Goal: Information Seeking & Learning: Learn about a topic

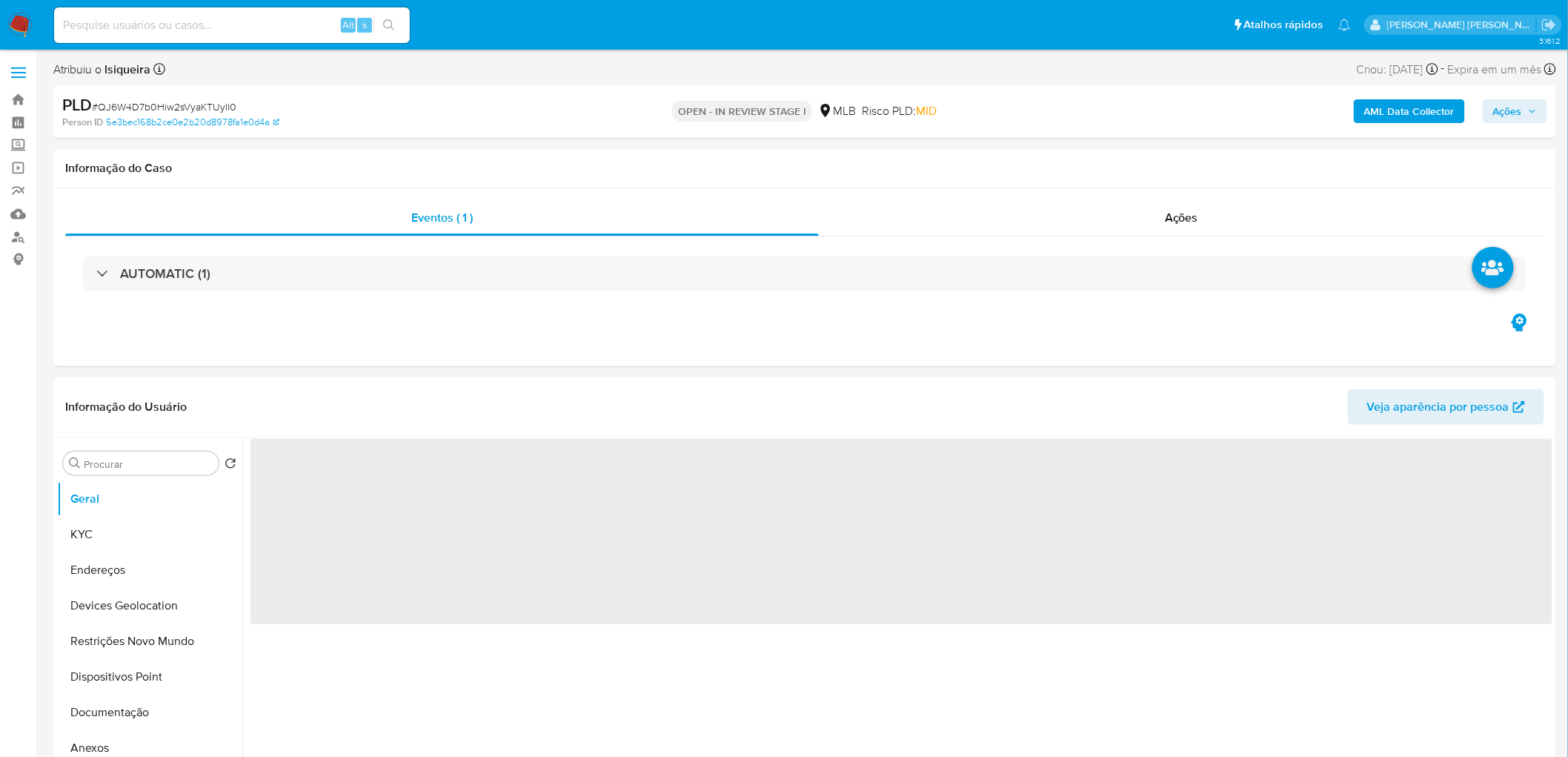
select select "10"
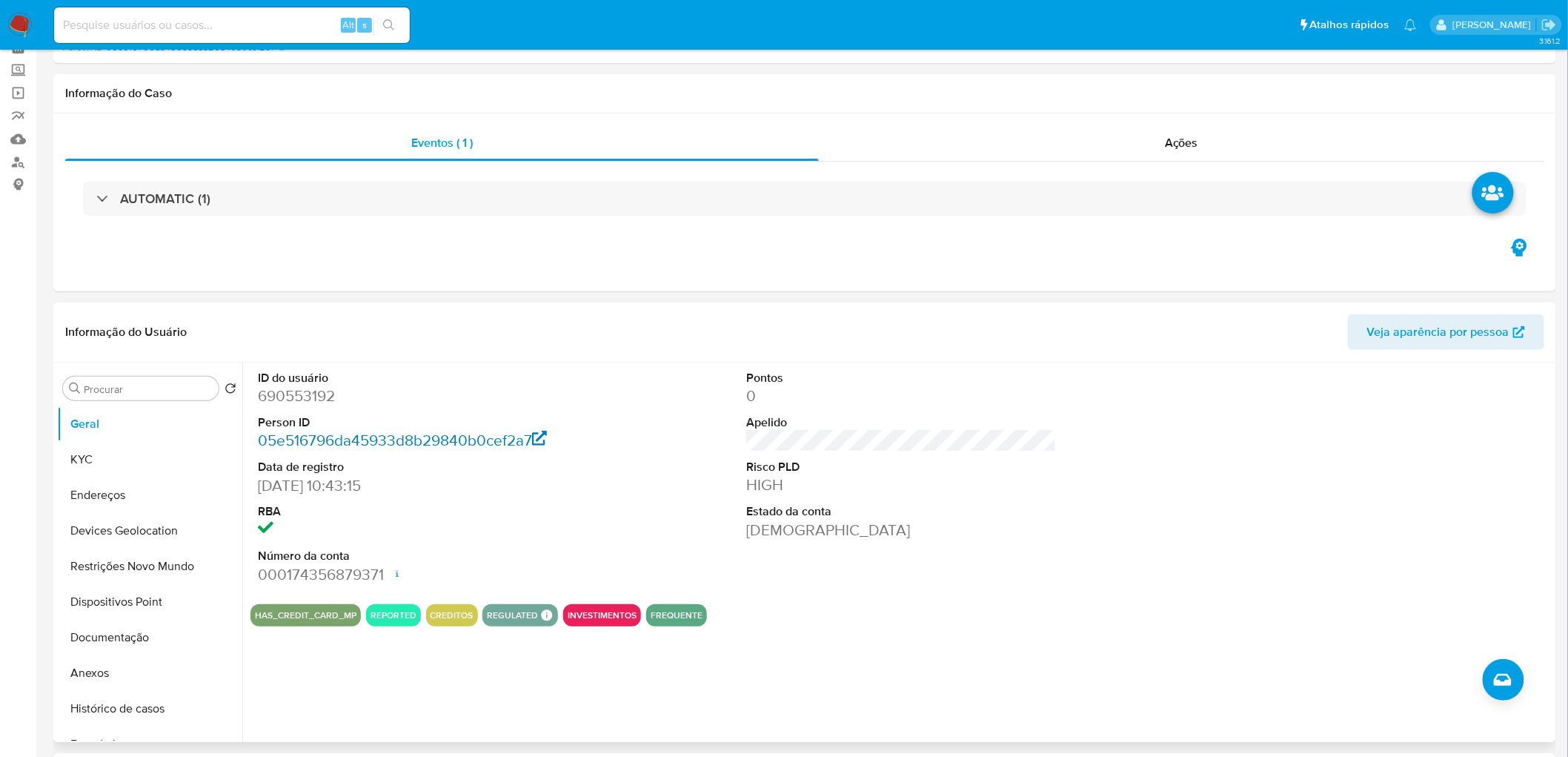
scroll to position [165, 0]
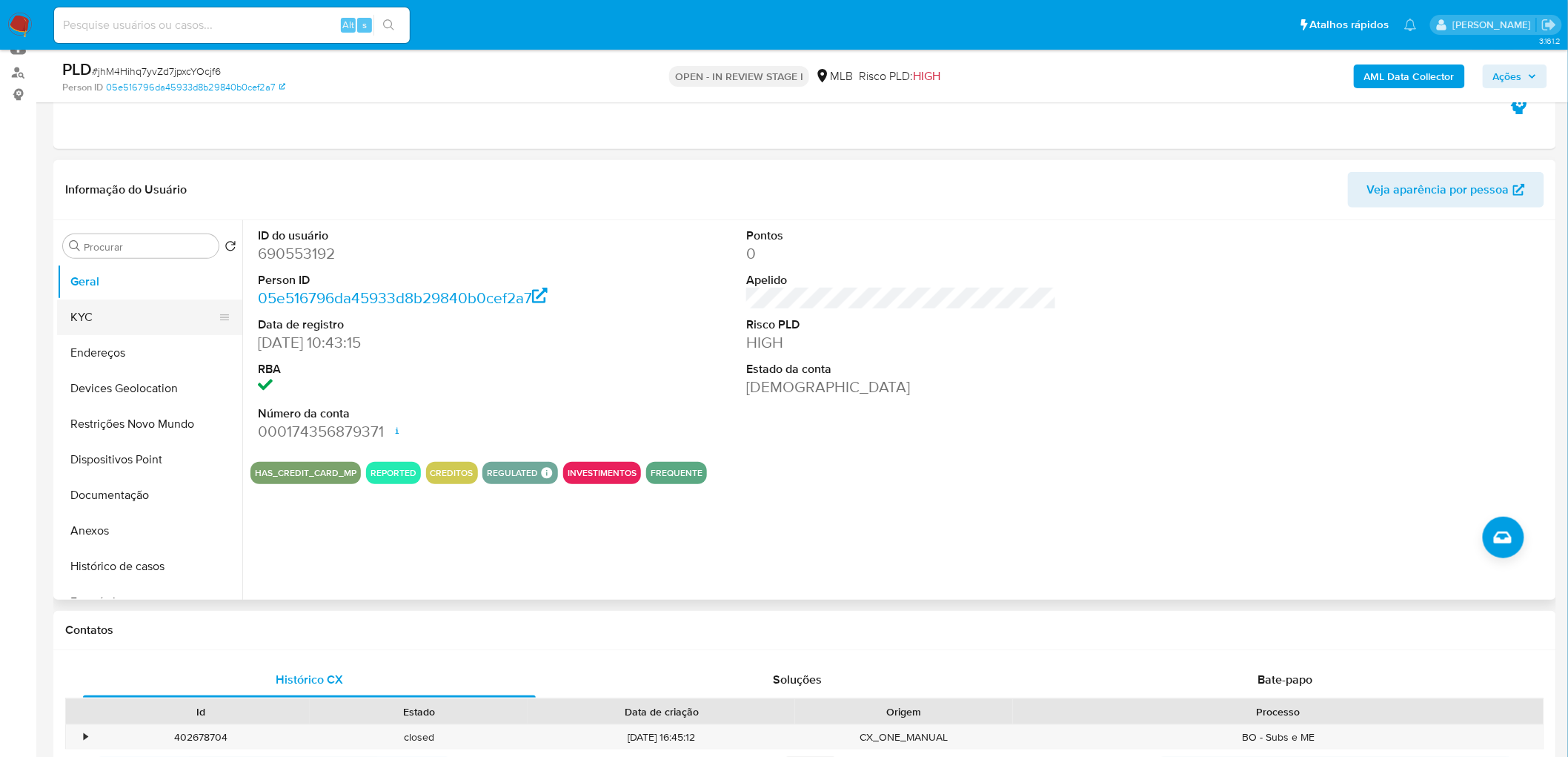
click at [92, 311] on button "KYC" at bounding box center [144, 317] width 174 height 35
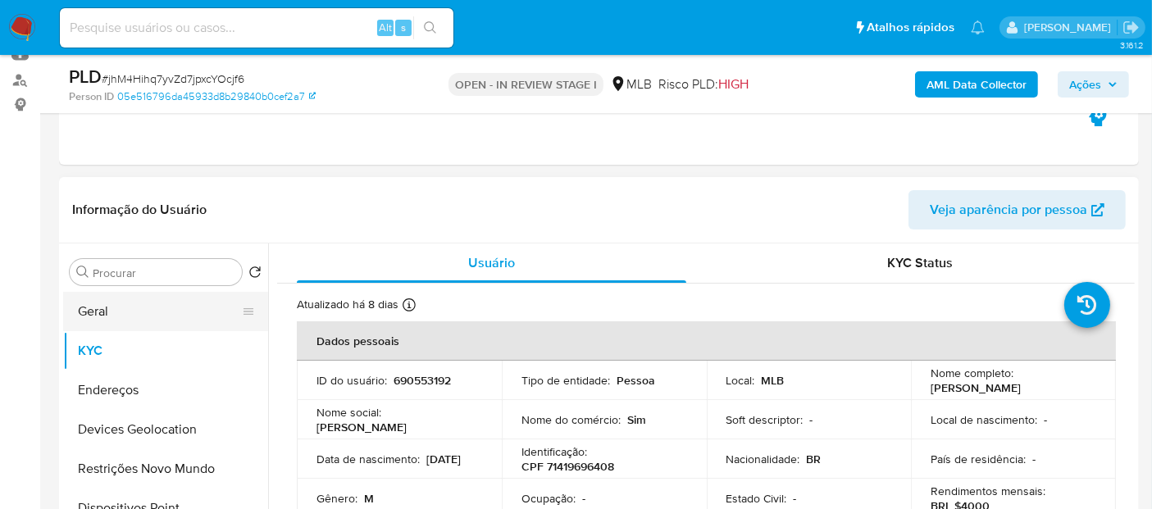
click at [147, 307] on button "Geral" at bounding box center [159, 311] width 192 height 39
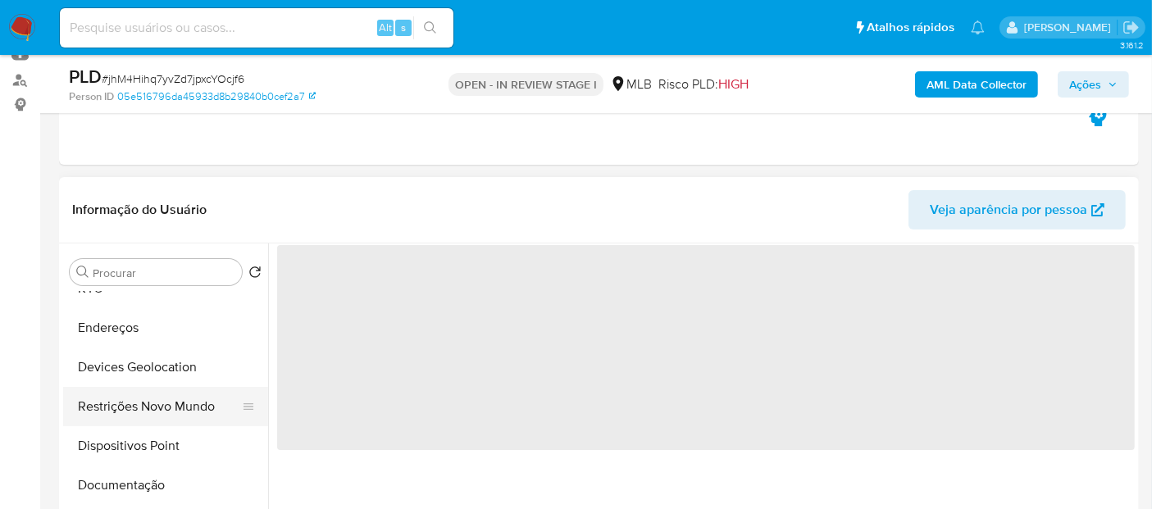
scroll to position [91, 0]
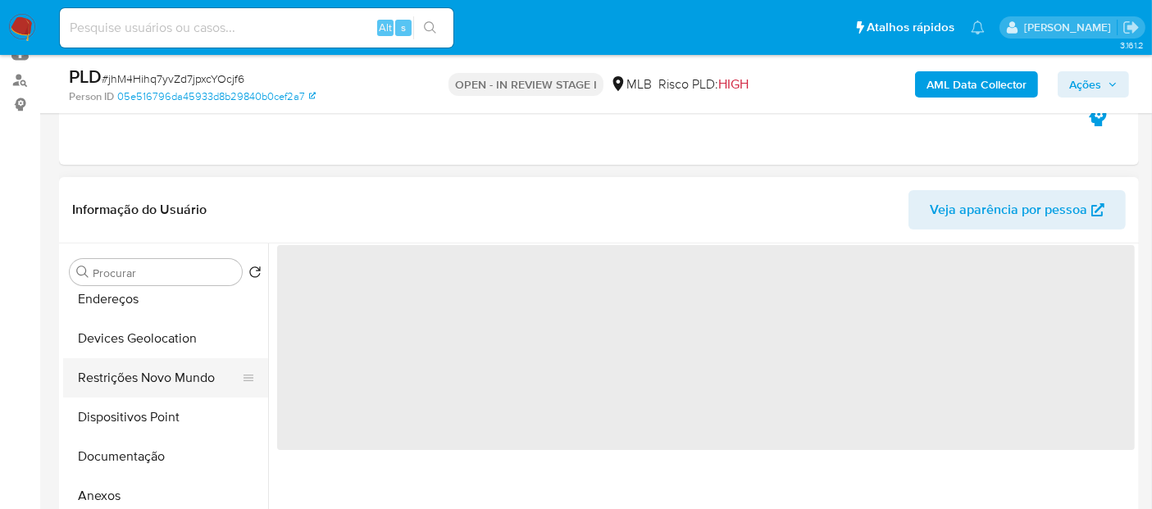
click at [172, 374] on button "Restrições Novo Mundo" at bounding box center [159, 377] width 192 height 39
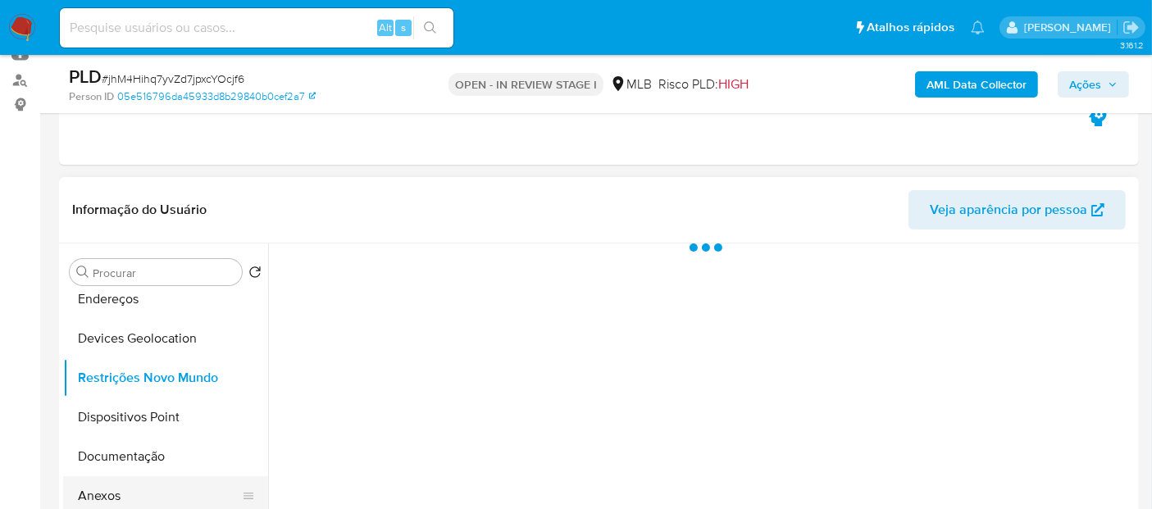
scroll to position [182, 0]
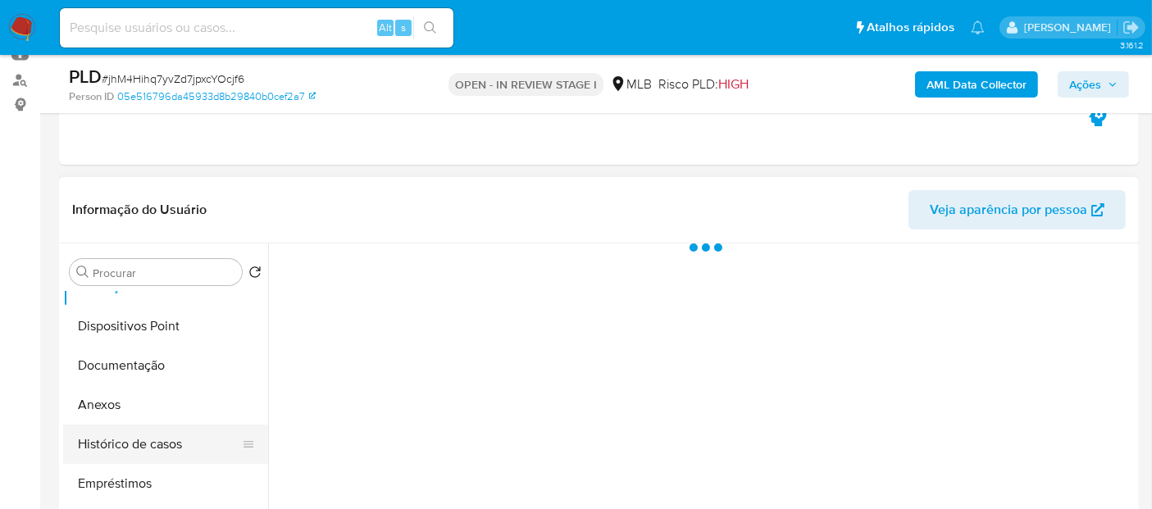
click at [130, 452] on button "Histórico de casos" at bounding box center [159, 444] width 192 height 39
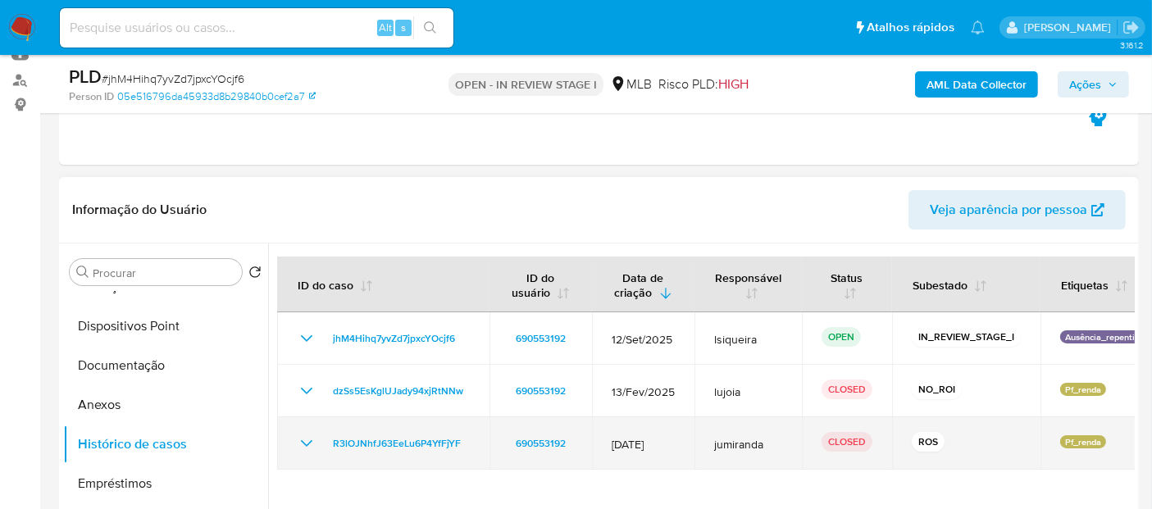
click at [309, 439] on icon "Mostrar/Ocultar" at bounding box center [307, 444] width 20 height 20
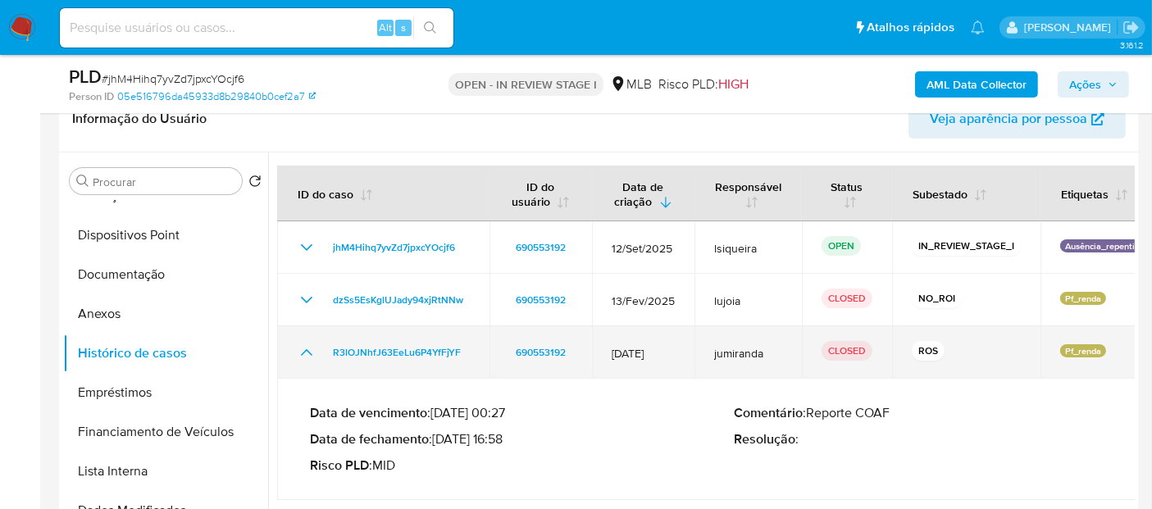
click at [299, 350] on icon "Mostrar/Ocultar" at bounding box center [307, 353] width 20 height 20
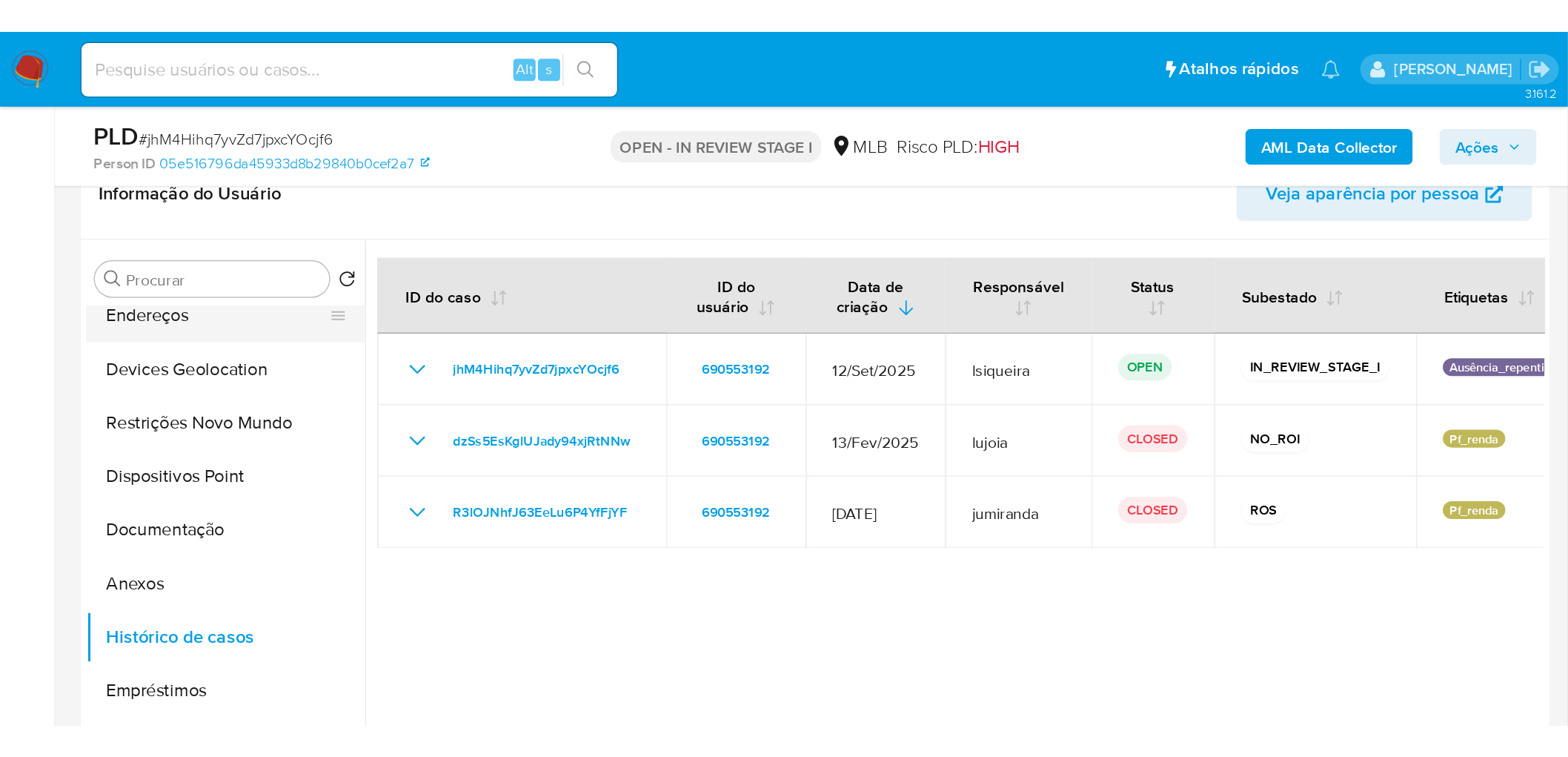
scroll to position [0, 0]
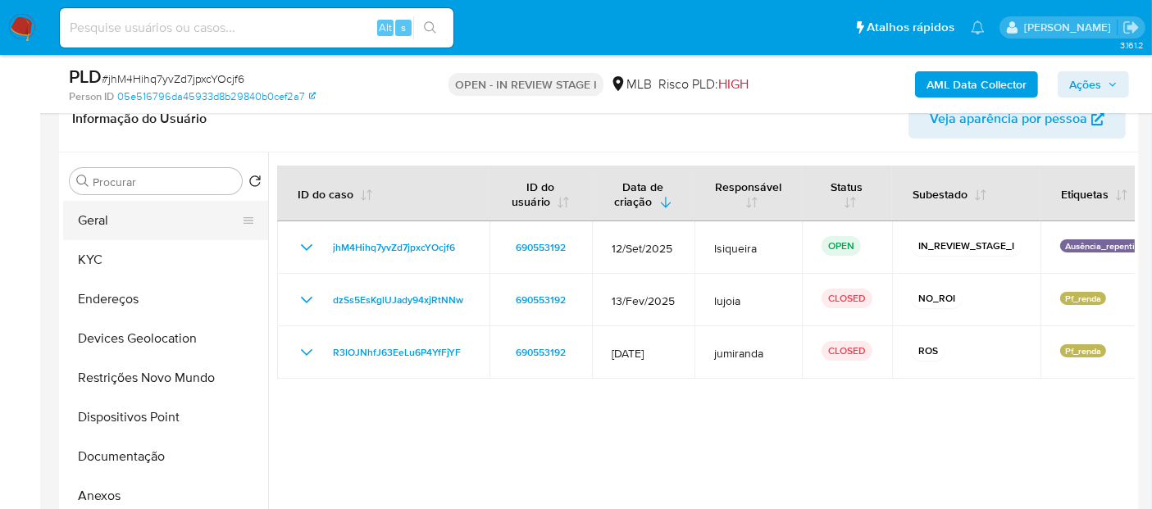
click at [164, 216] on button "Geral" at bounding box center [159, 220] width 192 height 39
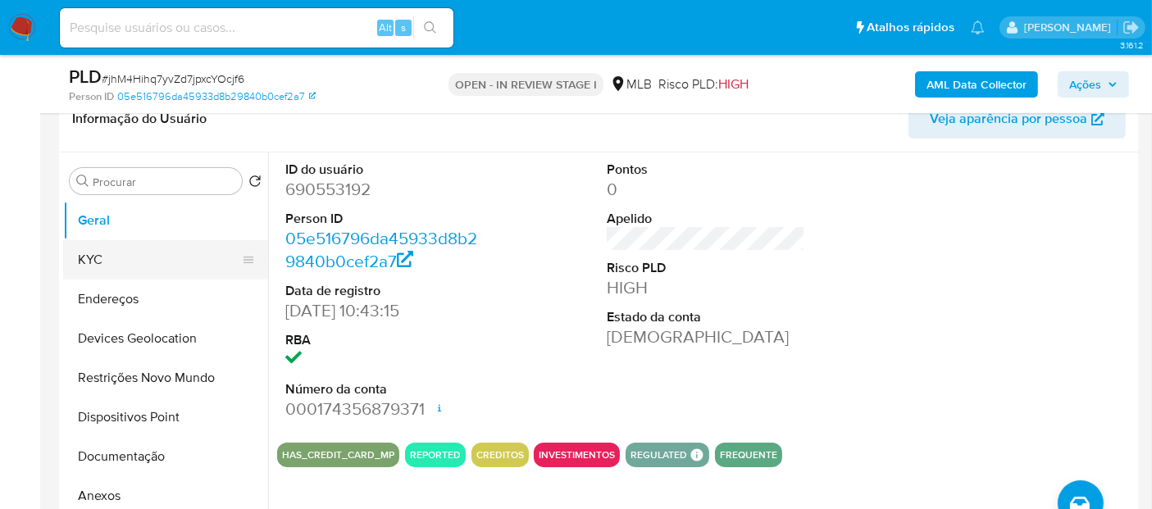
click at [171, 262] on button "KYC" at bounding box center [159, 259] width 192 height 39
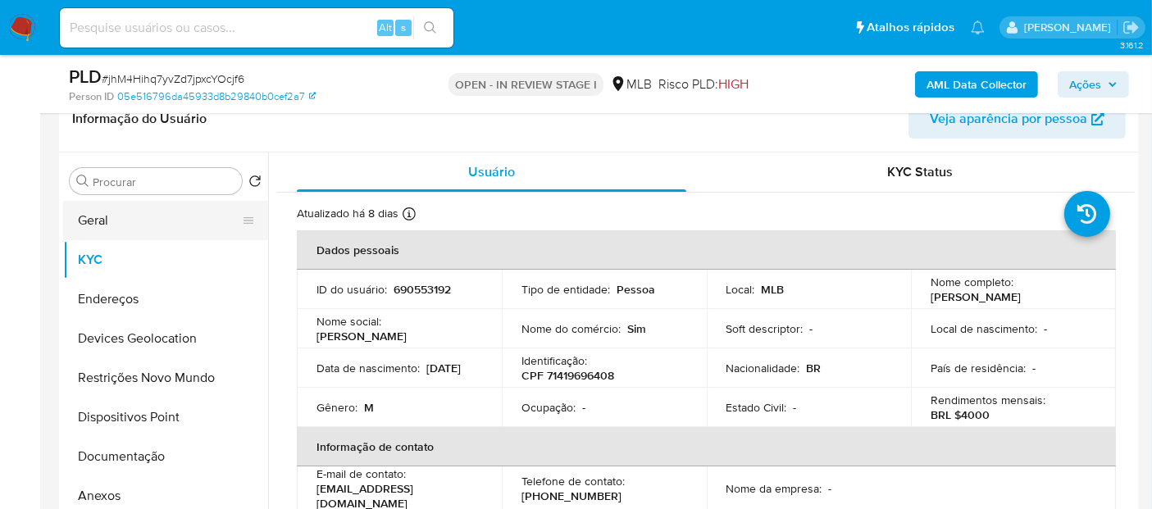
click at [155, 214] on button "Geral" at bounding box center [159, 220] width 192 height 39
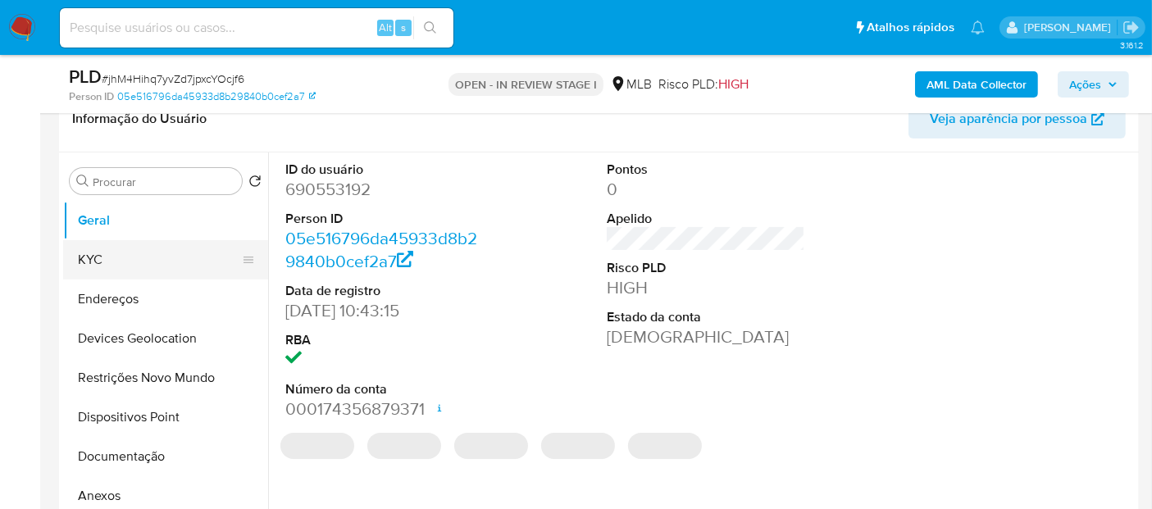
click at [133, 256] on button "KYC" at bounding box center [159, 259] width 192 height 39
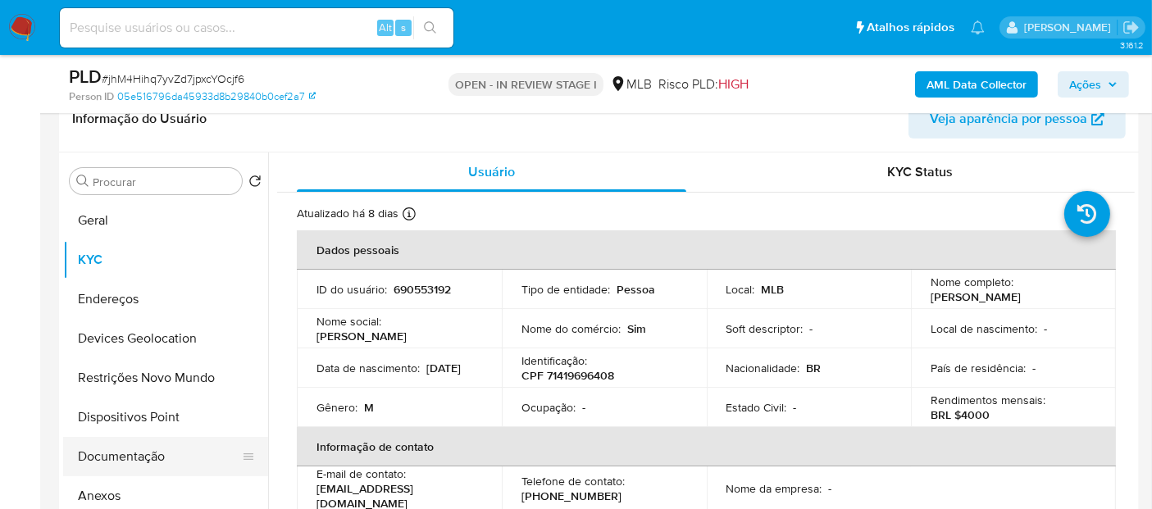
click at [135, 467] on button "Documentação" at bounding box center [159, 456] width 192 height 39
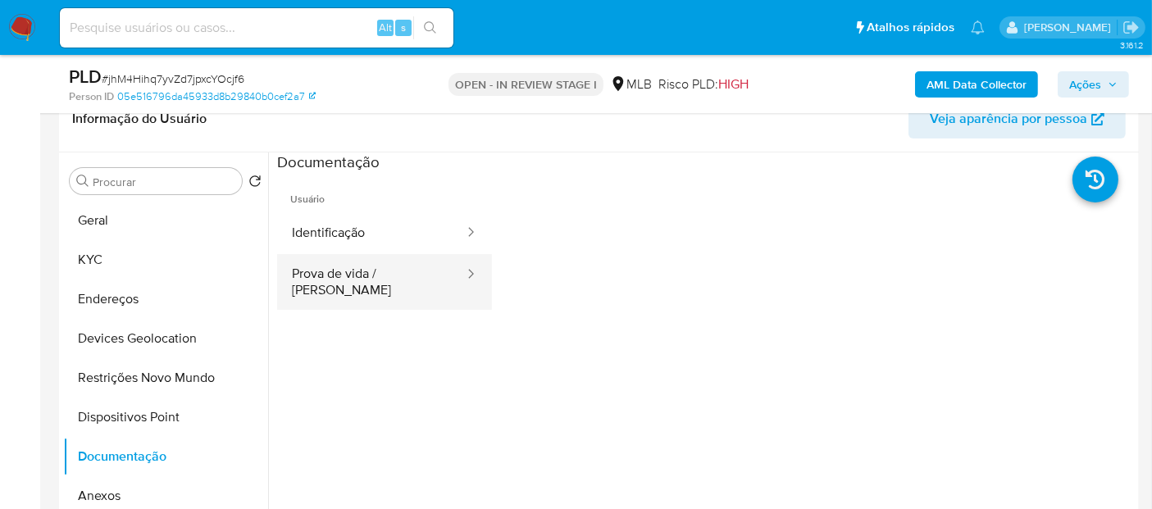
click at [362, 257] on button "Prova de vida / [PERSON_NAME]" at bounding box center [371, 282] width 189 height 56
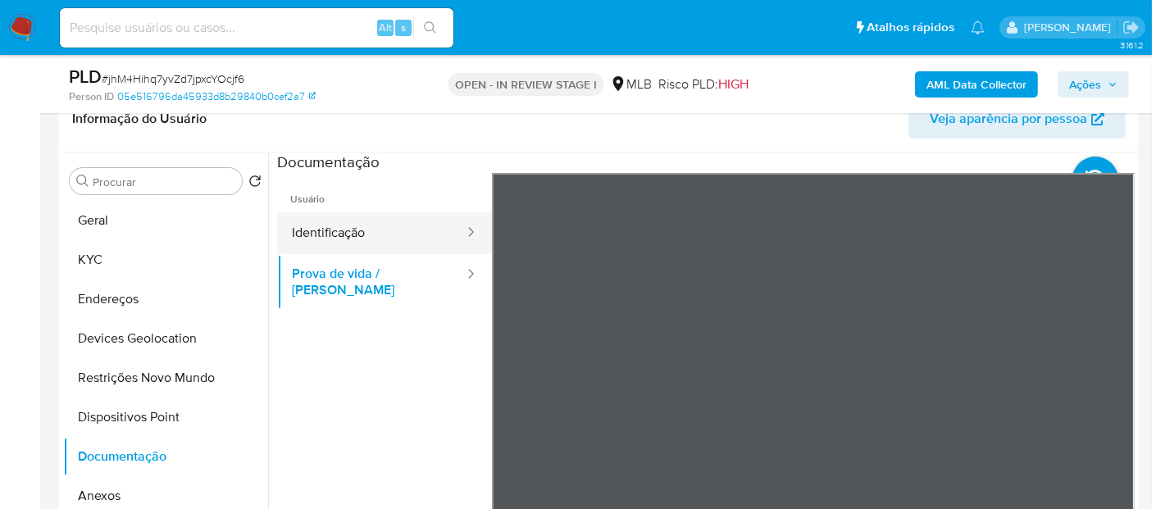
click at [398, 223] on button "Identificação" at bounding box center [371, 233] width 189 height 42
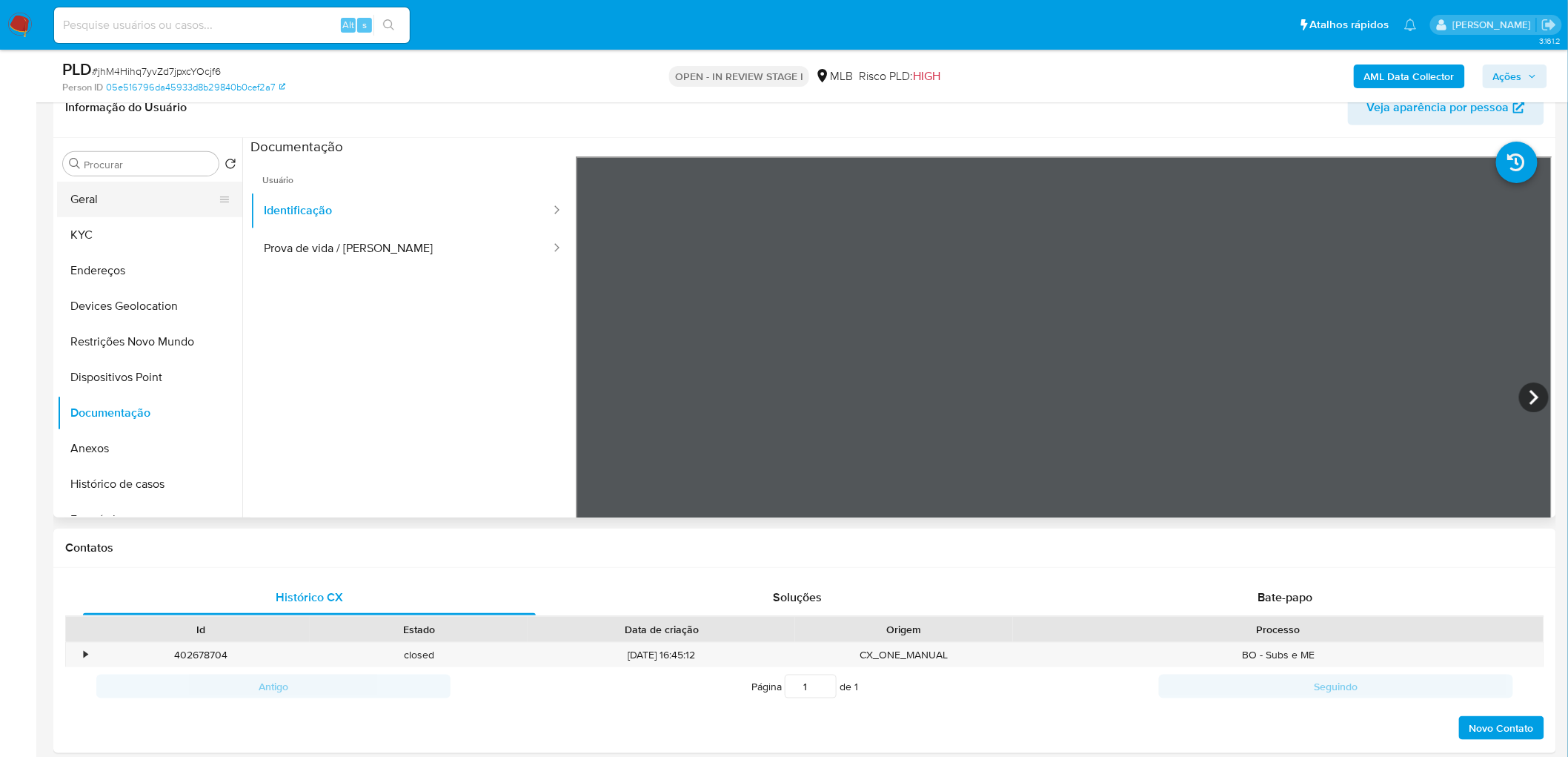
click at [156, 212] on button "Geral" at bounding box center [144, 199] width 174 height 35
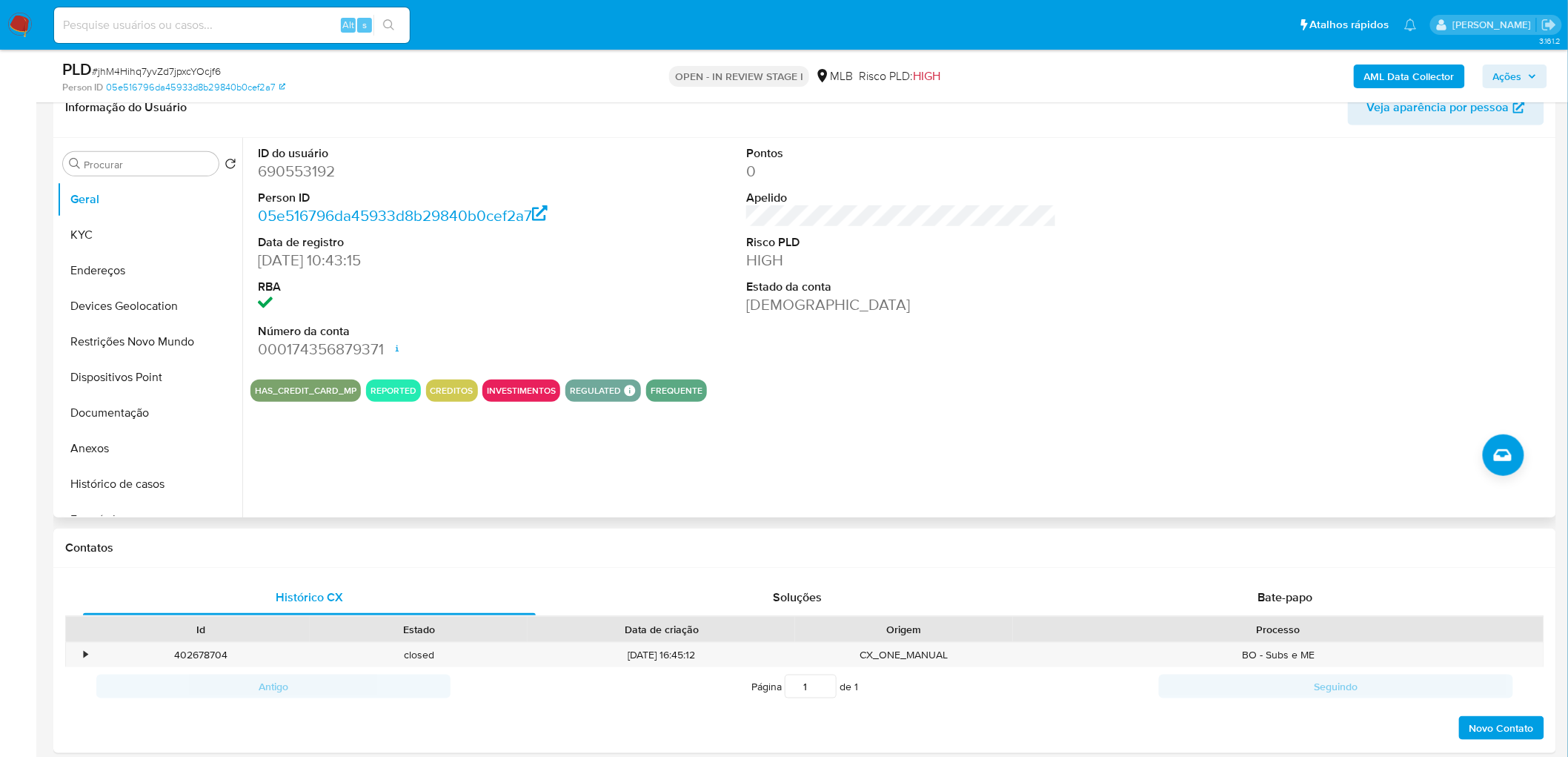
click at [469, 249] on dt "Data de registro" at bounding box center [412, 242] width 310 height 16
click at [148, 242] on button "KYC" at bounding box center [144, 234] width 174 height 35
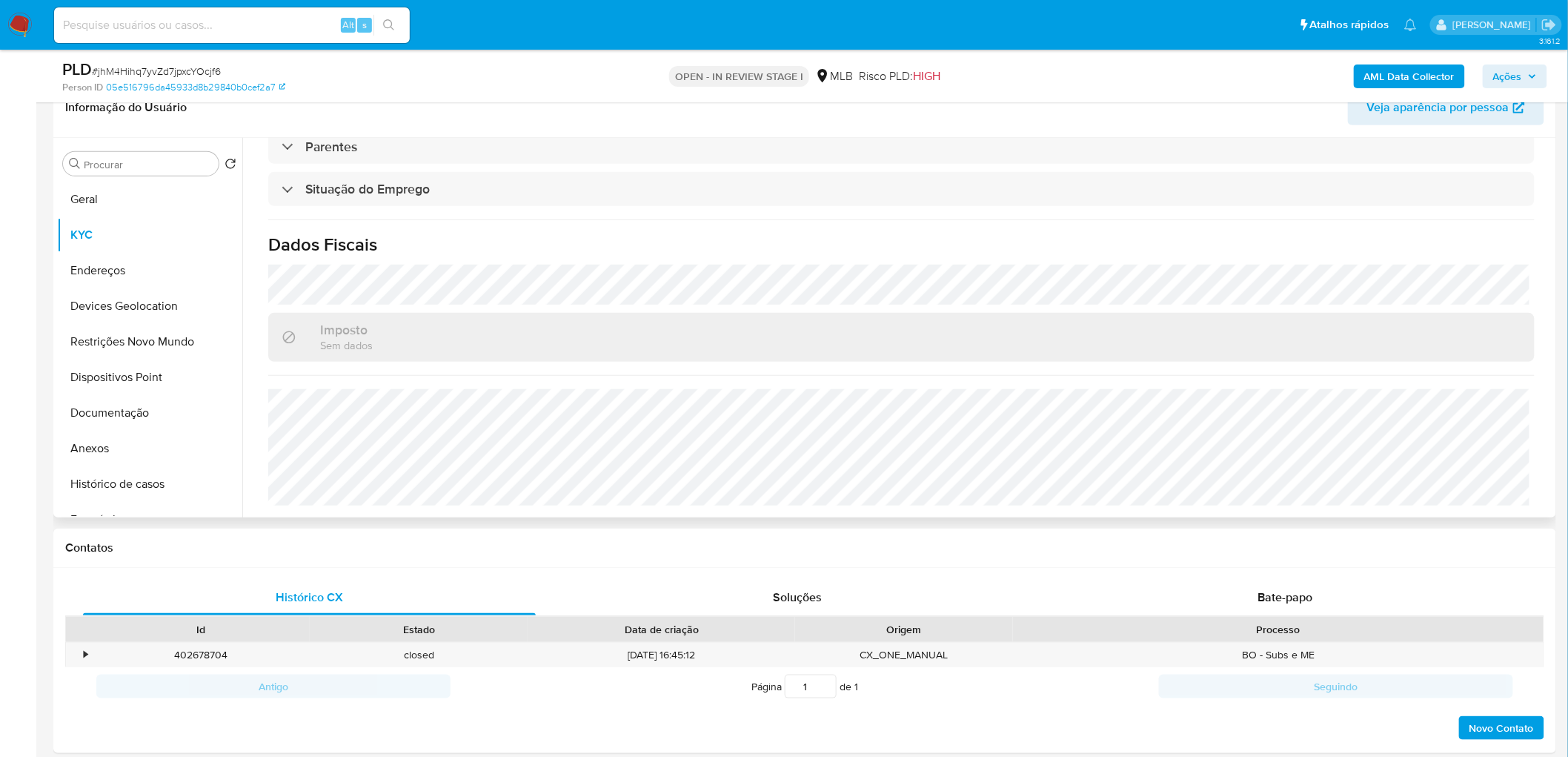
scroll to position [329, 0]
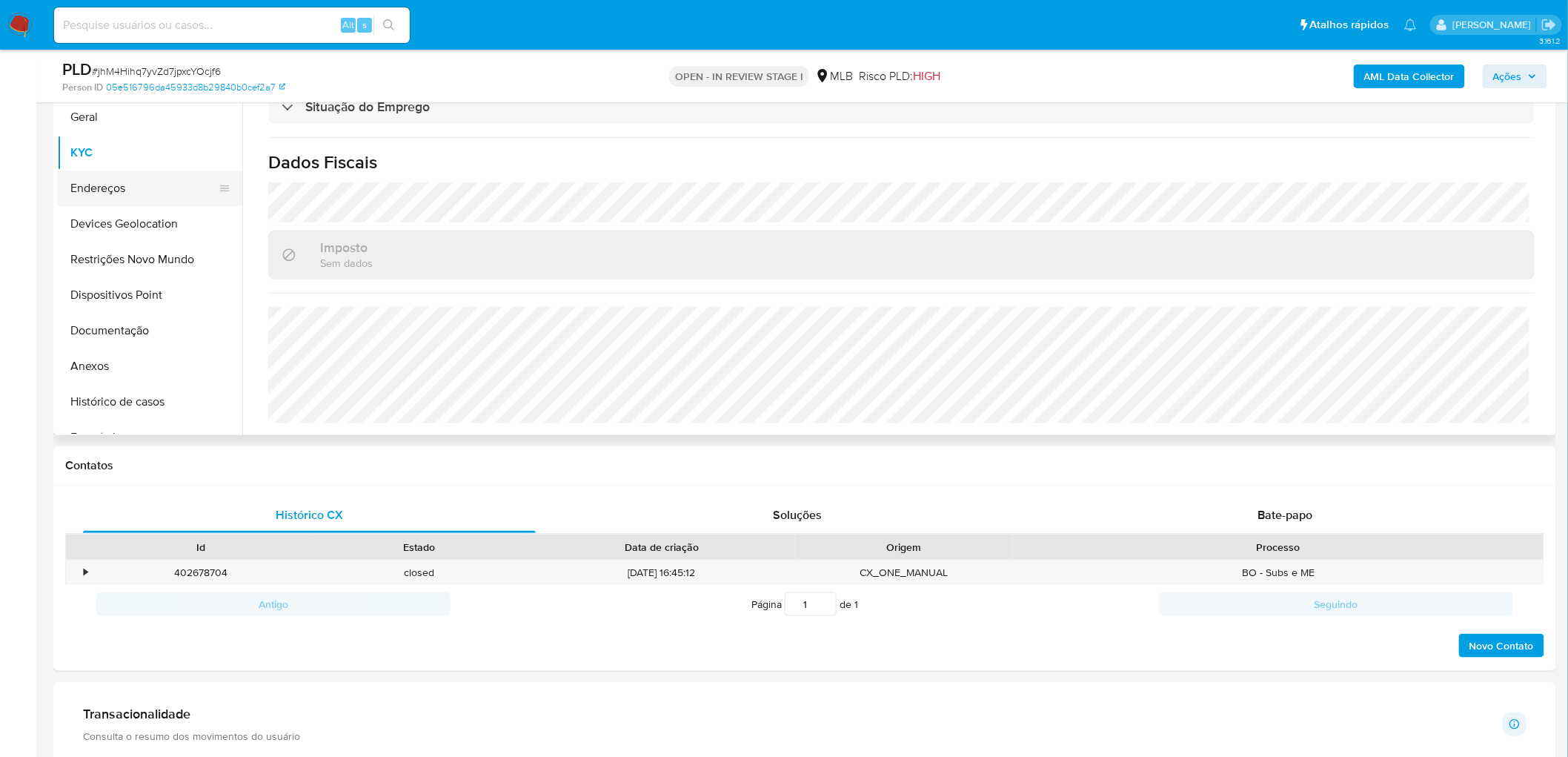
click at [125, 175] on button "Endereços" at bounding box center [144, 188] width 174 height 35
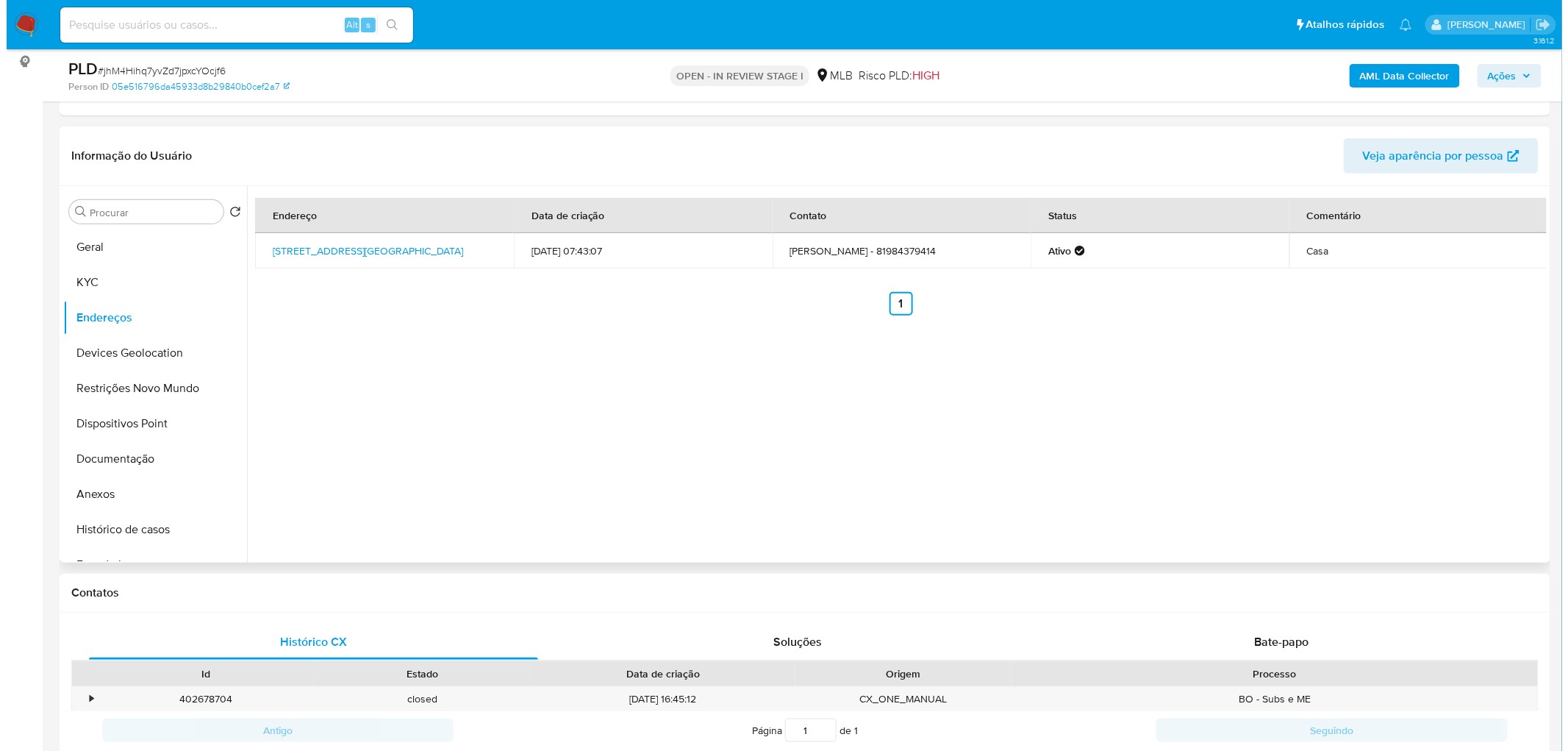
scroll to position [163, 0]
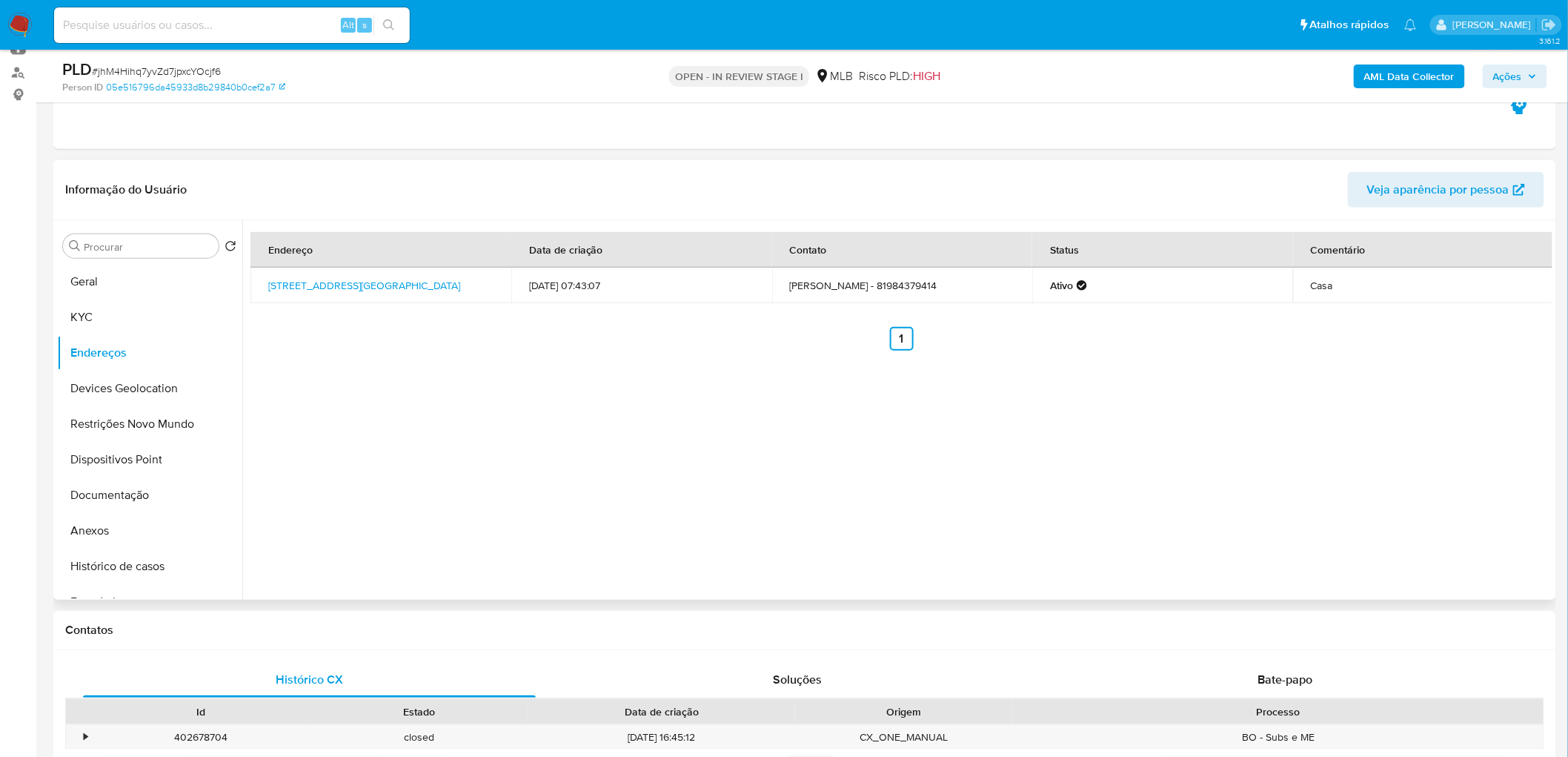
click at [425, 428] on div "Endereço Data de criação Contato Status Comentário Rua Assis Brasil 98, Recife,…" at bounding box center [897, 410] width 1310 height 380
click at [158, 395] on button "Devices Geolocation" at bounding box center [144, 388] width 174 height 35
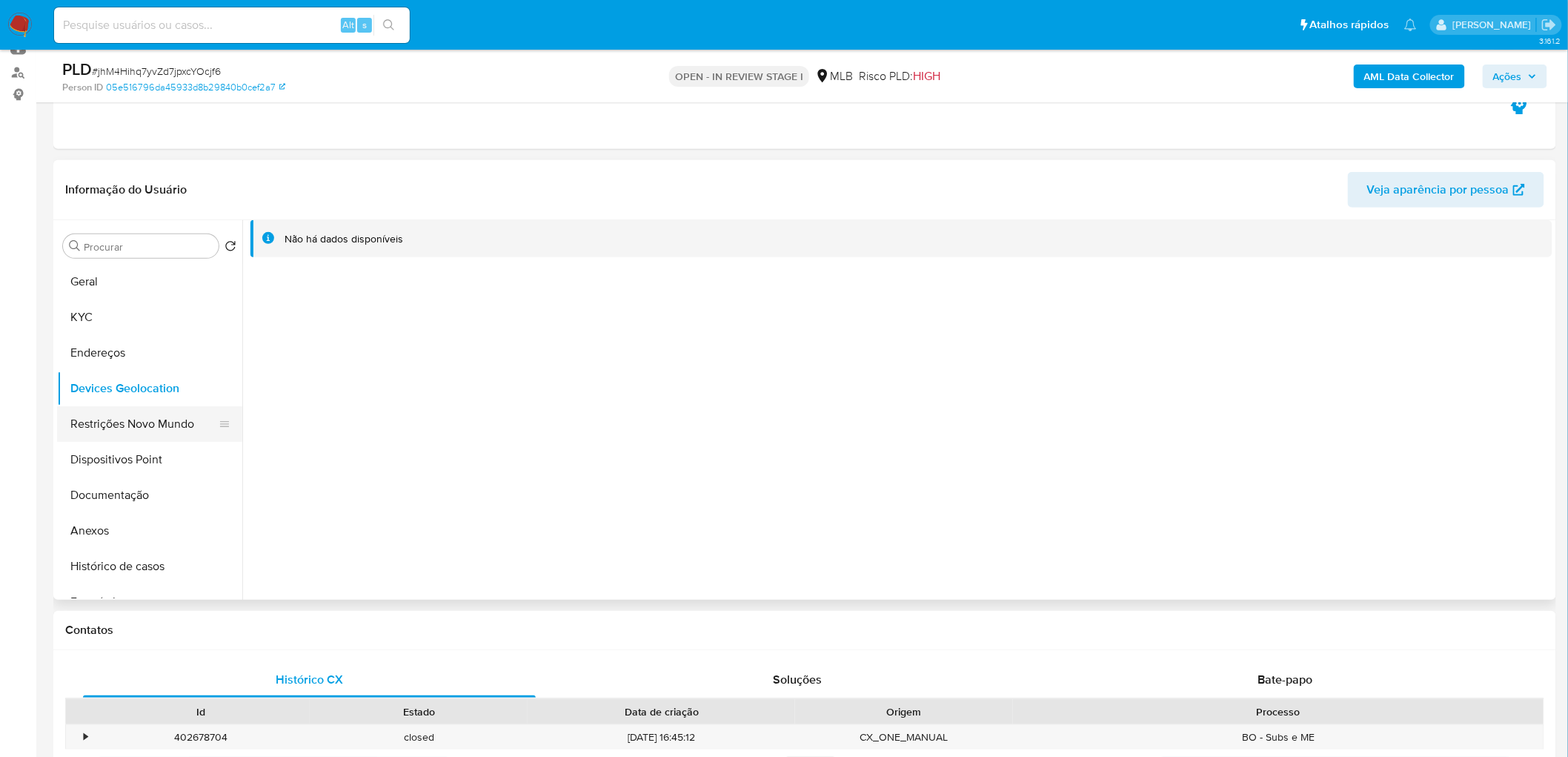
click at [129, 438] on button "Restrições Novo Mundo" at bounding box center [144, 423] width 174 height 35
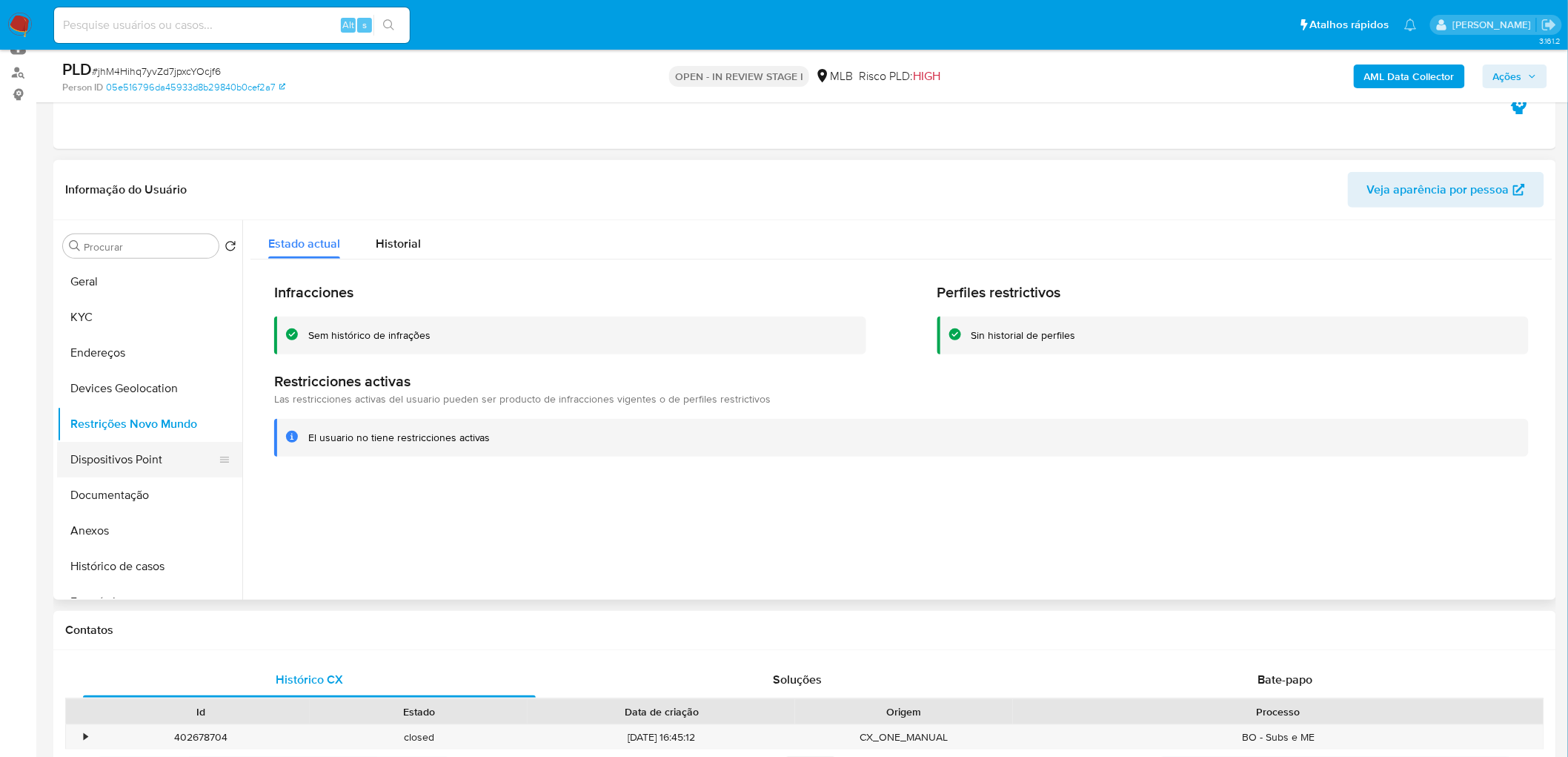
click at [137, 465] on button "Dispositivos Point" at bounding box center [144, 459] width 174 height 35
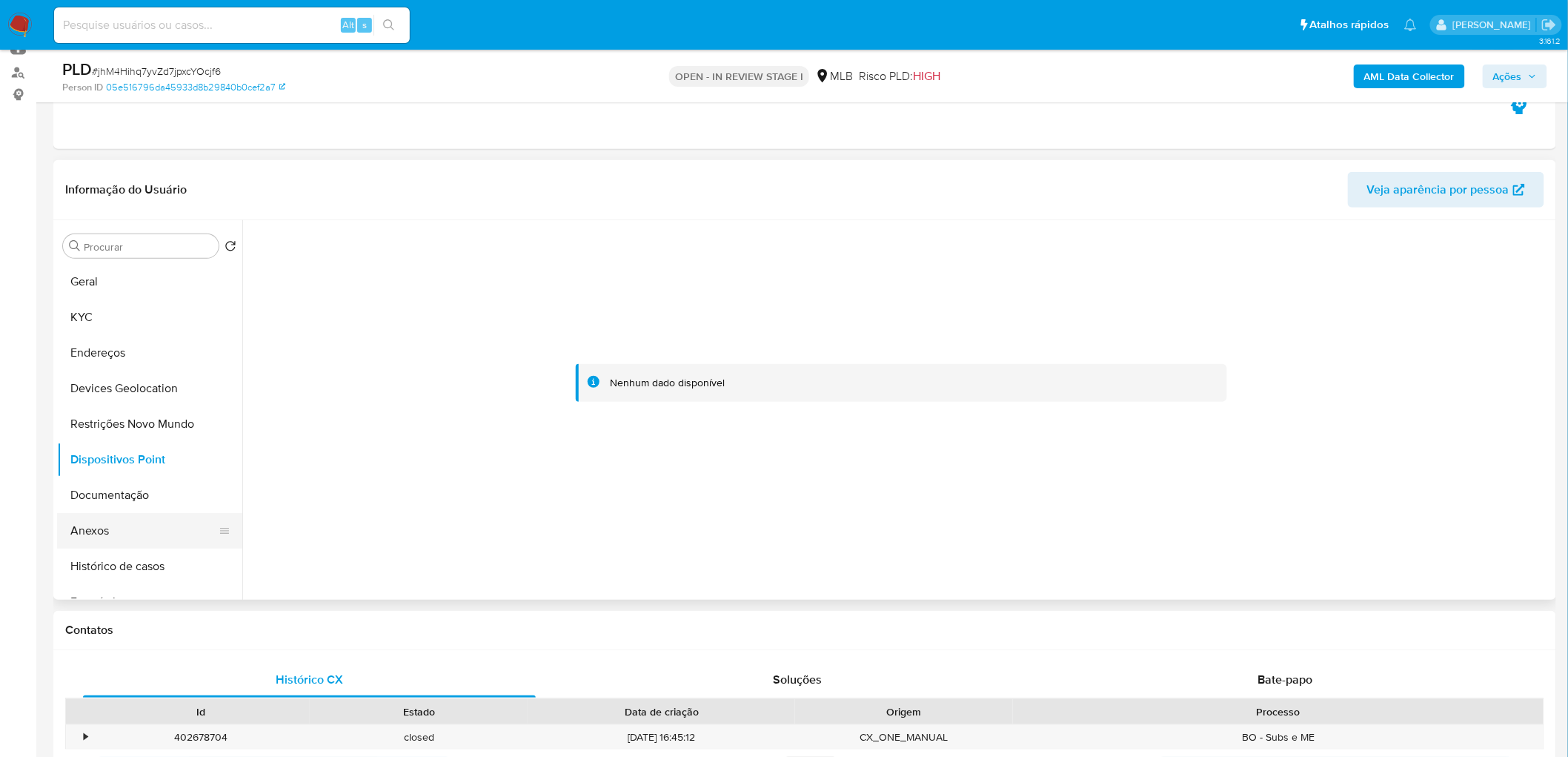
click at [137, 542] on button "Anexos" at bounding box center [144, 530] width 174 height 35
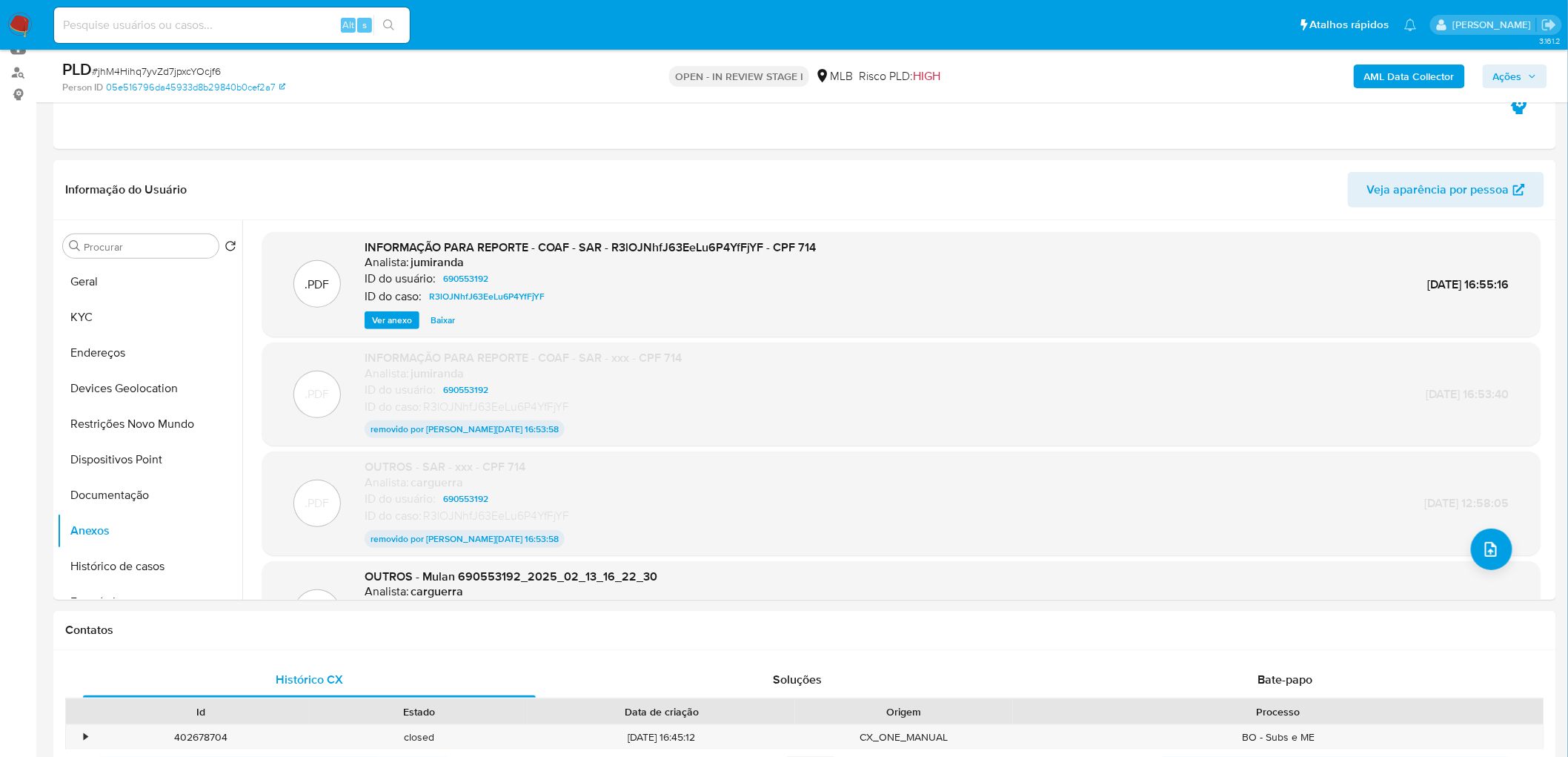
click at [1387, 76] on b "AML Data Collector" at bounding box center [1410, 76] width 90 height 24
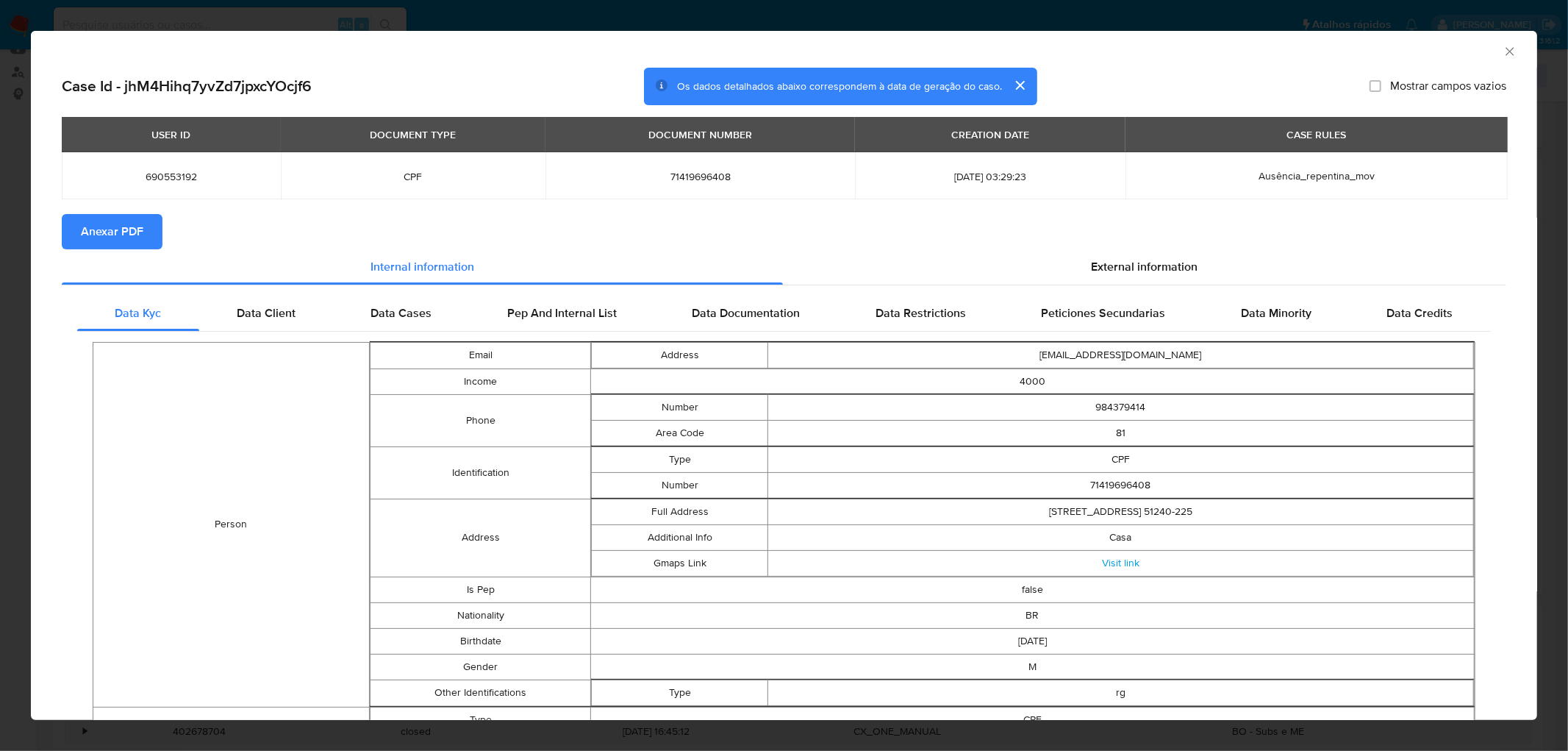
click at [83, 223] on span "Anexar PDF" at bounding box center [112, 231] width 63 height 32
click at [1503, 56] on icon "Fechar a janela" at bounding box center [1510, 51] width 14 height 14
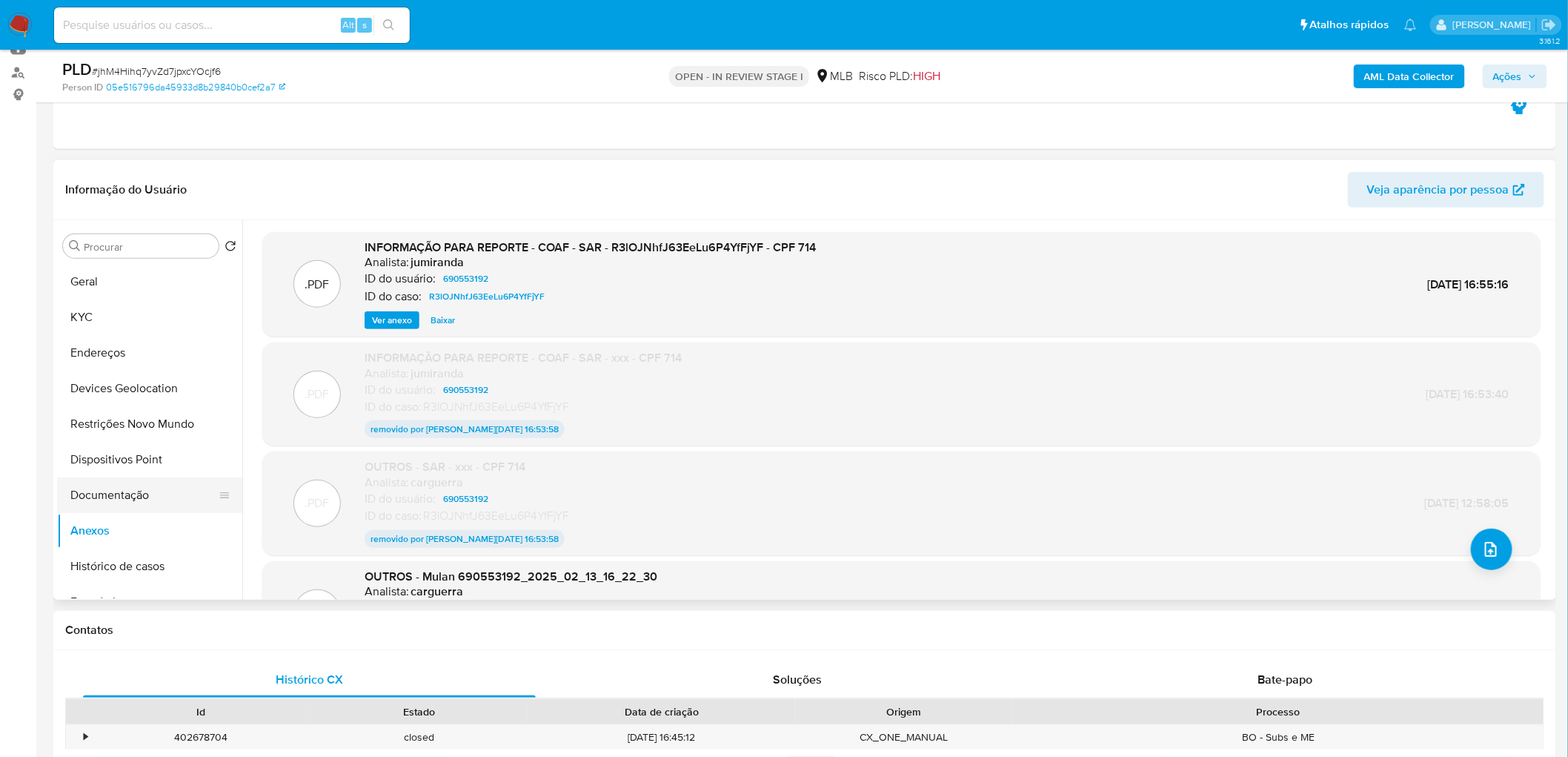
click at [166, 496] on button "Documentação" at bounding box center [144, 495] width 174 height 35
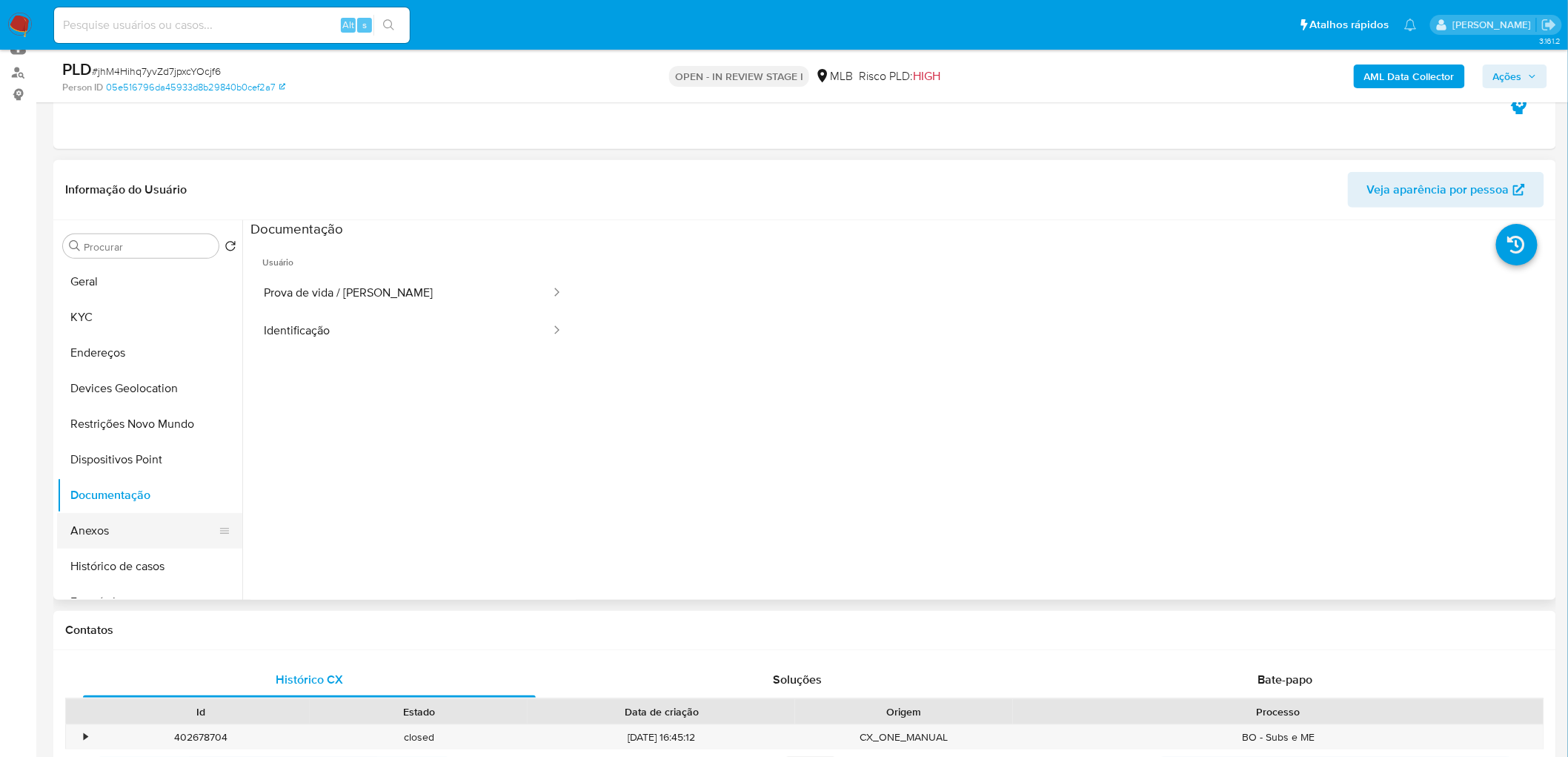
click at [142, 523] on button "Anexos" at bounding box center [144, 530] width 174 height 35
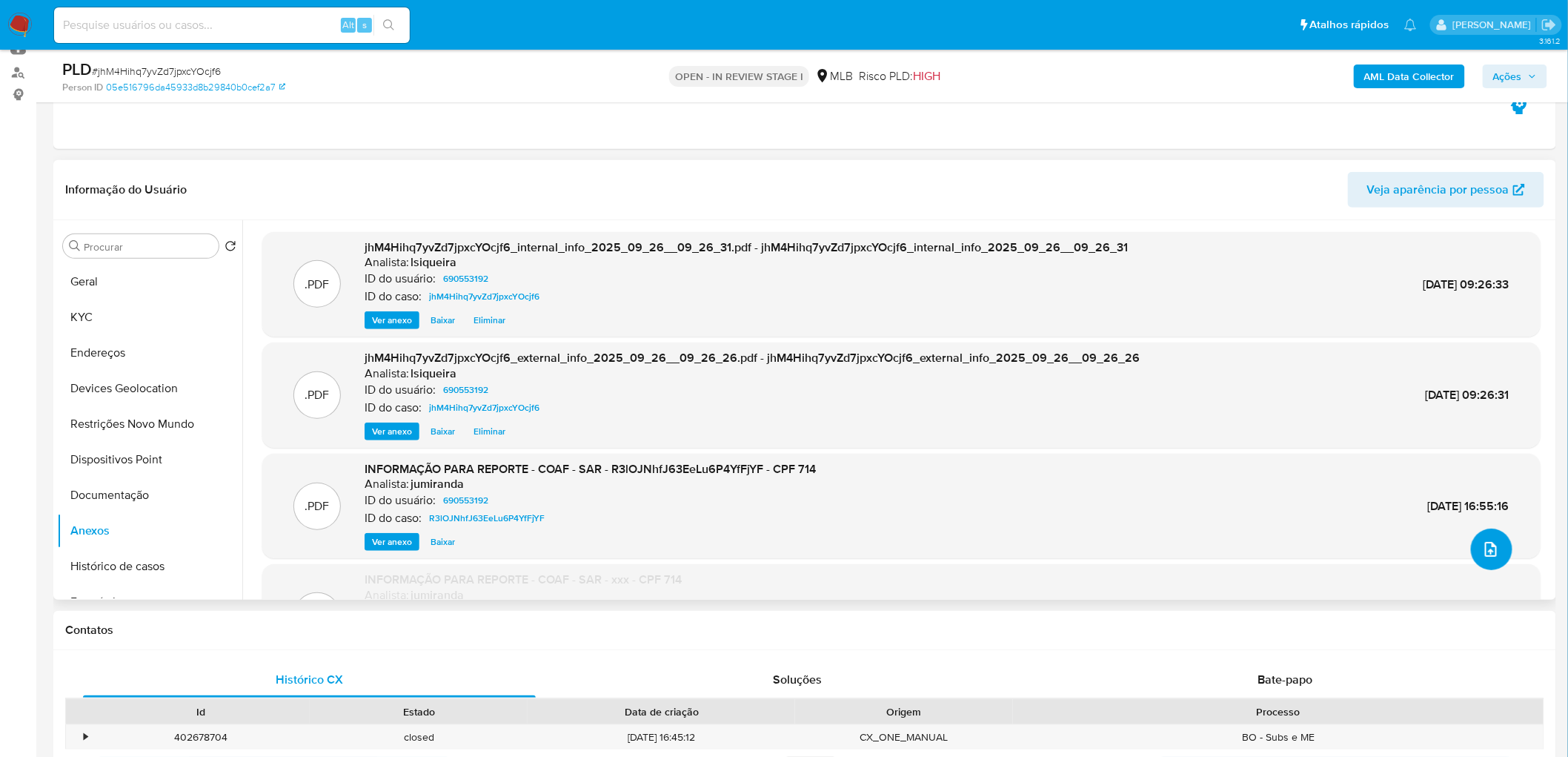
click at [1491, 550] on icon "upload-file" at bounding box center [1491, 549] width 12 height 14
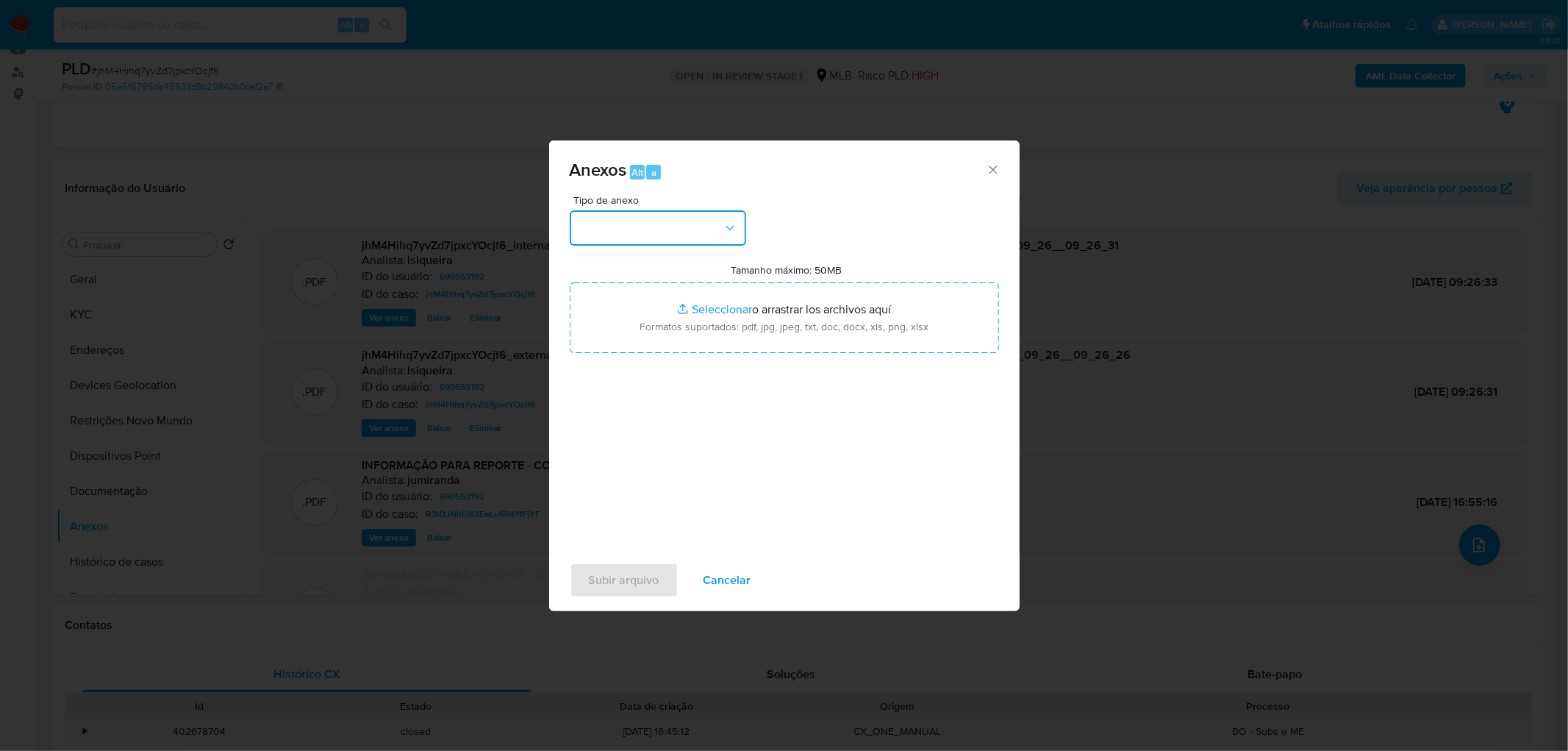
click at [701, 225] on button "button" at bounding box center [658, 227] width 177 height 35
click at [652, 369] on div "OUTROS" at bounding box center [652, 351] width 150 height 35
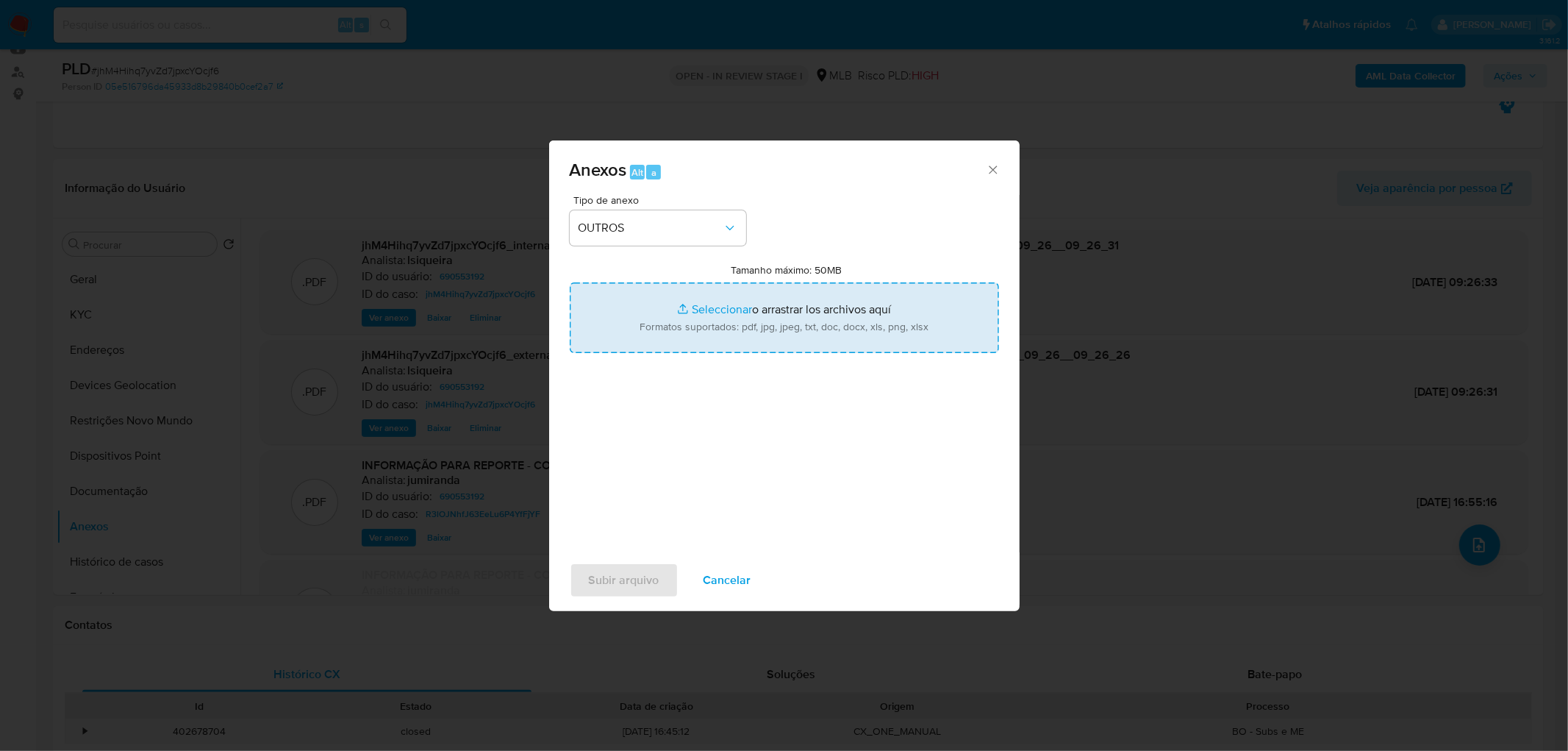
click at [724, 319] on input "Tamanho máximo: 50MB Seleccionar archivos" at bounding box center [784, 318] width 430 height 71
type input "C:\fakepath\Mulan 690553192_2025_09_25_17_24_20.xlsx"
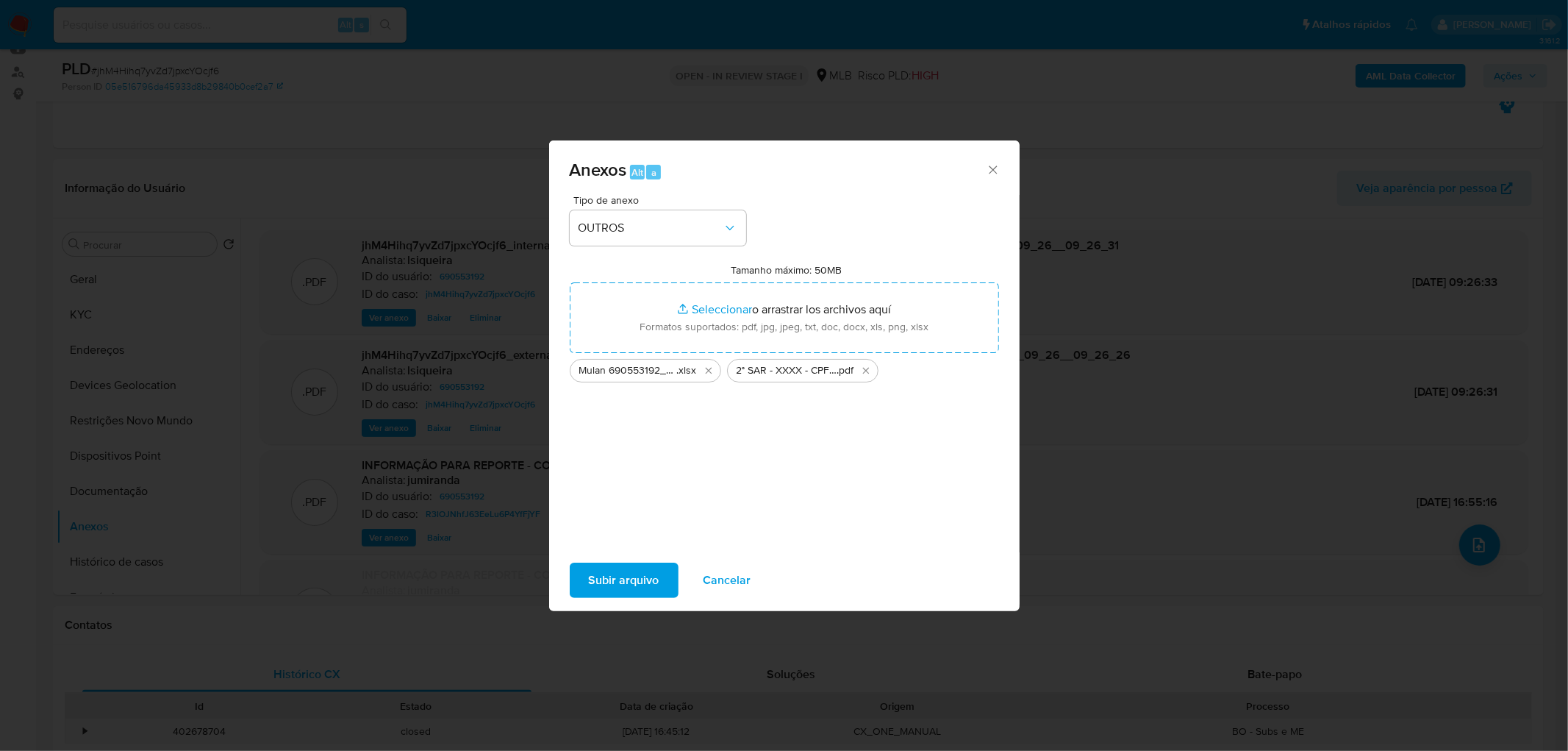
click at [634, 587] on span "Subir arquivo" at bounding box center [624, 581] width 71 height 32
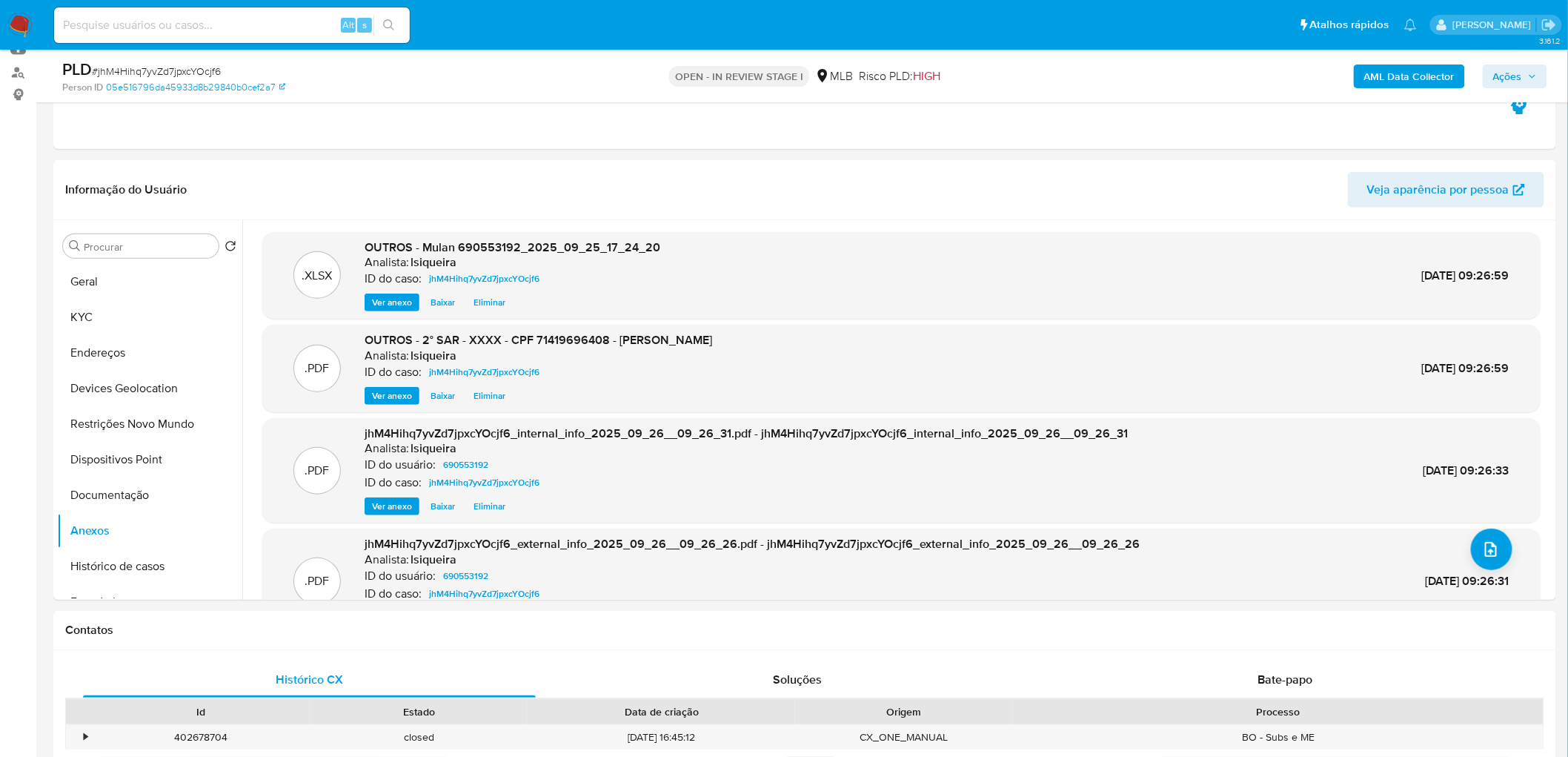
click at [1520, 80] on span "Ações" at bounding box center [1508, 76] width 29 height 24
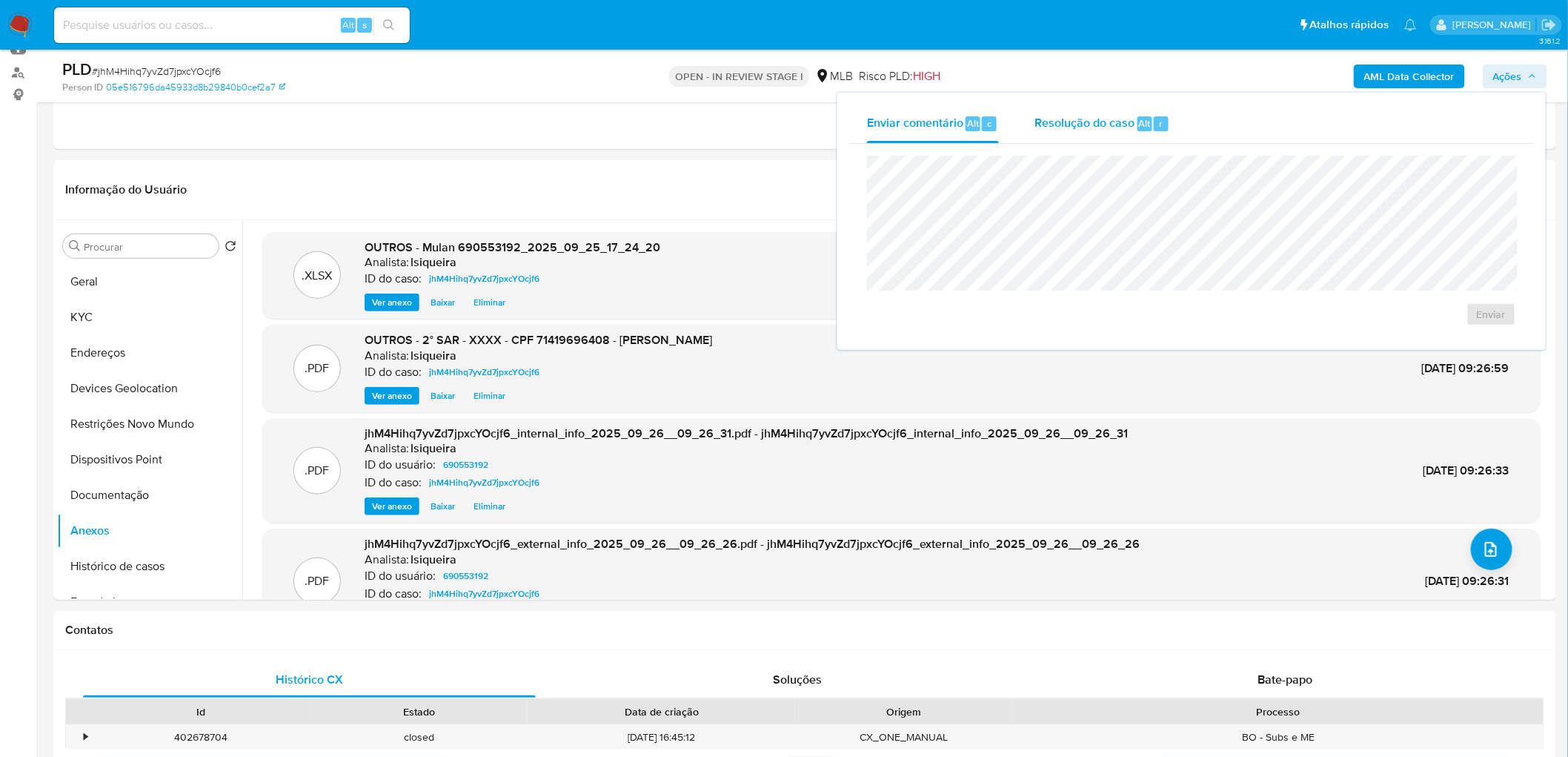
click at [1060, 126] on span "Resolução do caso" at bounding box center [1084, 122] width 100 height 17
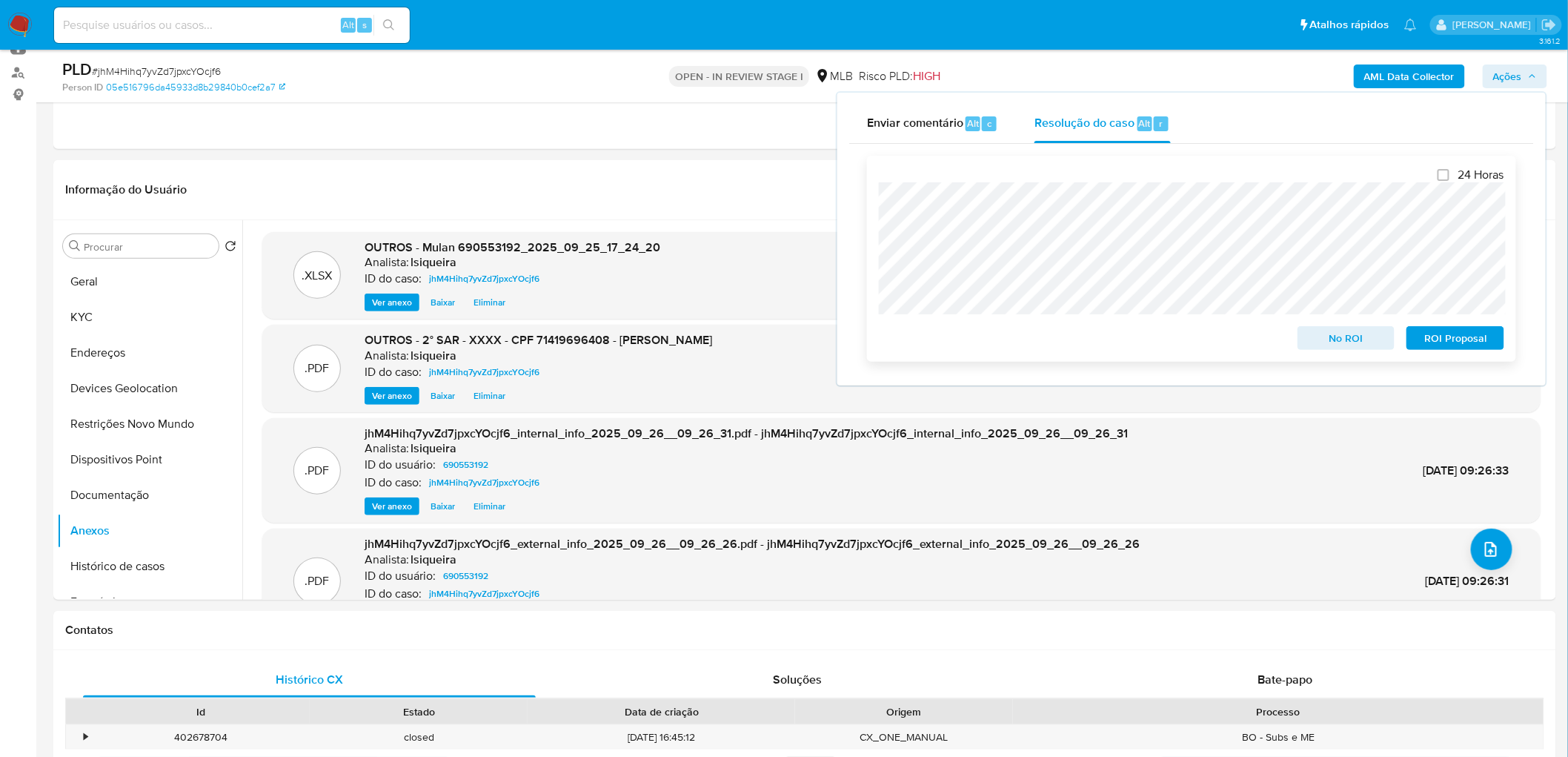
click at [1439, 339] on span "ROI Proposal" at bounding box center [1455, 337] width 77 height 21
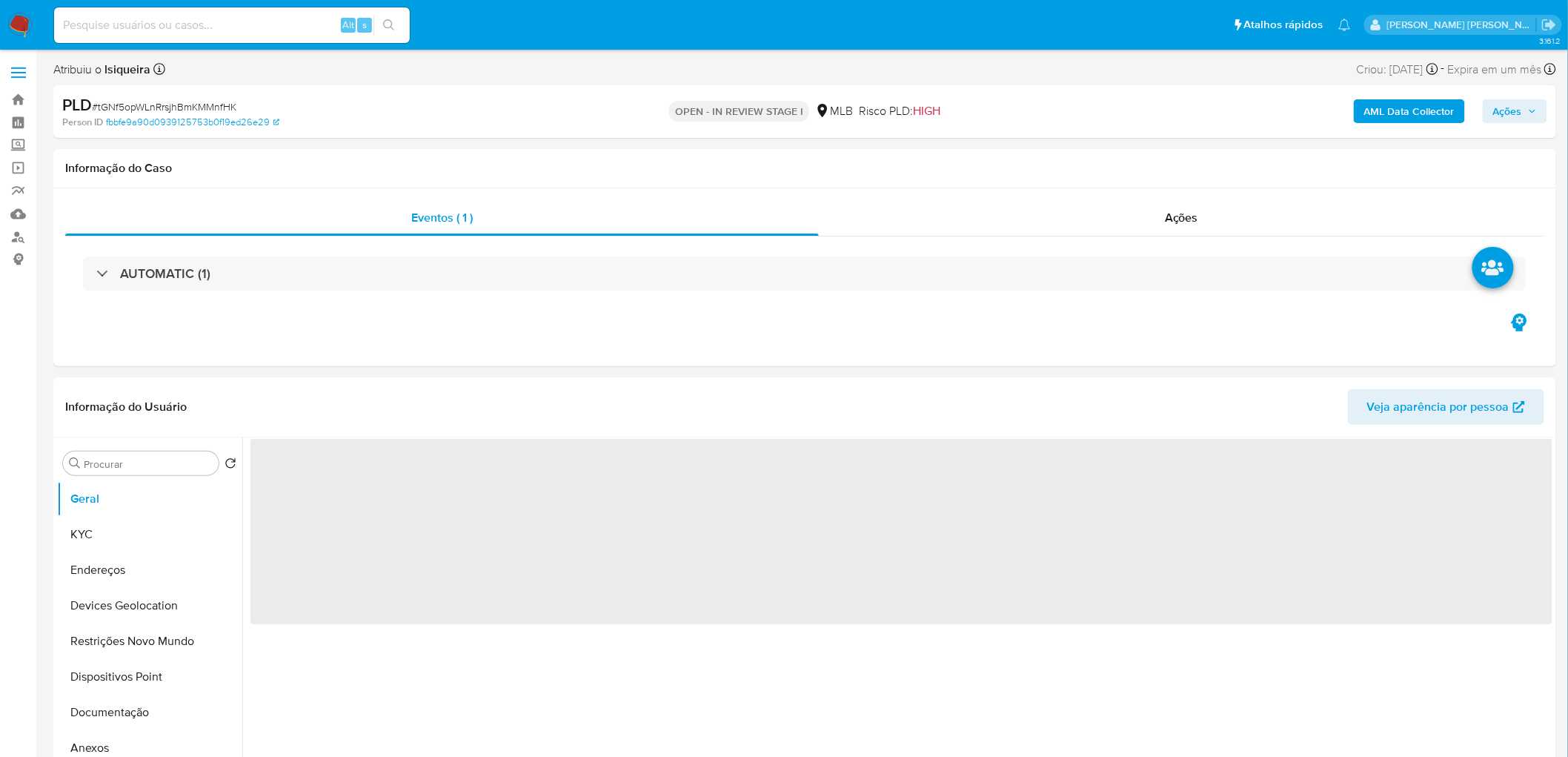
select select "10"
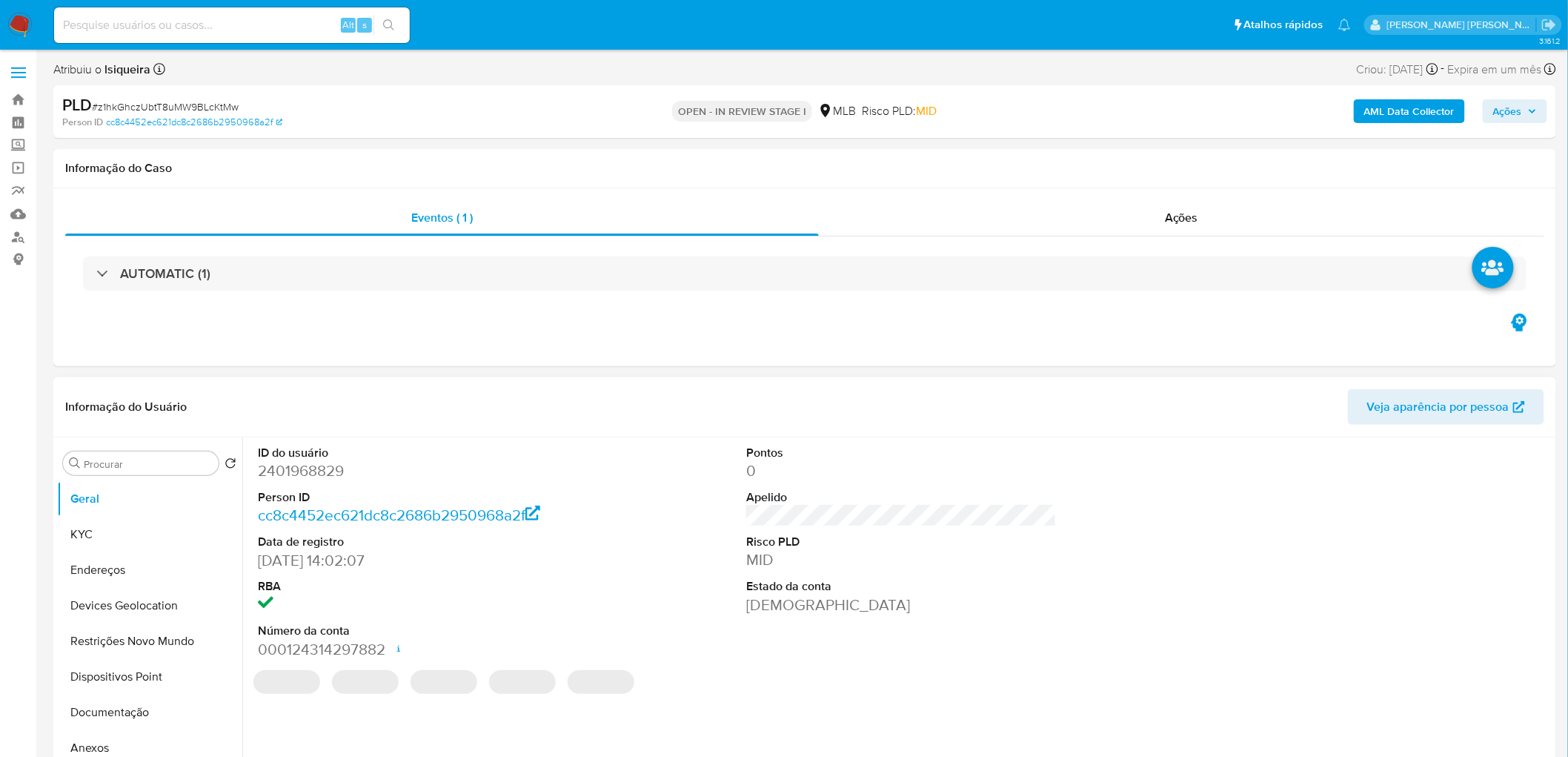
select select "10"
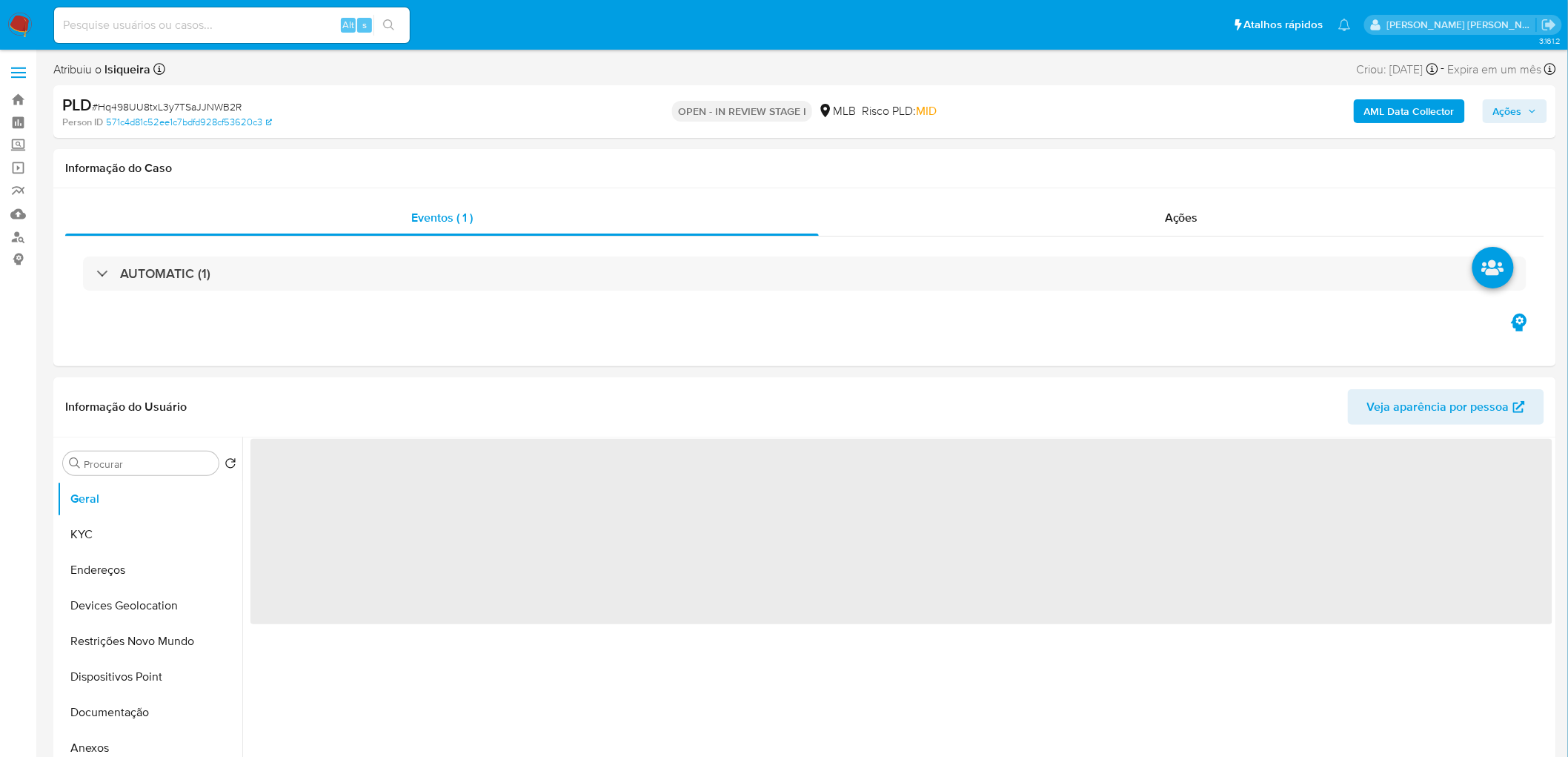
select select "10"
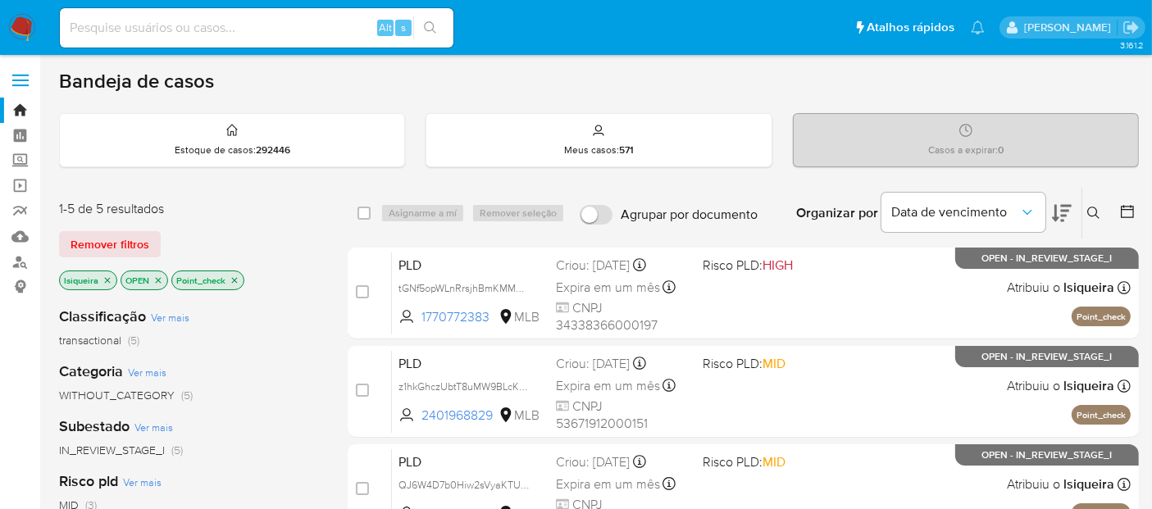
click at [28, 26] on img at bounding box center [22, 28] width 28 height 28
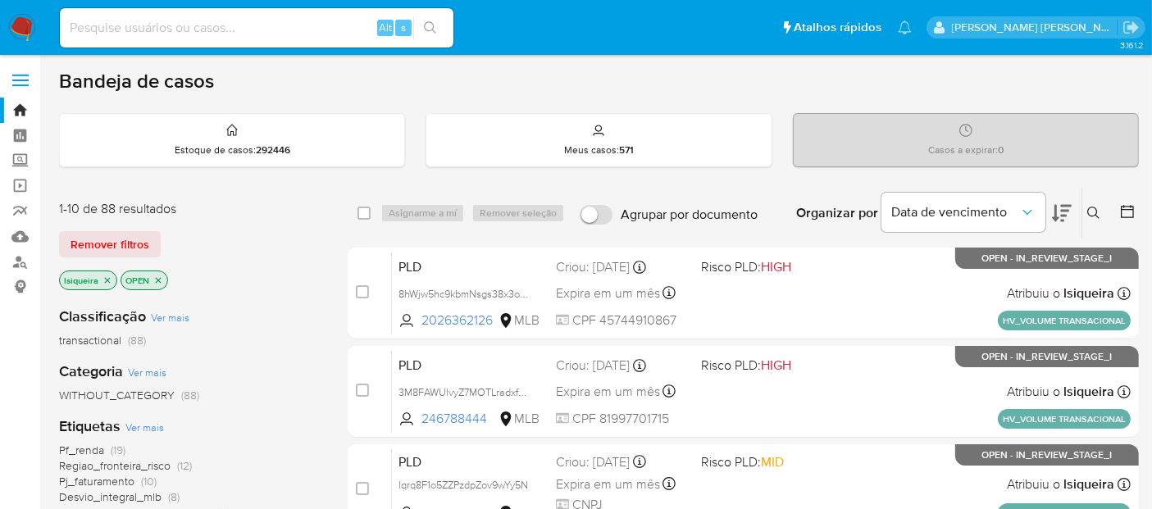
click at [254, 29] on input at bounding box center [256, 27] width 393 height 21
paste input "oGVsWUVwGNOcIyW03sOa6Kg9"
type input "oGVsWUVwGNOcIyW03sOa6Kg9"
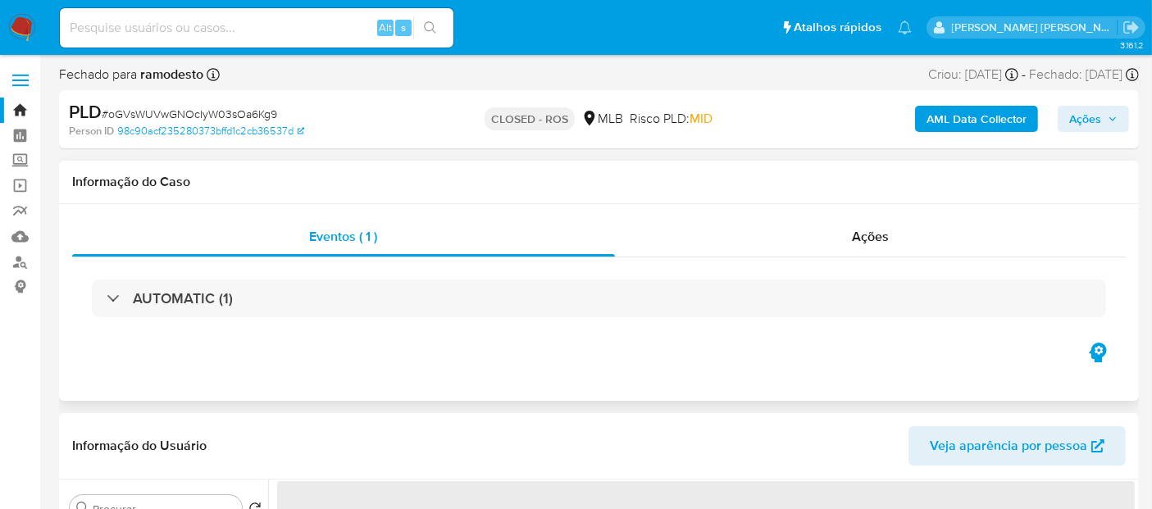
select select "10"
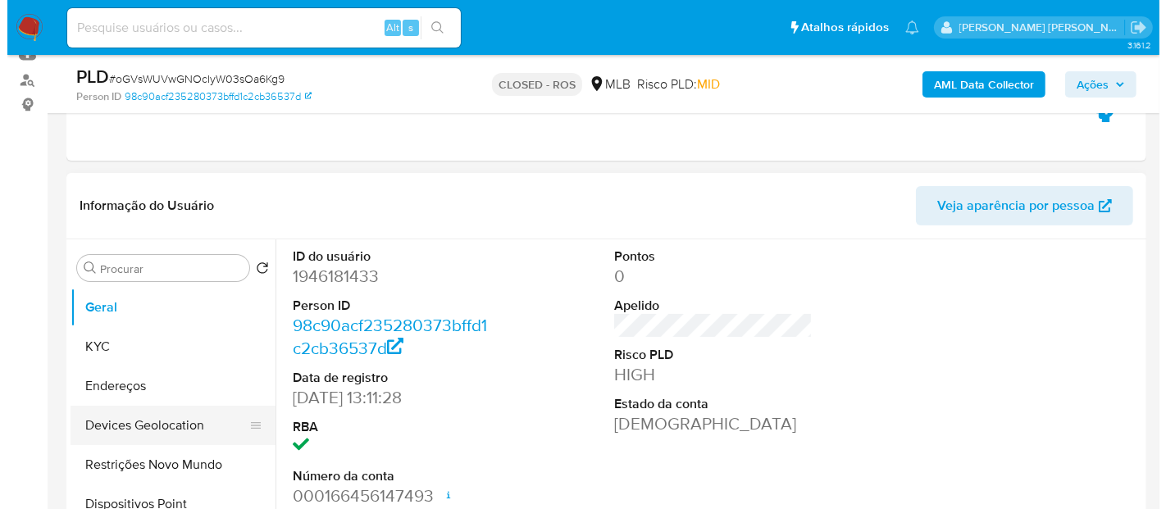
scroll to position [182, 0]
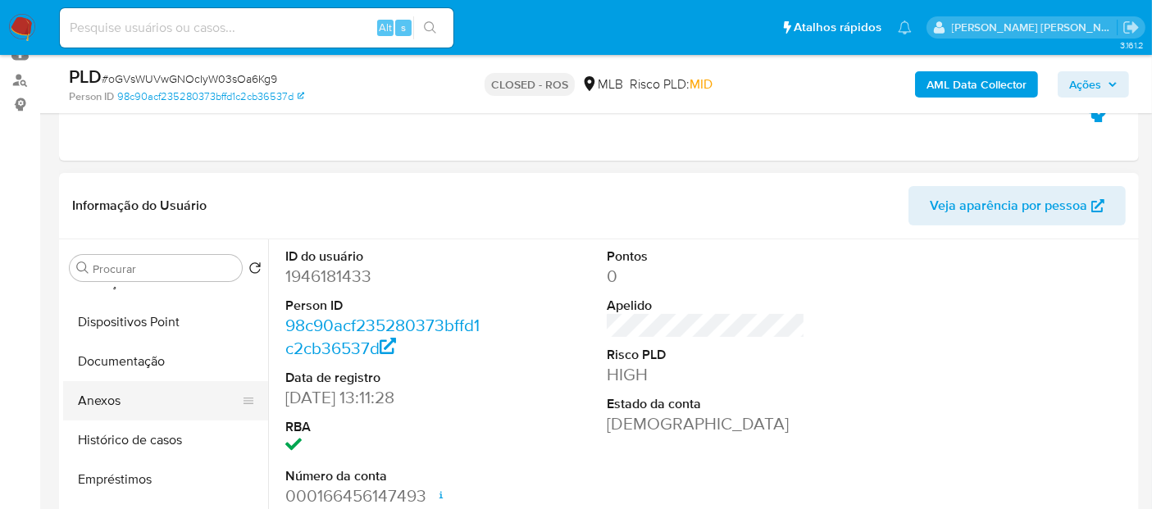
click at [115, 395] on button "Anexos" at bounding box center [159, 400] width 192 height 39
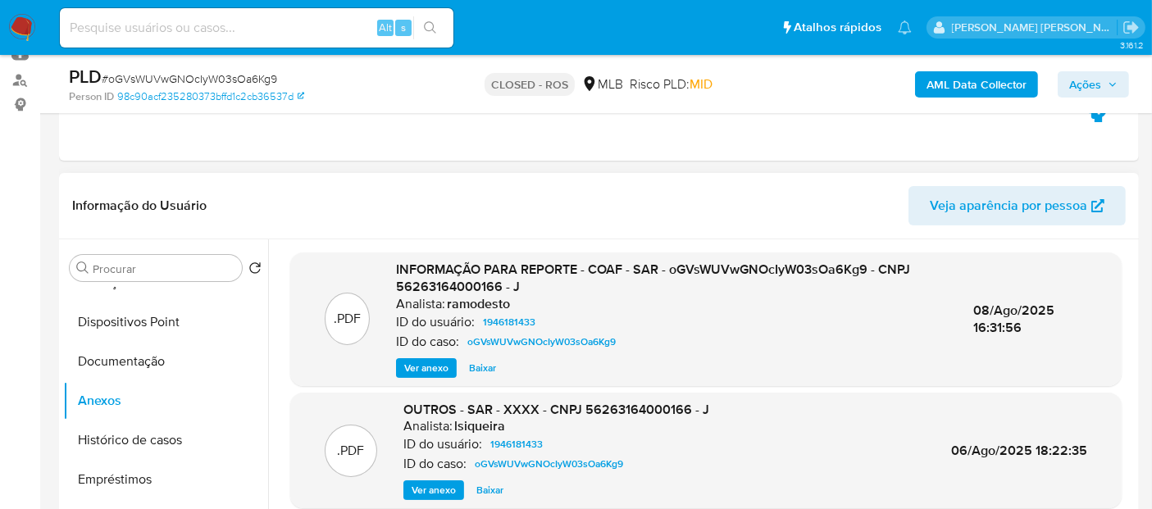
click at [425, 361] on span "Ver anexo" at bounding box center [426, 368] width 44 height 16
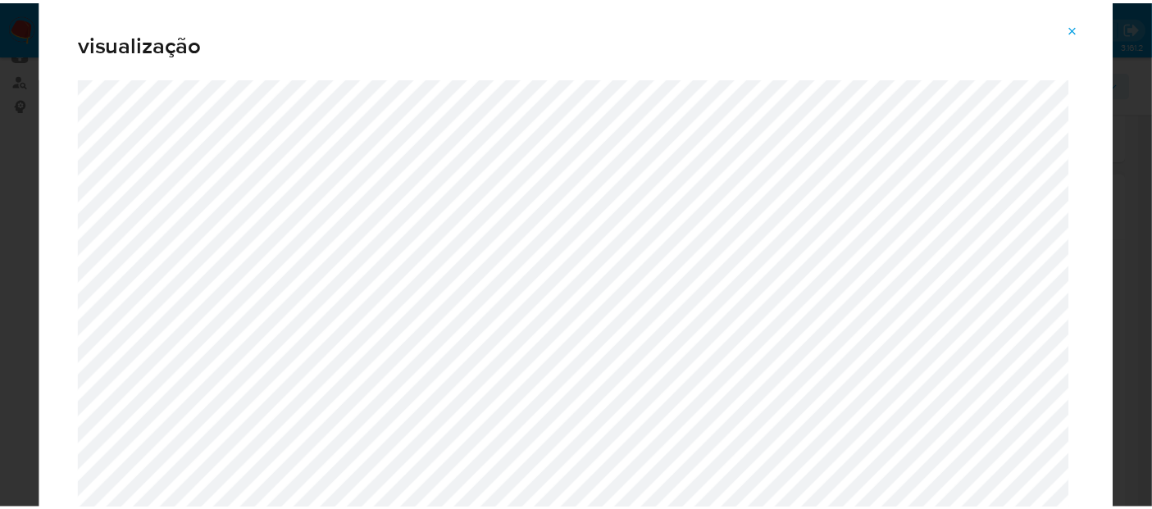
scroll to position [0, 0]
drag, startPoint x: 1082, startPoint y: 27, endPoint x: 907, endPoint y: 30, distance: 175.4
click at [1082, 26] on icon "Attachment preview" at bounding box center [1085, 28] width 13 height 13
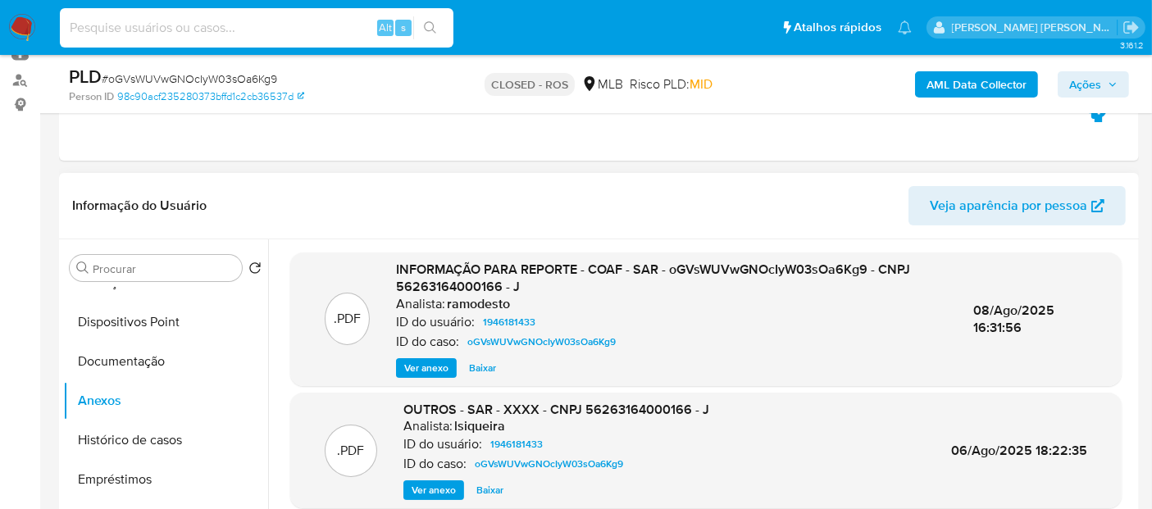
click at [287, 20] on input at bounding box center [256, 27] width 393 height 21
paste input "kJP5VlDTyrB6sUj3hSwludyH"
type input "kJP5VlDTyrB6sUj3hSwludyH"
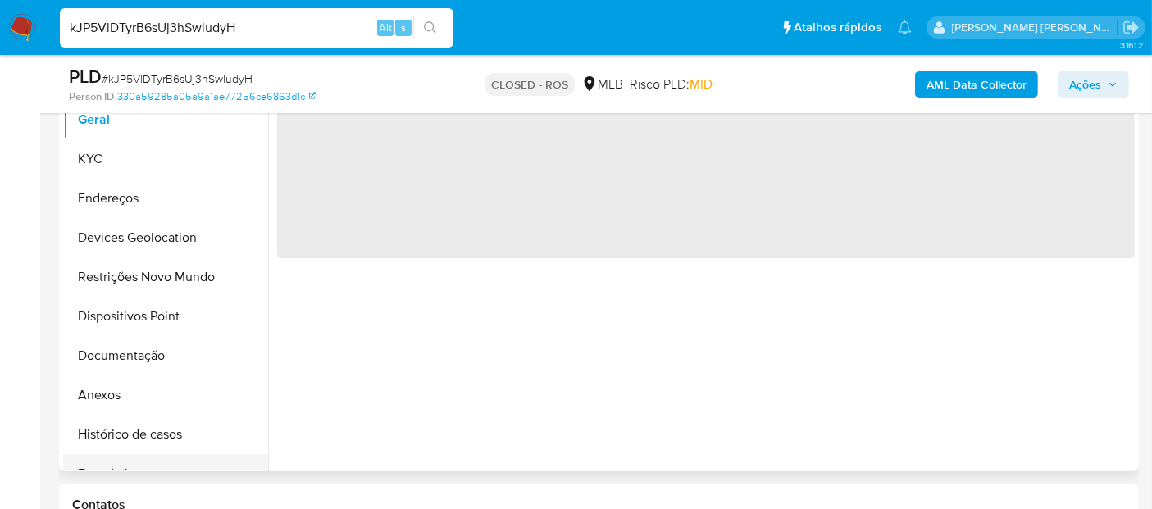
scroll to position [455, 0]
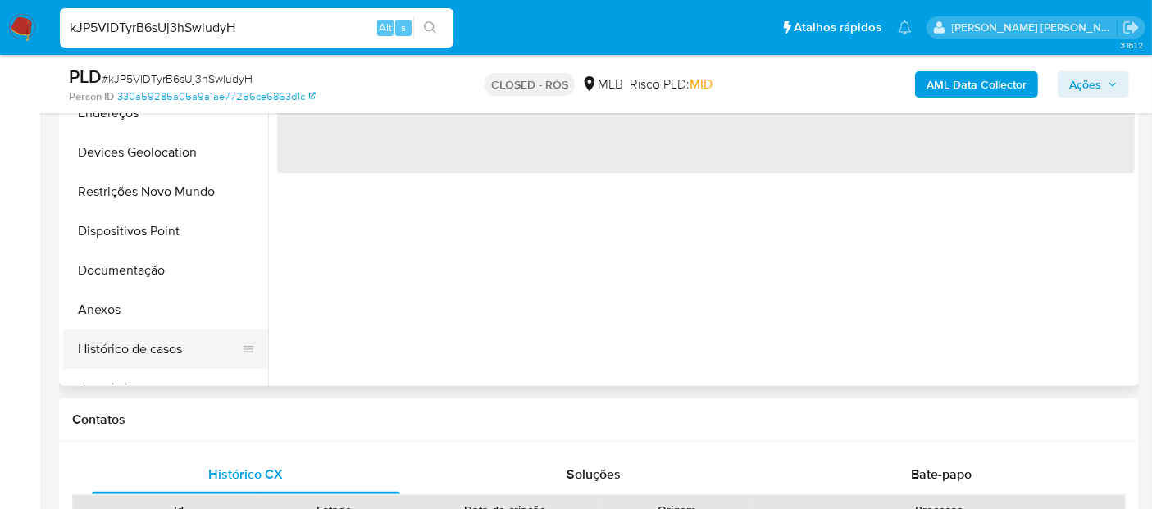
select select "10"
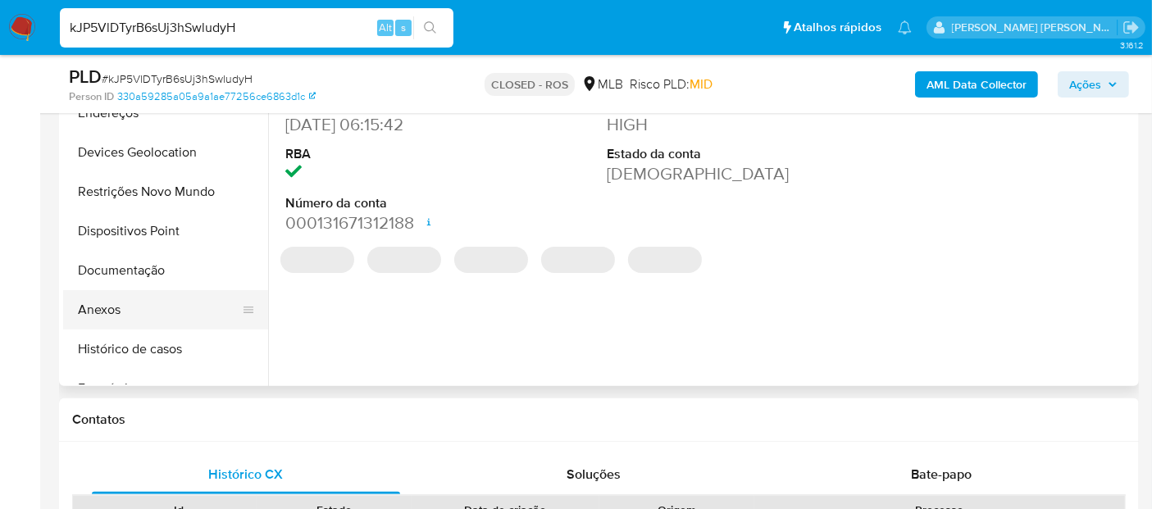
click at [95, 303] on button "Anexos" at bounding box center [159, 309] width 192 height 39
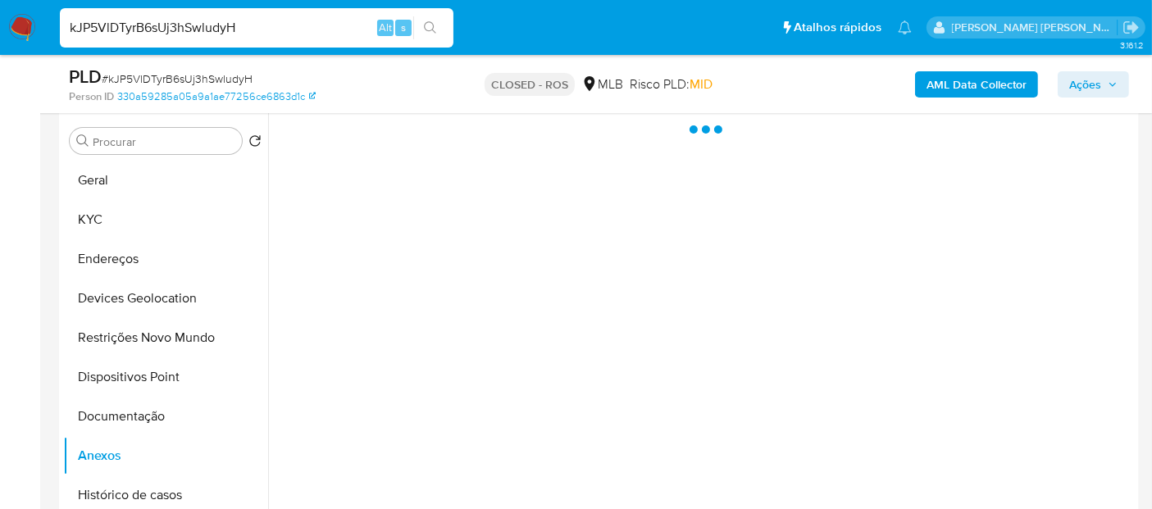
scroll to position [273, 0]
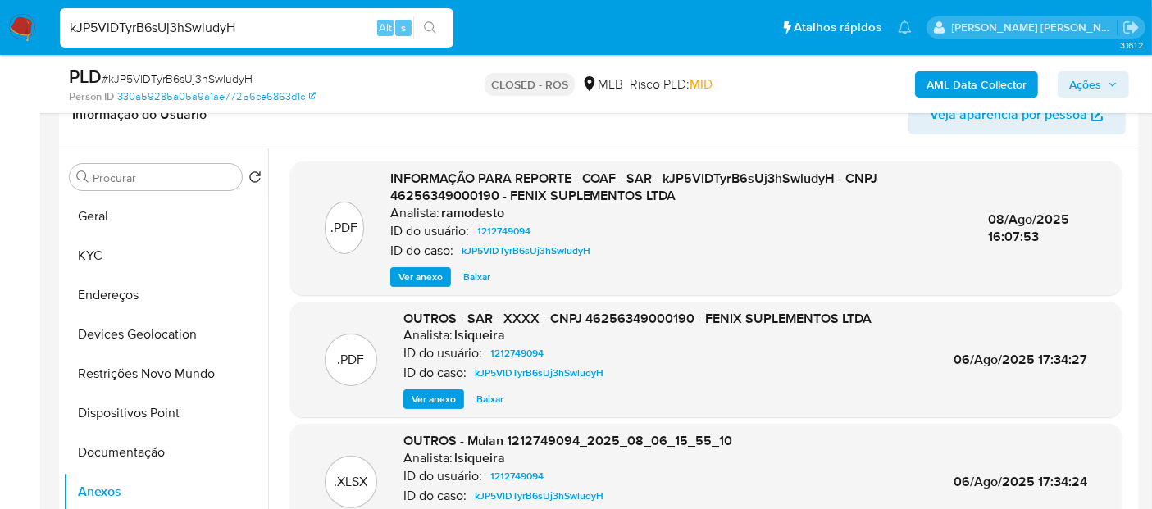
click at [413, 280] on span "Ver anexo" at bounding box center [420, 277] width 44 height 16
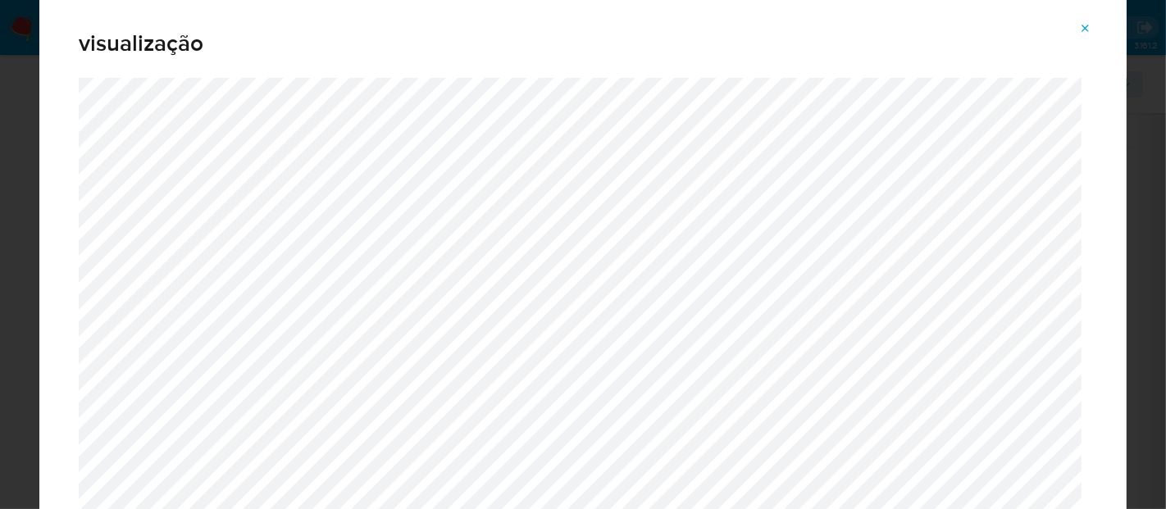
click at [1077, 29] on button "Attachment preview" at bounding box center [1085, 29] width 36 height 26
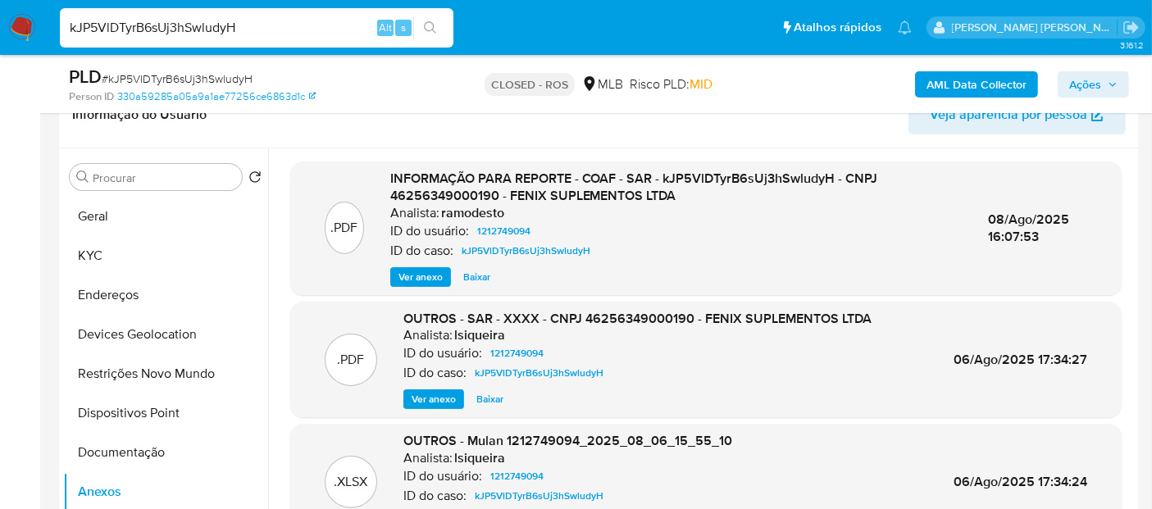
click at [5, 33] on nav "Pausado Ver notificaciones kJP5VlDTyrB6sUj3hSwludyH Alt s Atalhos rápidos Presi…" at bounding box center [576, 27] width 1152 height 55
click at [13, 29] on img at bounding box center [22, 28] width 28 height 28
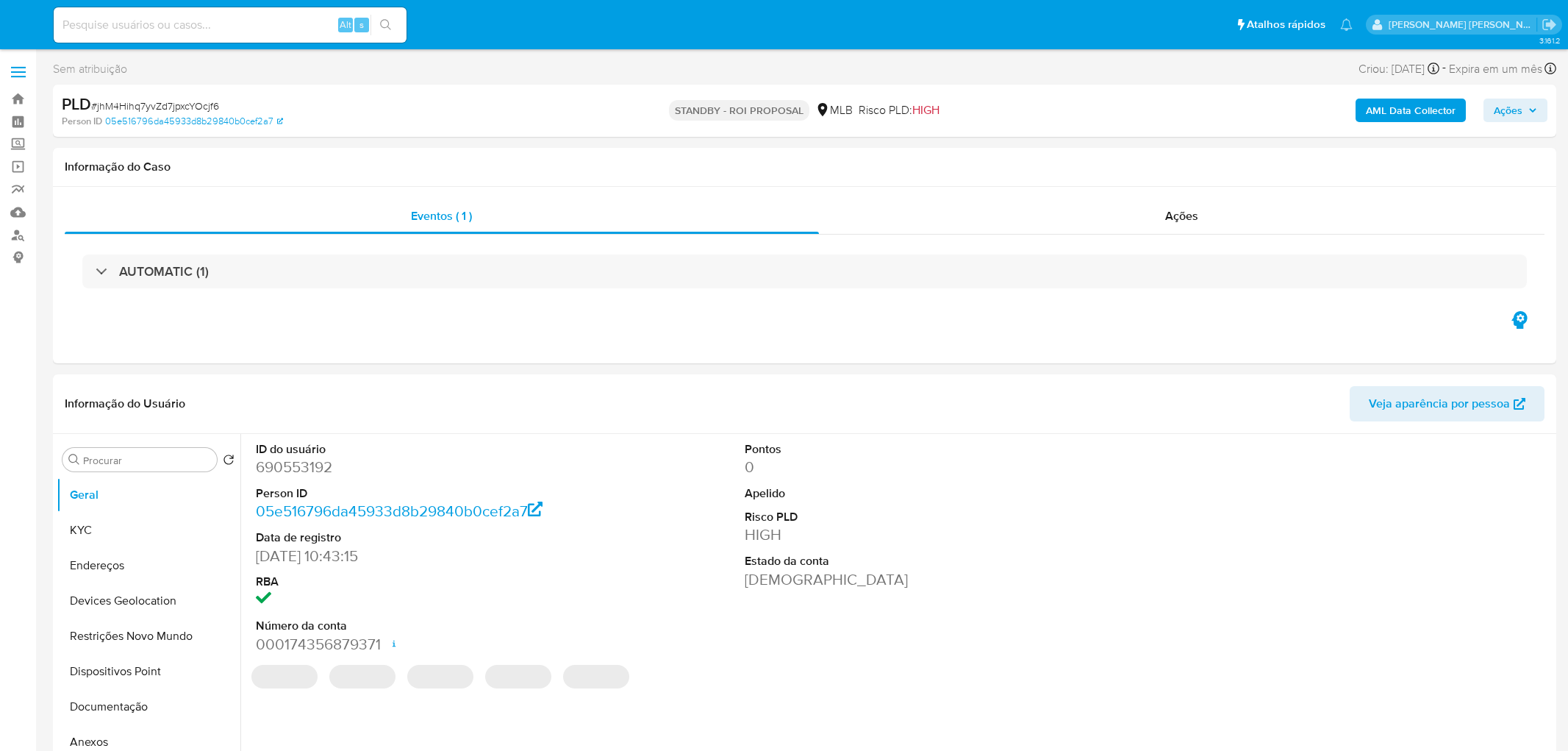
select select "10"
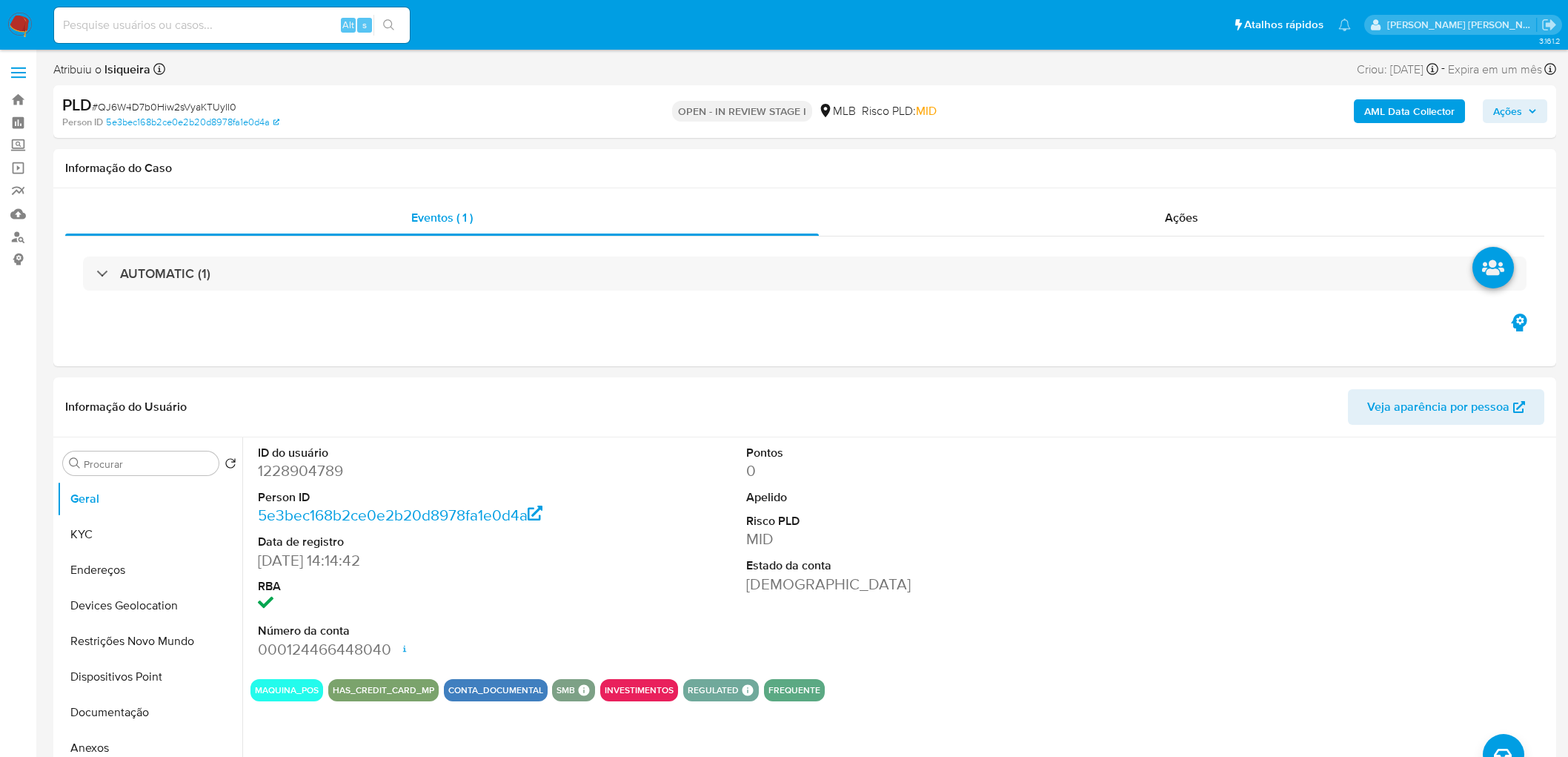
select select "10"
click at [745, 313] on div "Eventos ( 1 ) Ações AUTOMATIC (1)" at bounding box center [805, 277] width 1503 height 178
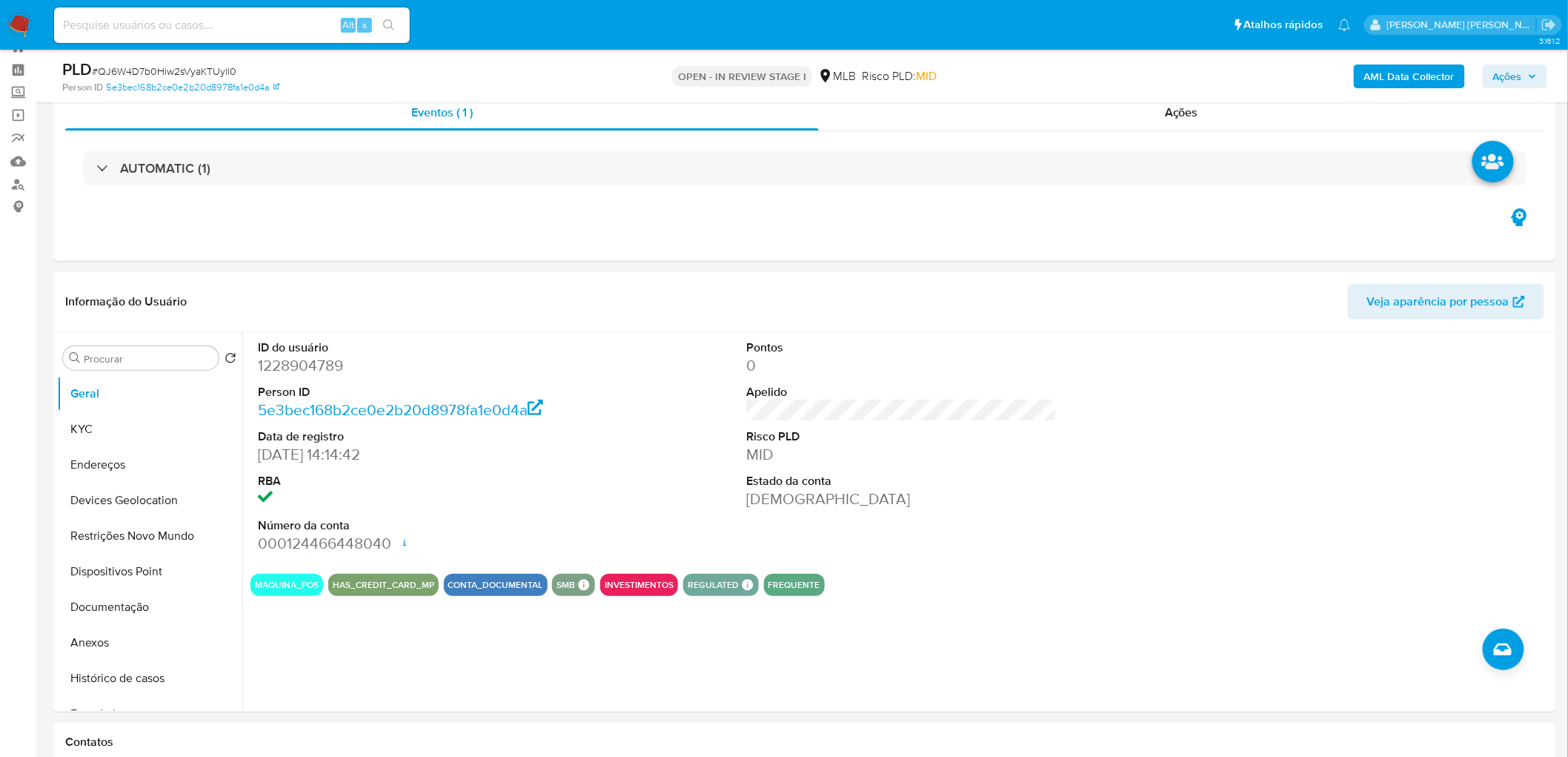
scroll to position [82, 0]
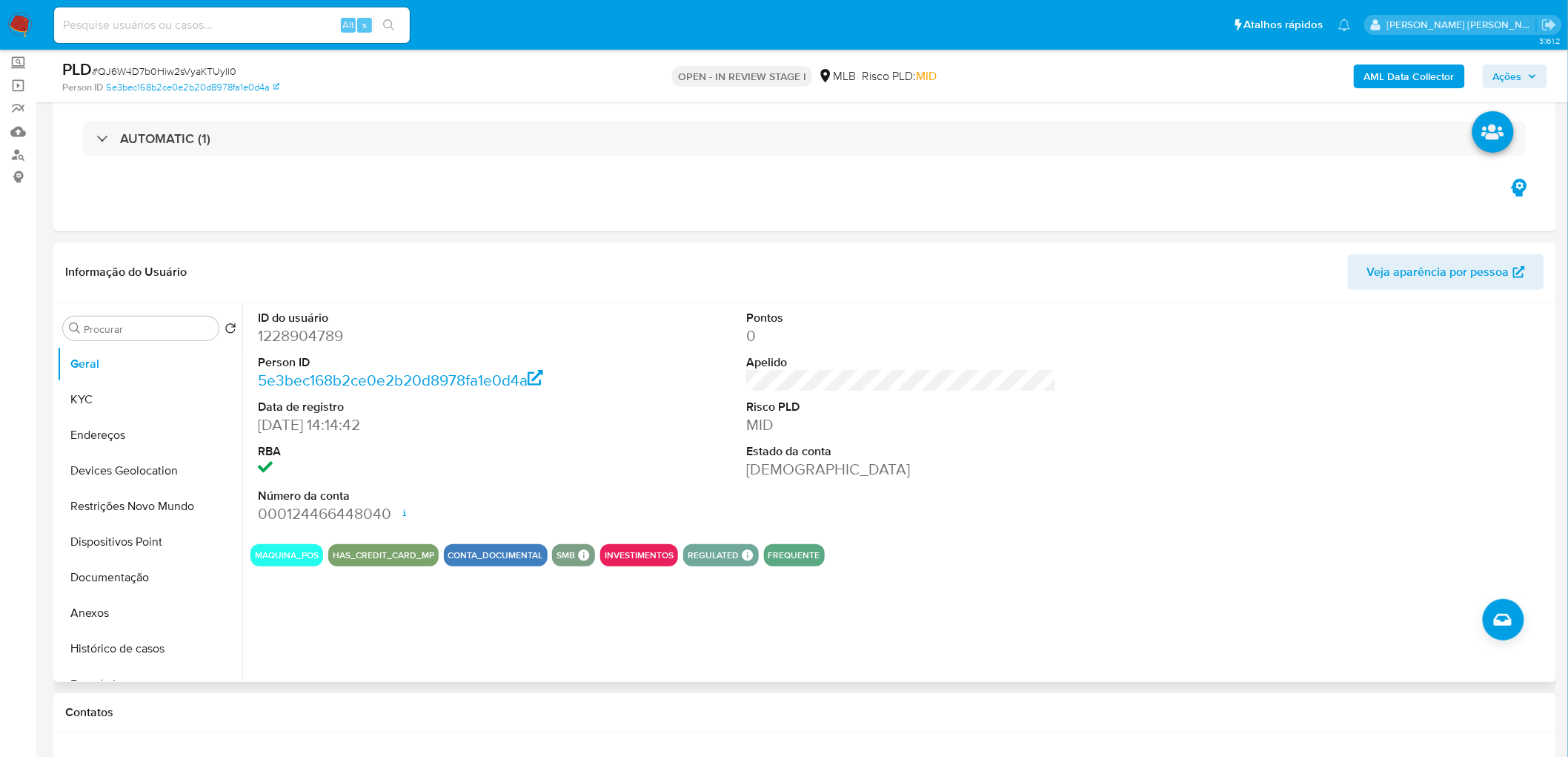
click at [987, 588] on div "ID do usuário 1228904789 Person ID 5e3bec168b2ce0e2b20d8978fa1e0d4a Data de reg…" at bounding box center [897, 492] width 1310 height 380
click at [943, 583] on div "ID do usuário 1228904789 Person ID 5e3bec168b2ce0e2b20d8978fa1e0d4a Data de reg…" at bounding box center [897, 492] width 1310 height 380
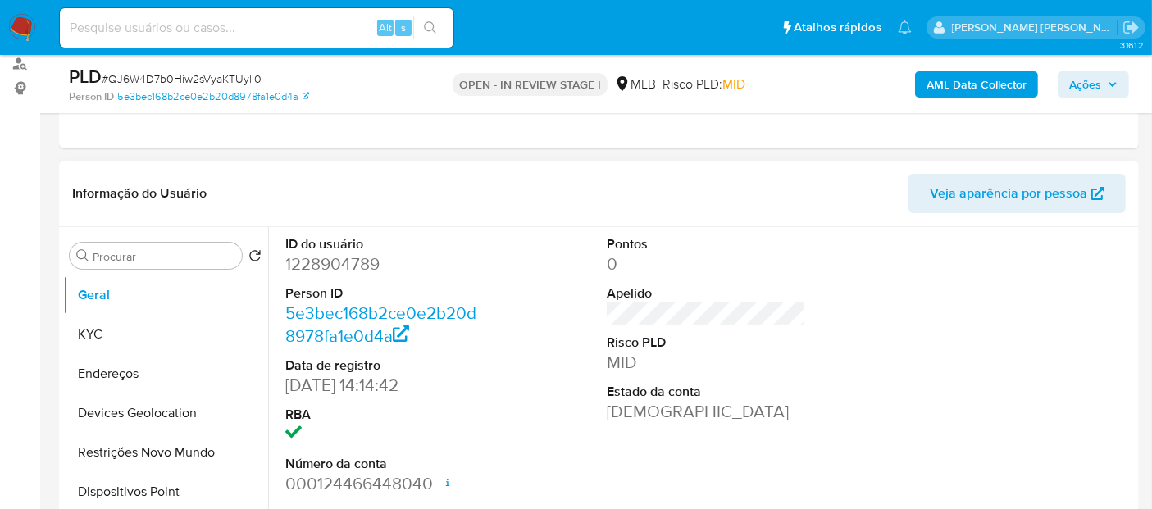
scroll to position [273, 0]
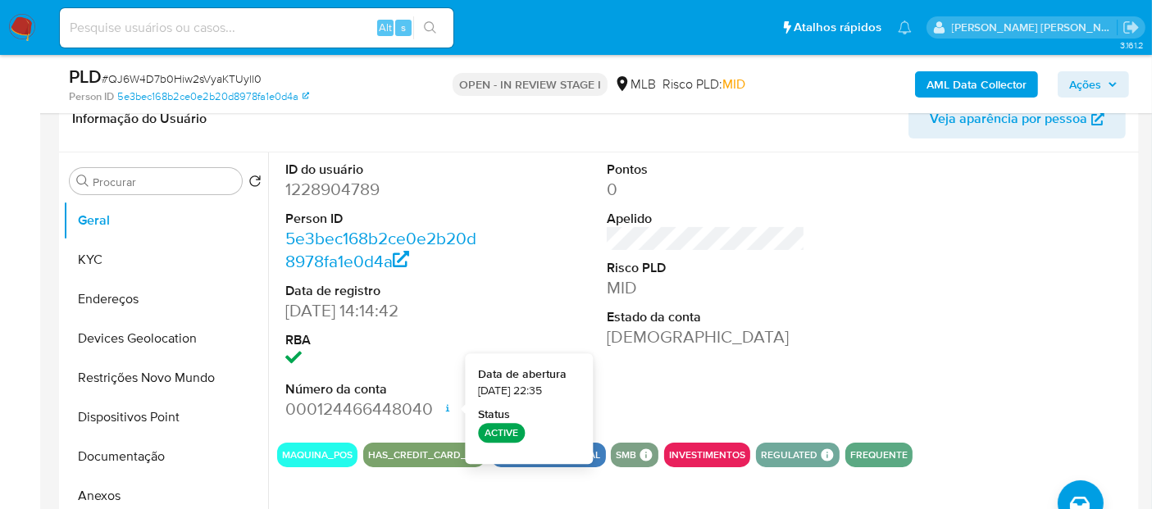
click at [698, 370] on div "Pontos 0 Apelido Risco PLD MID Estado da conta Ativa" at bounding box center [705, 290] width 215 height 277
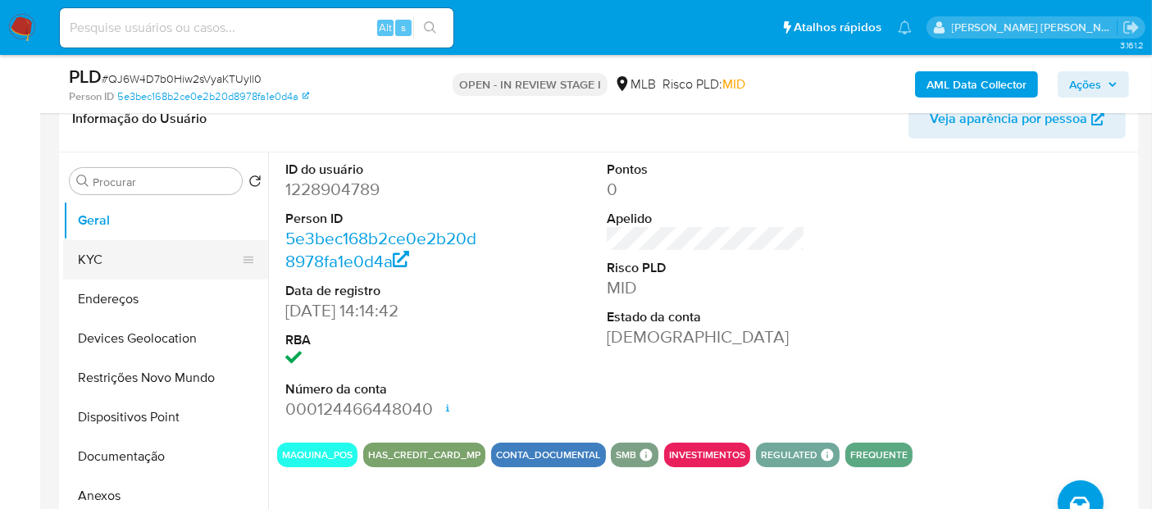
click at [116, 254] on button "KYC" at bounding box center [159, 259] width 192 height 39
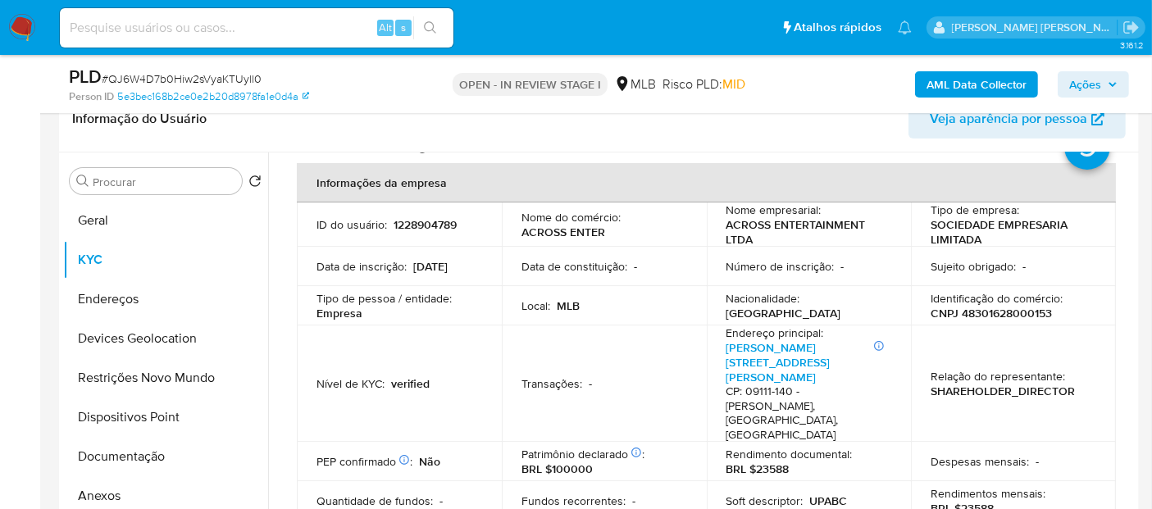
scroll to position [91, 0]
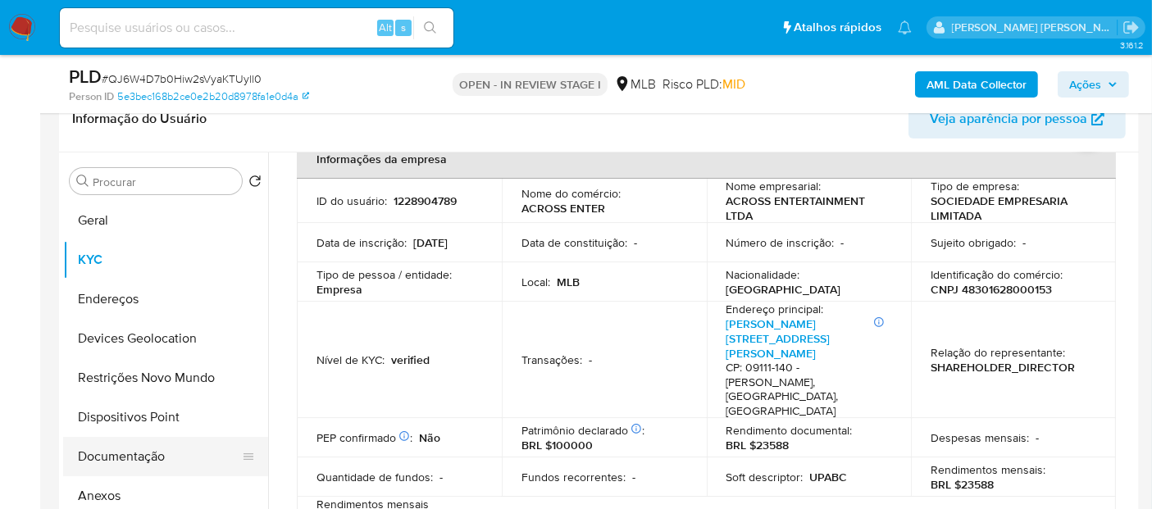
click at [110, 443] on button "Documentação" at bounding box center [159, 456] width 192 height 39
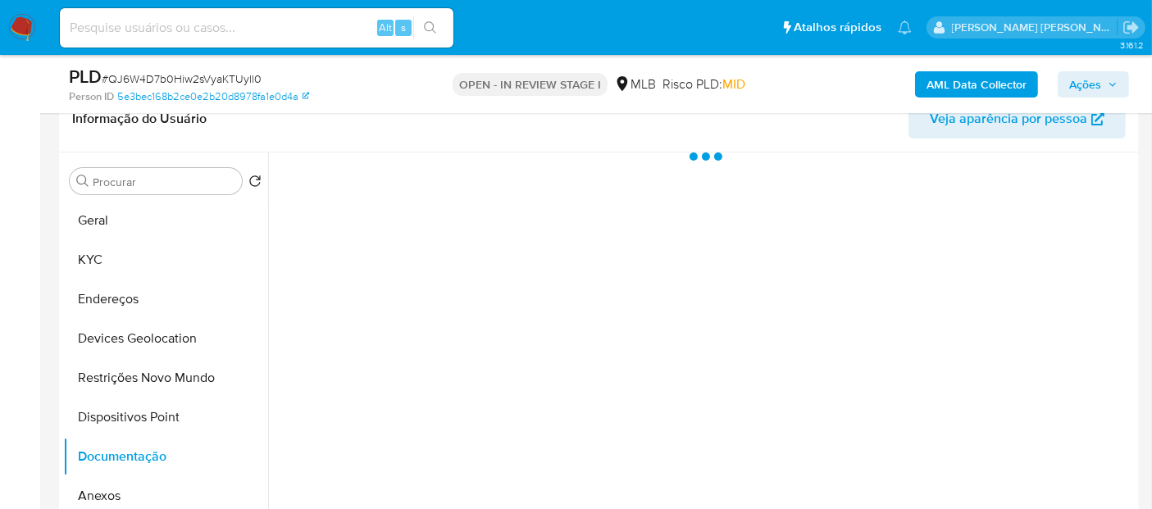
scroll to position [0, 0]
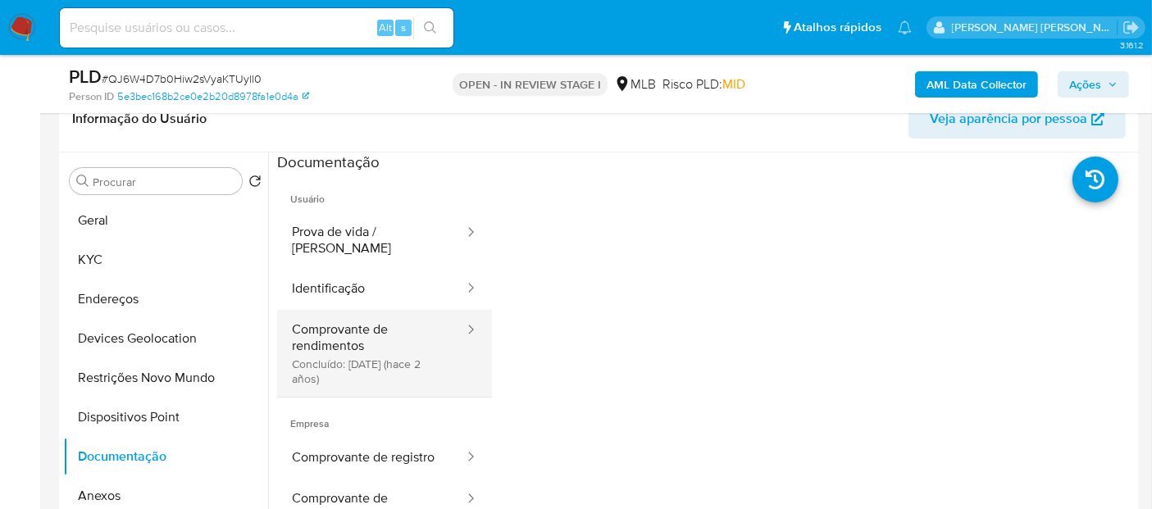
click at [348, 320] on button "Comprovante de rendimentos Concluído: 01/11/2023 (hace 2 años)" at bounding box center [371, 353] width 189 height 87
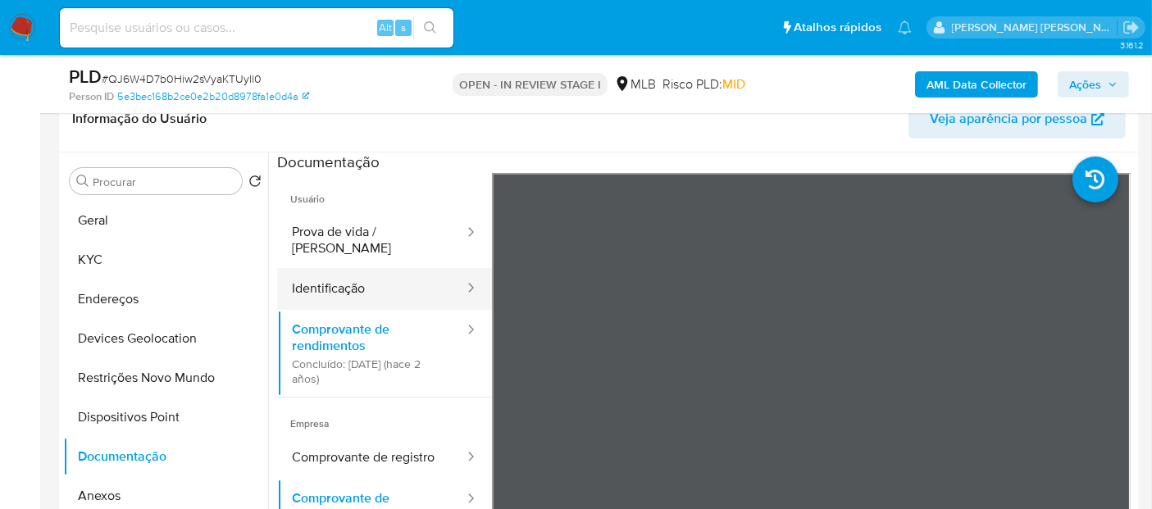
click at [367, 268] on button "Identificação" at bounding box center [371, 289] width 189 height 42
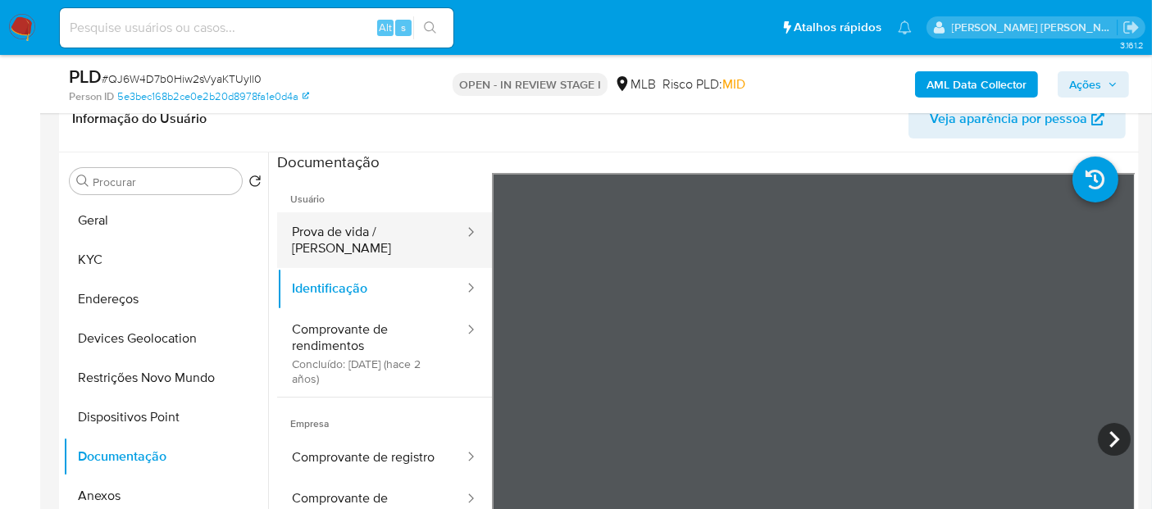
click at [363, 230] on button "Prova de vida / [PERSON_NAME]" at bounding box center [371, 240] width 189 height 56
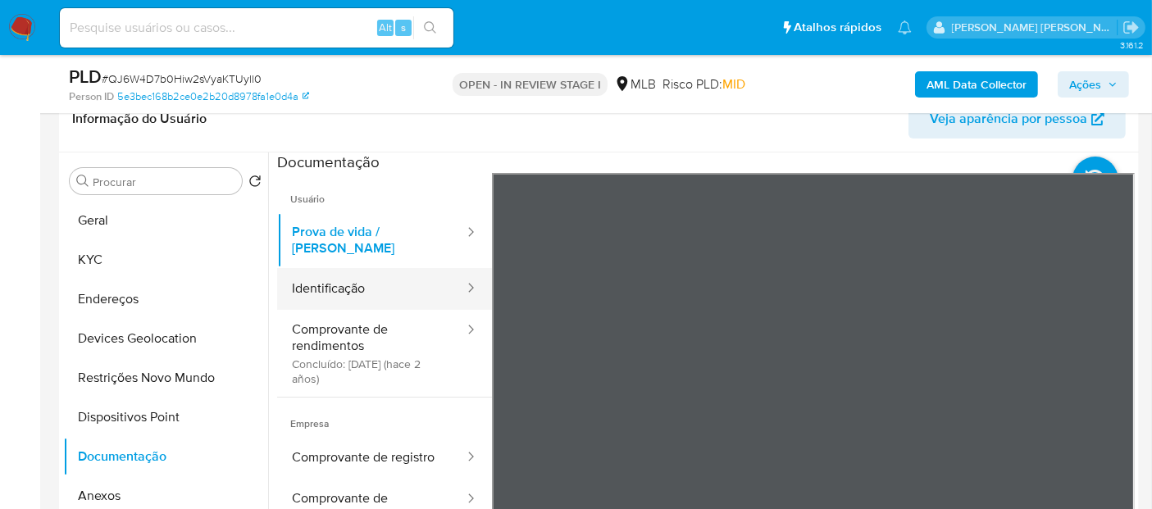
click at [325, 271] on button "Identificação" at bounding box center [371, 289] width 189 height 42
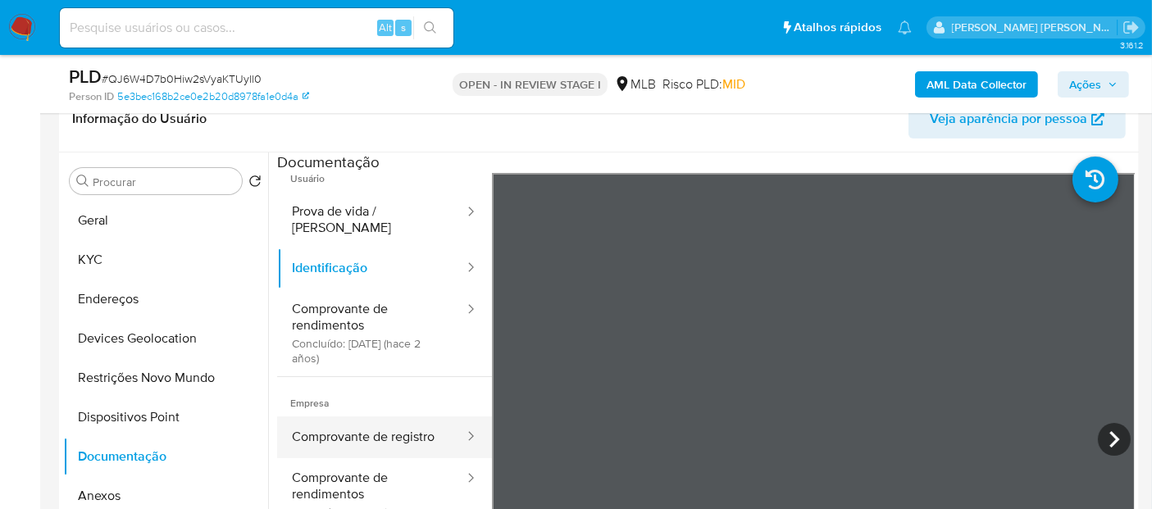
scroll to position [31, 0]
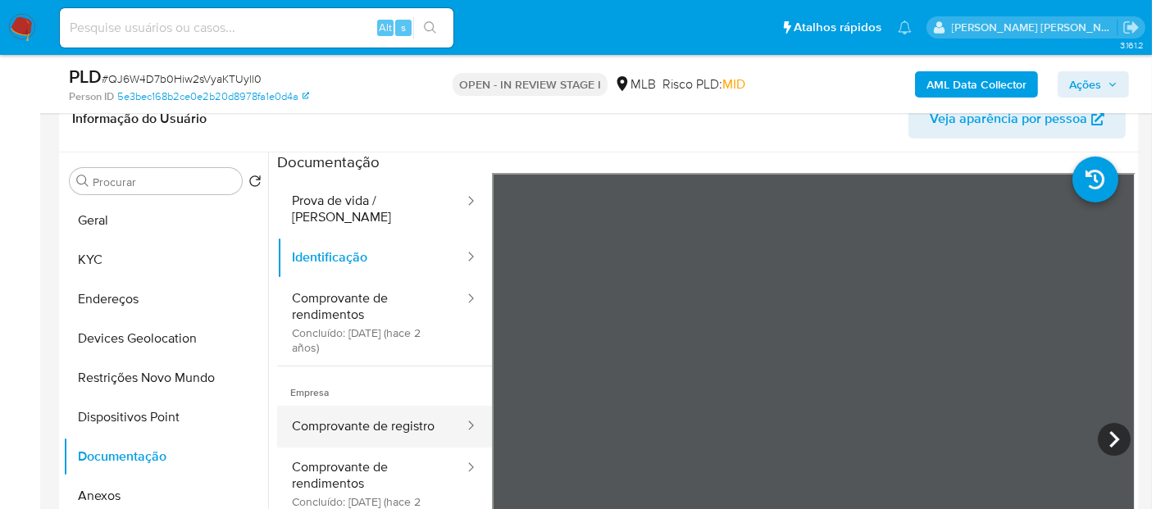
click at [362, 406] on button "Comprovante de registro" at bounding box center [371, 427] width 189 height 42
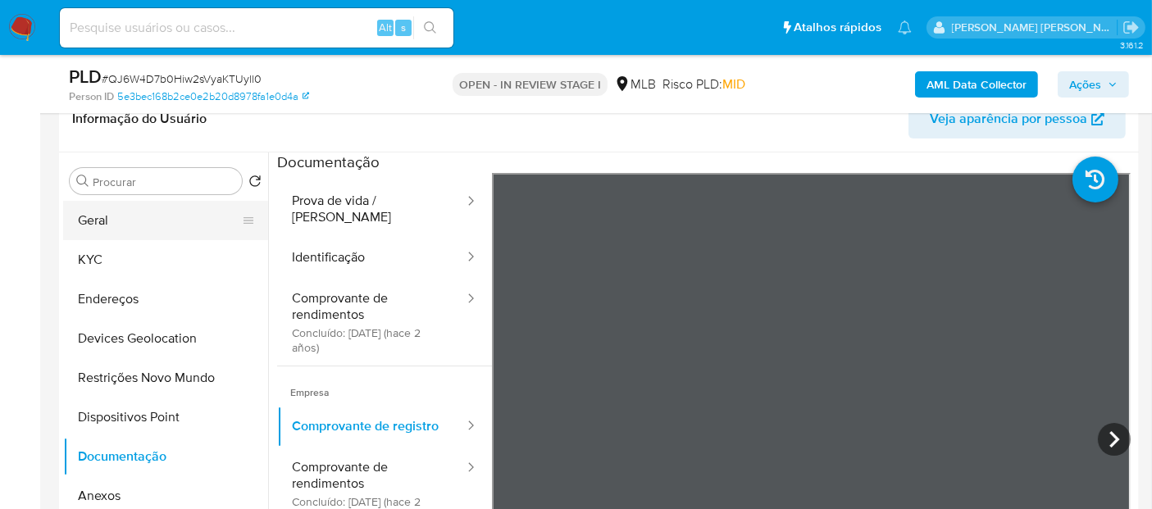
click at [120, 212] on button "Geral" at bounding box center [159, 220] width 192 height 39
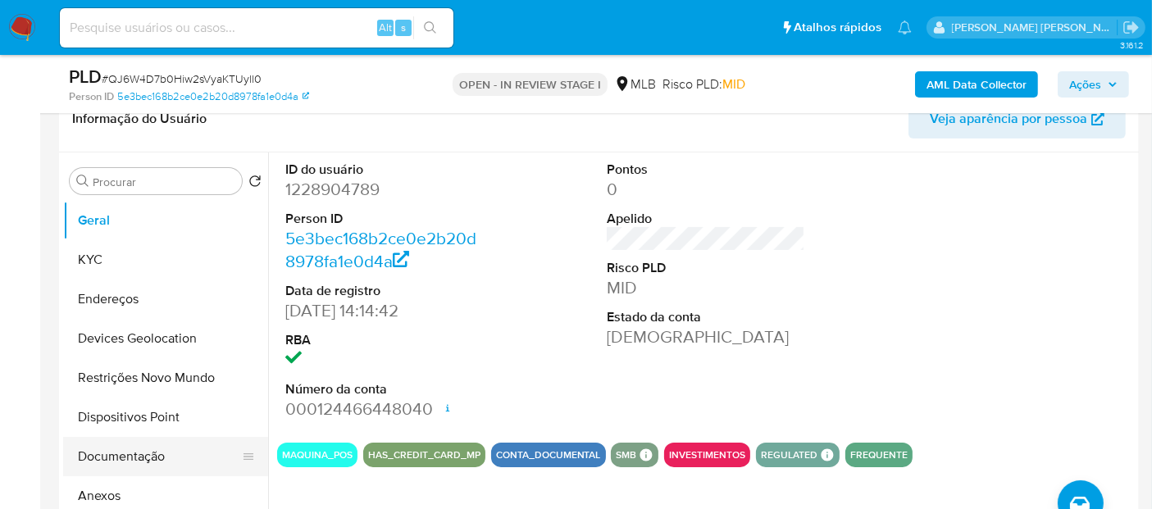
click at [122, 446] on button "Documentação" at bounding box center [159, 456] width 192 height 39
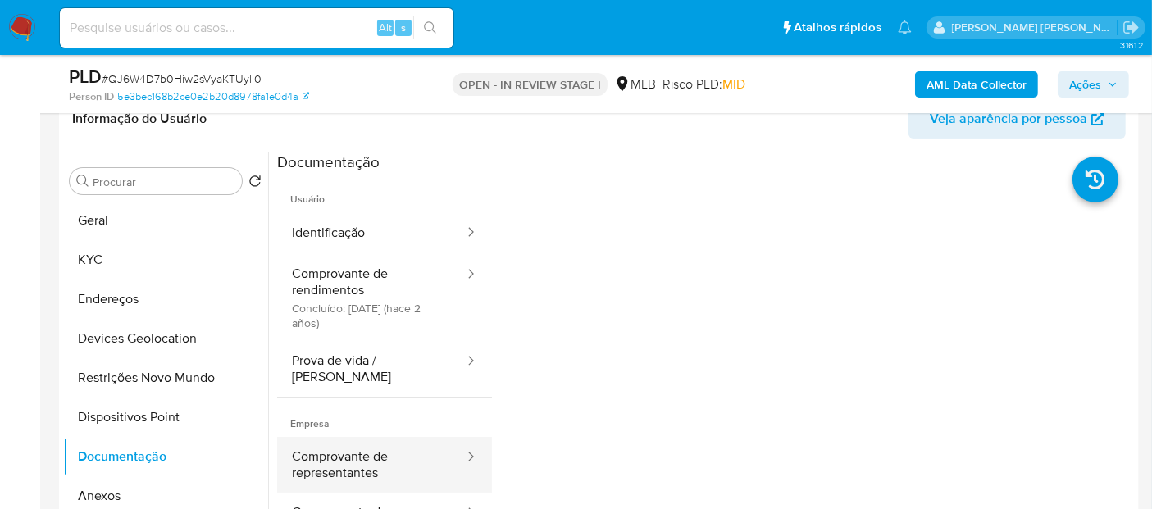
click at [348, 448] on button "Comprovante de representantes" at bounding box center [371, 465] width 189 height 56
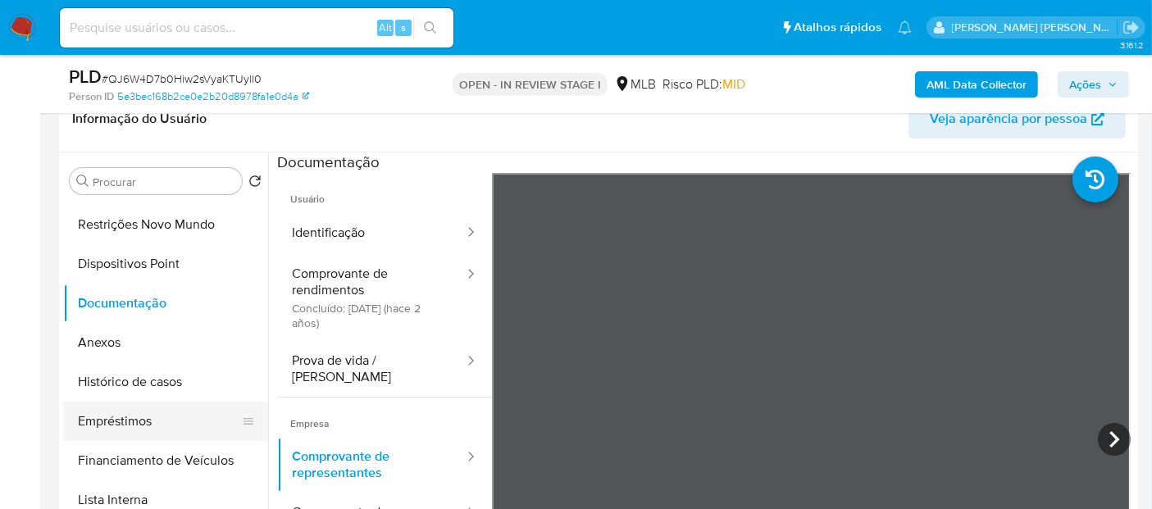
scroll to position [182, 0]
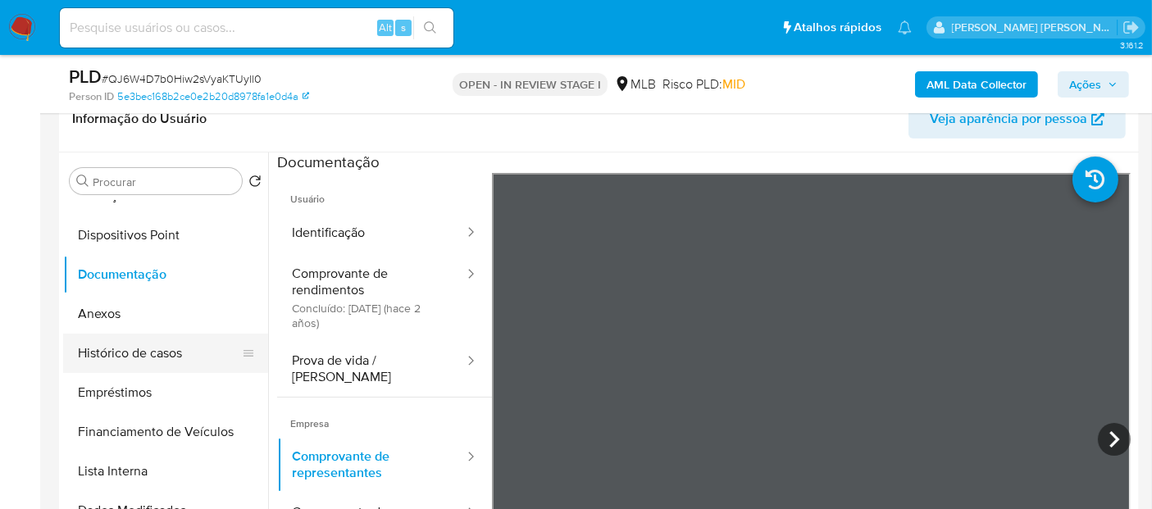
click at [167, 348] on button "Histórico de casos" at bounding box center [159, 353] width 192 height 39
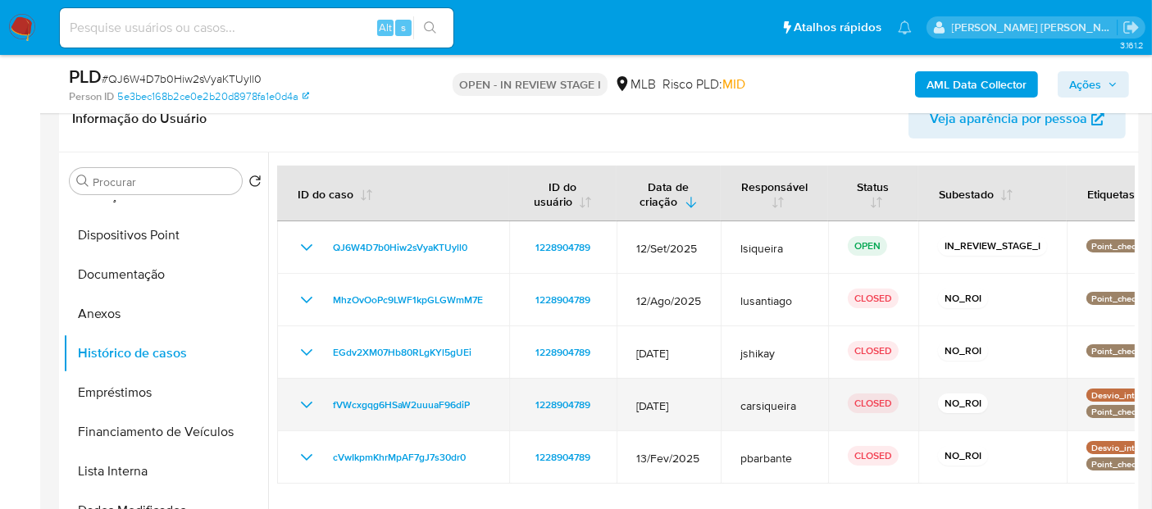
scroll to position [364, 0]
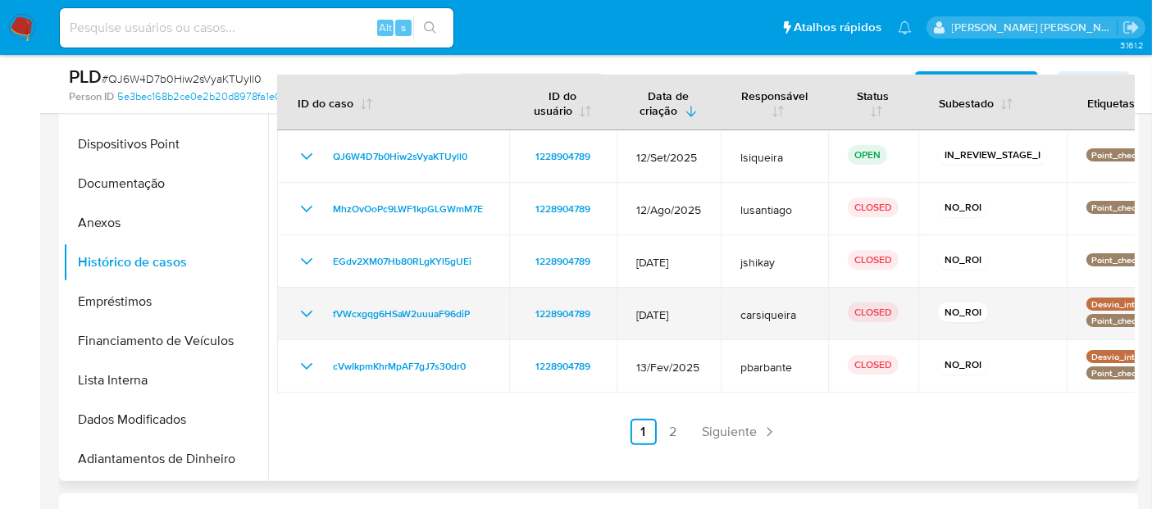
click at [298, 309] on icon "Mostrar/Ocultar" at bounding box center [307, 314] width 20 height 20
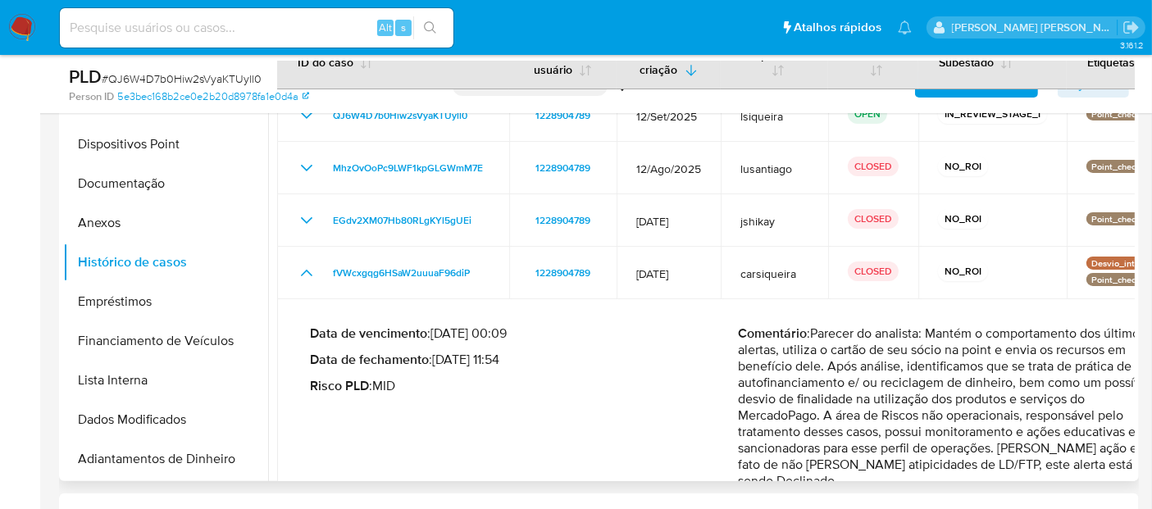
scroll to position [0, 0]
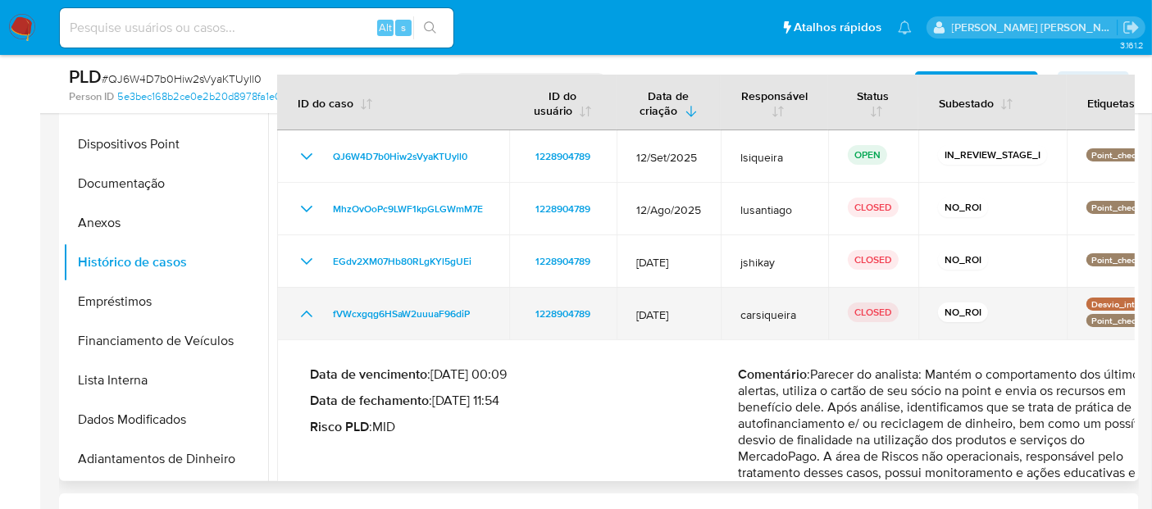
click at [304, 321] on icon "Mostrar/Ocultar" at bounding box center [307, 314] width 20 height 20
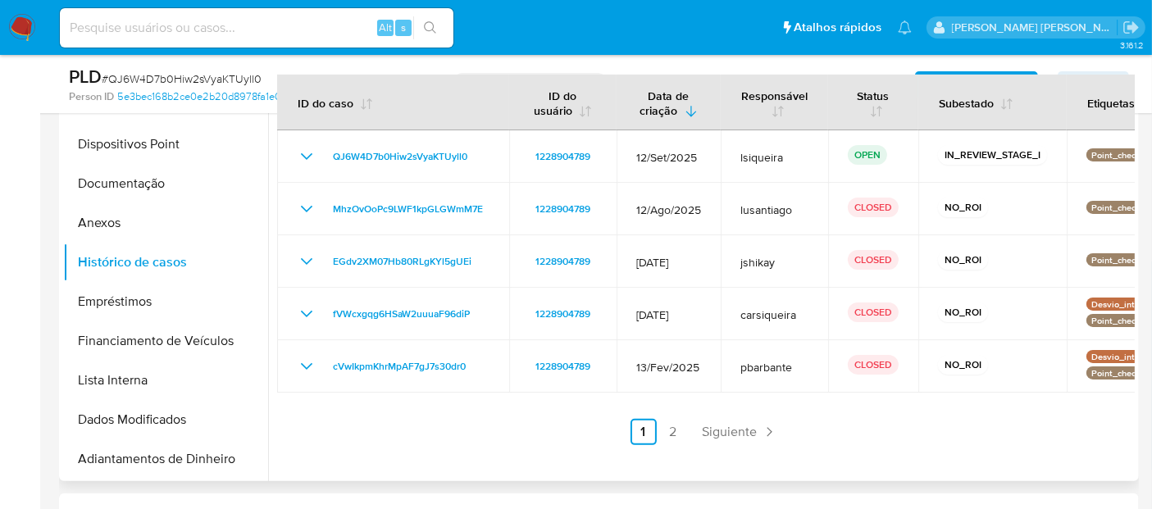
click at [670, 432] on link "2" at bounding box center [673, 432] width 26 height 26
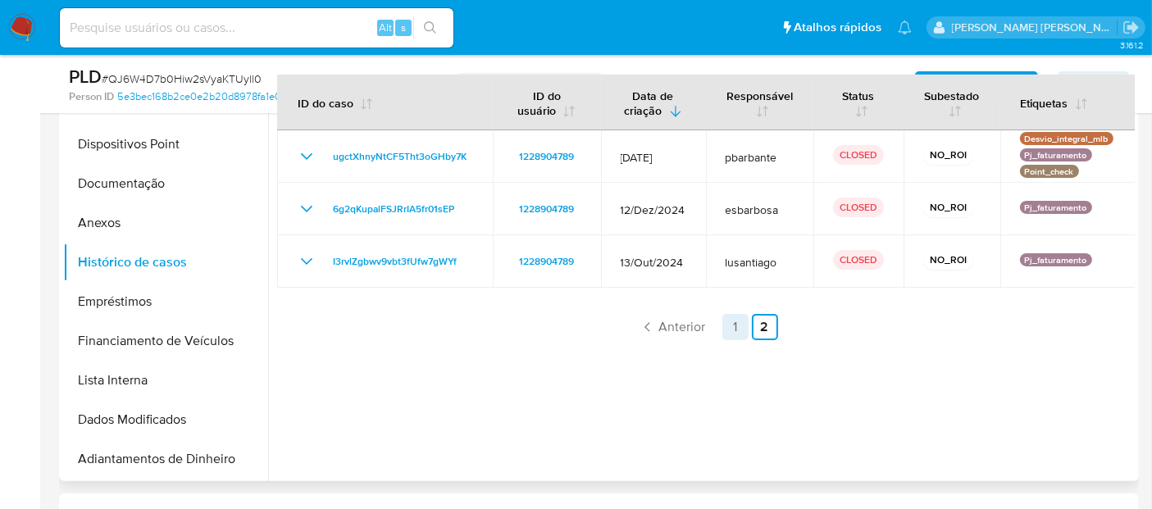
click at [729, 324] on link "1" at bounding box center [735, 327] width 26 height 26
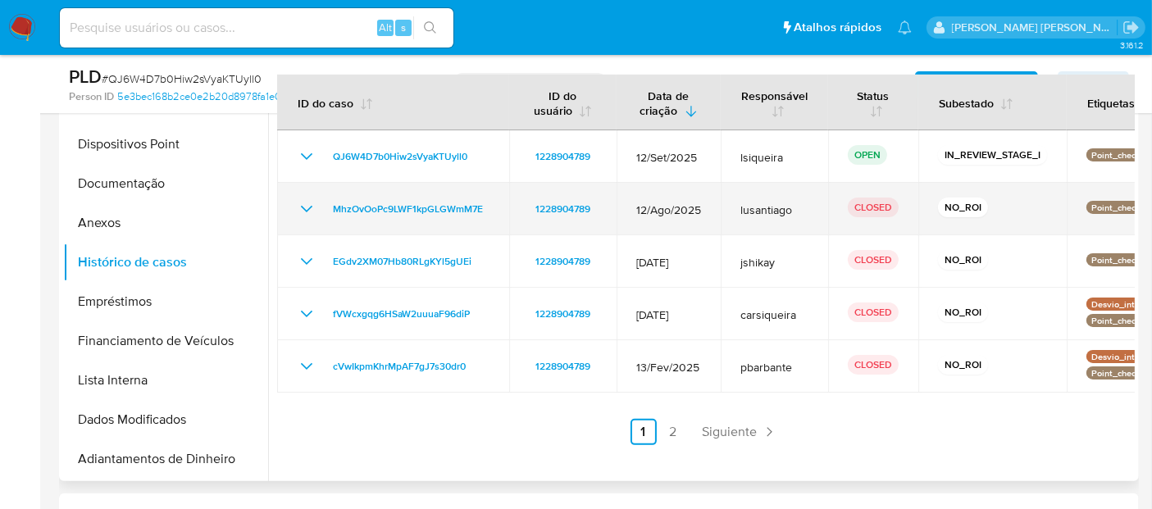
click at [304, 211] on icon "Mostrar/Ocultar" at bounding box center [307, 209] width 20 height 20
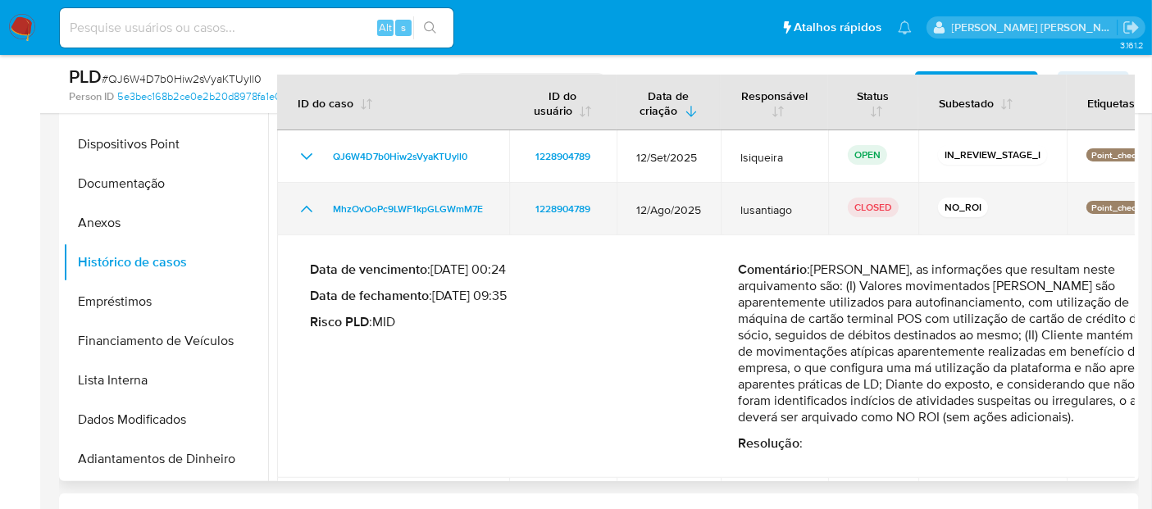
click at [304, 211] on icon "Mostrar/Ocultar" at bounding box center [307, 209] width 20 height 20
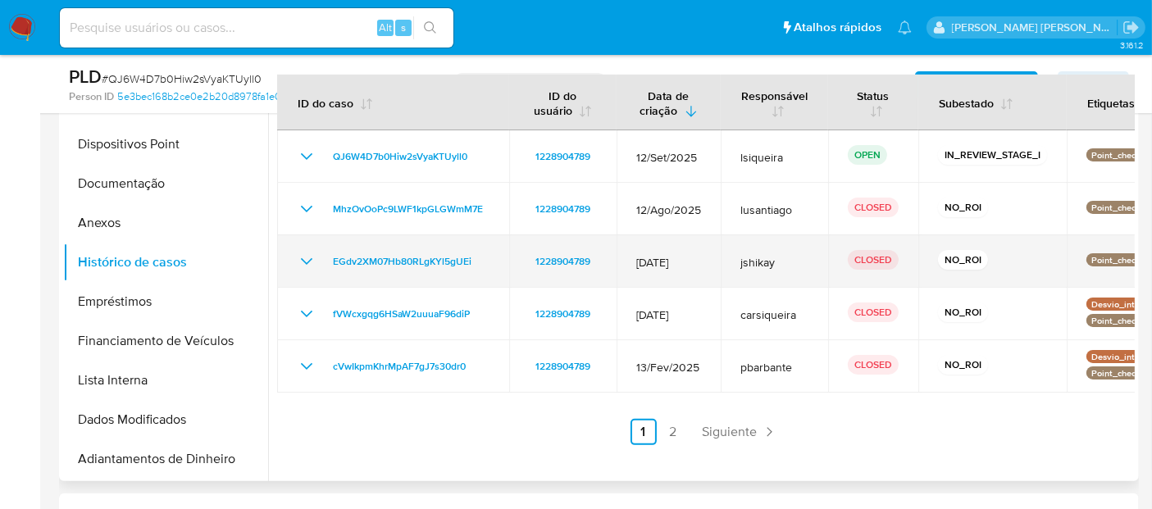
click at [300, 249] on td "EGdv2XM07Hb80RLgKYl5gUEi" at bounding box center [393, 261] width 232 height 52
click at [302, 254] on icon "Mostrar/Ocultar" at bounding box center [307, 262] width 20 height 20
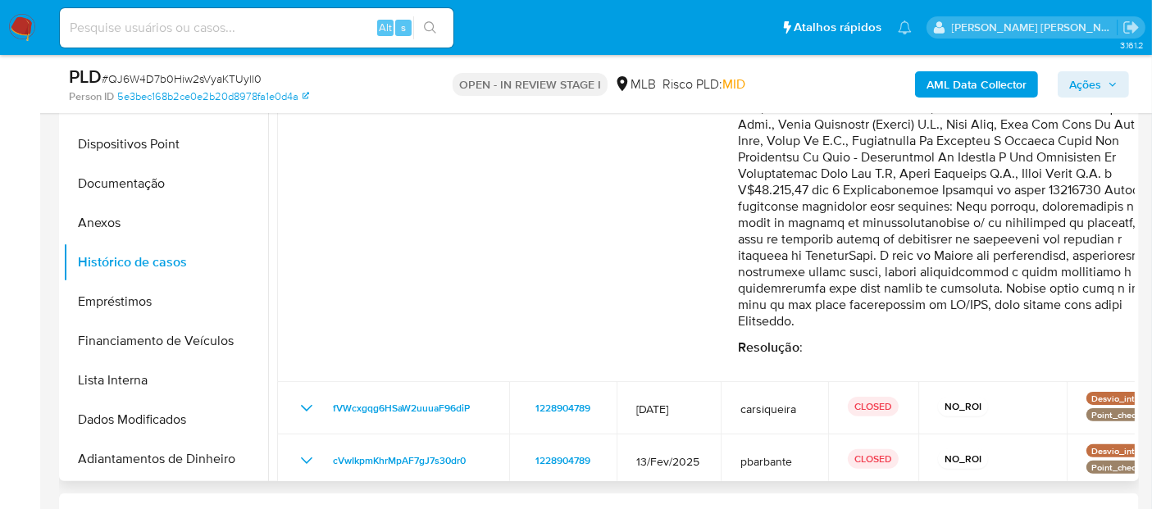
scroll to position [546, 0]
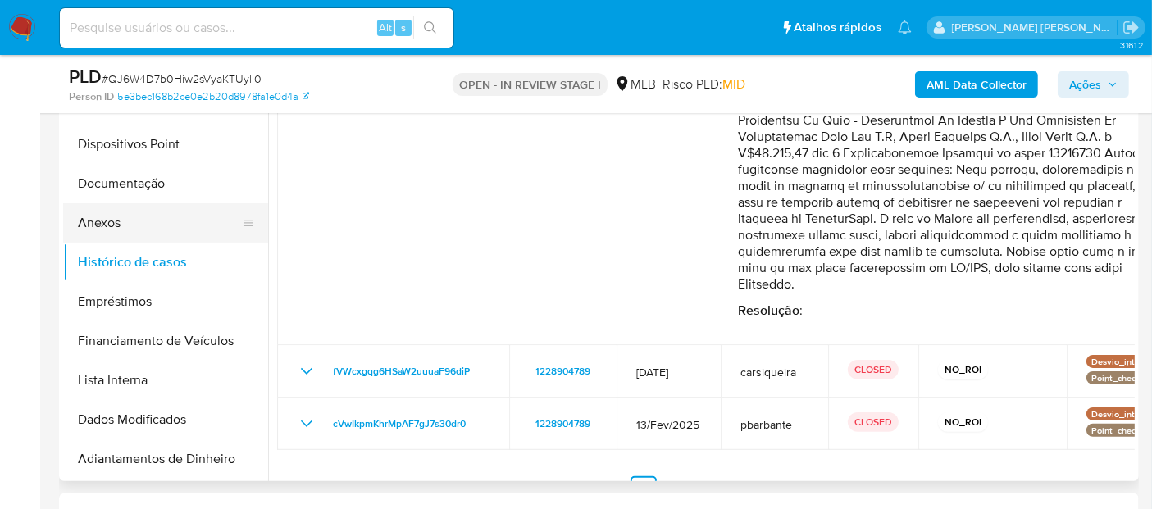
click at [149, 219] on button "Anexos" at bounding box center [159, 222] width 192 height 39
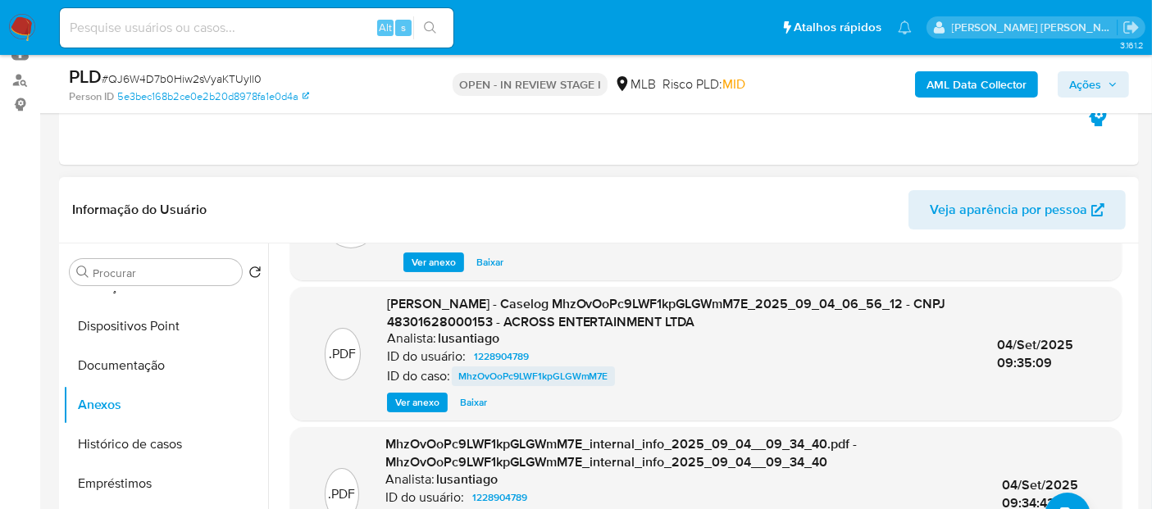
scroll to position [182, 0]
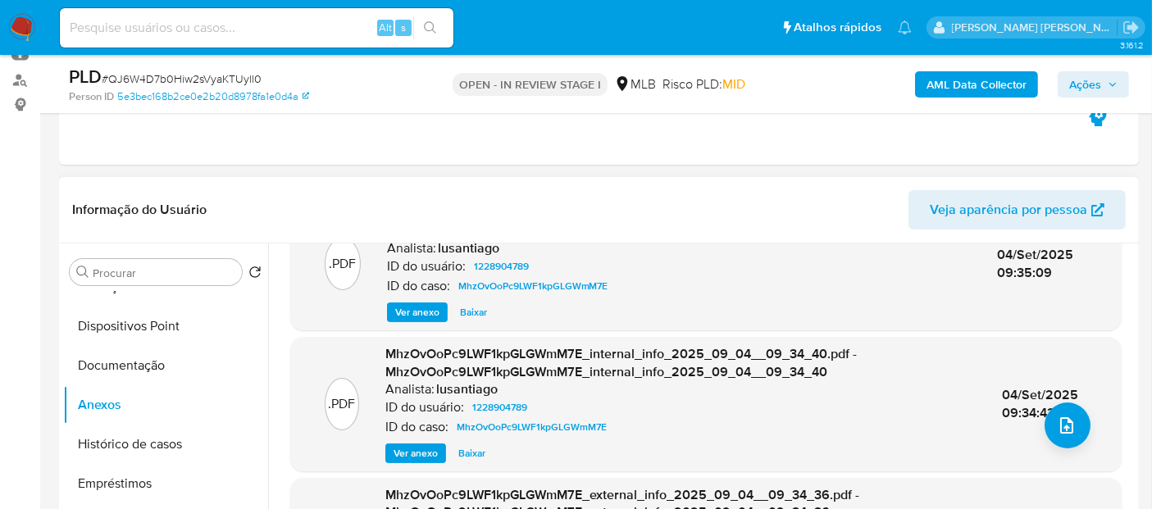
click at [430, 320] on span "Ver anexo" at bounding box center [417, 312] width 44 height 16
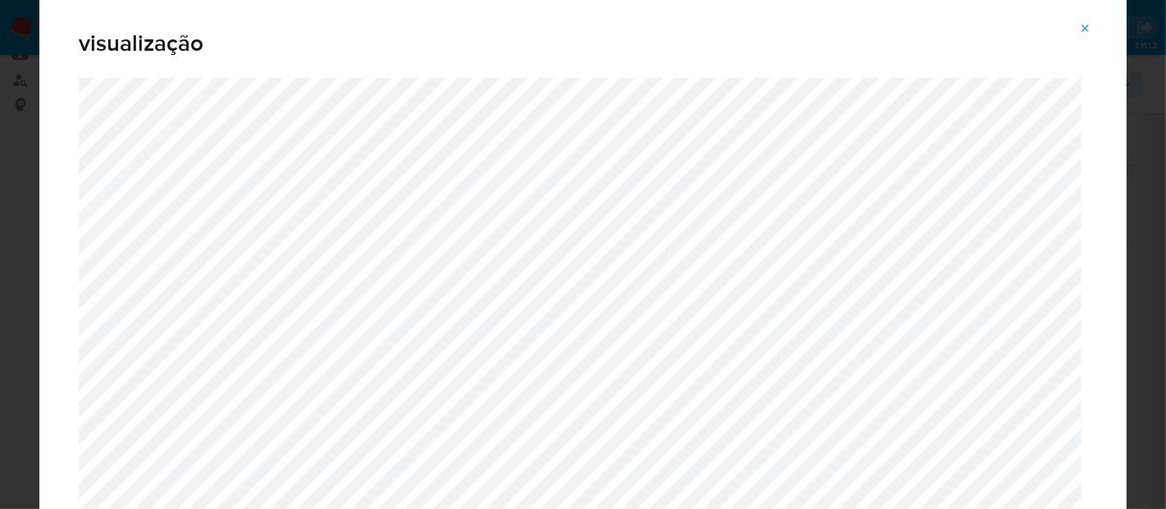
click at [1079, 26] on icon "Attachment preview" at bounding box center [1085, 28] width 13 height 13
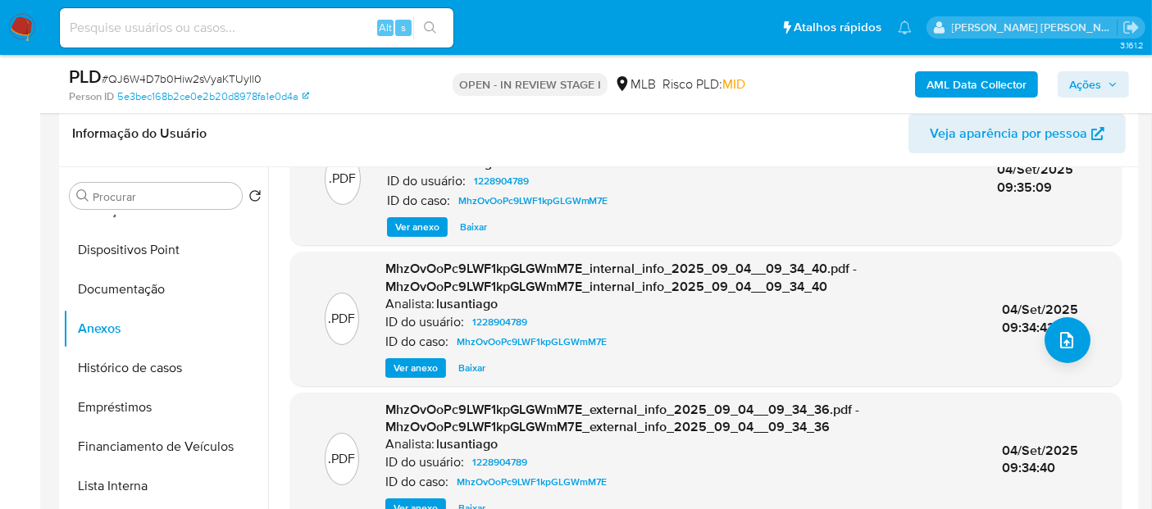
scroll to position [455, 0]
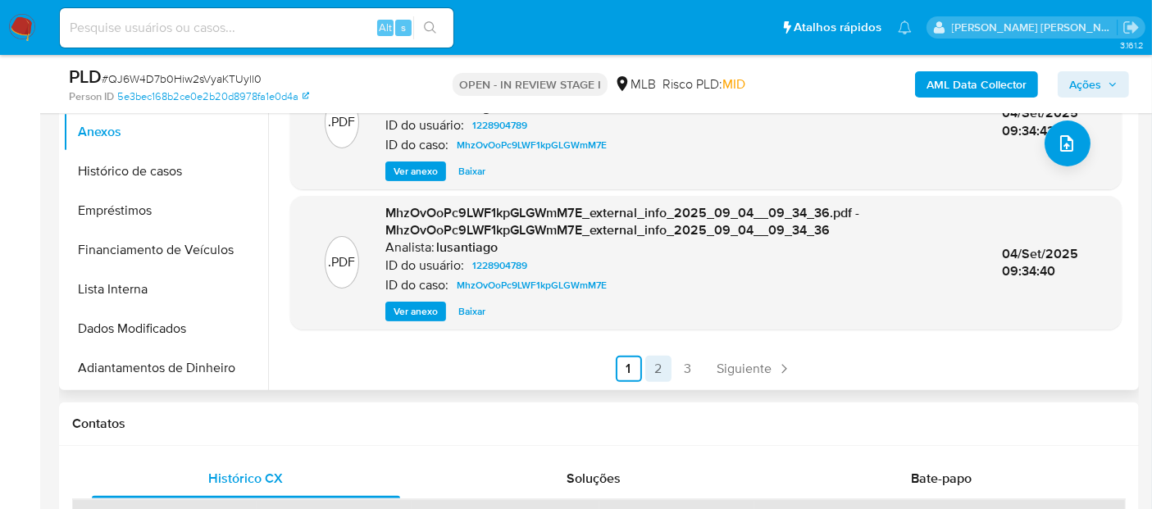
click at [646, 371] on link "2" at bounding box center [658, 369] width 26 height 26
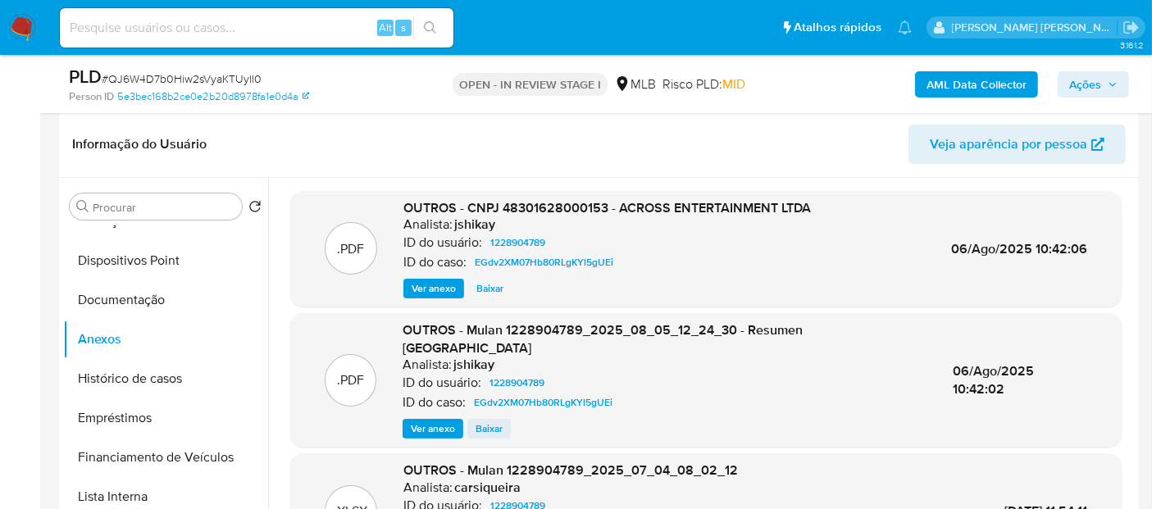
scroll to position [182, 0]
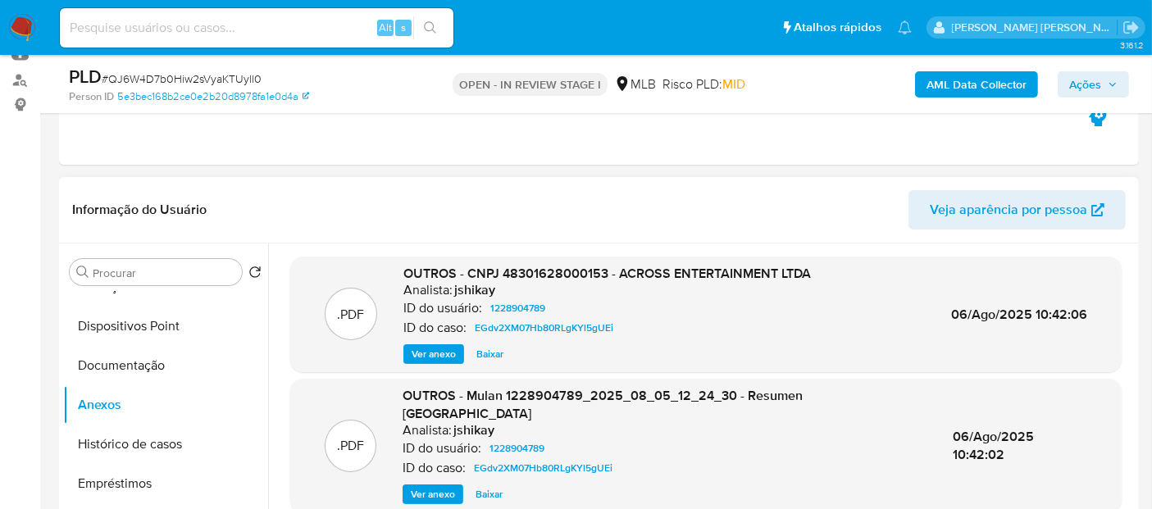
click at [425, 354] on span "Ver anexo" at bounding box center [433, 354] width 44 height 16
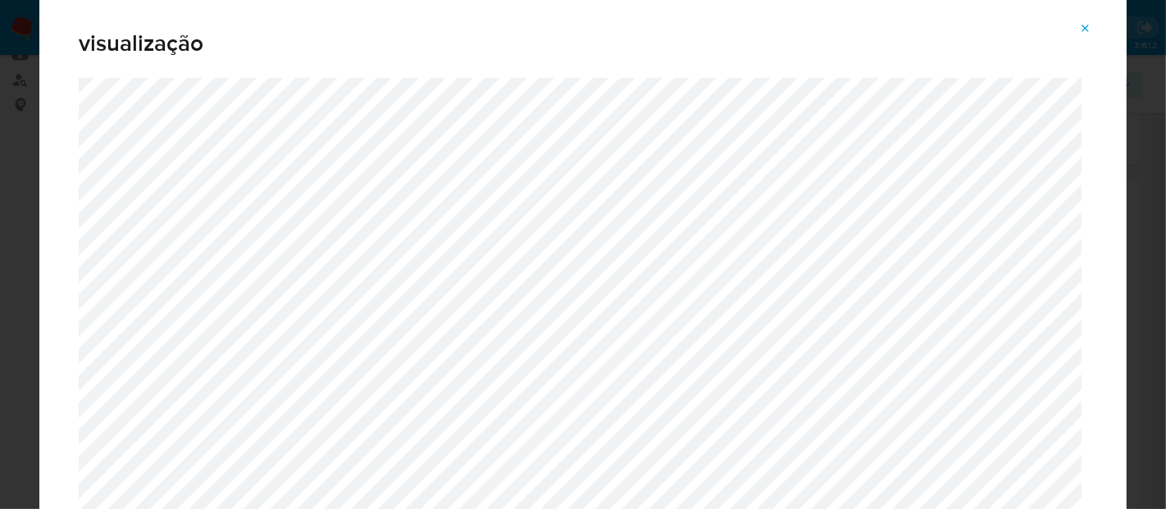
click at [1084, 19] on span "Attachment preview" at bounding box center [1085, 28] width 13 height 23
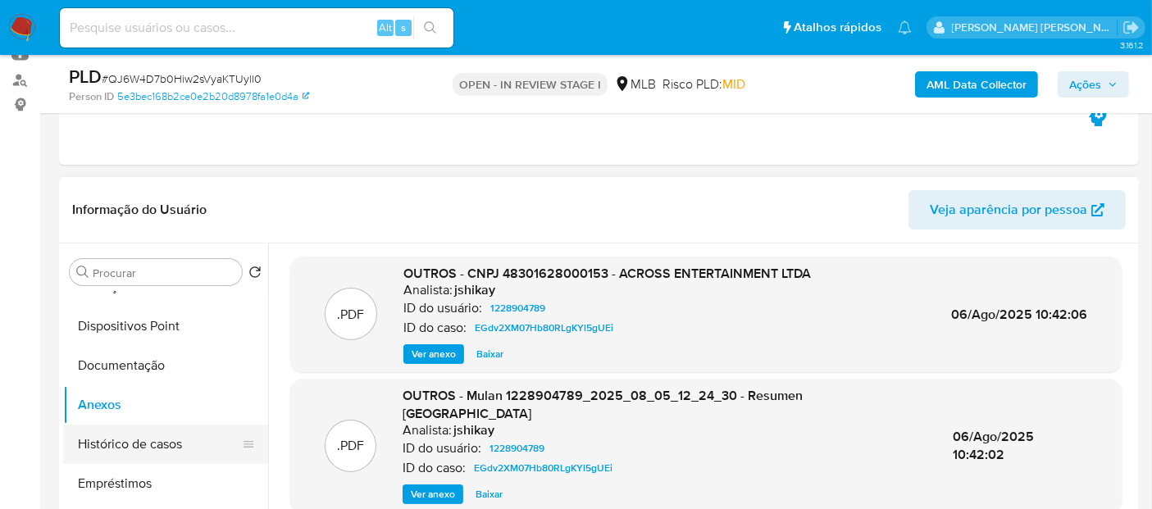
click at [105, 439] on button "Histórico de casos" at bounding box center [159, 444] width 192 height 39
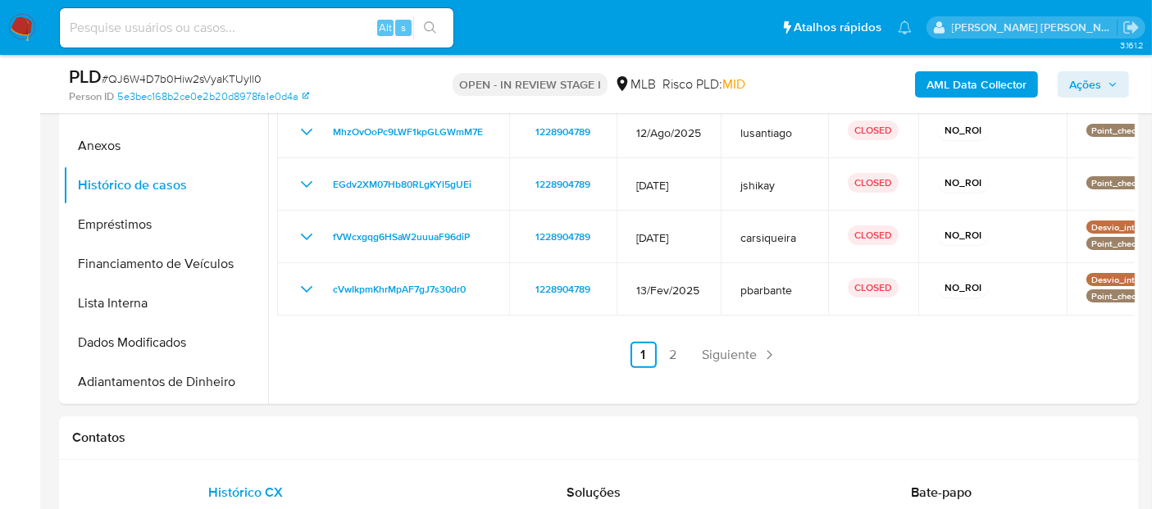
scroll to position [455, 0]
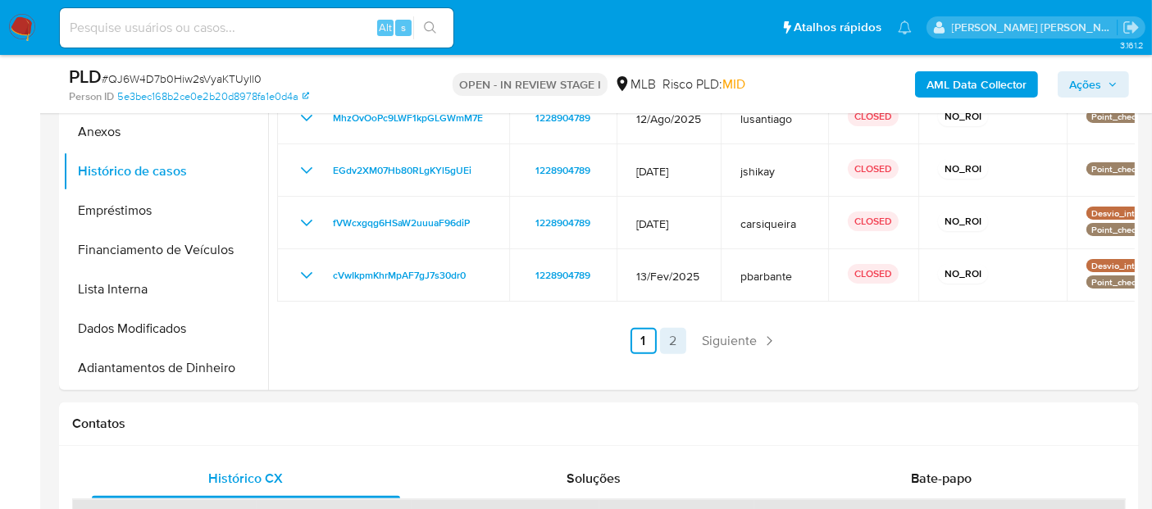
click at [671, 344] on link "2" at bounding box center [673, 341] width 26 height 26
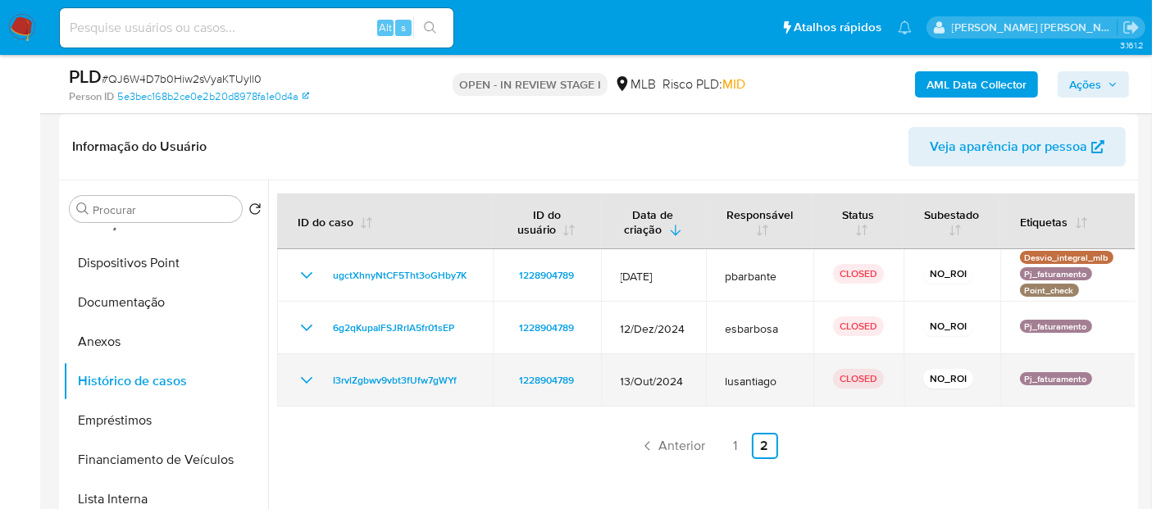
scroll to position [273, 0]
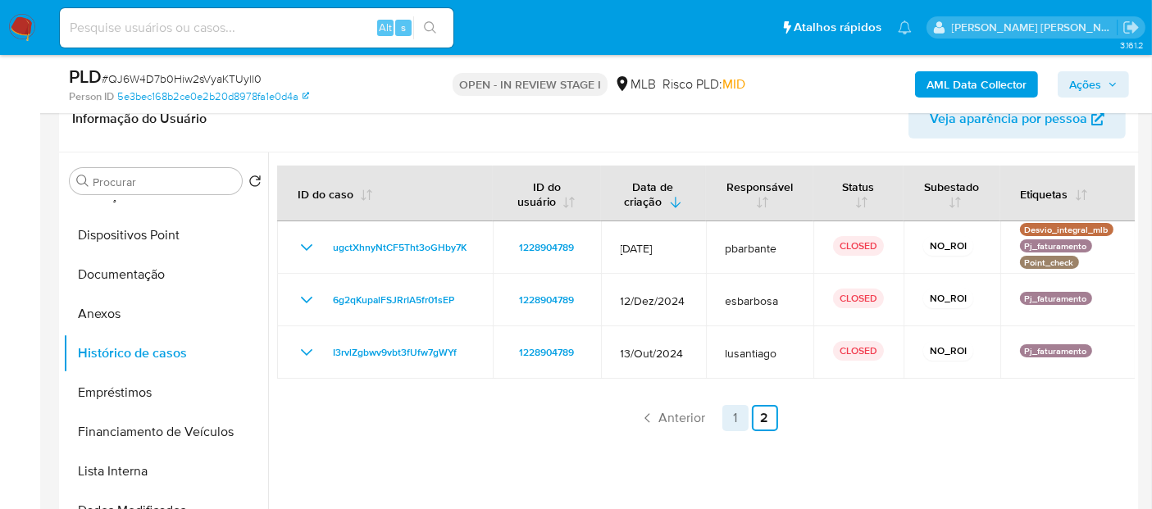
click at [723, 420] on link "1" at bounding box center [735, 418] width 26 height 26
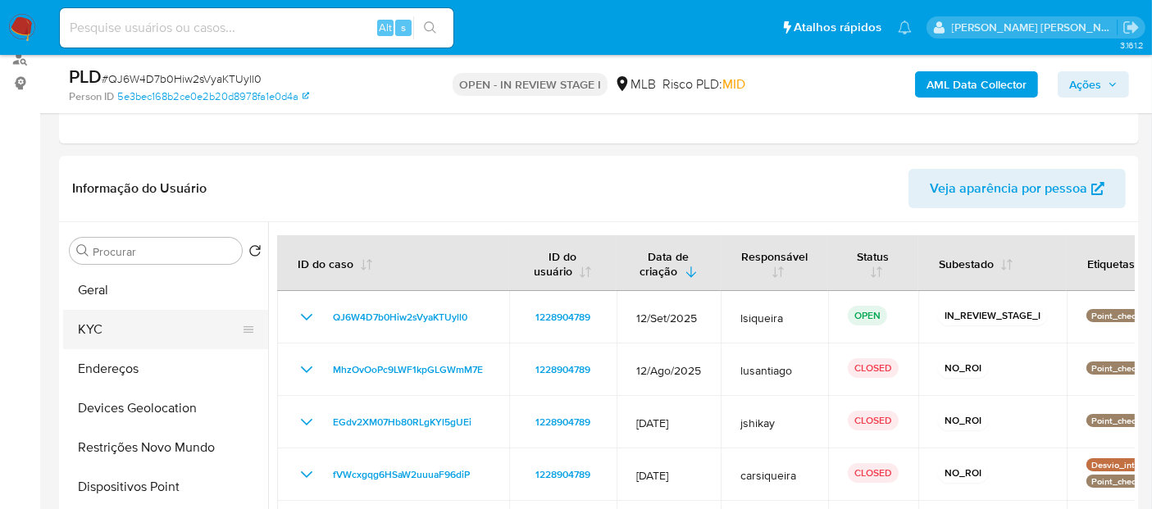
scroll to position [91, 0]
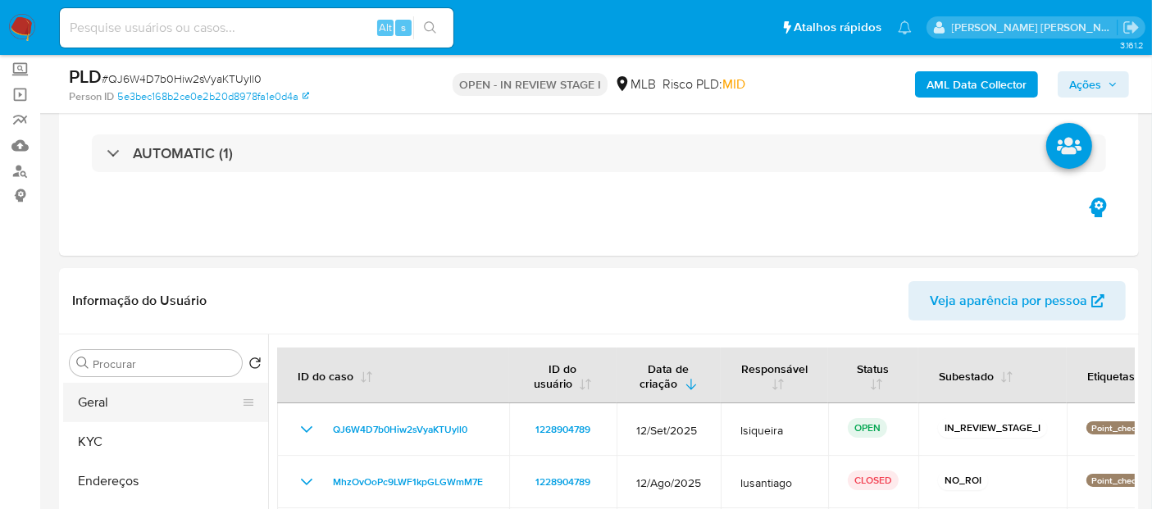
click at [100, 407] on button "Geral" at bounding box center [159, 402] width 192 height 39
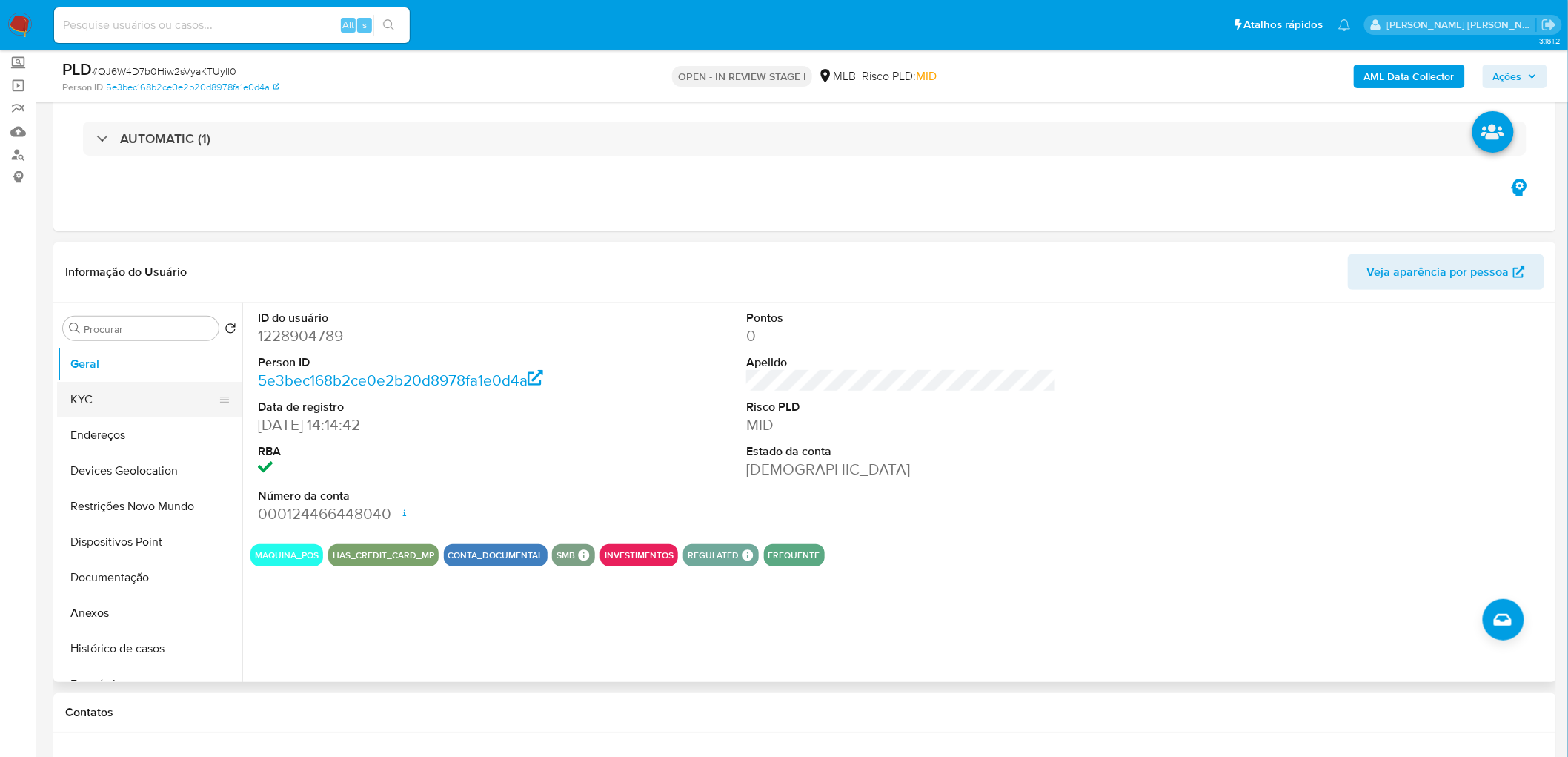
drag, startPoint x: 651, startPoint y: 408, endPoint x: 105, endPoint y: 395, distance: 546.2
click at [114, 393] on button "KYC" at bounding box center [144, 399] width 174 height 35
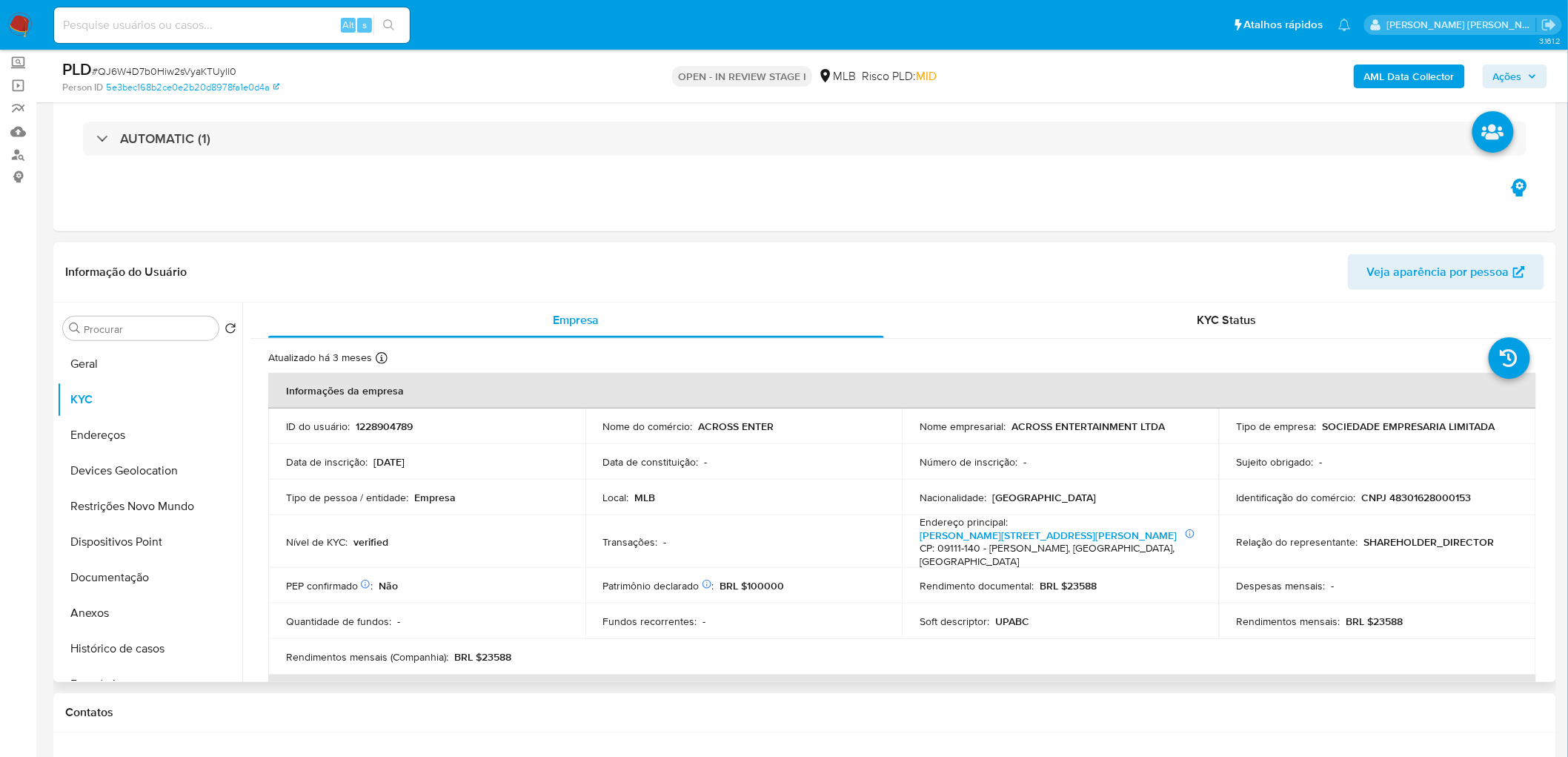
click at [991, 542] on h4 "CP: 09111-140 - Santo André, São Paulo, Brasil" at bounding box center [1057, 554] width 276 height 26
click at [993, 532] on link "José Verissimo 29, Vila Homero Thon" at bounding box center [1048, 535] width 257 height 14
click at [106, 431] on button "Endereços" at bounding box center [144, 434] width 174 height 35
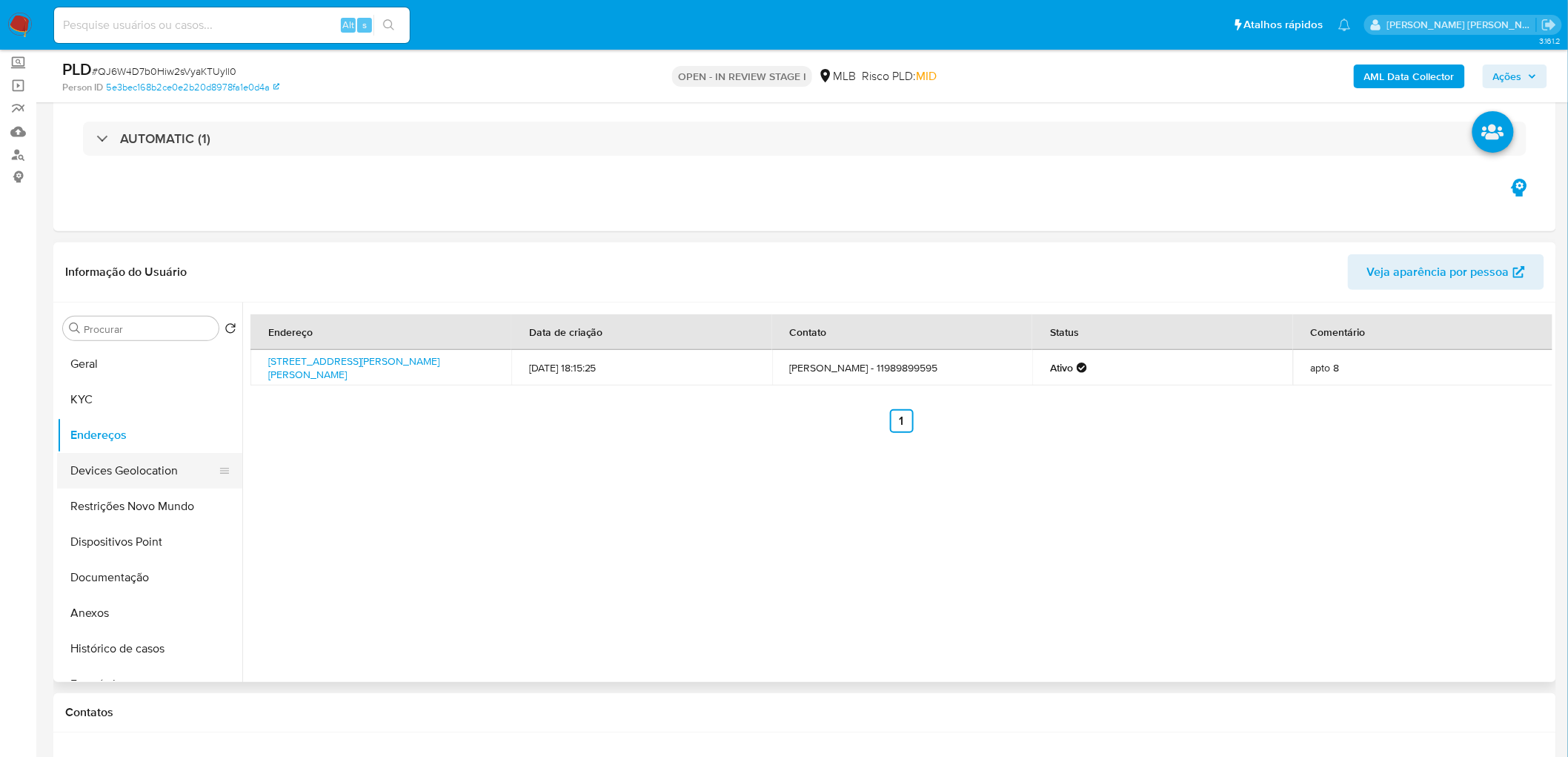
click at [156, 463] on button "Devices Geolocation" at bounding box center [144, 470] width 174 height 35
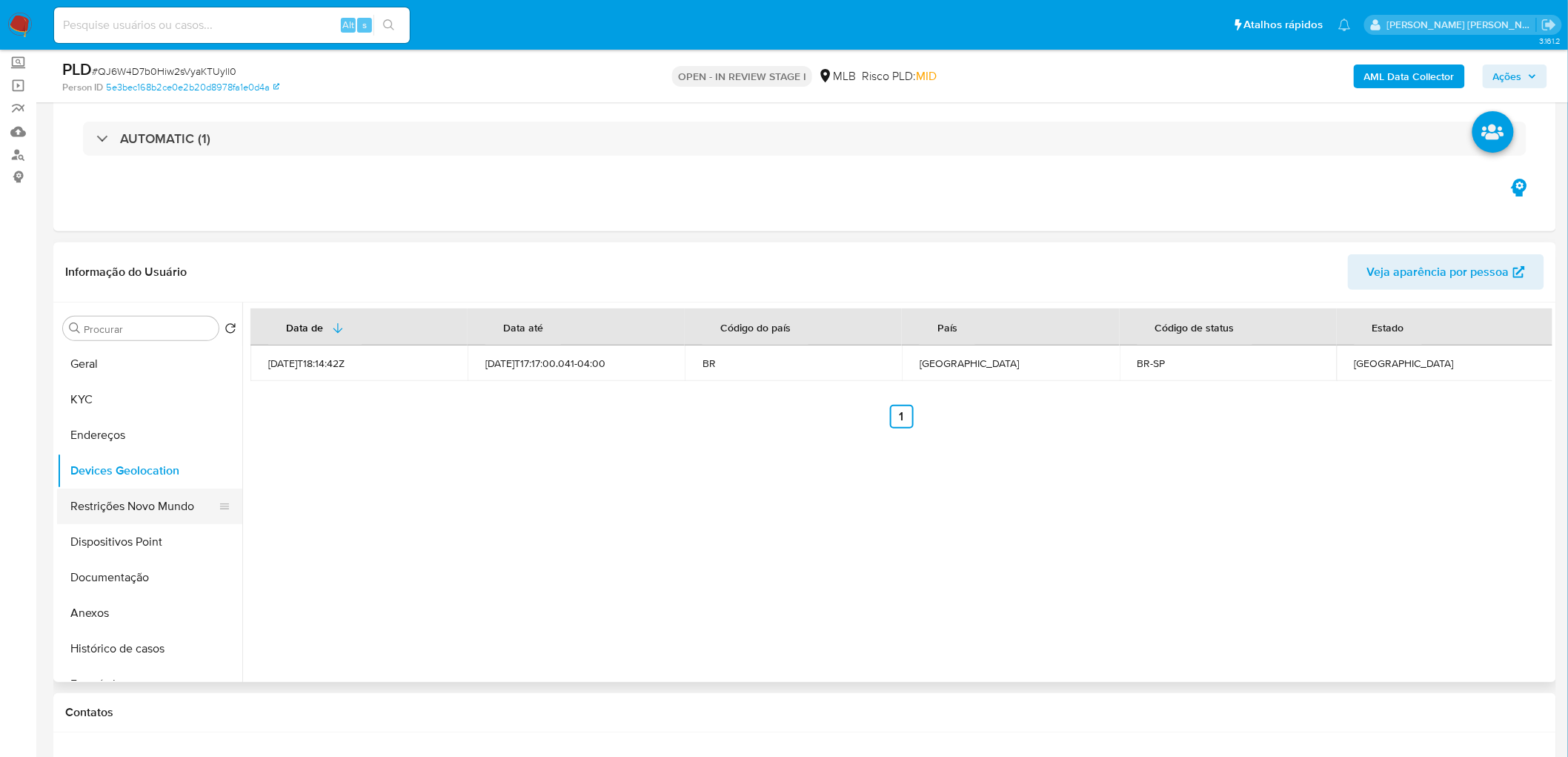
click at [120, 507] on button "Restrições Novo Mundo" at bounding box center [144, 506] width 174 height 35
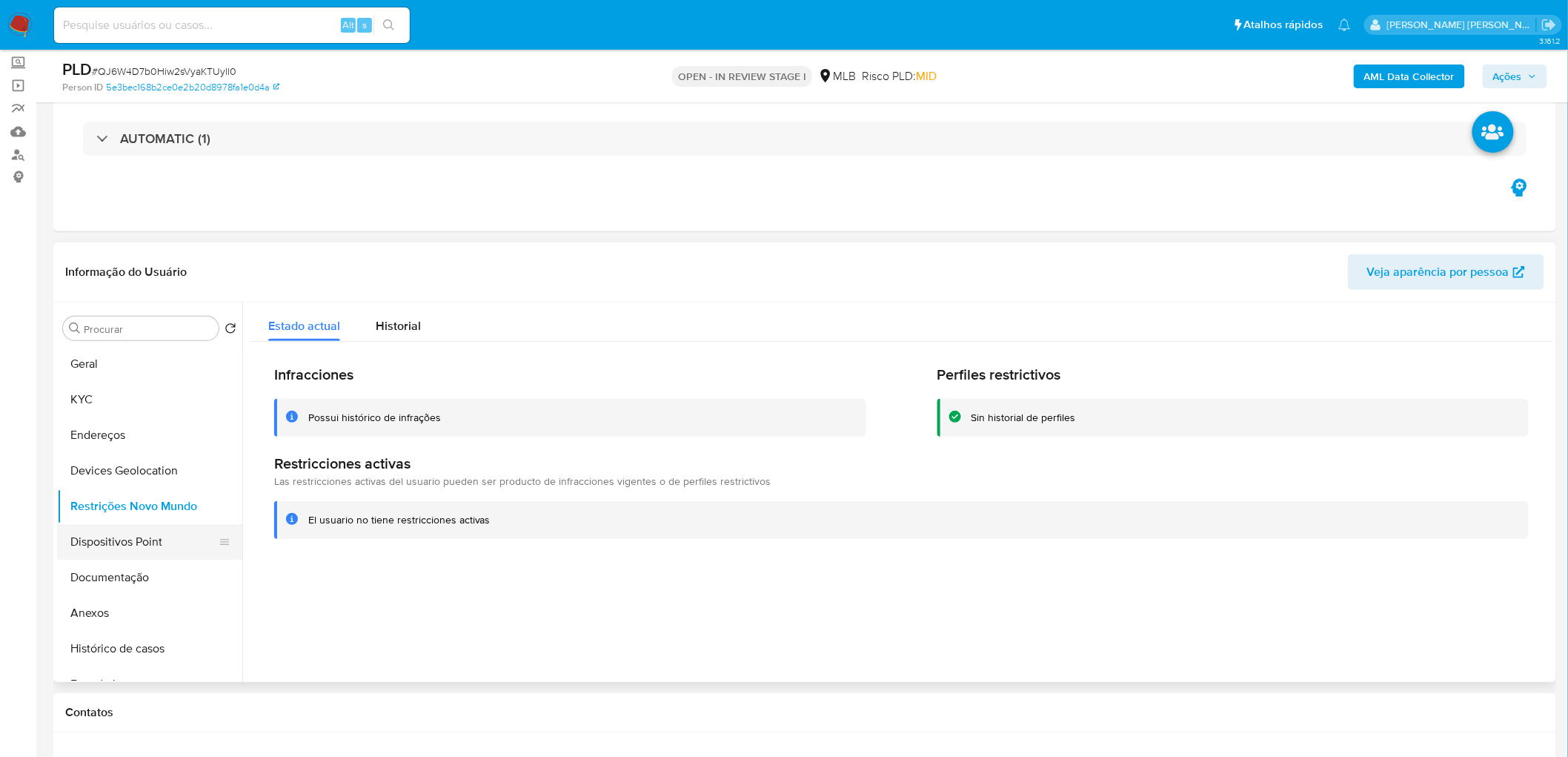
click at [127, 547] on button "Dispositivos Point" at bounding box center [144, 541] width 174 height 35
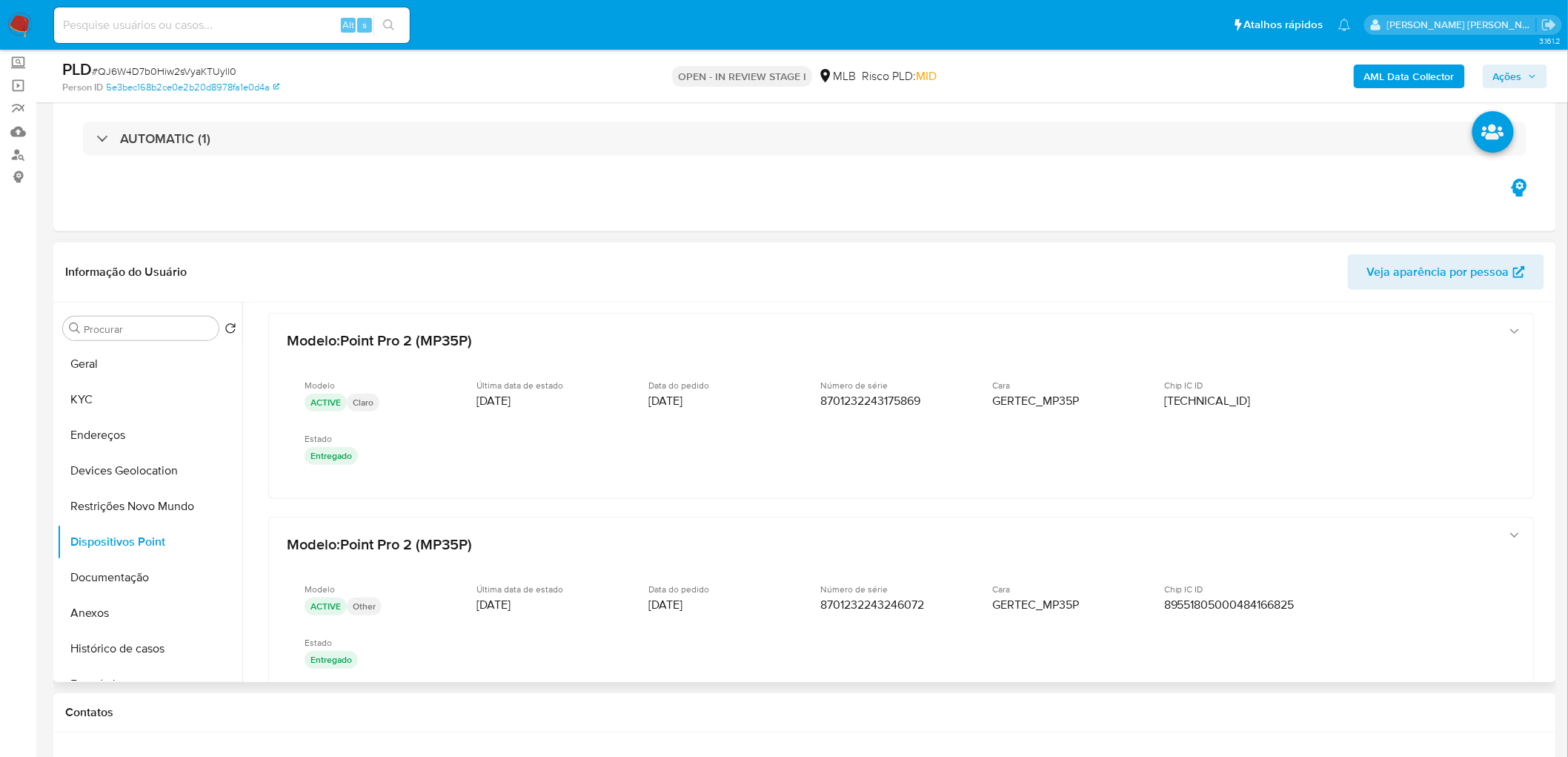
scroll to position [440, 0]
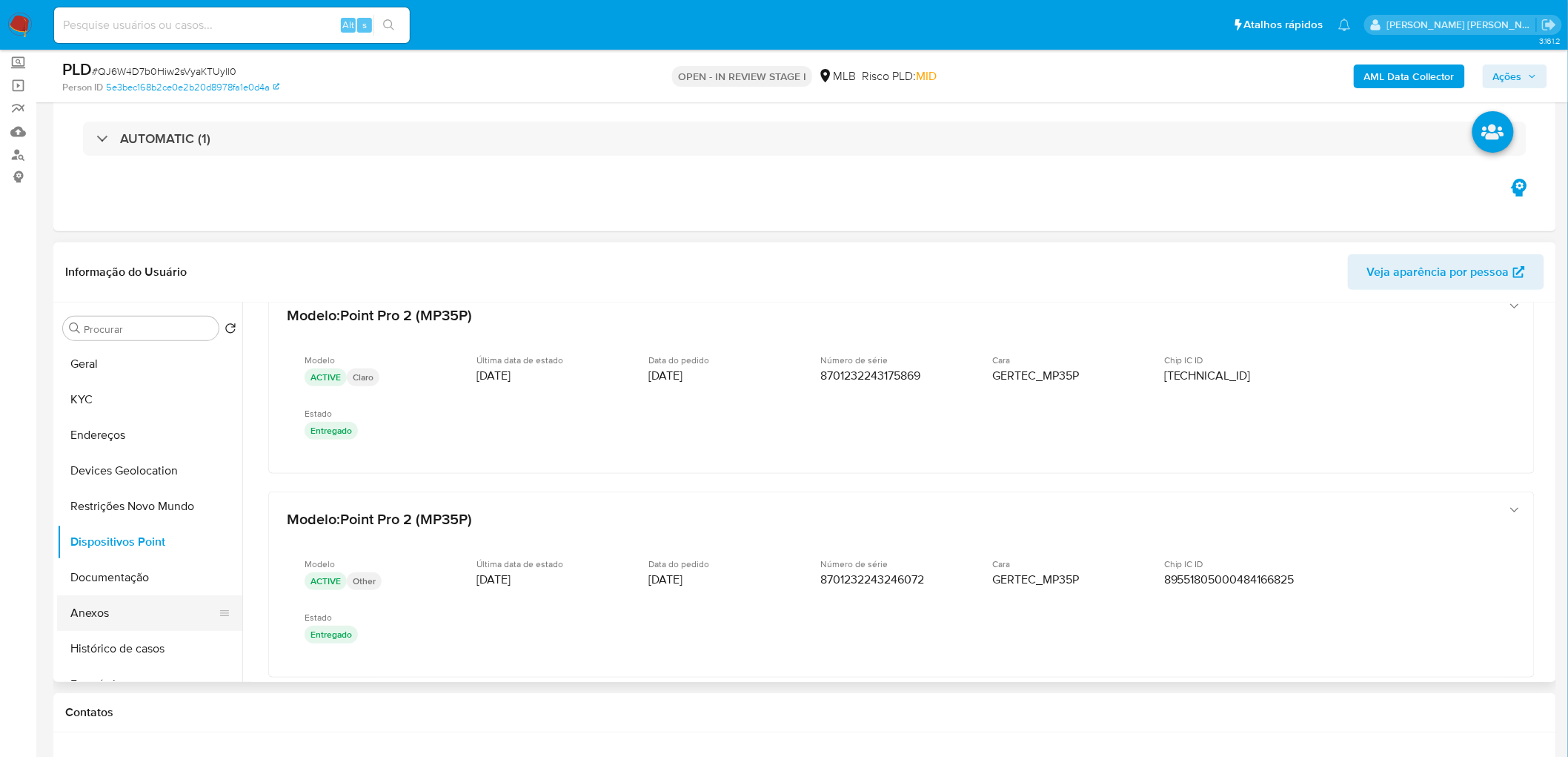
click at [92, 610] on button "Anexos" at bounding box center [144, 612] width 174 height 35
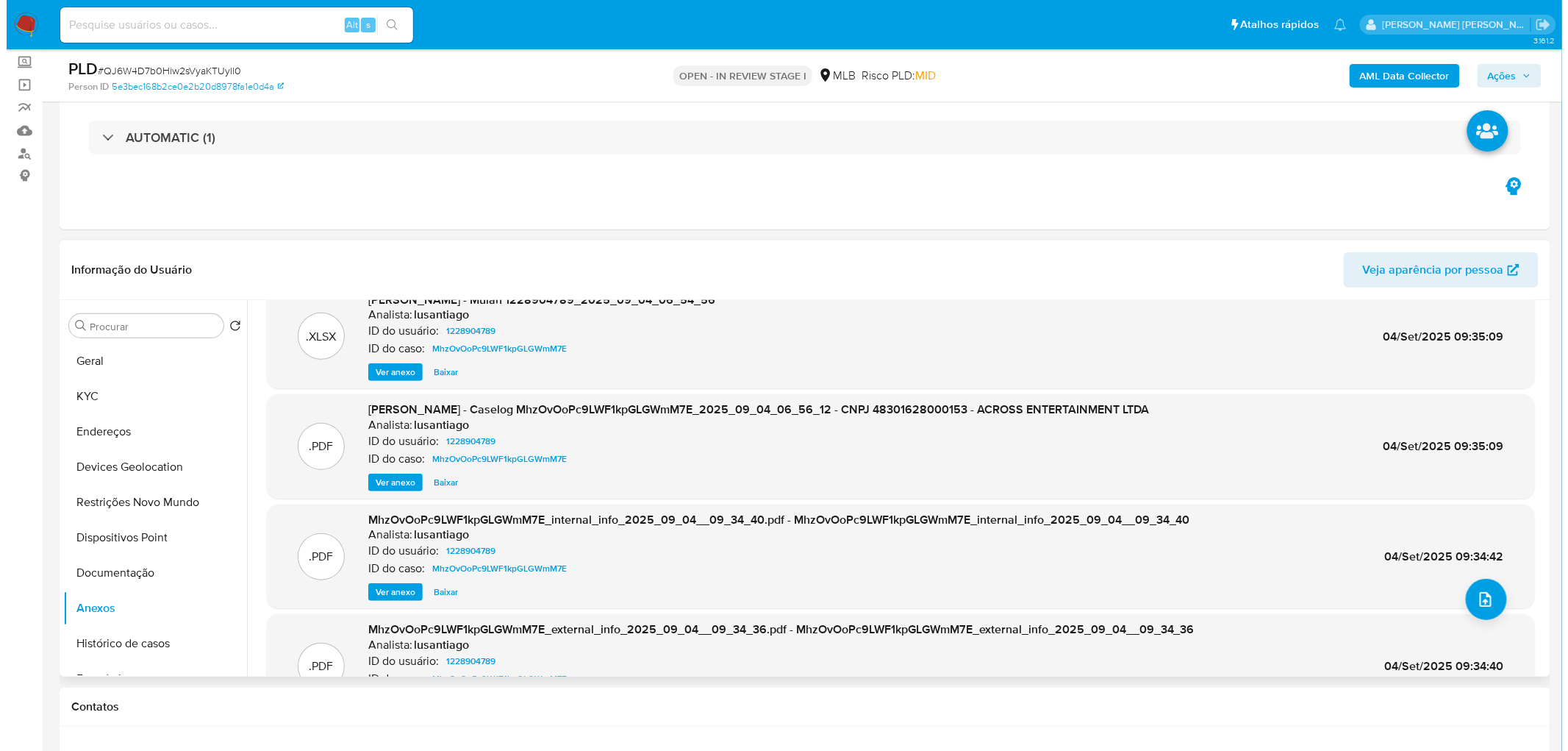
scroll to position [0, 0]
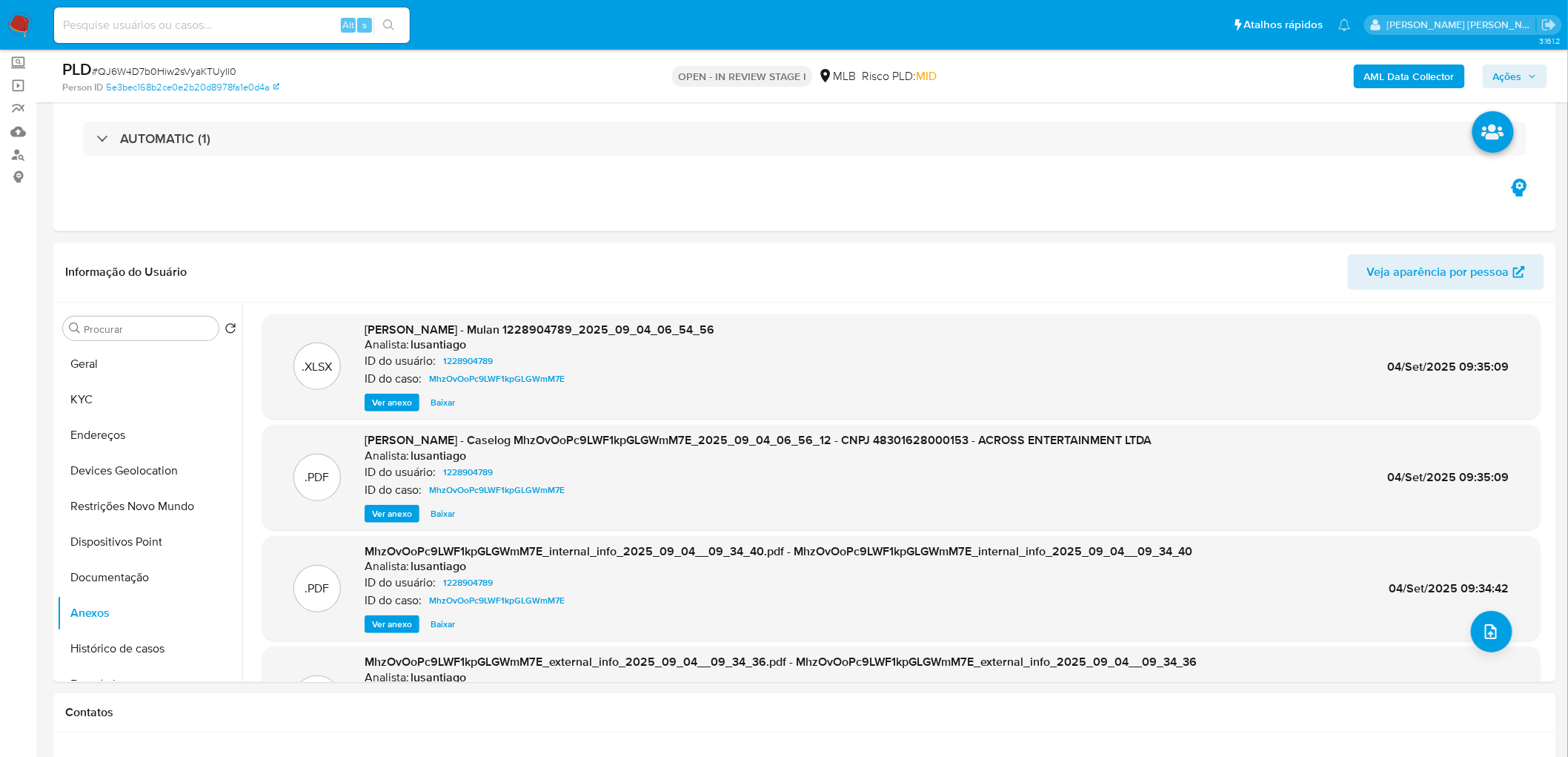
click at [1429, 72] on b "AML Data Collector" at bounding box center [1410, 76] width 90 height 24
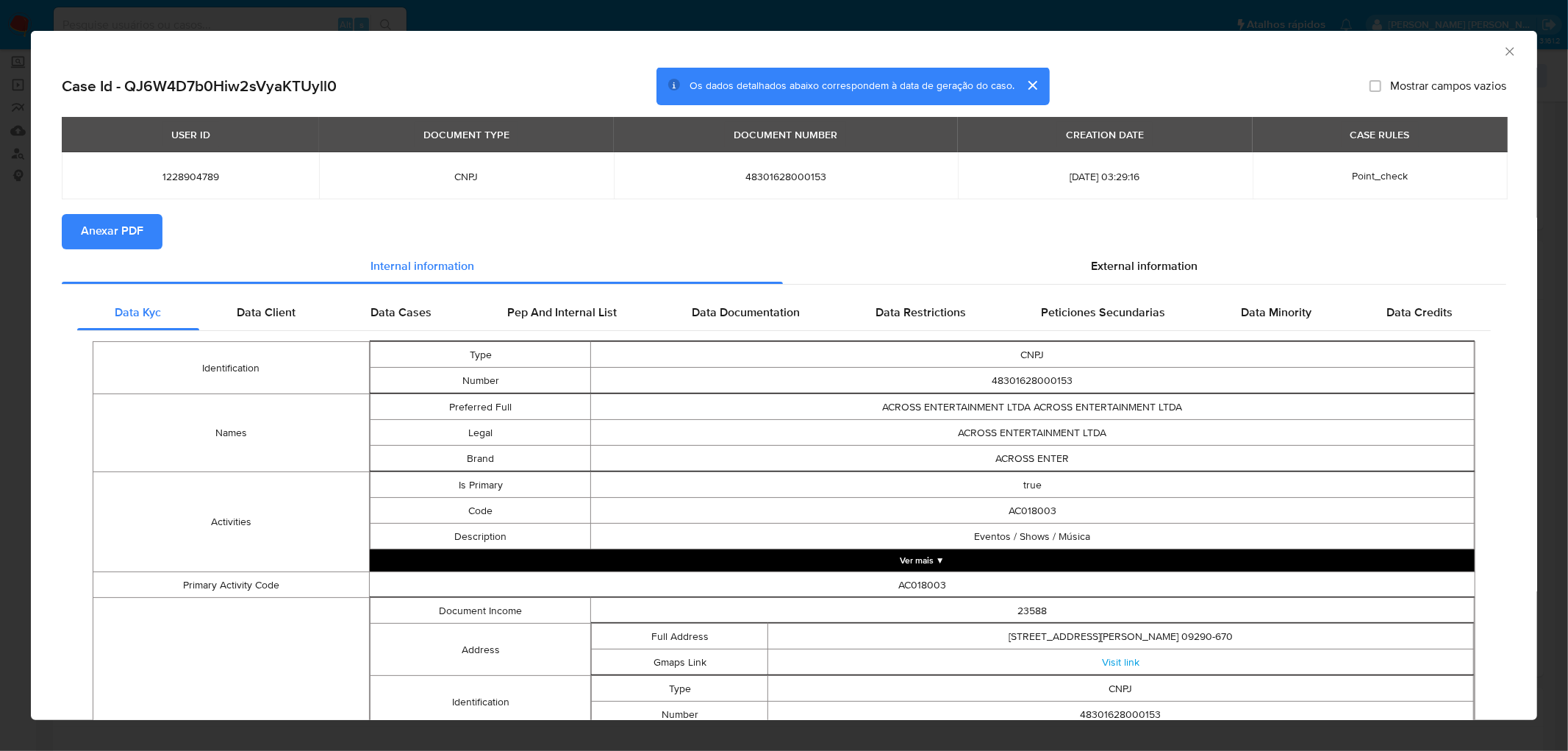
click at [133, 240] on span "Anexar PDF" at bounding box center [112, 231] width 63 height 32
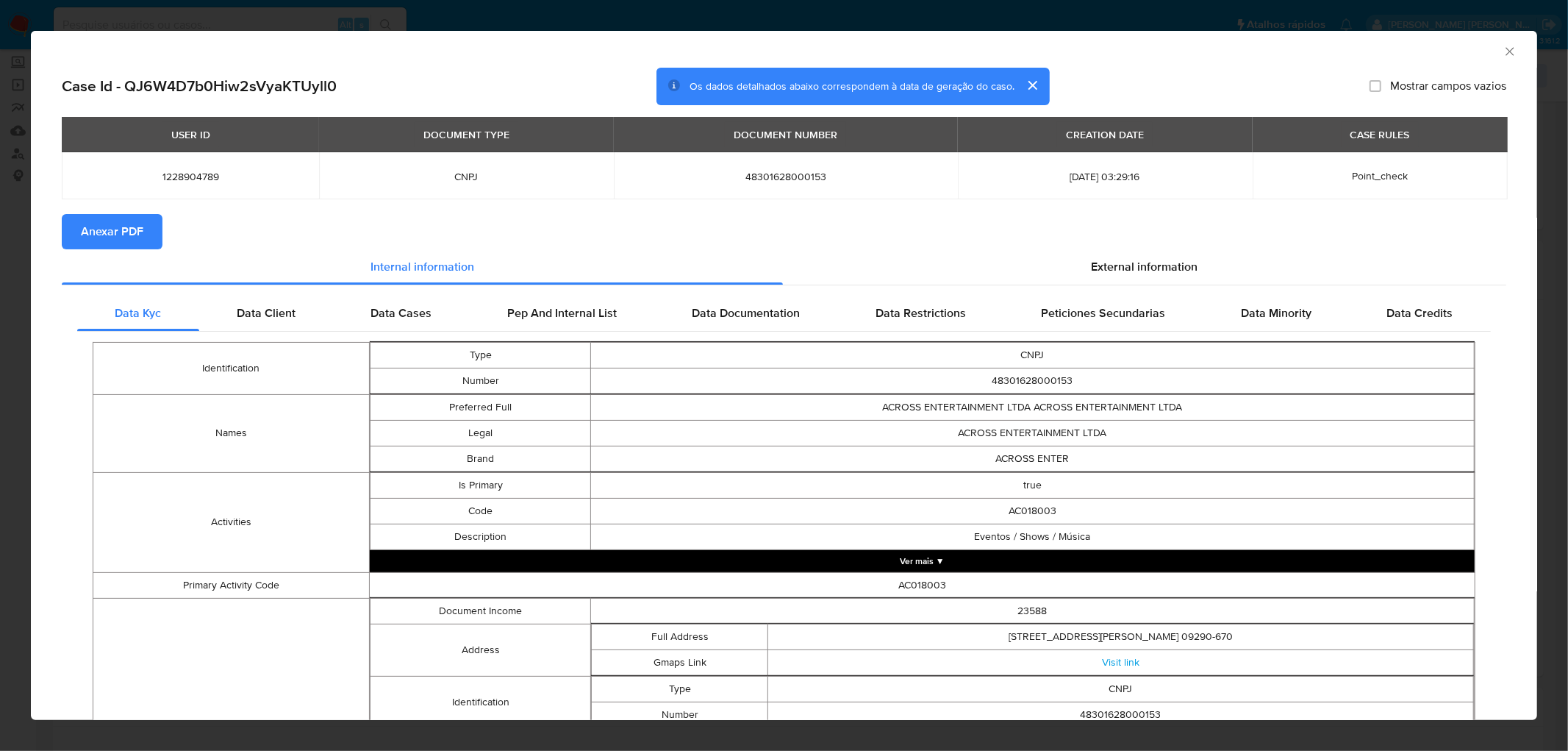
click at [1503, 48] on icon "Fechar a janela" at bounding box center [1510, 51] width 14 height 14
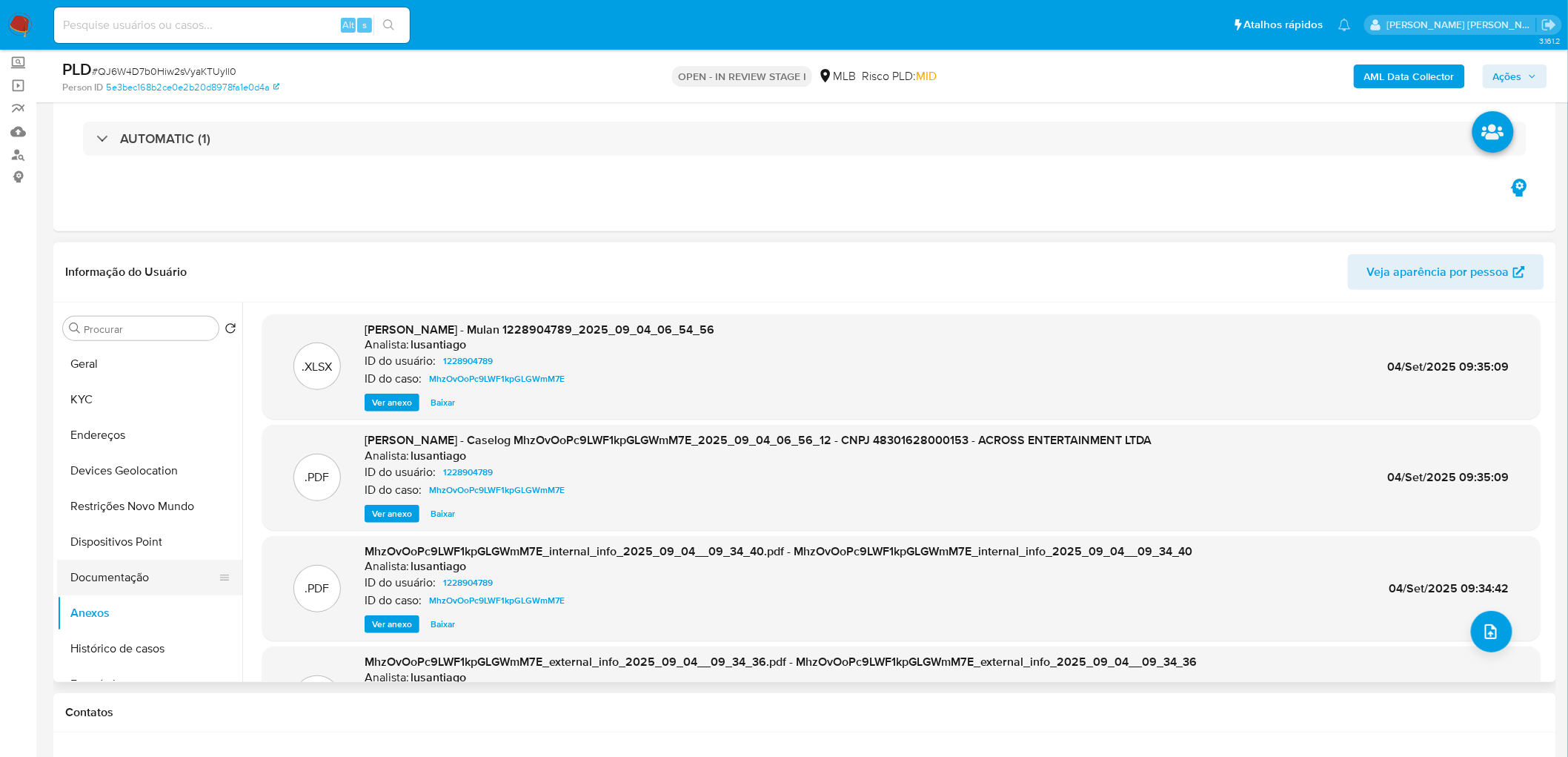
click at [109, 587] on button "Documentação" at bounding box center [144, 577] width 174 height 35
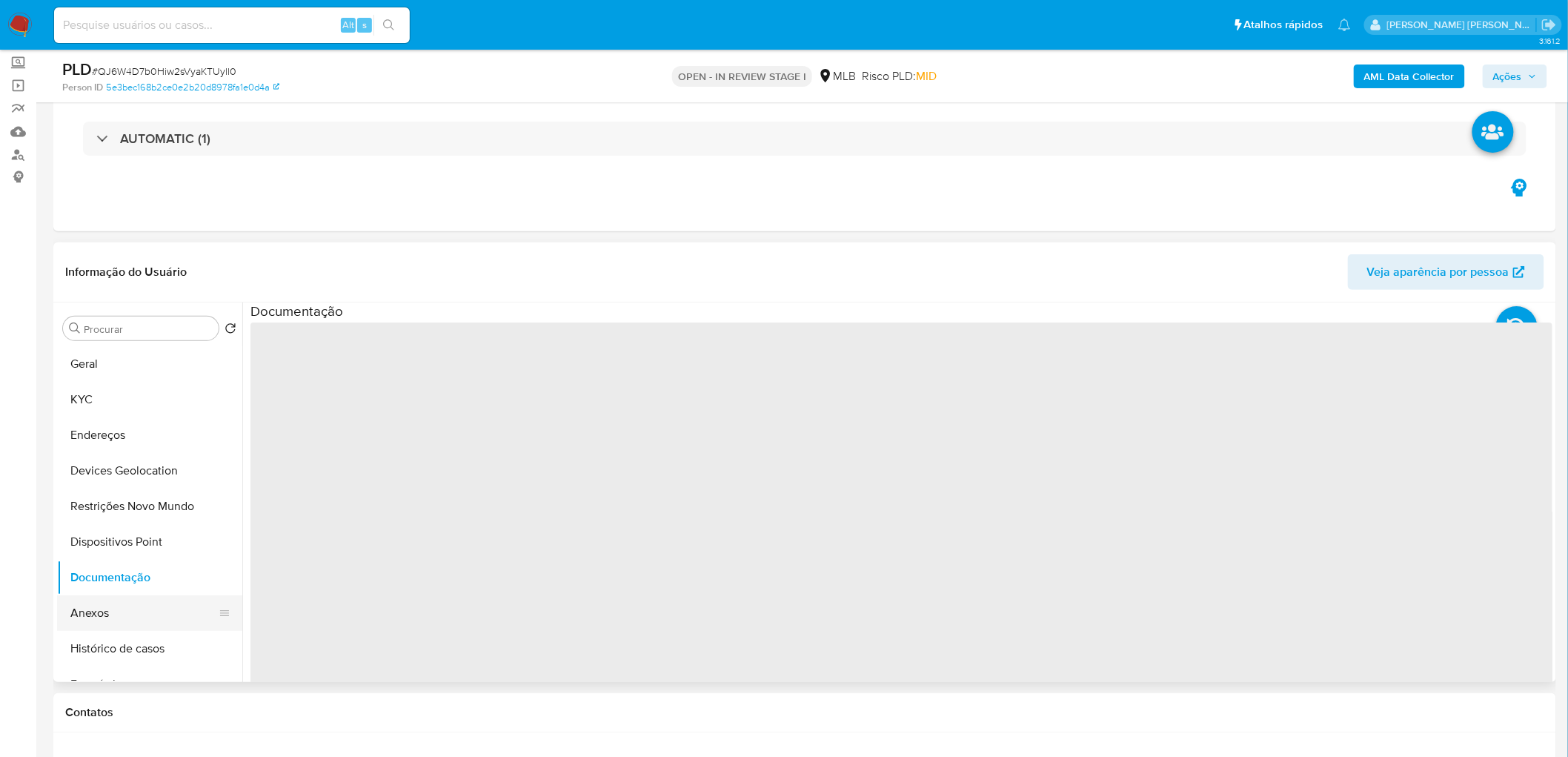
click at [107, 614] on button "Anexos" at bounding box center [144, 612] width 174 height 35
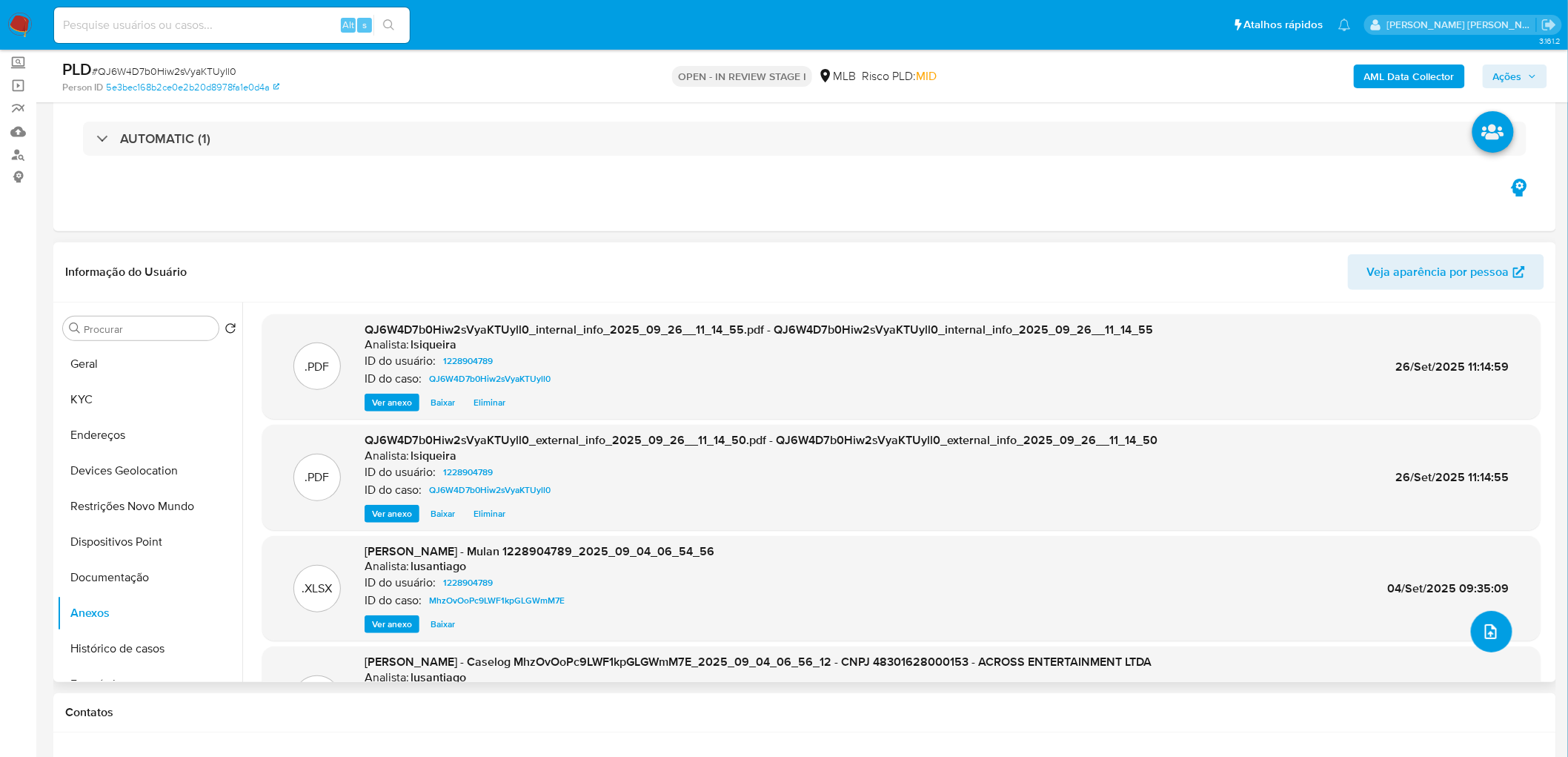
click at [1485, 629] on icon "upload-file" at bounding box center [1491, 632] width 18 height 18
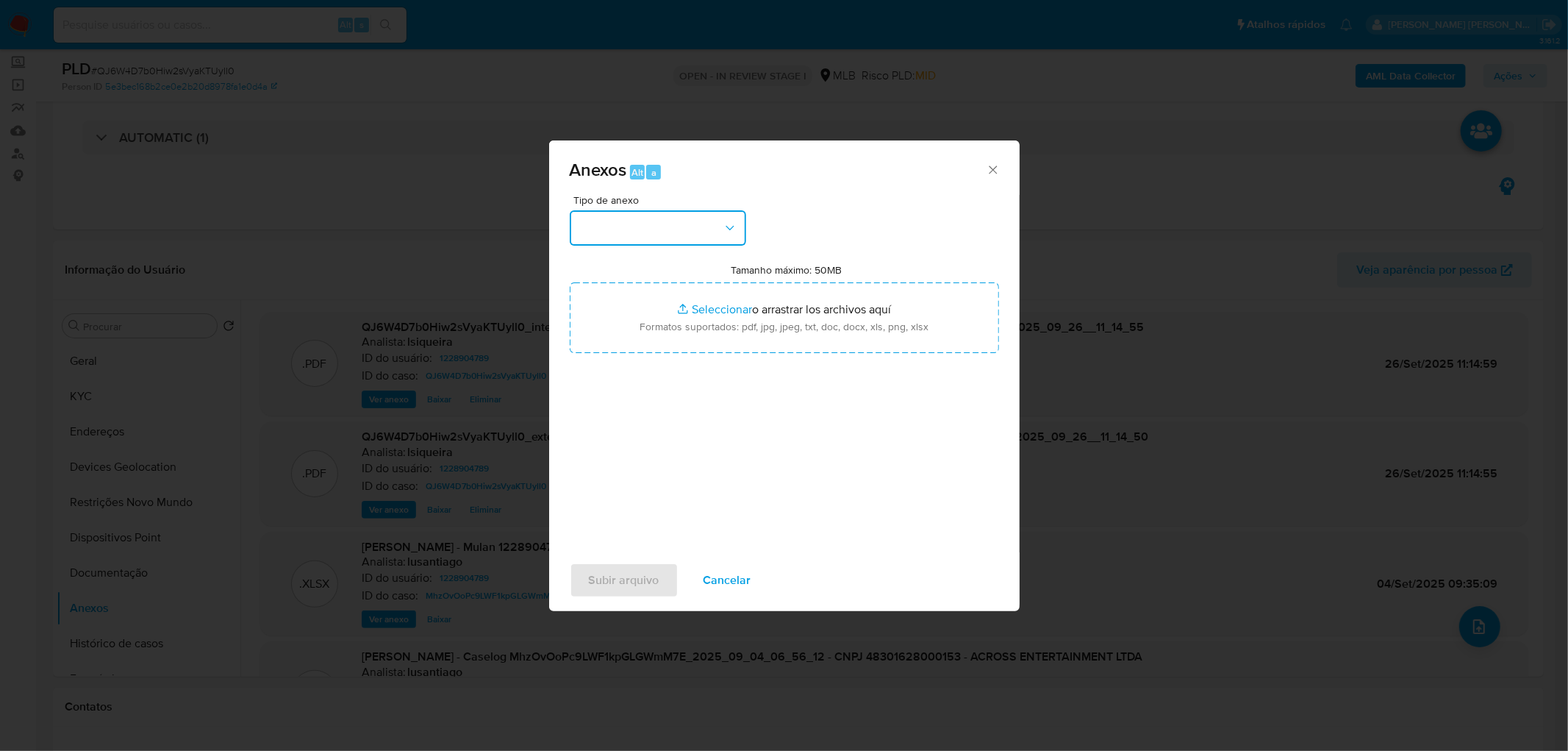
click at [684, 218] on button "button" at bounding box center [658, 227] width 177 height 35
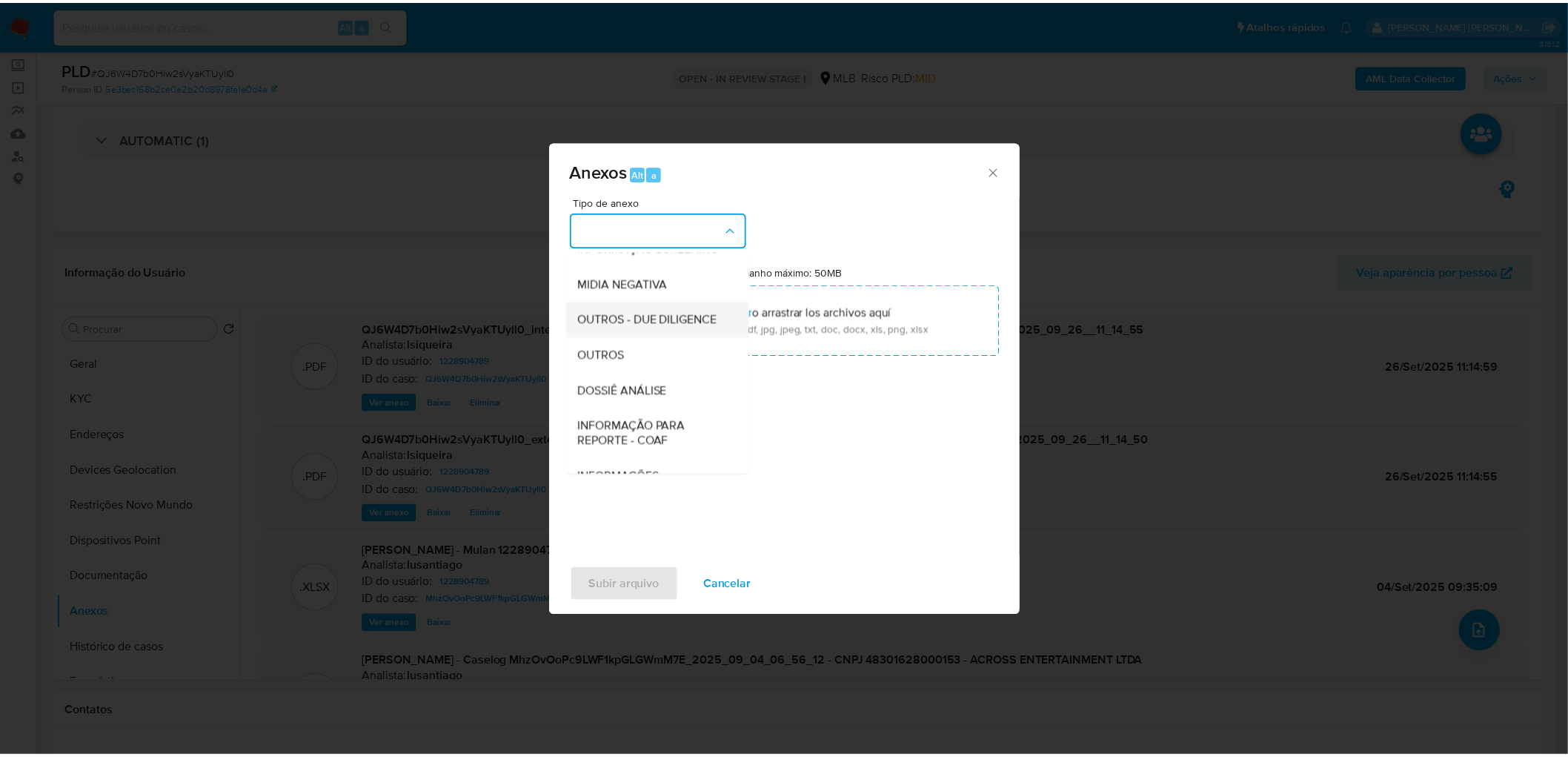
scroll to position [165, 0]
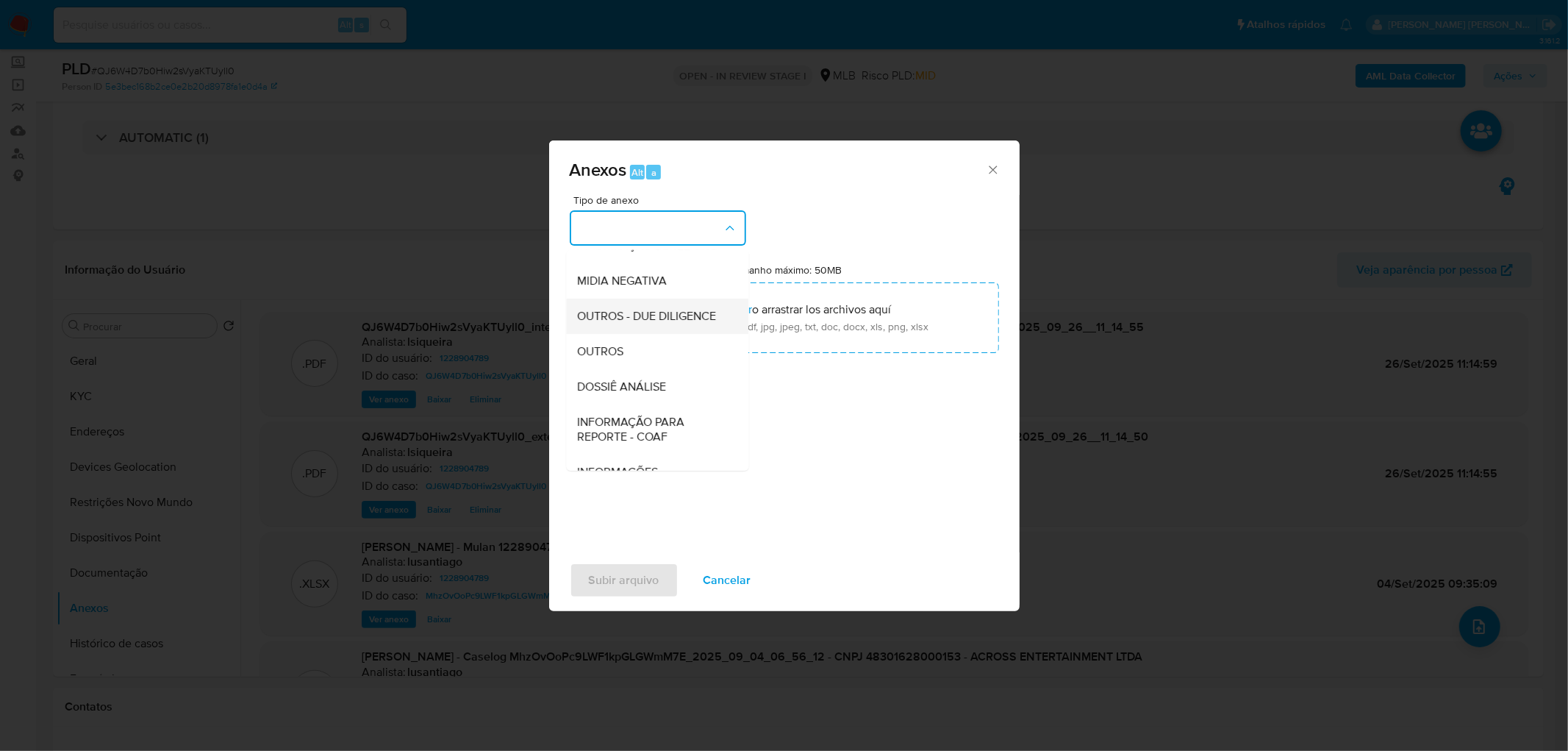
click at [648, 369] on div "OUTROS" at bounding box center [652, 351] width 150 height 35
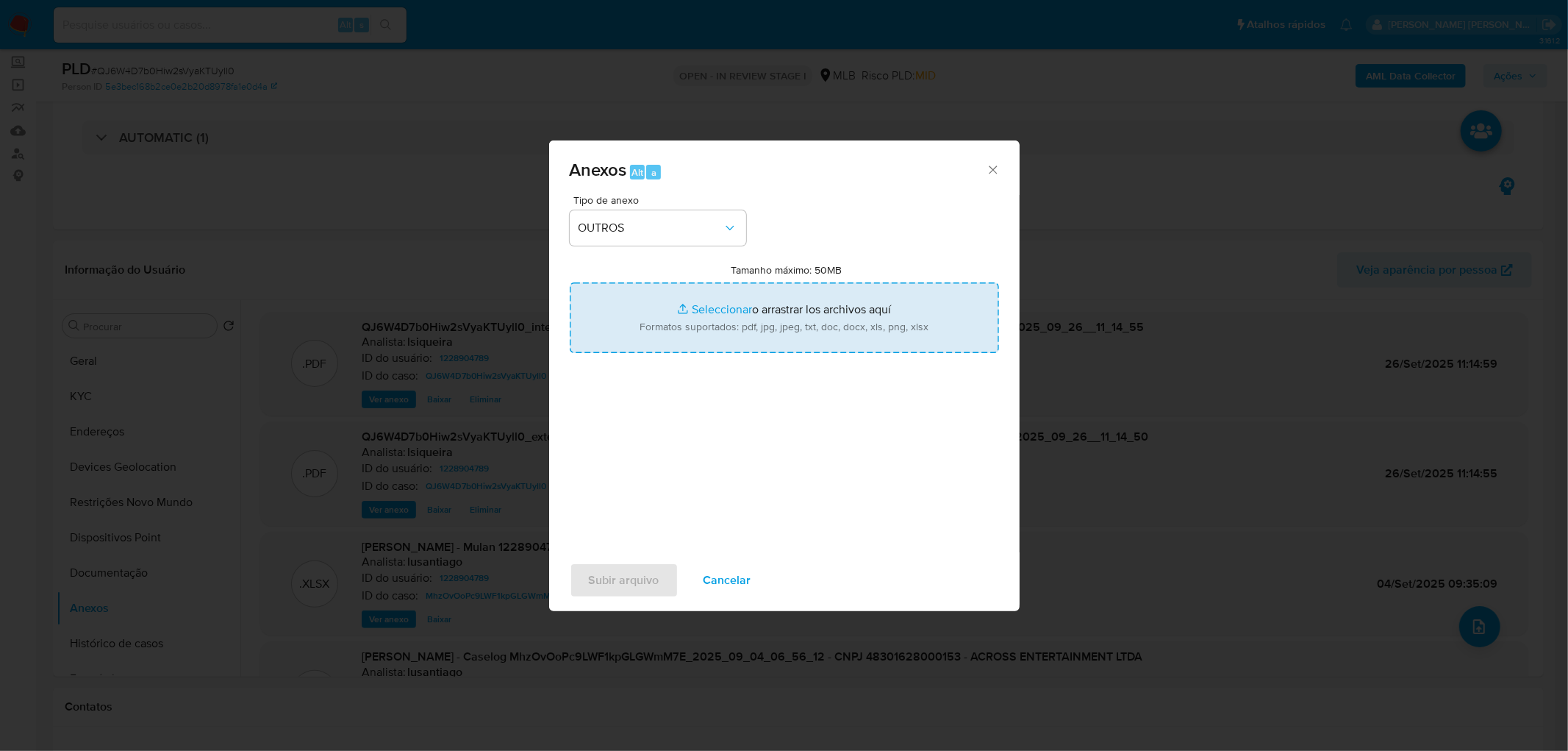
click at [729, 321] on input "Tamanho máximo: 50MB Seleccionar archivos" at bounding box center [784, 318] width 430 height 71
type input "C:\fakepath\Mulan 1228904789_2025_09_25_17_27_49.xlsx"
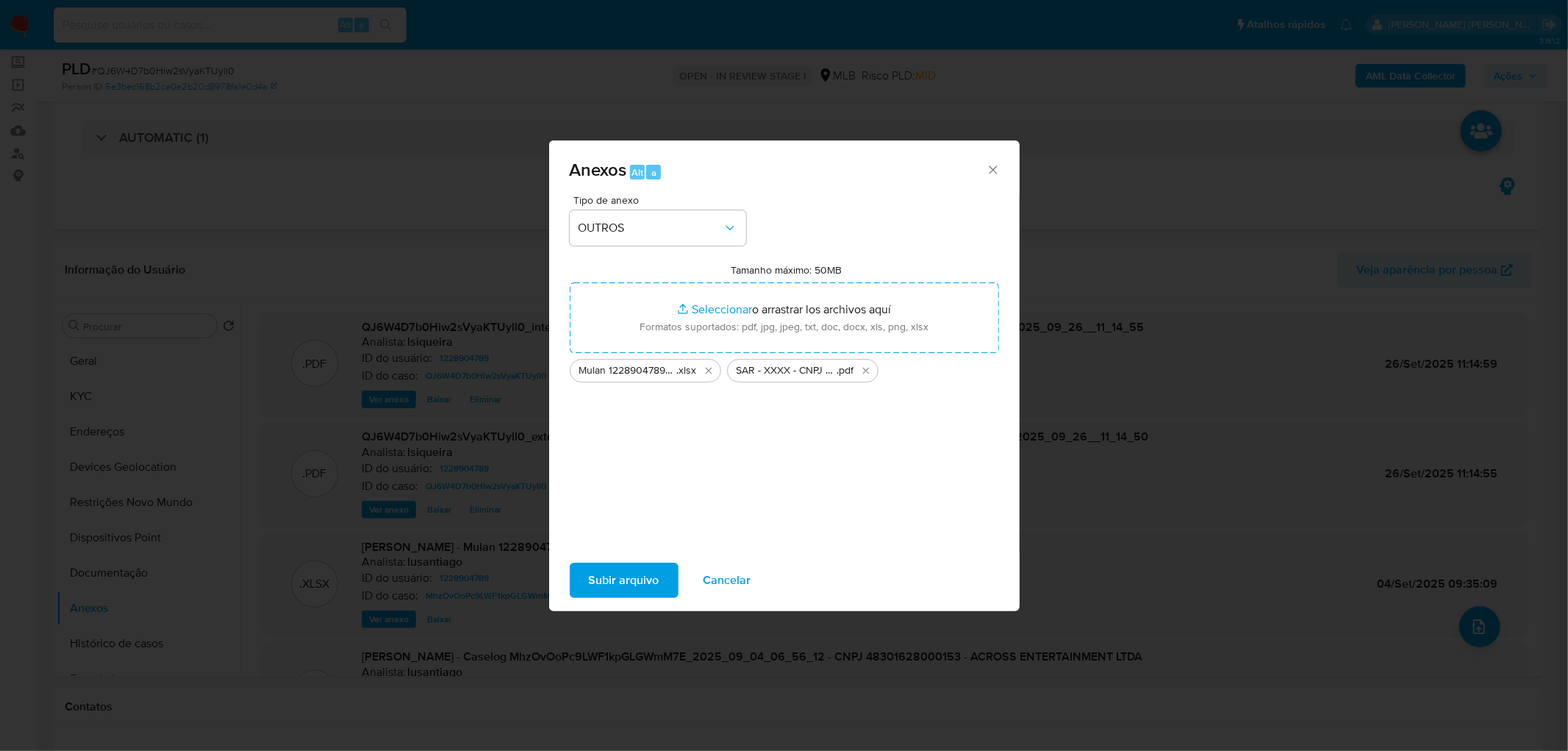
click at [621, 576] on span "Subir arquivo" at bounding box center [624, 581] width 71 height 32
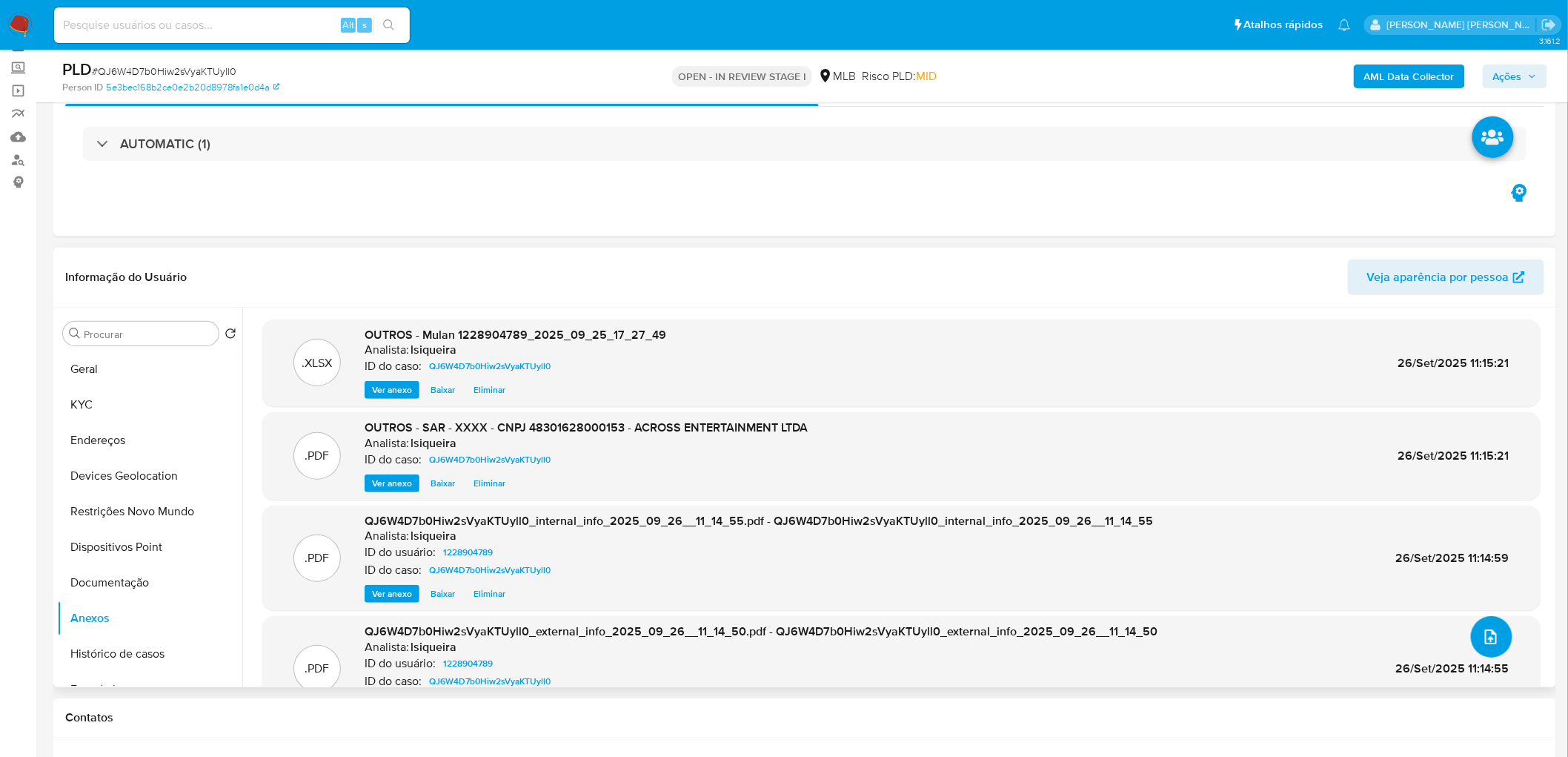
scroll to position [82, 0]
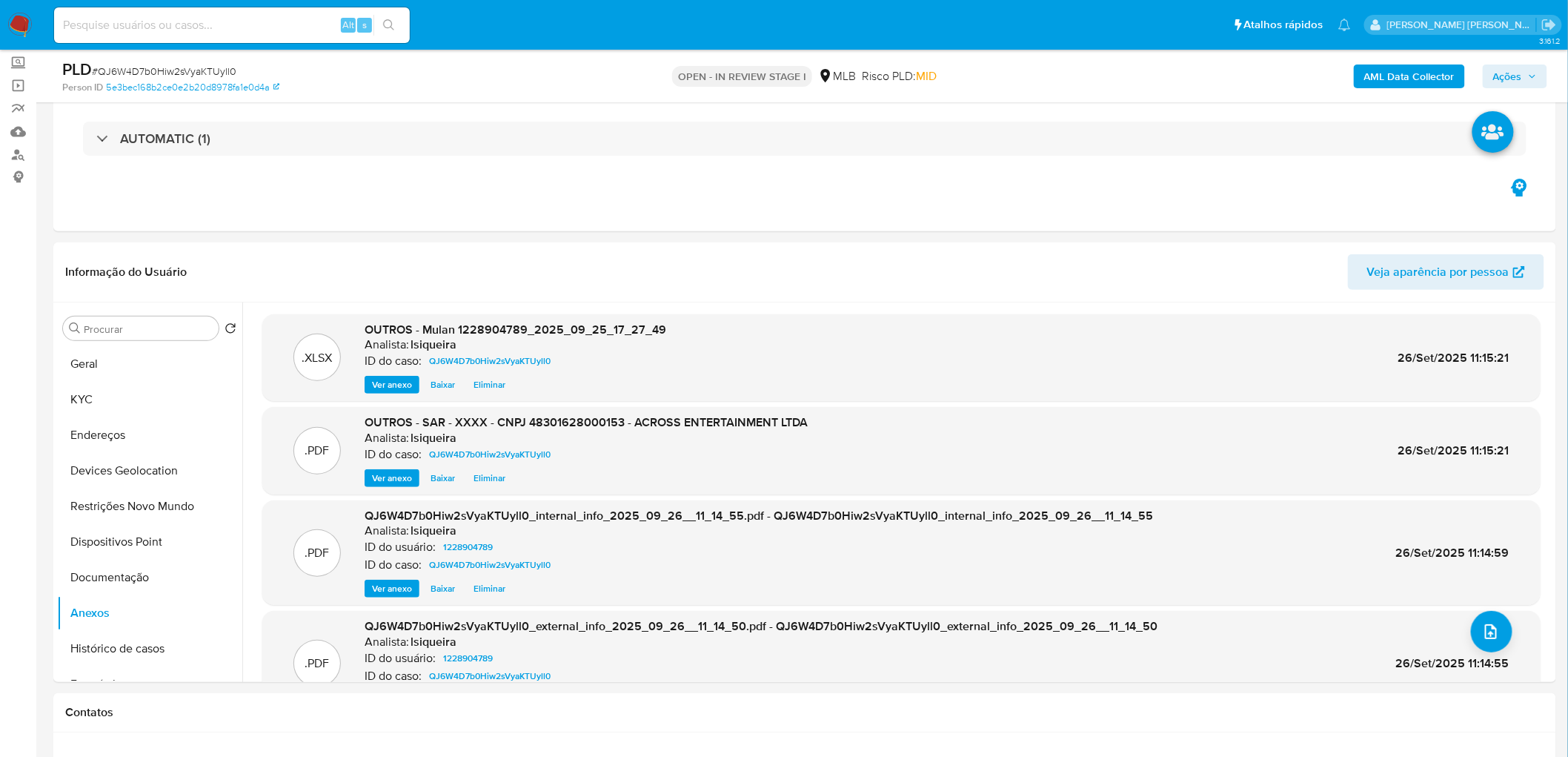
click at [1510, 76] on span "Ações" at bounding box center [1508, 76] width 29 height 24
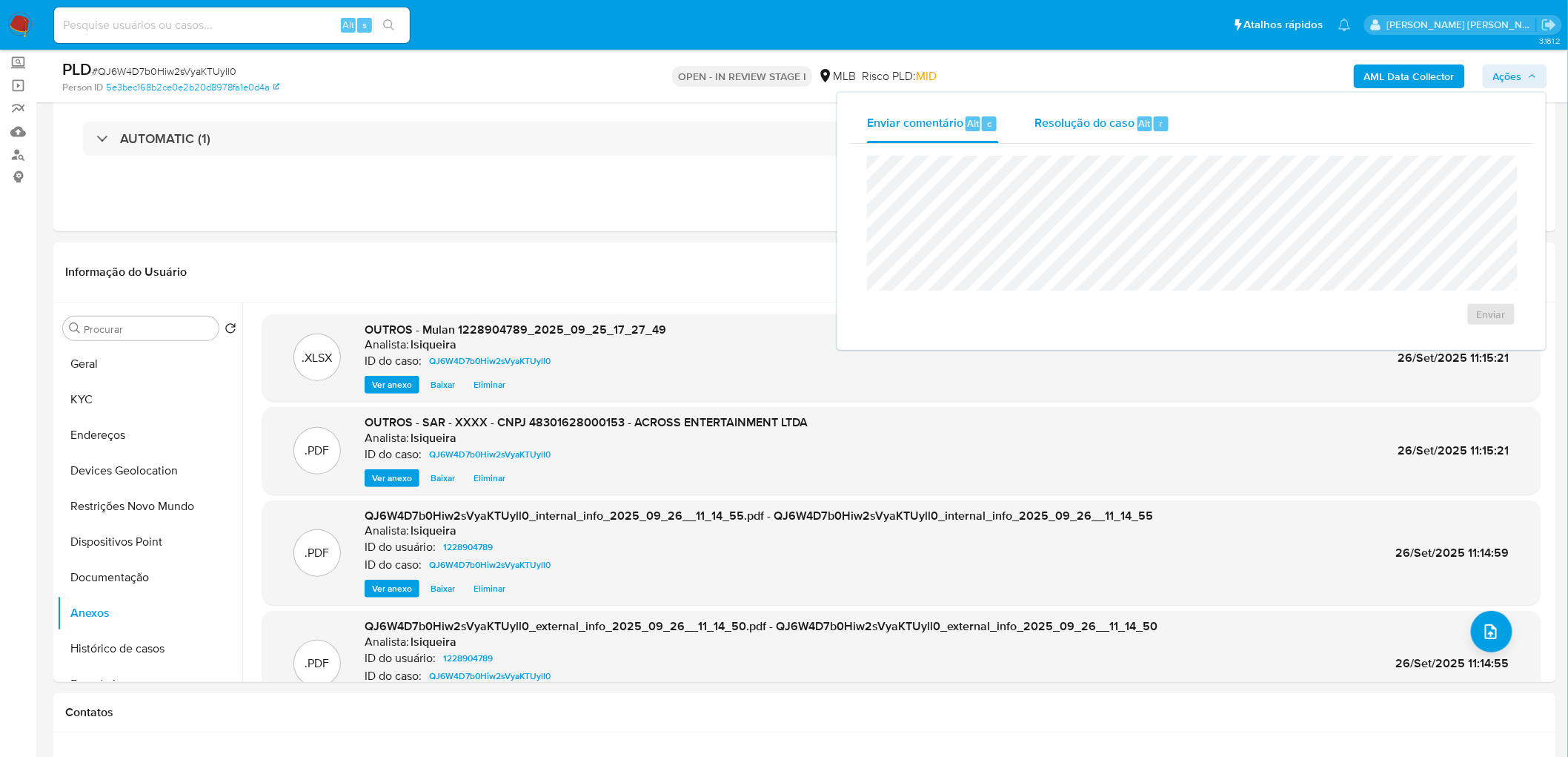
click at [1046, 126] on span "Resolução do caso" at bounding box center [1084, 122] width 100 height 17
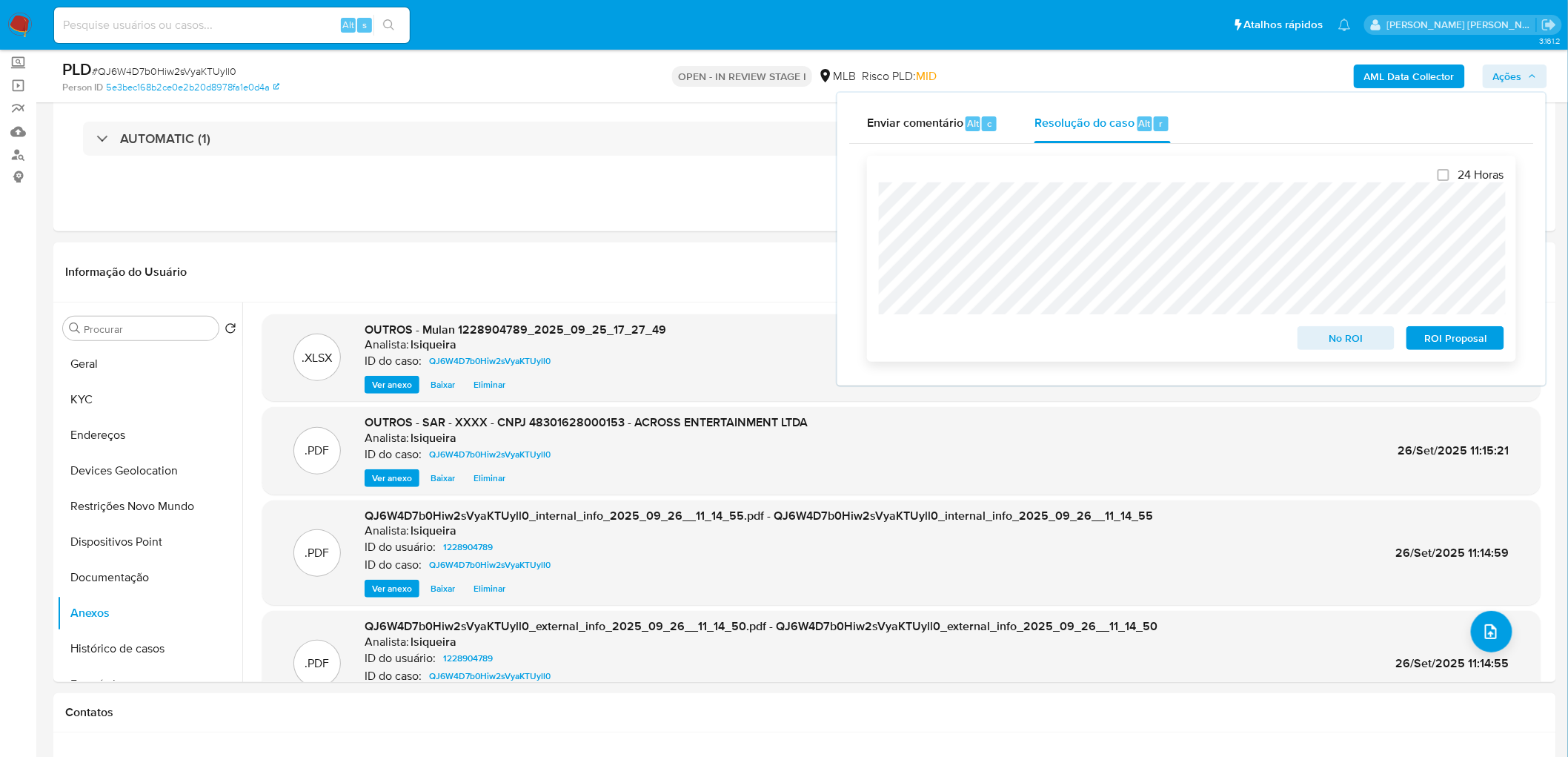
click at [1482, 337] on span "ROI Proposal" at bounding box center [1455, 337] width 77 height 21
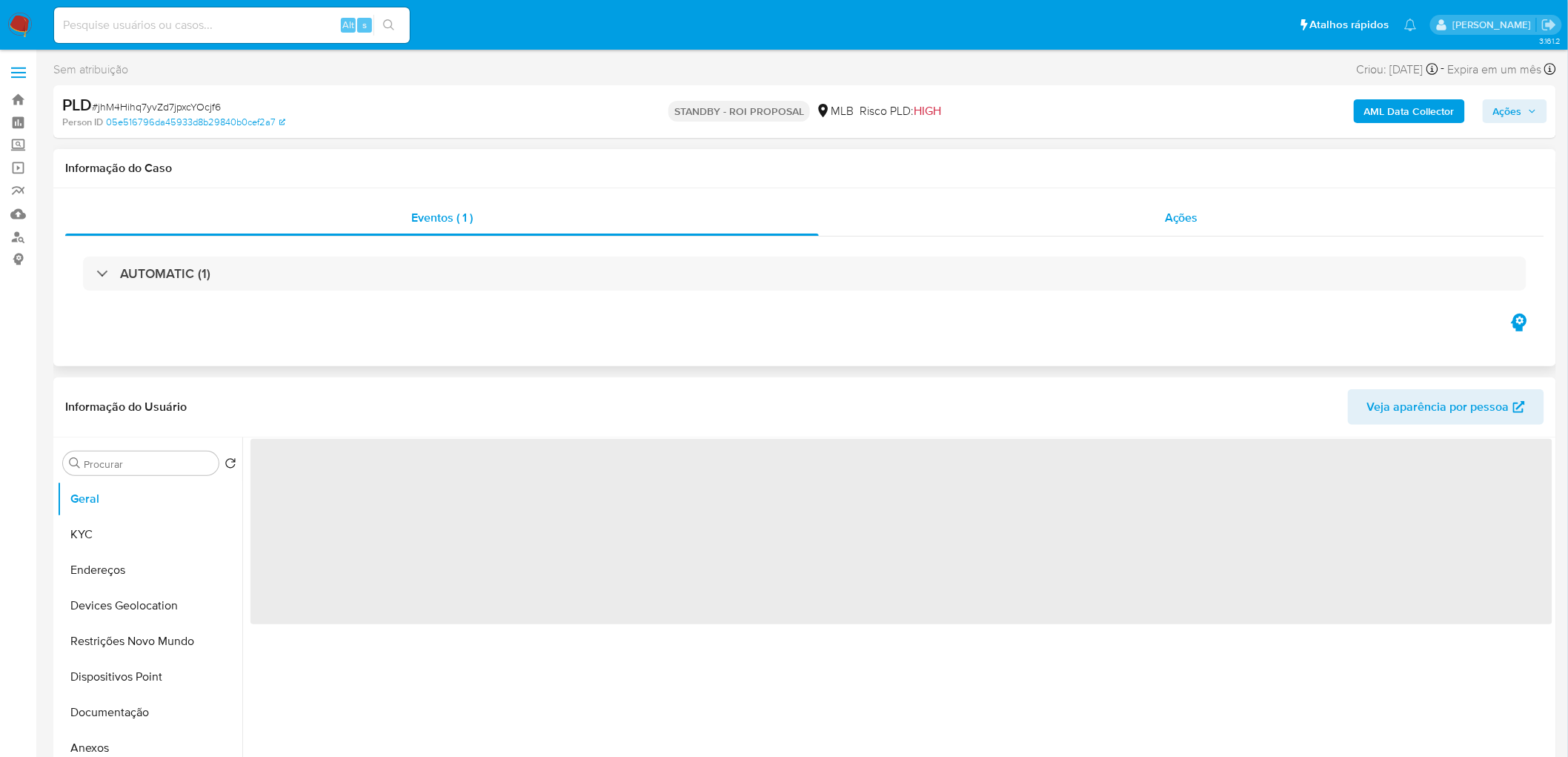
click at [1196, 215] on span "Ações" at bounding box center [1181, 217] width 33 height 17
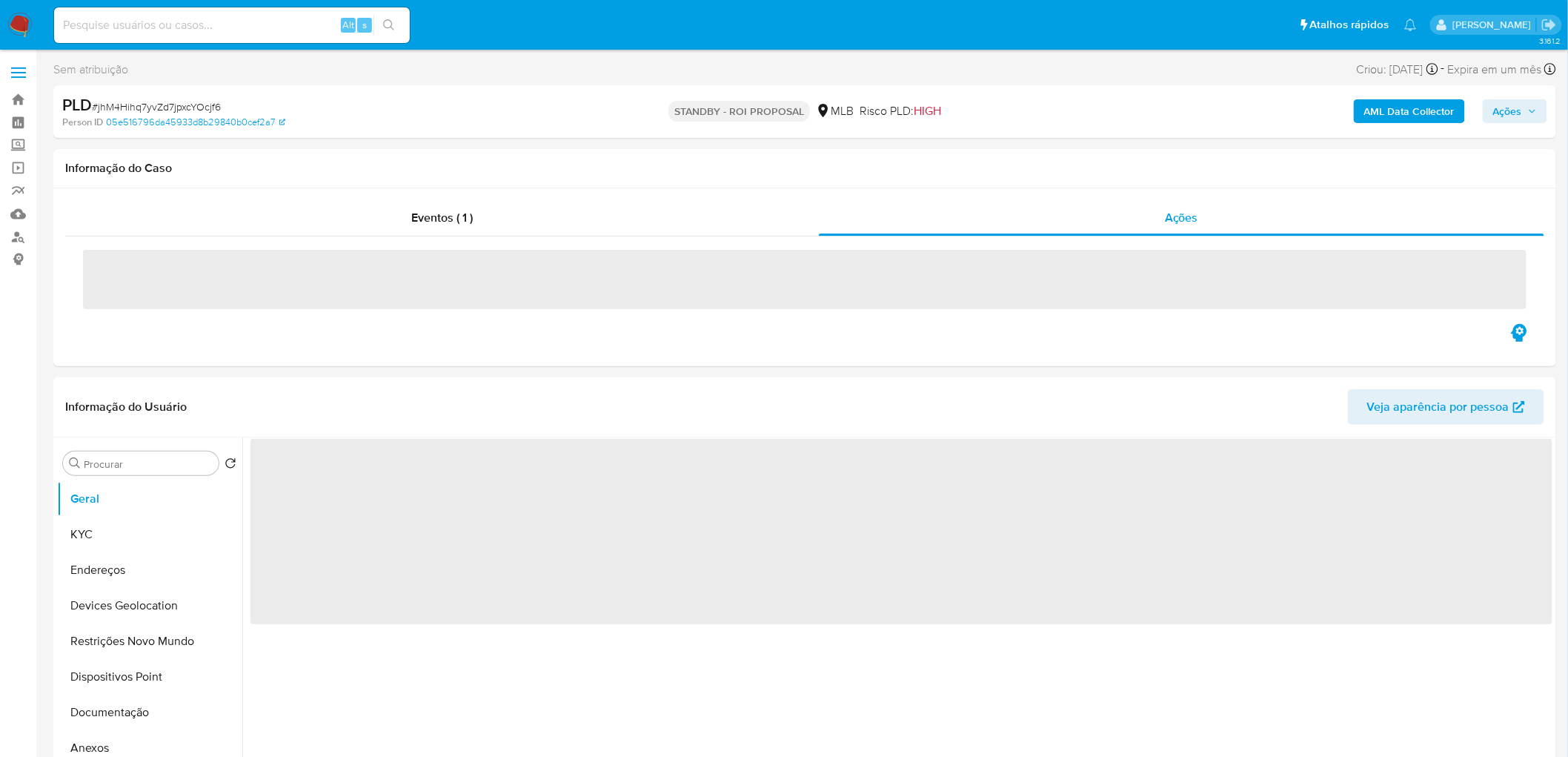
select select "10"
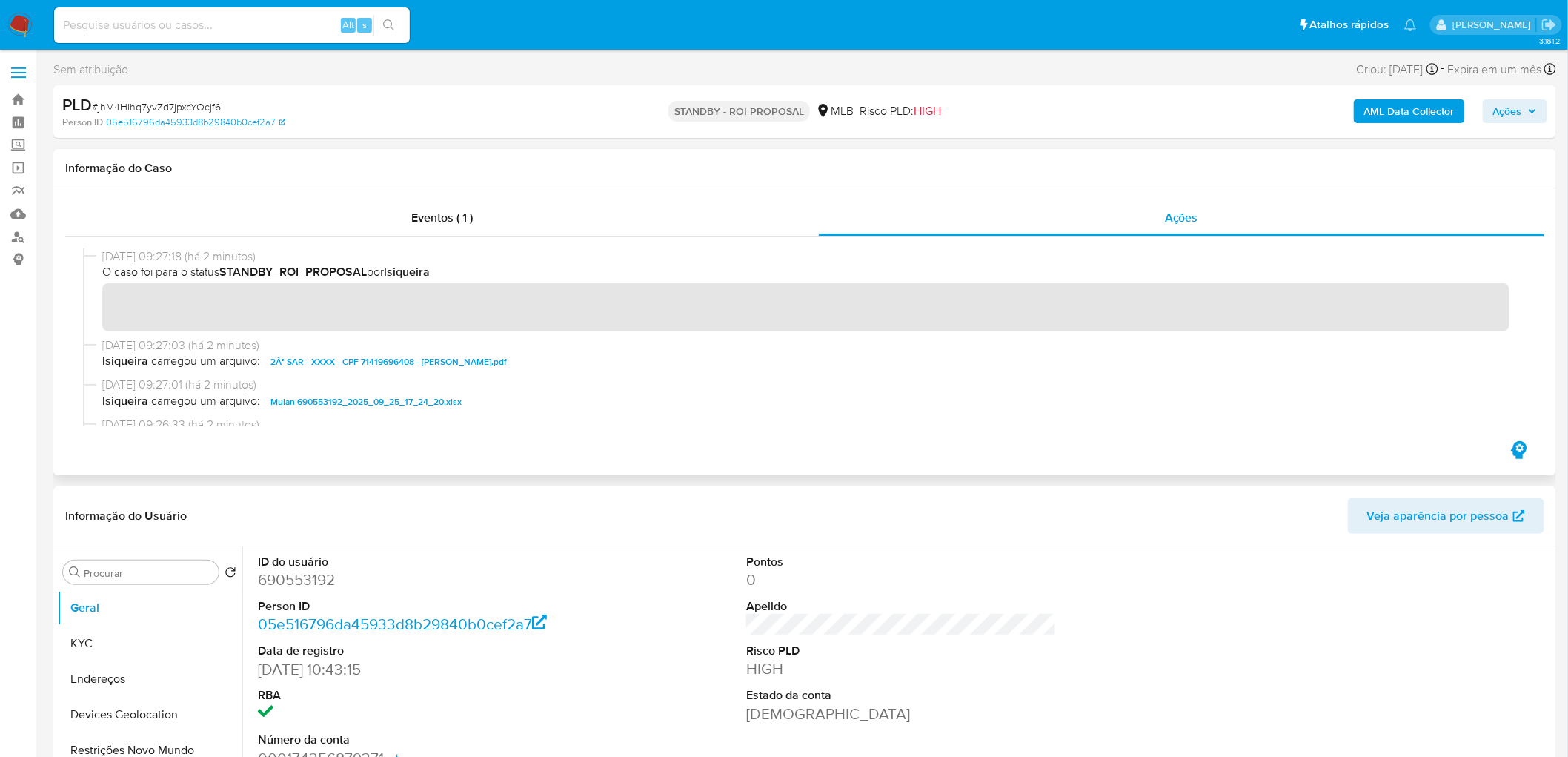
scroll to position [82, 0]
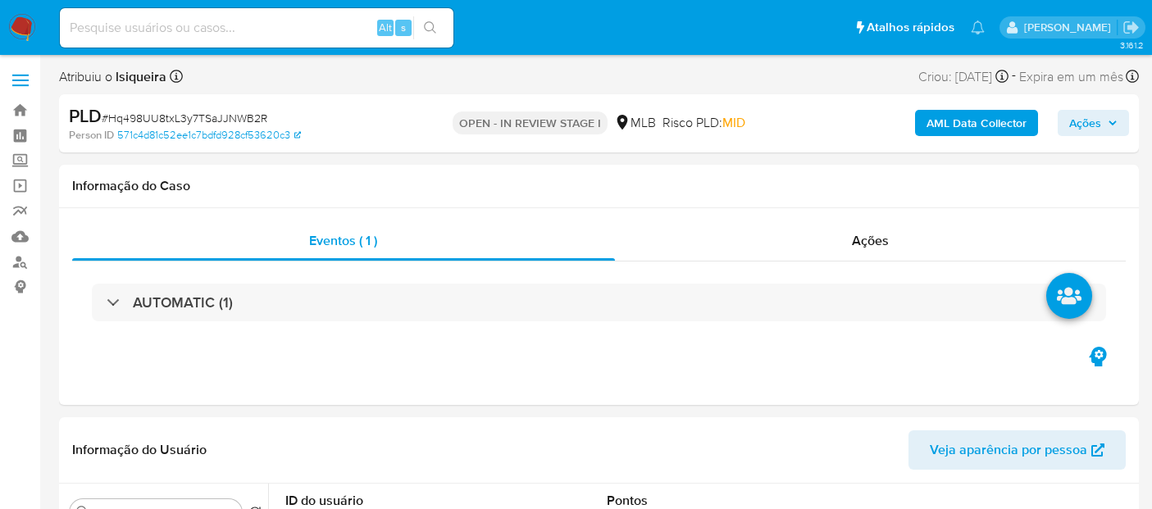
select select "10"
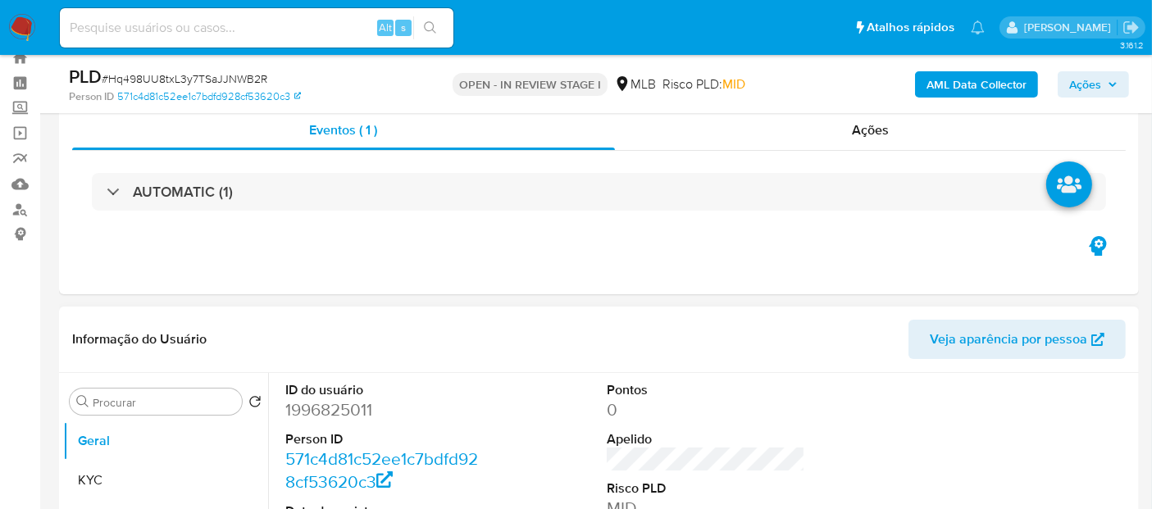
scroll to position [273, 0]
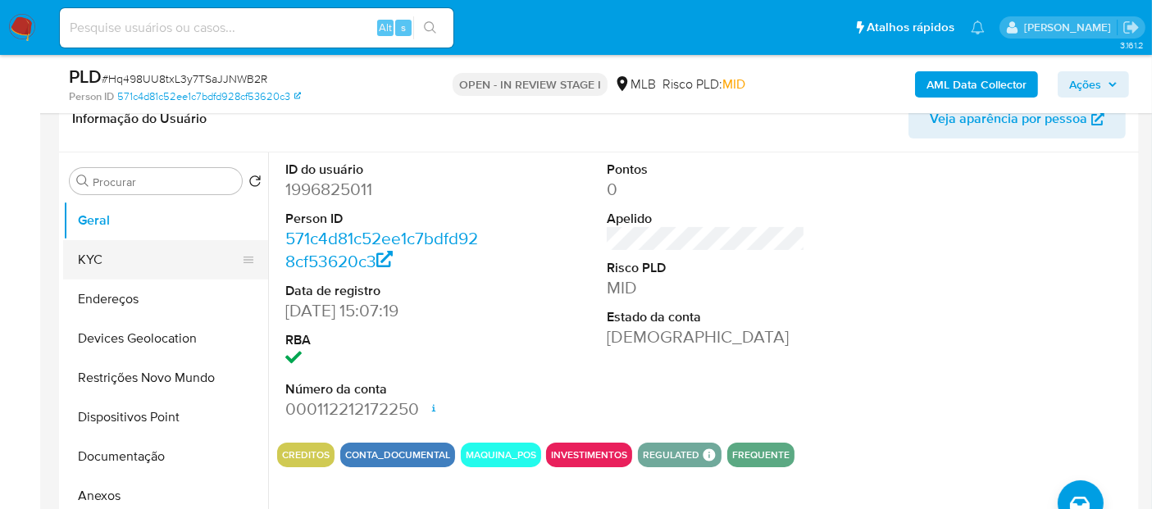
click at [125, 256] on button "KYC" at bounding box center [159, 259] width 192 height 39
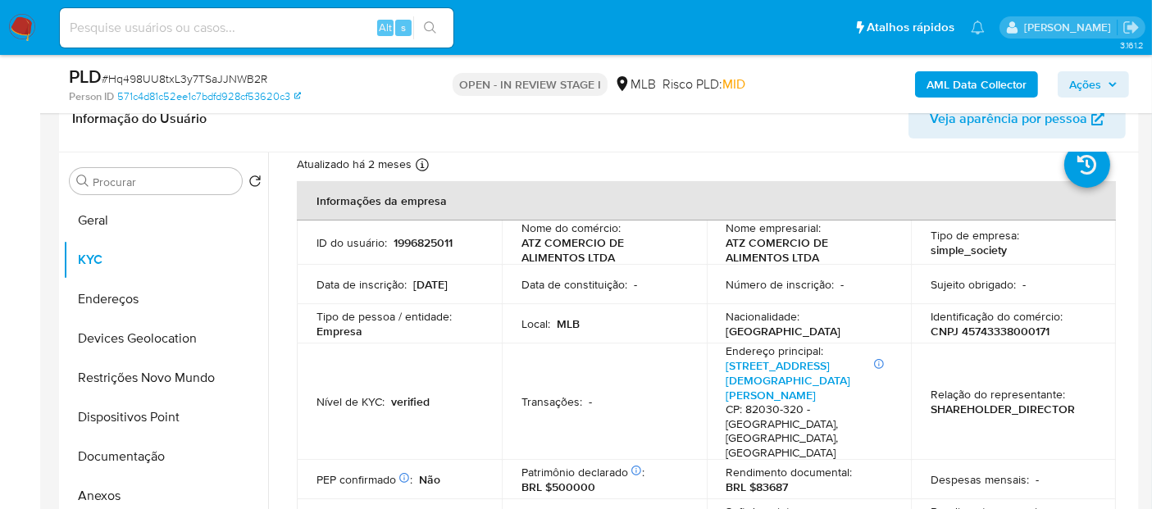
scroll to position [91, 0]
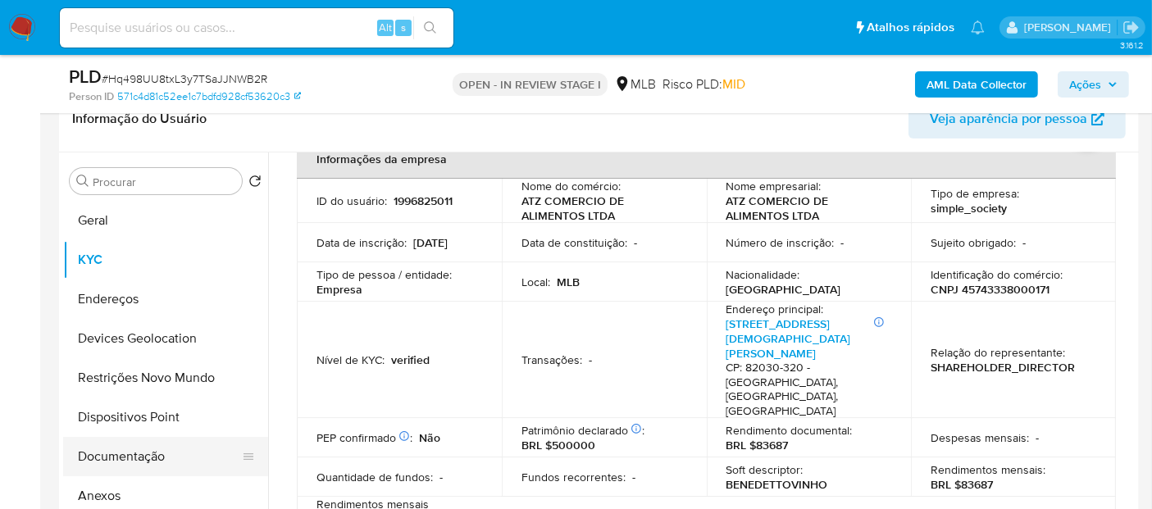
click at [143, 448] on button "Documentação" at bounding box center [159, 456] width 192 height 39
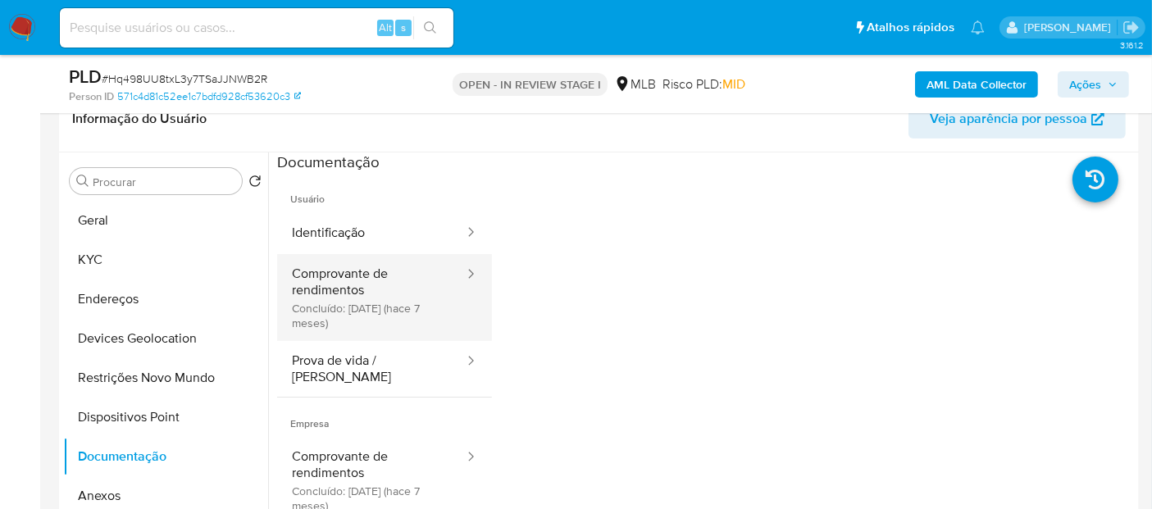
click at [379, 285] on button "Comprovante de rendimentos Concluído: [DATE] (hace 7 meses)" at bounding box center [371, 297] width 189 height 87
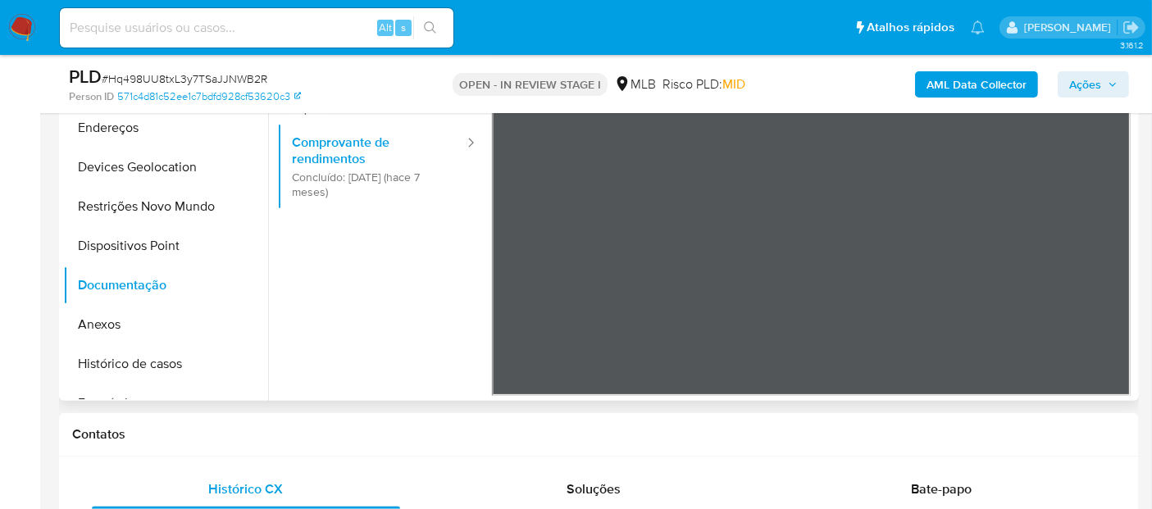
scroll to position [455, 0]
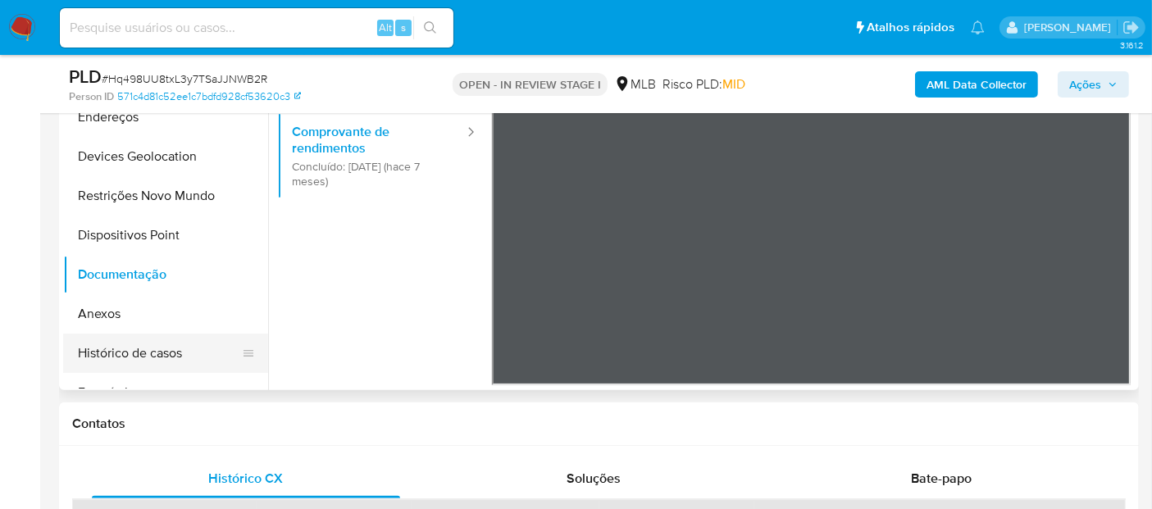
click at [155, 352] on button "Histórico de casos" at bounding box center [159, 353] width 192 height 39
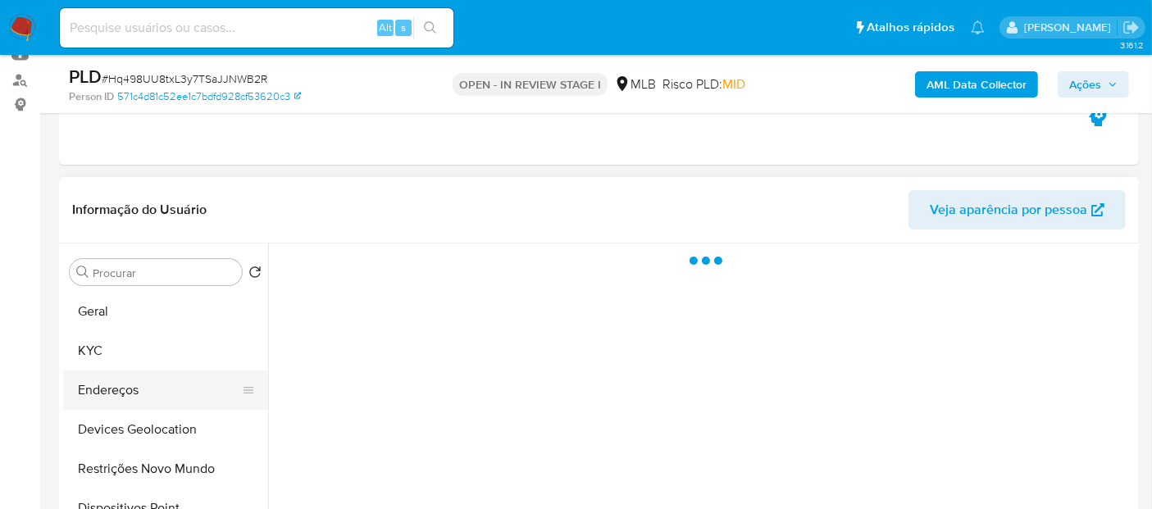
scroll to position [91, 0]
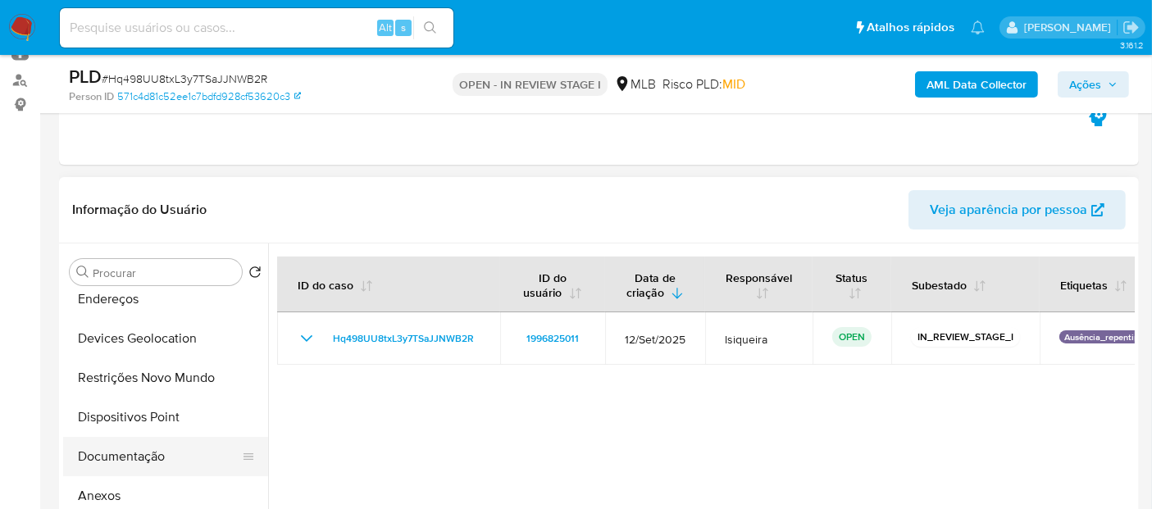
click at [131, 457] on button "Documentação" at bounding box center [159, 456] width 192 height 39
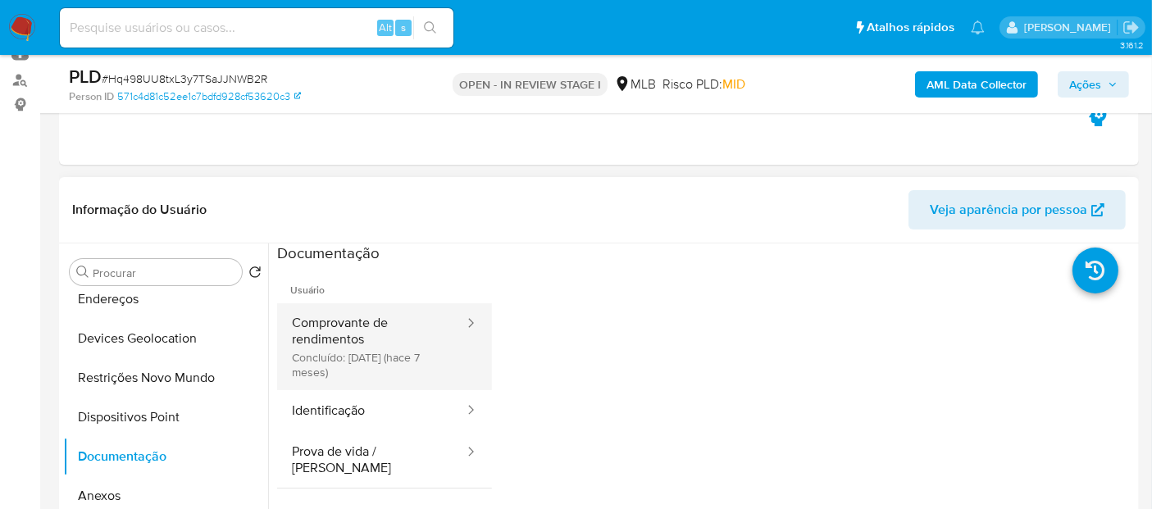
click at [320, 334] on button "Comprovante de rendimentos Concluído: [DATE] (hace 7 meses)" at bounding box center [371, 346] width 189 height 87
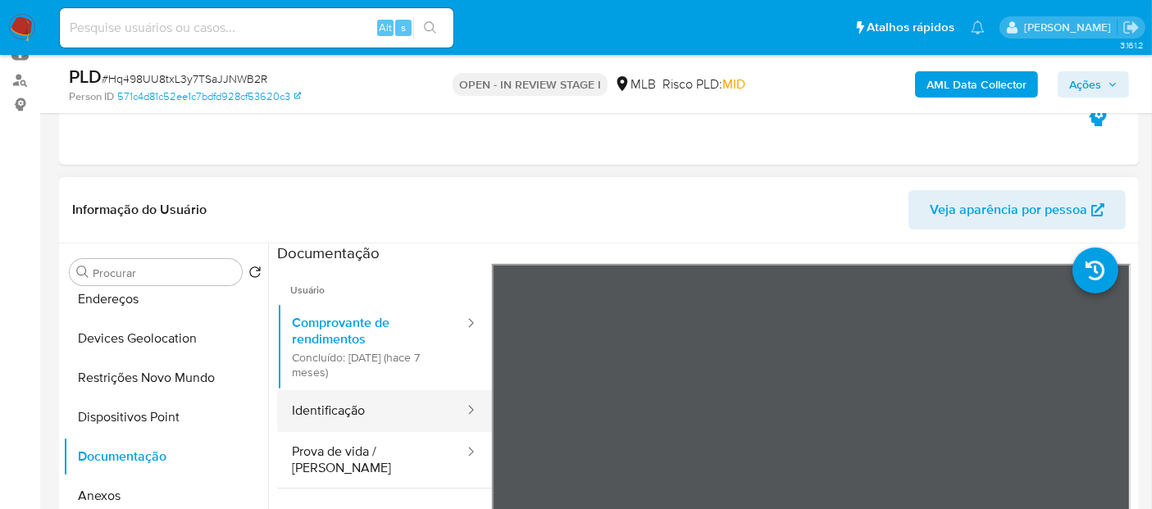
click at [351, 402] on button "Identificação" at bounding box center [371, 411] width 189 height 42
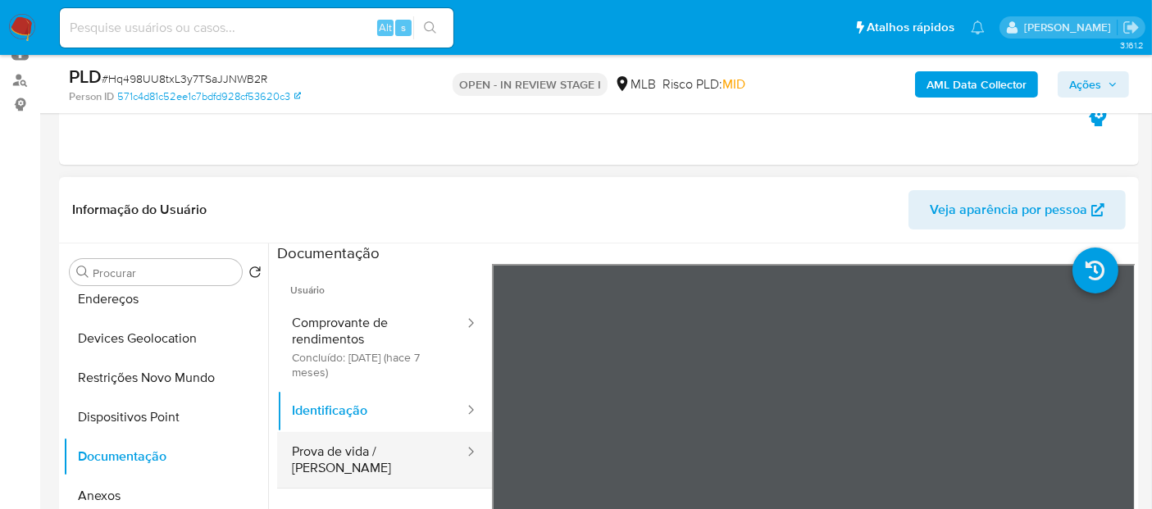
click at [374, 461] on button "Prova de vida / [PERSON_NAME]" at bounding box center [371, 460] width 189 height 56
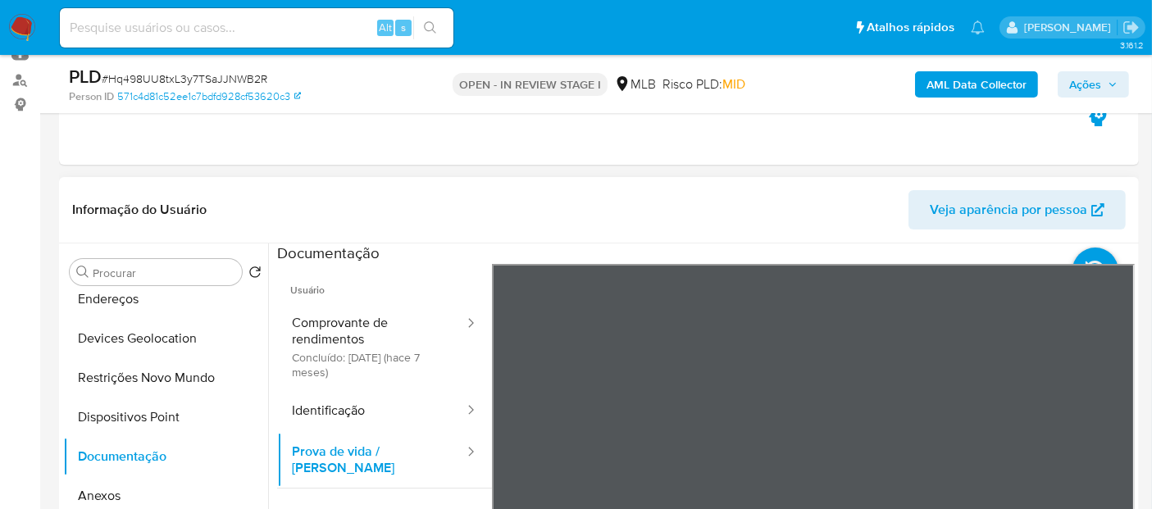
click at [825, 205] on div "Informação do Usuário Veja aparência por pessoa Procurar Retornar ao pedido pad…" at bounding box center [598, 420] width 1079 height 486
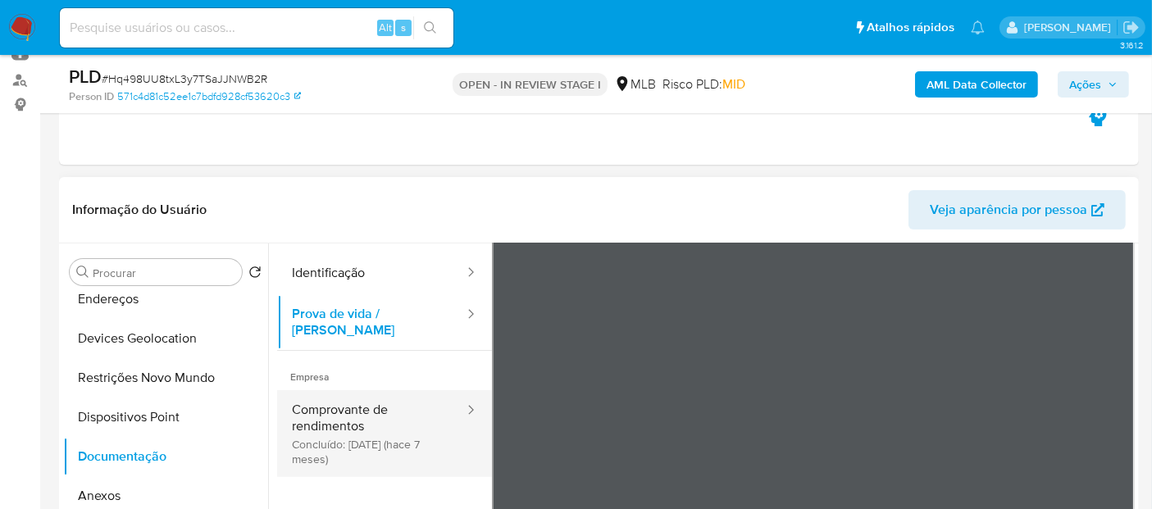
click at [352, 441] on button "Comprovante de rendimentos Concluído: [DATE] (hace 7 meses)" at bounding box center [371, 433] width 189 height 87
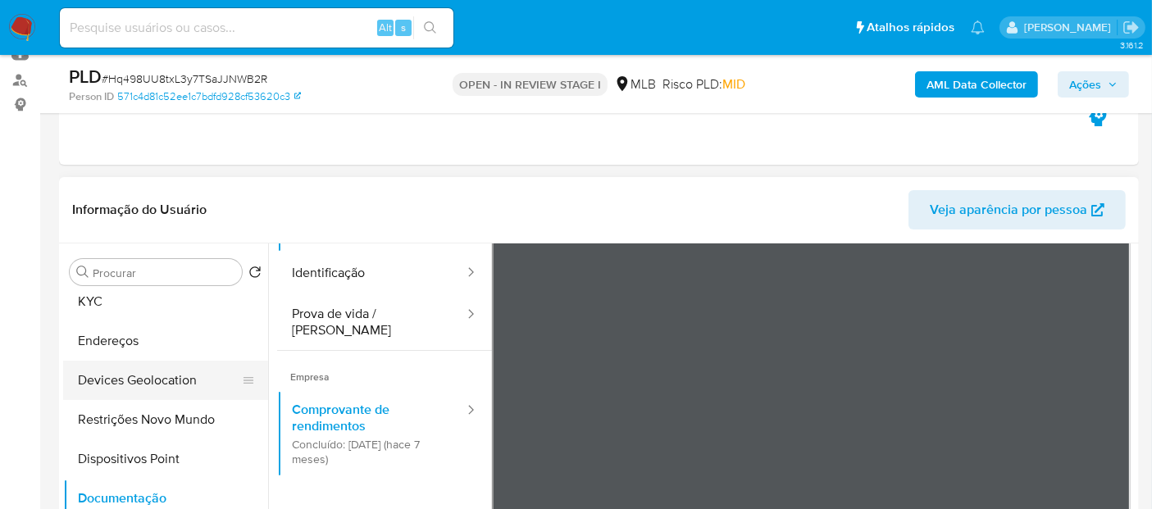
scroll to position [0, 0]
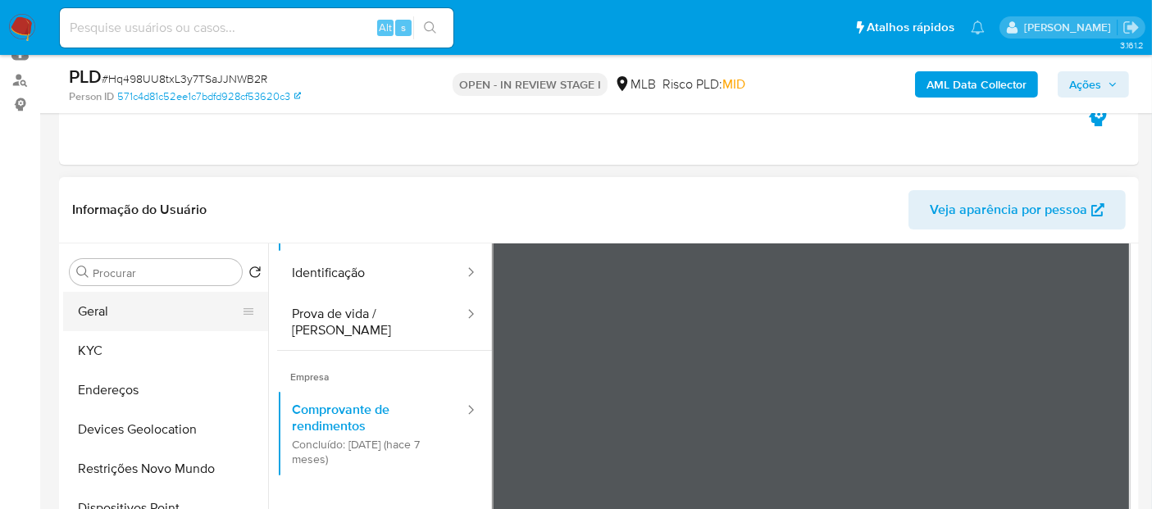
click at [159, 316] on button "Geral" at bounding box center [159, 311] width 192 height 39
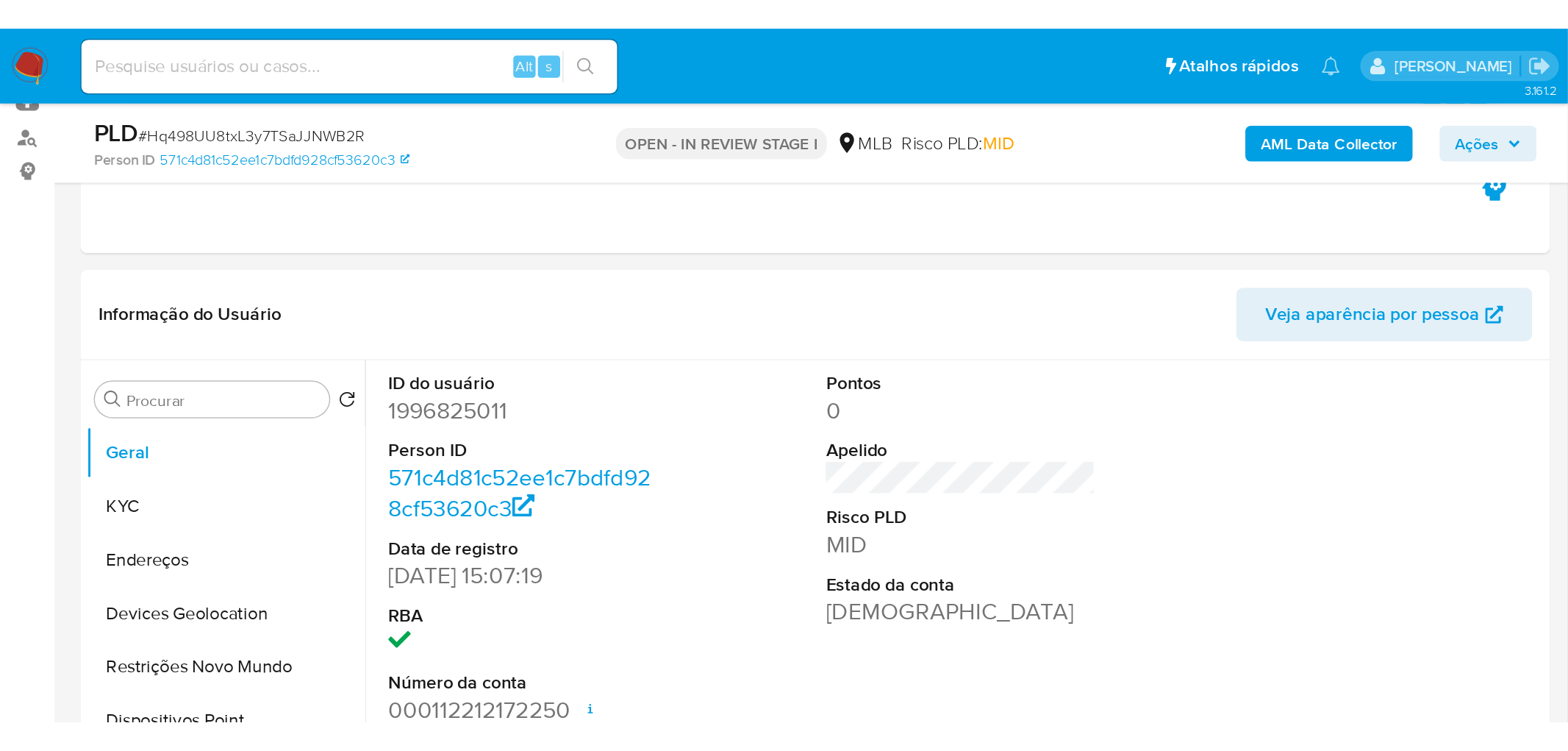
scroll to position [163, 0]
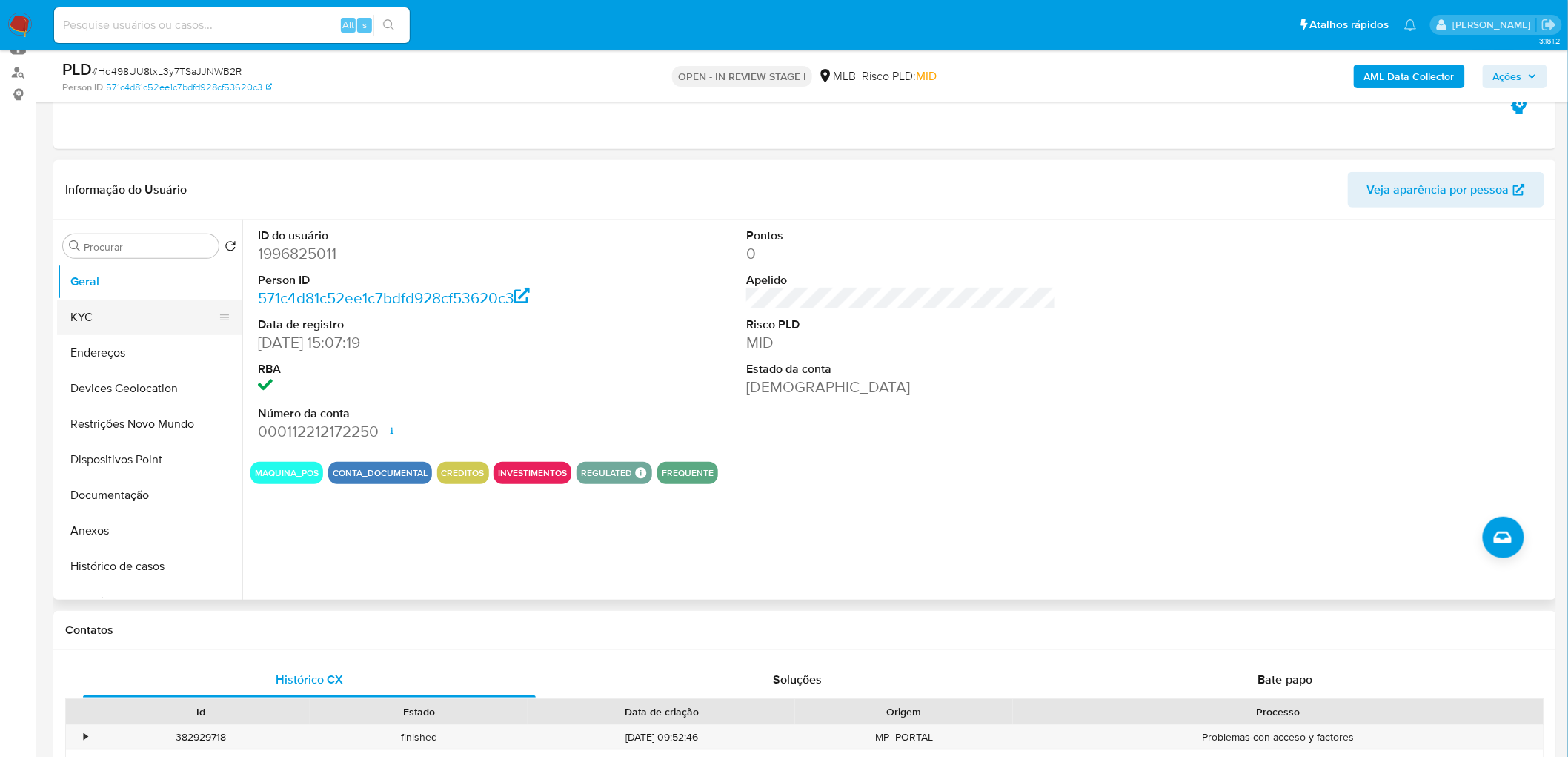
click at [109, 316] on button "KYC" at bounding box center [144, 317] width 174 height 35
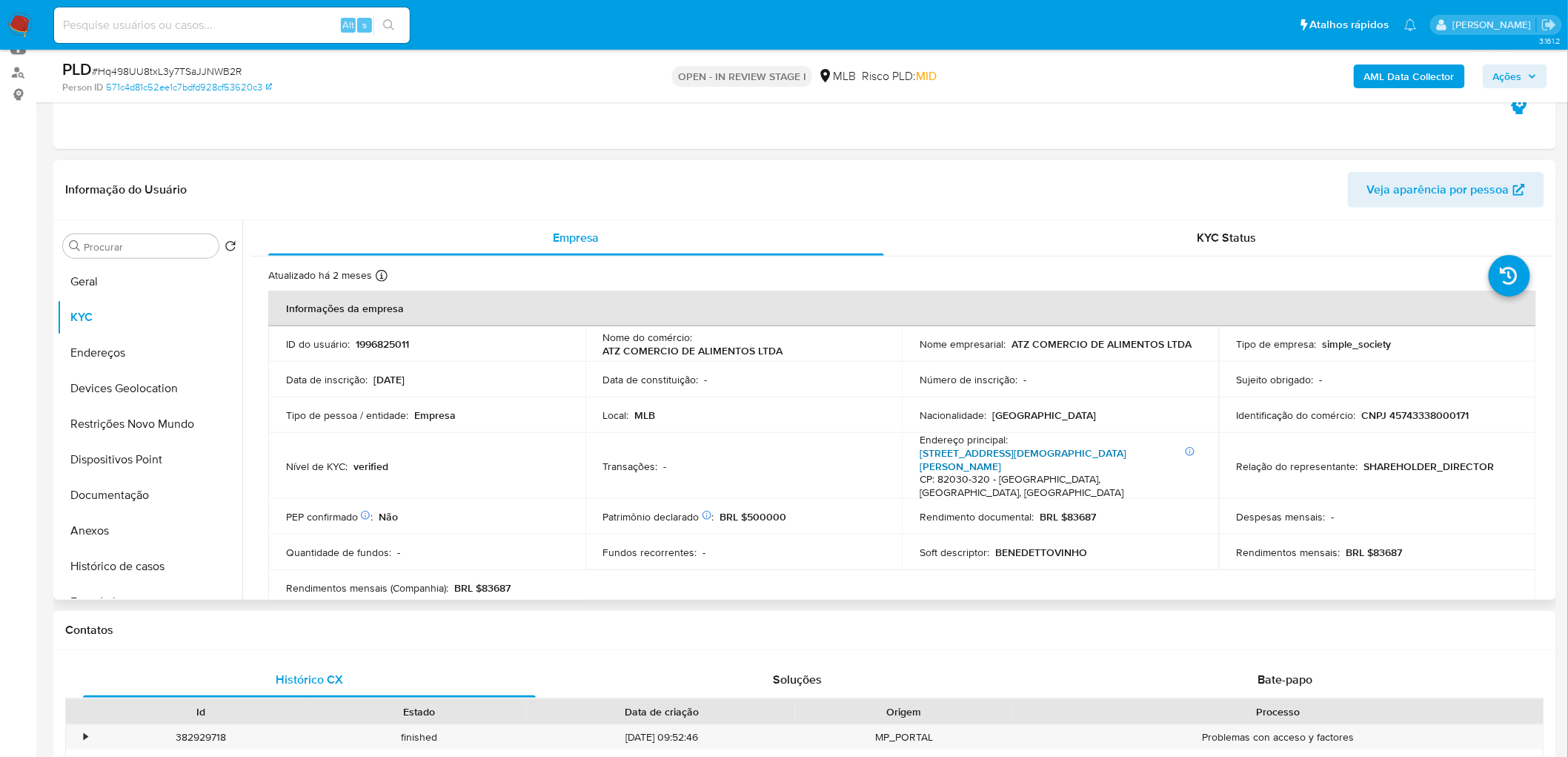
click at [997, 454] on link "[STREET_ADDRESS][DEMOGRAPHIC_DATA][PERSON_NAME]" at bounding box center [1023, 459] width 207 height 28
click at [90, 352] on button "Endereços" at bounding box center [144, 352] width 174 height 35
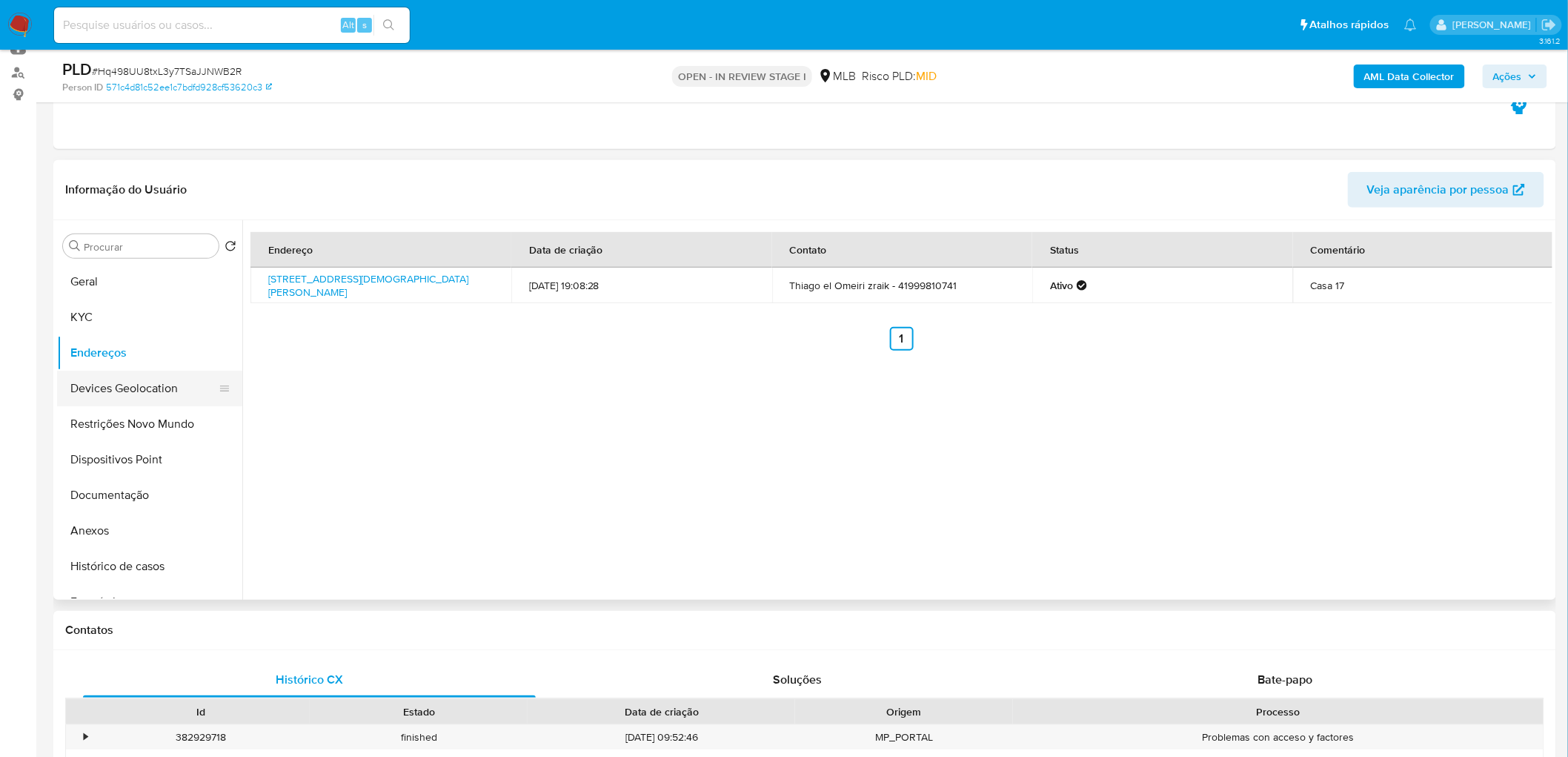
drag, startPoint x: 471, startPoint y: 415, endPoint x: 107, endPoint y: 393, distance: 364.7
click at [107, 393] on button "Devices Geolocation" at bounding box center [144, 388] width 174 height 35
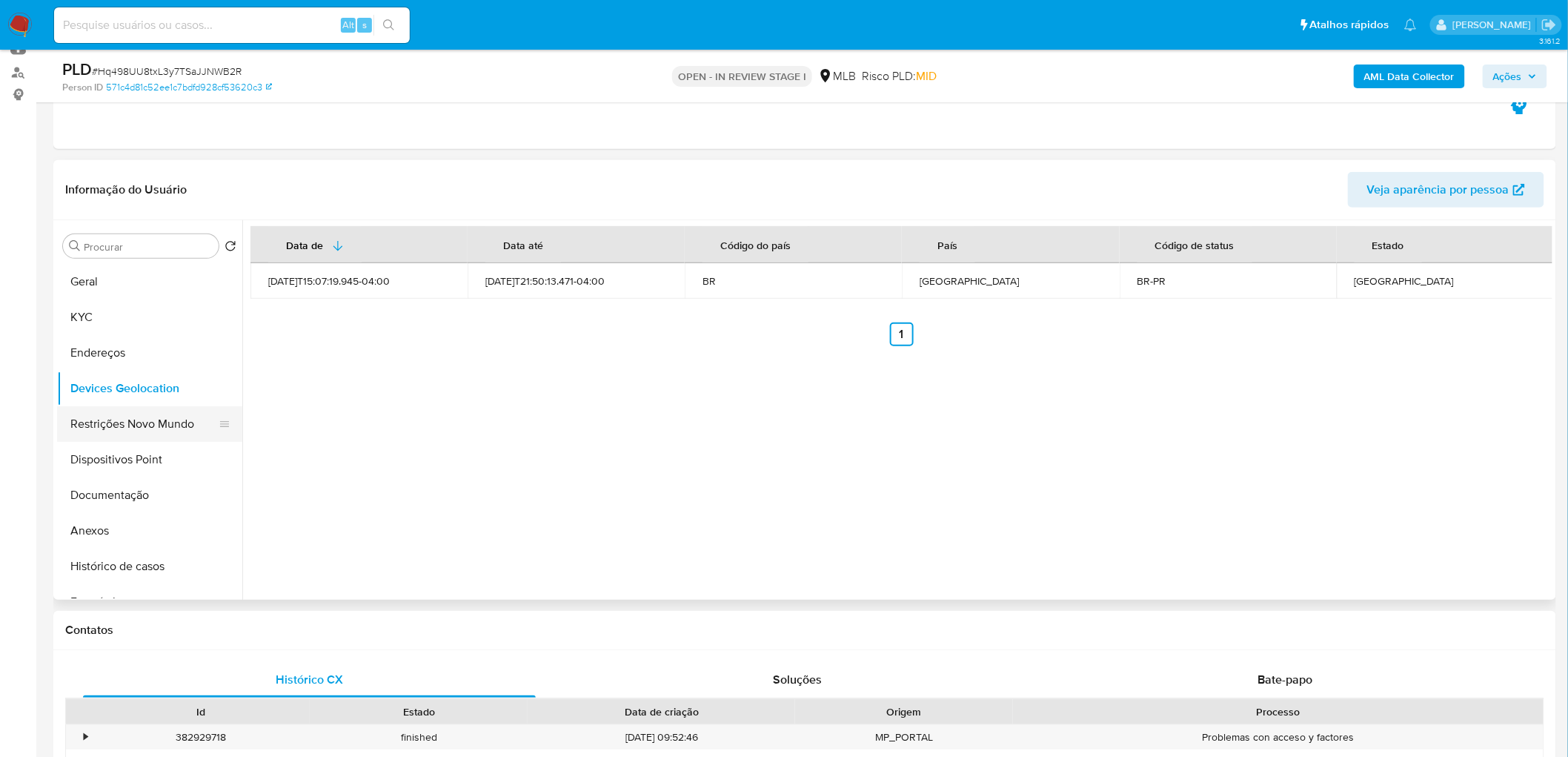
drag, startPoint x: 390, startPoint y: 497, endPoint x: 113, endPoint y: 420, distance: 287.5
click at [113, 420] on button "Restrições Novo Mundo" at bounding box center [144, 423] width 174 height 35
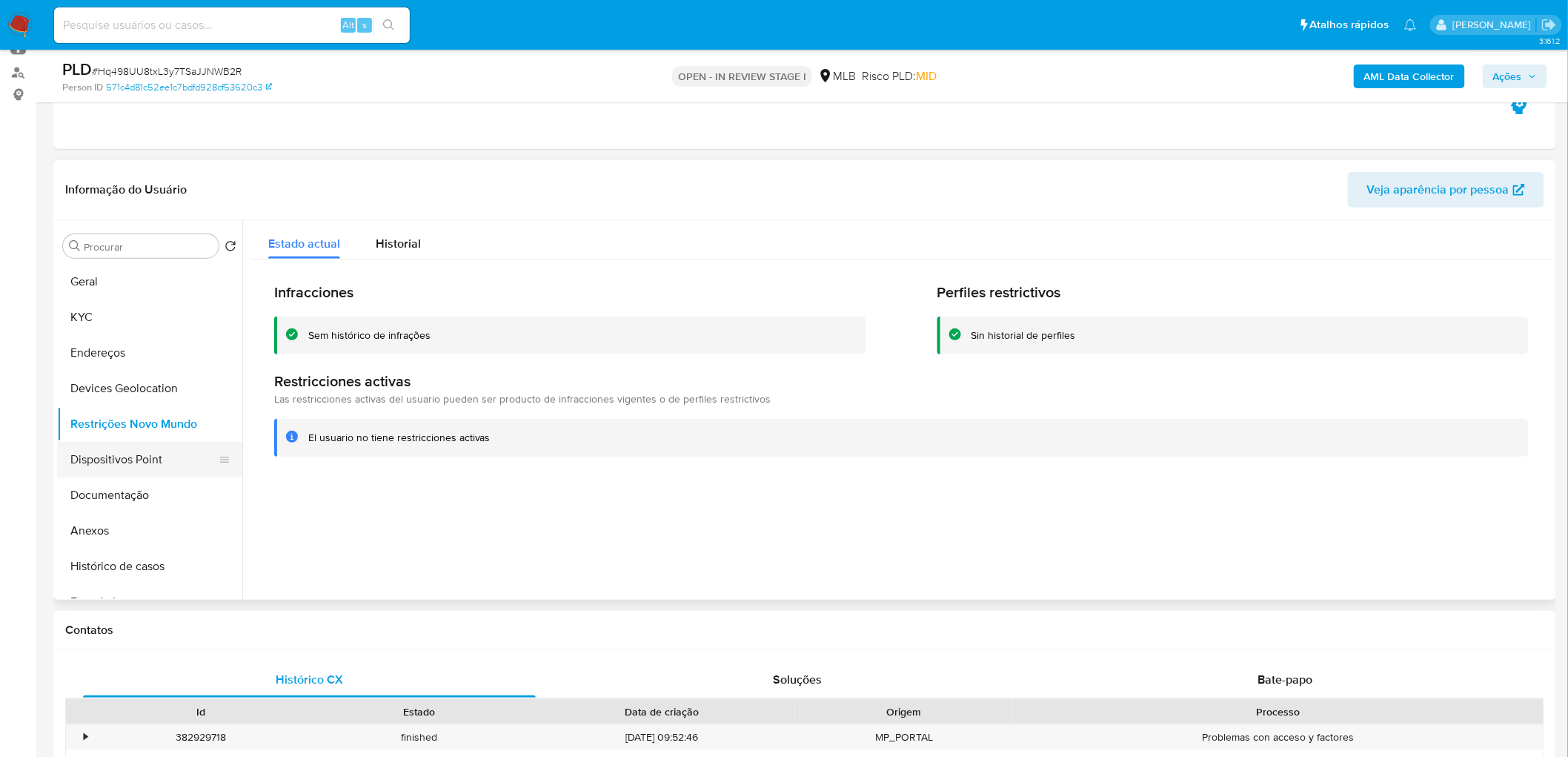
click at [125, 450] on button "Dispositivos Point" at bounding box center [144, 459] width 174 height 35
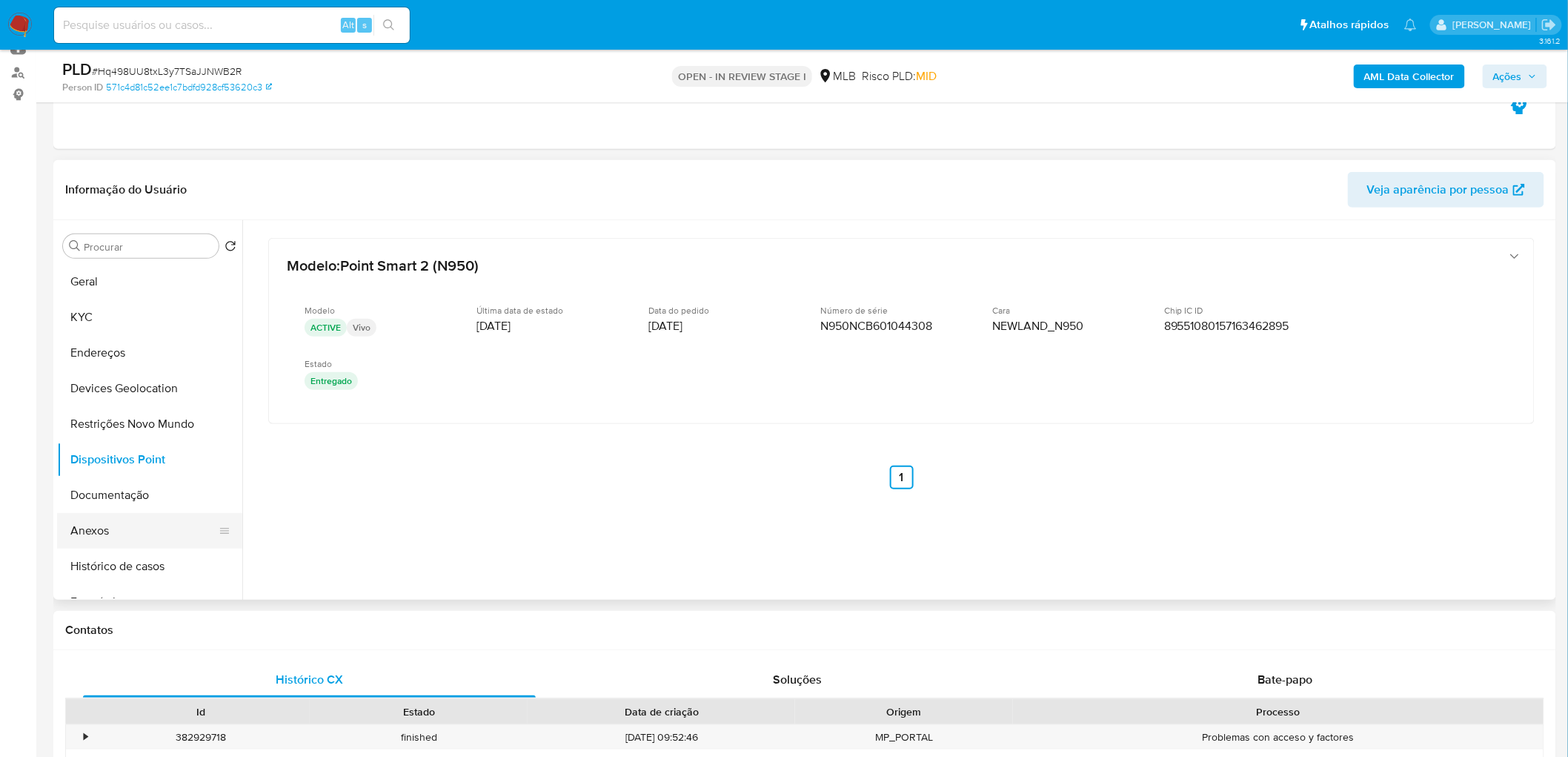
click at [123, 459] on button "Anexos" at bounding box center [144, 530] width 174 height 35
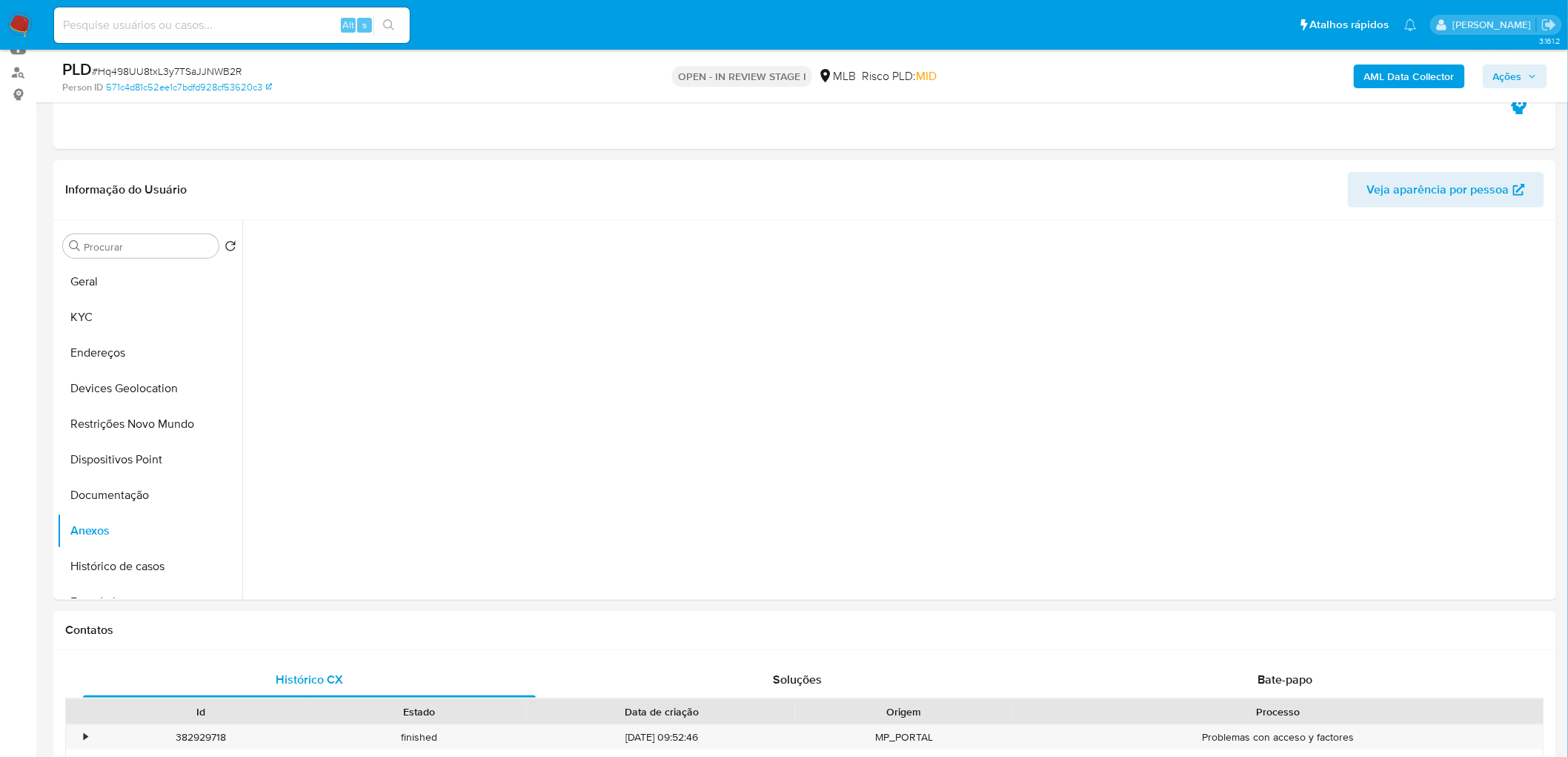
click at [1041, 72] on b "AML Data Collector" at bounding box center [1410, 76] width 90 height 24
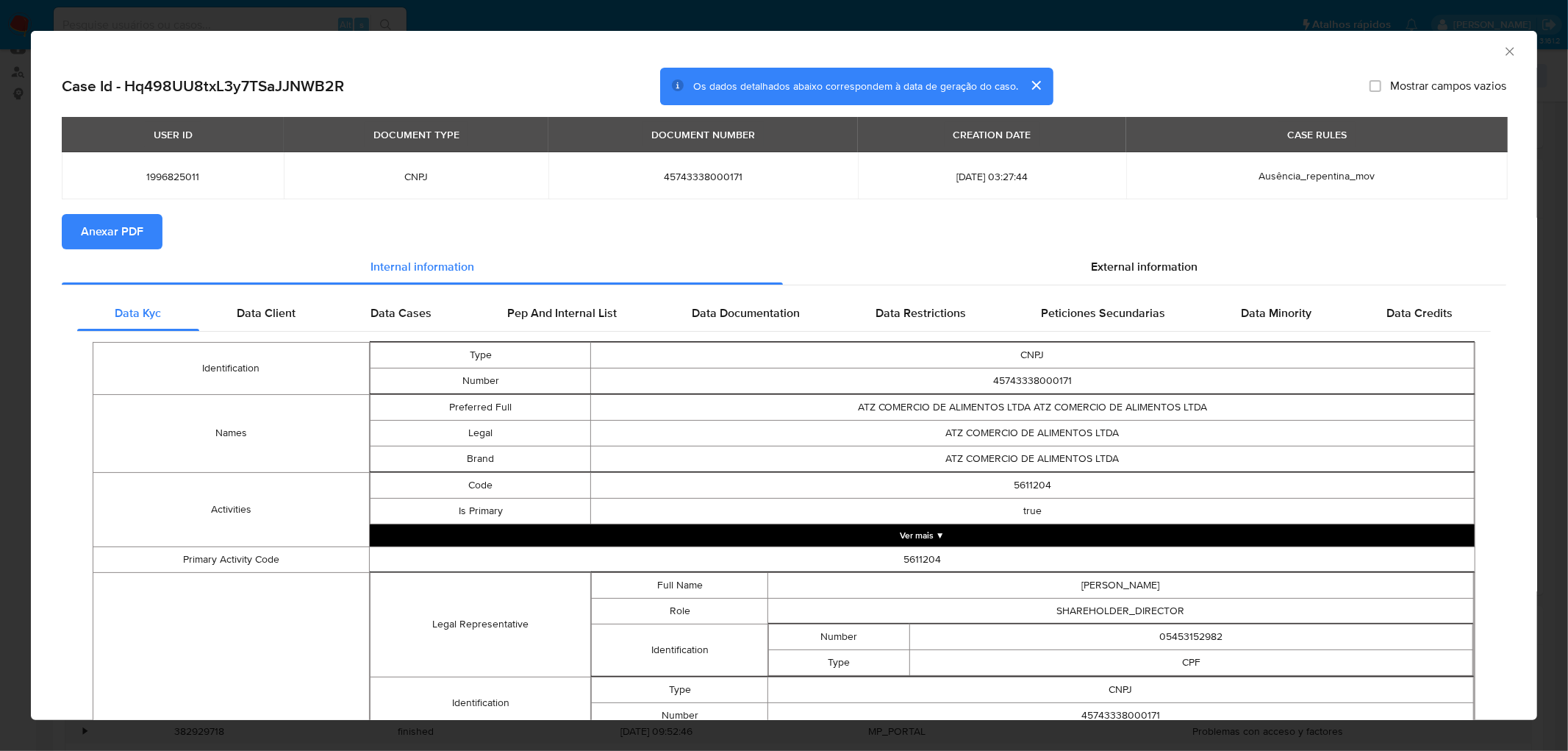
click at [113, 231] on span "Anexar PDF" at bounding box center [112, 231] width 63 height 32
click at [1032, 53] on icon "Fechar a janela" at bounding box center [1510, 51] width 14 height 14
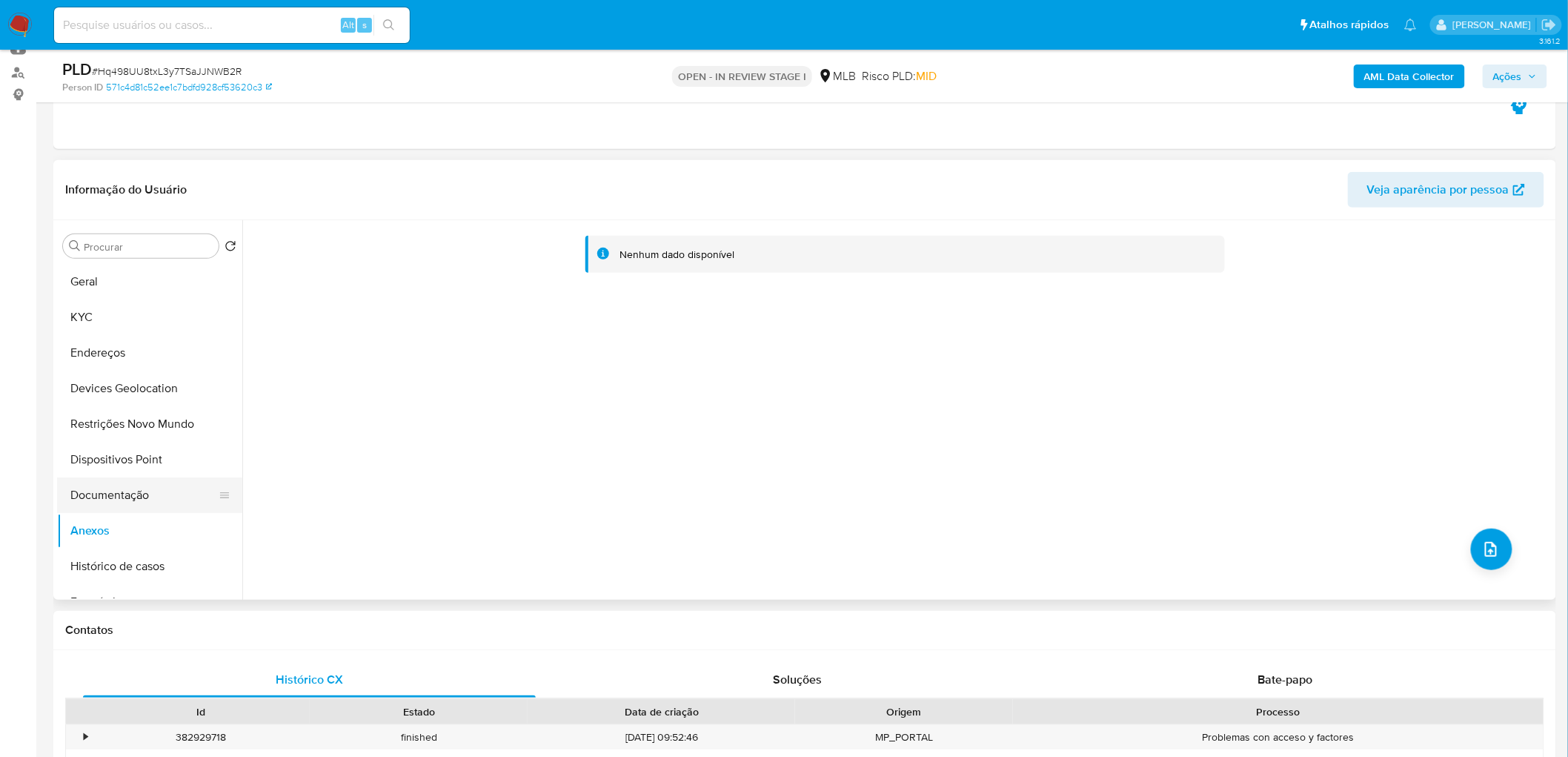
click at [109, 459] on button "Documentação" at bounding box center [144, 495] width 174 height 35
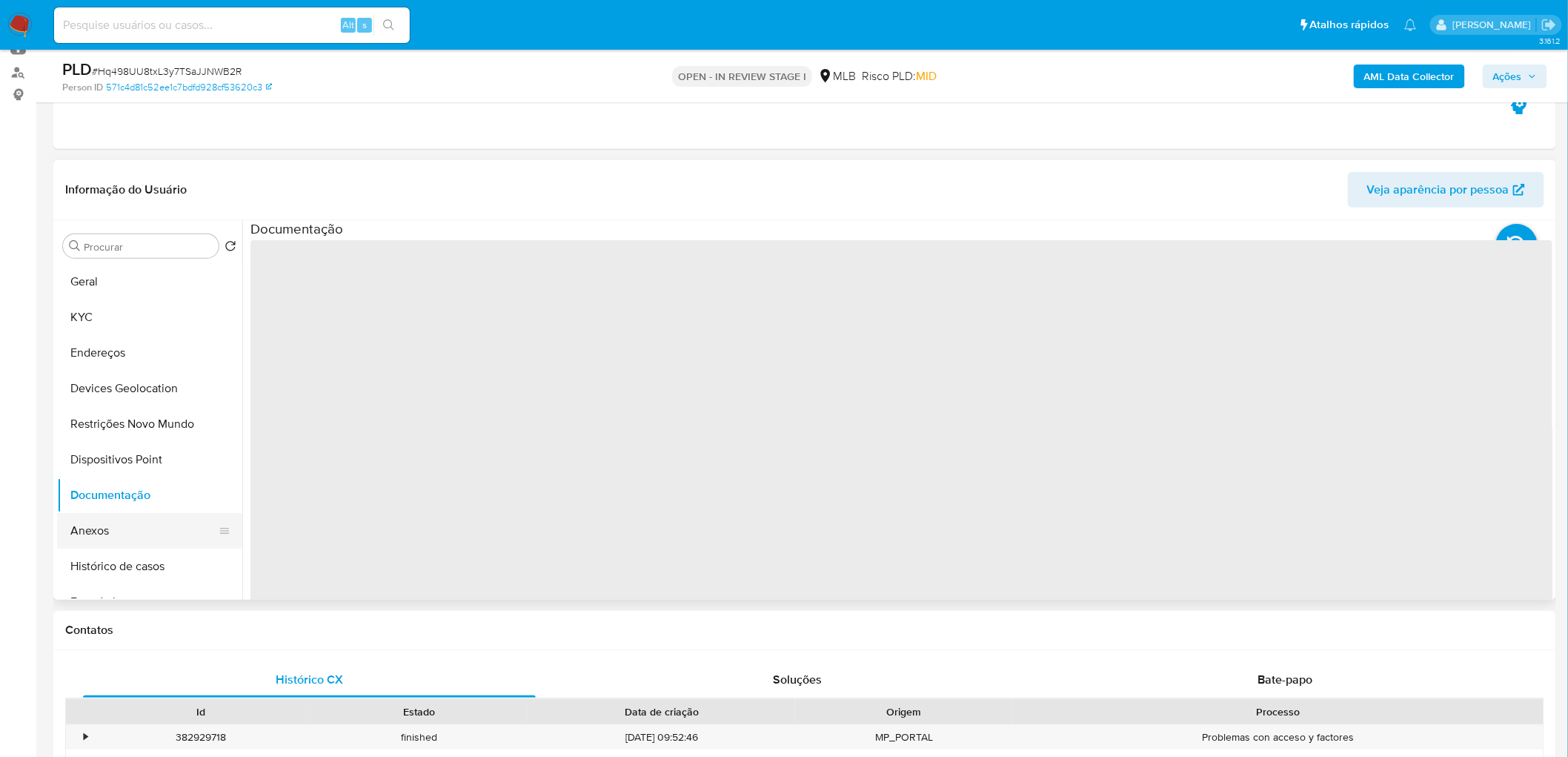
click at [97, 459] on button "Anexos" at bounding box center [144, 530] width 174 height 35
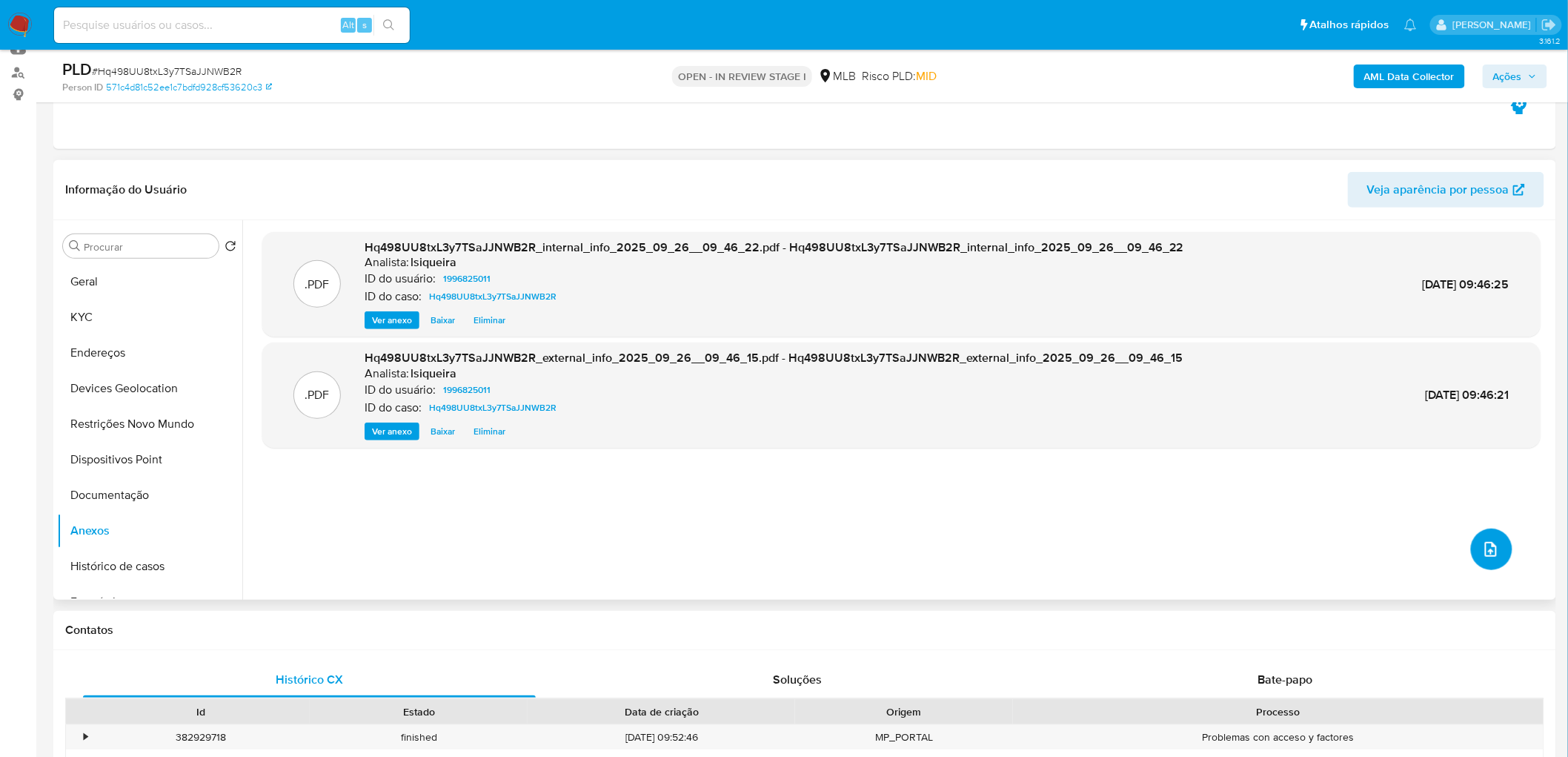
click at [1041, 459] on icon "upload-file" at bounding box center [1491, 550] width 18 height 18
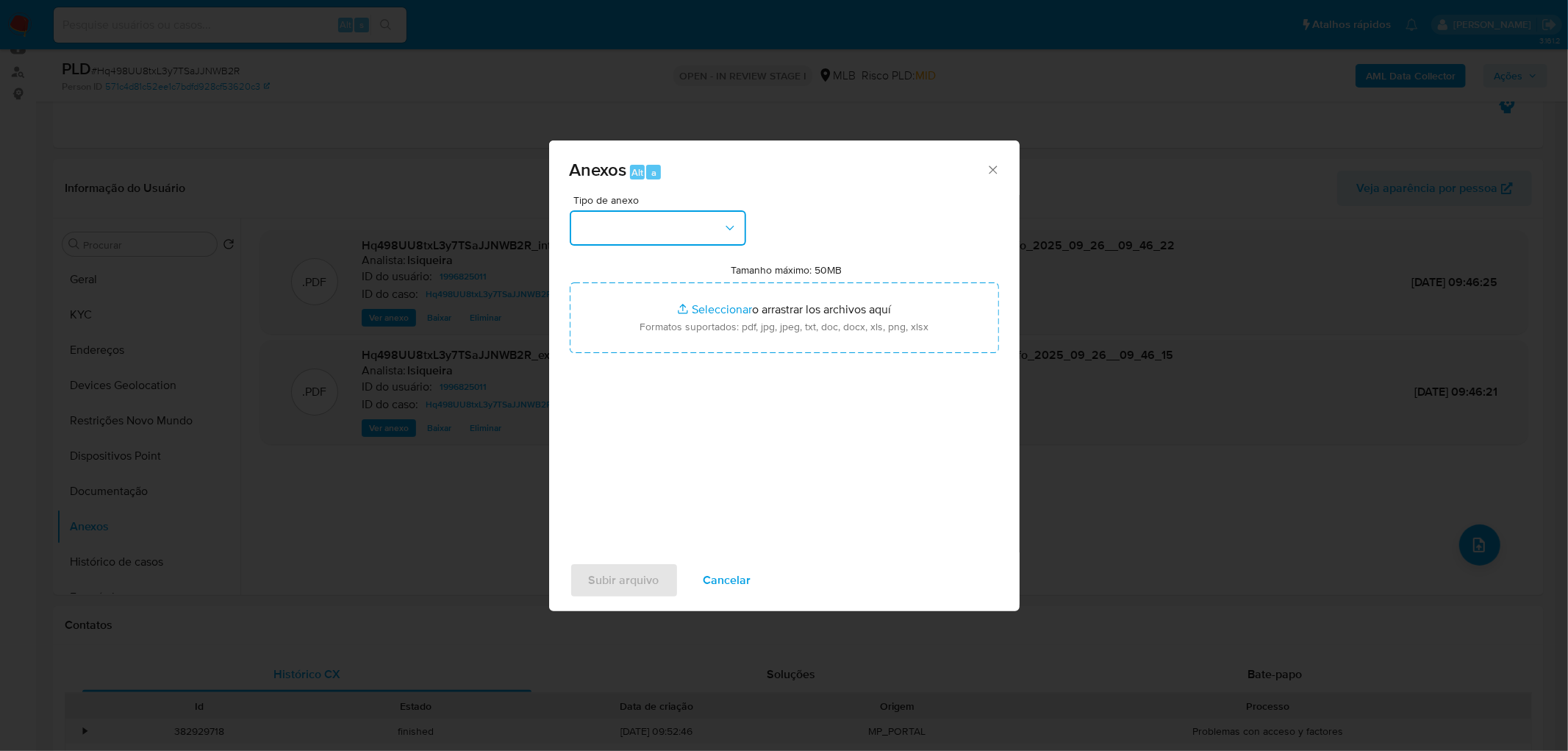
click at [729, 214] on button "button" at bounding box center [658, 227] width 177 height 35
click at [622, 359] on span "OUTROS" at bounding box center [601, 352] width 47 height 14
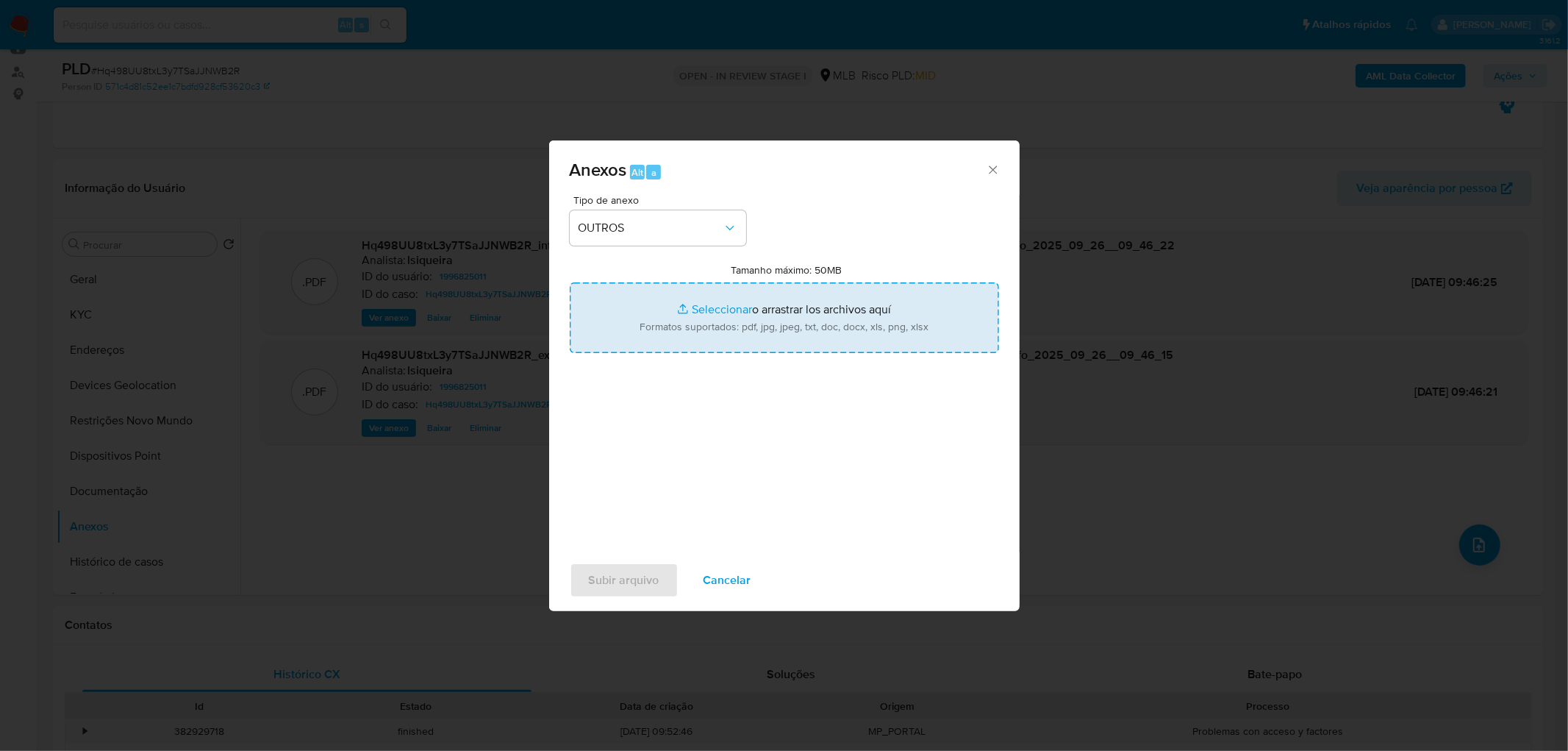
click at [701, 329] on input "Tamanho máximo: 50MB Seleccionar archivos" at bounding box center [784, 318] width 430 height 71
type input "C:\fakepath\Mulan 1996825011_2025_09_25_17_24_38.xlsx"
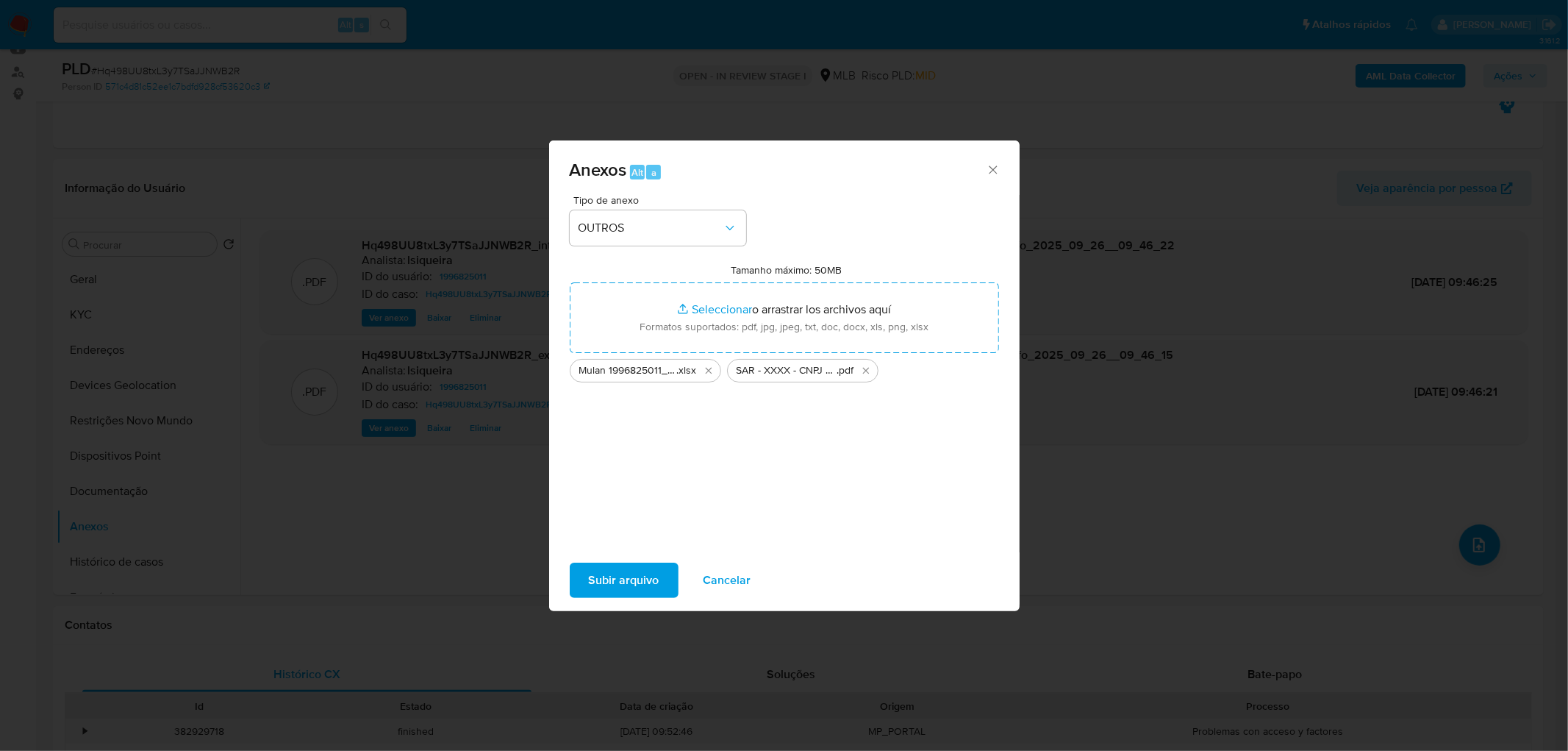
click at [653, 456] on span "Subir arquivo" at bounding box center [624, 581] width 71 height 32
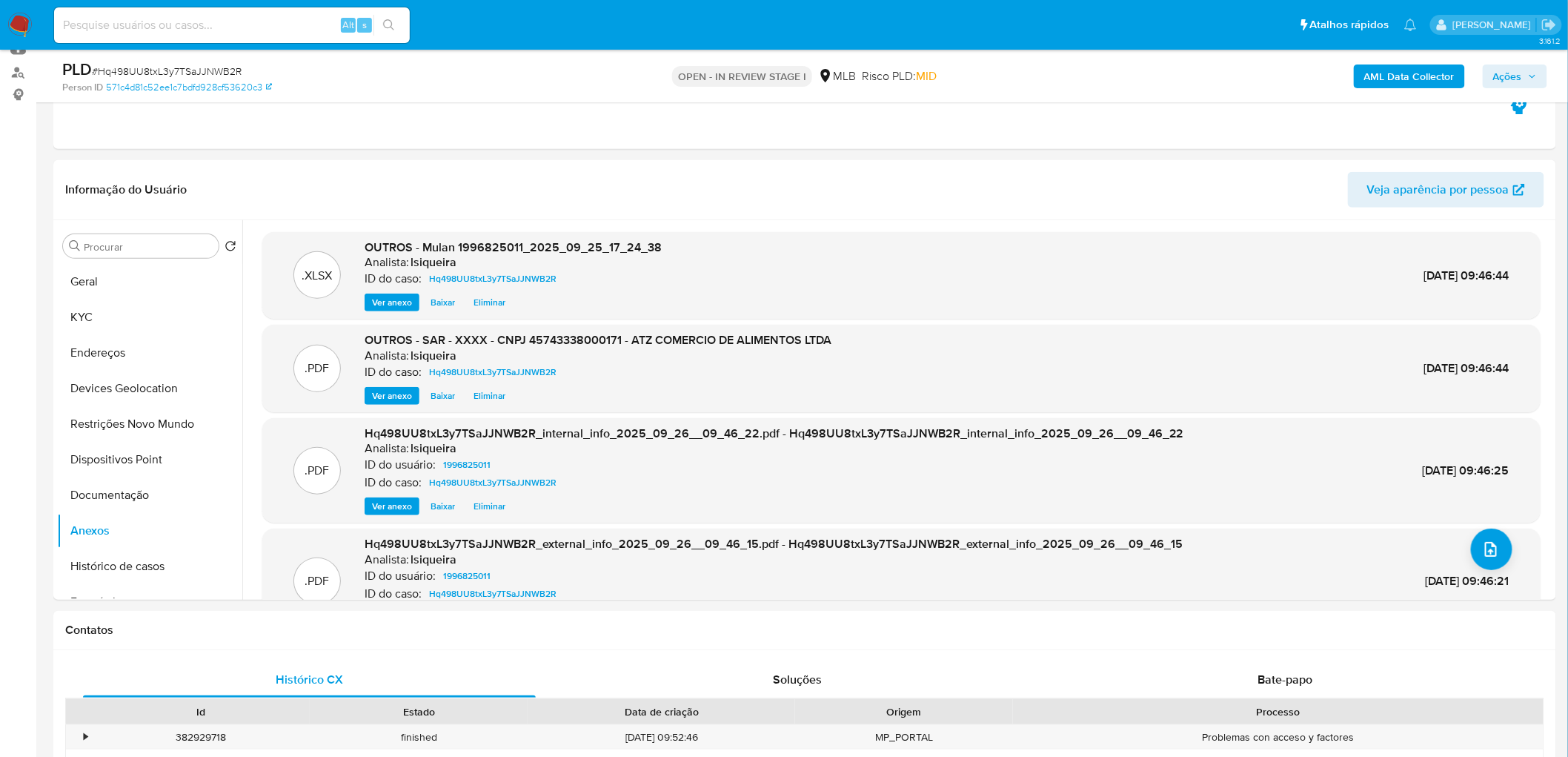
drag, startPoint x: 1539, startPoint y: 67, endPoint x: 1486, endPoint y: 84, distance: 55.7
click at [1041, 67] on button "Ações" at bounding box center [1515, 76] width 64 height 24
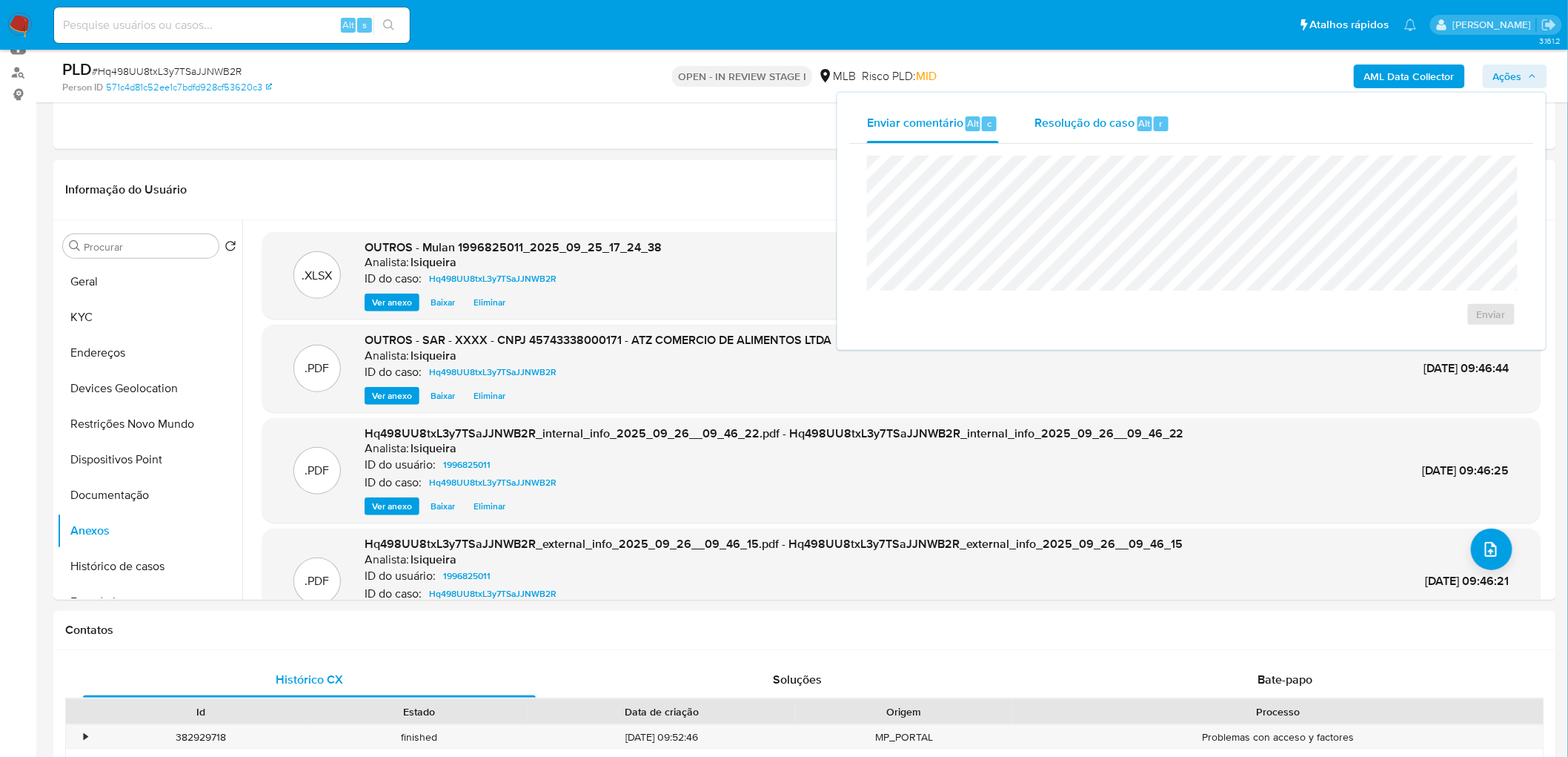
click at [1041, 128] on span "Resolução do caso" at bounding box center [1084, 122] width 100 height 17
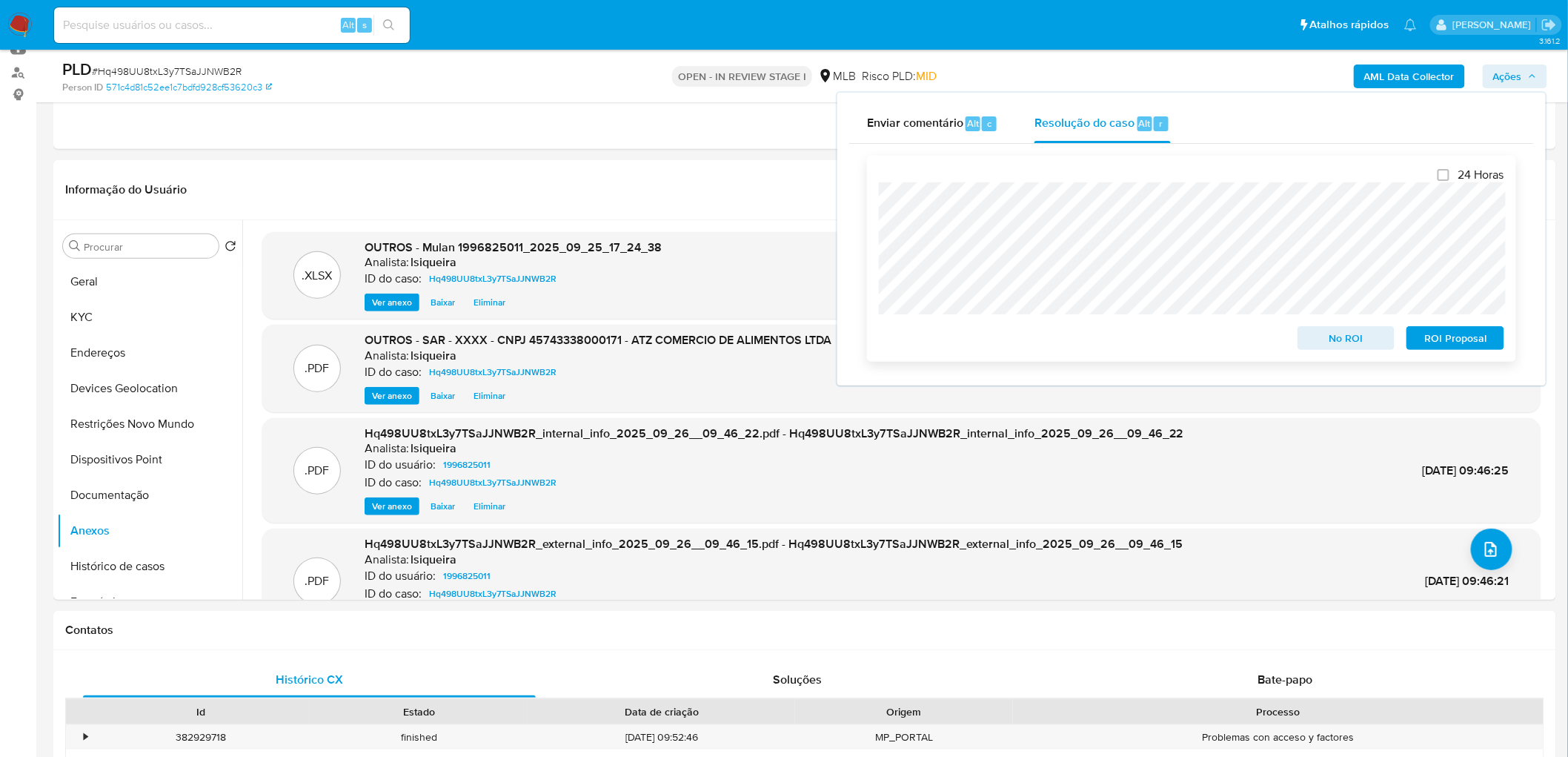
click at [1041, 343] on span "ROI Proposal" at bounding box center [1455, 337] width 77 height 21
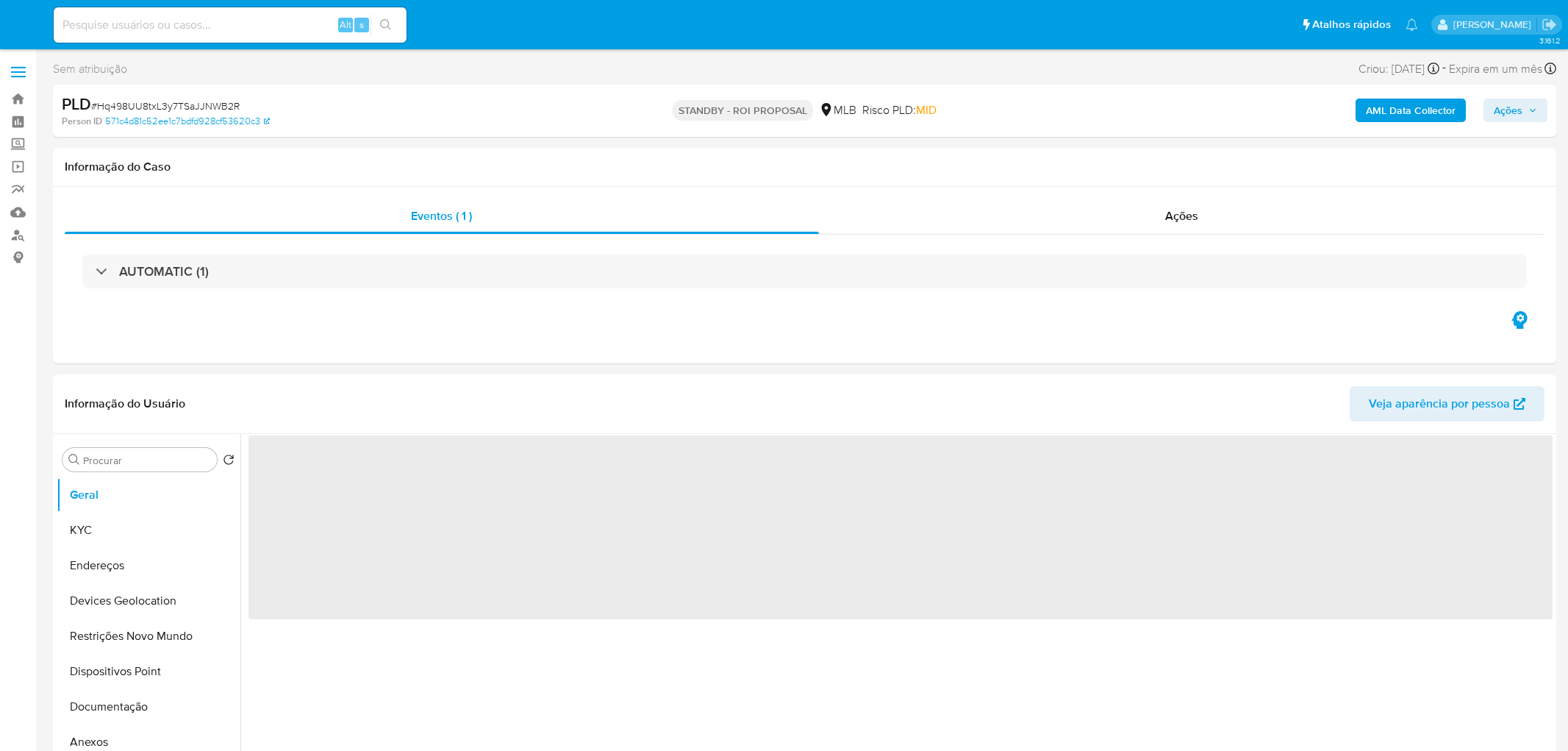
select select "10"
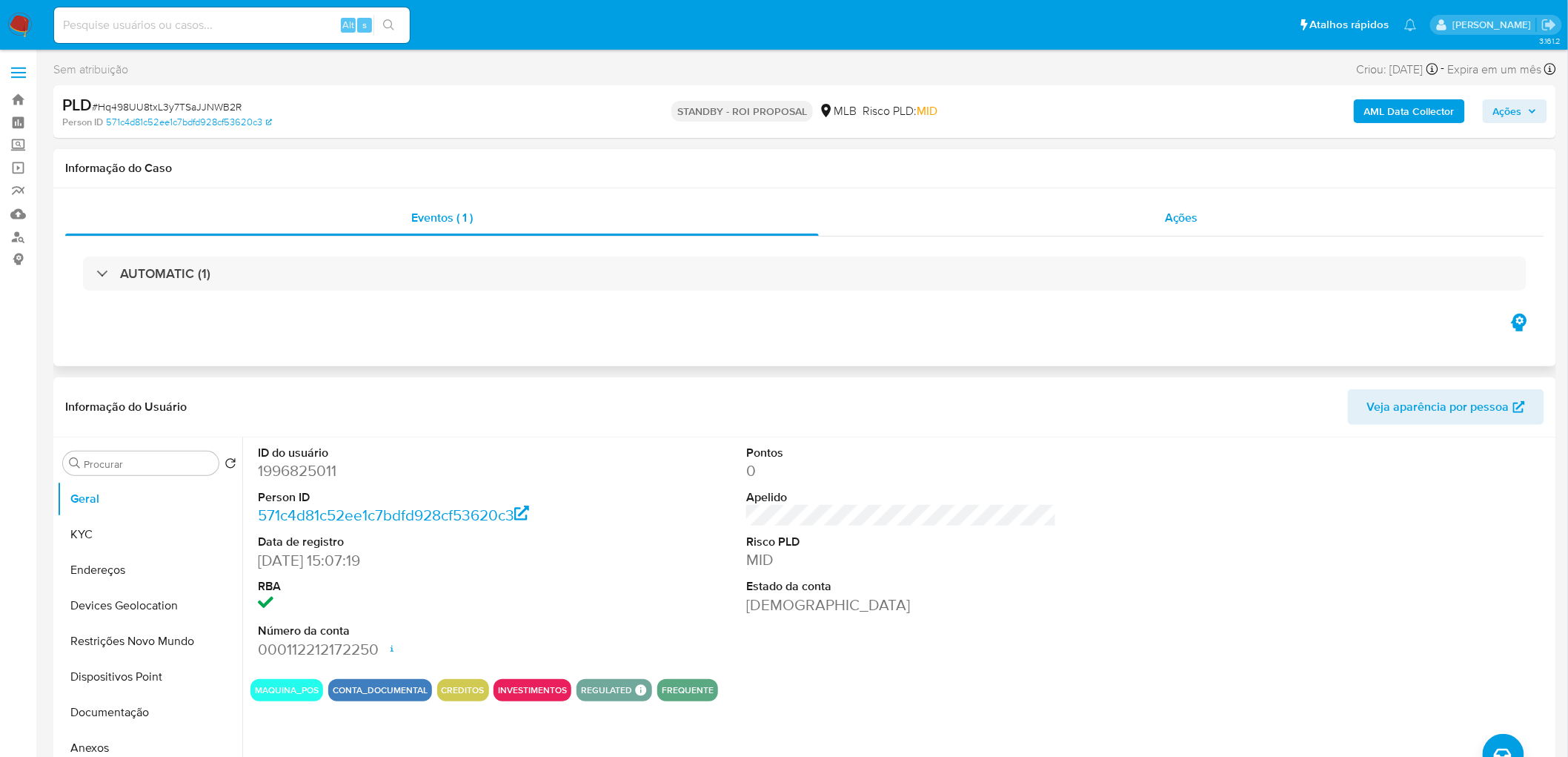
click at [1161, 208] on div "Ações" at bounding box center [1182, 217] width 725 height 35
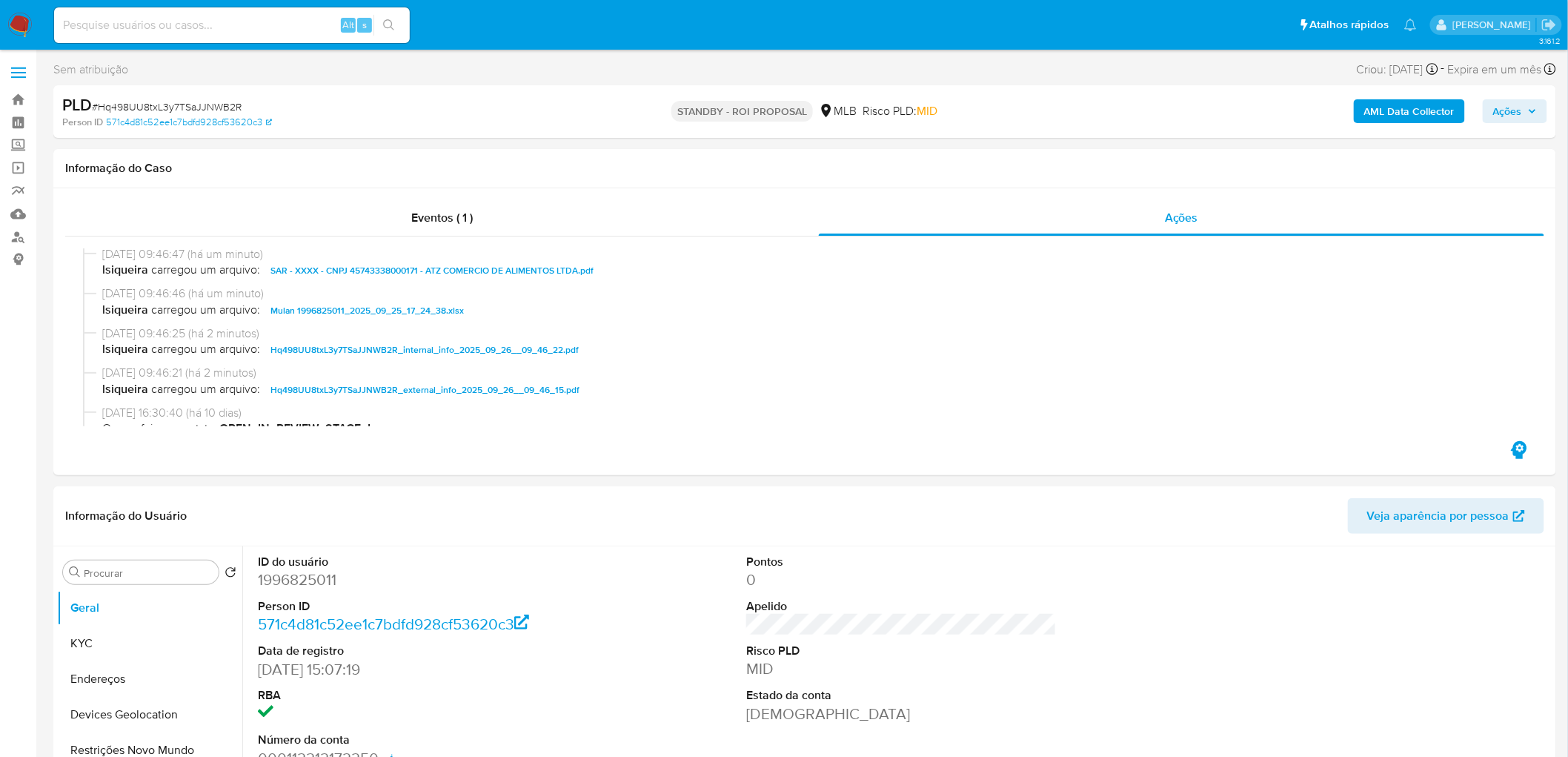
scroll to position [82, 0]
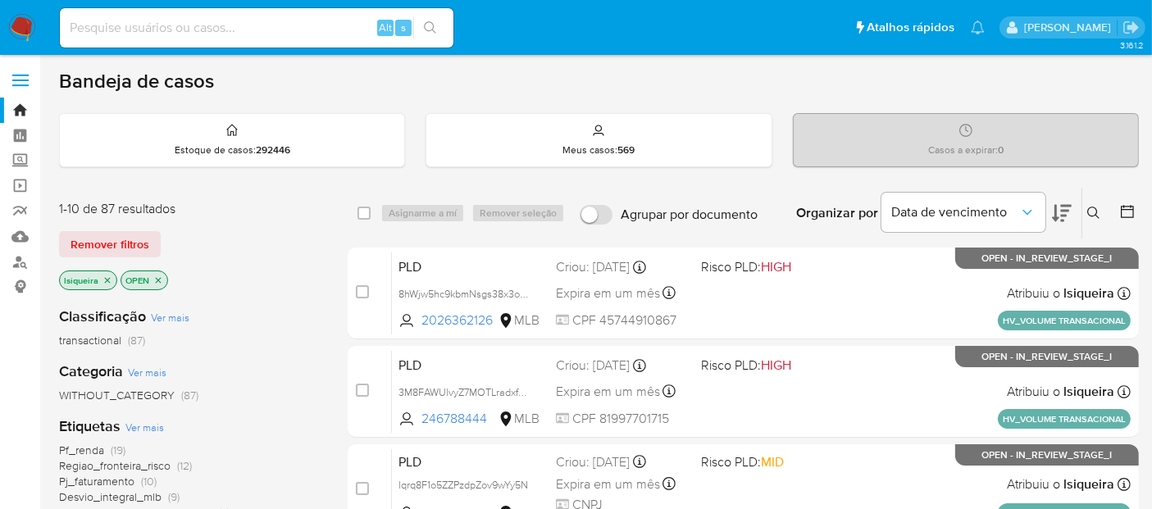
click at [102, 277] on icon "close-filter" at bounding box center [107, 280] width 10 height 10
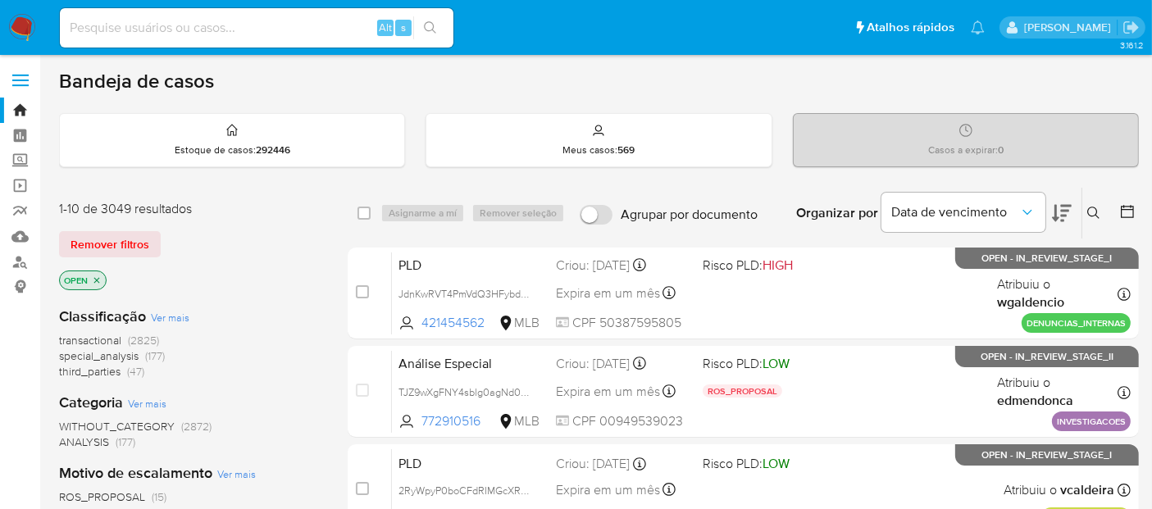
click at [102, 277] on p "OPEN" at bounding box center [83, 280] width 46 height 18
click at [98, 275] on icon "close-filter" at bounding box center [97, 280] width 10 height 10
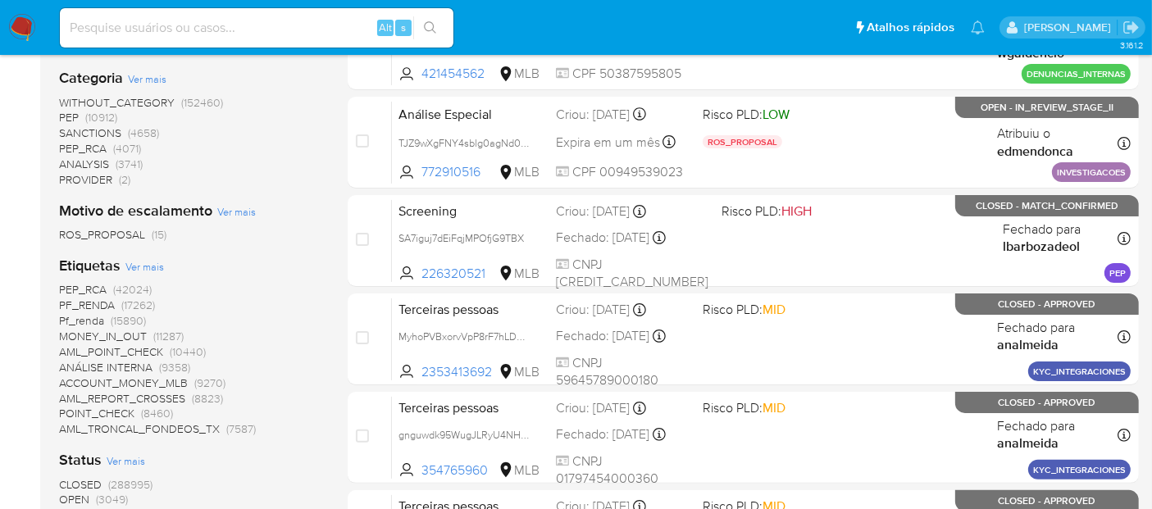
scroll to position [364, 0]
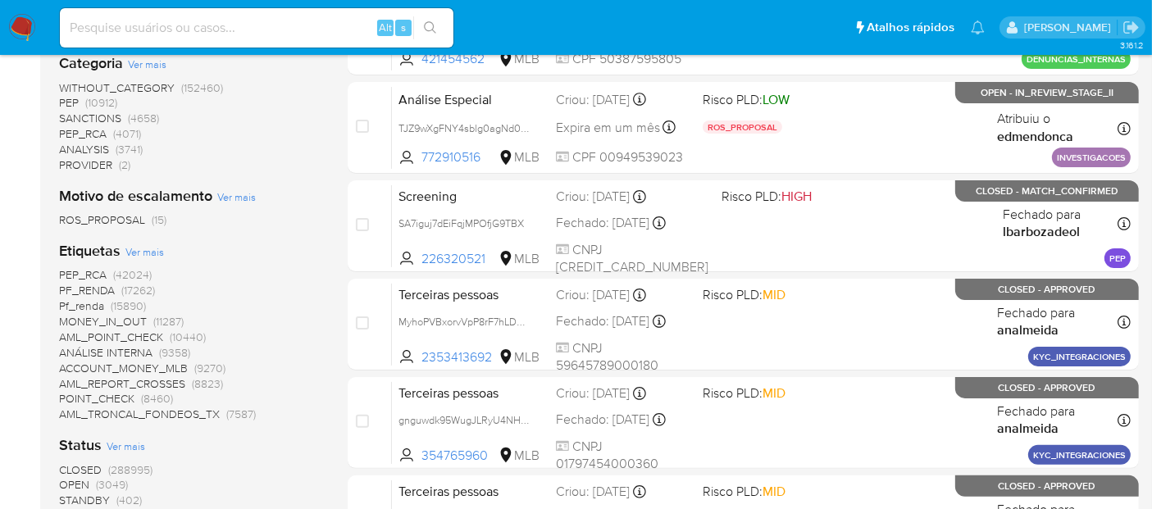
click at [82, 466] on span "CLOSED" at bounding box center [80, 469] width 43 height 16
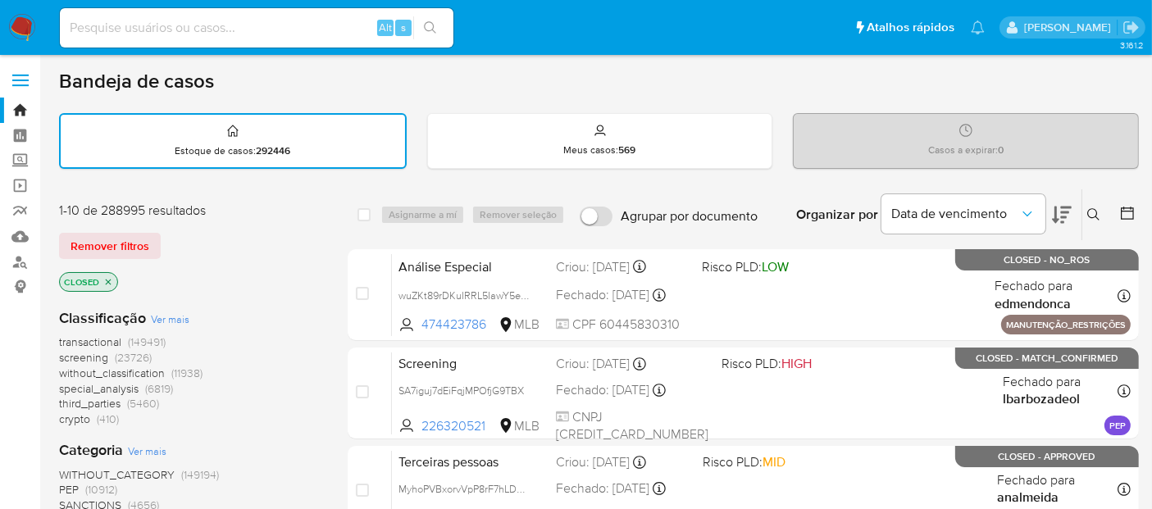
click at [1121, 211] on icon at bounding box center [1127, 213] width 16 height 16
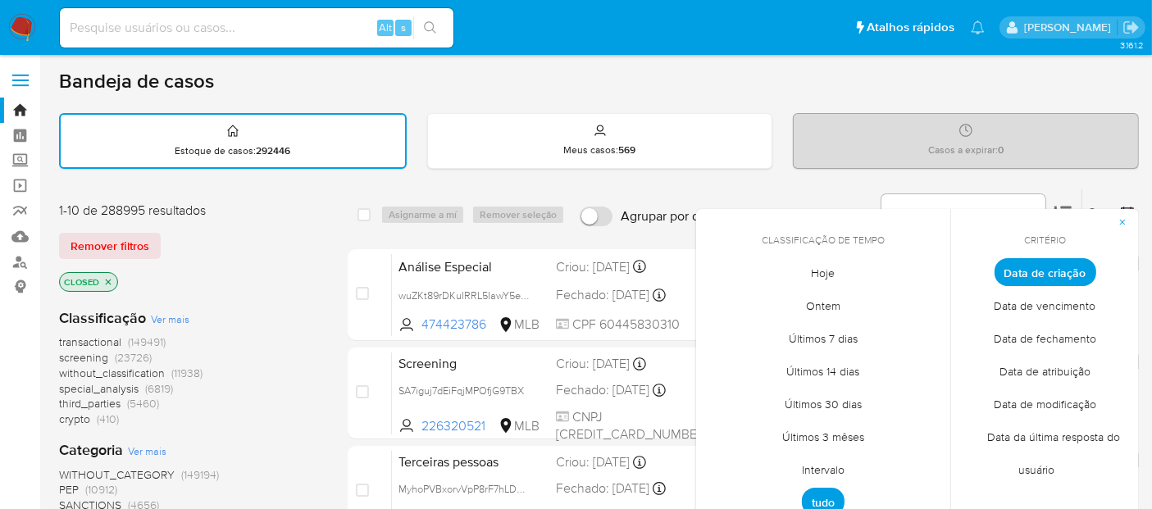
click at [821, 275] on span "Hoje" at bounding box center [823, 274] width 58 height 34
click at [1023, 343] on span "Data de fechamento" at bounding box center [1044, 339] width 137 height 34
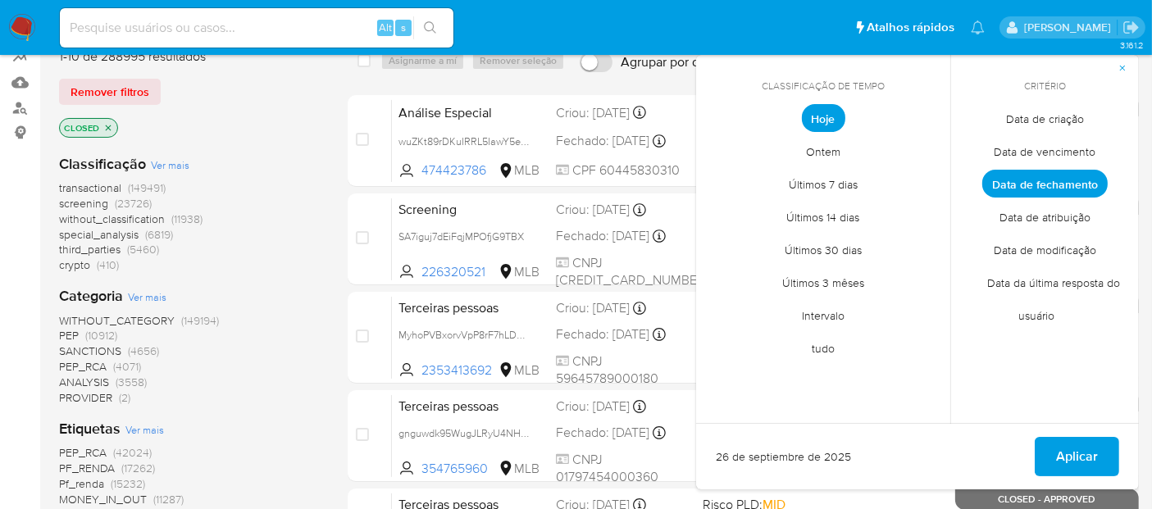
scroll to position [182, 0]
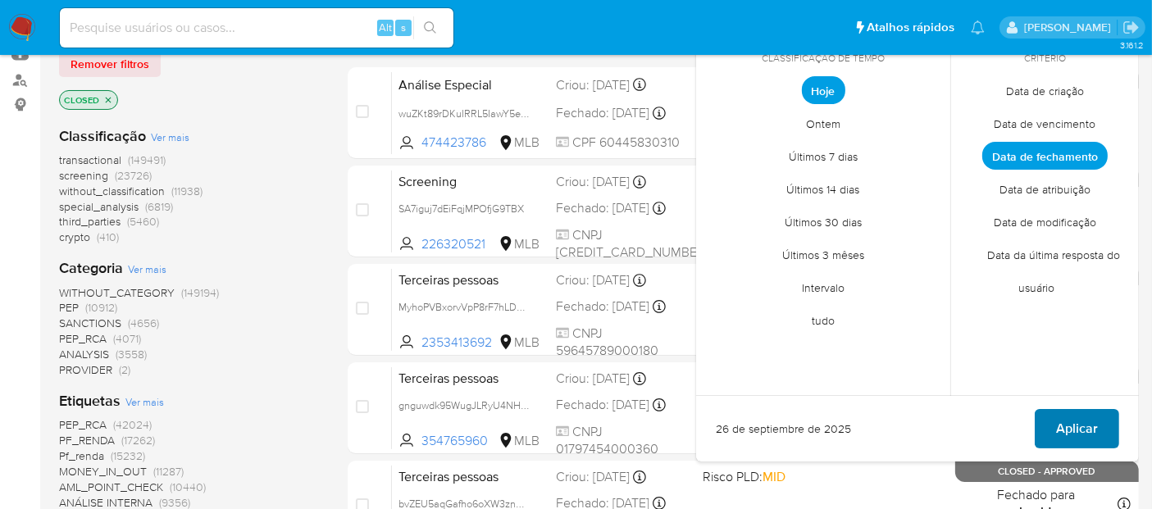
click at [1084, 420] on span "Aplicar" at bounding box center [1077, 429] width 42 height 36
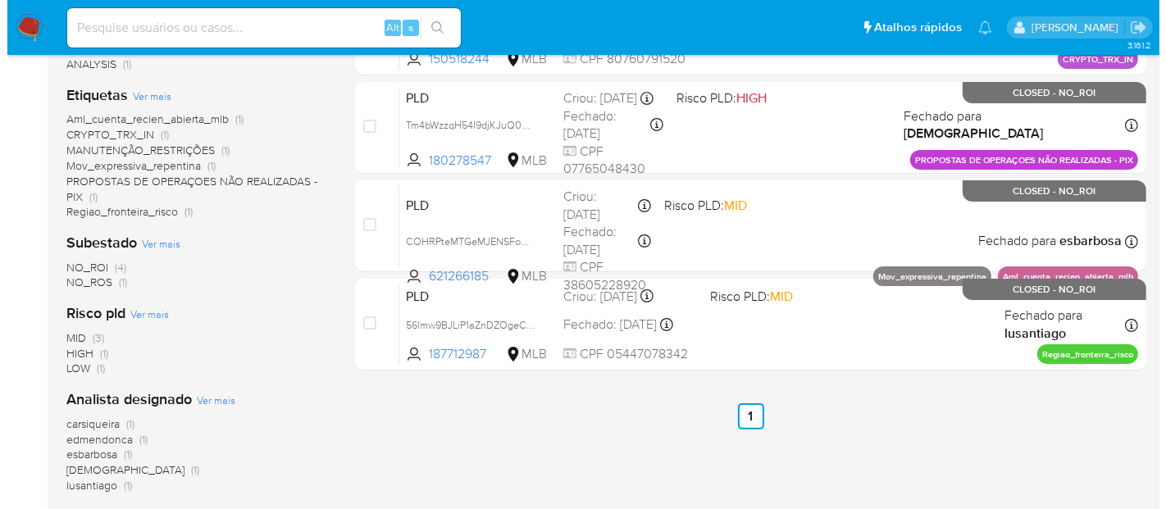
scroll to position [455, 0]
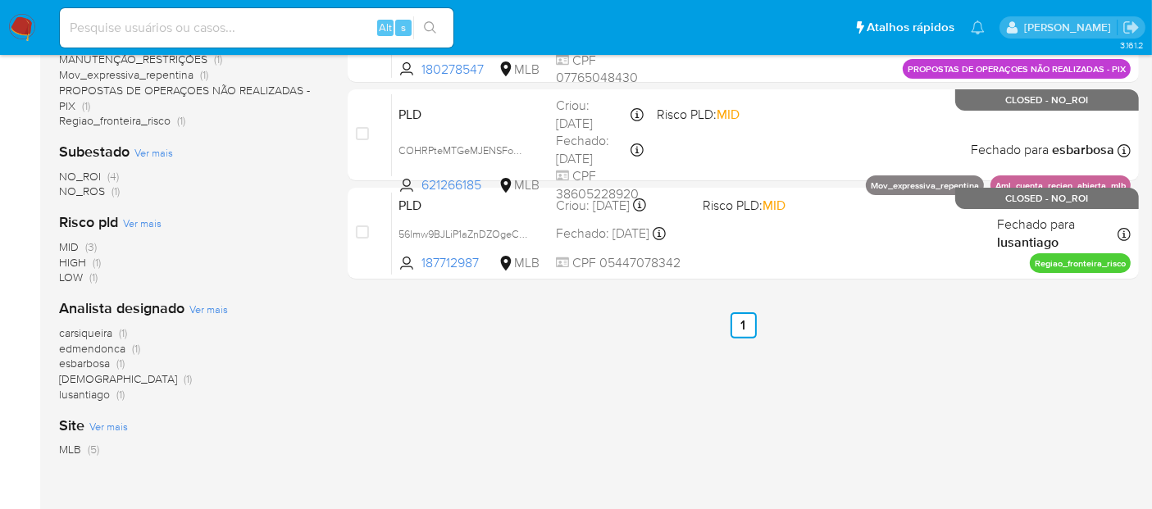
click at [225, 307] on span "Ver mais" at bounding box center [208, 309] width 39 height 15
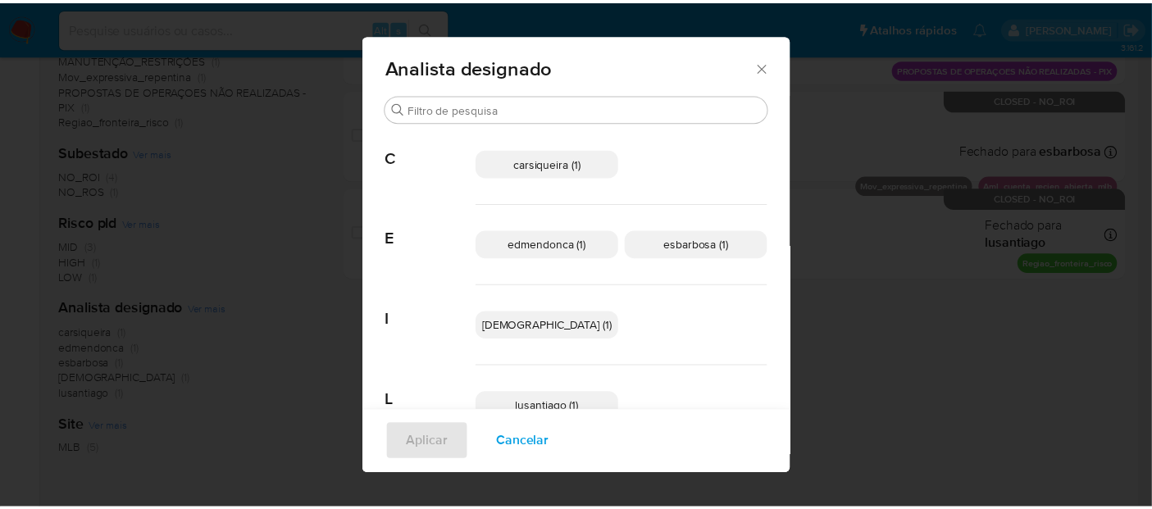
scroll to position [46, 0]
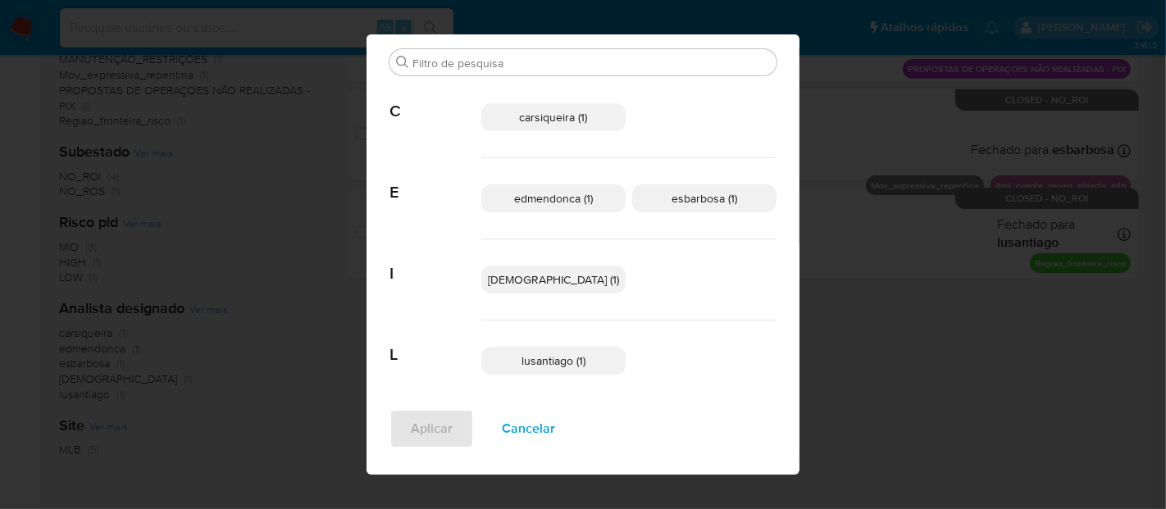
click at [1020, 321] on div "Analista designado Buscar C carsiqueira (1) E edmendonca (1) esbarbosa (1) I is…" at bounding box center [583, 254] width 1166 height 509
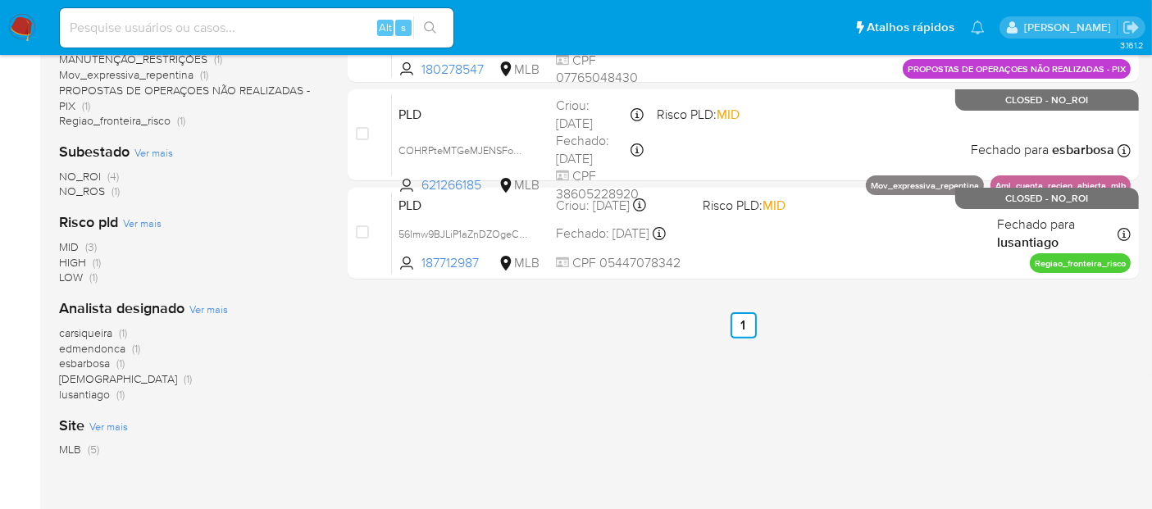
click at [14, 31] on img at bounding box center [22, 28] width 28 height 28
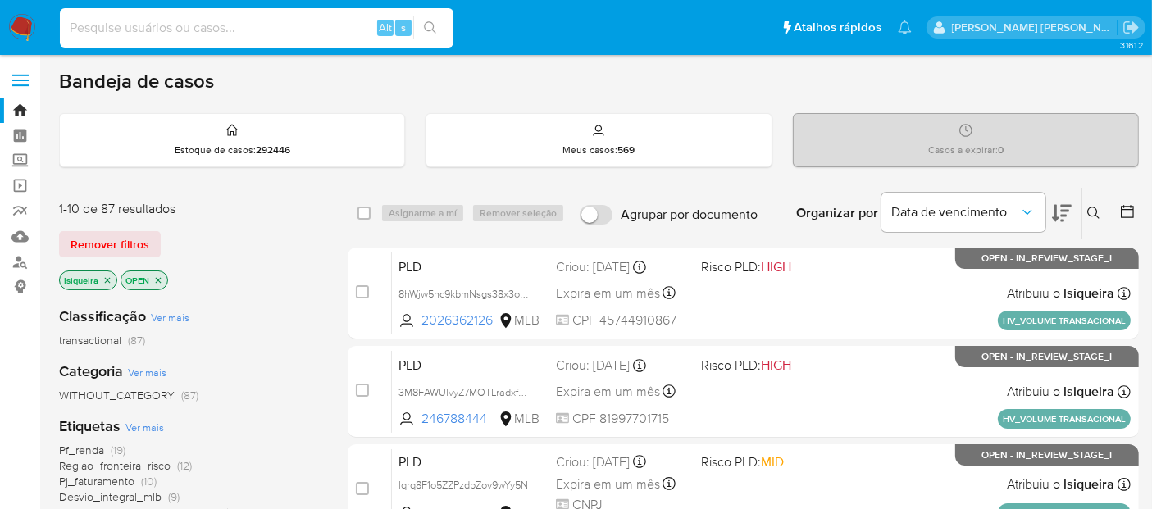
click at [203, 25] on input at bounding box center [256, 27] width 393 height 21
paste input "174912815"
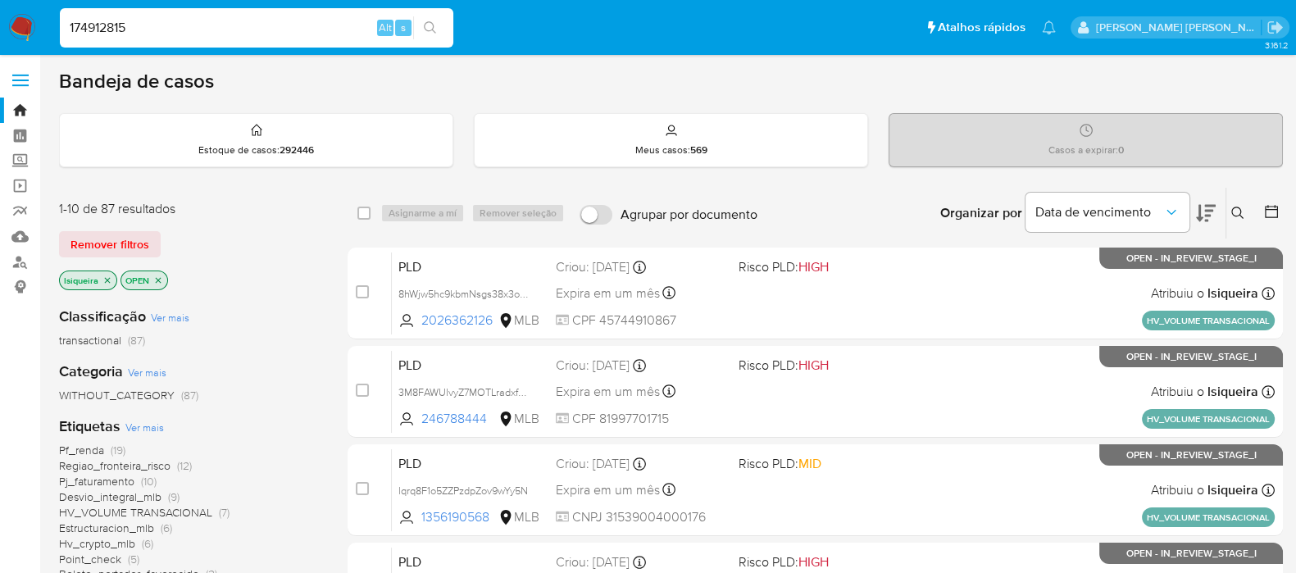
type input "174912815"
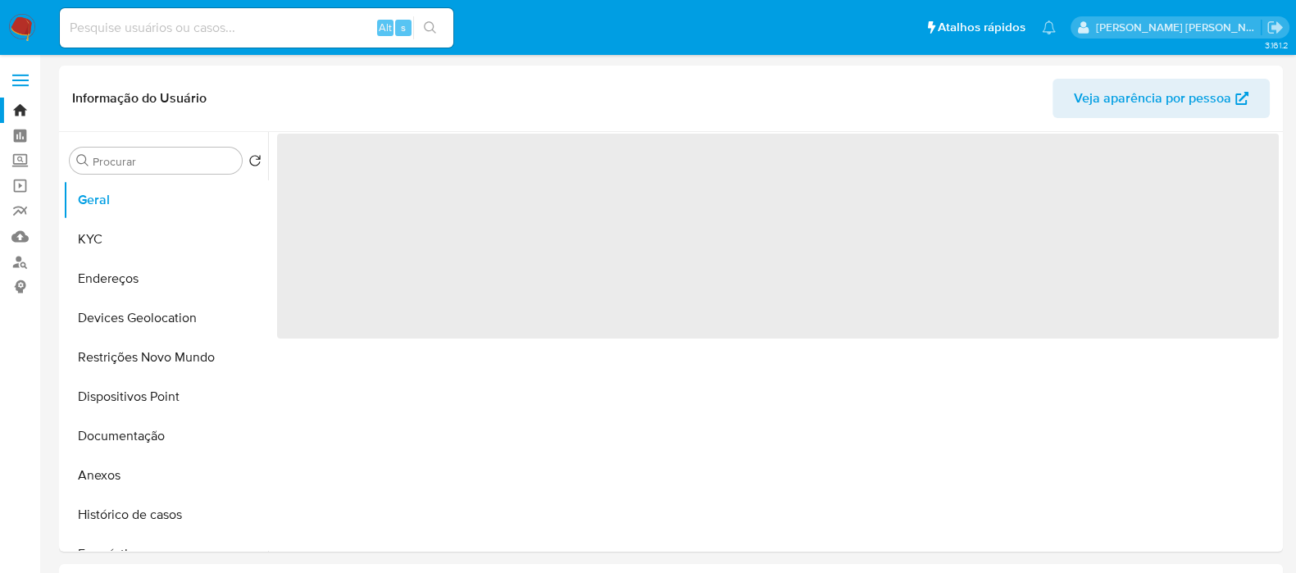
select select "10"
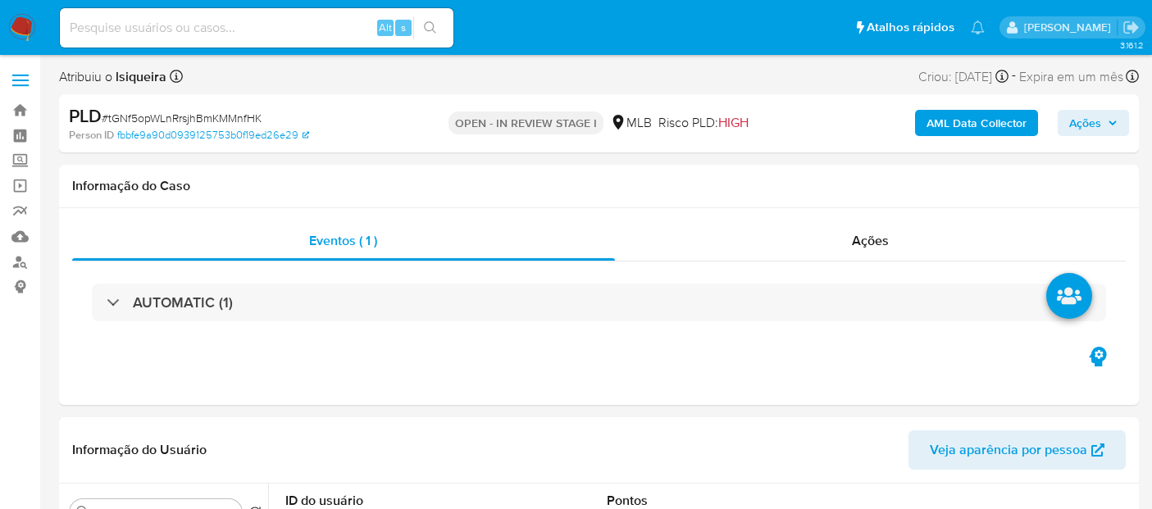
select select "10"
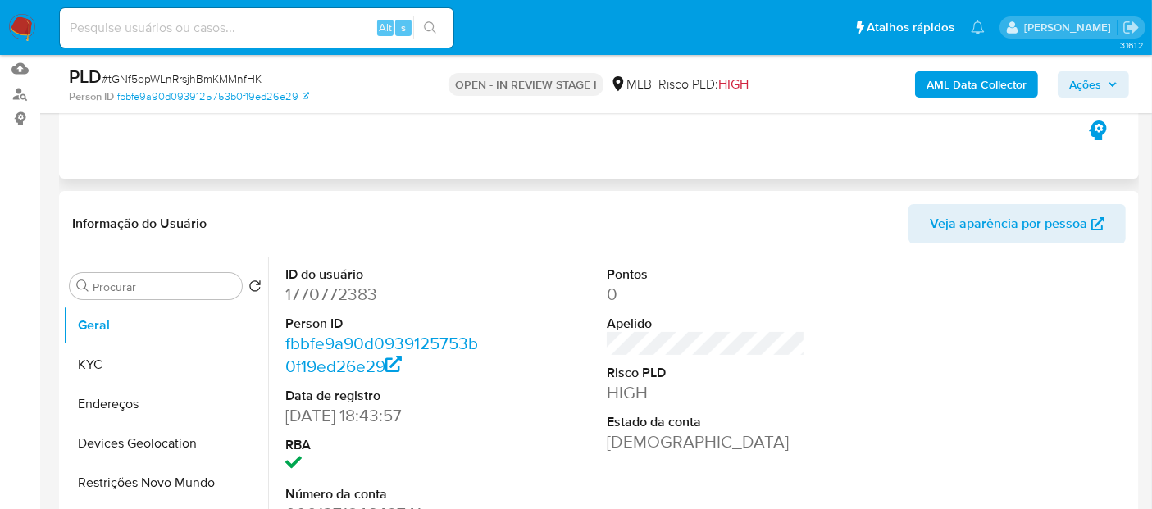
scroll to position [273, 0]
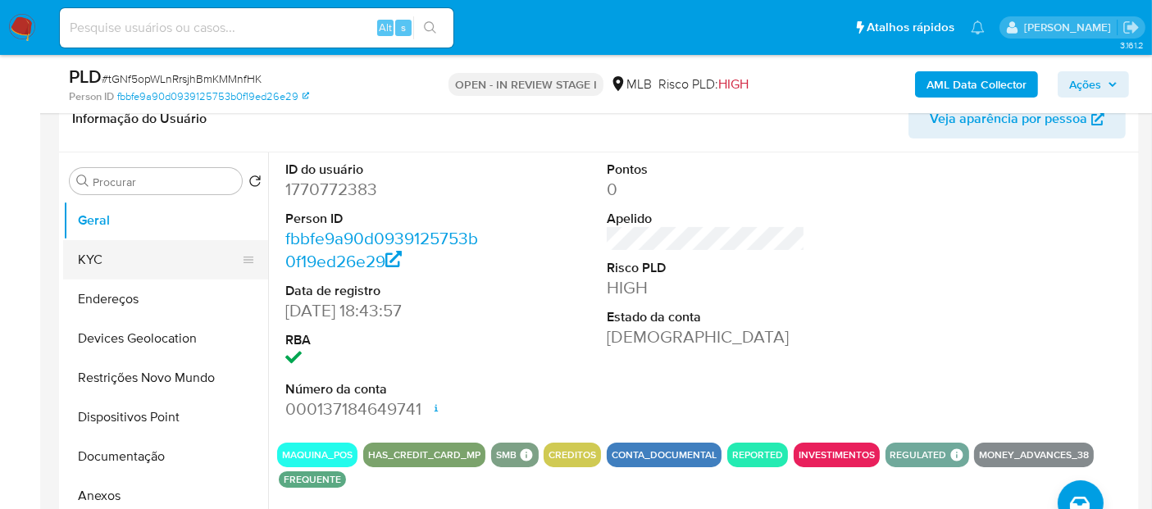
click at [145, 258] on button "KYC" at bounding box center [159, 259] width 192 height 39
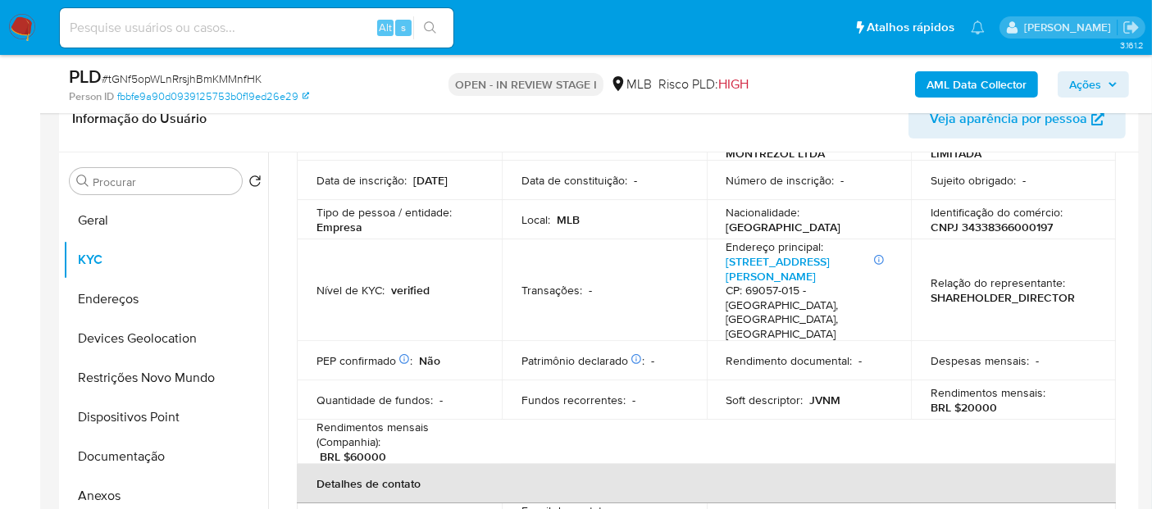
scroll to position [182, 0]
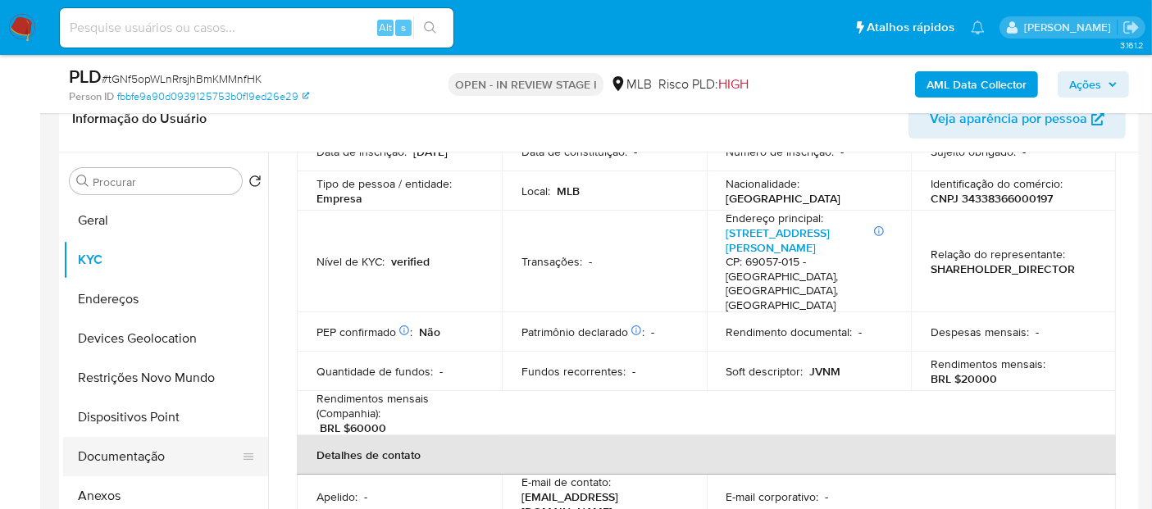
click at [115, 449] on button "Documentação" at bounding box center [159, 456] width 192 height 39
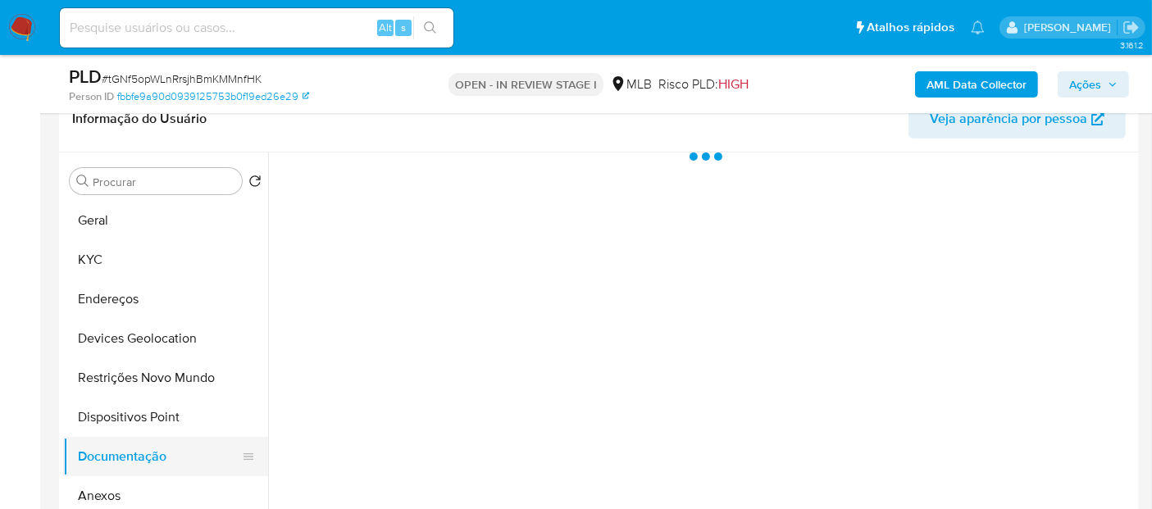
scroll to position [0, 0]
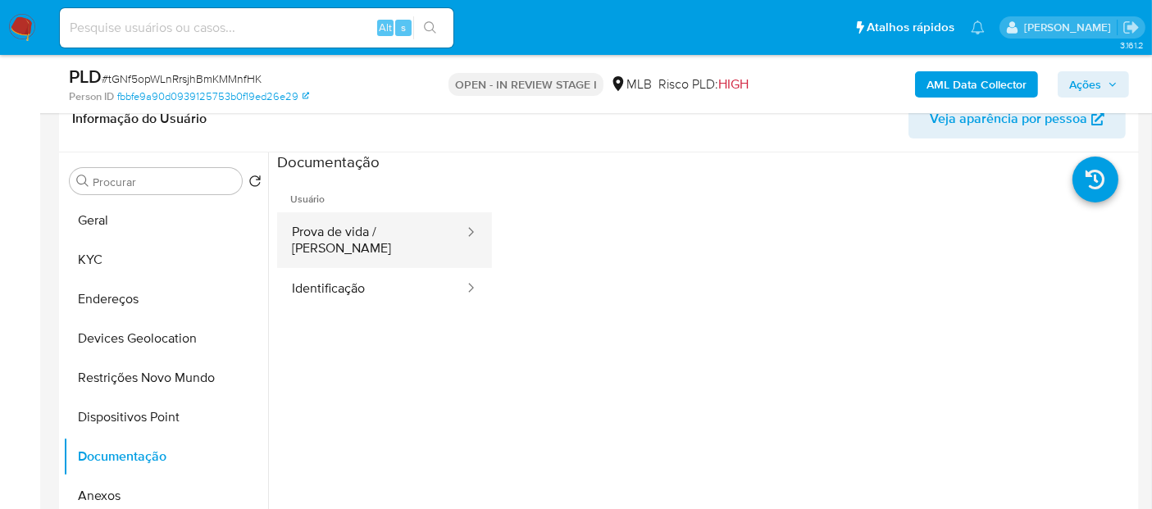
click at [377, 225] on button "Prova de vida / Selfie" at bounding box center [371, 240] width 189 height 56
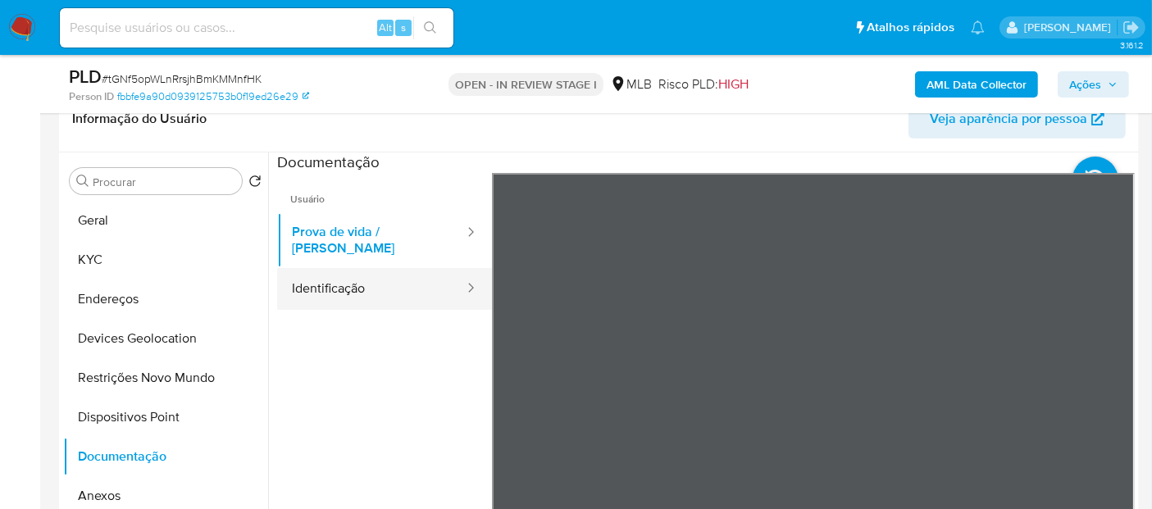
click at [381, 276] on button "Identificação" at bounding box center [371, 289] width 189 height 42
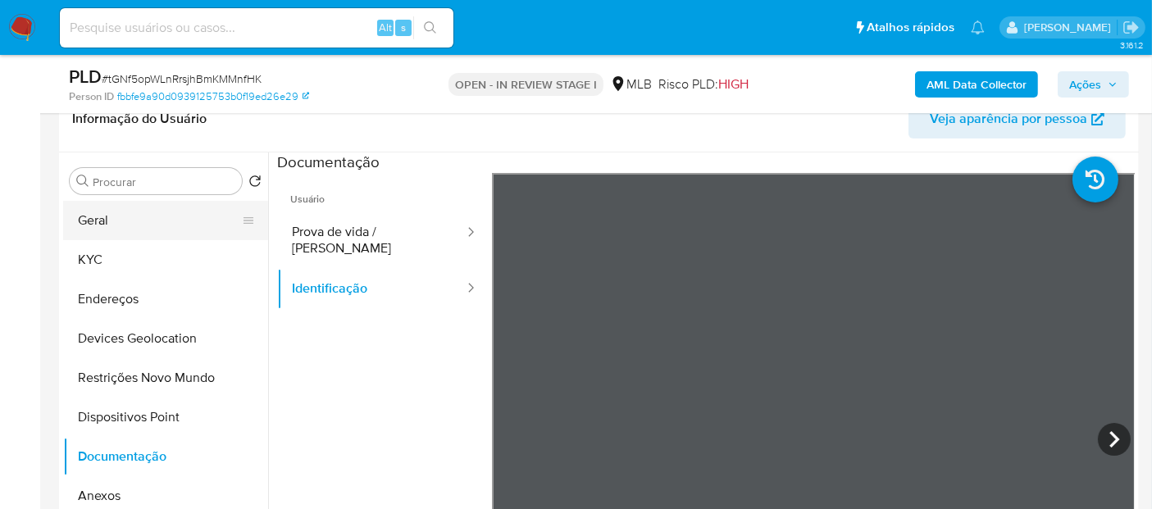
click at [116, 238] on button "Geral" at bounding box center [159, 220] width 192 height 39
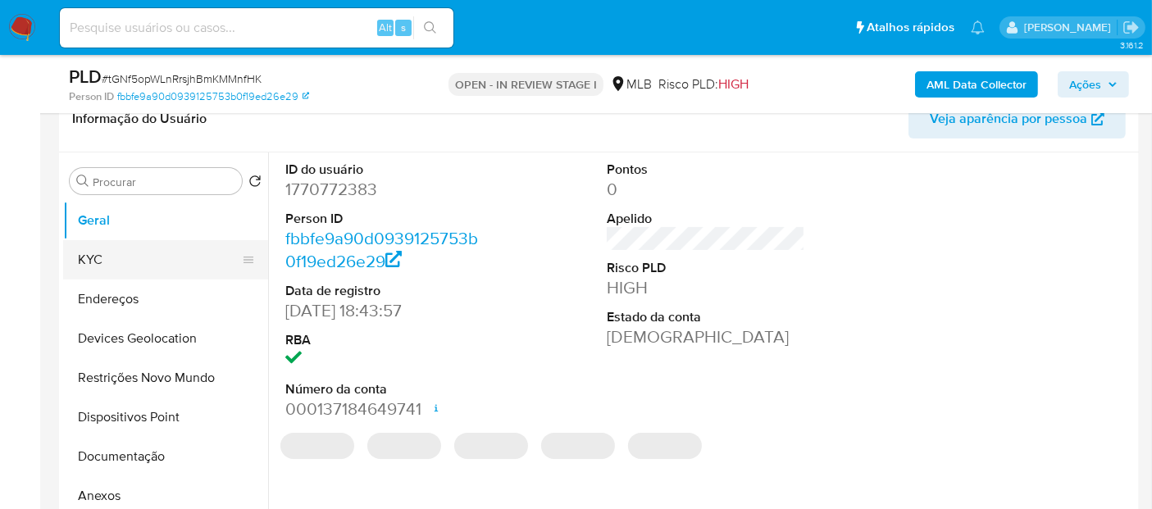
click at [143, 266] on button "KYC" at bounding box center [159, 259] width 192 height 39
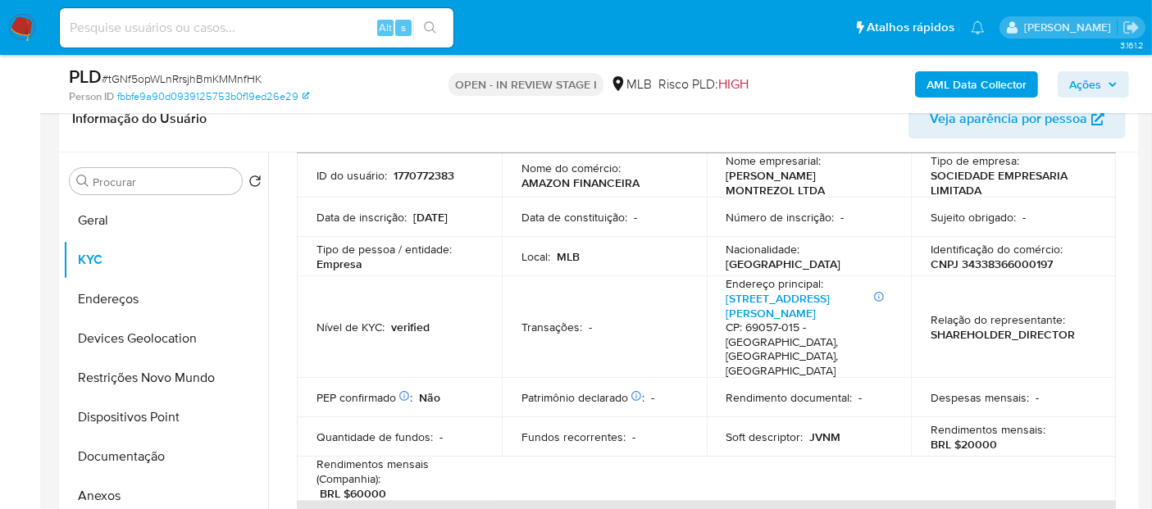
scroll to position [182, 0]
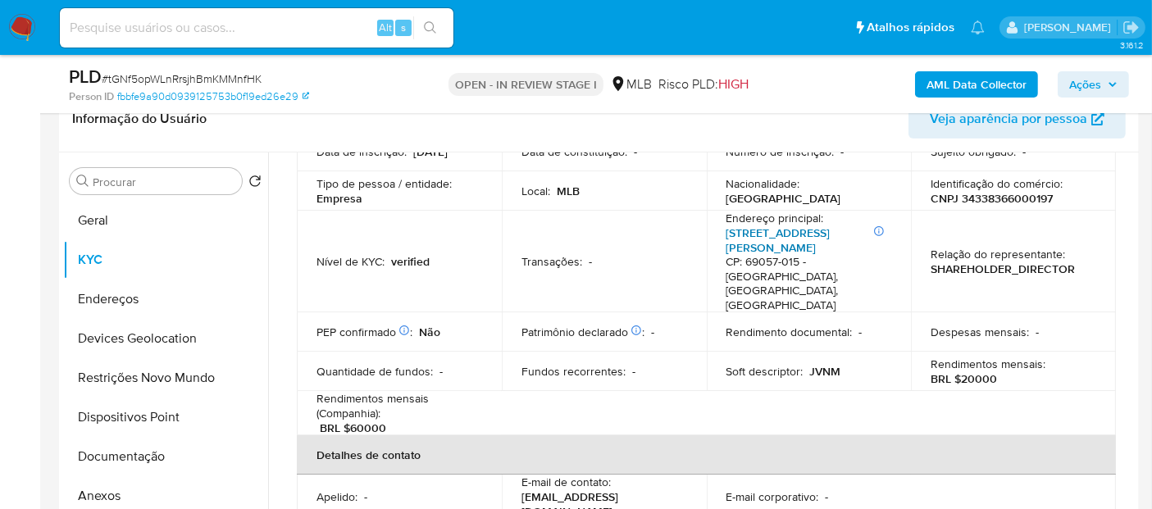
click at [756, 248] on link "Avenida Jornalista Umberto Calderaro Filho 624, Adrianópolis" at bounding box center [778, 240] width 104 height 31
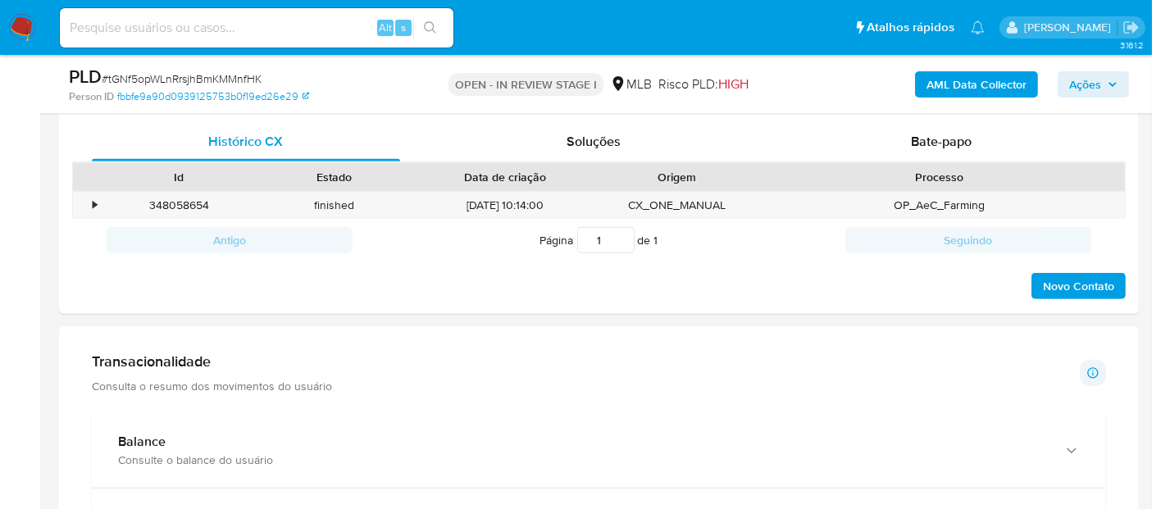
scroll to position [911, 0]
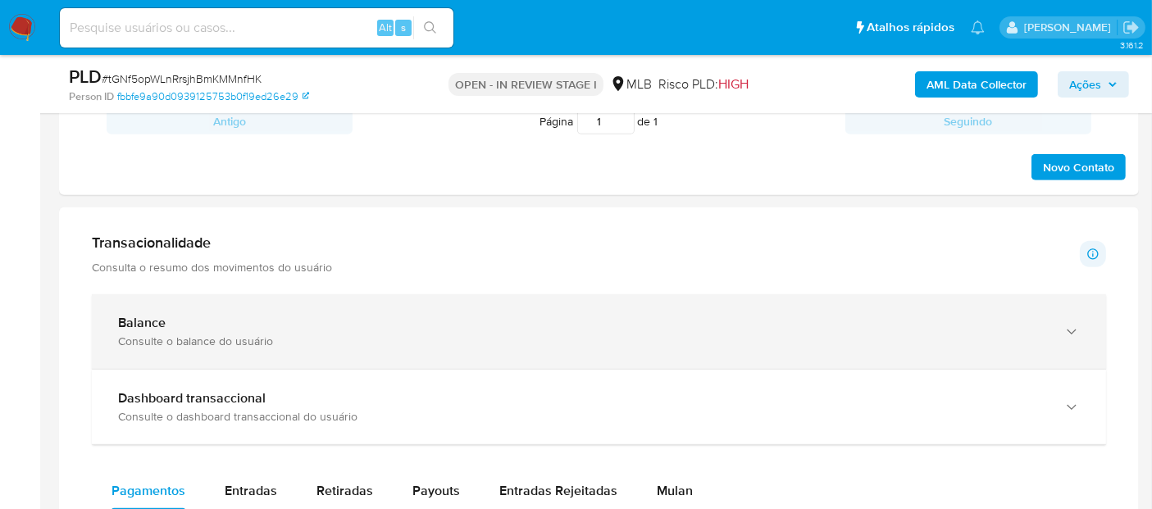
click at [311, 334] on div "Consulte o balance do usuário" at bounding box center [582, 341] width 929 height 15
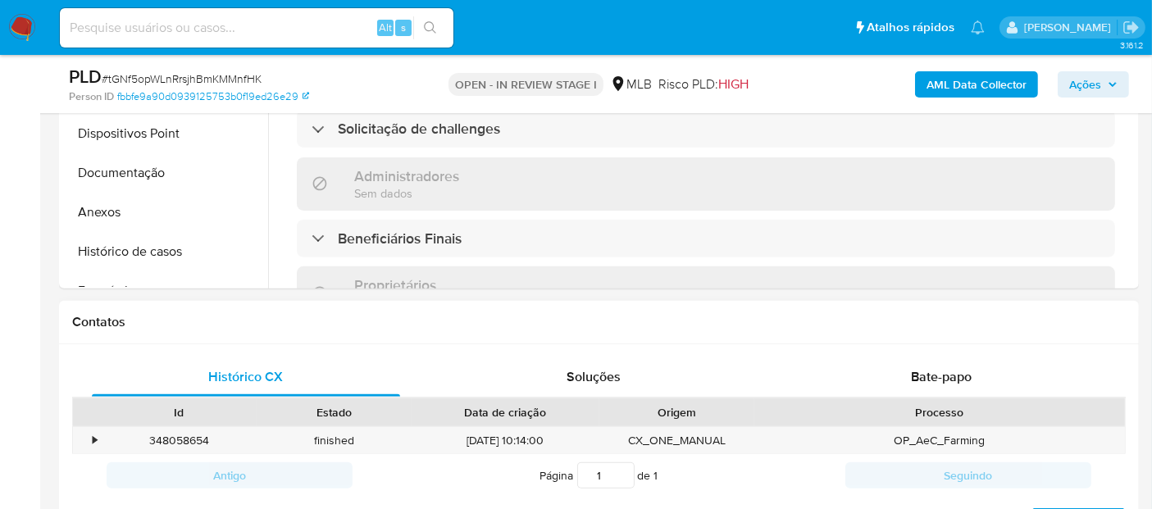
scroll to position [546, 0]
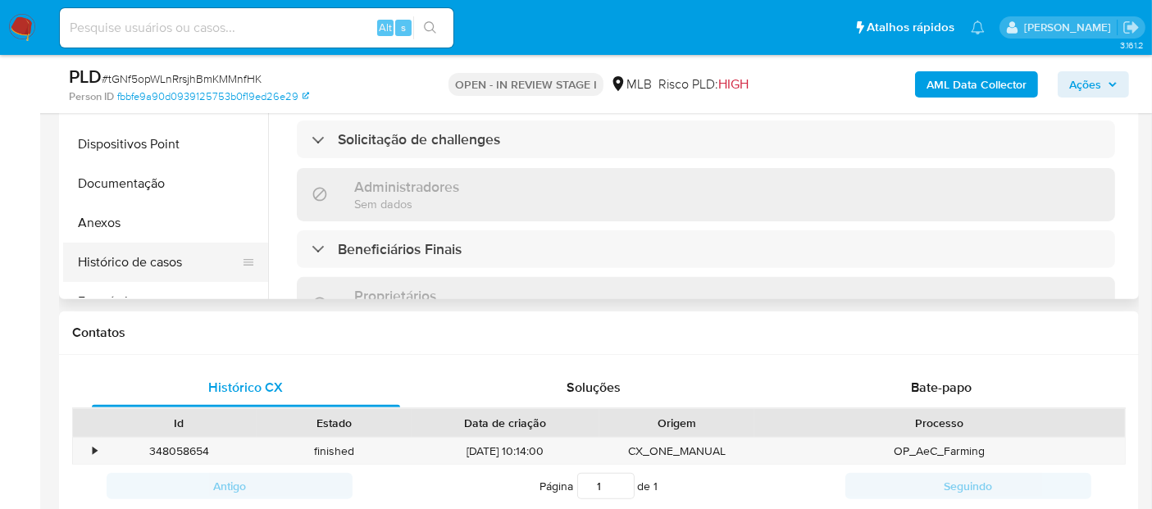
click at [147, 256] on button "Histórico de casos" at bounding box center [159, 262] width 192 height 39
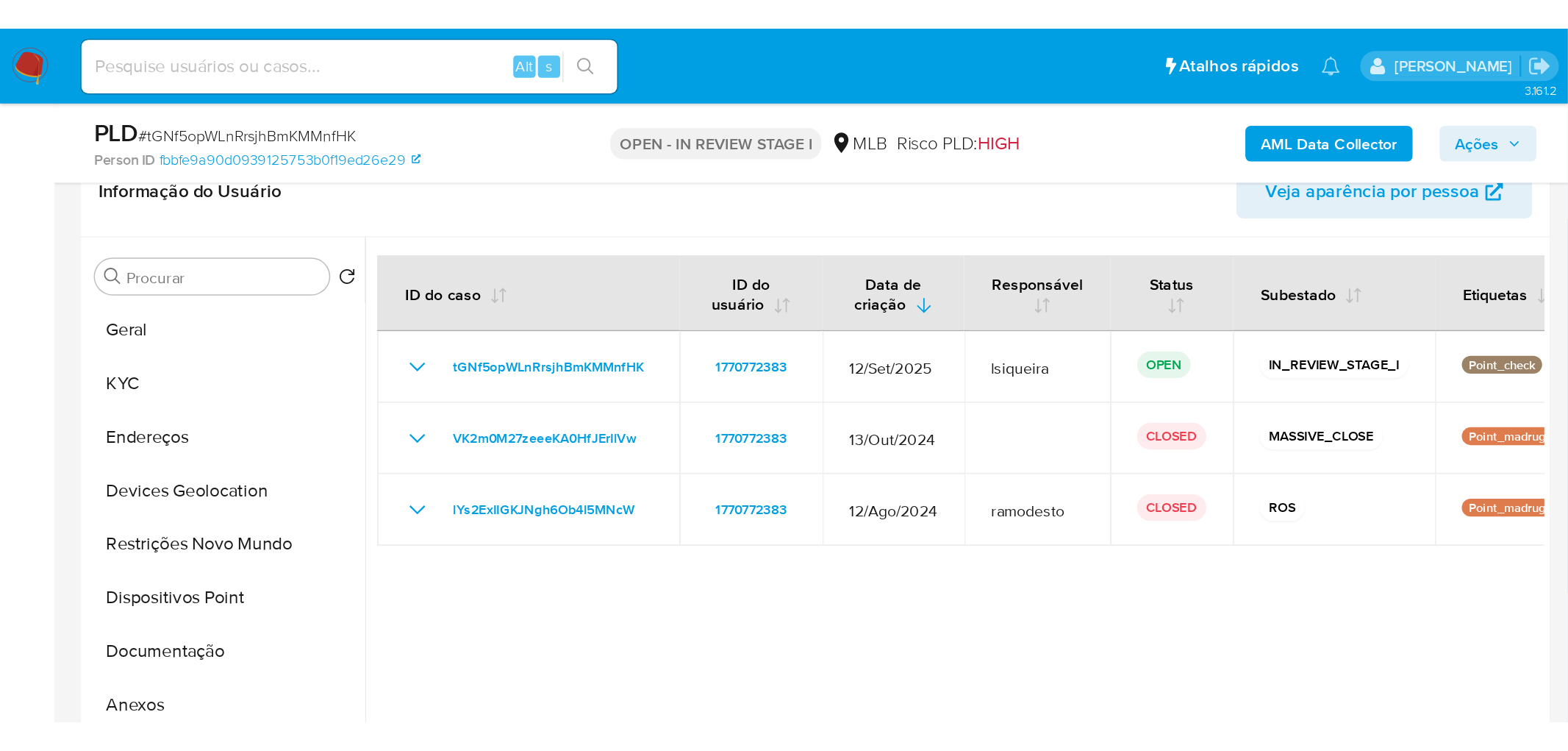
scroll to position [245, 0]
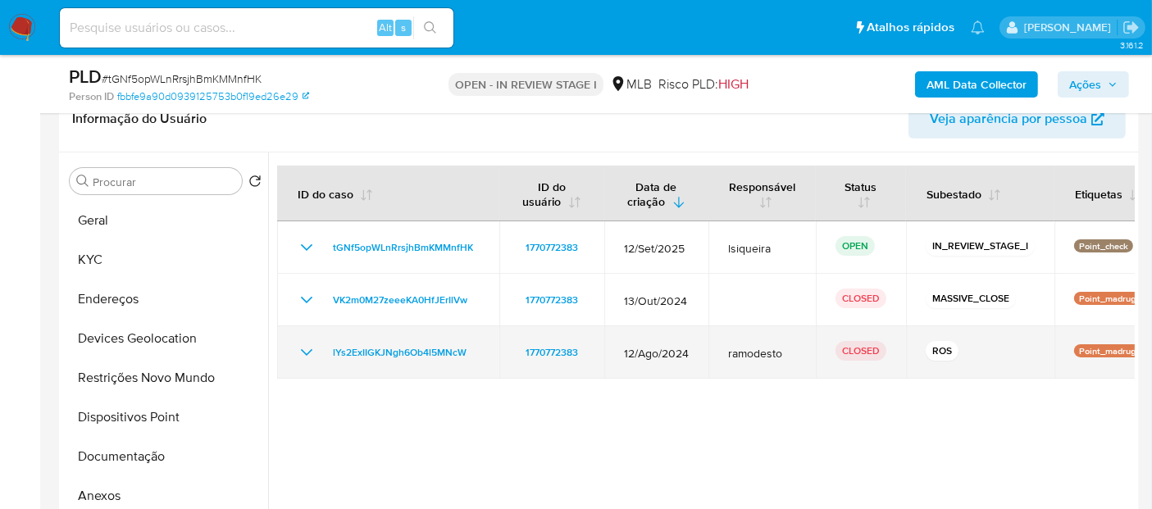
click at [302, 357] on icon "Mostrar/Ocultar" at bounding box center [307, 353] width 20 height 20
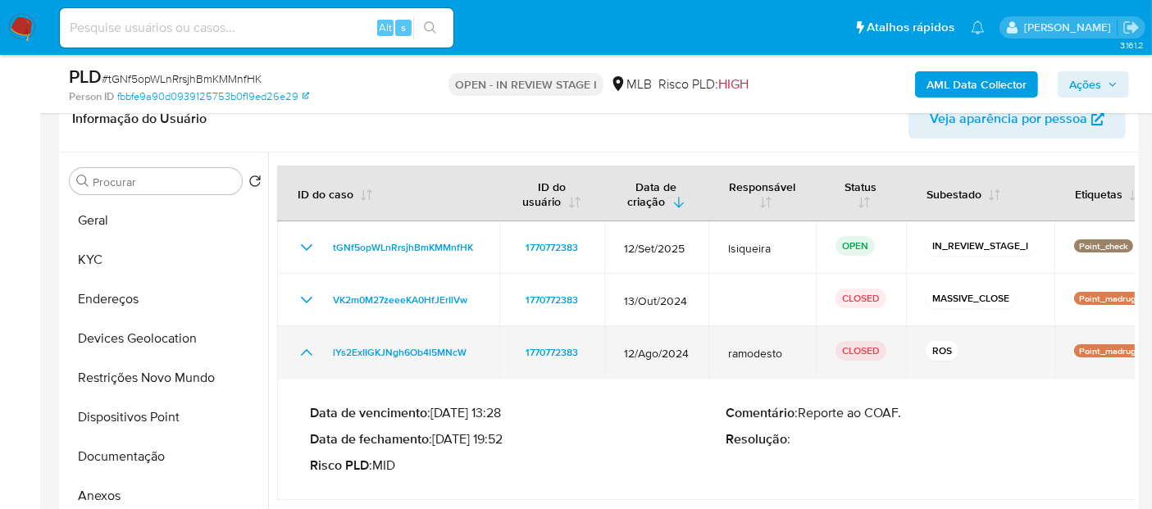
click at [302, 357] on icon "Mostrar/Ocultar" at bounding box center [307, 353] width 20 height 20
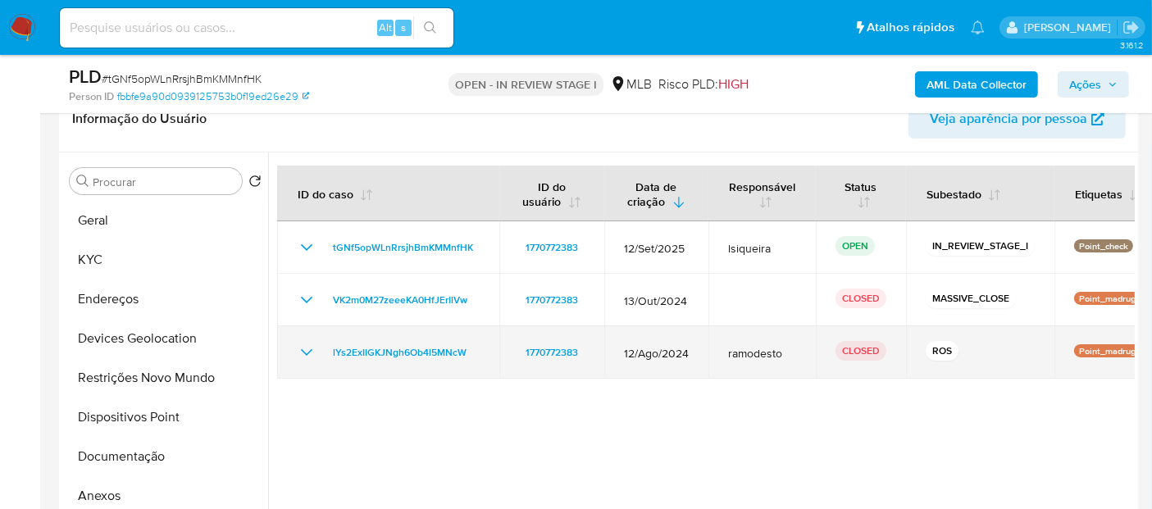
click at [303, 352] on icon "Mostrar/Ocultar" at bounding box center [307, 353] width 20 height 20
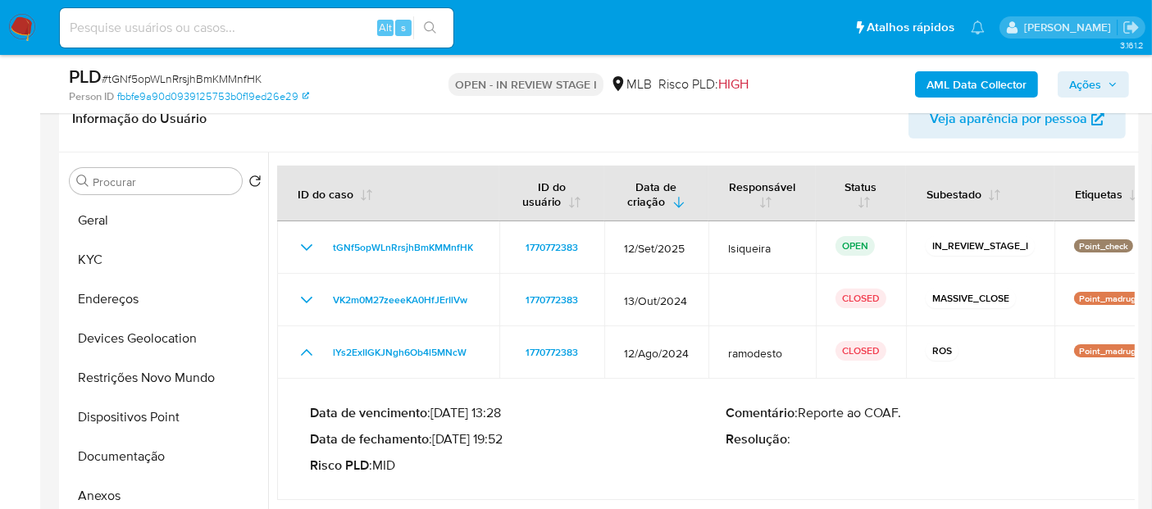
drag, startPoint x: 506, startPoint y: 441, endPoint x: 440, endPoint y: 439, distance: 65.6
click at [440, 439] on p "Data de fechamento : 10/09/2024 19:52" at bounding box center [518, 439] width 416 height 16
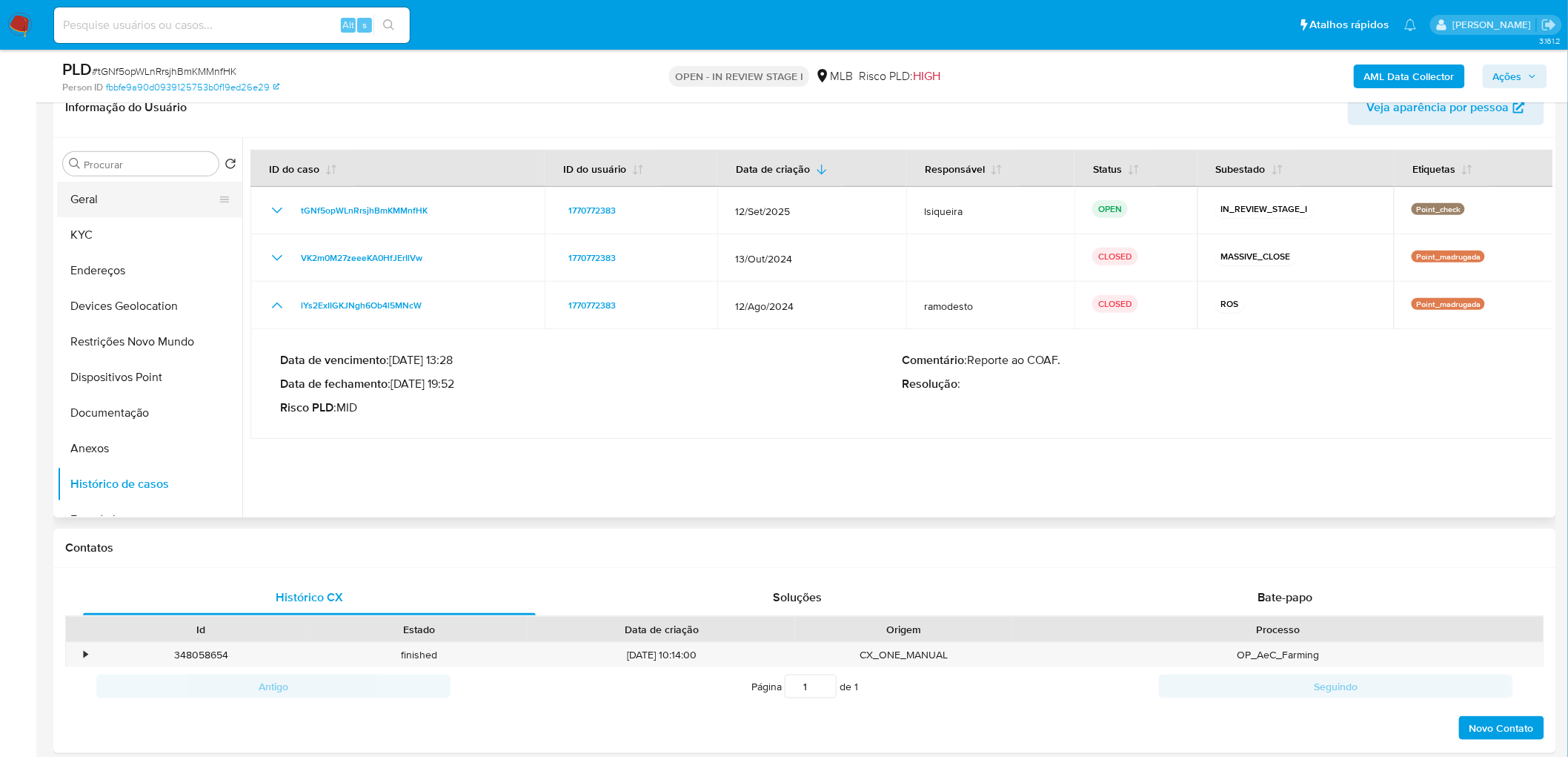
click at [102, 209] on button "Geral" at bounding box center [144, 199] width 174 height 35
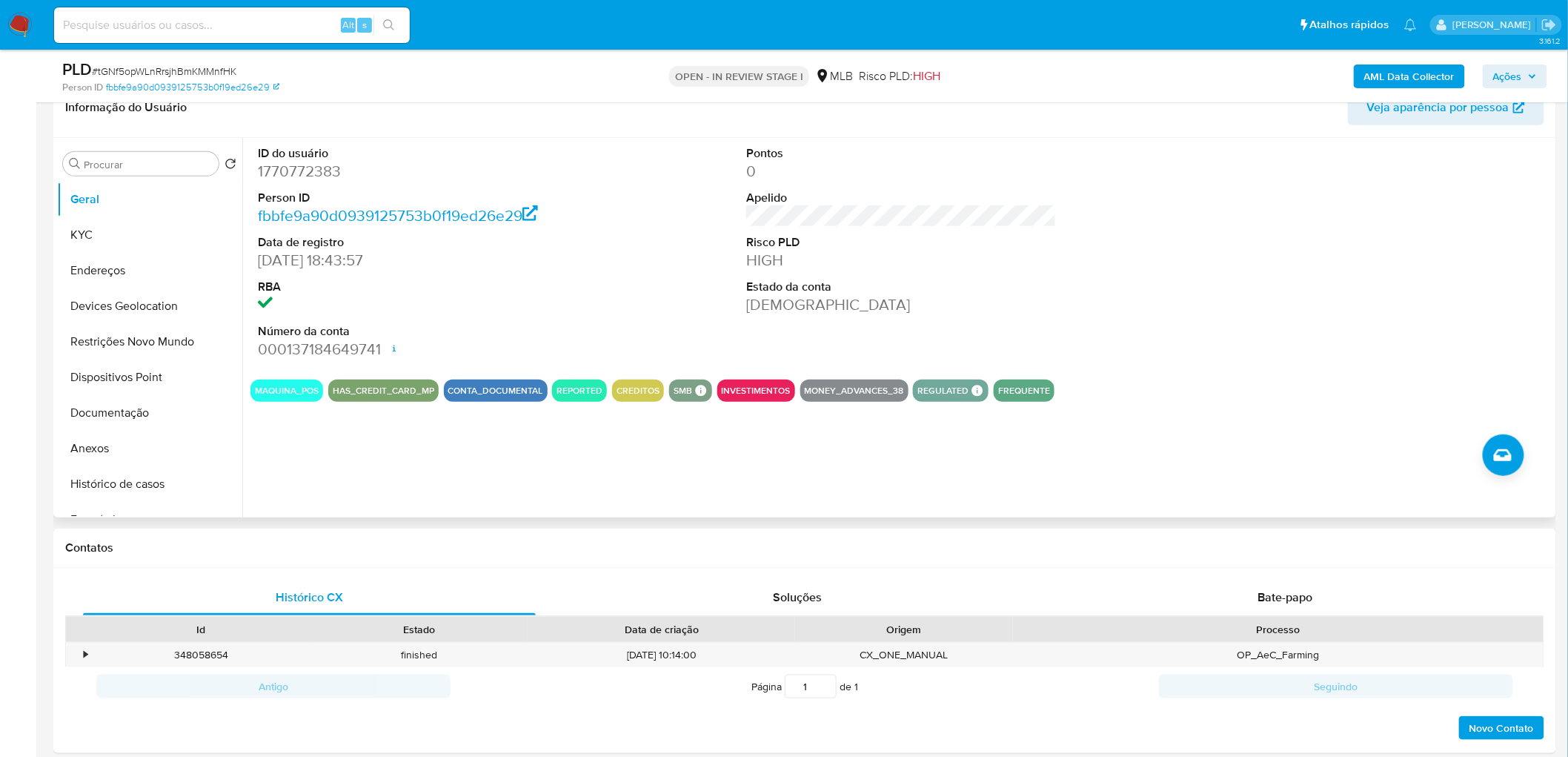
click at [124, 239] on button "KYC" at bounding box center [149, 234] width 185 height 35
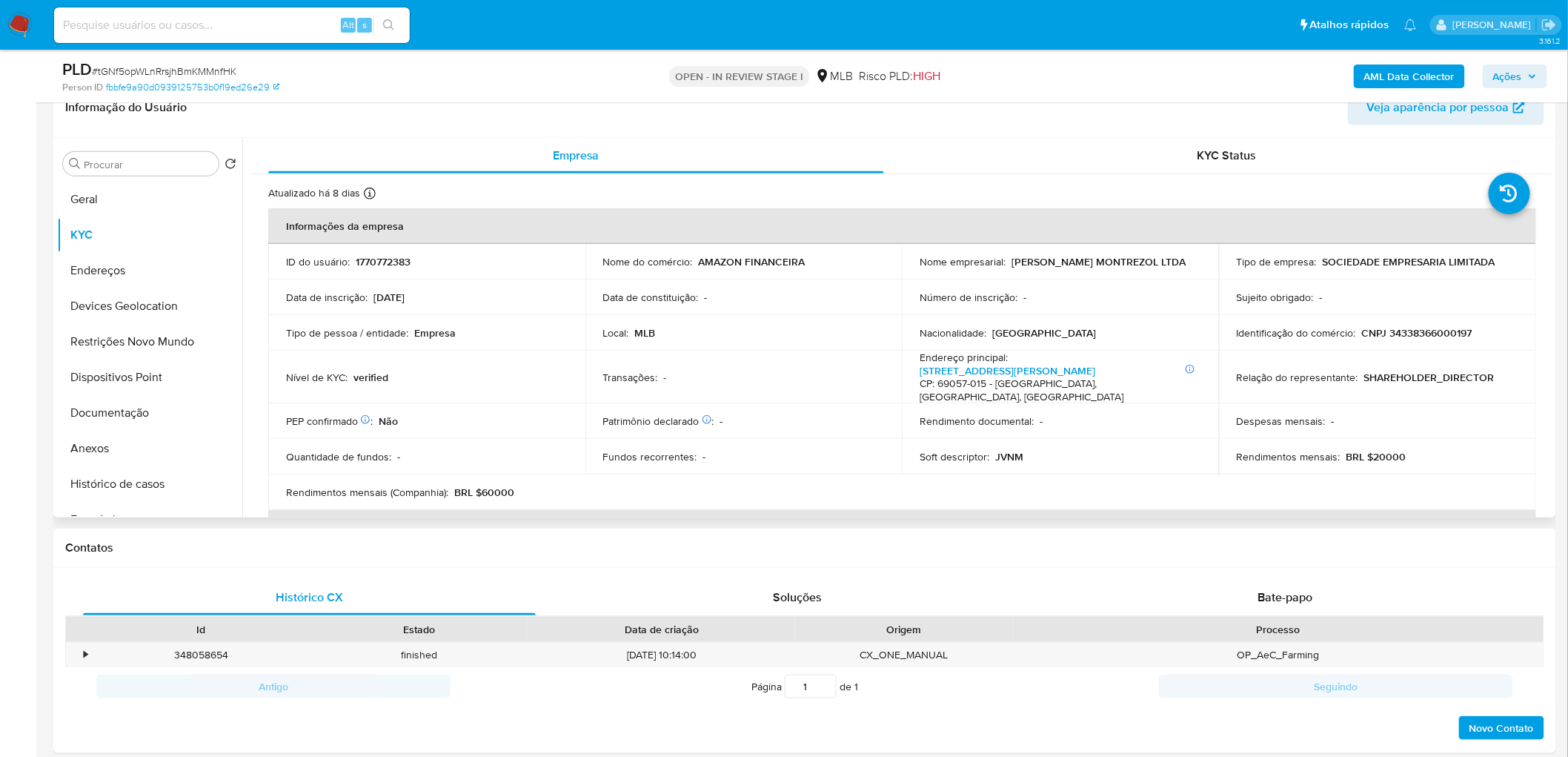
click at [979, 382] on p "Informações Adicionais: Bloco 6 apt 303 Avenida Jornalista Umberto Calderaro Fi…" at bounding box center [1057, 383] width 276 height 39
click at [943, 374] on link "Avenida Jornalista Umberto Calderaro Filho 624, Adrianópolis" at bounding box center [1007, 371] width 175 height 14
click at [117, 265] on button "Endereços" at bounding box center [144, 270] width 174 height 35
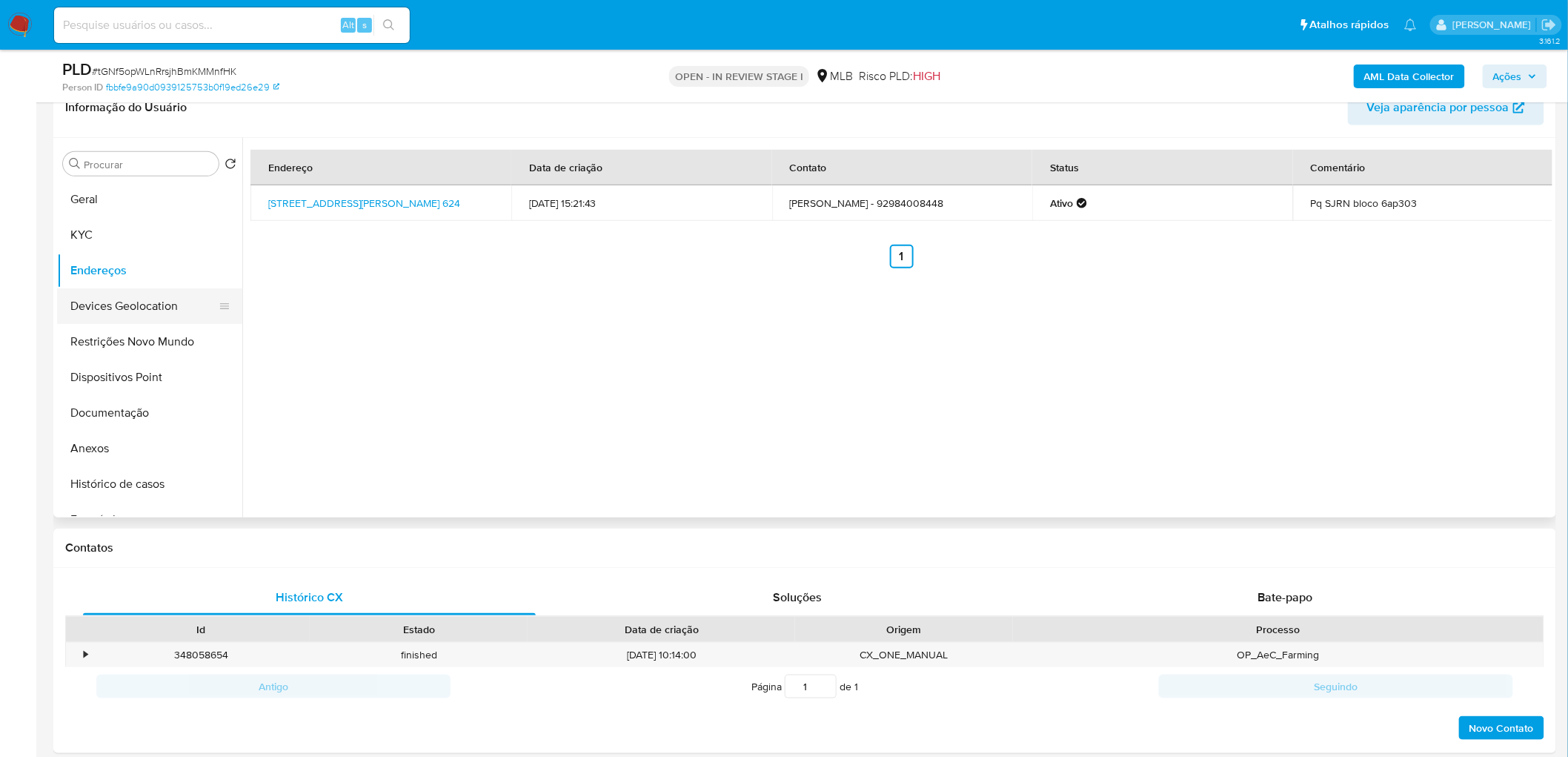
click at [104, 317] on button "Devices Geolocation" at bounding box center [144, 306] width 174 height 35
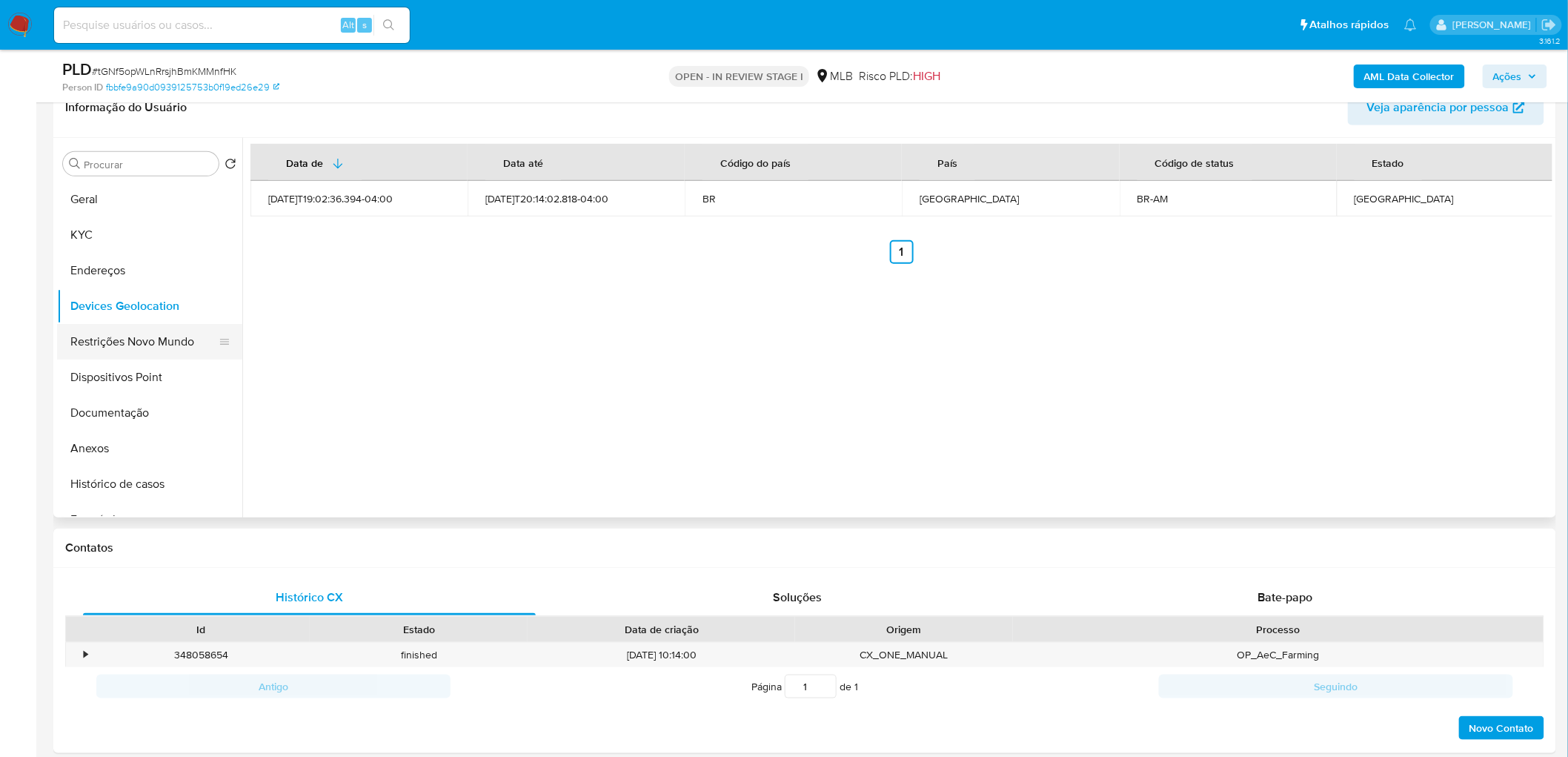
drag, startPoint x: 505, startPoint y: 491, endPoint x: 99, endPoint y: 342, distance: 432.5
click at [99, 342] on button "Restrições Novo Mundo" at bounding box center [144, 341] width 174 height 35
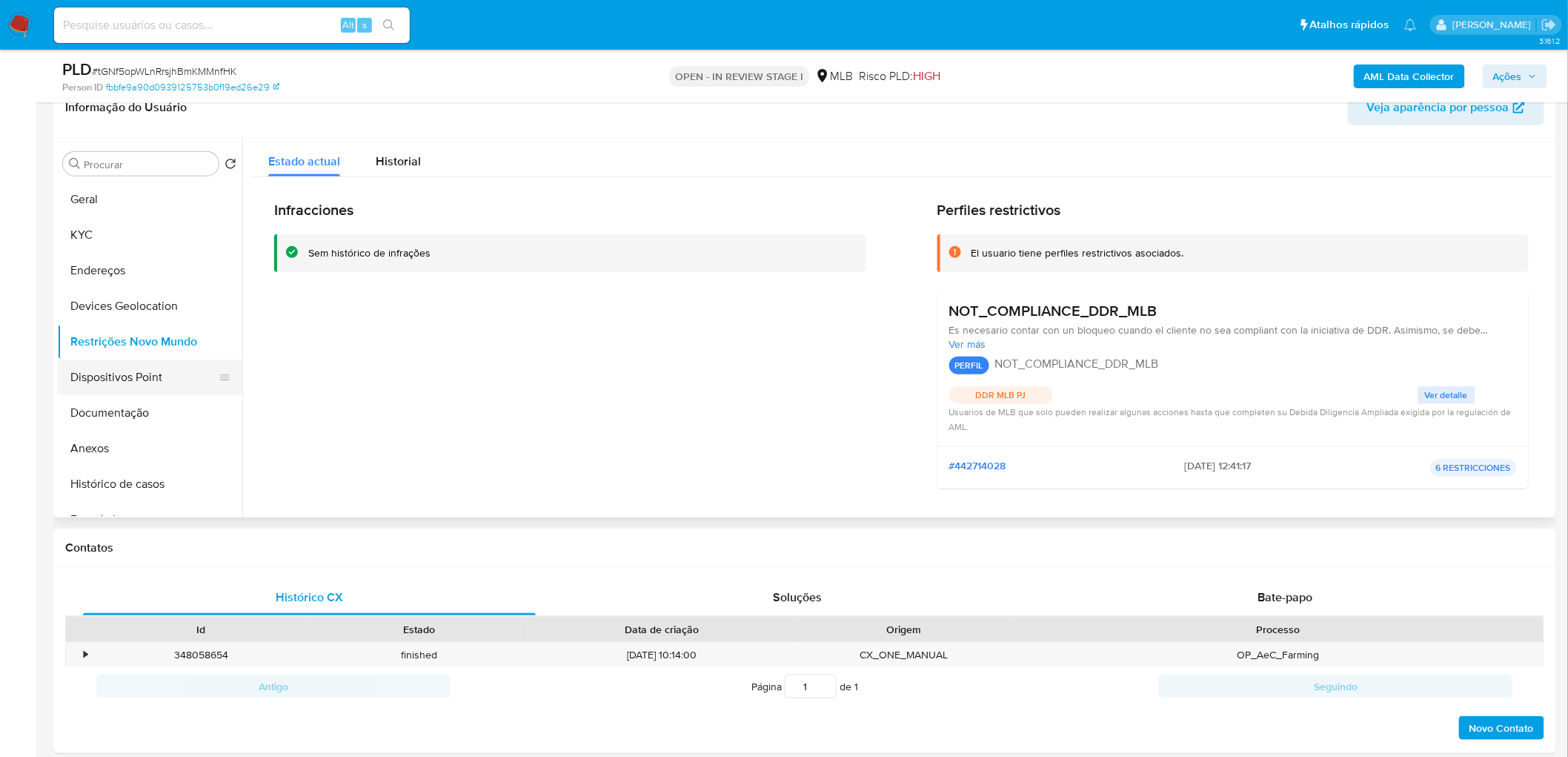
click at [141, 372] on button "Dispositivos Point" at bounding box center [144, 377] width 174 height 35
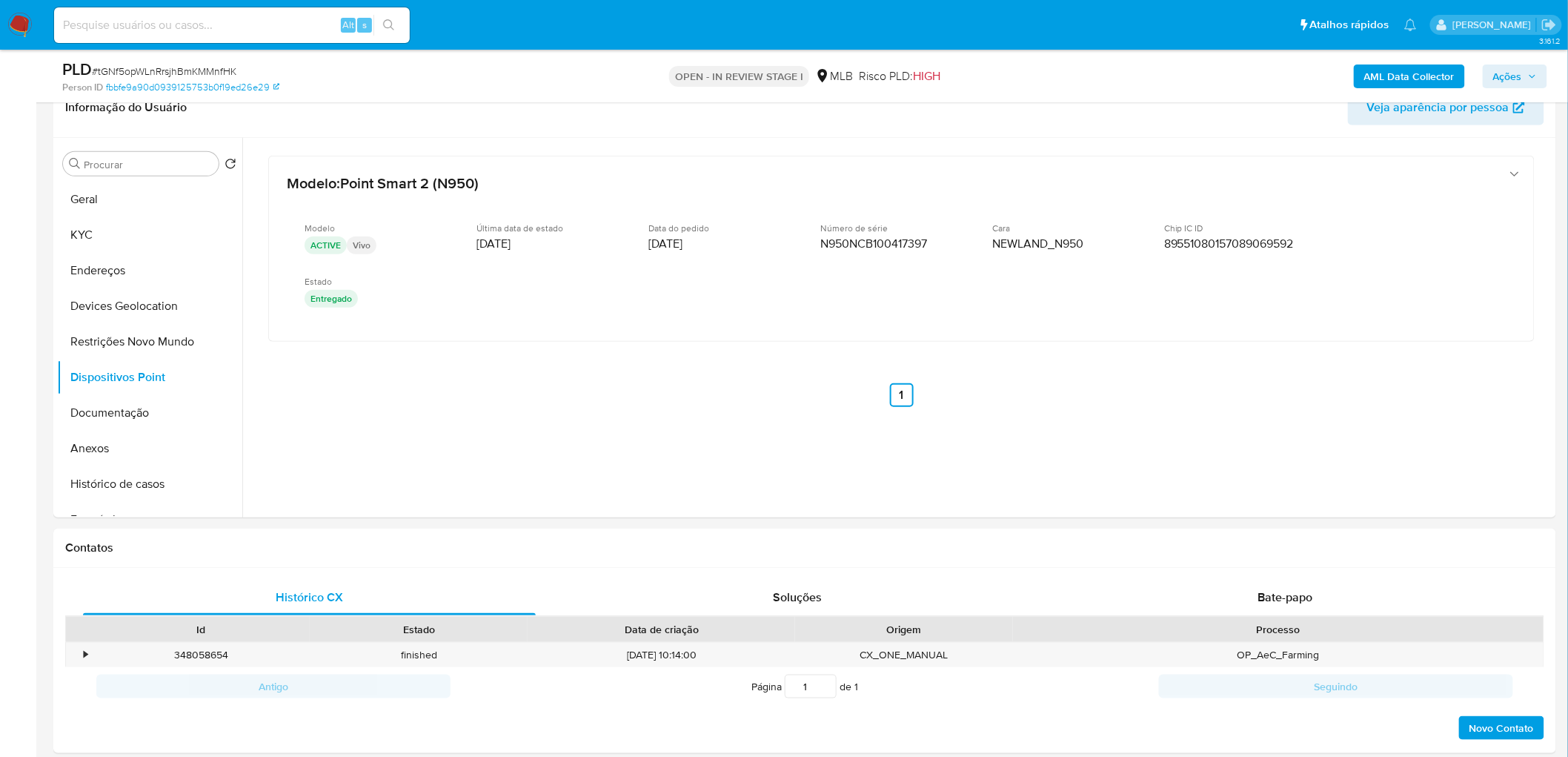
click at [1041, 78] on b "AML Data Collector" at bounding box center [1410, 76] width 90 height 24
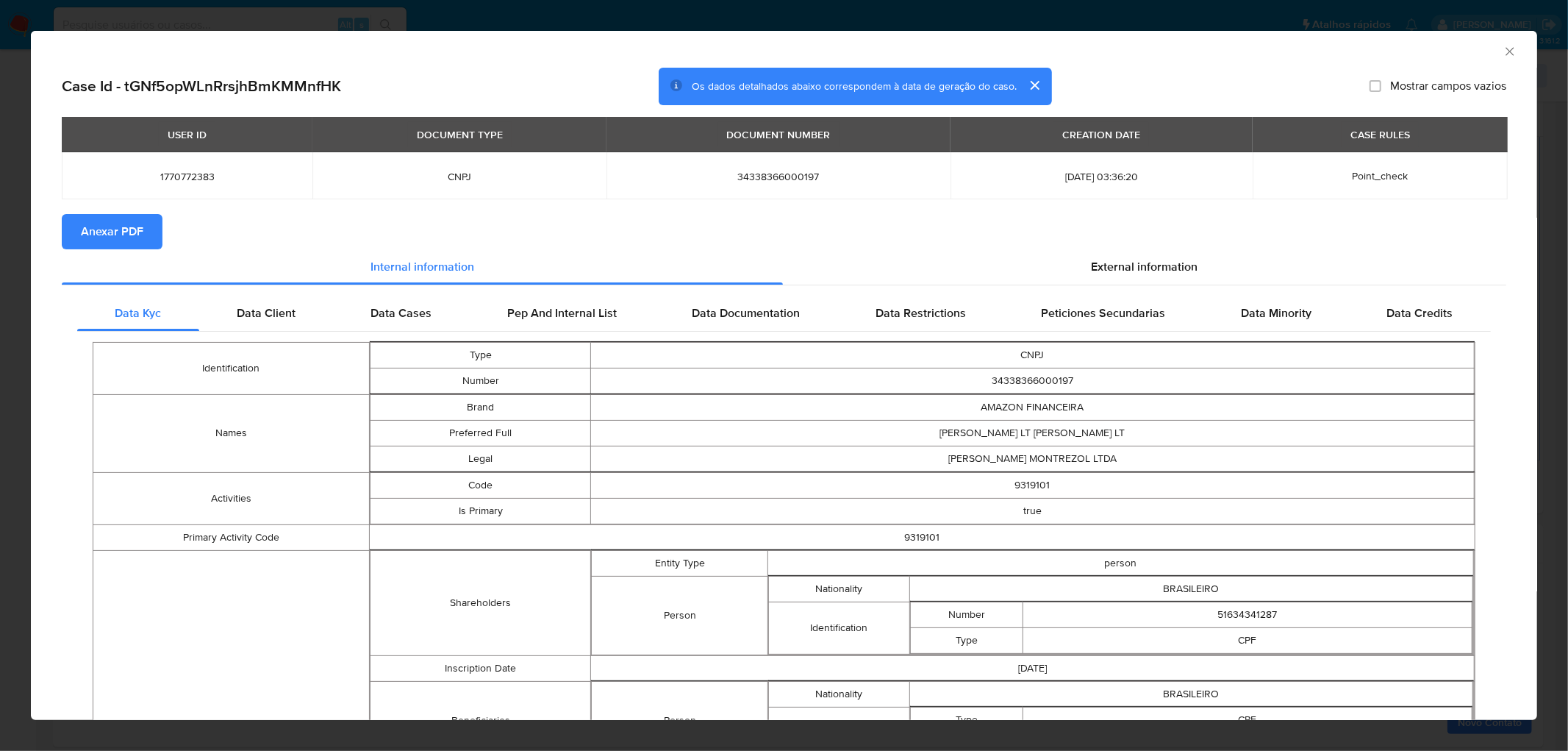
click at [126, 226] on span "Anexar PDF" at bounding box center [112, 231] width 63 height 32
click at [1032, 52] on icon "Fechar a janela" at bounding box center [1510, 50] width 8 height 8
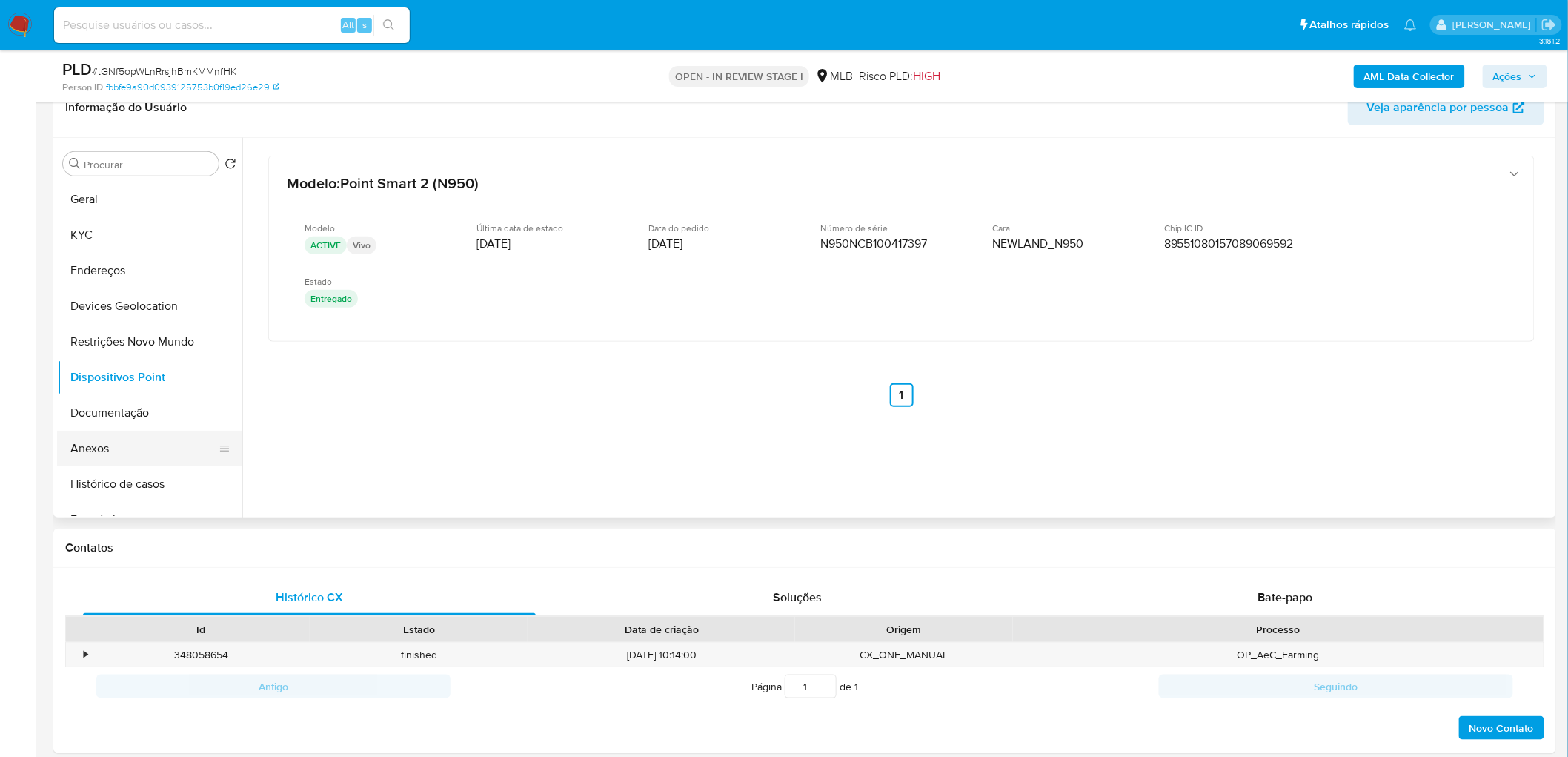
click at [118, 454] on button "Anexos" at bounding box center [144, 448] width 174 height 35
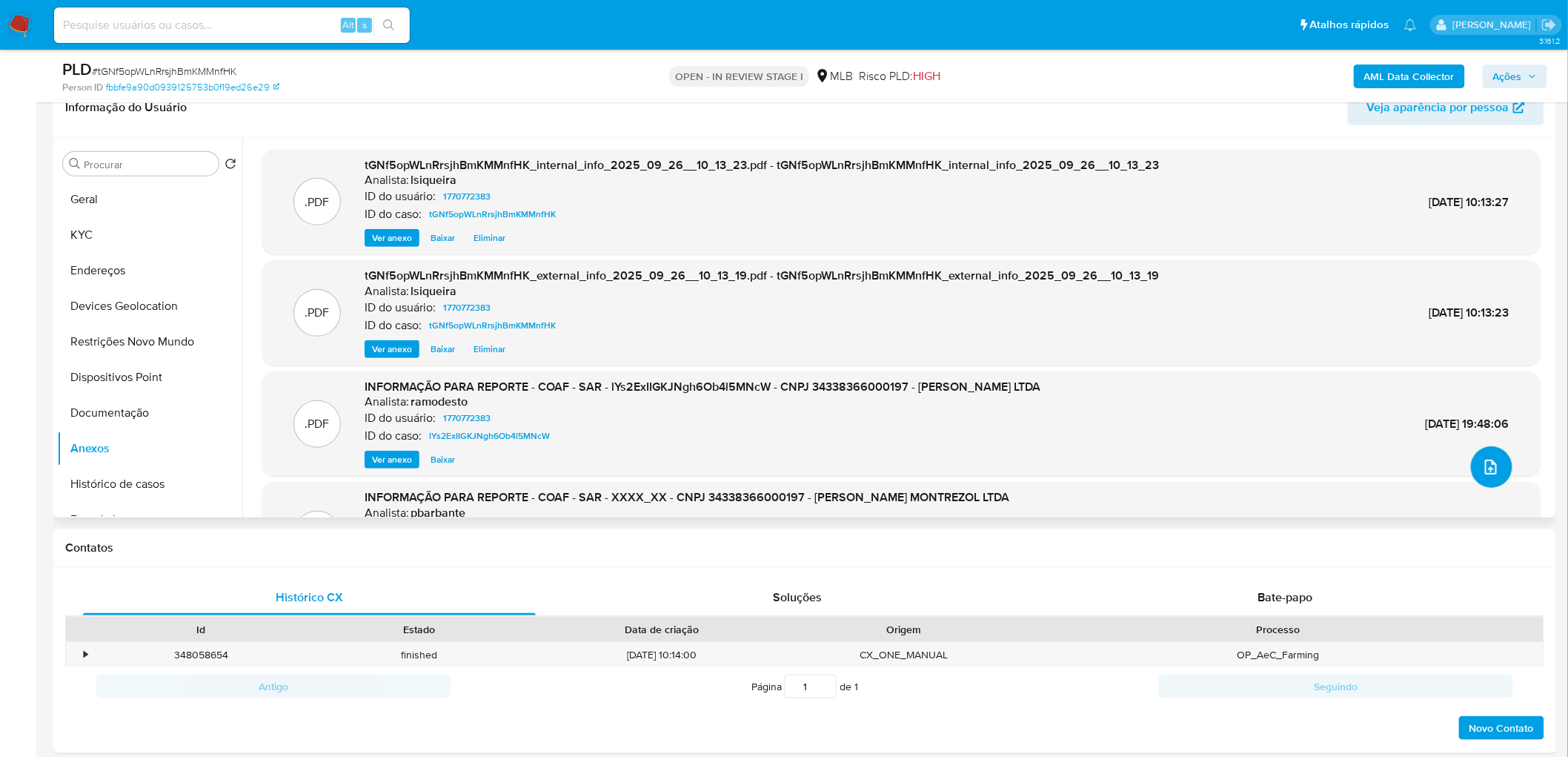
click at [1041, 459] on icon "upload-file" at bounding box center [1491, 468] width 18 height 18
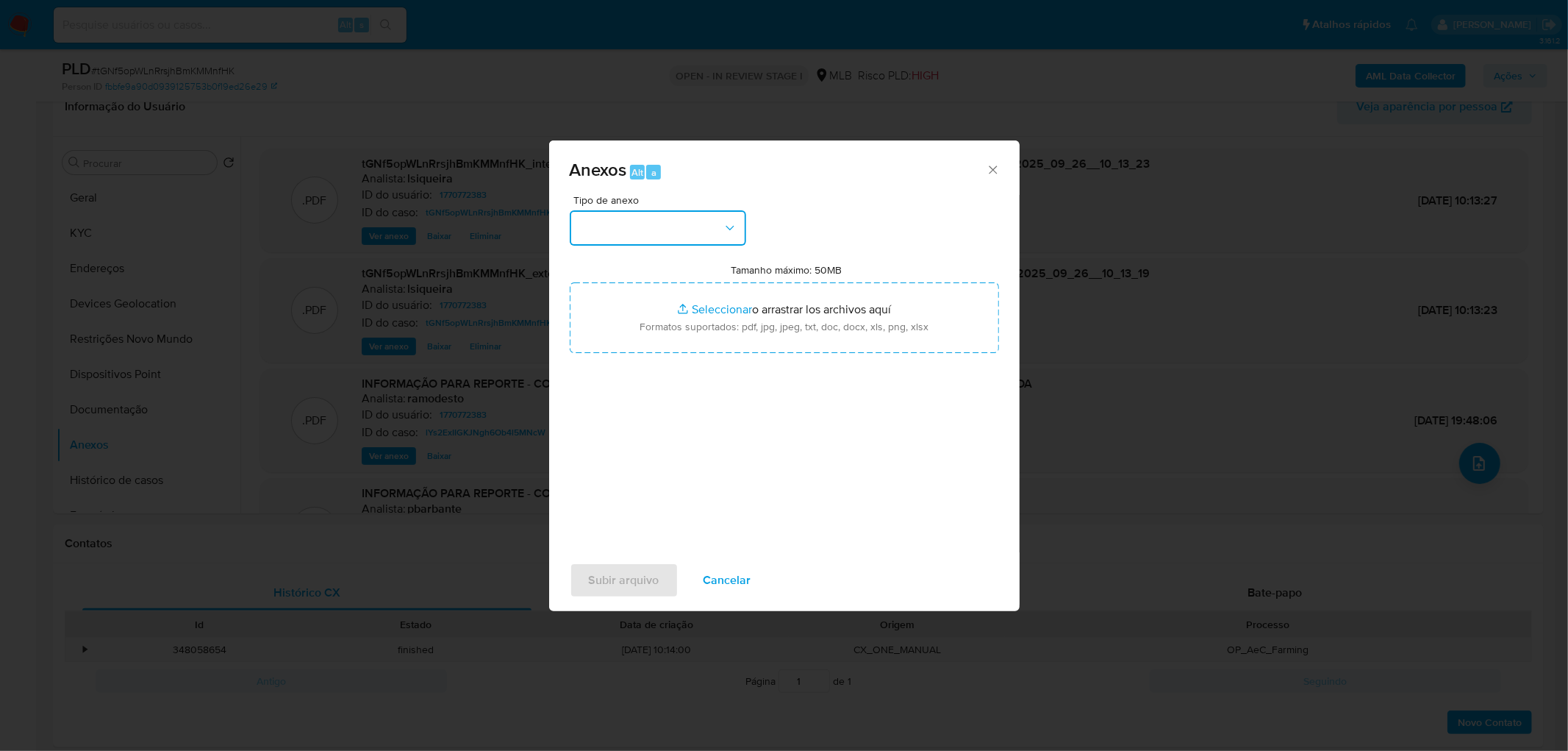
click at [623, 226] on button "button" at bounding box center [658, 227] width 177 height 35
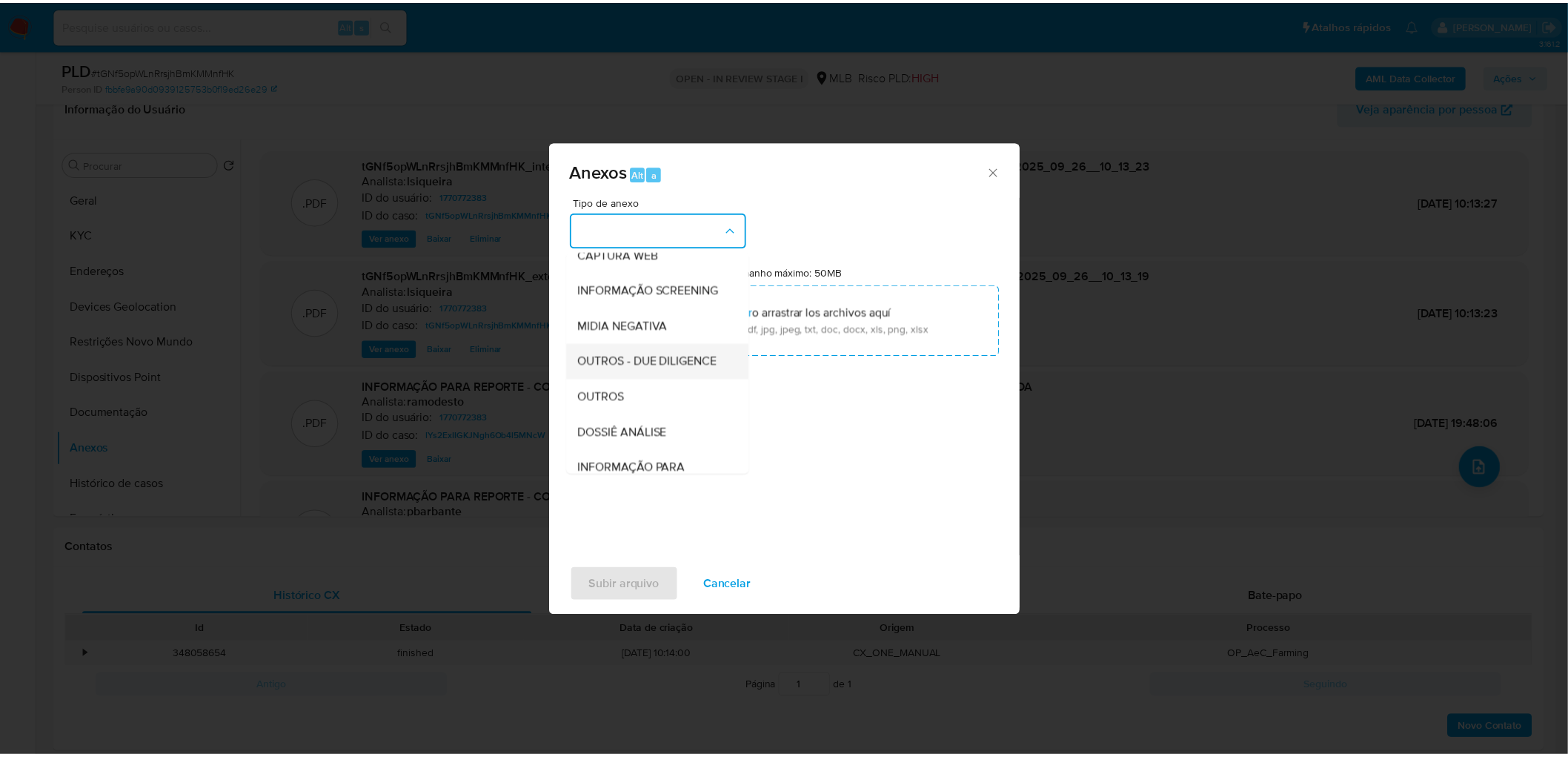
scroll to position [165, 0]
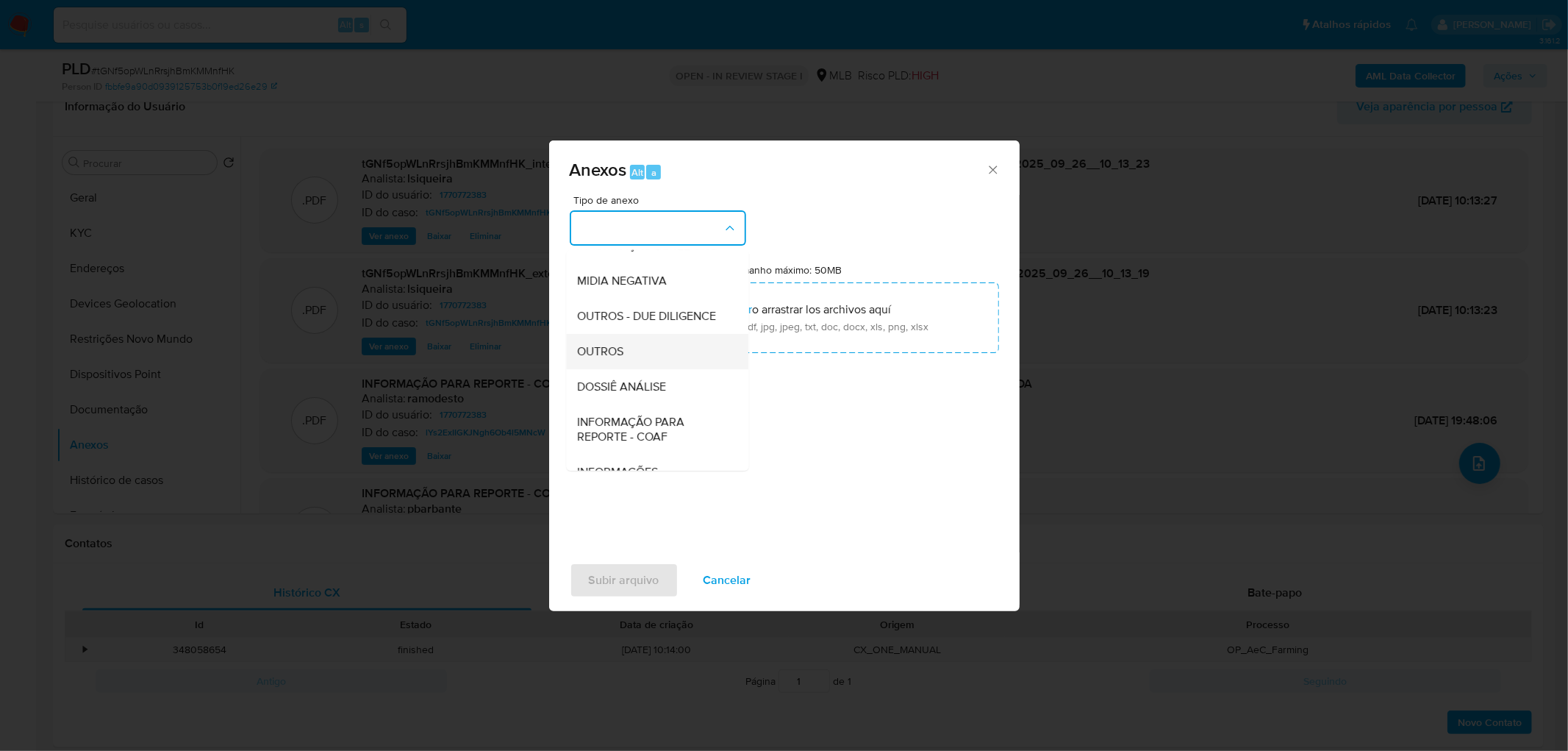
click at [652, 369] on div "OUTROS" at bounding box center [652, 351] width 150 height 35
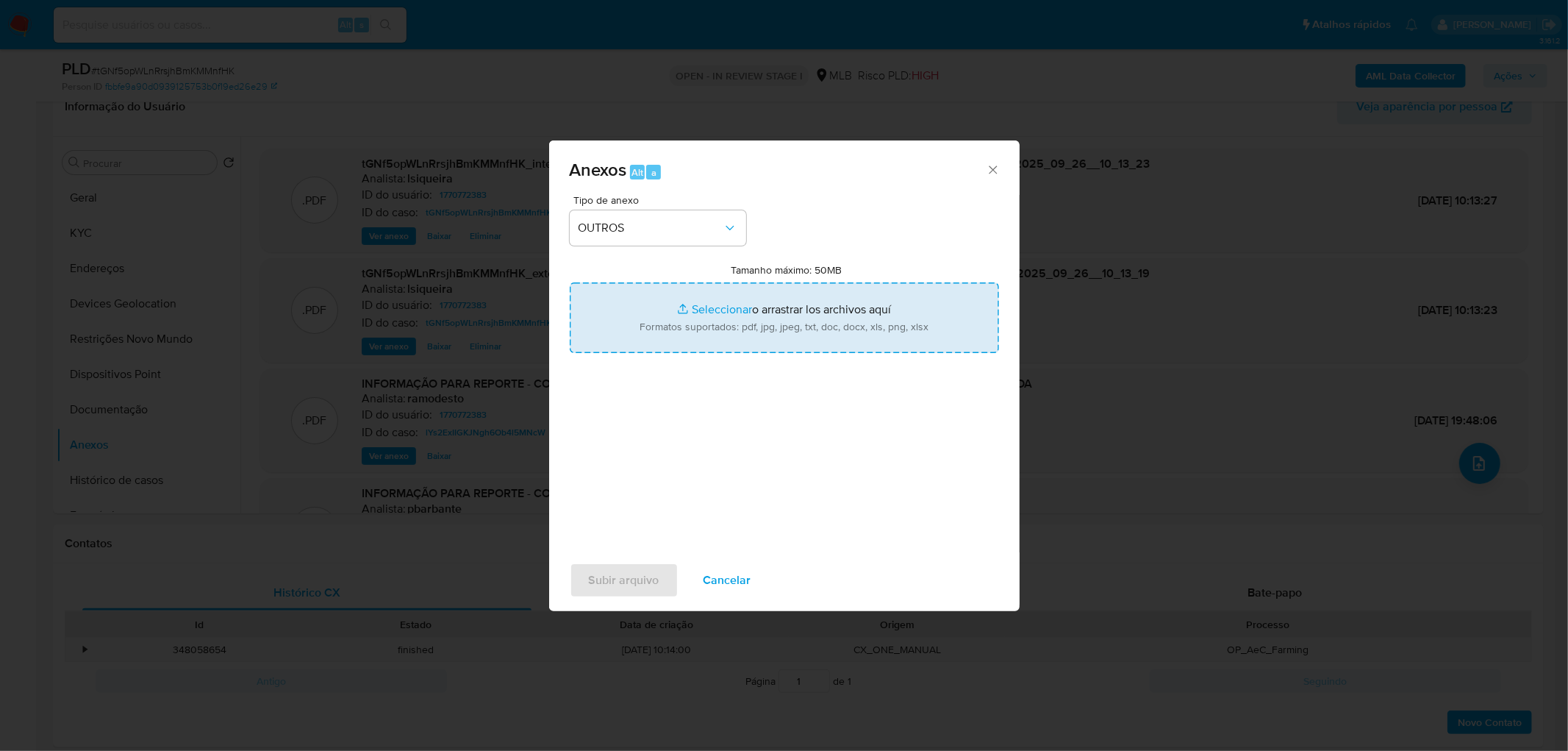
click at [716, 310] on input "Tamanho máximo: 50MB Seleccionar archivos" at bounding box center [784, 318] width 430 height 71
type input "C:\fakepath\Mulan 1770772383_2025_09_25_17_25_44.xlsx"
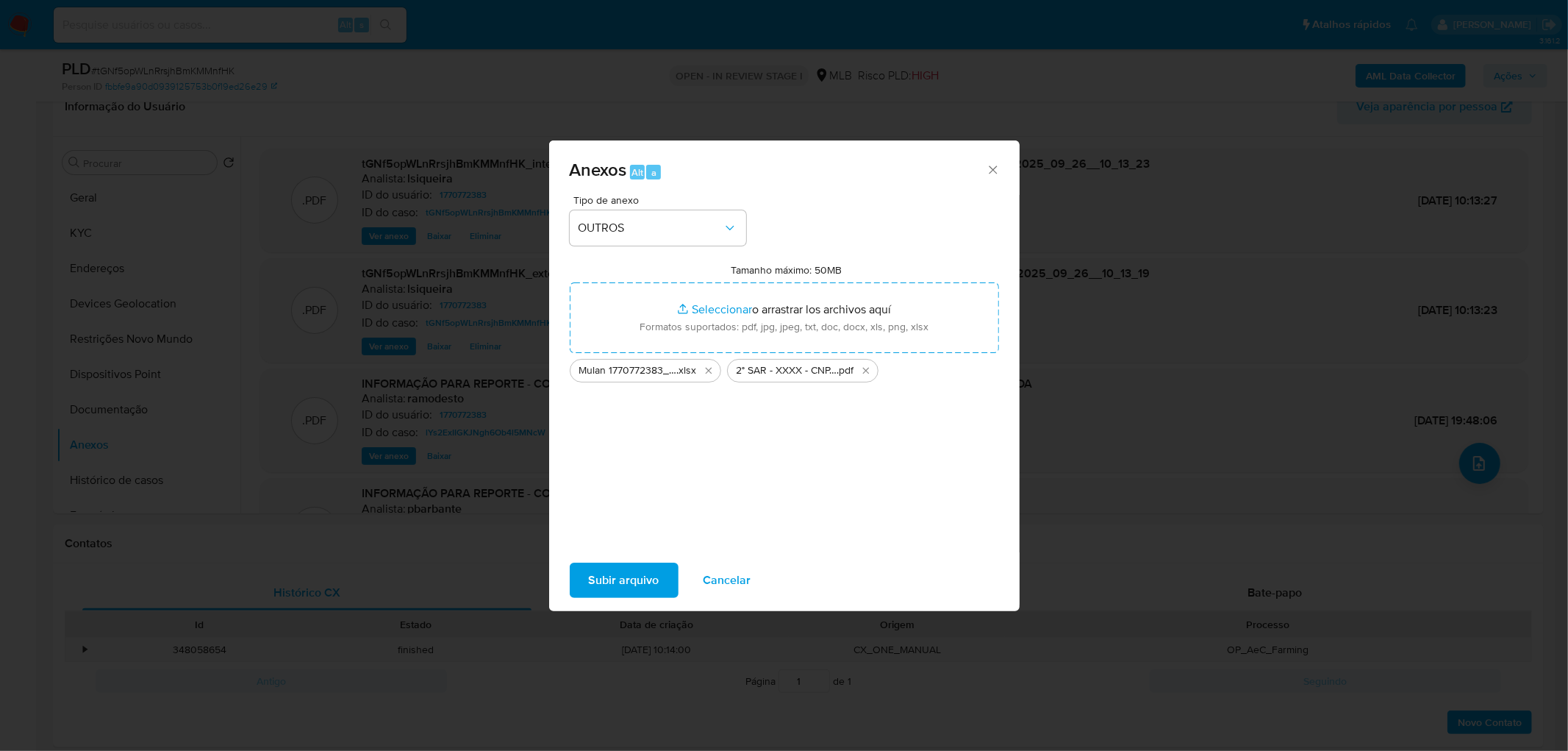
click at [629, 456] on span "Subir arquivo" at bounding box center [624, 581] width 71 height 32
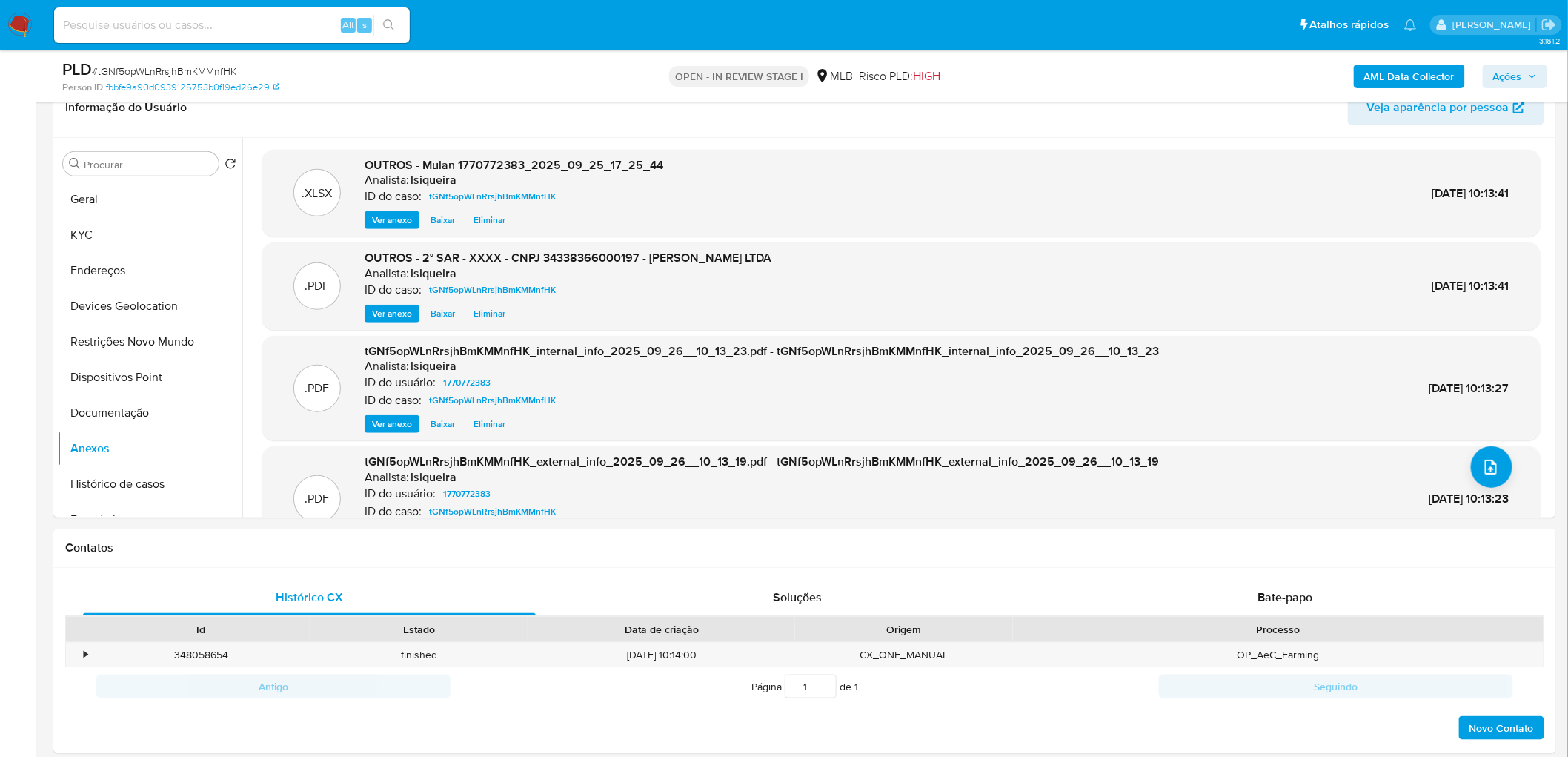
click at [1041, 72] on icon "button" at bounding box center [1533, 77] width 9 height 9
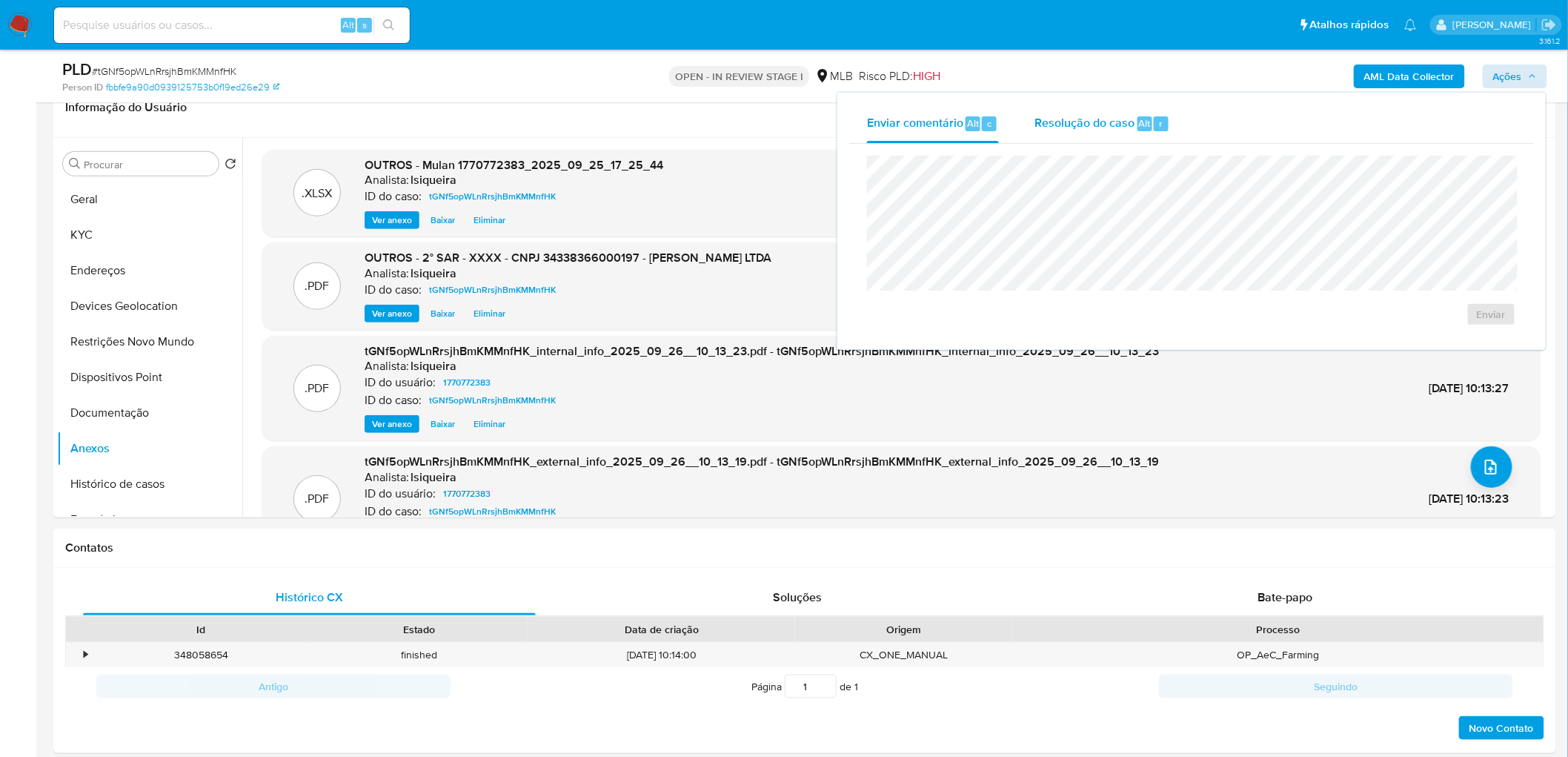
click at [1041, 137] on div "Resolução do caso Alt r" at bounding box center [1102, 124] width 136 height 39
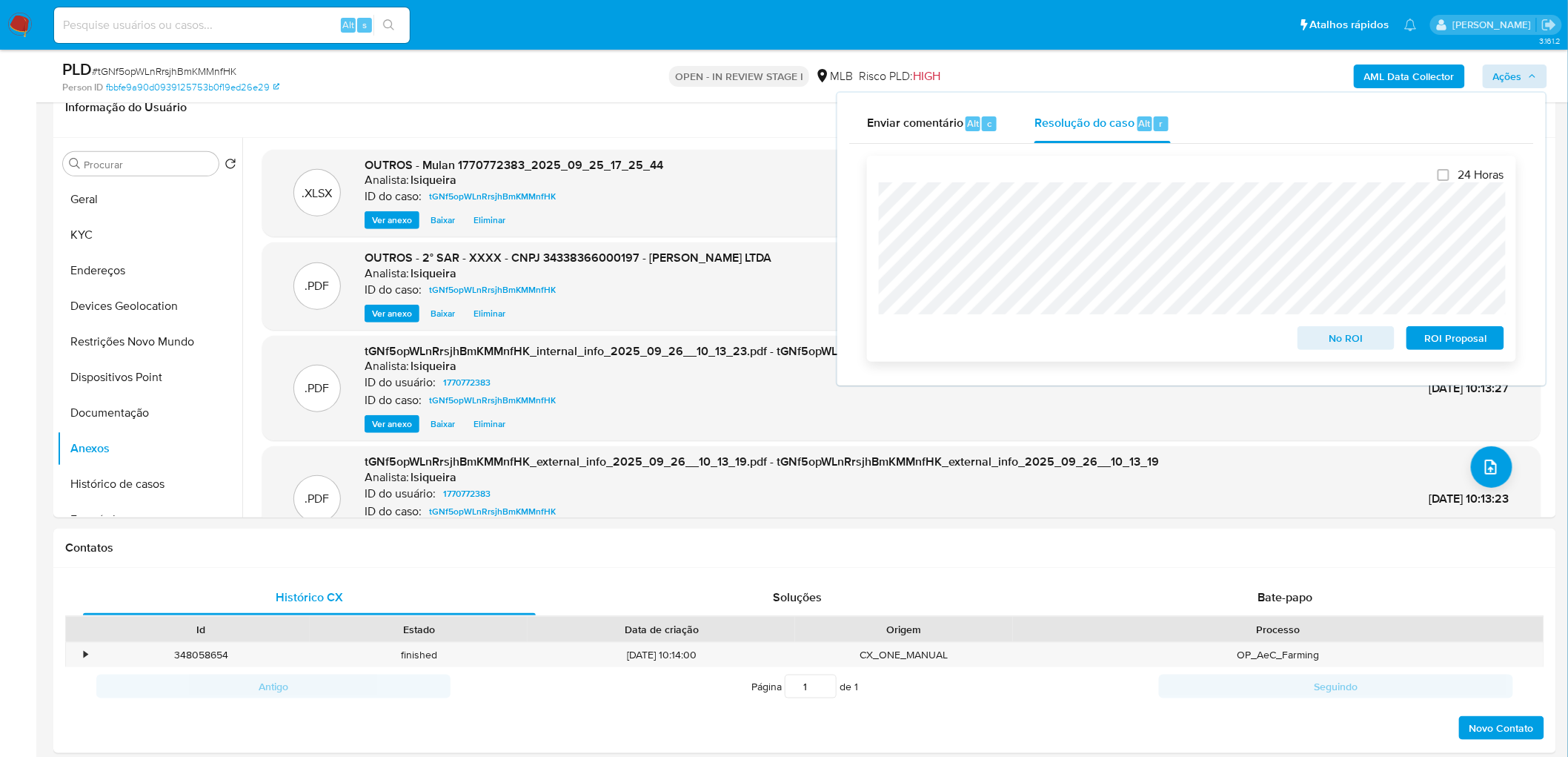
click at [1041, 336] on span "ROI Proposal" at bounding box center [1455, 337] width 77 height 21
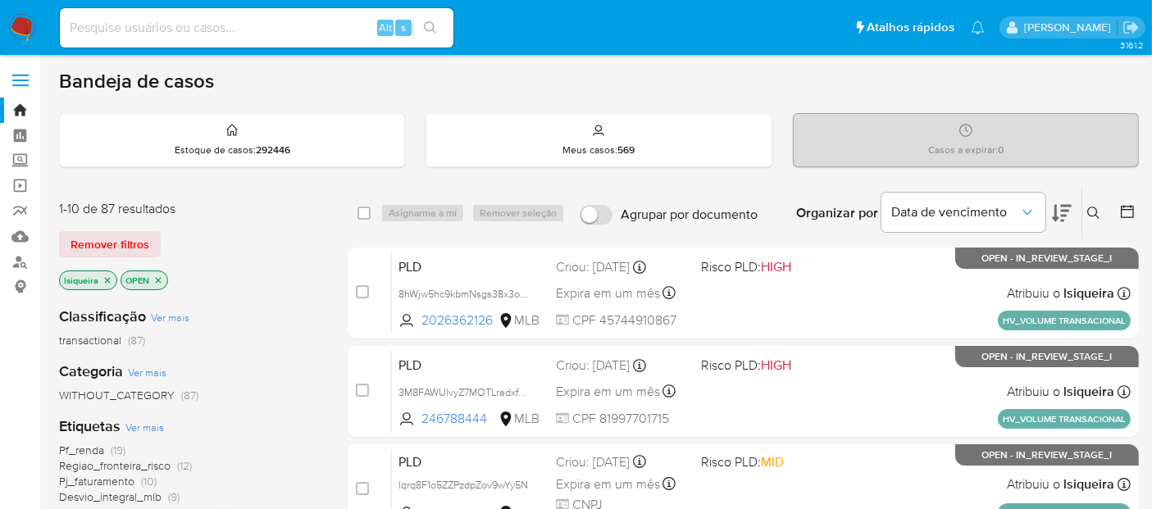
click at [106, 280] on icon "close-filter" at bounding box center [107, 280] width 10 height 10
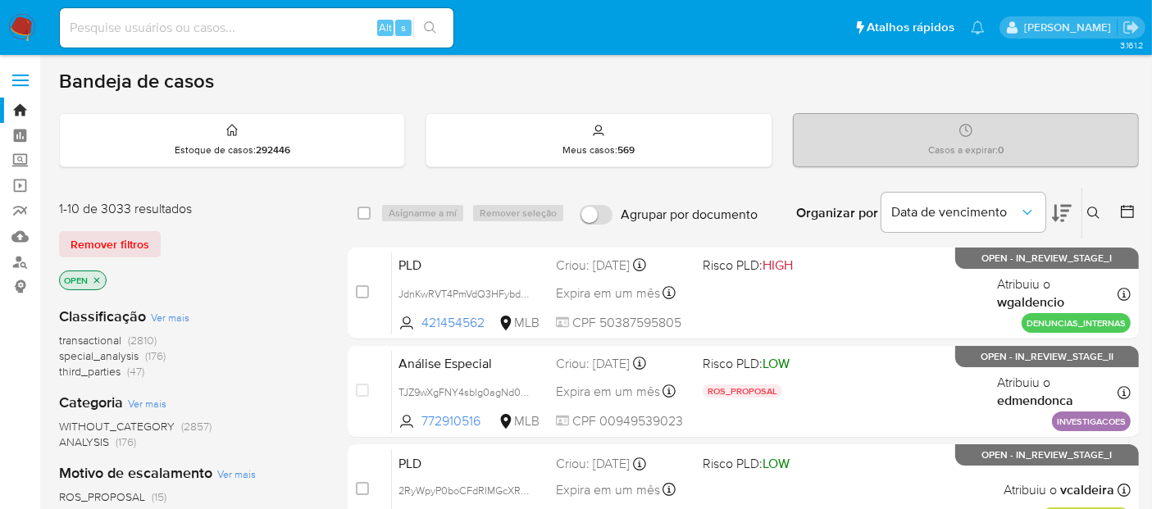
click at [98, 277] on icon "close-filter" at bounding box center [97, 280] width 6 height 6
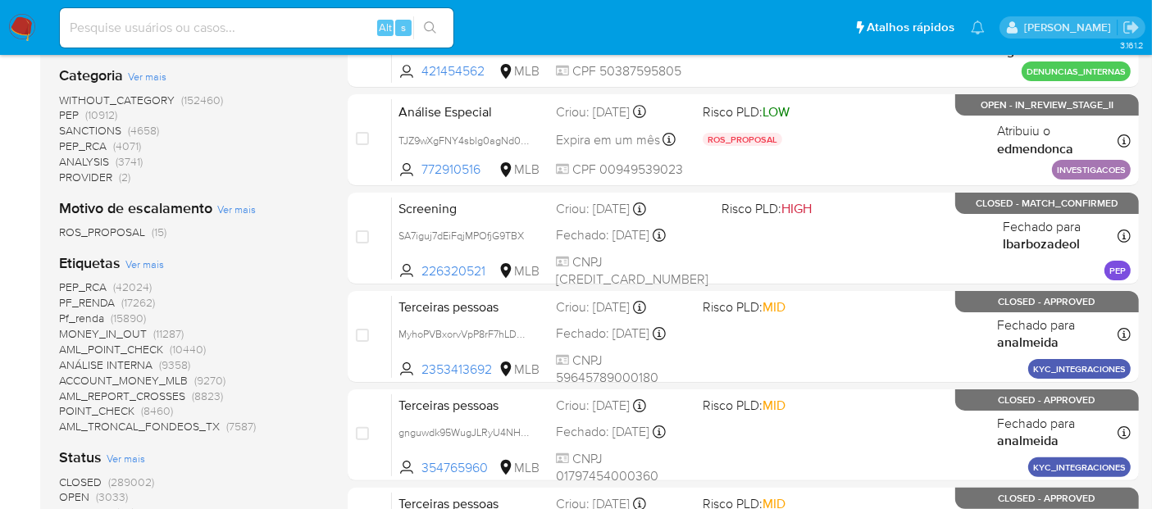
scroll to position [364, 0]
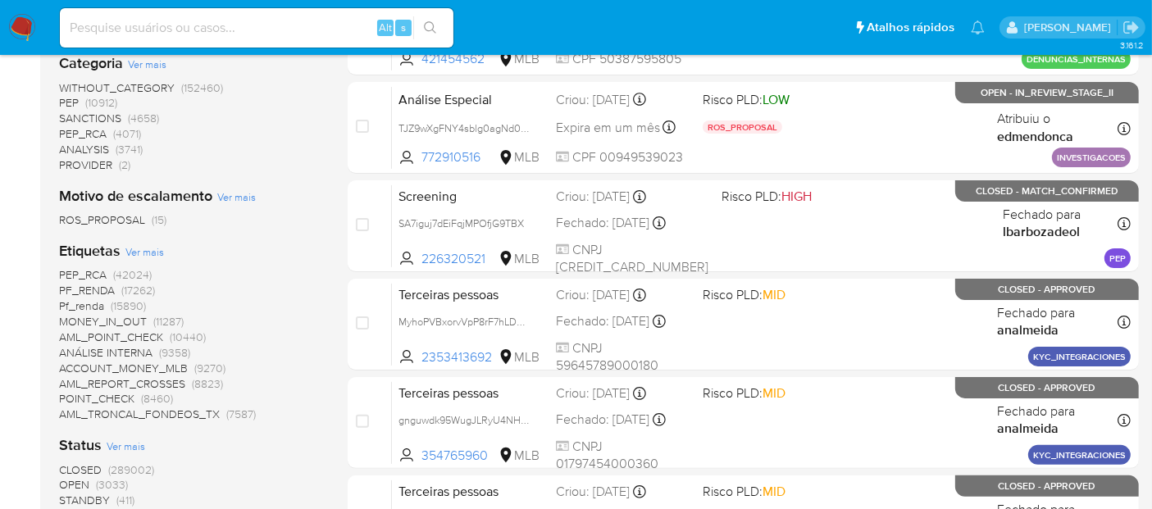
click at [91, 465] on span "CLOSED" at bounding box center [80, 469] width 43 height 16
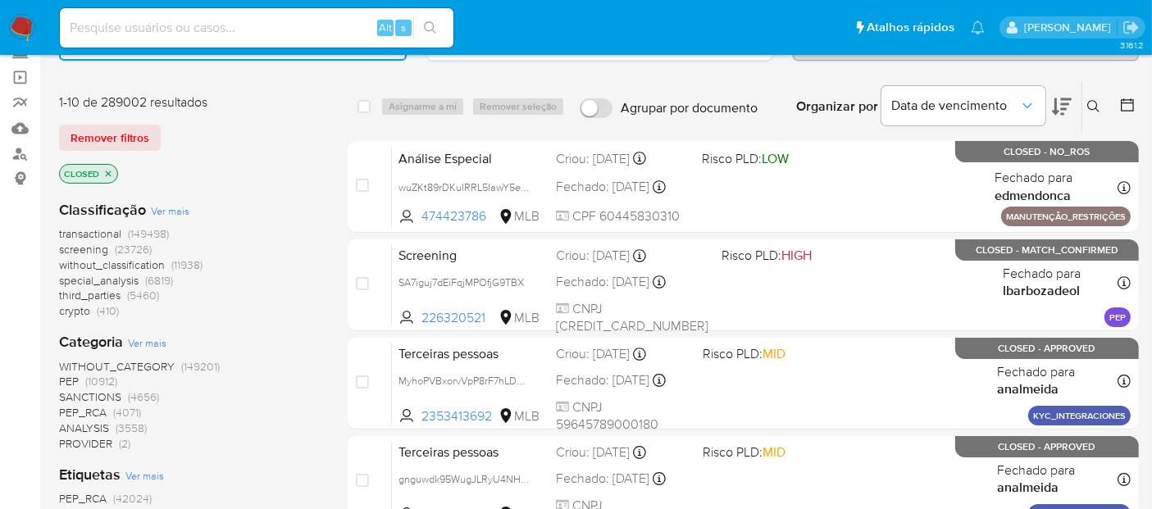
scroll to position [98, 0]
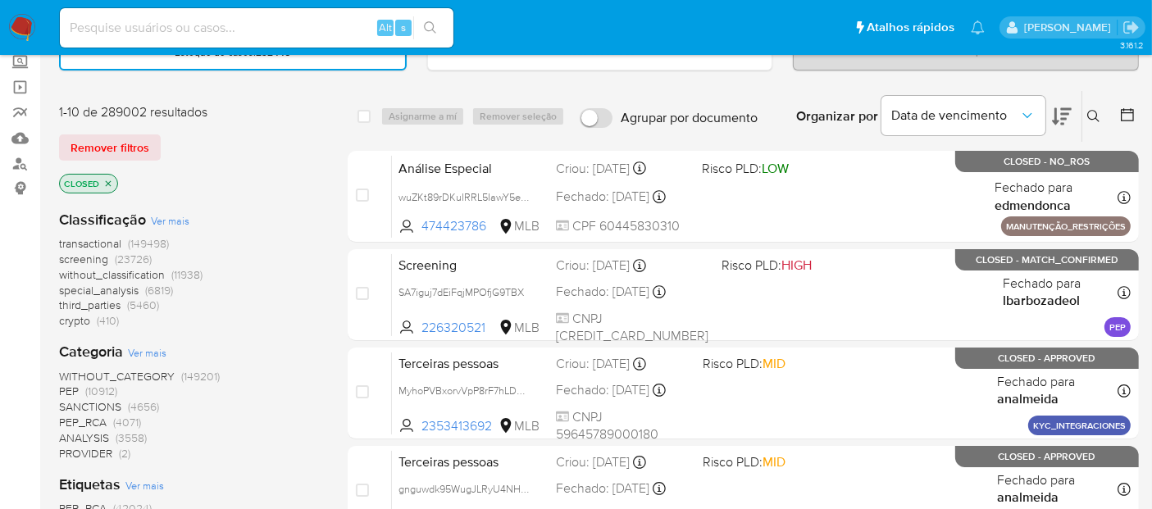
click at [1121, 118] on icon at bounding box center [1126, 114] width 13 height 13
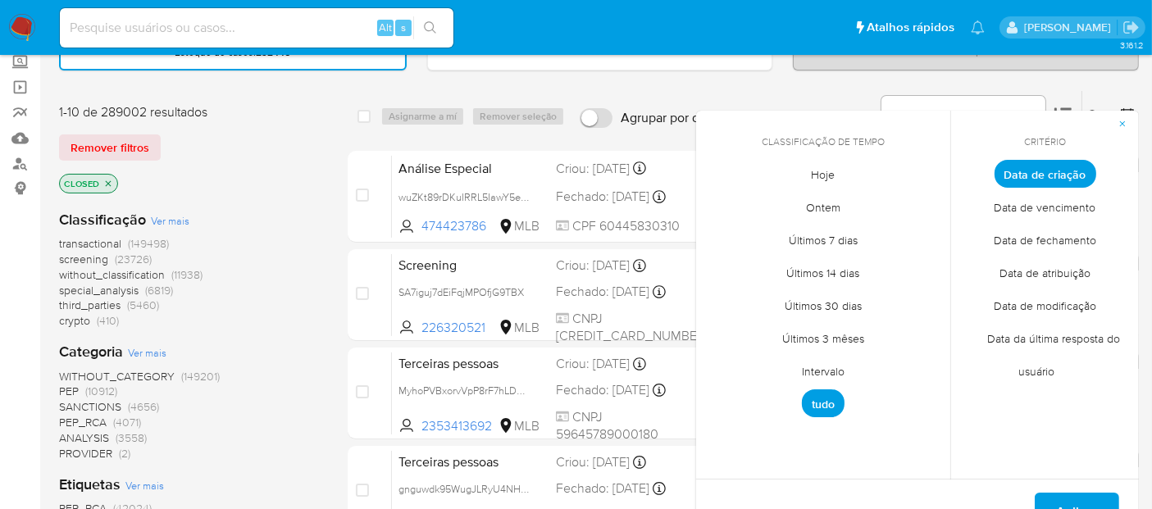
click at [1037, 228] on span "Data de fechamento" at bounding box center [1044, 241] width 137 height 34
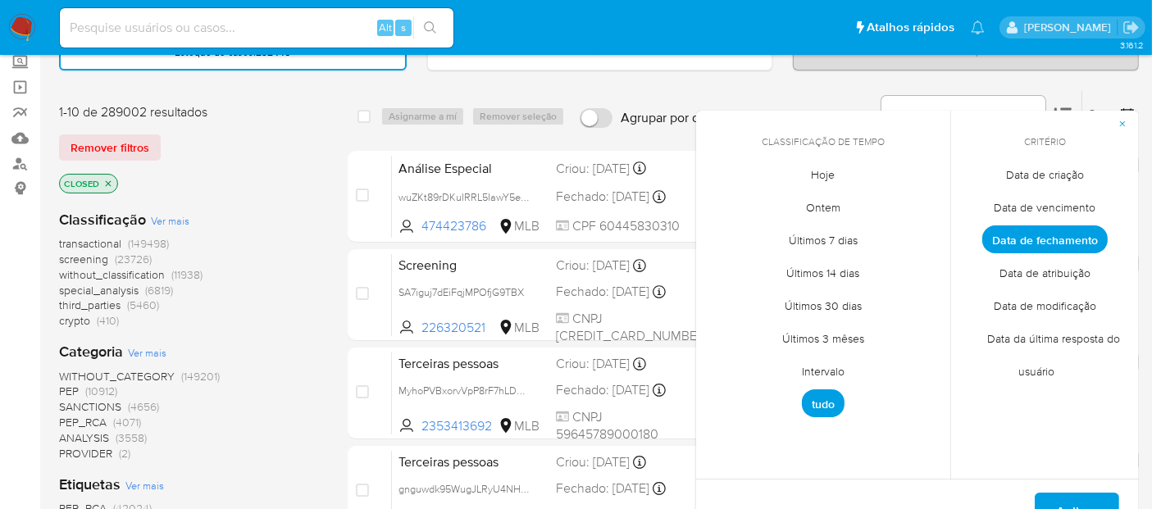
click at [829, 176] on span "Hoje" at bounding box center [823, 175] width 58 height 34
click at [1109, 504] on button "Aplicar" at bounding box center [1076, 512] width 84 height 39
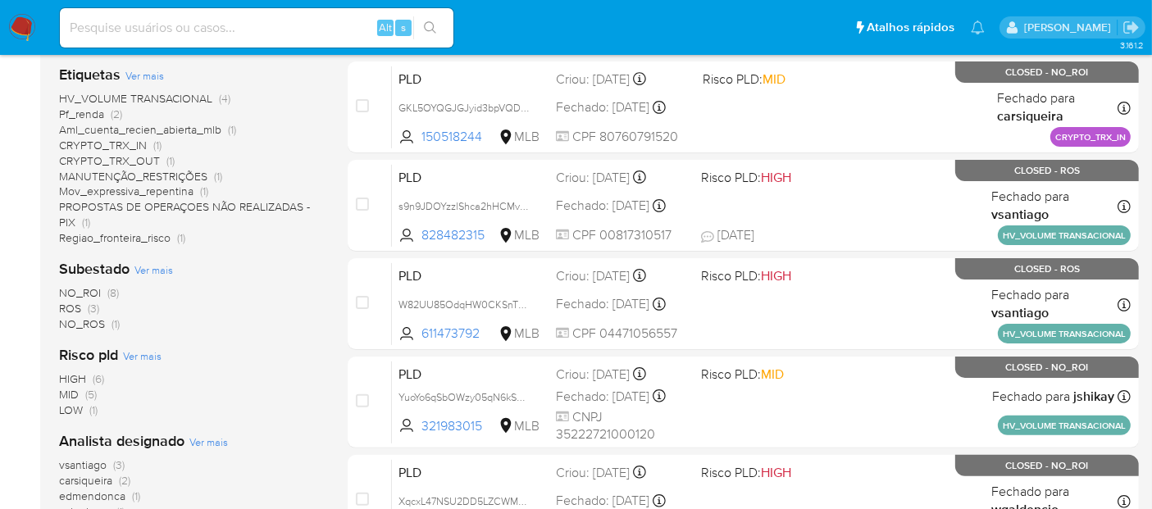
scroll to position [554, 0]
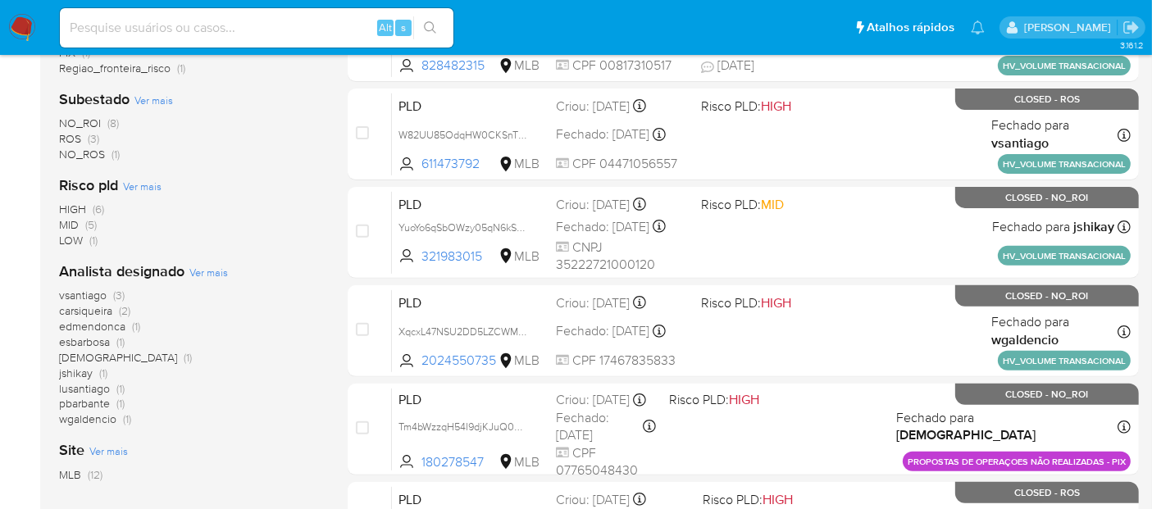
click at [18, 20] on img at bounding box center [22, 28] width 28 height 28
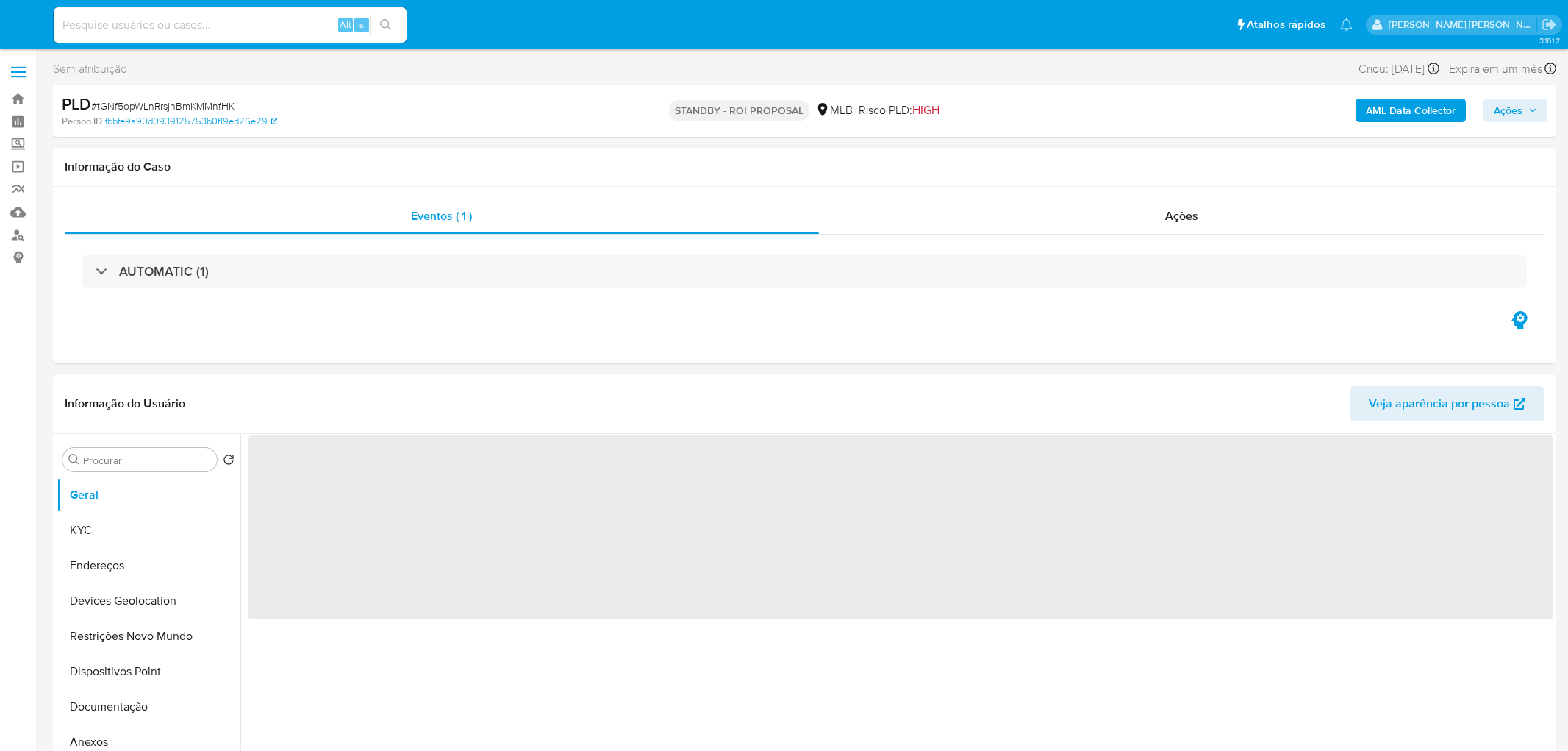
select select "10"
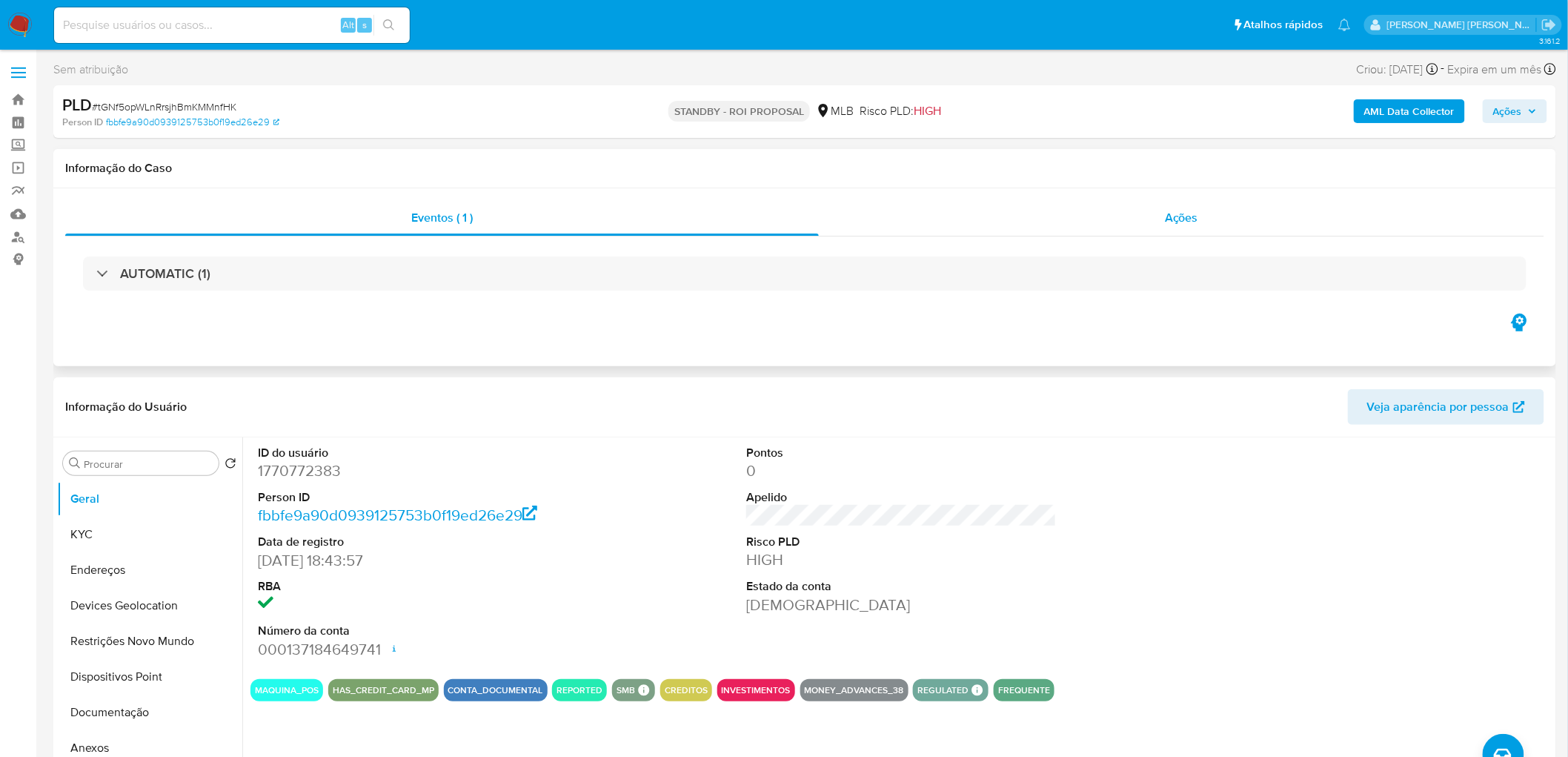
click at [1135, 220] on div "Ações" at bounding box center [1182, 217] width 725 height 35
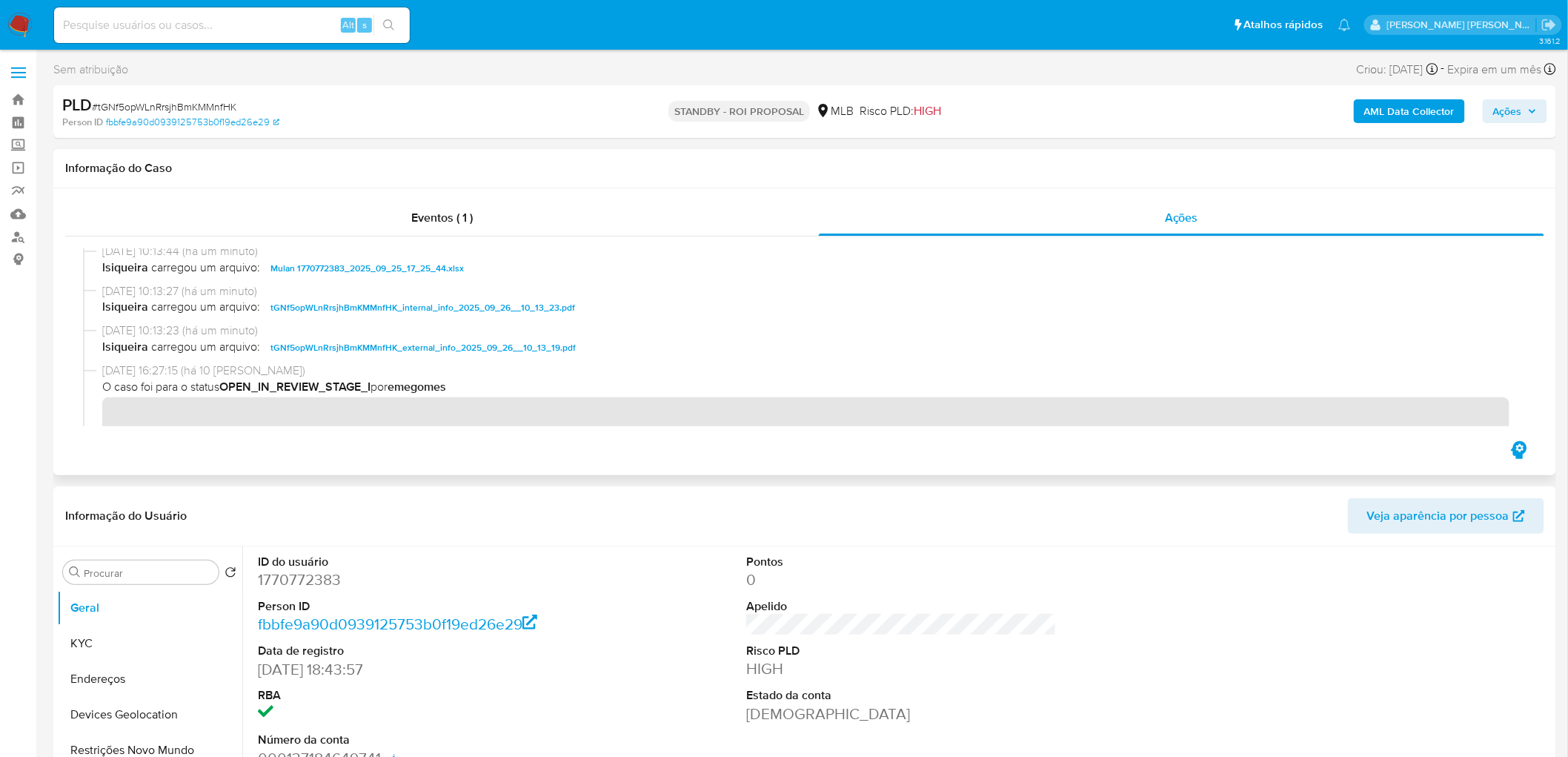
scroll to position [165, 0]
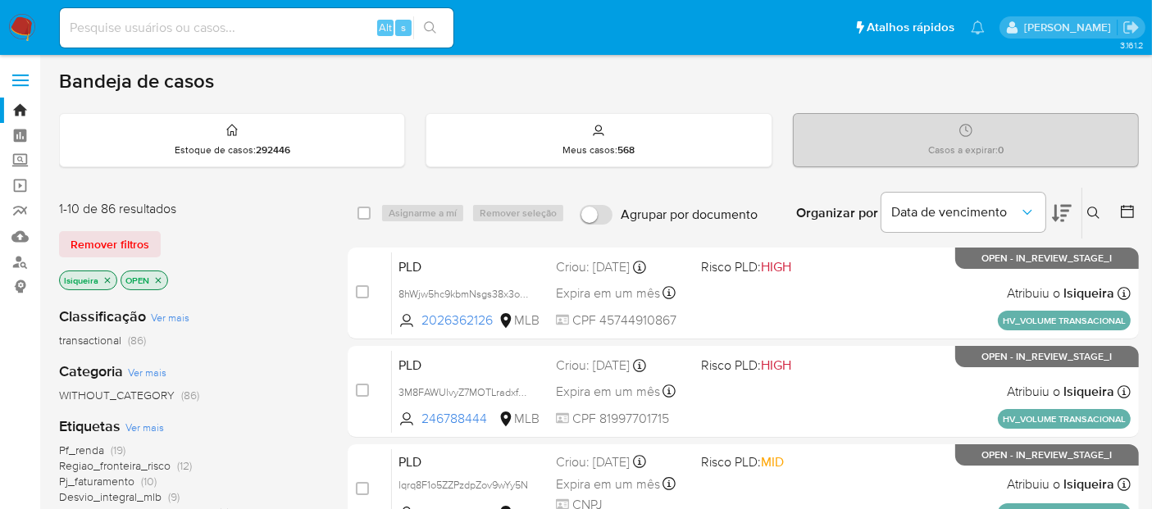
click at [30, 29] on img at bounding box center [22, 28] width 28 height 28
click at [160, 40] on div "Alt s" at bounding box center [256, 27] width 393 height 39
click at [163, 34] on input at bounding box center [256, 27] width 393 height 21
paste input "30805479"
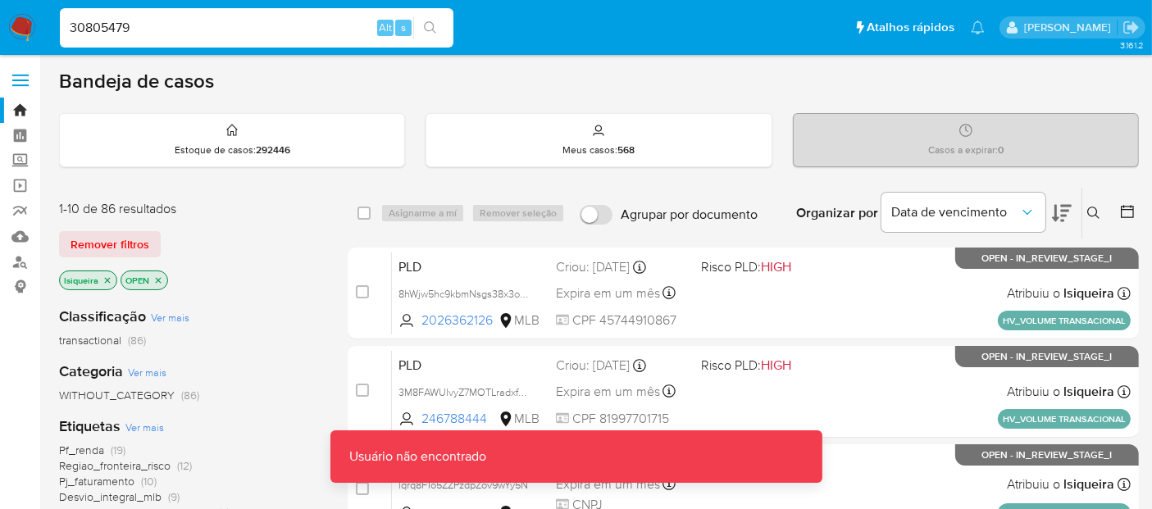
click at [163, 34] on input "30805479" at bounding box center [256, 27] width 393 height 21
type input "30805479"
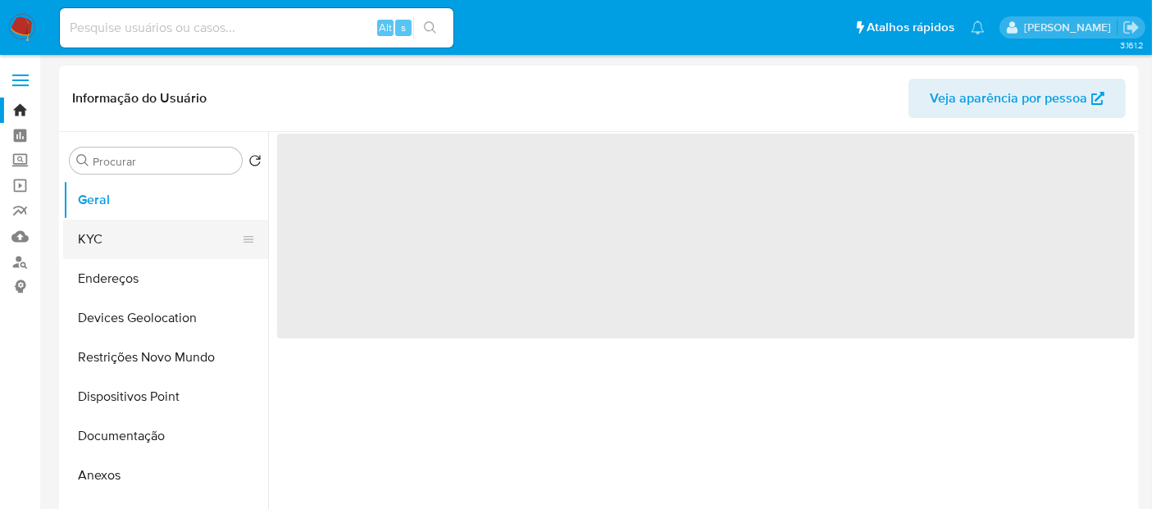
select select "10"
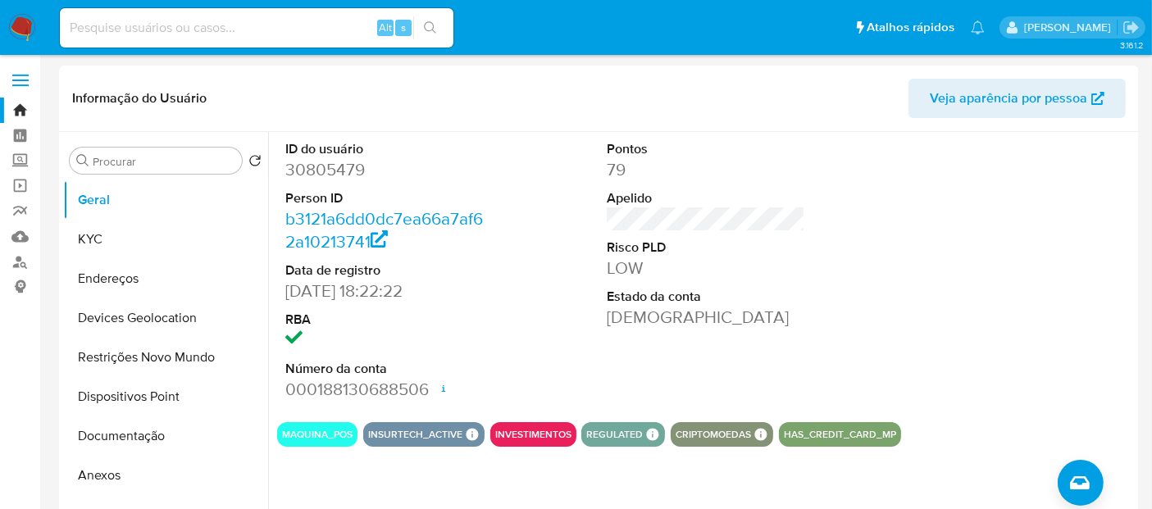
click at [22, 30] on img at bounding box center [22, 28] width 28 height 28
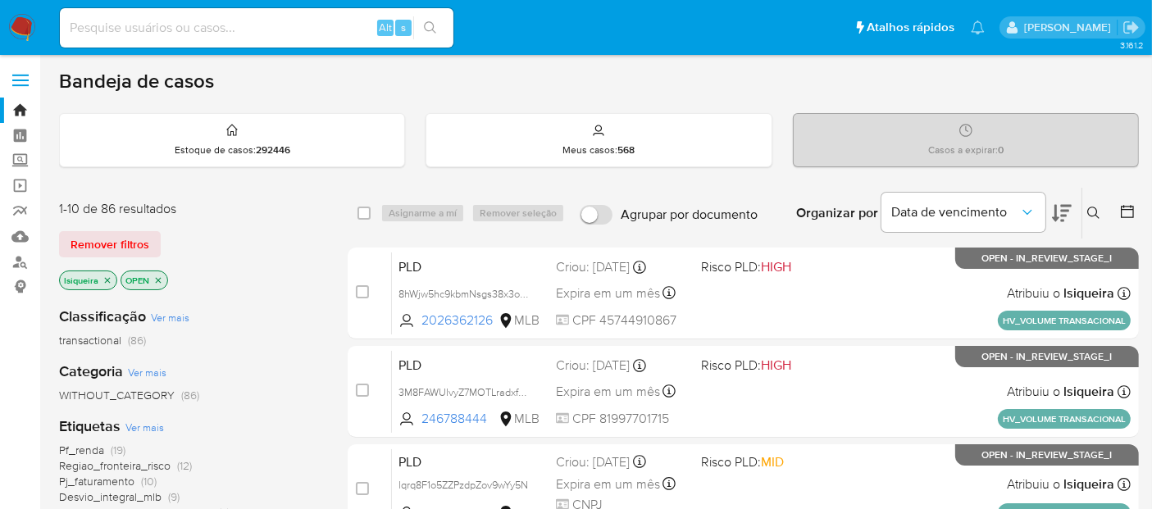
click at [11, 31] on img at bounding box center [22, 28] width 28 height 28
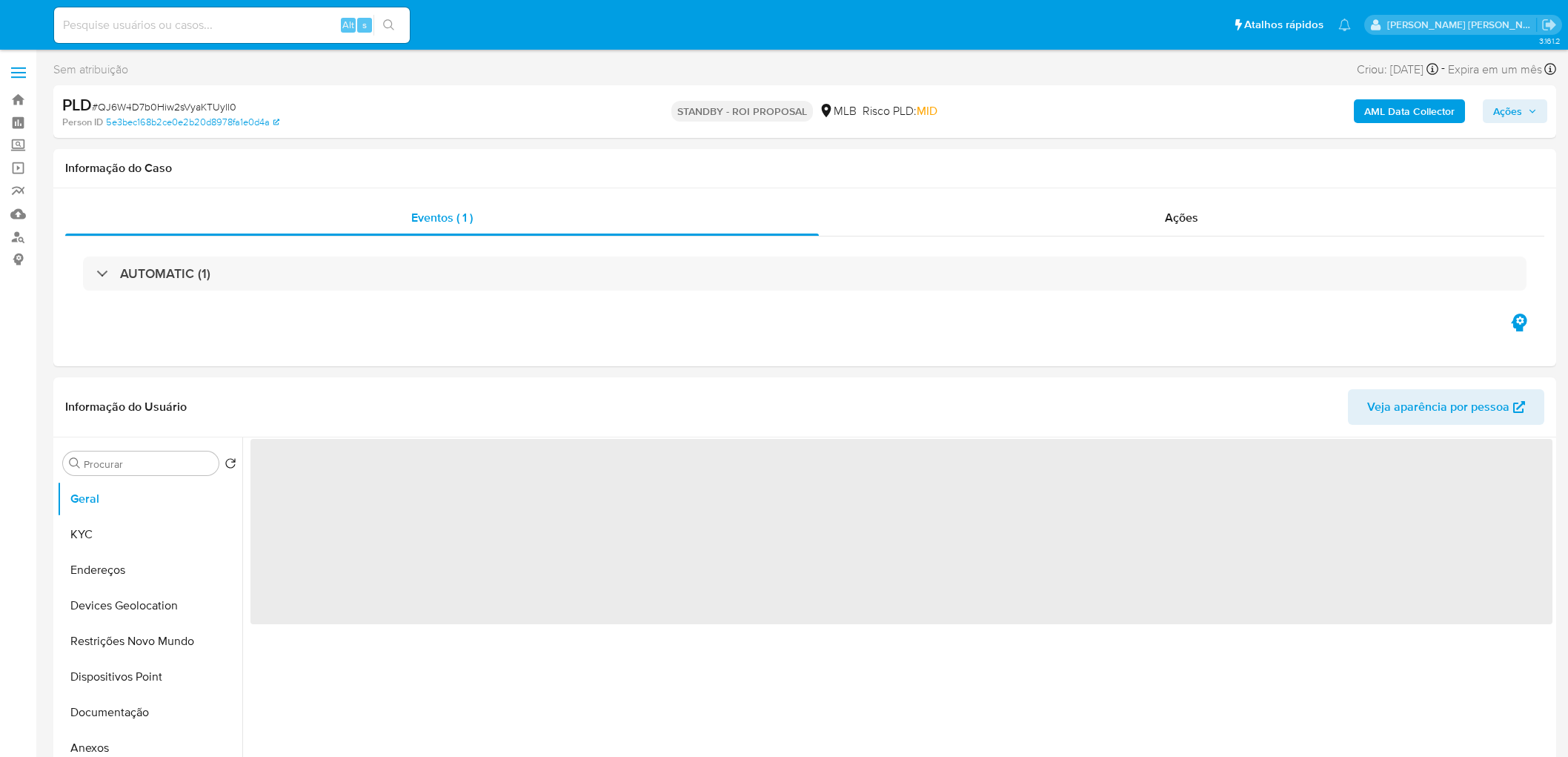
select select "10"
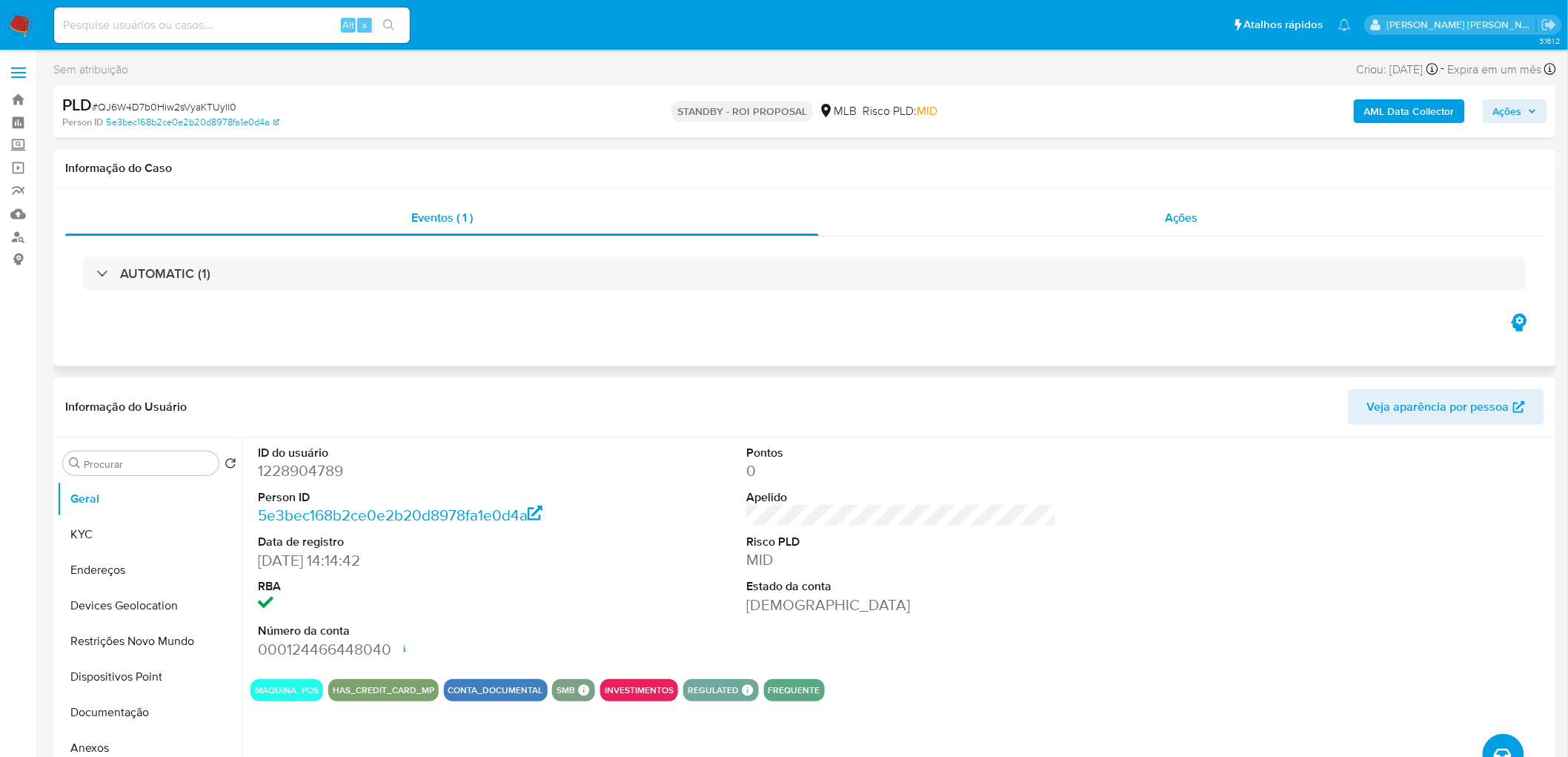
click at [1109, 203] on div "Ações" at bounding box center [1182, 217] width 725 height 35
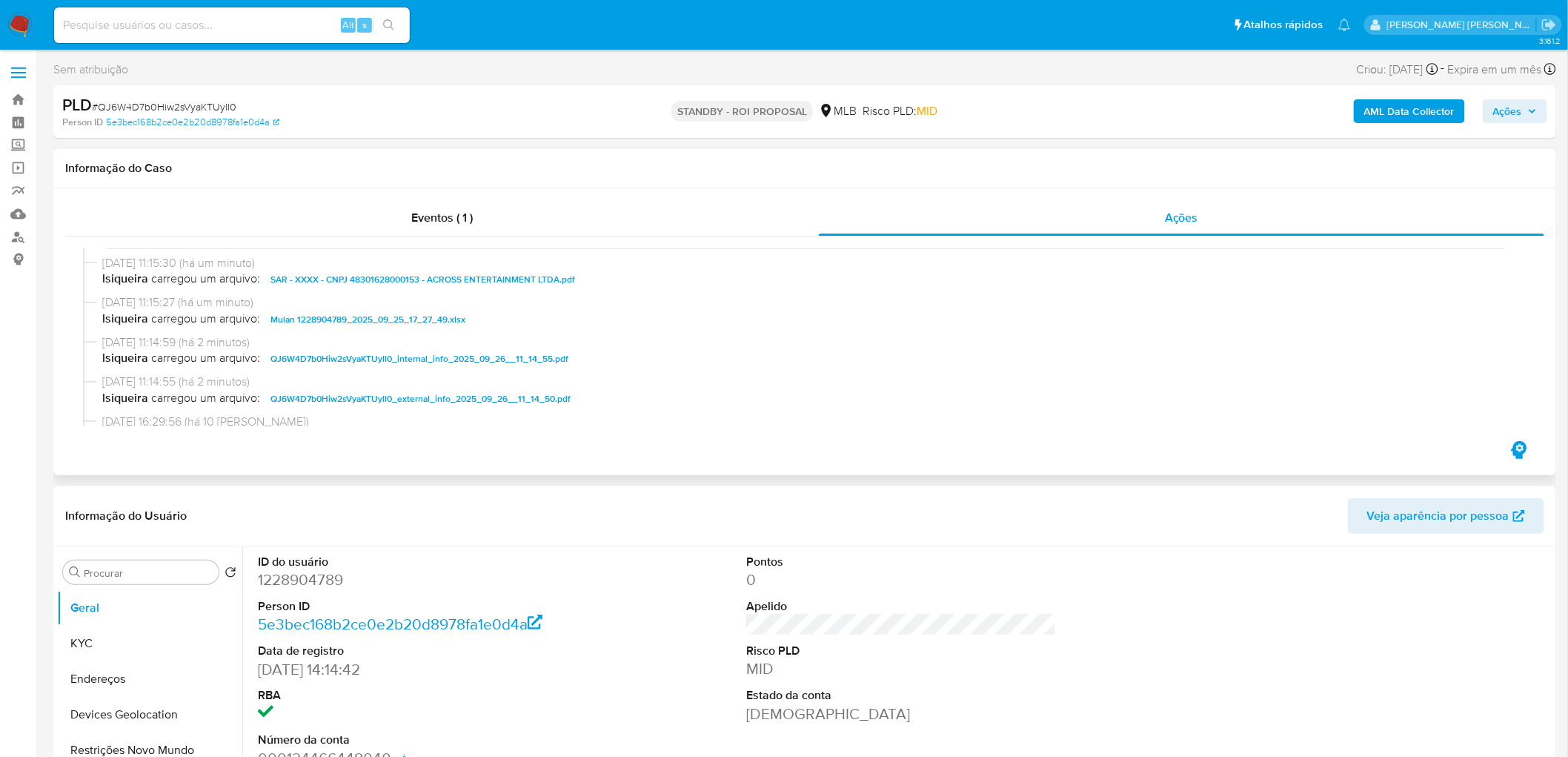
scroll to position [165, 0]
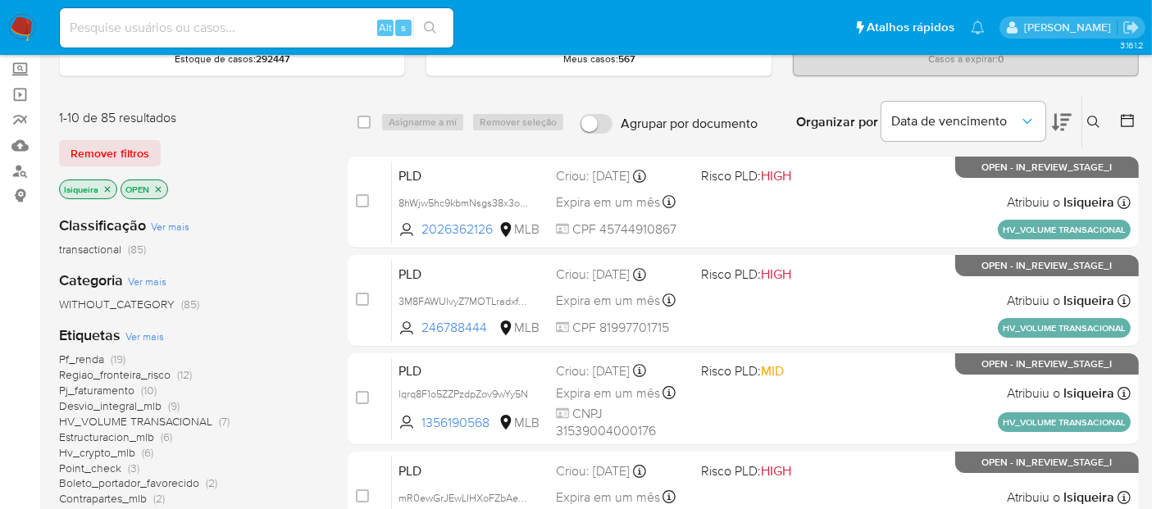
scroll to position [182, 0]
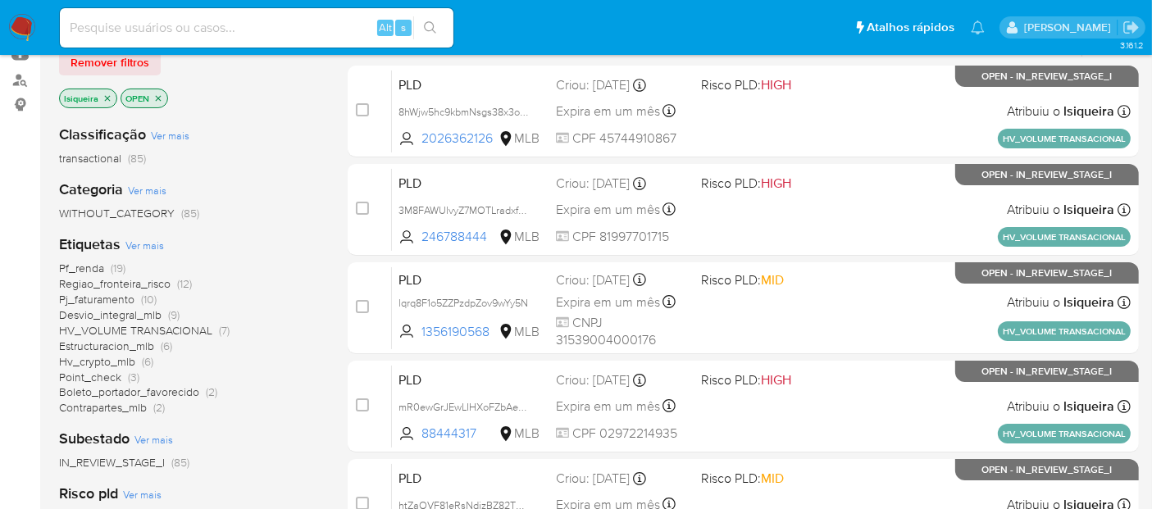
click at [100, 374] on span "Point_check" at bounding box center [90, 377] width 62 height 16
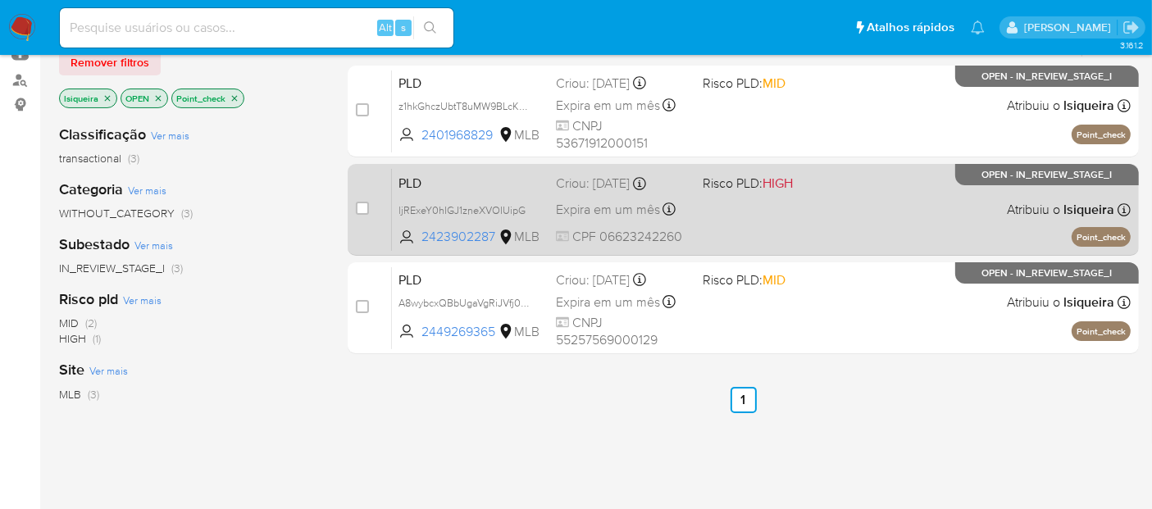
click at [789, 222] on div "PLD ljRExeY0hIGJ1zneXVOIUipG 2423902287 MLB Risco PLD: HIGH Criou: 12/09/2025 C…" at bounding box center [761, 209] width 739 height 83
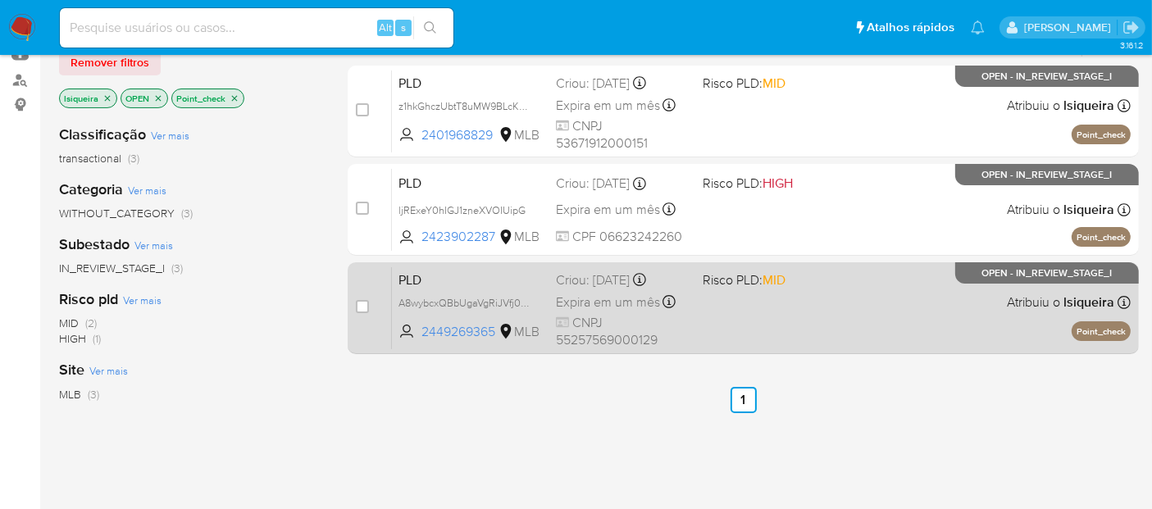
click at [808, 305] on div "PLD A8wybcxQBbUgaVgRiJVfj0mw 2449269365 MLB Risco PLD: MID Criou: 12/09/2025 Cr…" at bounding box center [761, 307] width 739 height 83
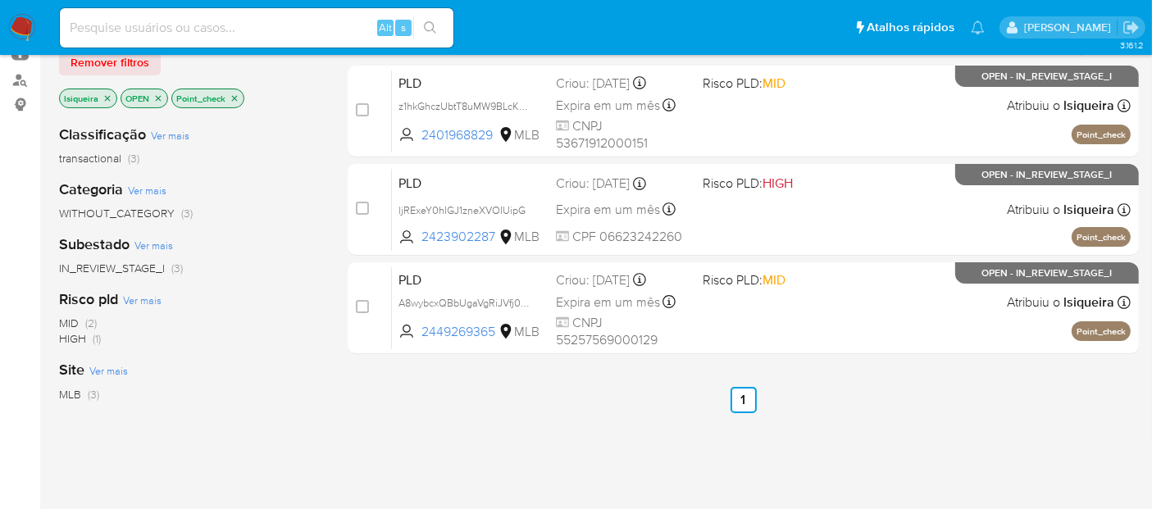
click at [233, 93] on icon "close-filter" at bounding box center [235, 98] width 10 height 10
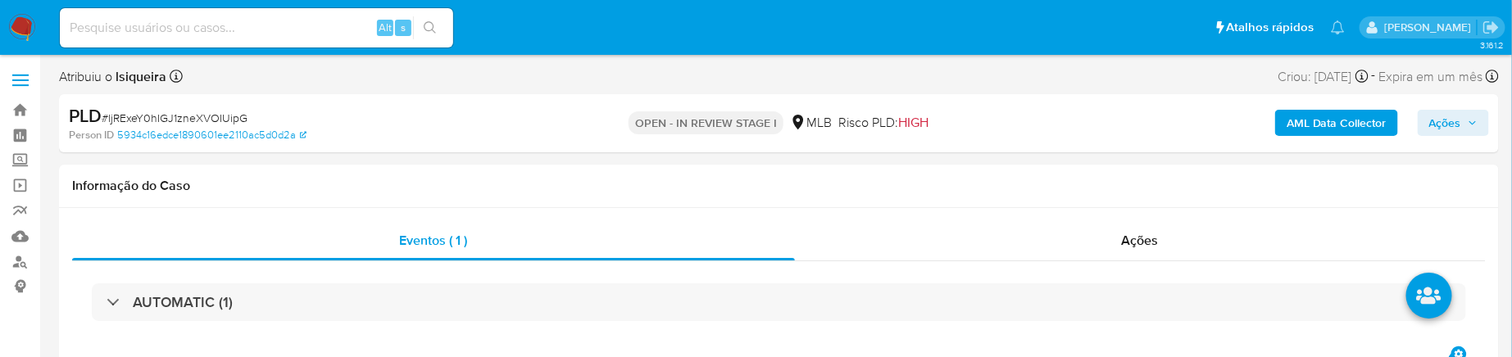
select select "10"
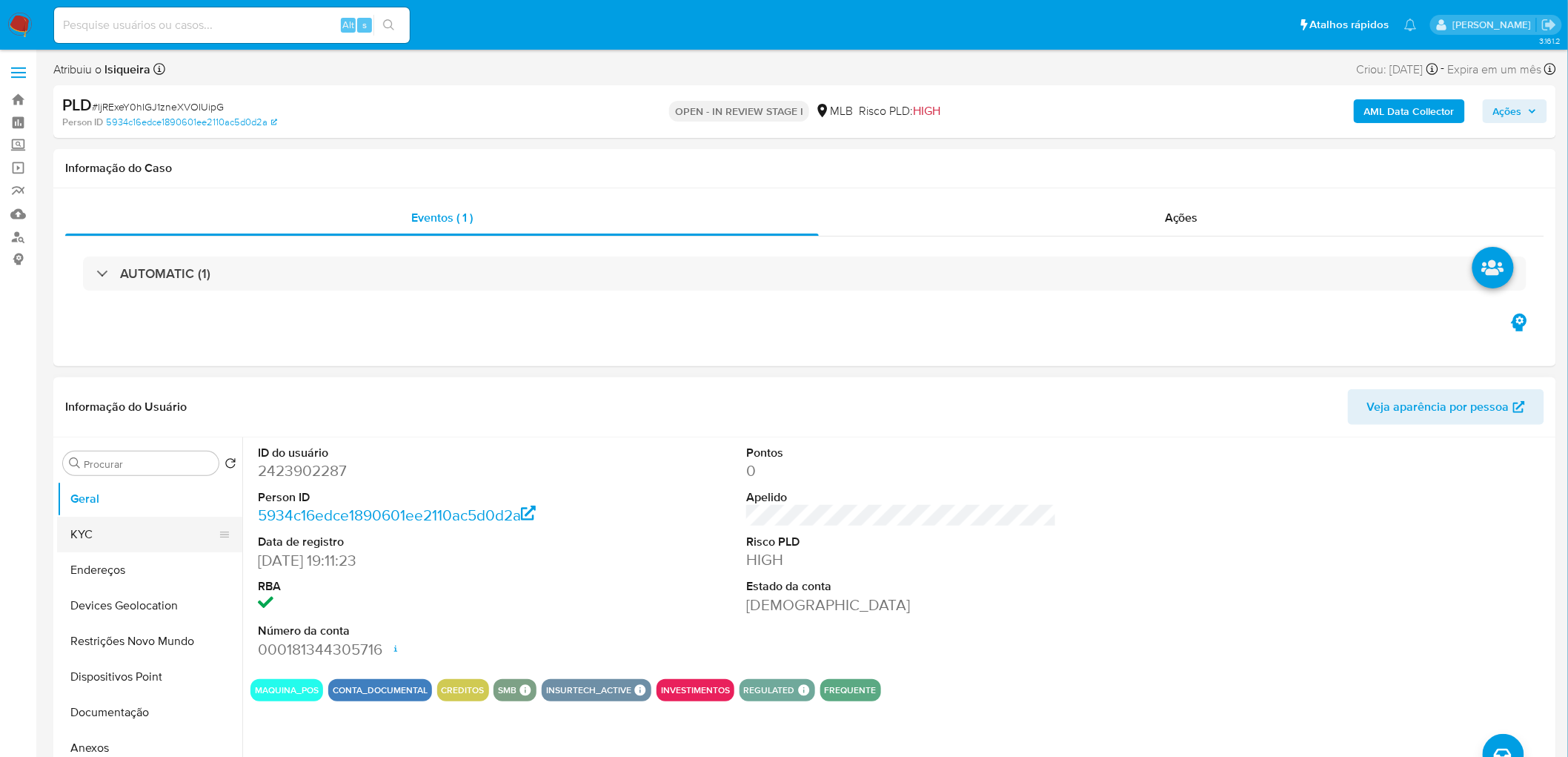
click at [112, 413] on button "KYC" at bounding box center [144, 534] width 174 height 35
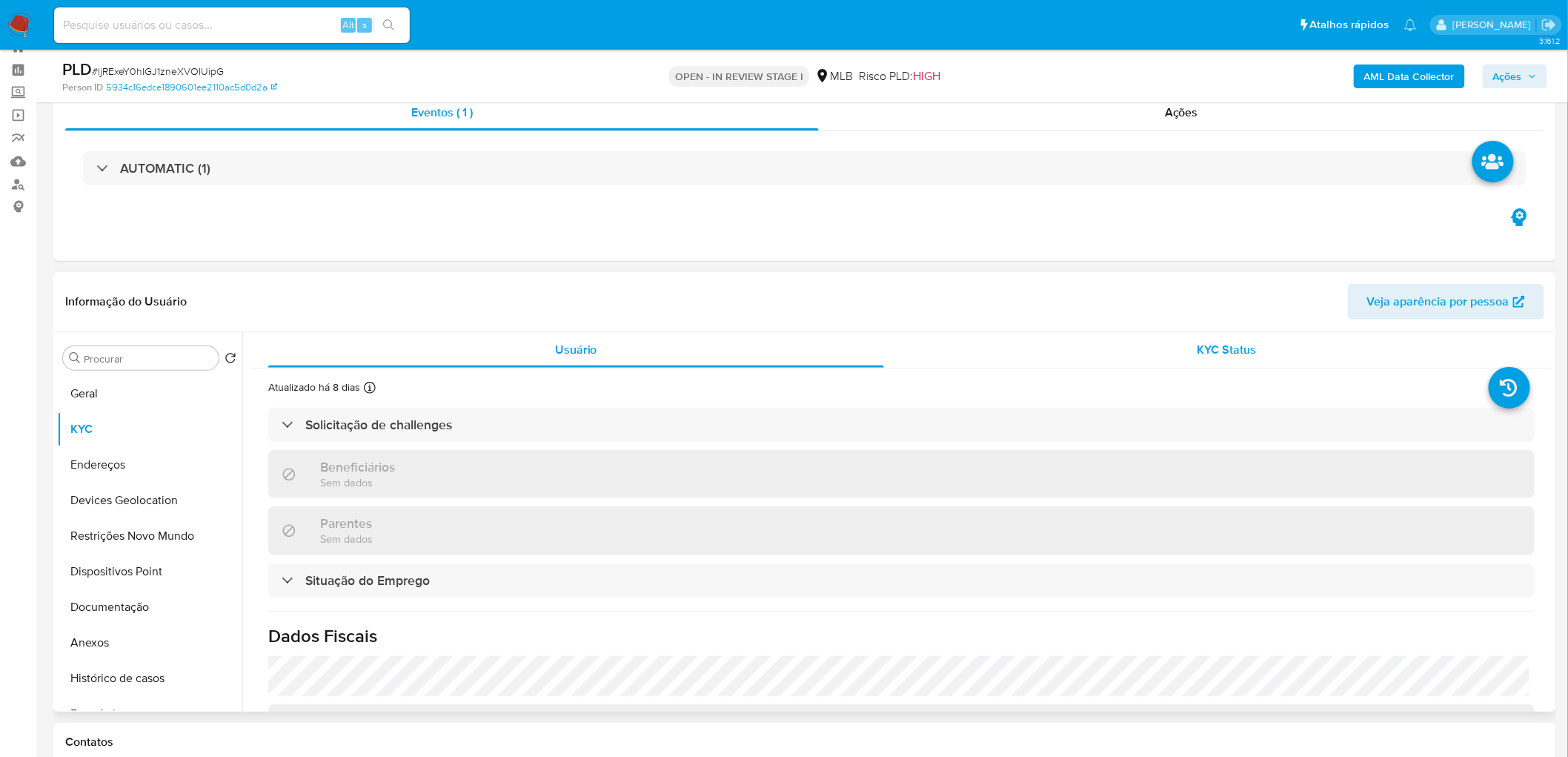
scroll to position [82, 0]
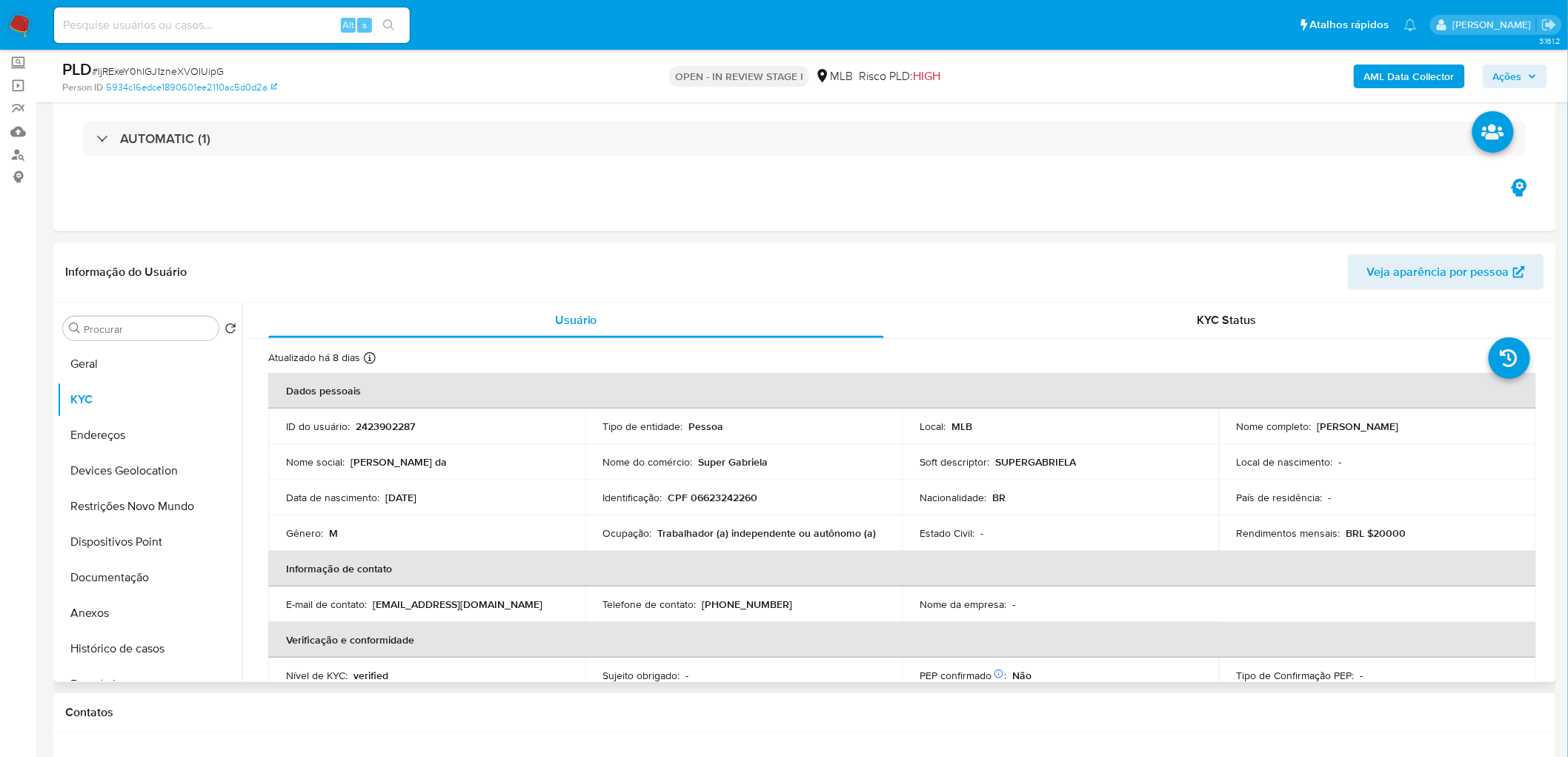
drag, startPoint x: 1406, startPoint y: 424, endPoint x: 1309, endPoint y: 423, distance: 97.0
click at [937, 413] on div "Nome completo : Gustavo da Silva Macedo" at bounding box center [1377, 426] width 281 height 14
copy div "Gustavo da Silva Macedo"
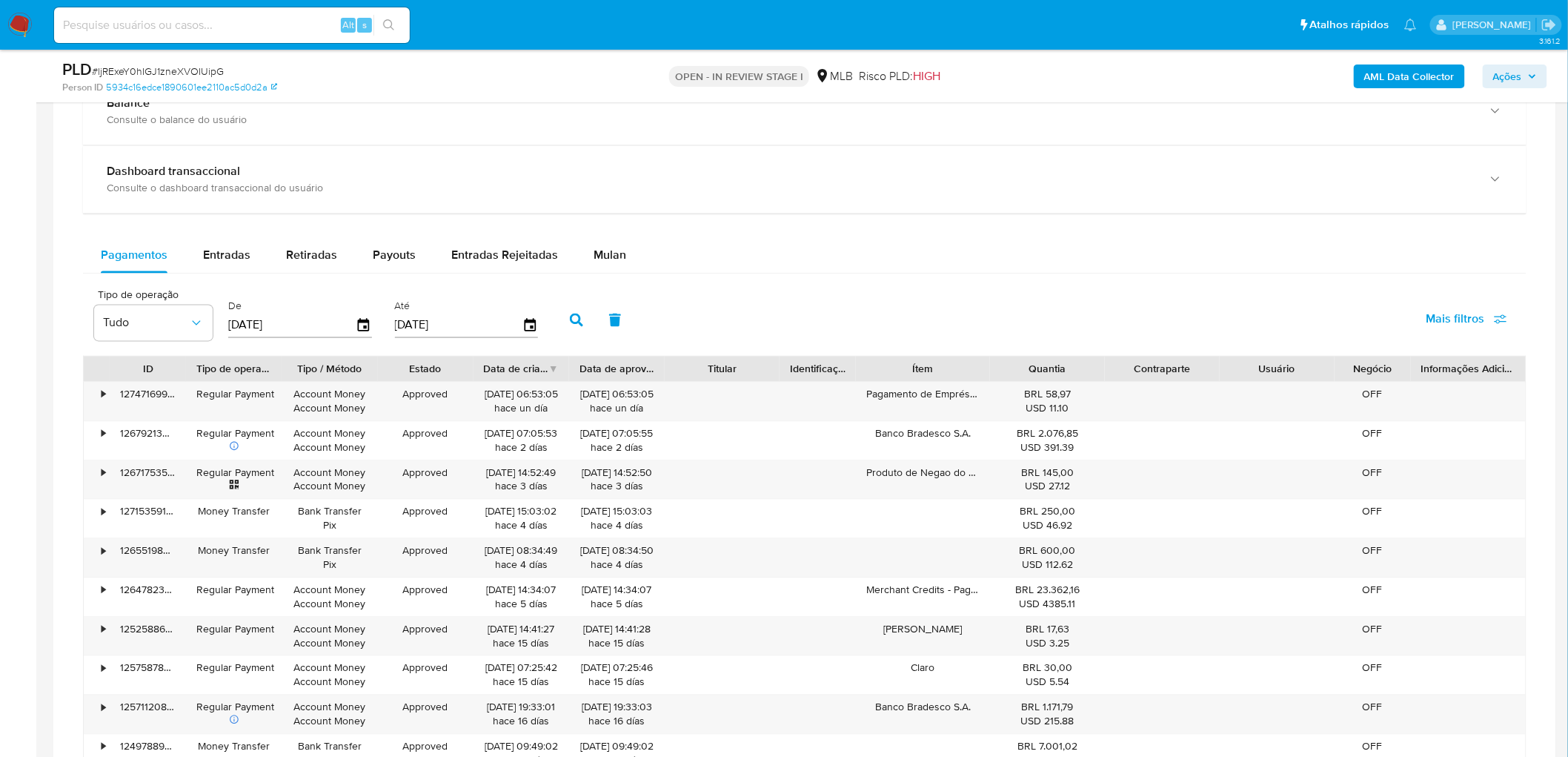
scroll to position [1116, 0]
click at [609, 257] on span "Mulan" at bounding box center [610, 252] width 33 height 17
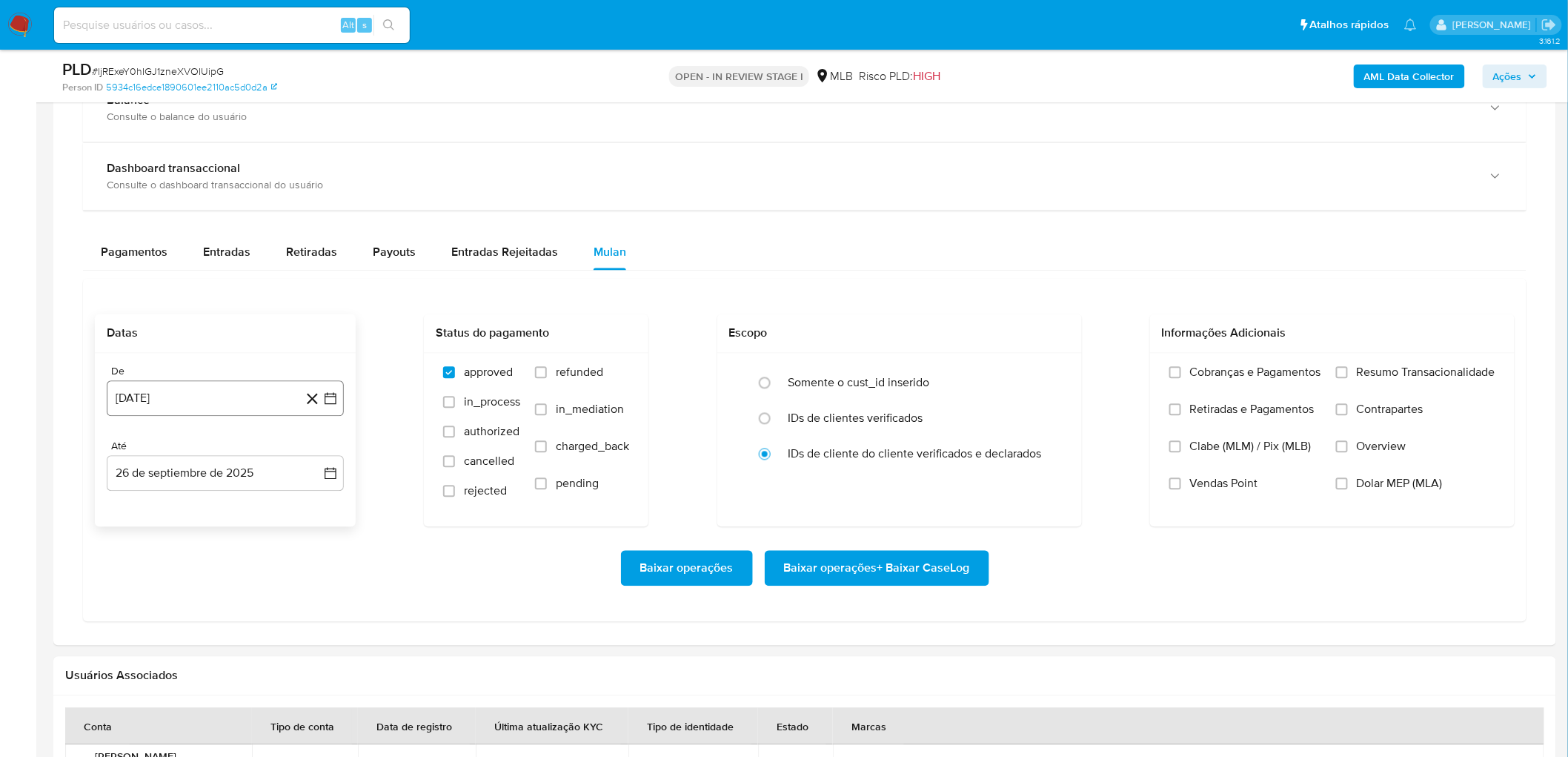
click at [145, 398] on button "26 de agosto de 2024" at bounding box center [225, 398] width 237 height 35
click at [226, 413] on span "agosto 2024" at bounding box center [218, 452] width 68 height 14
click at [315, 413] on icon "Año siguiente" at bounding box center [315, 452] width 18 height 18
click at [231, 413] on span "ago" at bounding box center [224, 589] width 18 height 12
click at [256, 413] on button "1" at bounding box center [255, 507] width 24 height 24
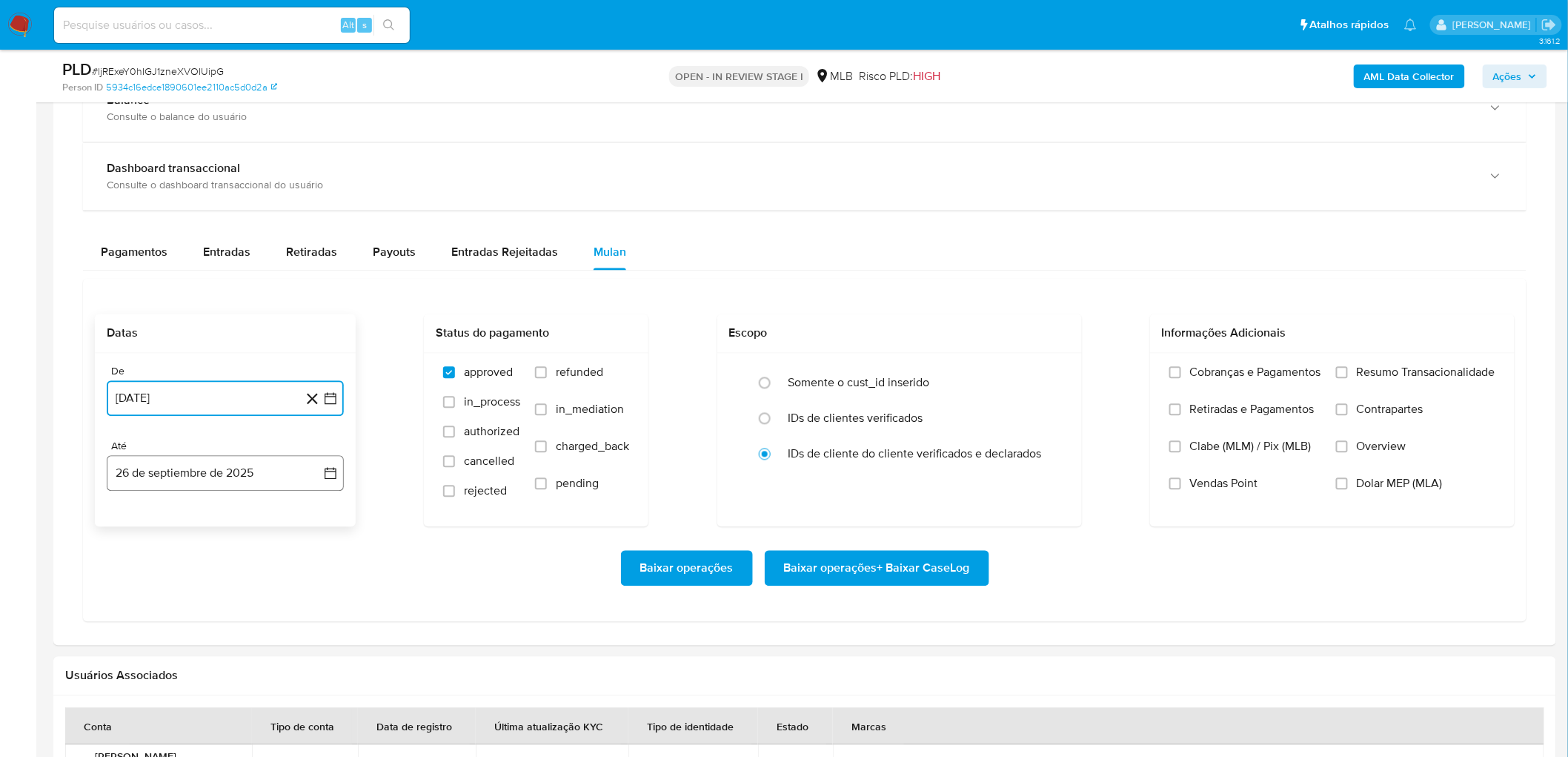
click at [231, 413] on button "26 de septiembre de 2025" at bounding box center [225, 473] width 237 height 35
click at [196, 413] on button "24" at bounding box center [195, 671] width 24 height 24
click at [937, 384] on label "Resumo Transacionalidade" at bounding box center [1416, 383] width 159 height 37
click at [937, 379] on input "Resumo Transacionalidade" at bounding box center [1342, 373] width 12 height 12
click at [937, 413] on label "Vendas Point" at bounding box center [1245, 495] width 152 height 37
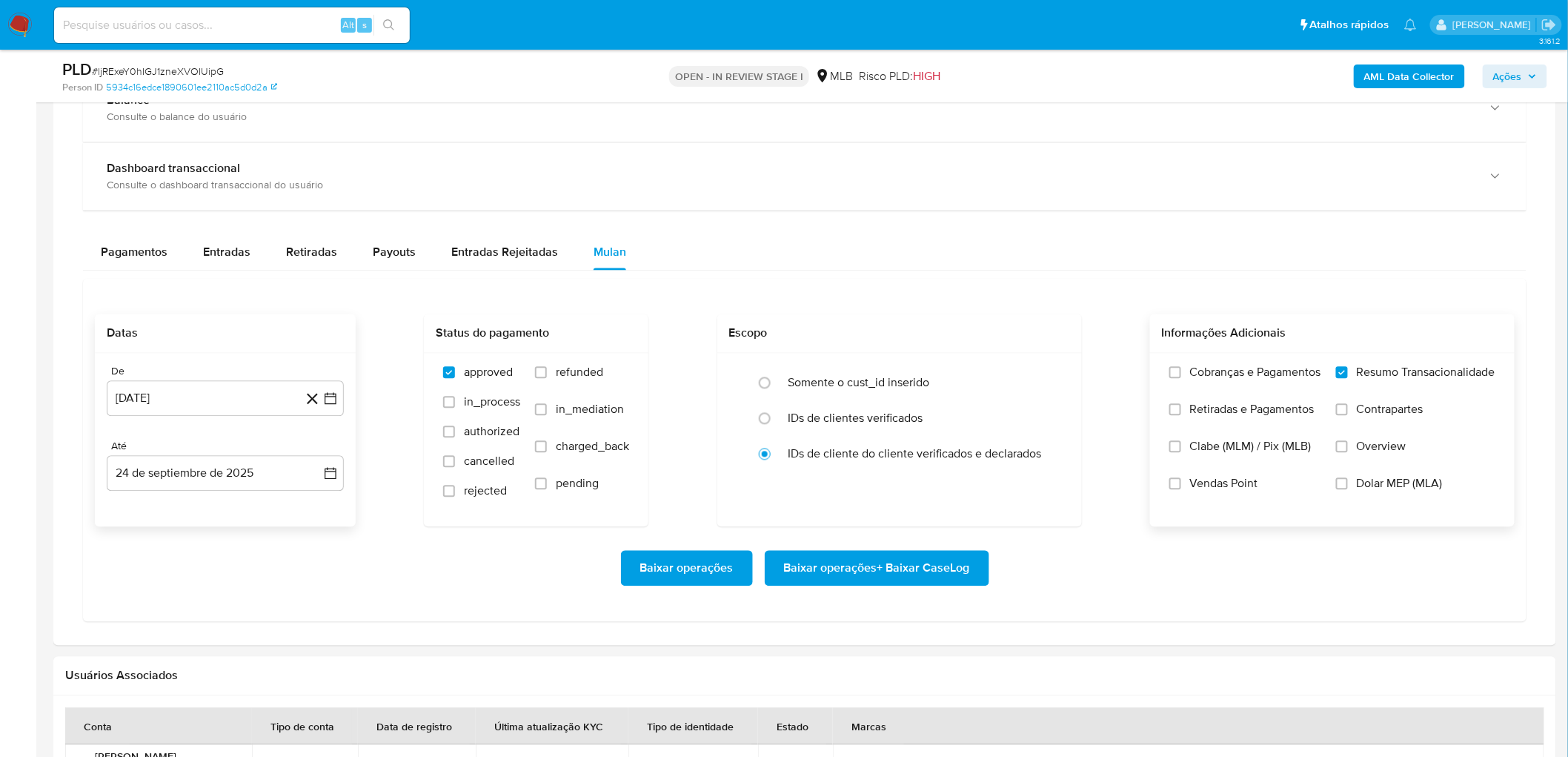
click at [937, 413] on input "Vendas Point" at bounding box center [1175, 484] width 12 height 12
click at [845, 413] on span "Baixar operações + Baixar CaseLog" at bounding box center [877, 569] width 186 height 33
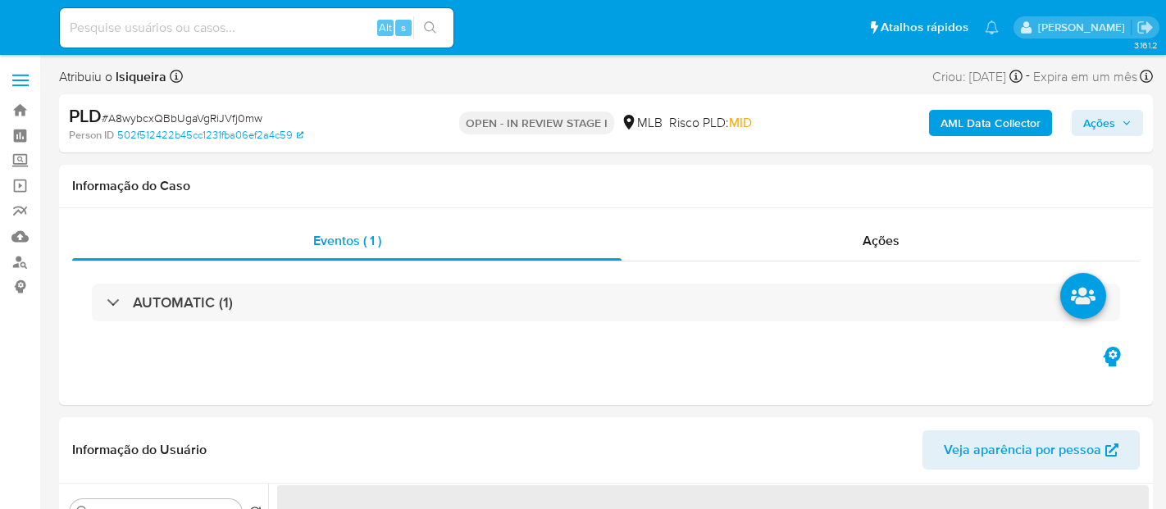
select select "10"
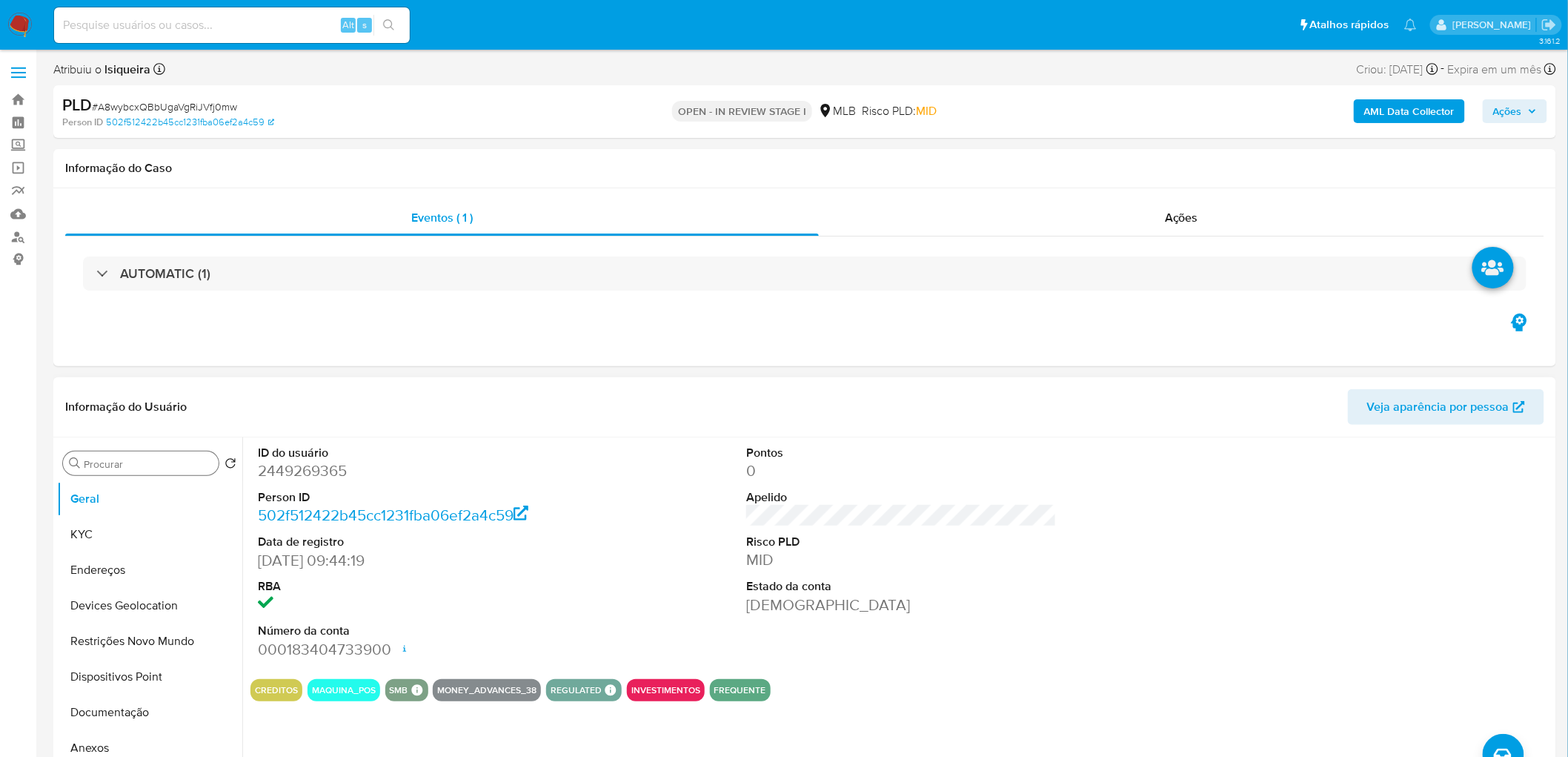
drag, startPoint x: 92, startPoint y: 539, endPoint x: 196, endPoint y: 475, distance: 122.1
click at [92, 459] on button "KYC" at bounding box center [149, 534] width 185 height 35
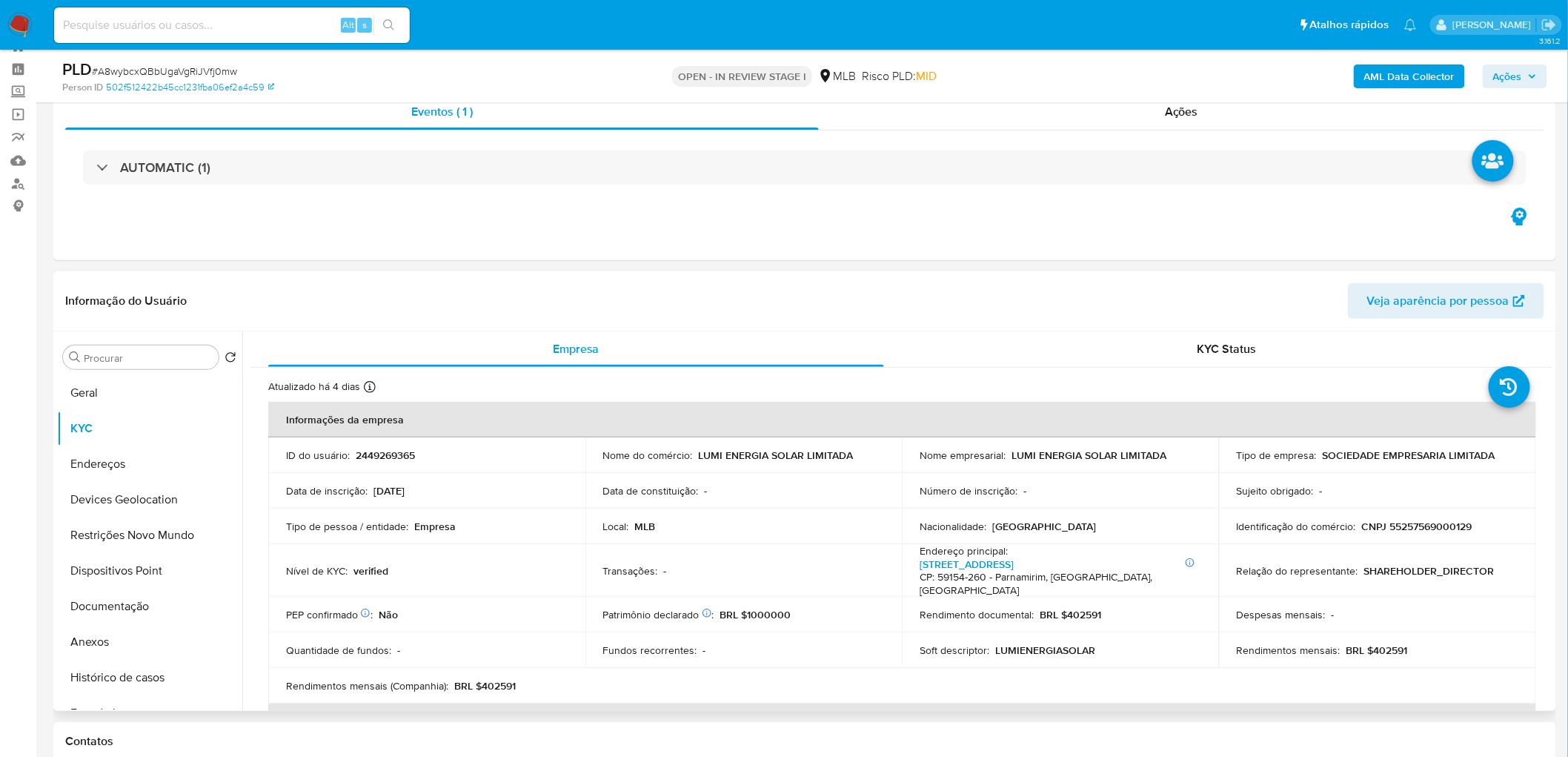
scroll to position [165, 0]
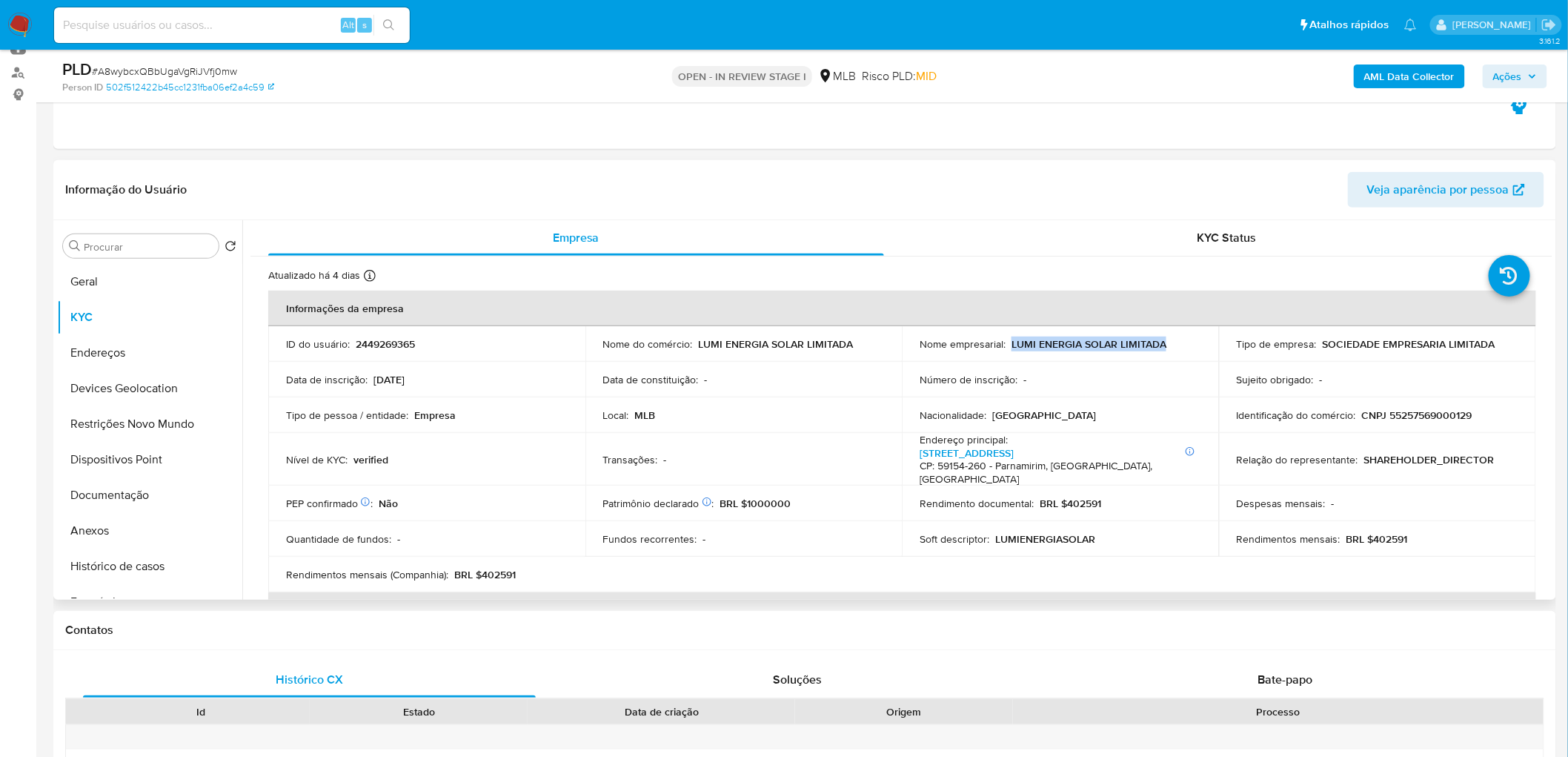
drag, startPoint x: 1176, startPoint y: 343, endPoint x: 1009, endPoint y: 349, distance: 167.1
click at [1009, 349] on div "Nome empresarial : LUMI ENERGIA SOLAR LIMITADA" at bounding box center [1060, 344] width 281 height 14
copy p "LUMI ENERGIA SOLAR LIMITADA"
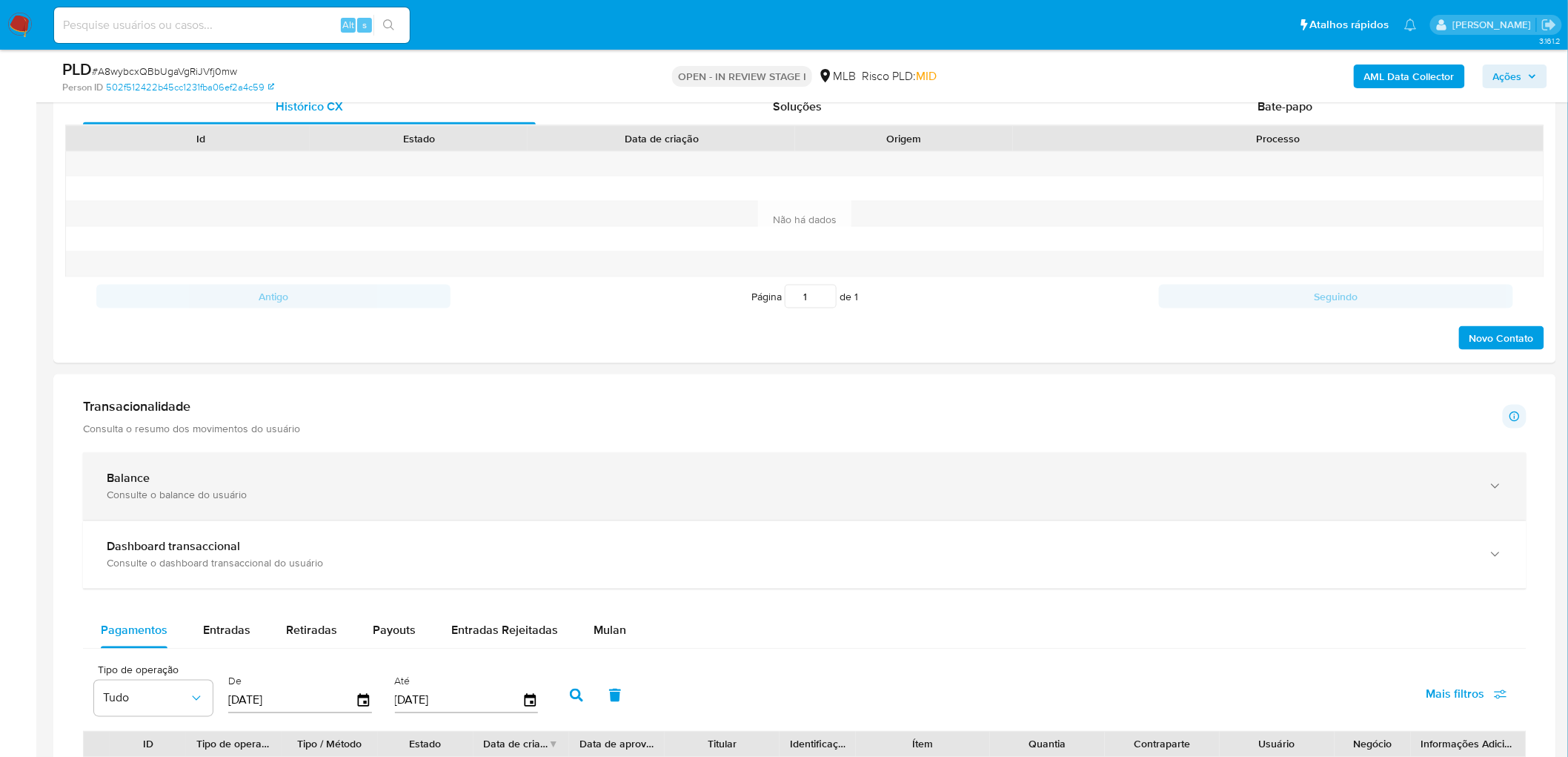
scroll to position [658, 0]
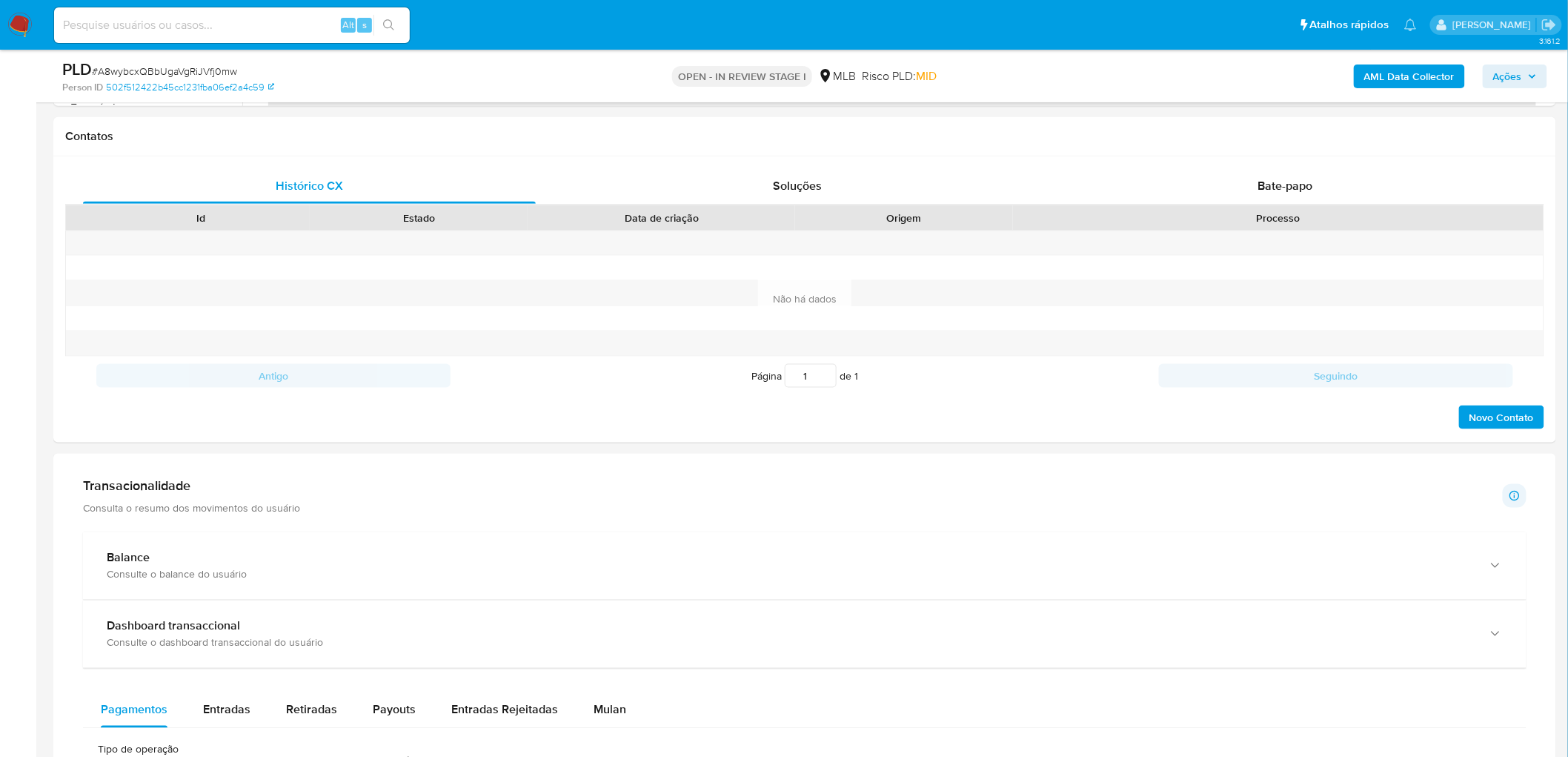
drag, startPoint x: 605, startPoint y: 705, endPoint x: 805, endPoint y: 499, distance: 287.1
click at [606, 459] on span "Mulan" at bounding box center [610, 709] width 33 height 17
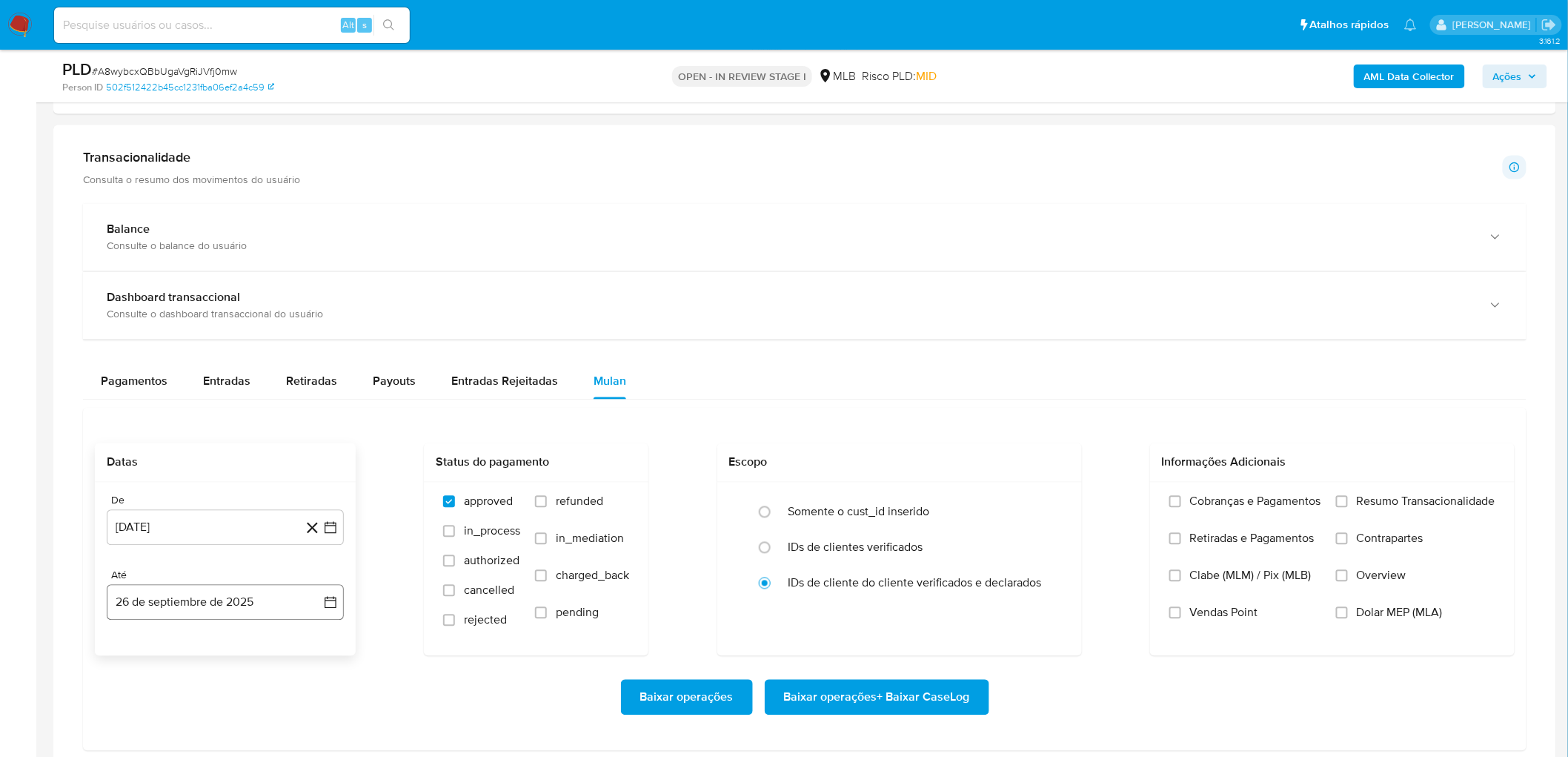
scroll to position [989, 0]
click at [202, 459] on button "[DATE]" at bounding box center [225, 525] width 237 height 35
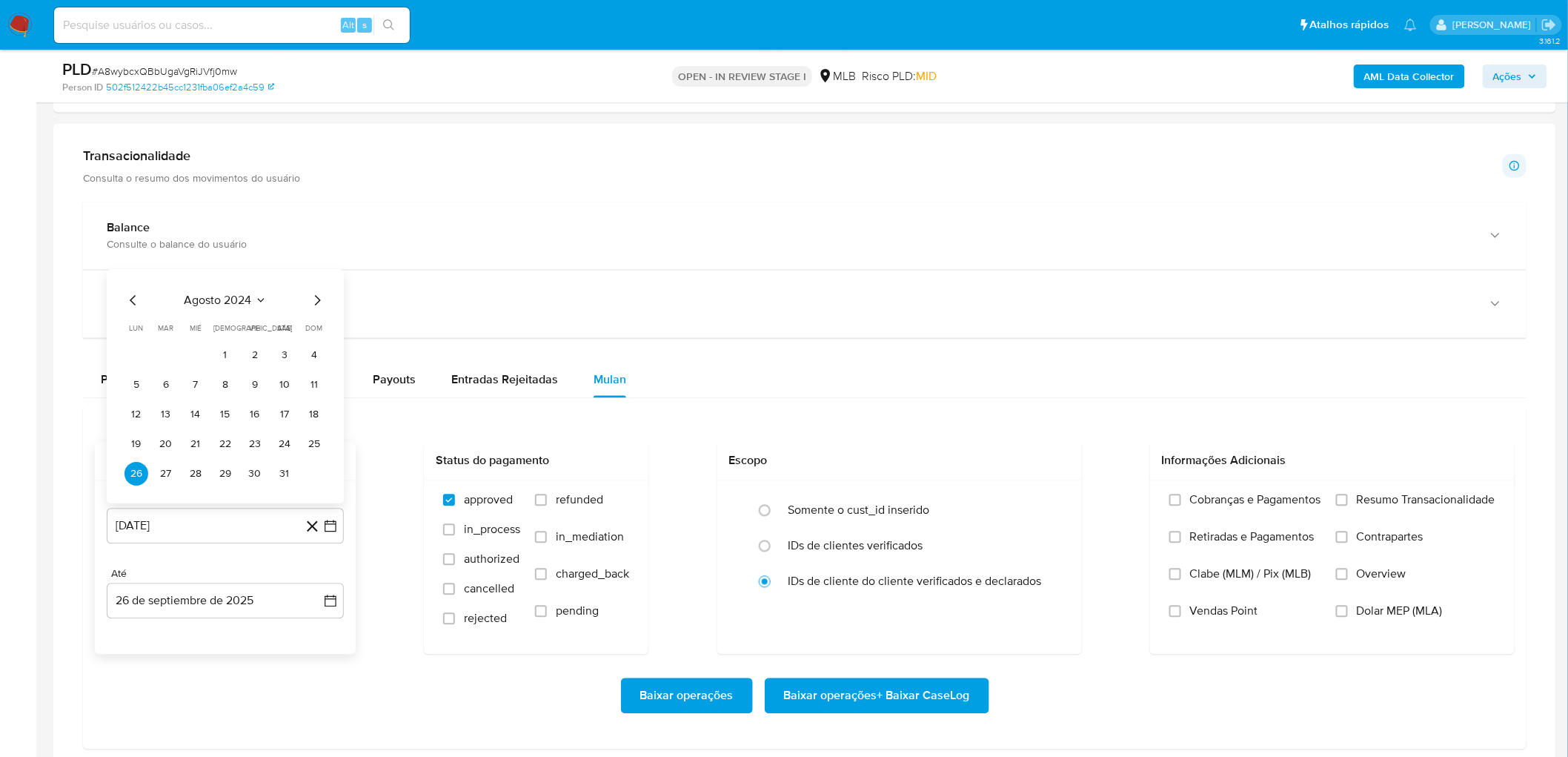
click at [244, 295] on span "agosto 2024" at bounding box center [218, 301] width 68 height 14
click at [313, 291] on div "2024 2024 ene feb mar abr may jun [DATE] ago sep oct nov dic" at bounding box center [223, 379] width 234 height 251
click at [314, 282] on icon "Año siguiente" at bounding box center [315, 282] width 6 height 10
click at [220, 421] on span "ago" at bounding box center [224, 421] width 18 height 12
click at [253, 350] on button "1" at bounding box center [255, 355] width 24 height 24
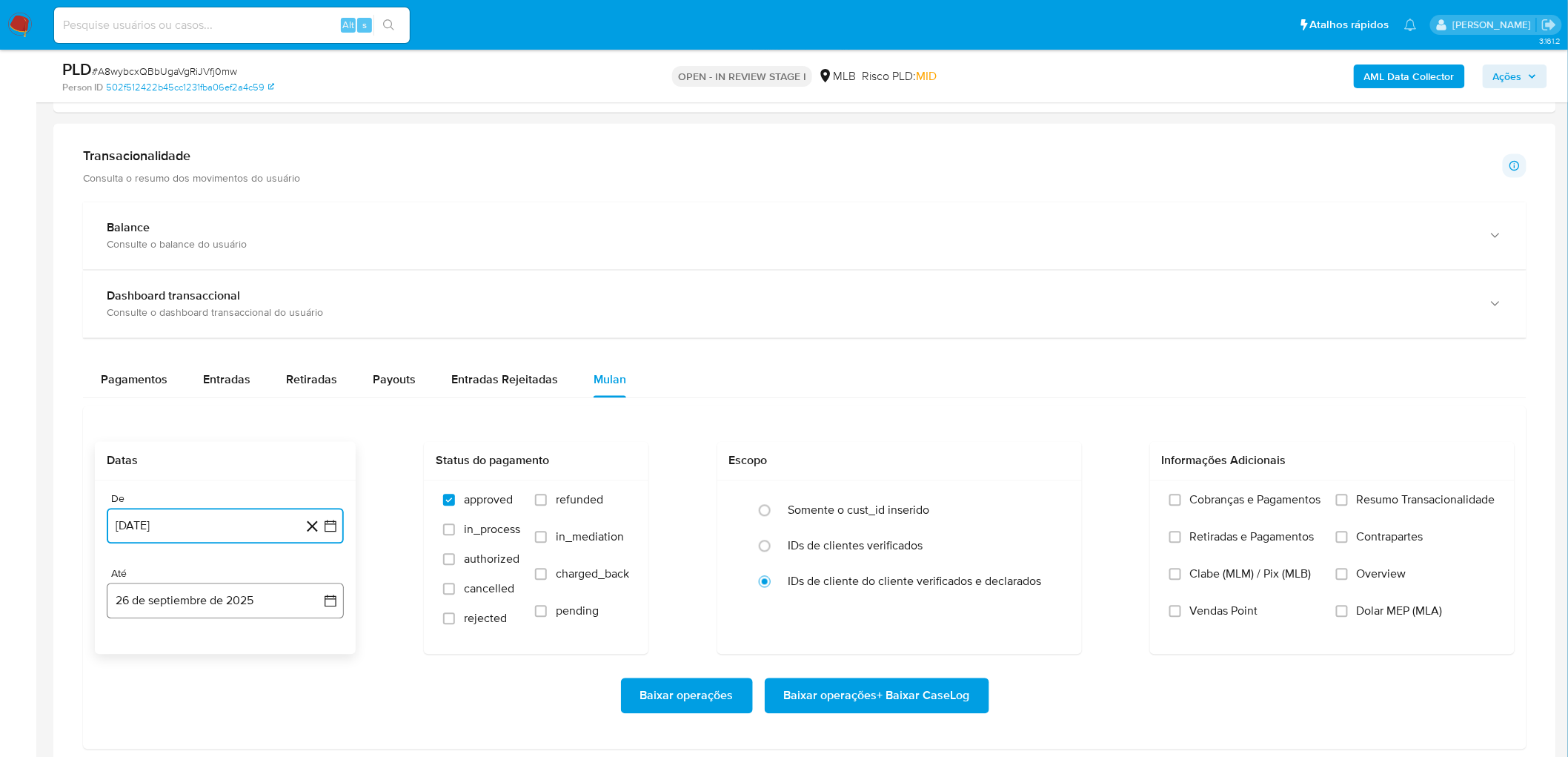
click at [151, 459] on button "26 de septiembre de 2025" at bounding box center [225, 601] width 237 height 35
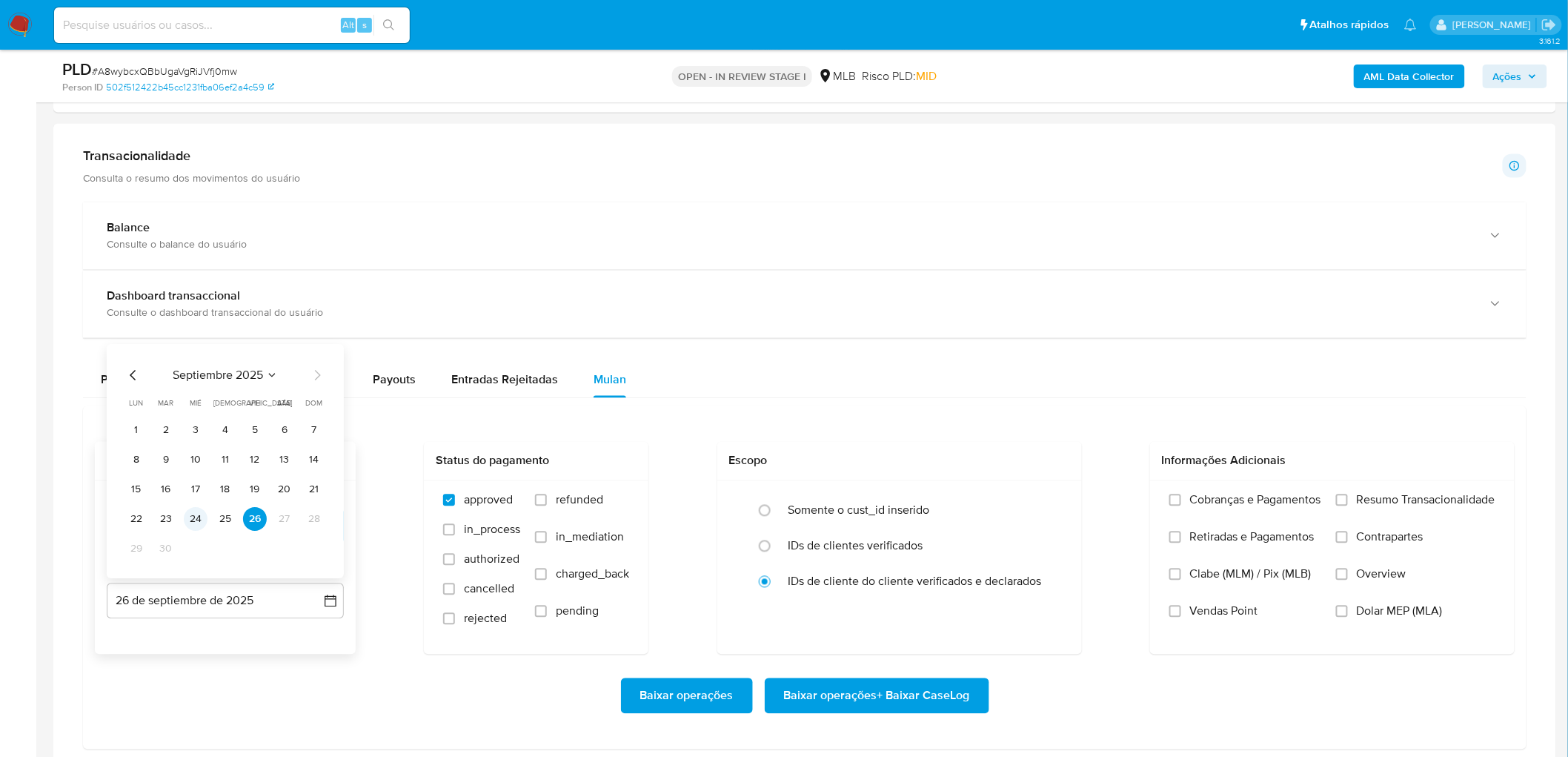
click at [203, 459] on button "24" at bounding box center [195, 519] width 24 height 24
drag, startPoint x: 1392, startPoint y: 507, endPoint x: 1325, endPoint y: 544, distance: 76.5
click at [1053, 459] on span "Resumo Transacionalidade" at bounding box center [1426, 500] width 138 height 14
click at [1053, 459] on input "Resumo Transacionalidade" at bounding box center [1342, 500] width 12 height 12
click at [1053, 459] on span "Vendas Point" at bounding box center [1223, 611] width 68 height 14
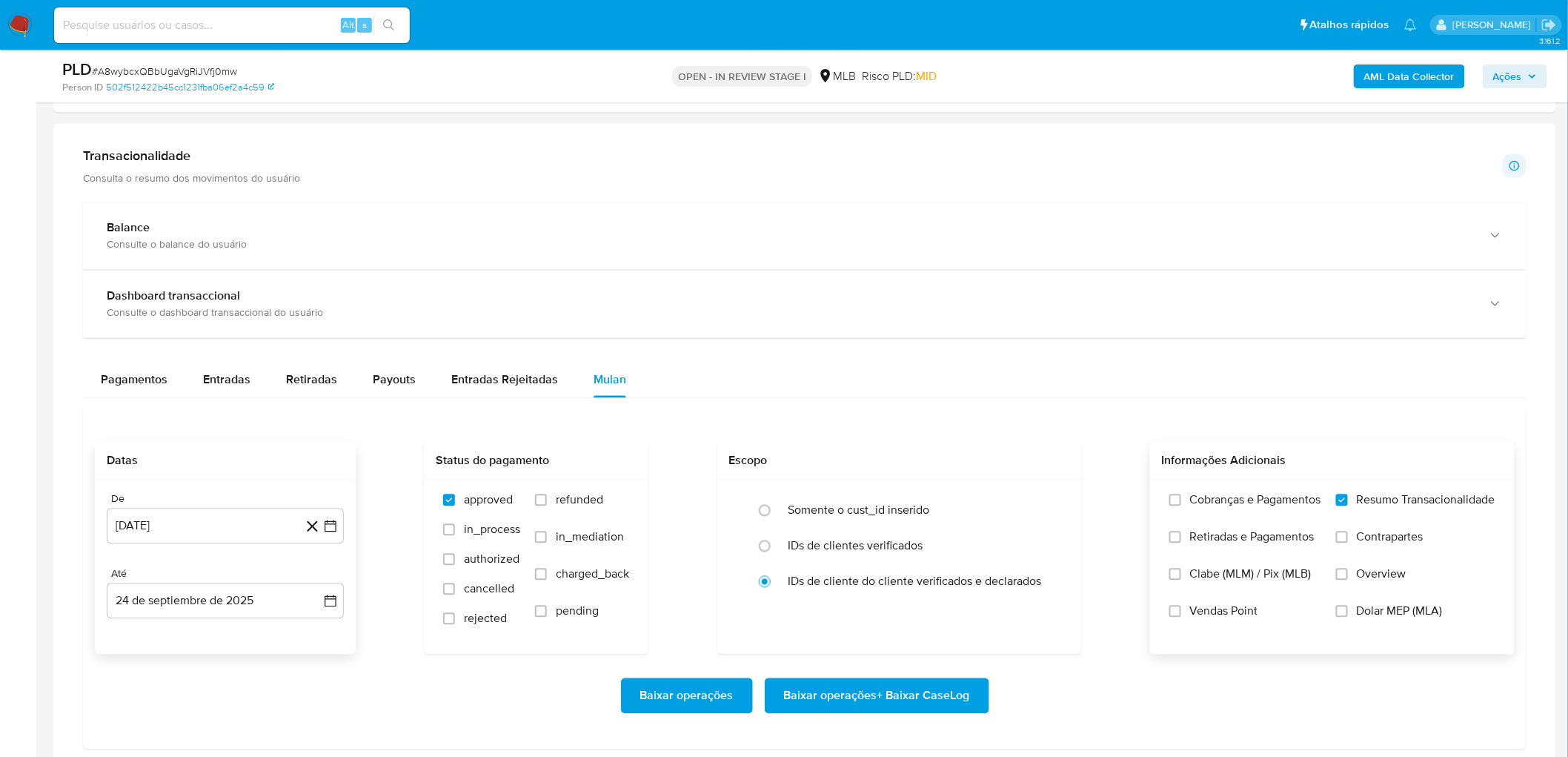
click at [1053, 459] on input "Vendas Point" at bounding box center [1175, 611] width 12 height 12
click at [860, 459] on span "Baixar operações + Baixar CaseLog" at bounding box center [877, 696] width 186 height 33
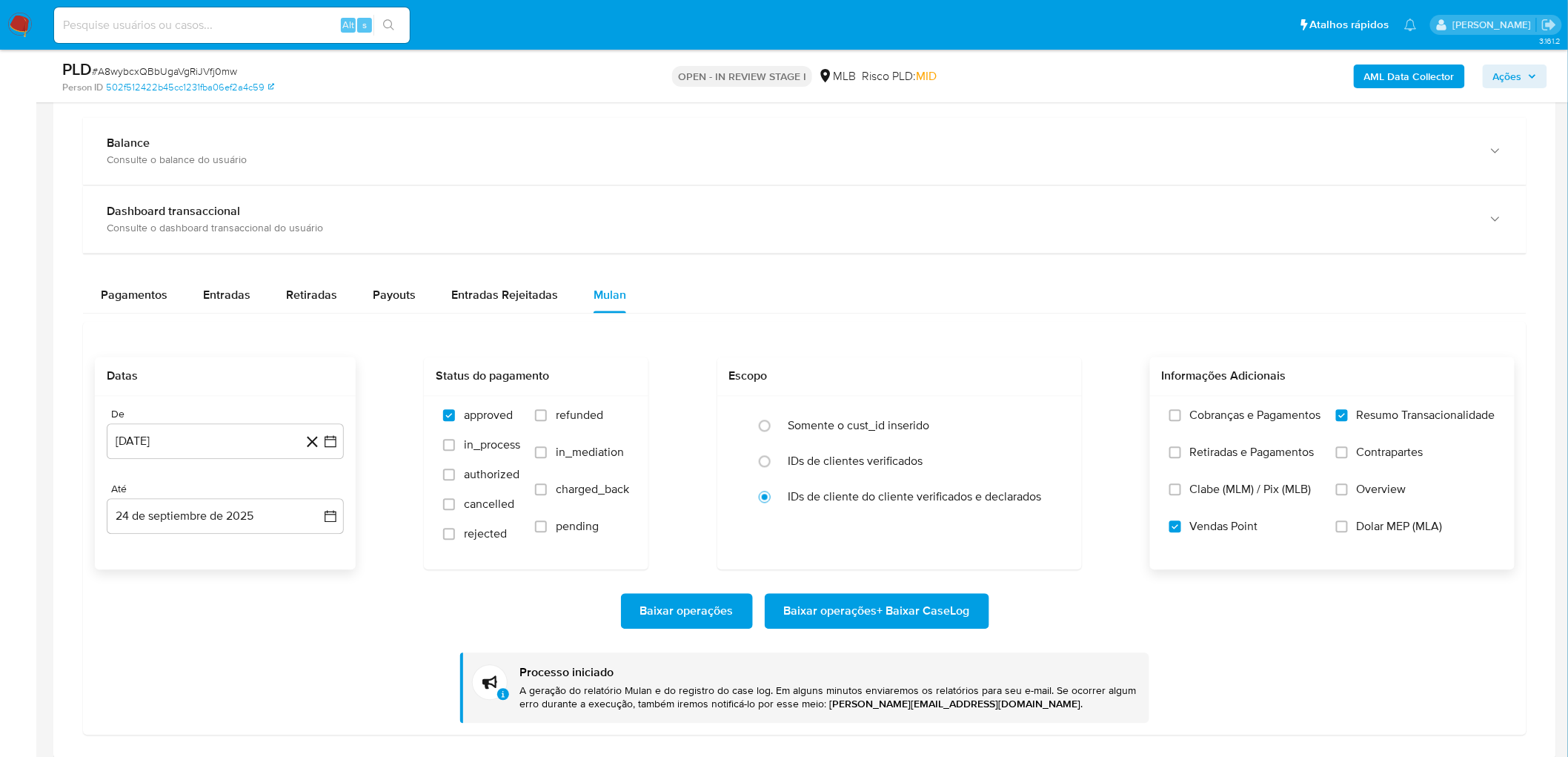
scroll to position [1235, 0]
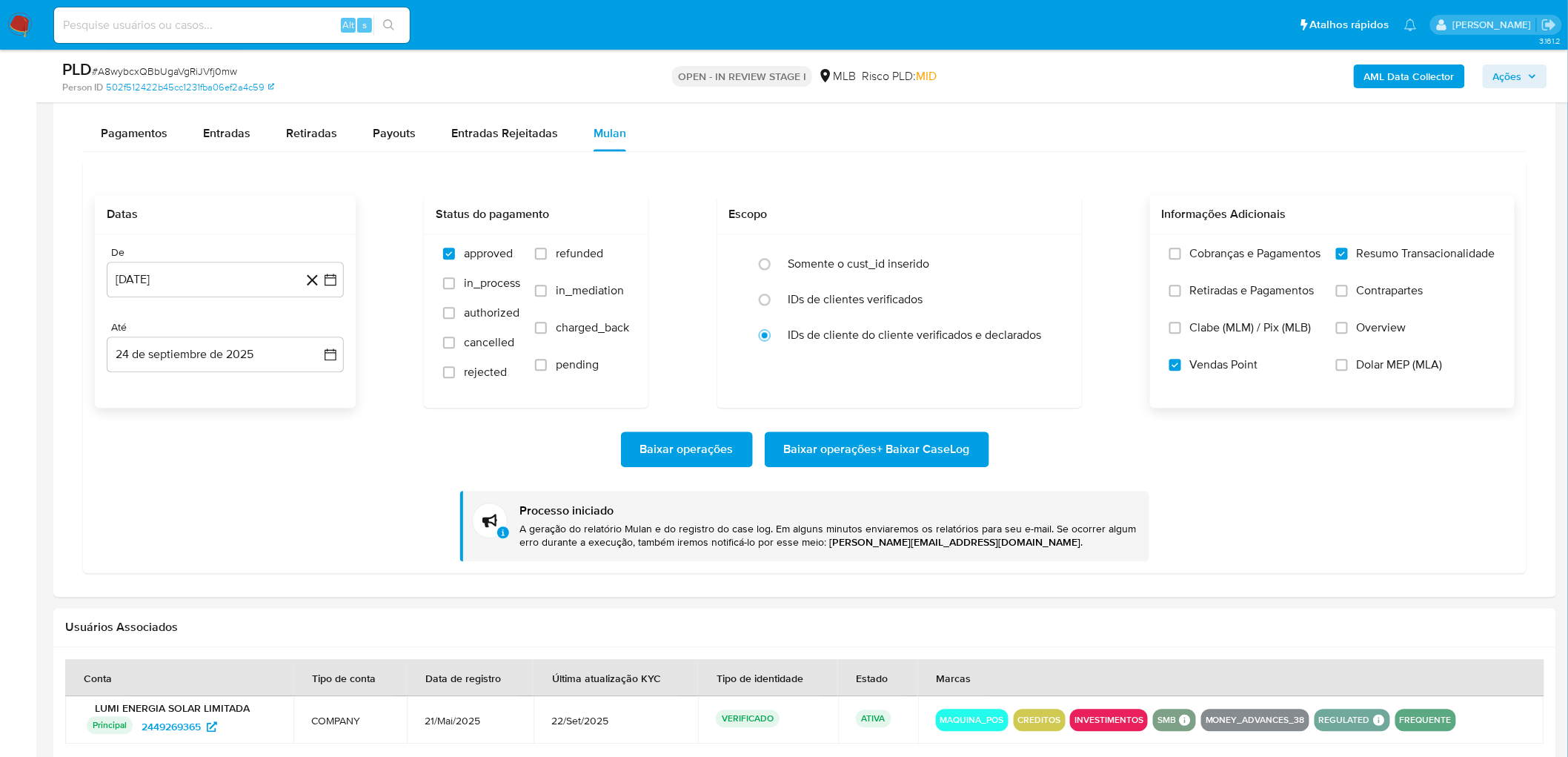
click at [1053, 163] on div "Datas De 1 de agosto de 2025 1-08-2025 Até 24 de septiembre de 2025 24-09-2025 …" at bounding box center [805, 365] width 1444 height 413
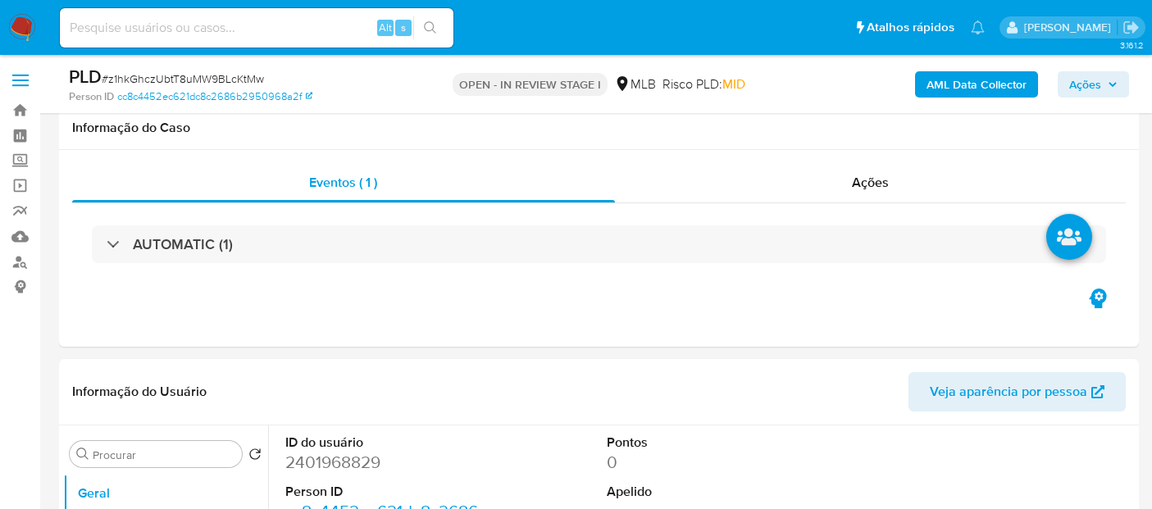
select select "10"
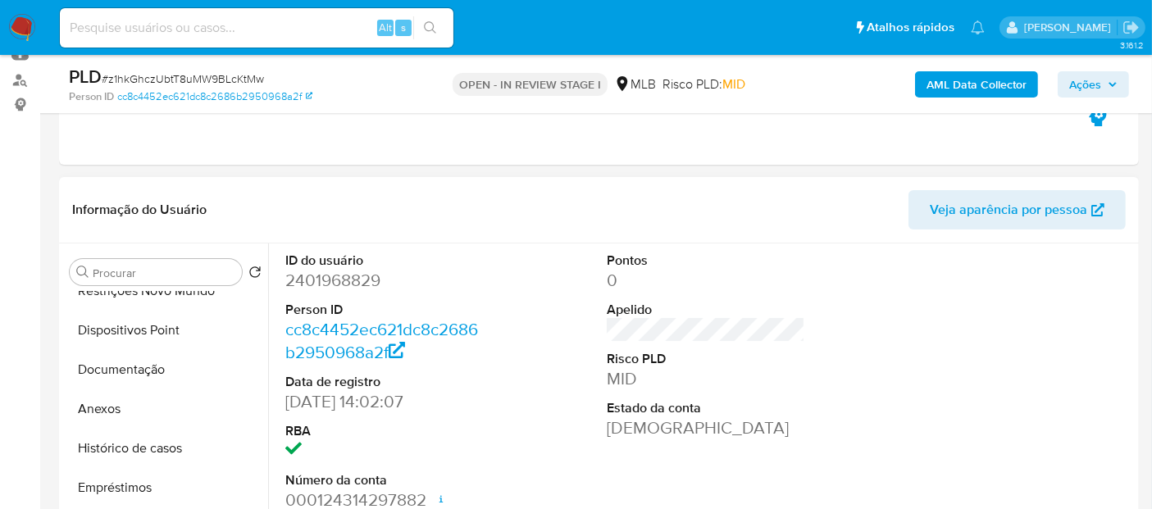
scroll to position [182, 0]
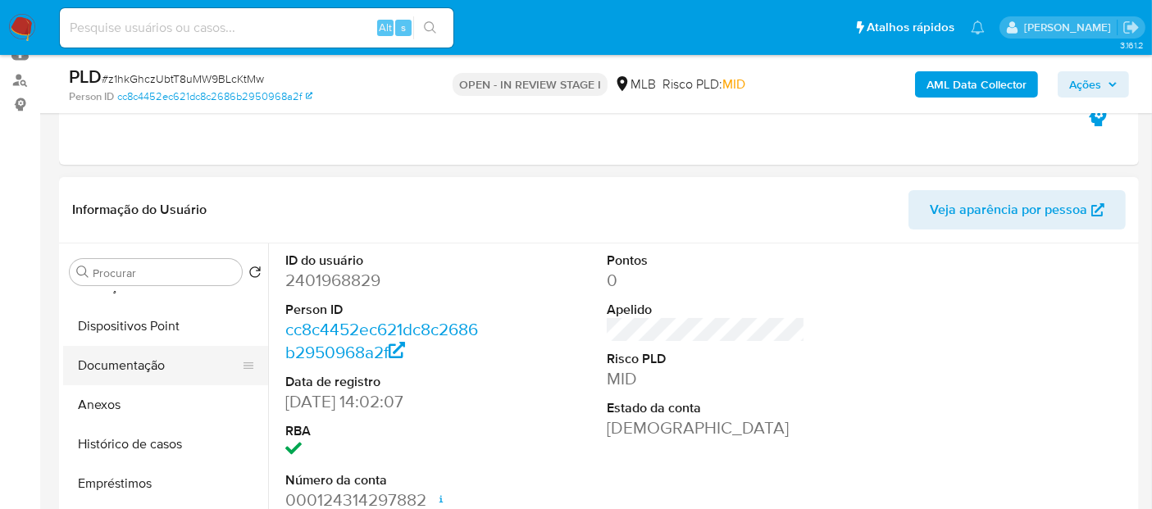
click at [137, 370] on button "Documentação" at bounding box center [159, 365] width 192 height 39
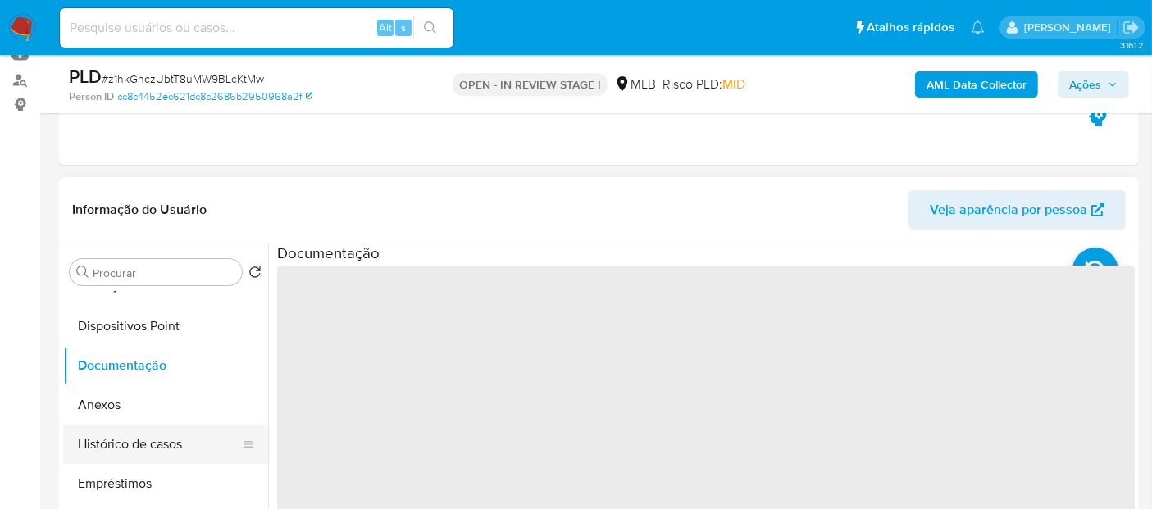
click at [141, 441] on button "Histórico de casos" at bounding box center [159, 444] width 192 height 39
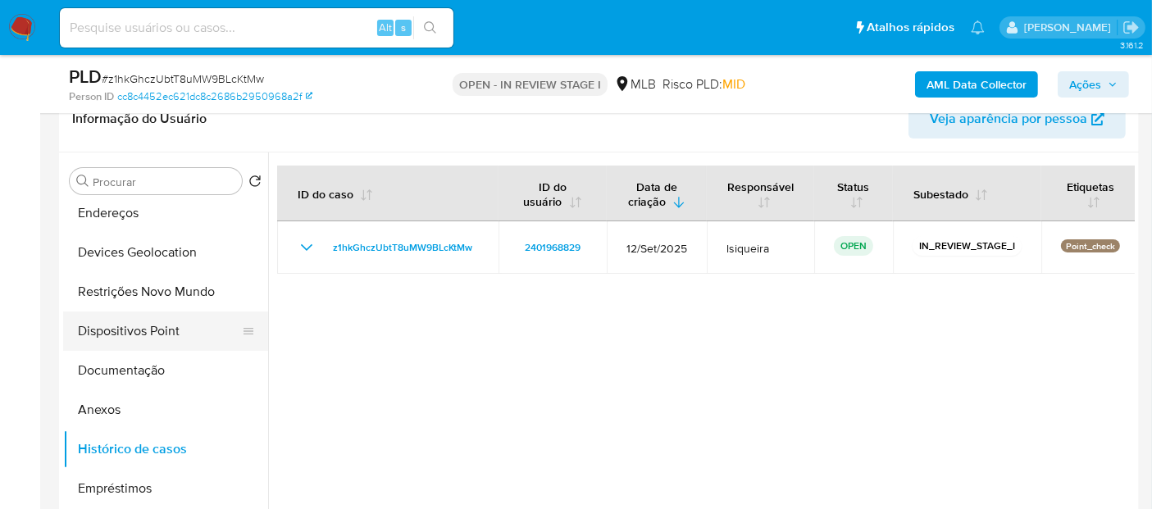
scroll to position [0, 0]
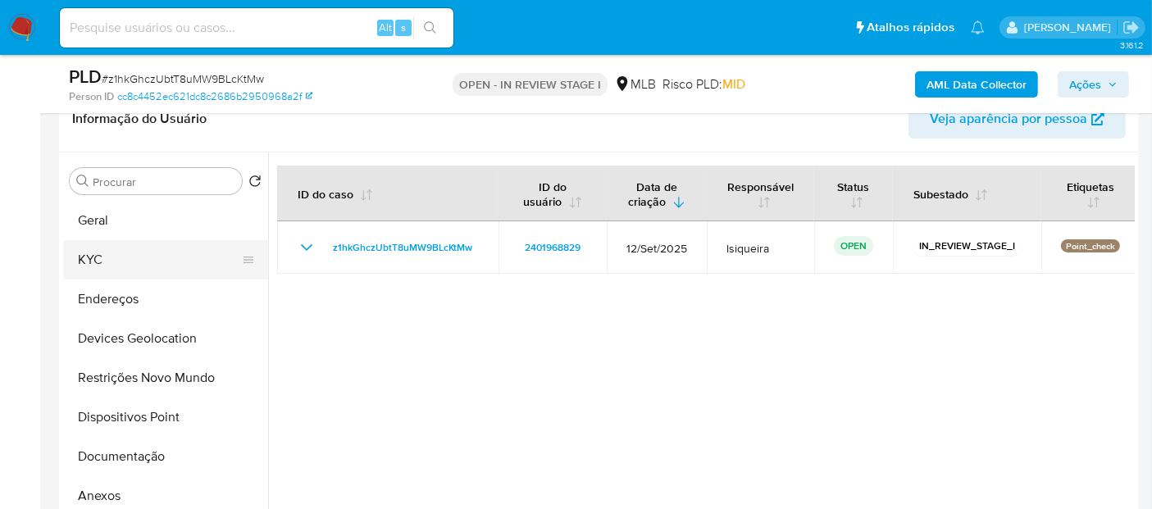
click at [159, 257] on button "KYC" at bounding box center [159, 259] width 192 height 39
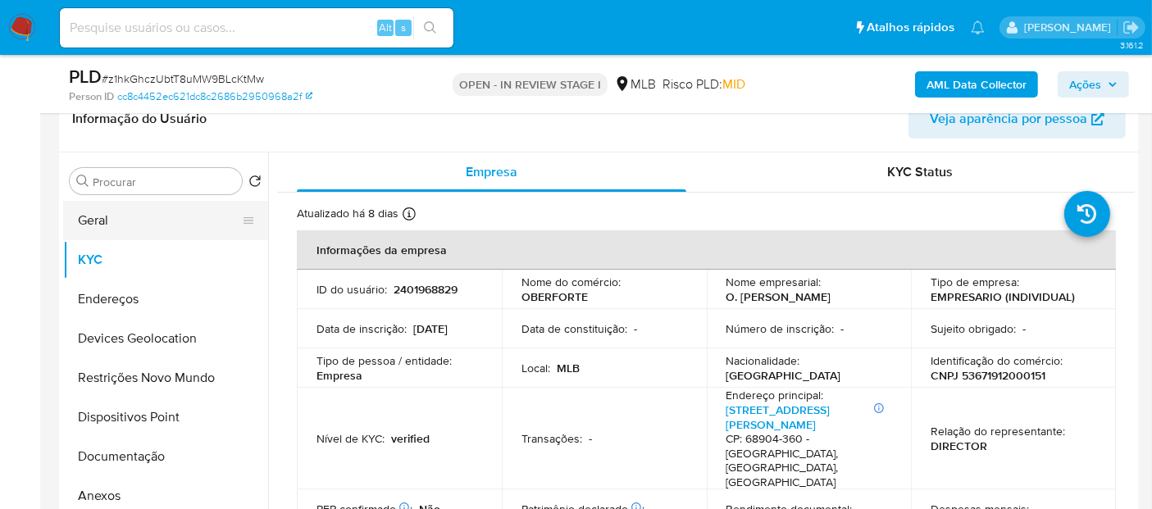
click at [135, 226] on button "Geral" at bounding box center [159, 220] width 192 height 39
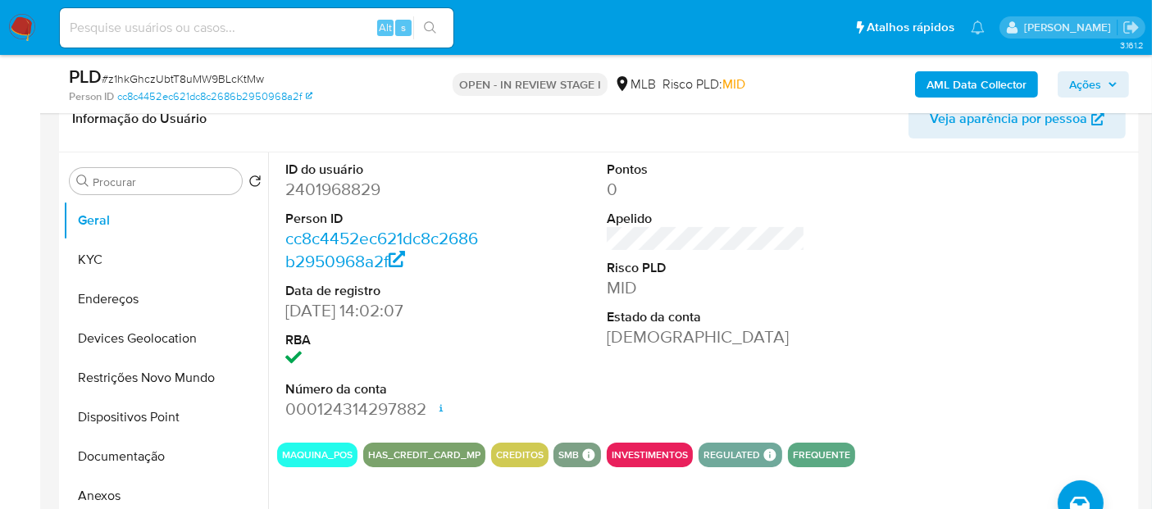
click at [791, 325] on dd "[DEMOGRAPHIC_DATA]" at bounding box center [706, 336] width 198 height 23
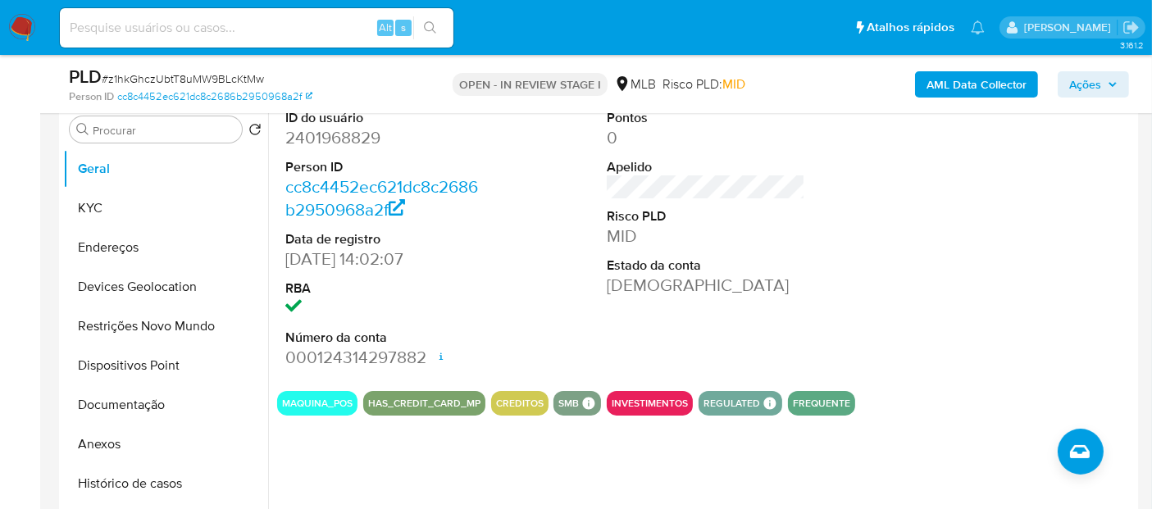
scroll to position [364, 0]
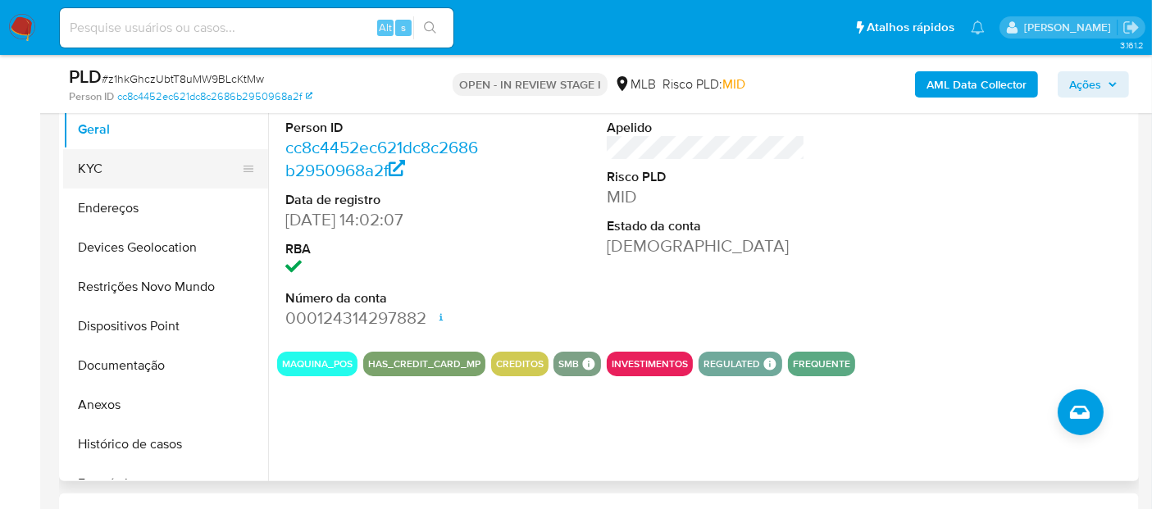
click at [89, 169] on button "KYC" at bounding box center [159, 168] width 192 height 39
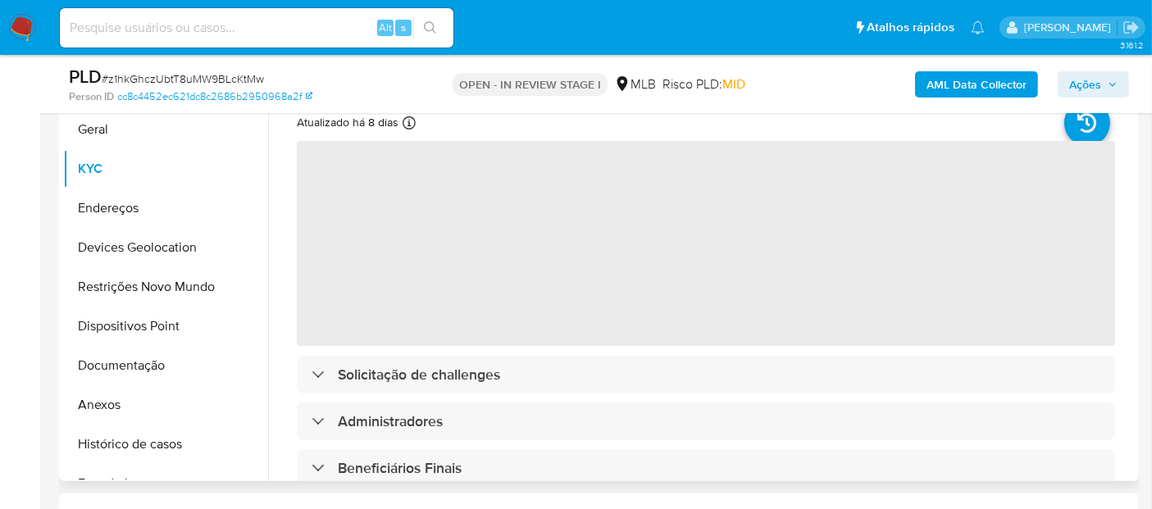
scroll to position [273, 0]
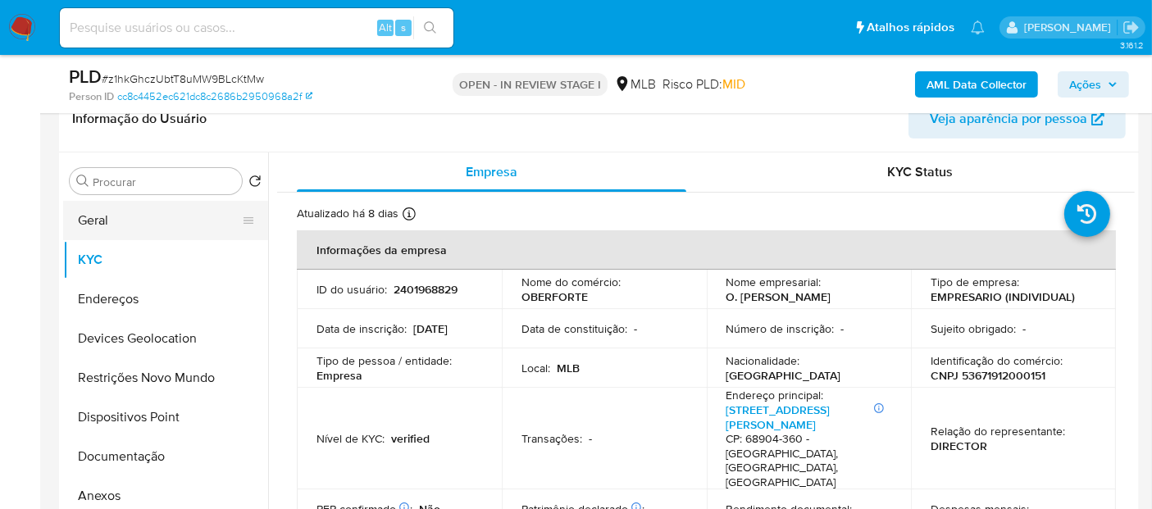
click at [148, 220] on button "Geral" at bounding box center [159, 220] width 192 height 39
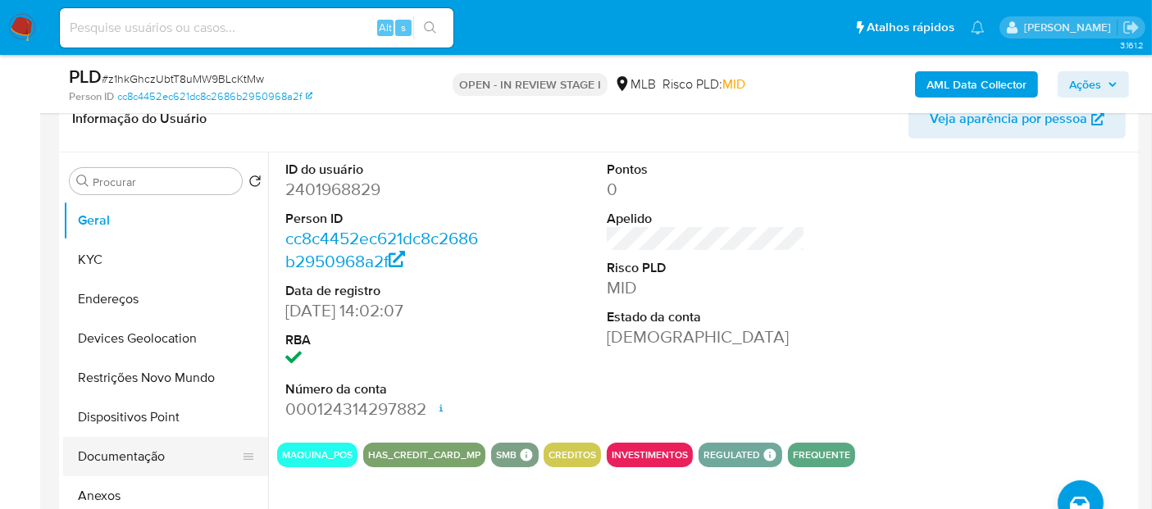
click at [145, 448] on button "Documentação" at bounding box center [159, 456] width 192 height 39
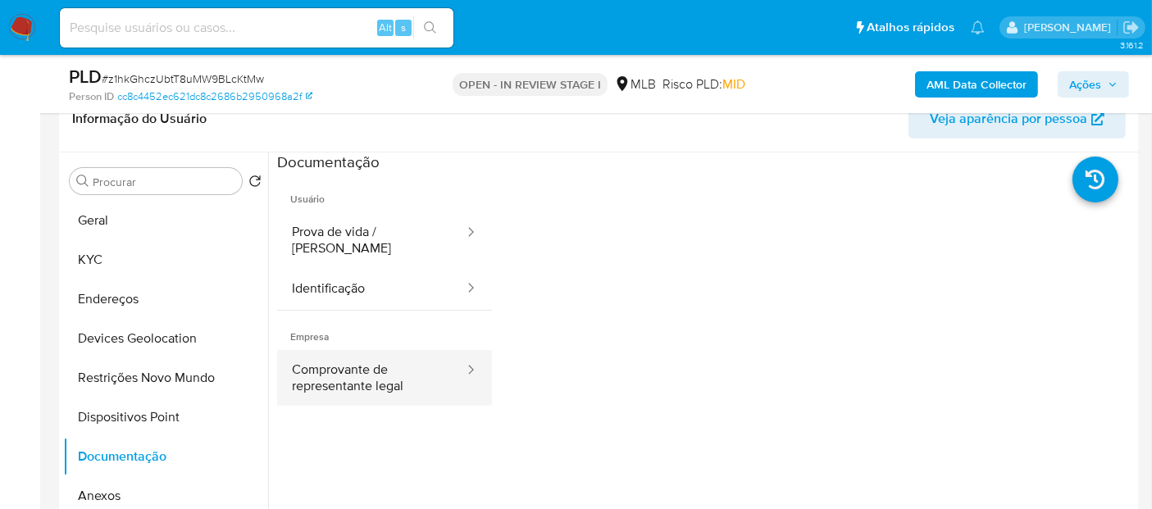
click at [334, 350] on button "Comprovante de representante legal" at bounding box center [371, 378] width 189 height 56
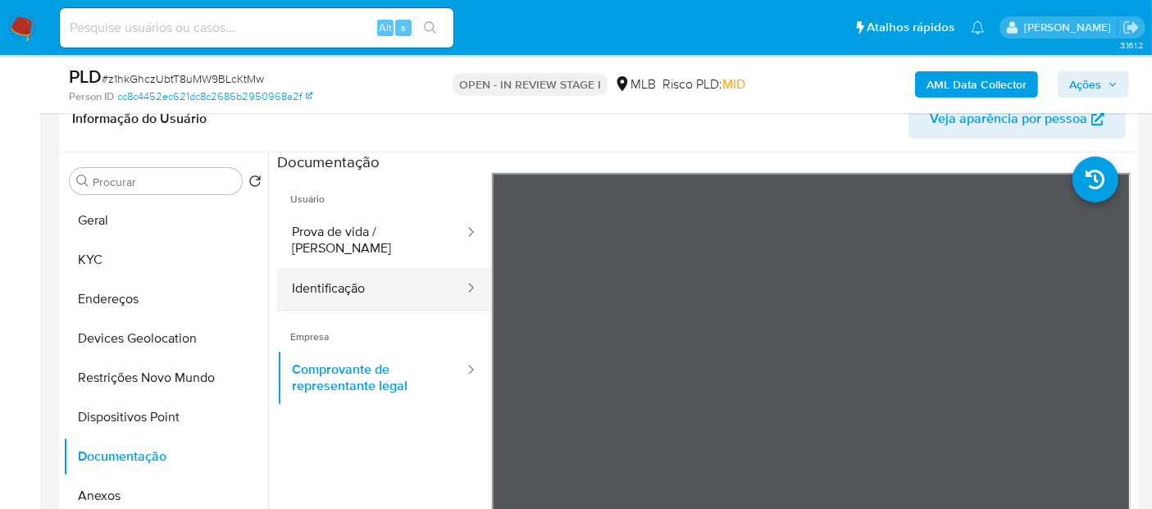
click at [316, 269] on button "Identificação" at bounding box center [371, 289] width 189 height 42
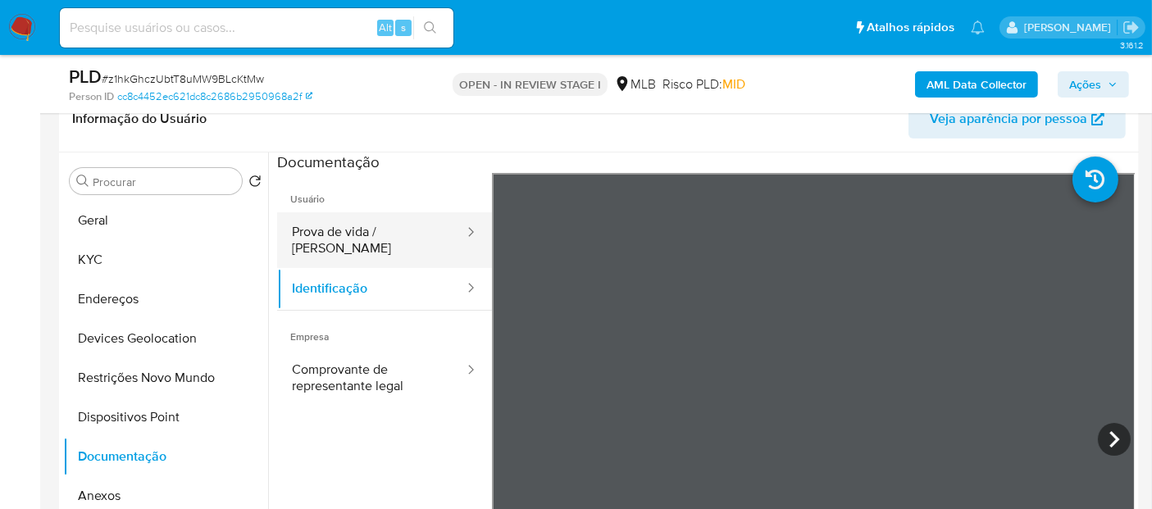
click at [374, 233] on button "Prova de vida / Selfie" at bounding box center [371, 240] width 189 height 56
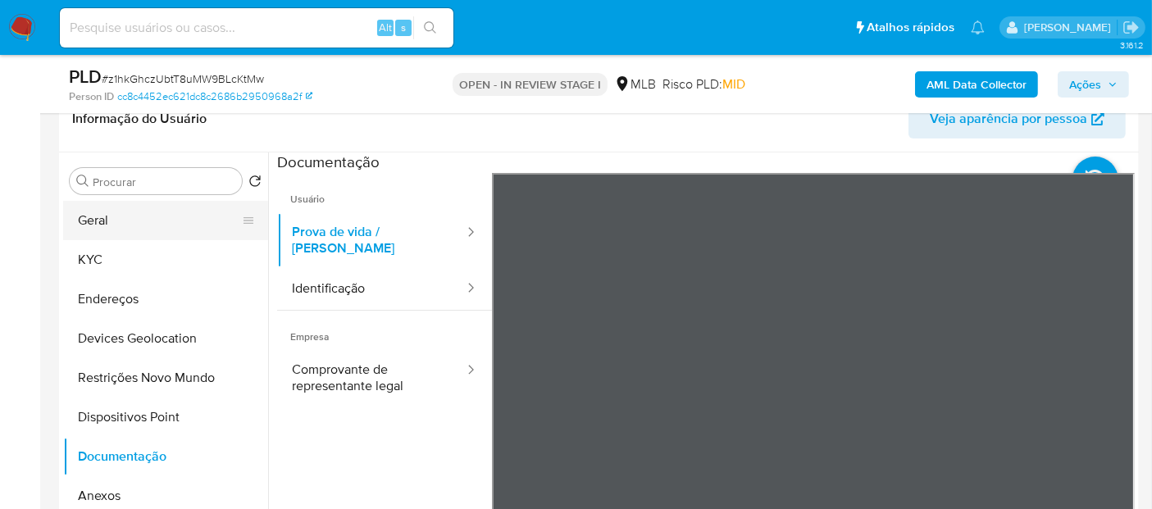
click at [102, 230] on button "Geral" at bounding box center [159, 220] width 192 height 39
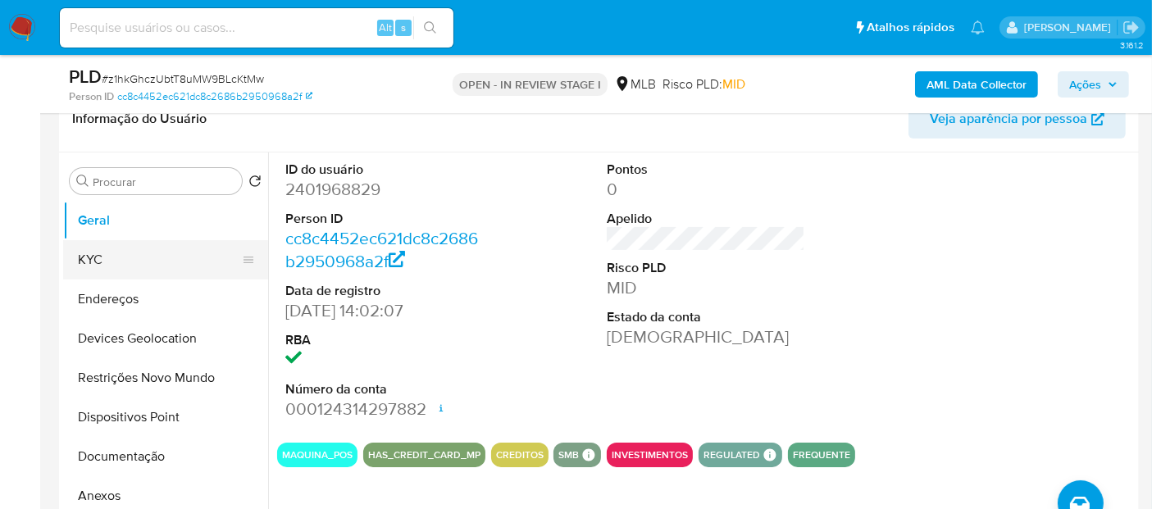
click at [128, 252] on button "KYC" at bounding box center [159, 259] width 192 height 39
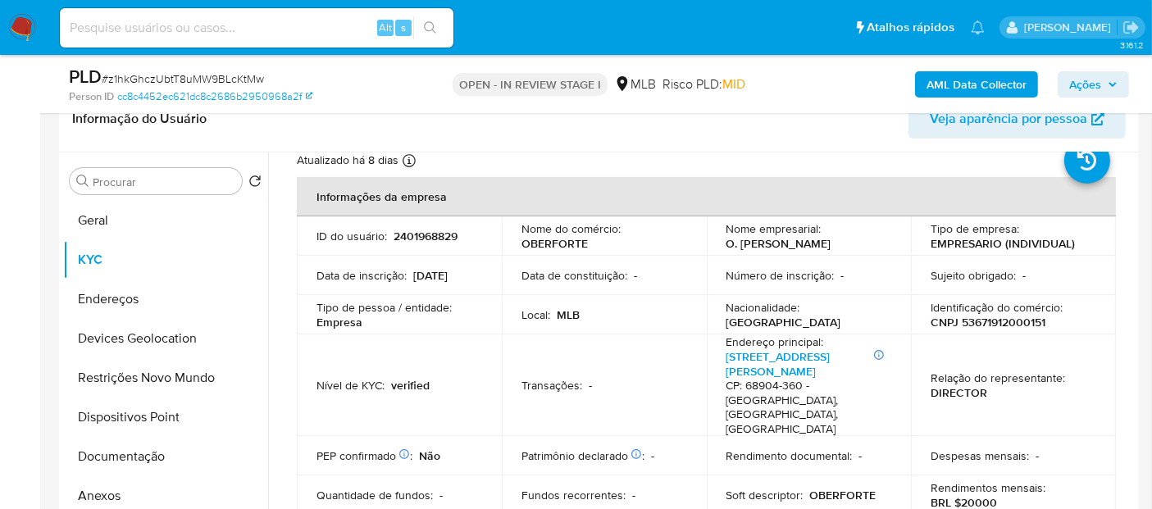
scroll to position [91, 0]
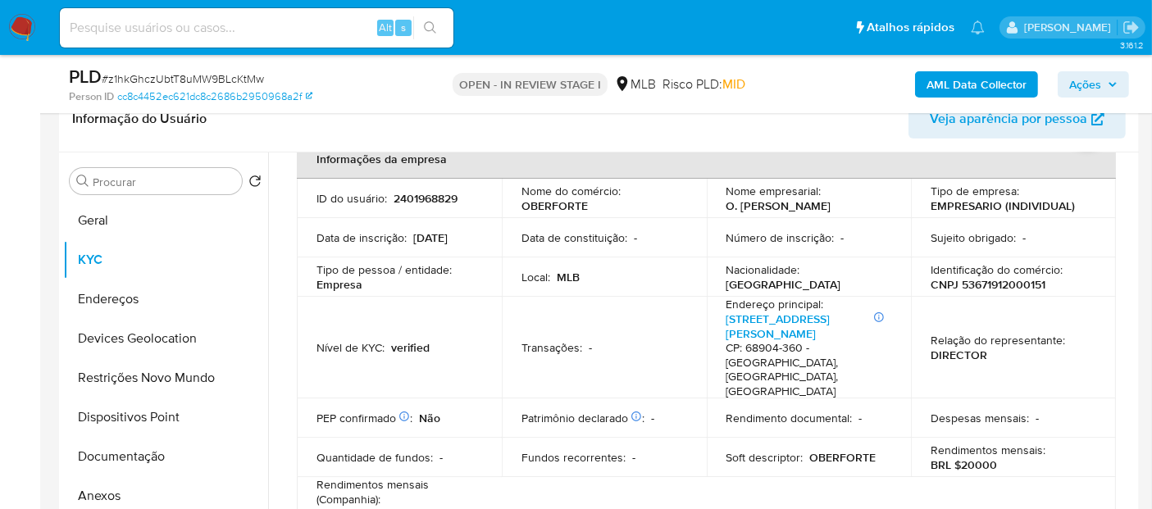
click at [568, 207] on p "OBERFORTE" at bounding box center [554, 205] width 66 height 15
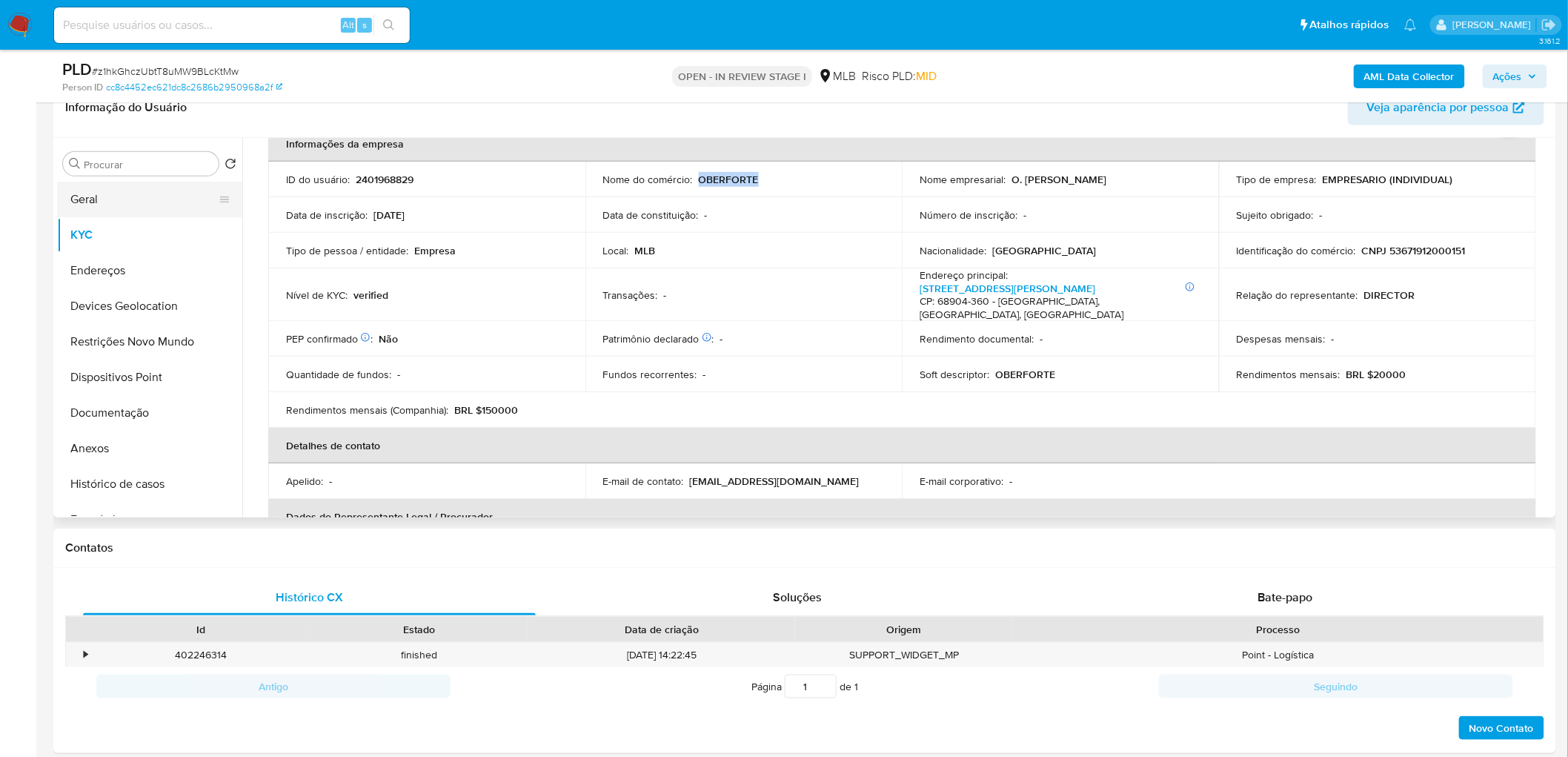
click at [123, 213] on button "Geral" at bounding box center [144, 199] width 174 height 35
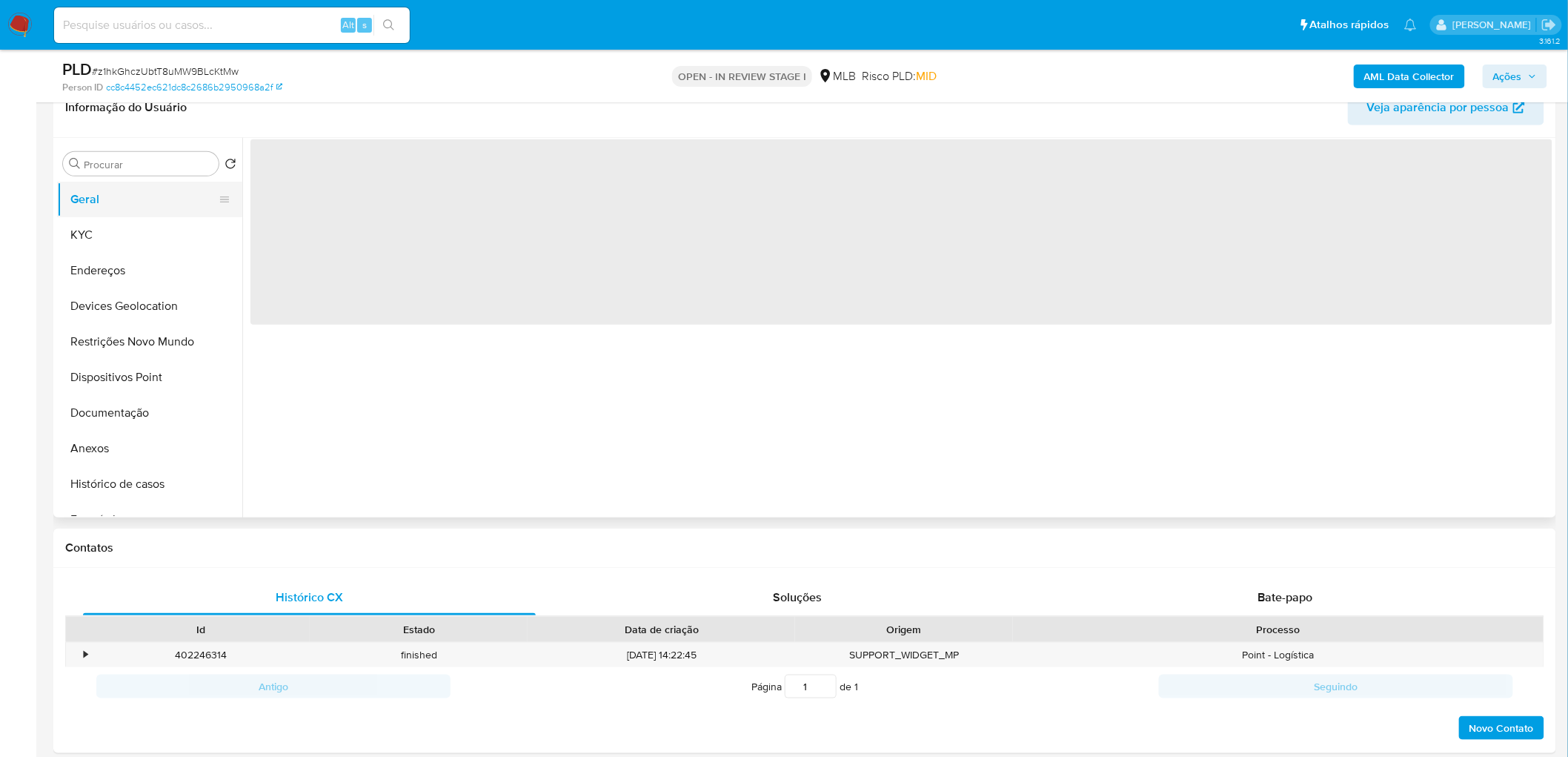
scroll to position [0, 0]
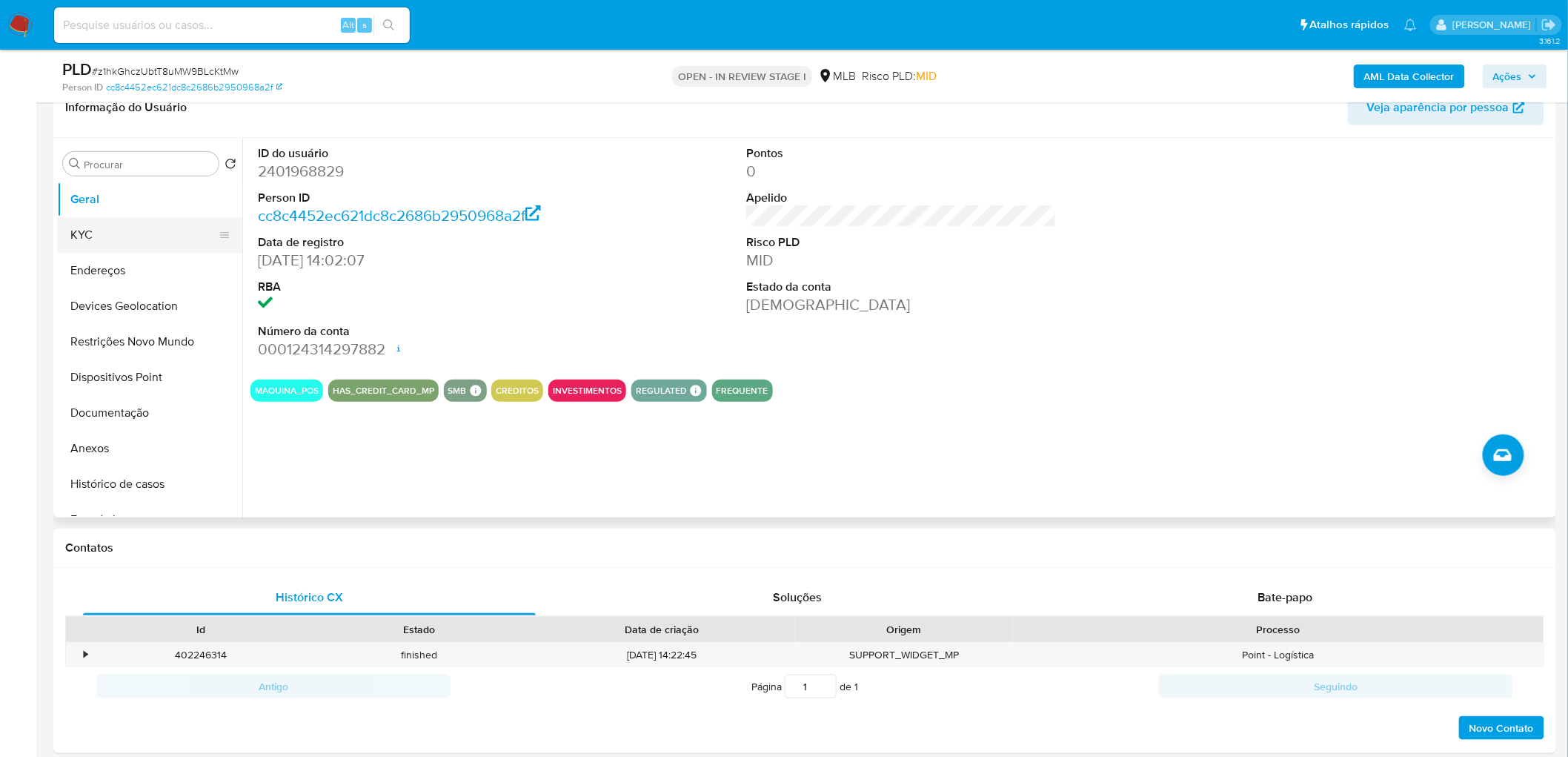
click at [87, 236] on button "KYC" at bounding box center [144, 234] width 174 height 35
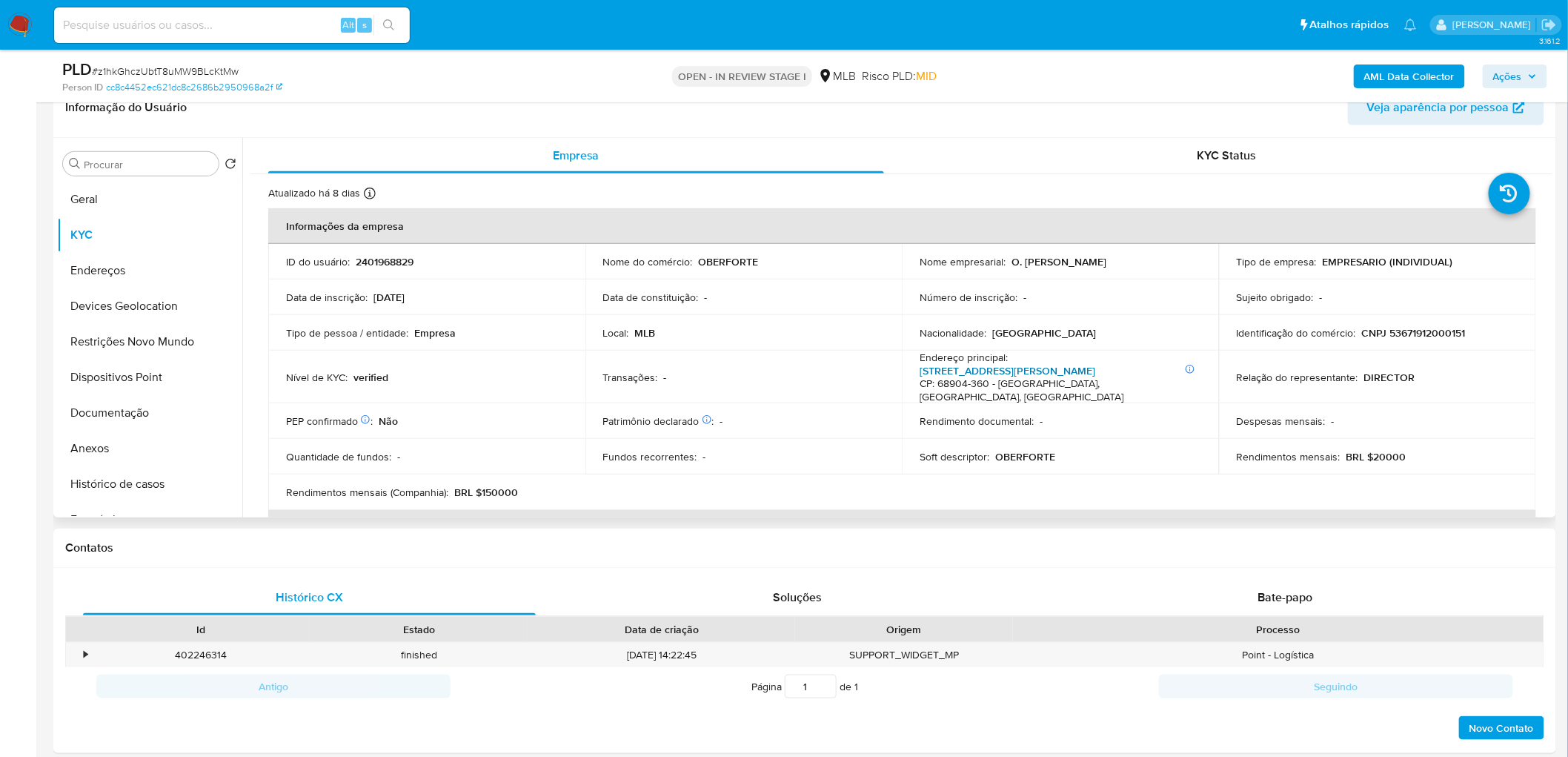
click at [1005, 372] on link "Avenida João Guerra 907, Congós" at bounding box center [1007, 371] width 175 height 14
click at [149, 279] on button "Endereços" at bounding box center [144, 270] width 174 height 35
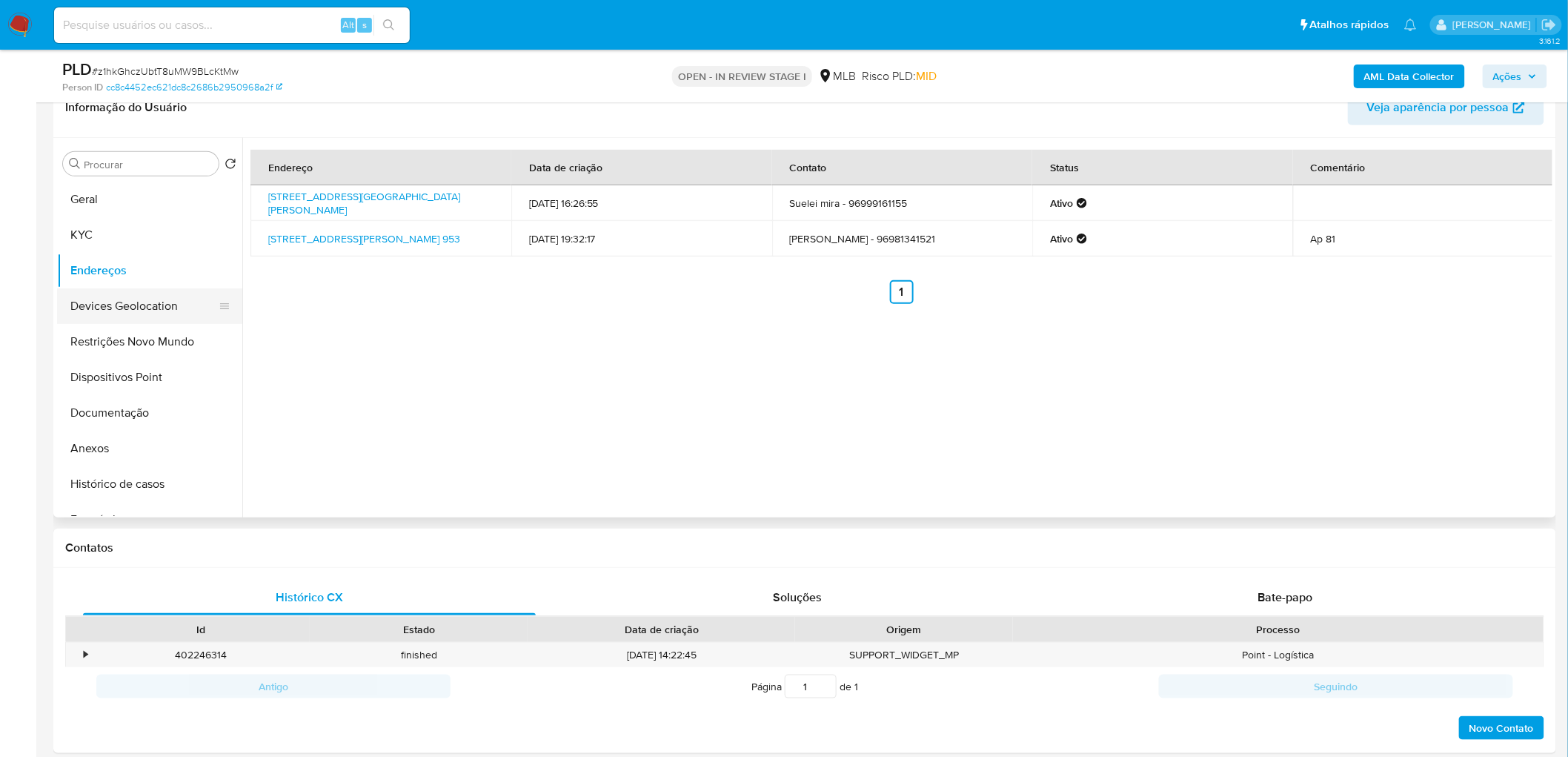
click at [153, 305] on button "Devices Geolocation" at bounding box center [144, 306] width 174 height 35
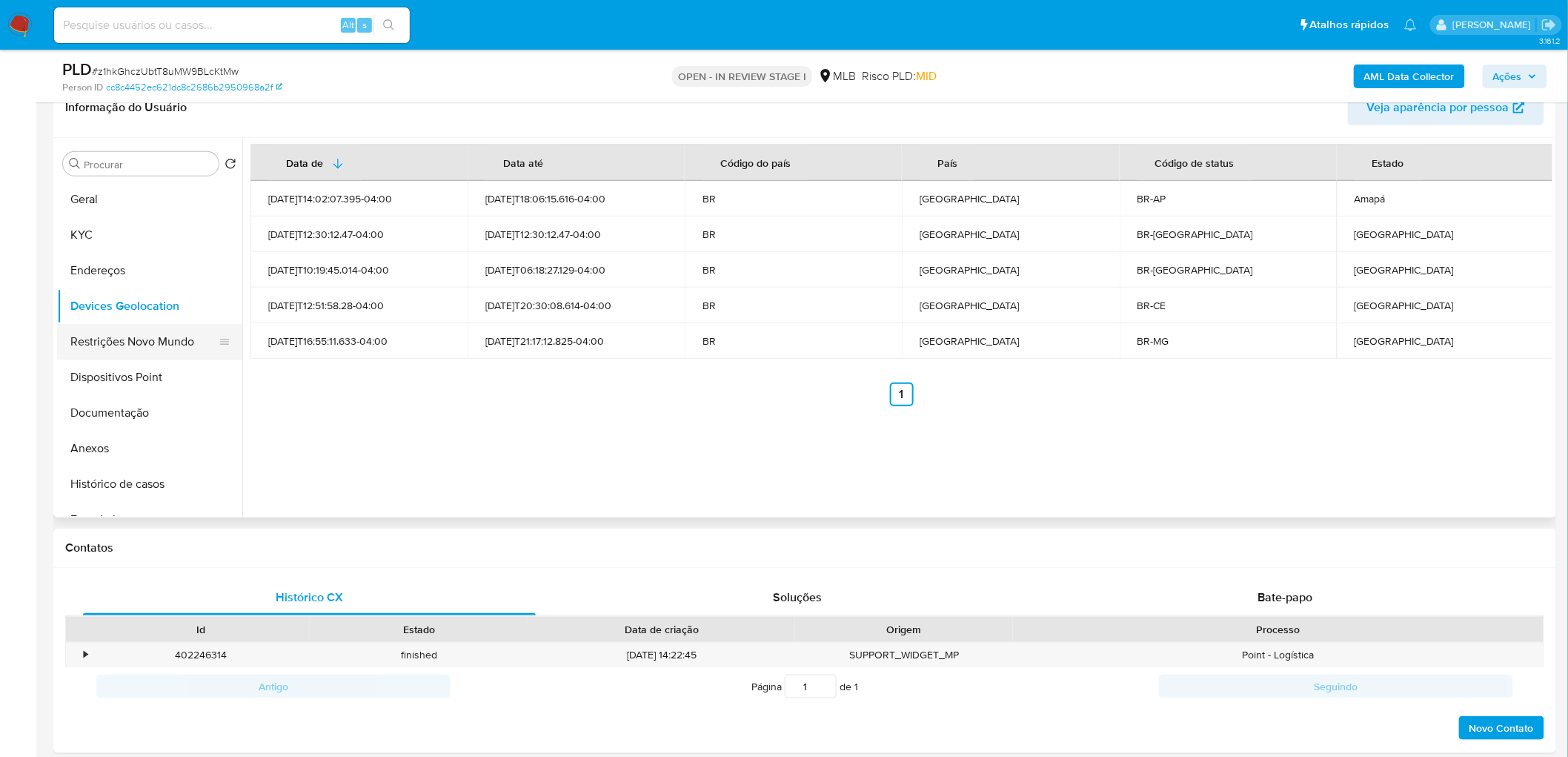
click at [152, 351] on button "Restrições Novo Mundo" at bounding box center [144, 341] width 174 height 35
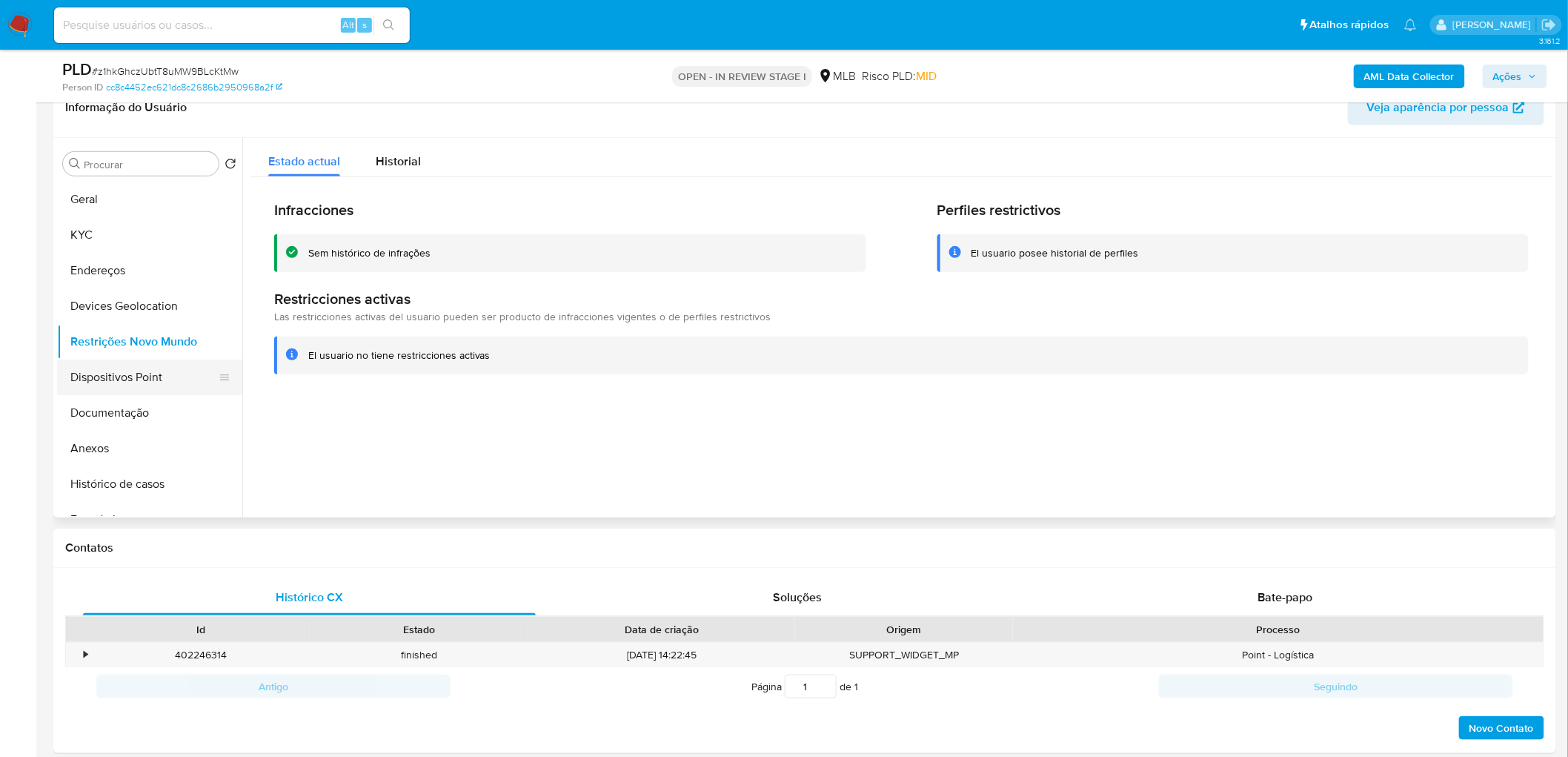
click at [93, 371] on button "Dispositivos Point" at bounding box center [144, 377] width 174 height 35
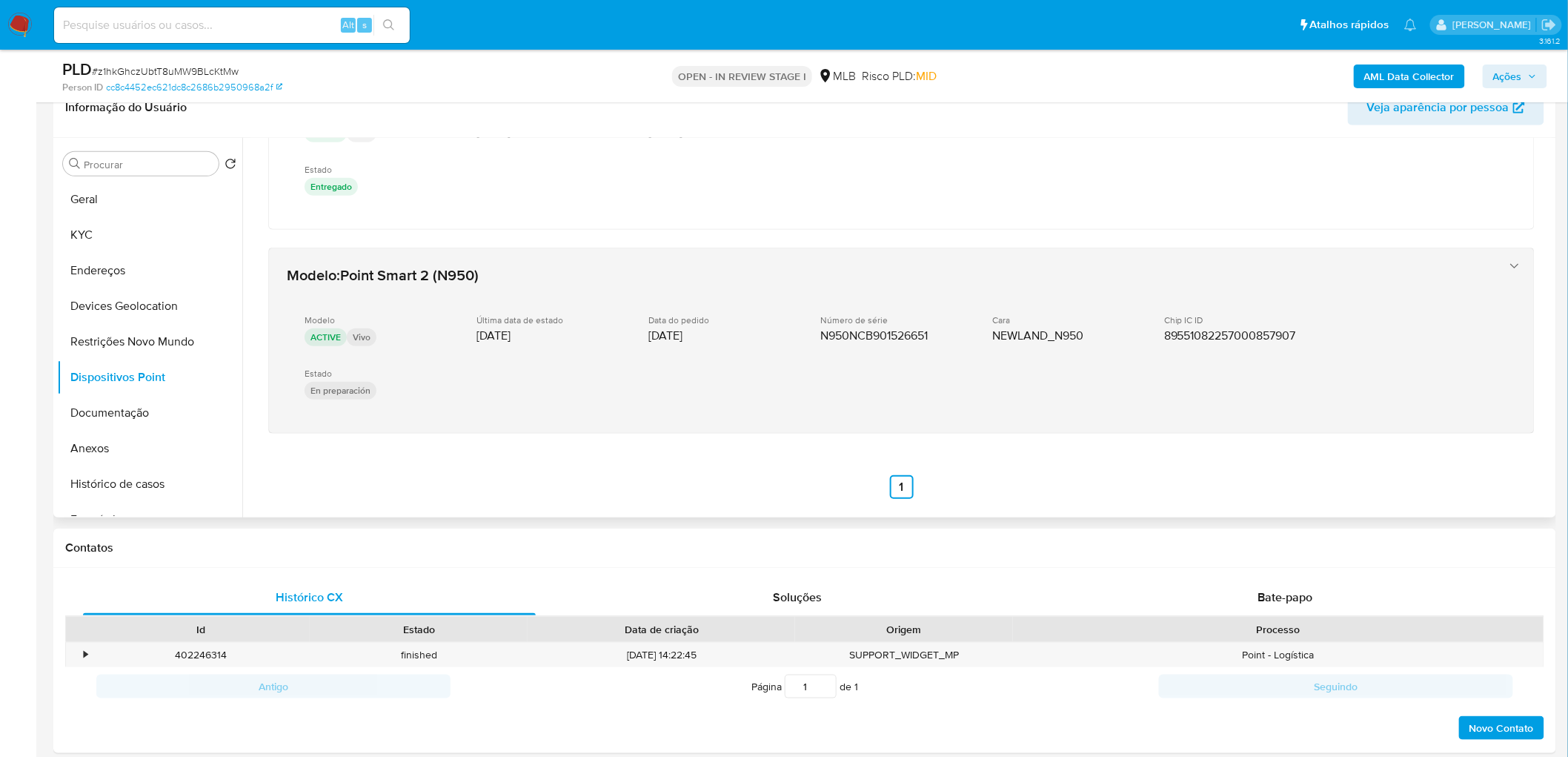
scroll to position [117, 0]
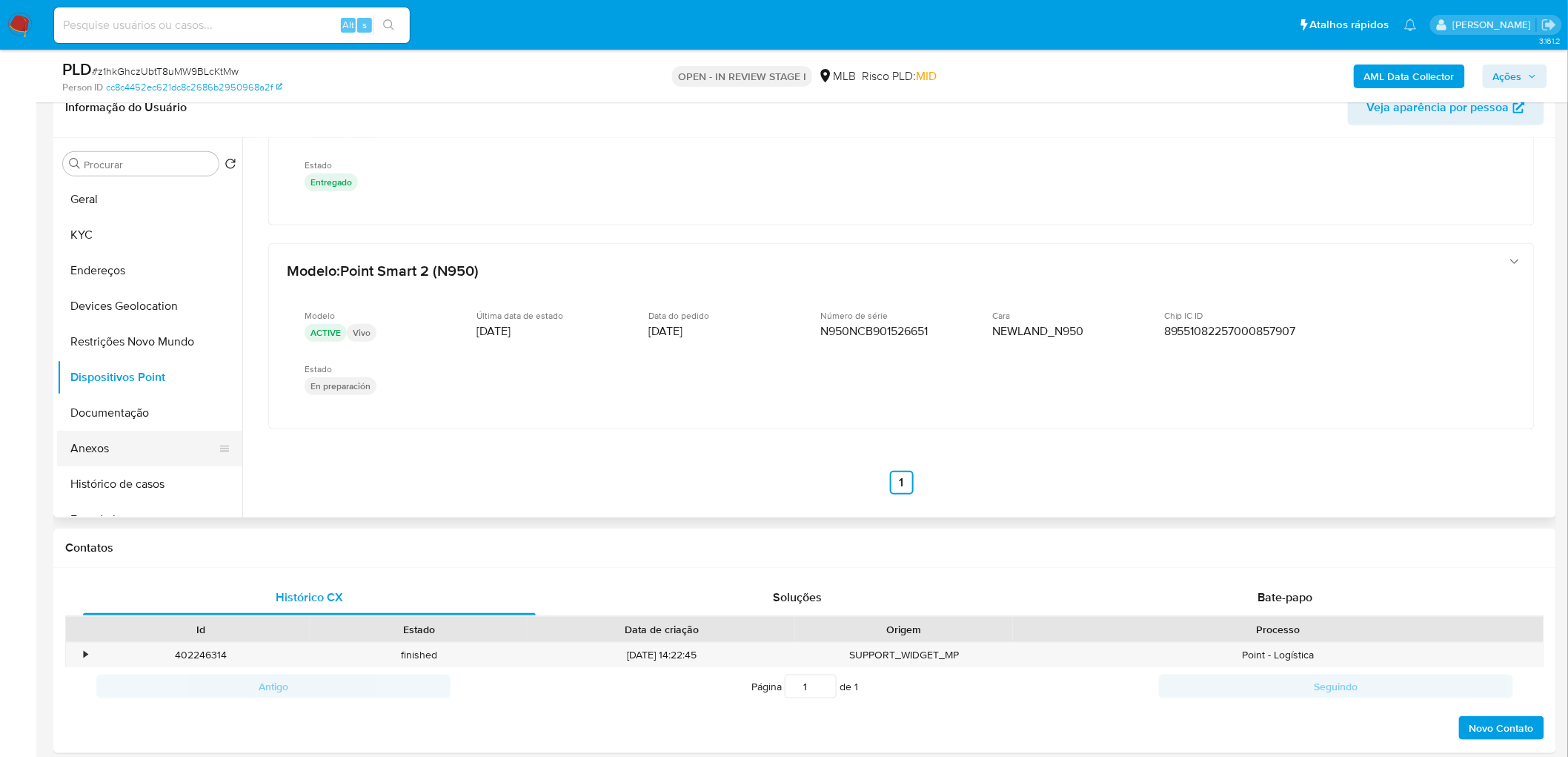
click at [81, 454] on button "Anexos" at bounding box center [144, 448] width 174 height 35
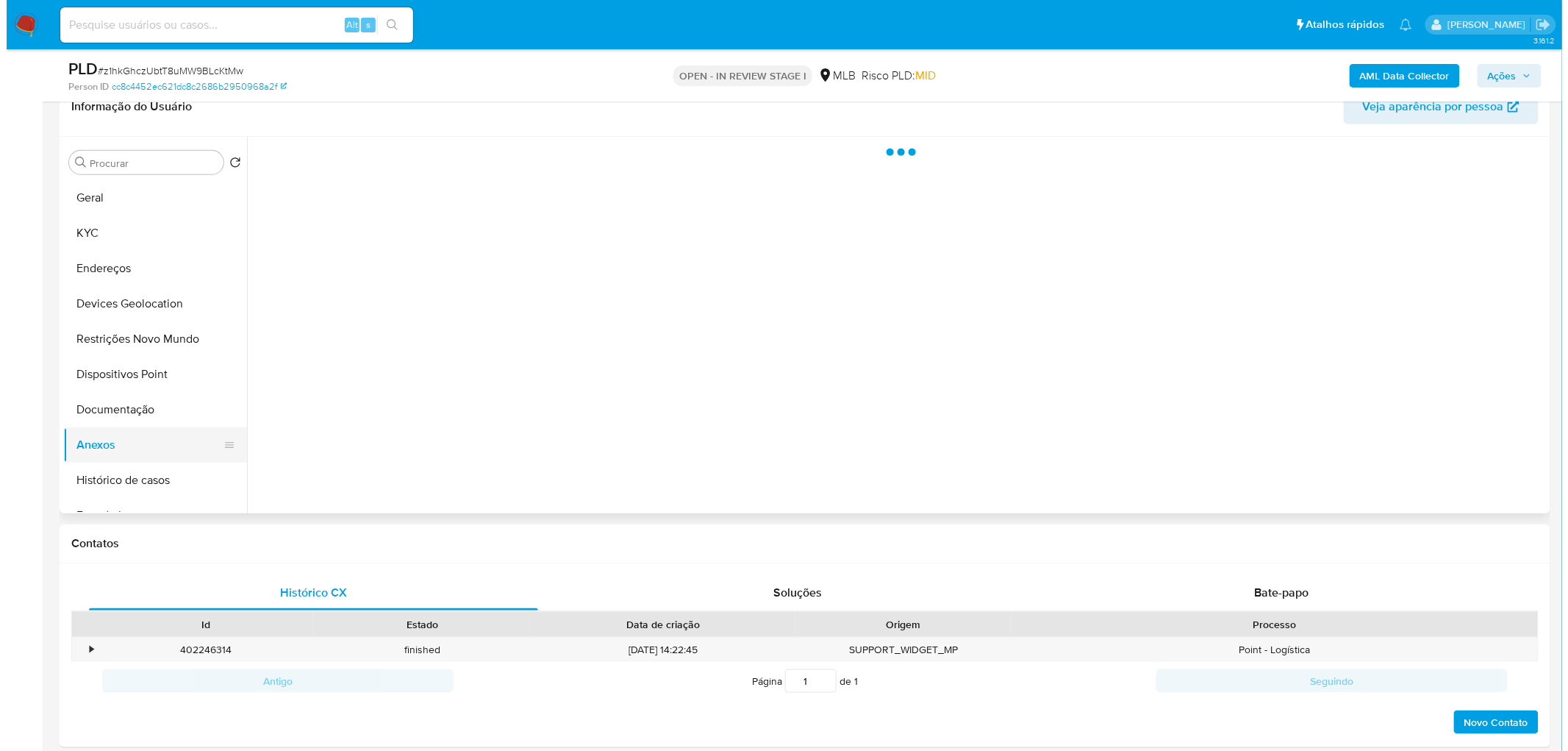
scroll to position [0, 0]
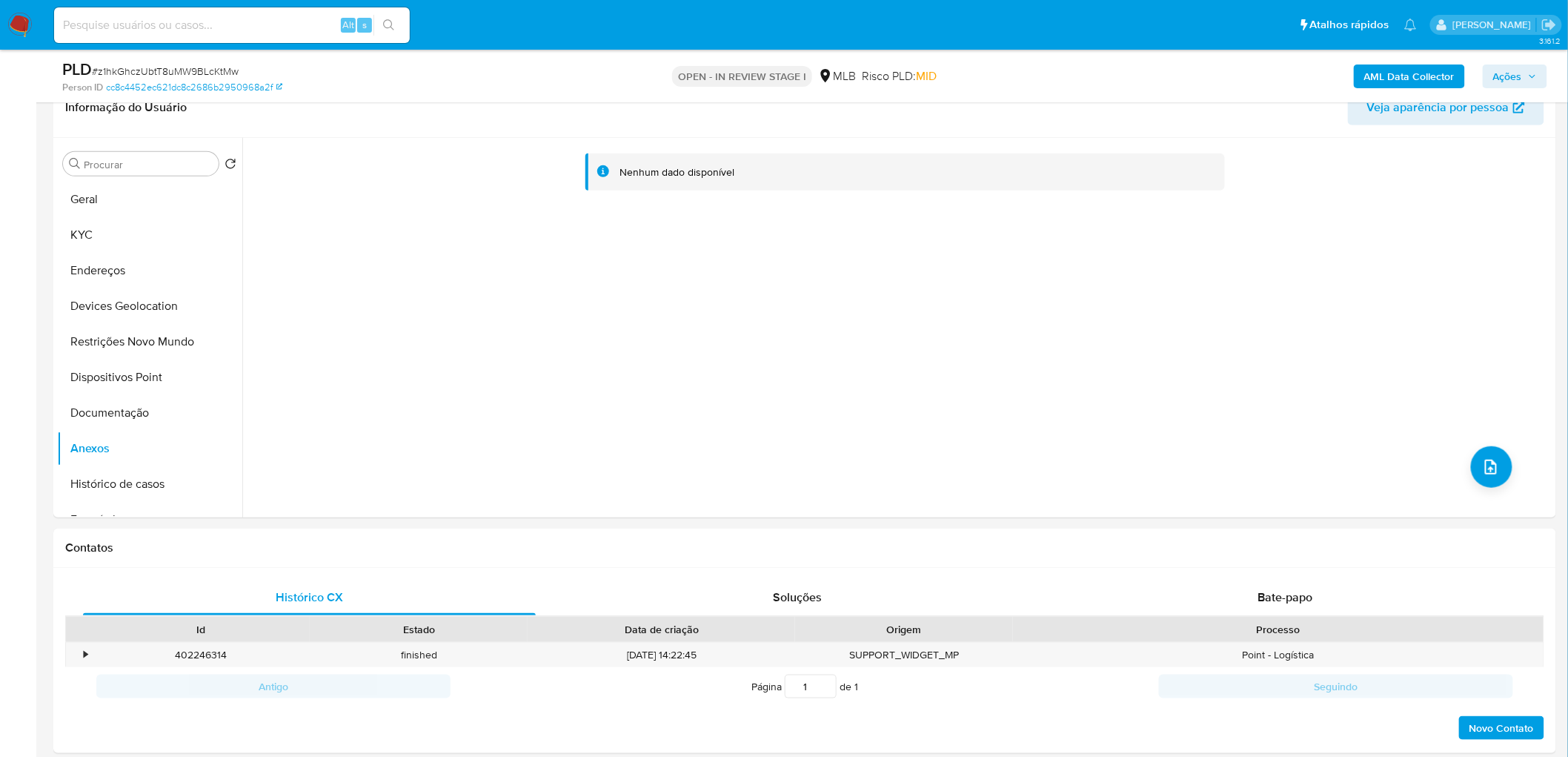
click at [1041, 75] on b "AML Data Collector" at bounding box center [1410, 76] width 90 height 24
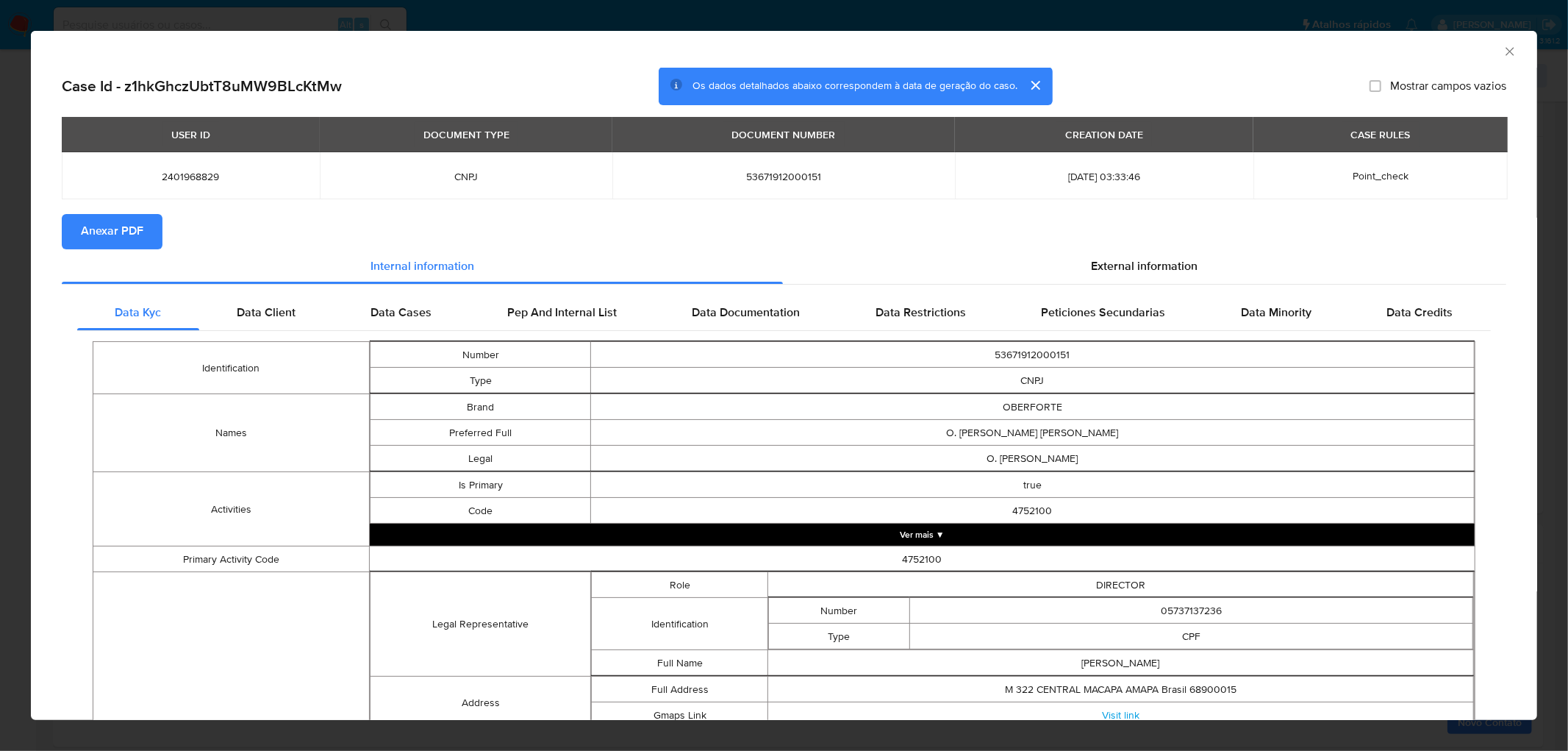
click at [113, 226] on span "Anexar PDF" at bounding box center [112, 231] width 63 height 32
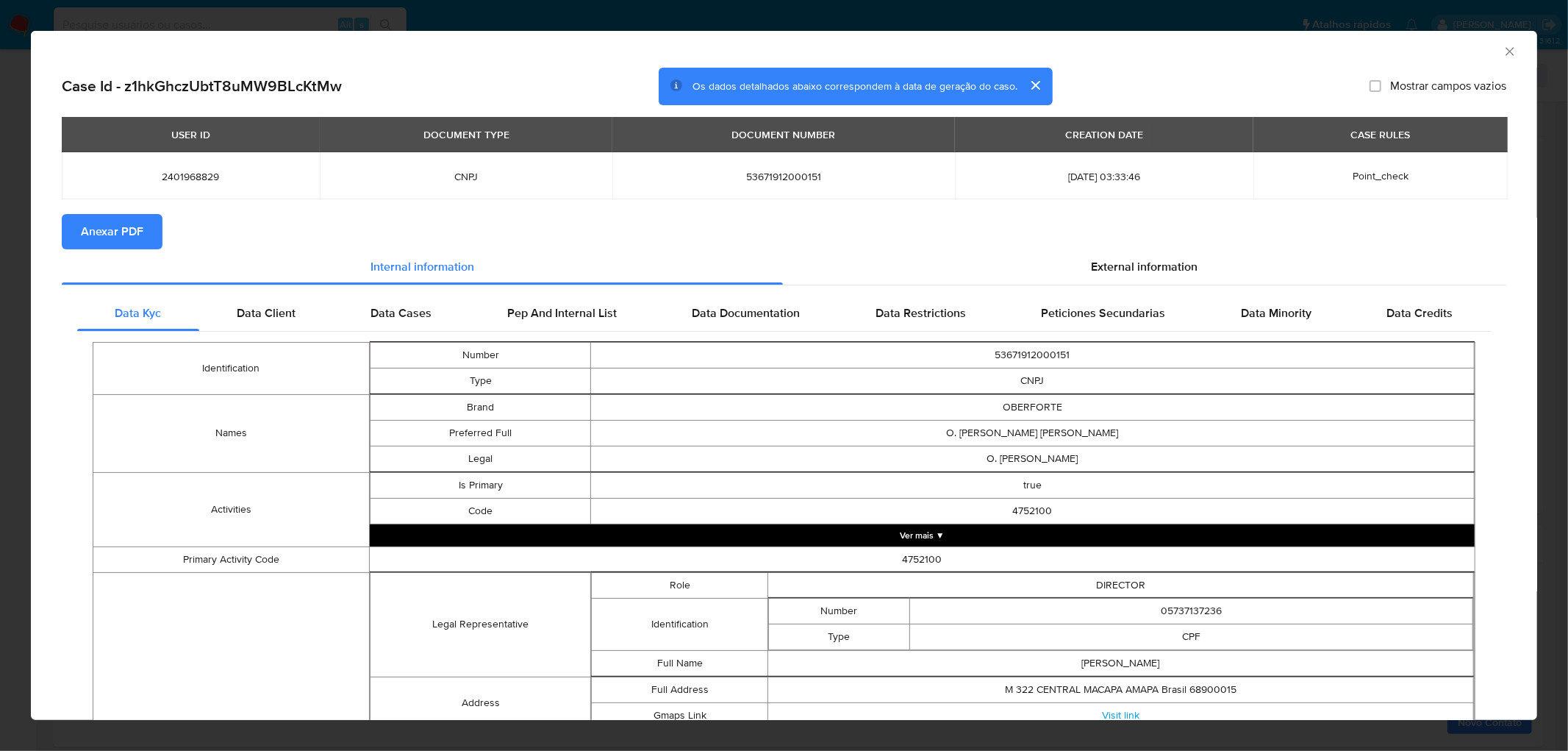
click at [1032, 48] on icon "Fechar a janela" at bounding box center [1510, 51] width 14 height 14
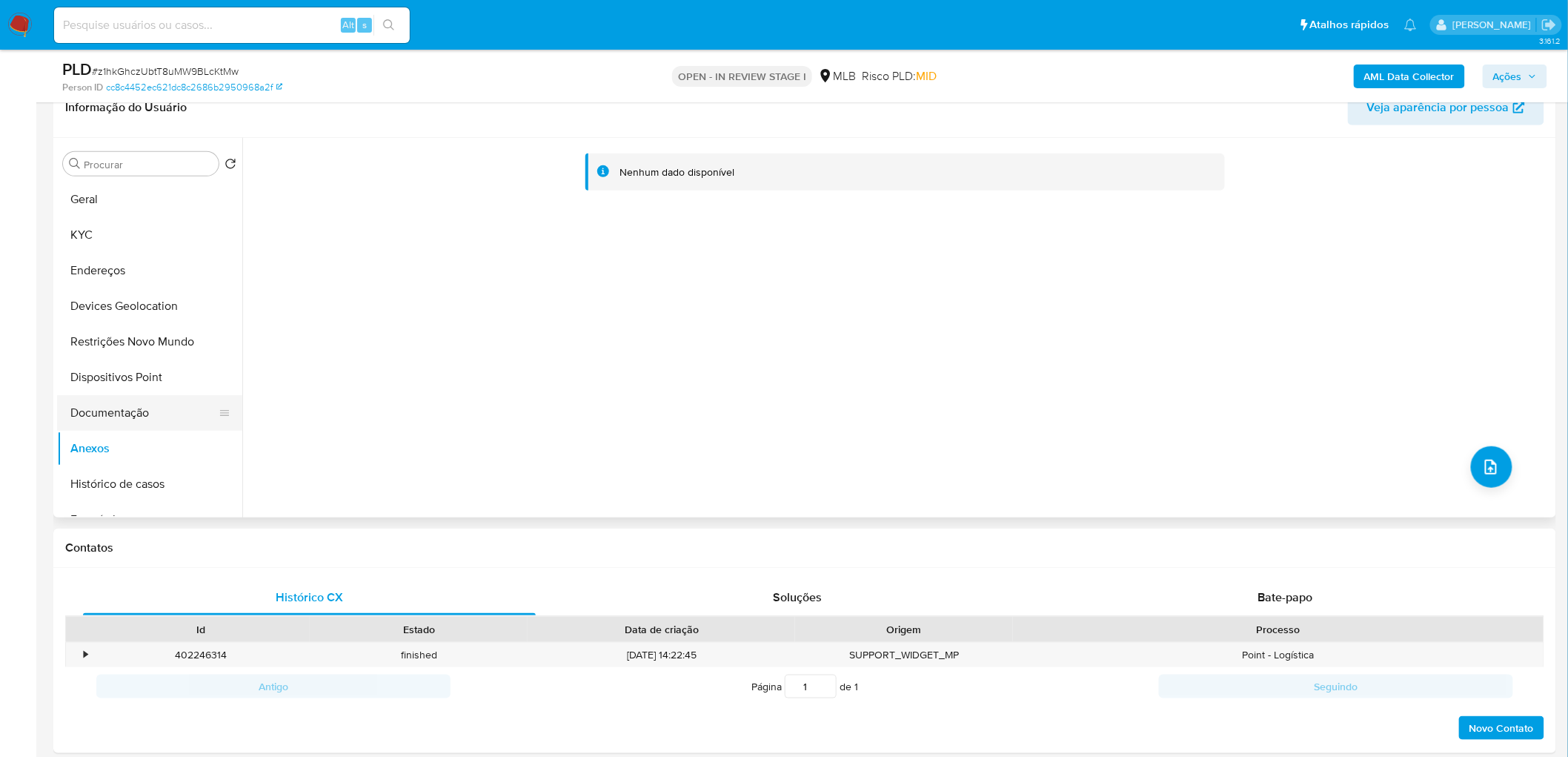
click at [150, 417] on button "Documentação" at bounding box center [144, 412] width 174 height 35
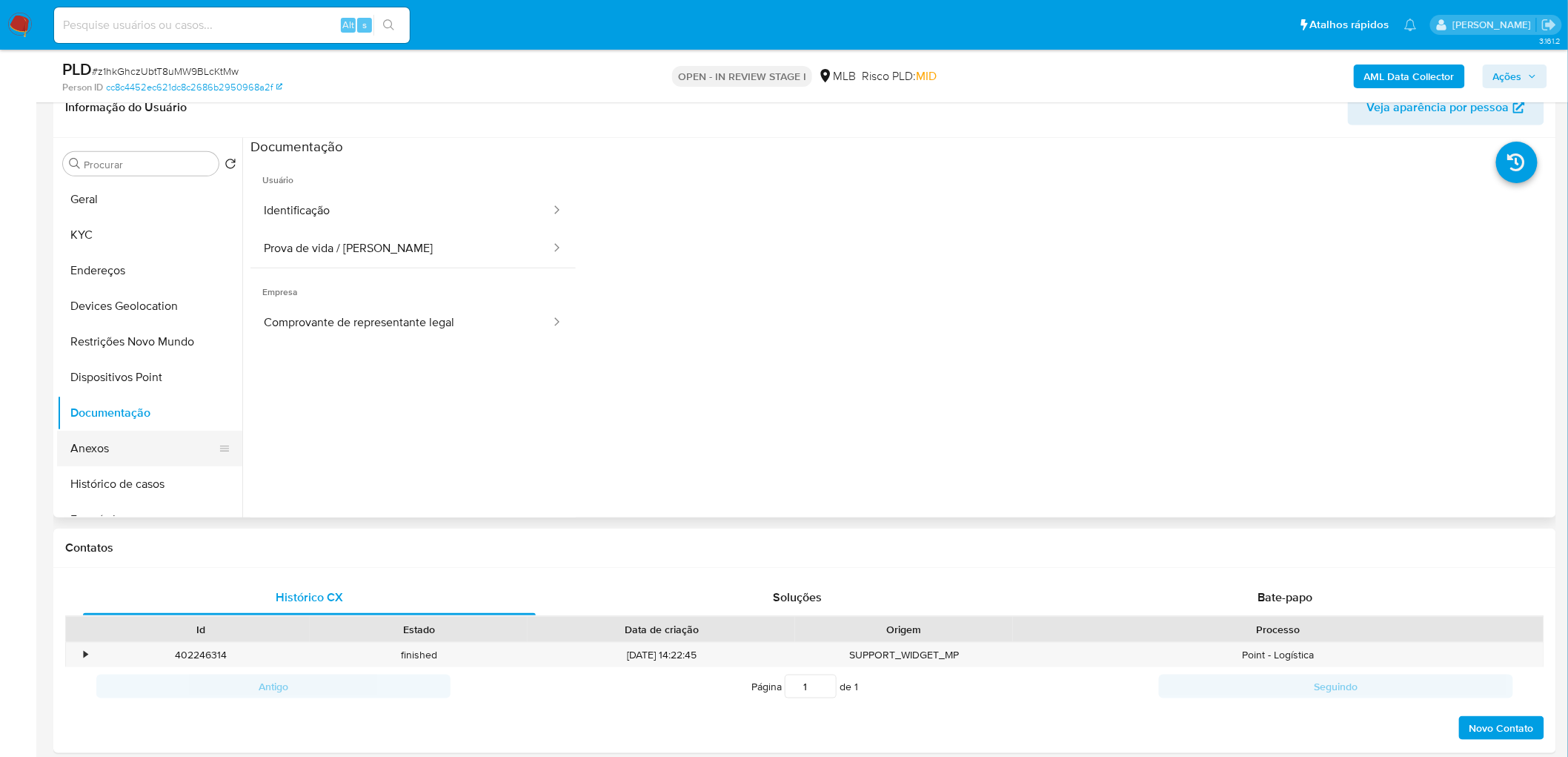
click at [128, 442] on button "Anexos" at bounding box center [144, 448] width 174 height 35
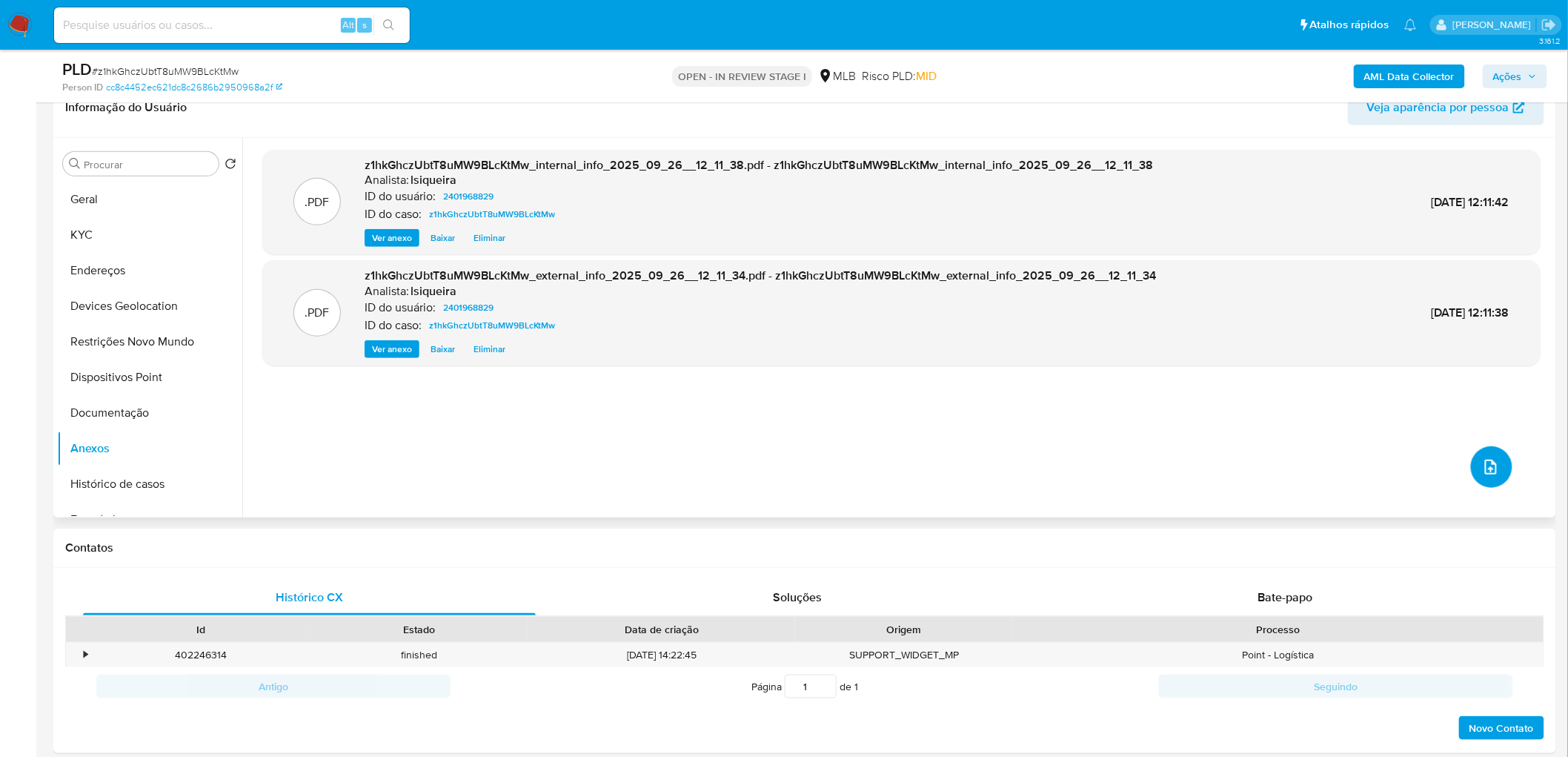
click at [1041, 459] on icon "upload-file" at bounding box center [1491, 468] width 18 height 18
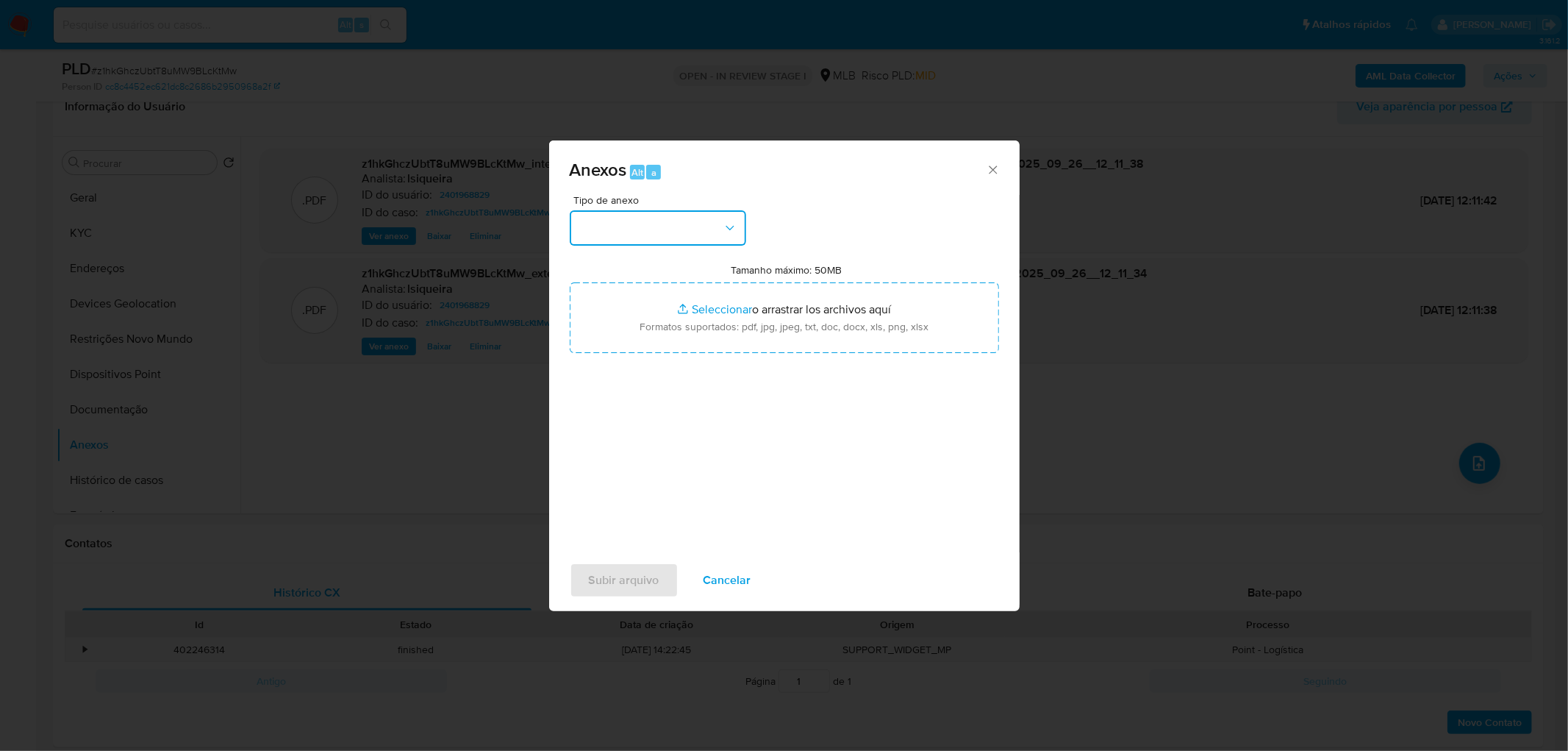
click at [688, 223] on button "button" at bounding box center [658, 227] width 177 height 35
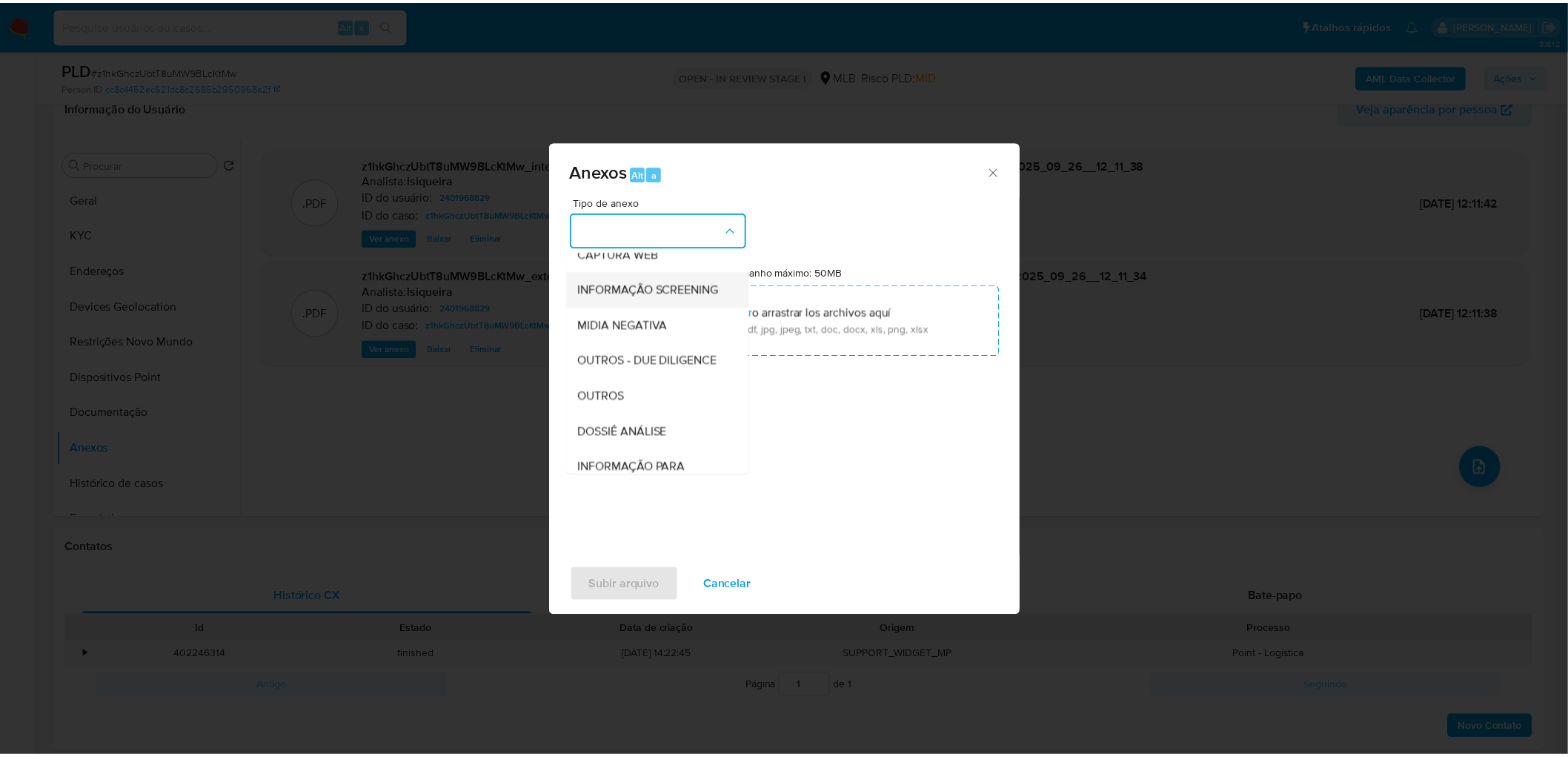
scroll to position [165, 0]
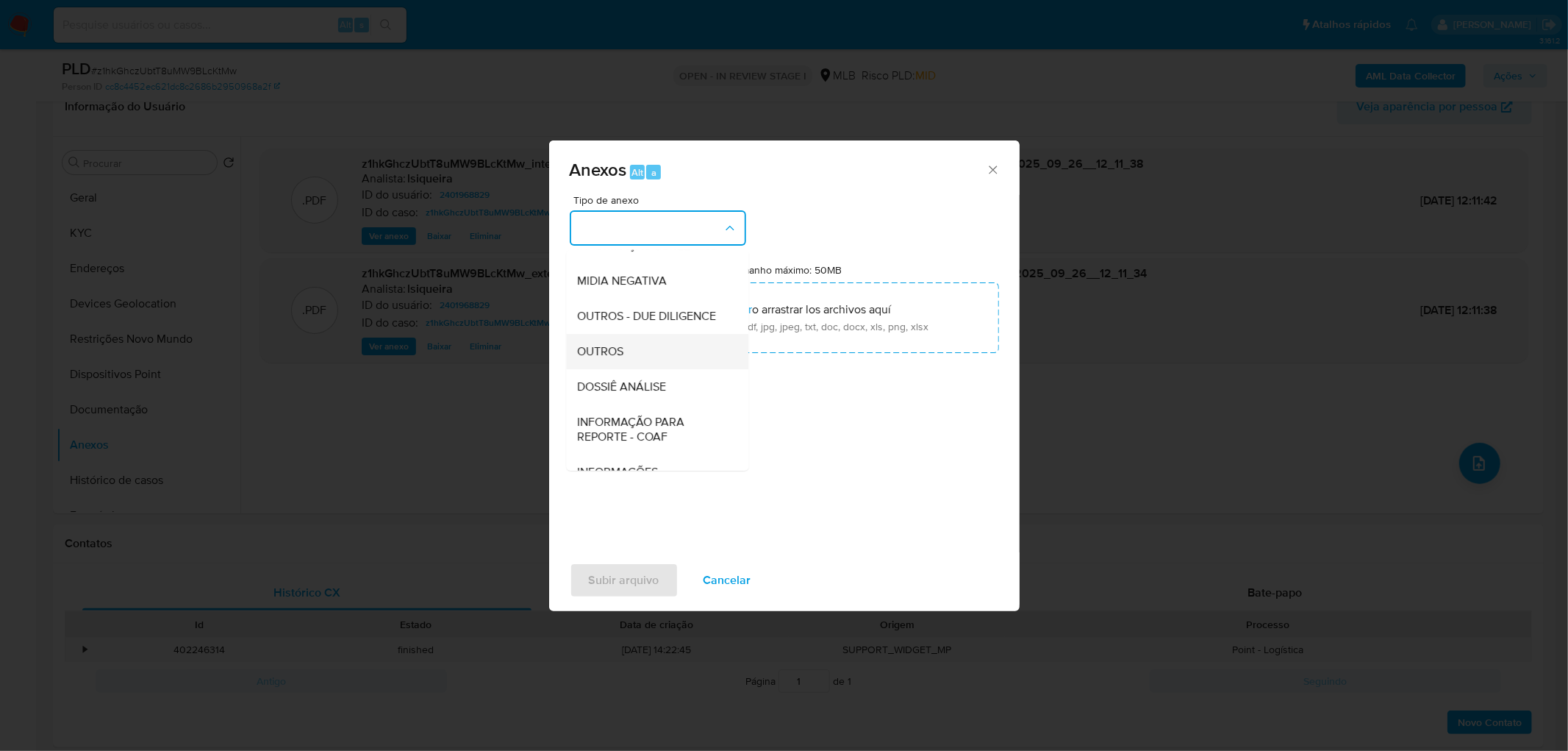
click at [614, 359] on span "OUTROS" at bounding box center [601, 352] width 47 height 14
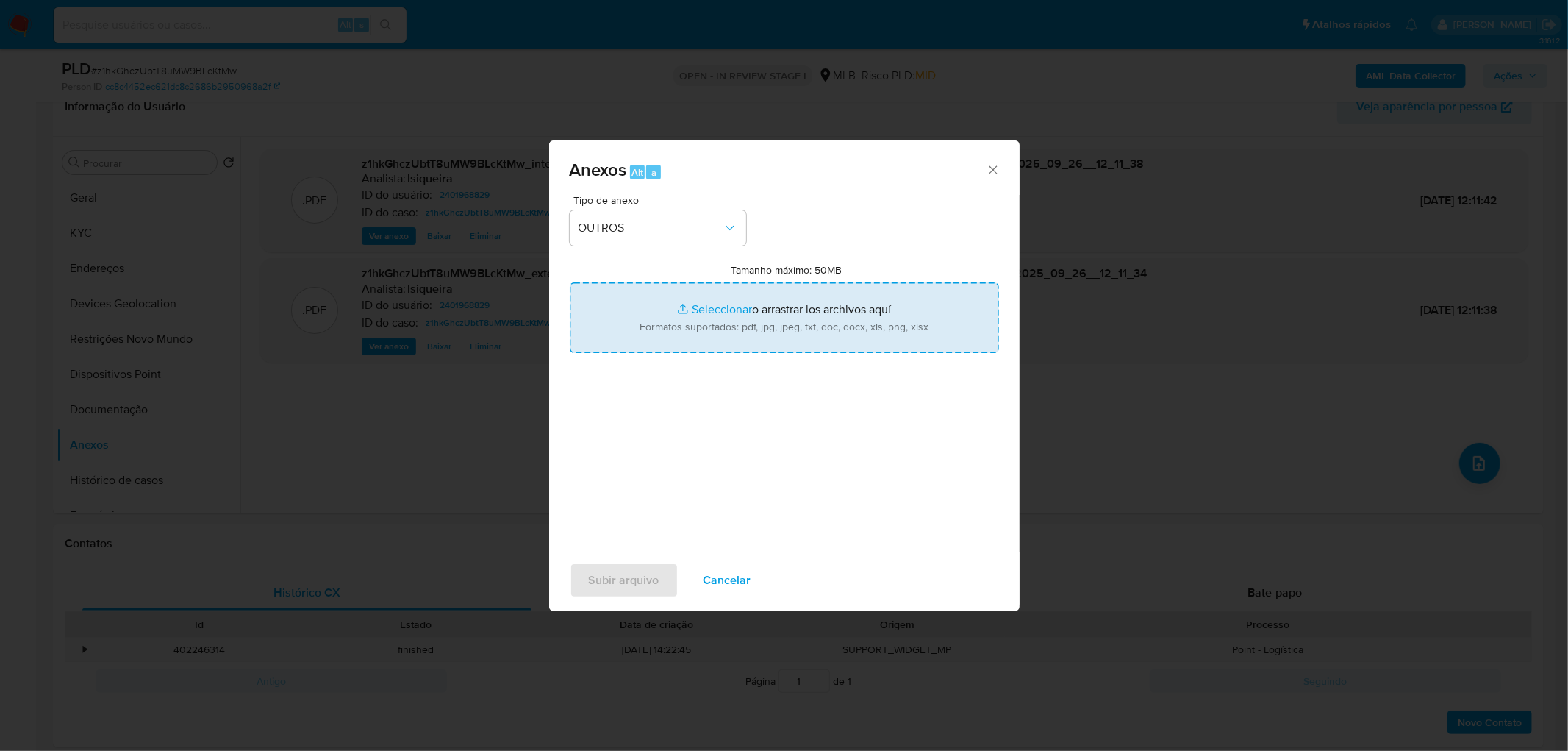
click at [663, 316] on input "Tamanho máximo: 50MB Seleccionar archivos" at bounding box center [784, 318] width 430 height 71
type input "C:\fakepath\Mulan 2401968829_2025_09_25_17_26_48.xlsx"
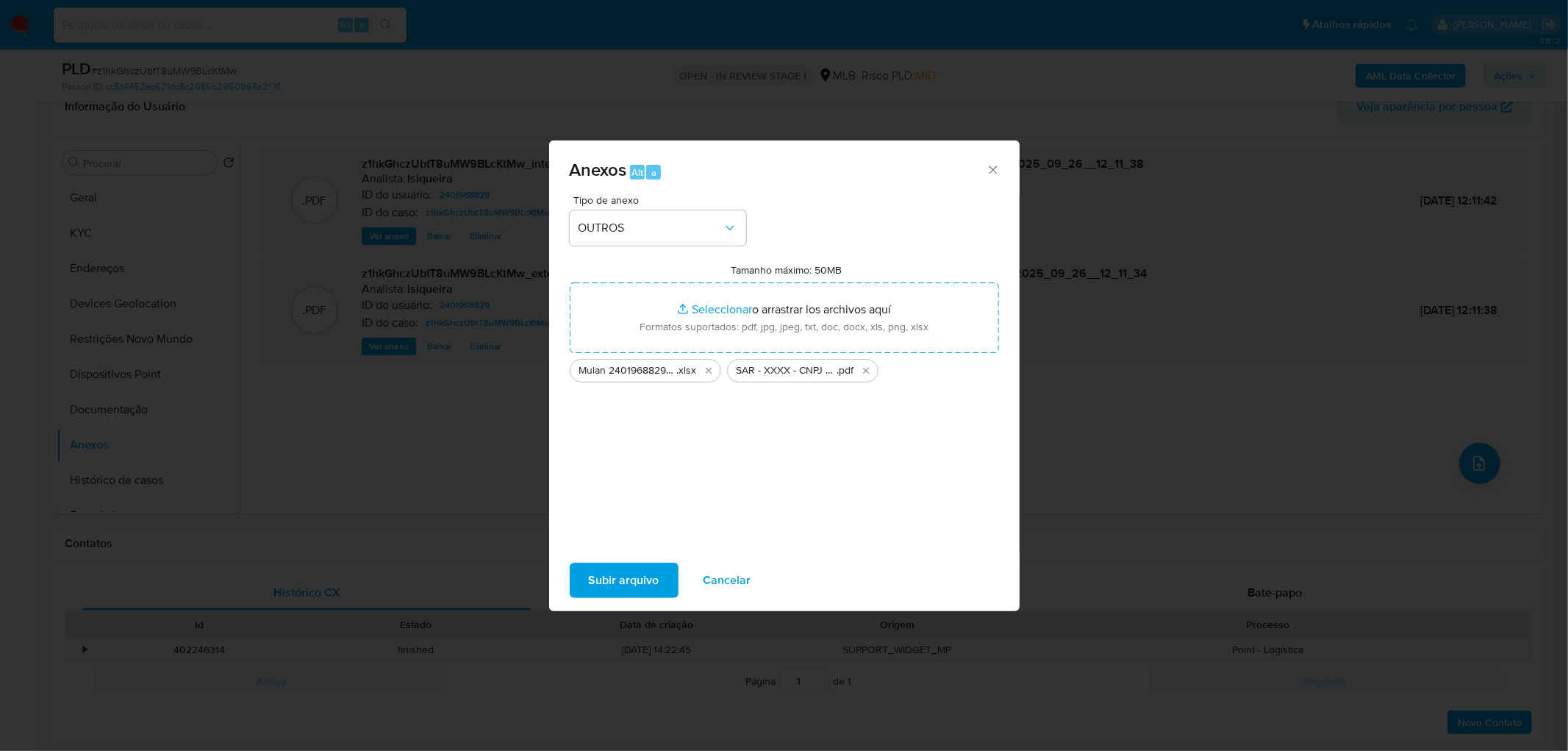
click at [605, 456] on span "Subir arquivo" at bounding box center [624, 581] width 71 height 32
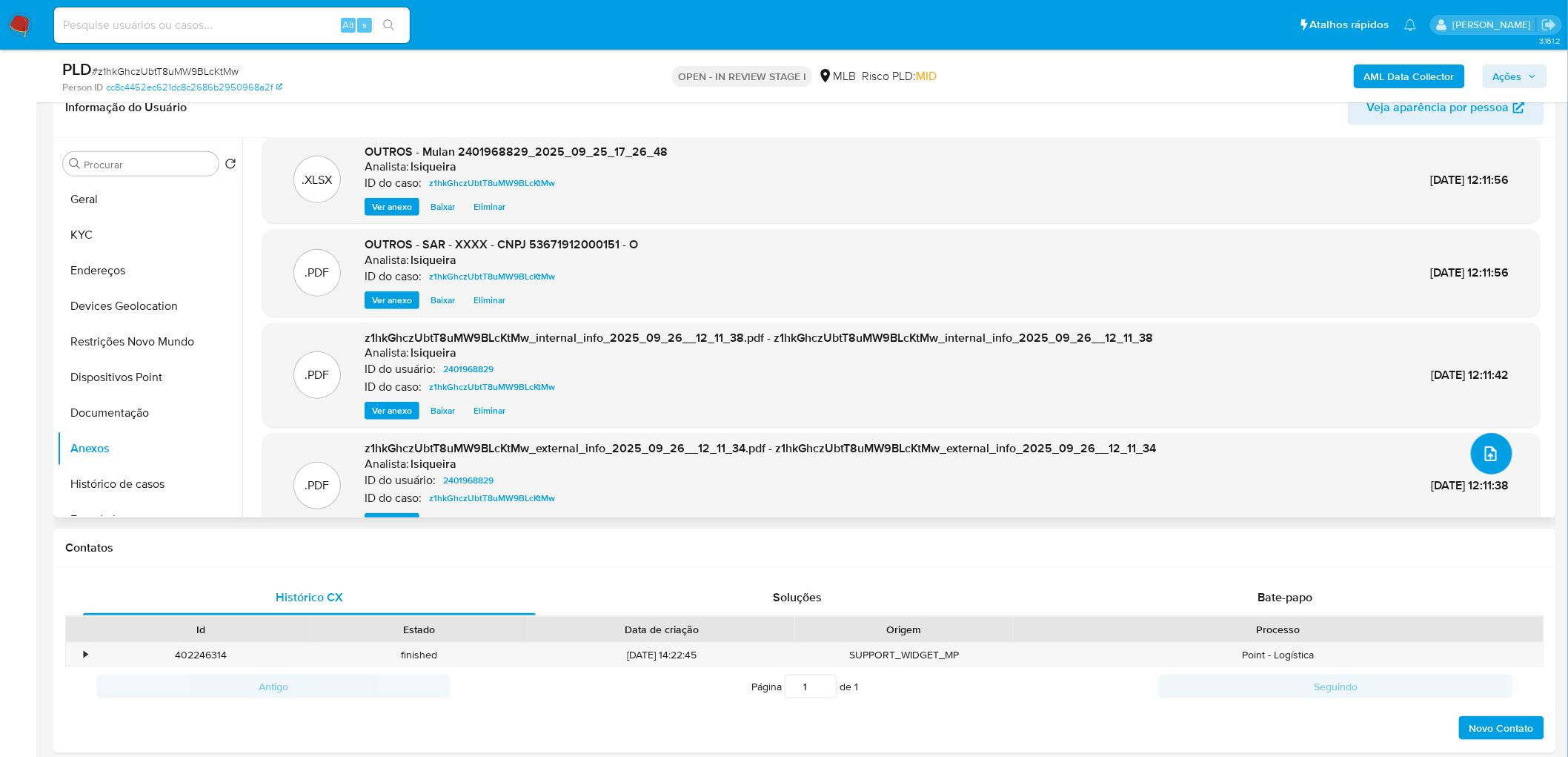
scroll to position [0, 0]
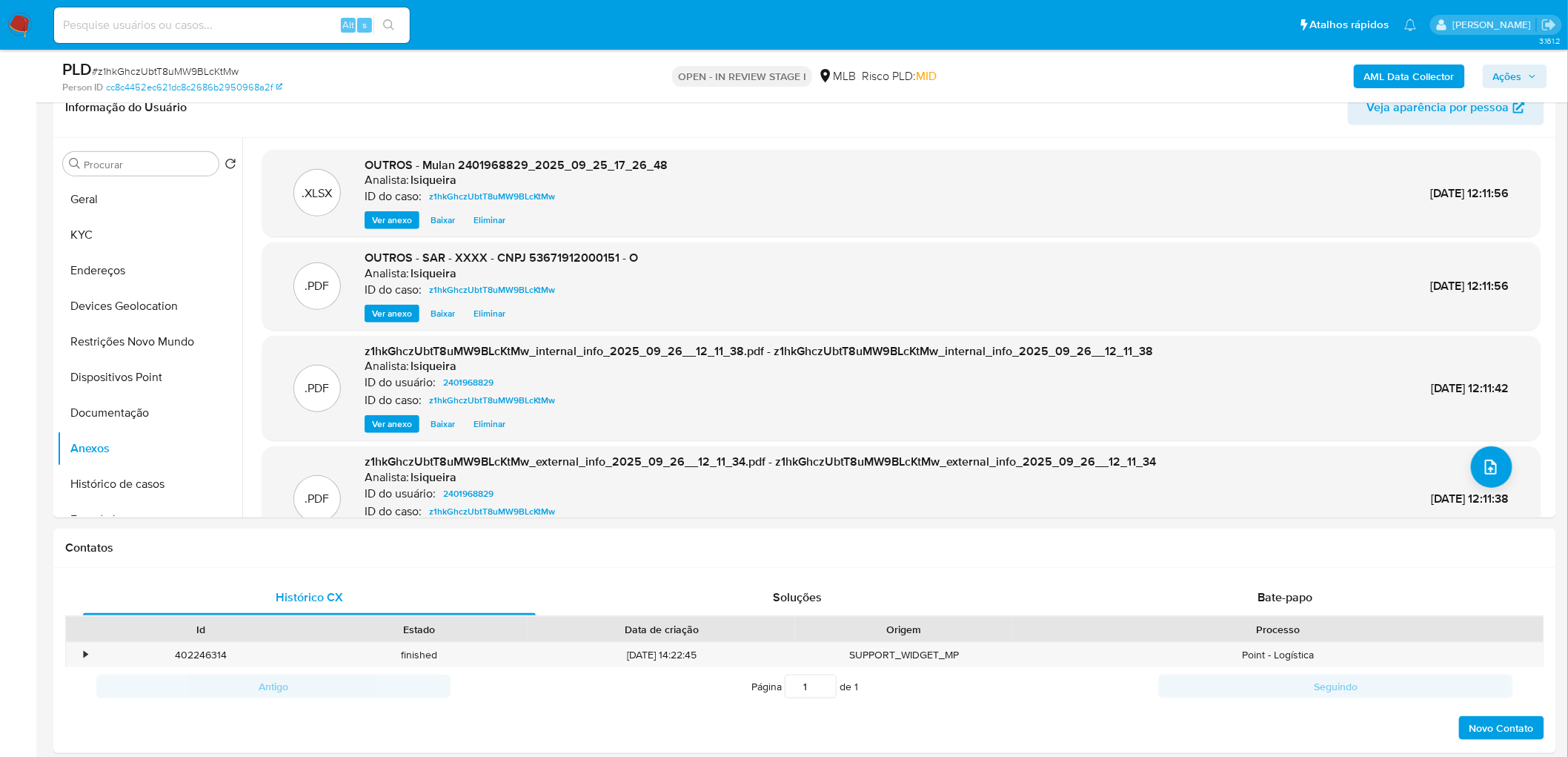
click at [1041, 68] on span "Ações" at bounding box center [1516, 76] width 43 height 21
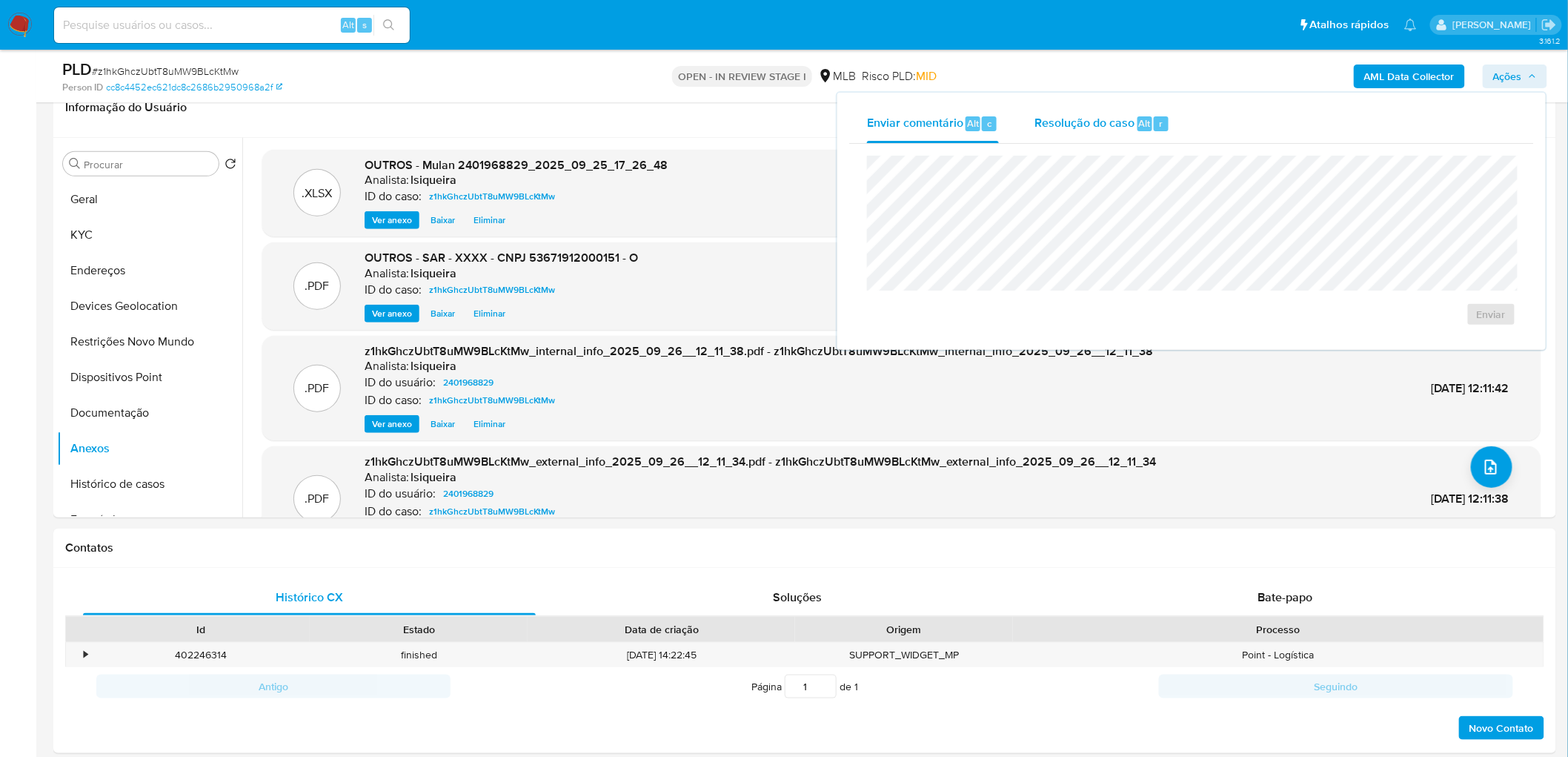
click at [1041, 128] on span "Resolução do caso" at bounding box center [1084, 122] width 100 height 17
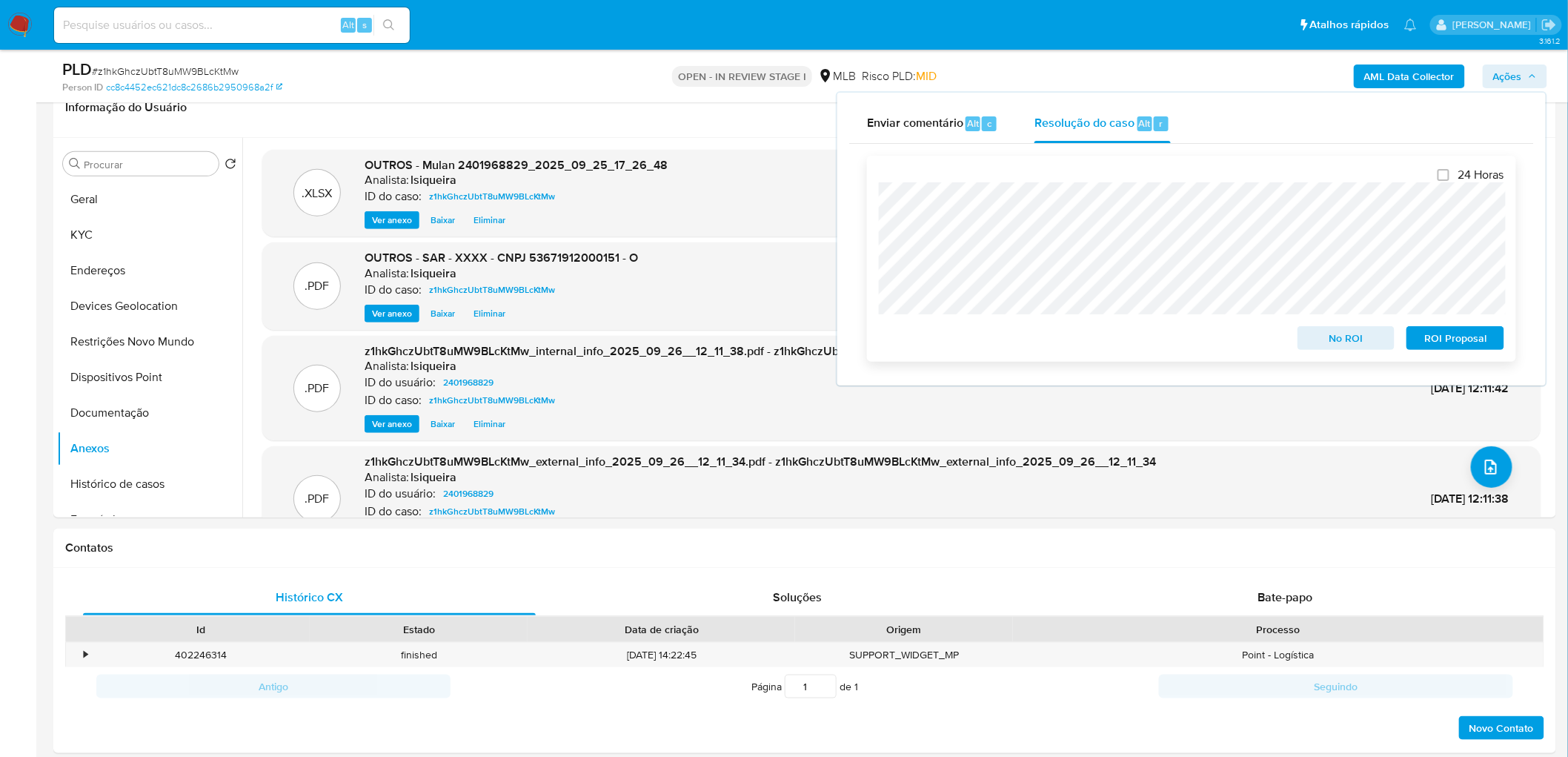
click at [1041, 330] on span "ROI Proposal" at bounding box center [1455, 337] width 77 height 21
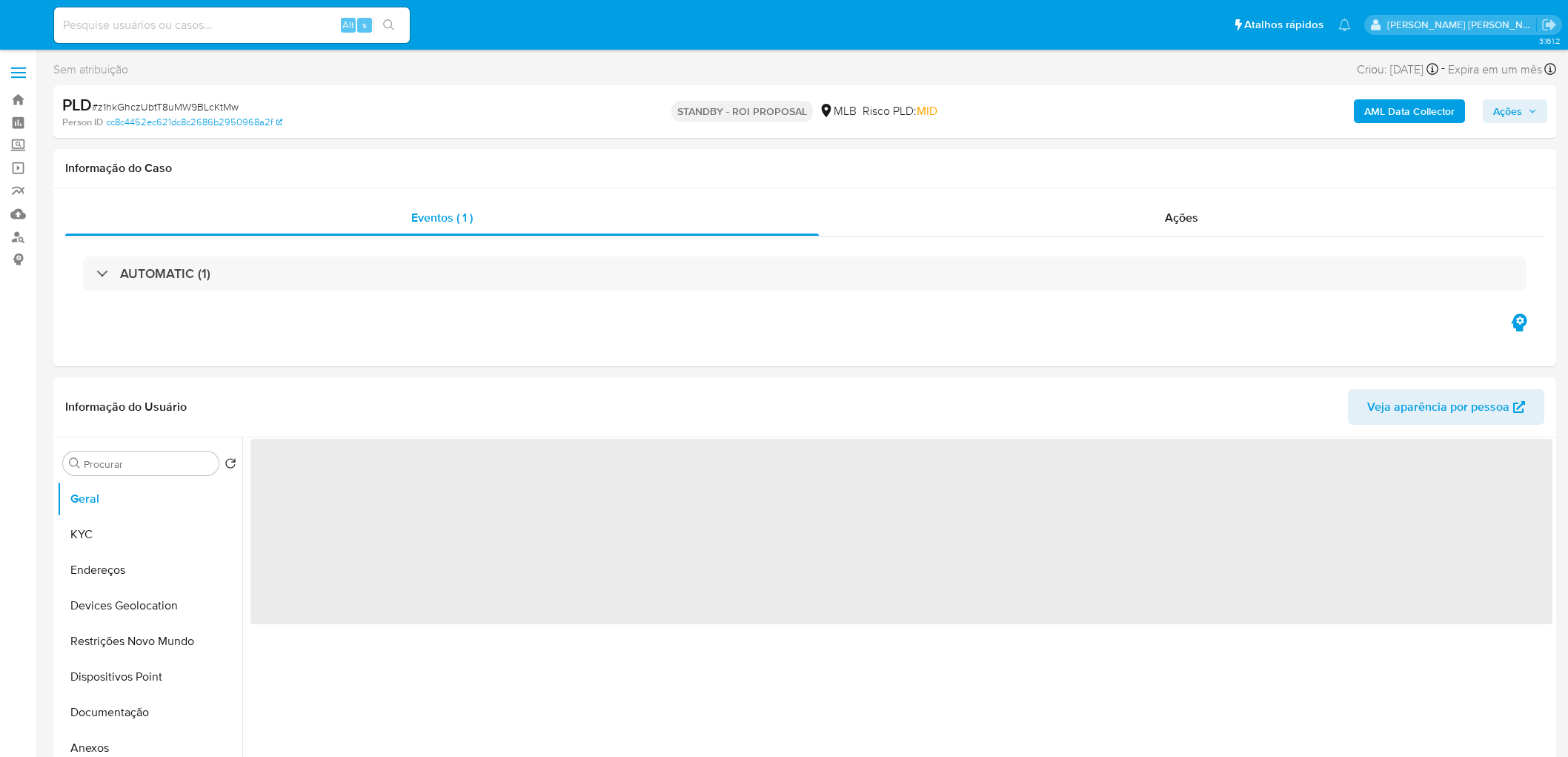
select select "10"
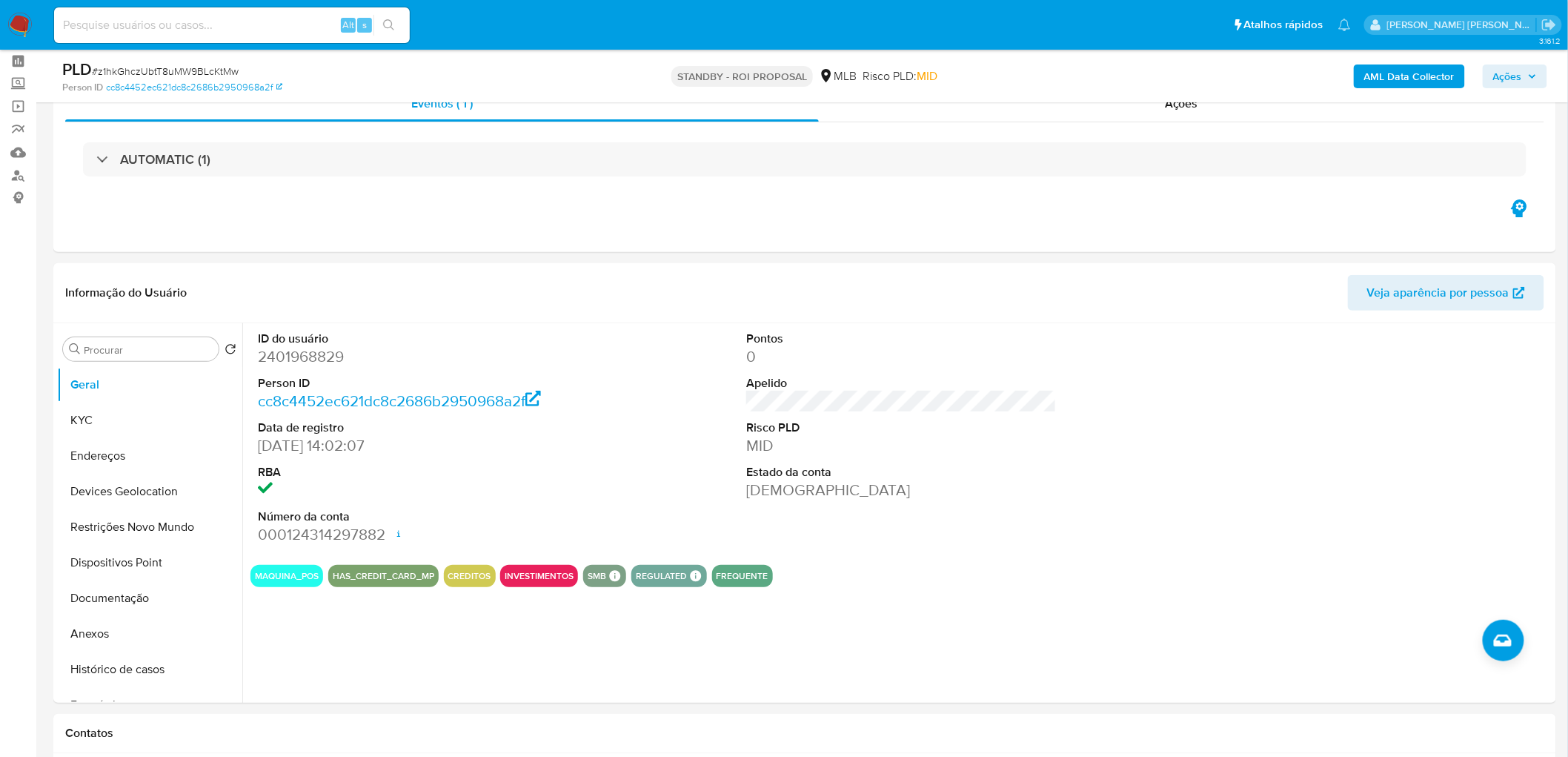
scroll to position [82, 0]
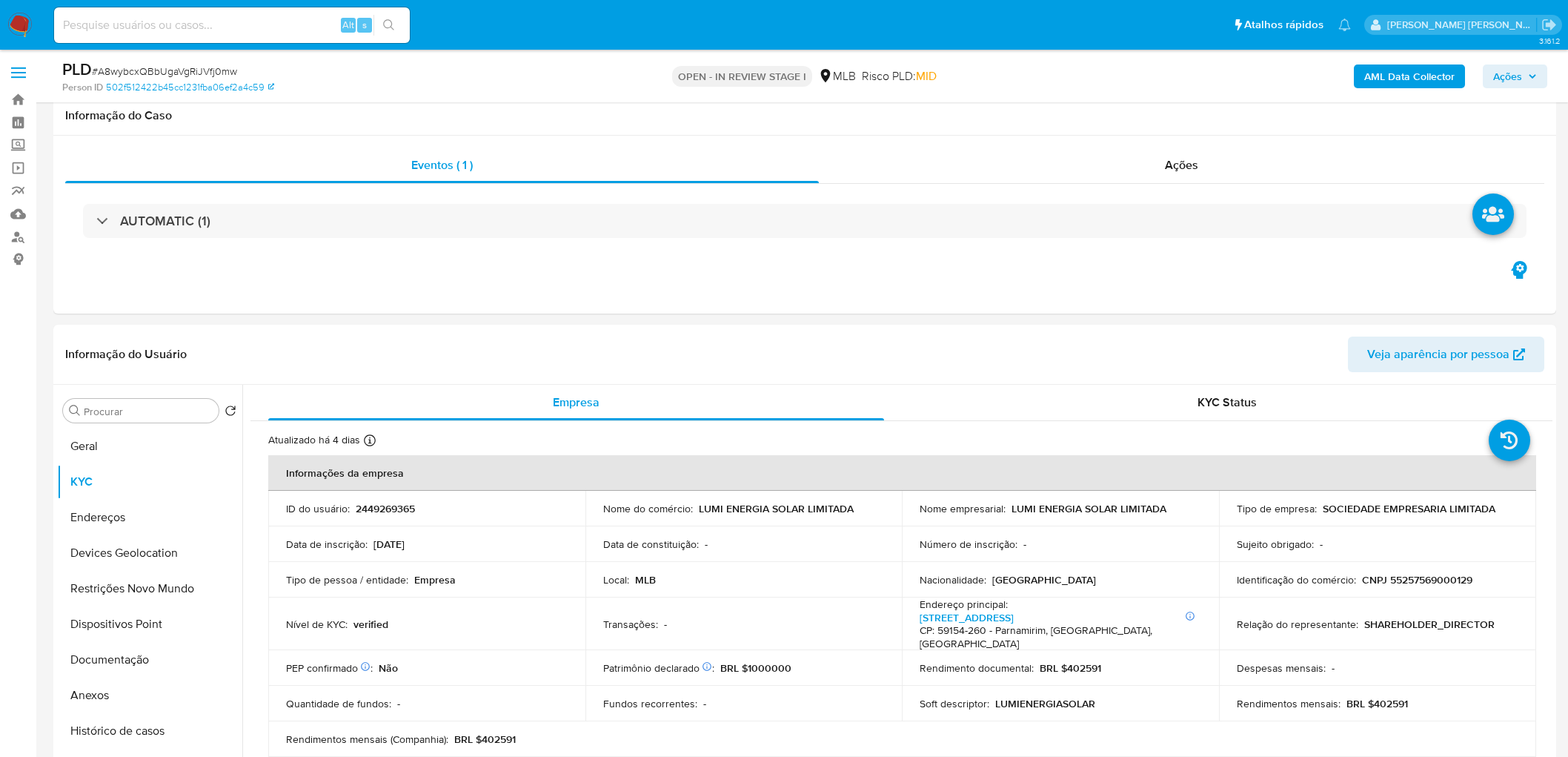
scroll to position [1235, 0]
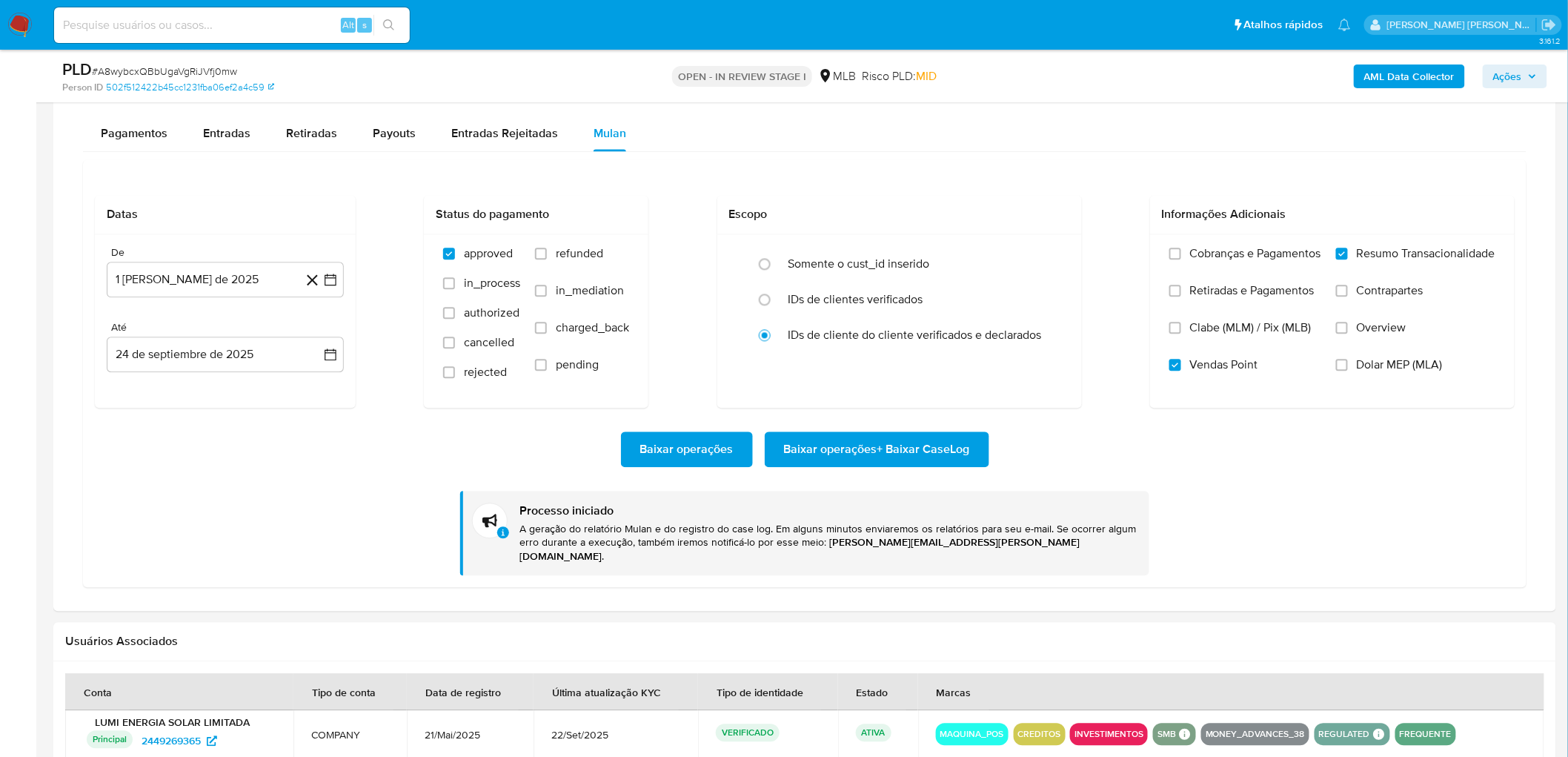
click at [361, 446] on div "Baixar operações Baixar operações + Baixar CaseLog" at bounding box center [805, 449] width 1420 height 35
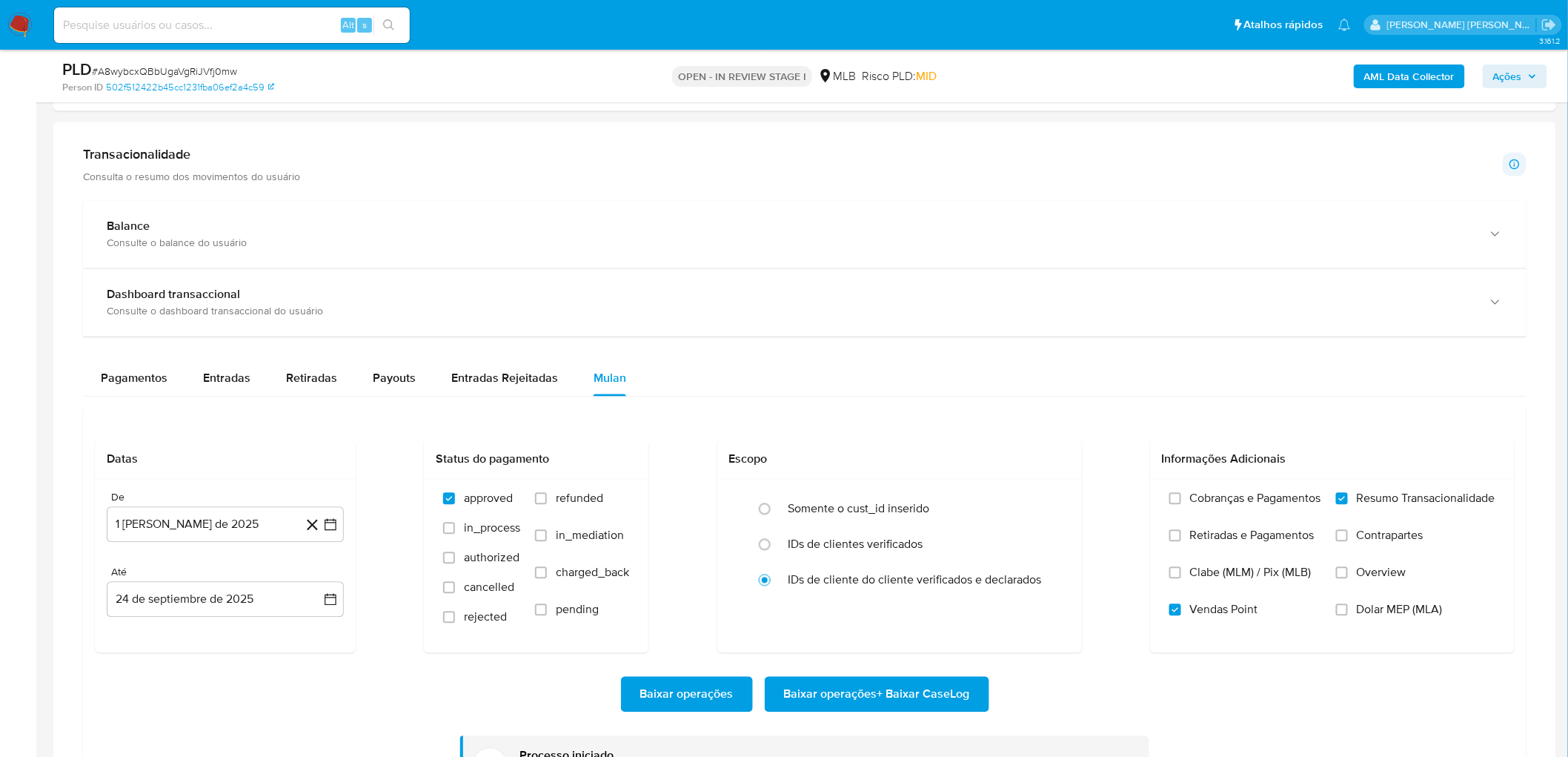
scroll to position [989, 0]
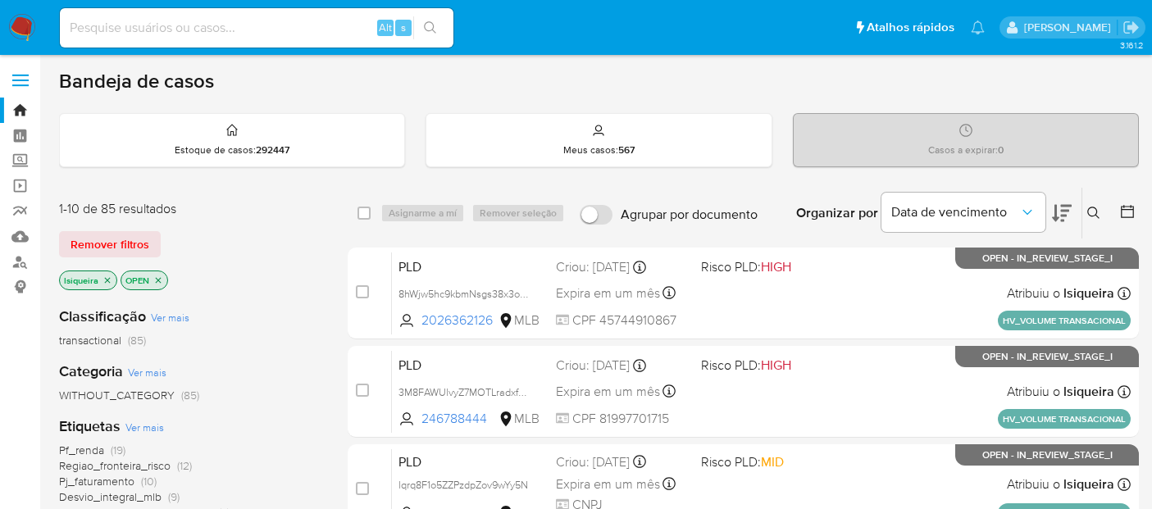
scroll to position [182, 0]
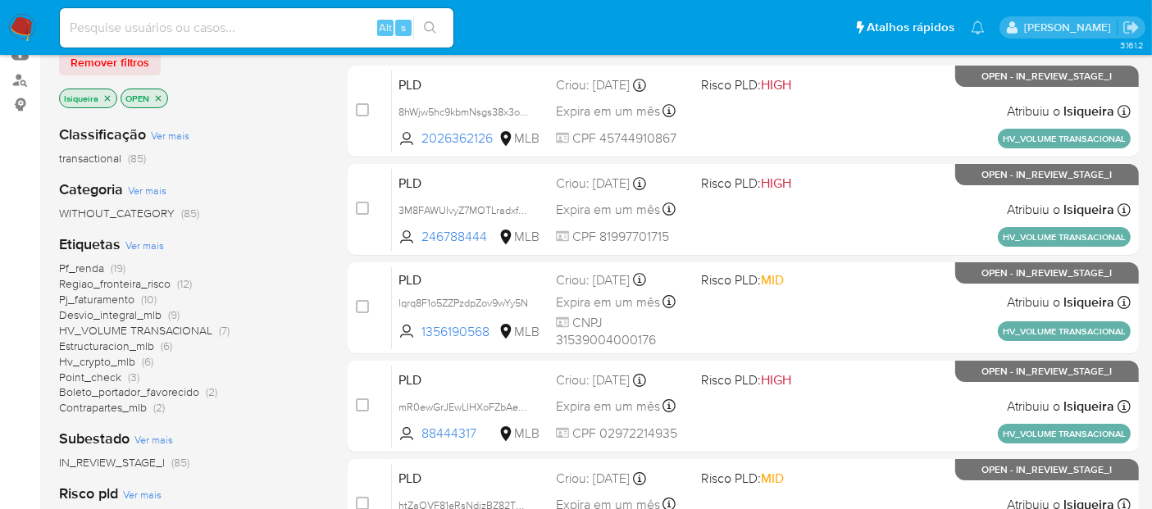
click at [107, 94] on icon "close-filter" at bounding box center [107, 98] width 10 height 10
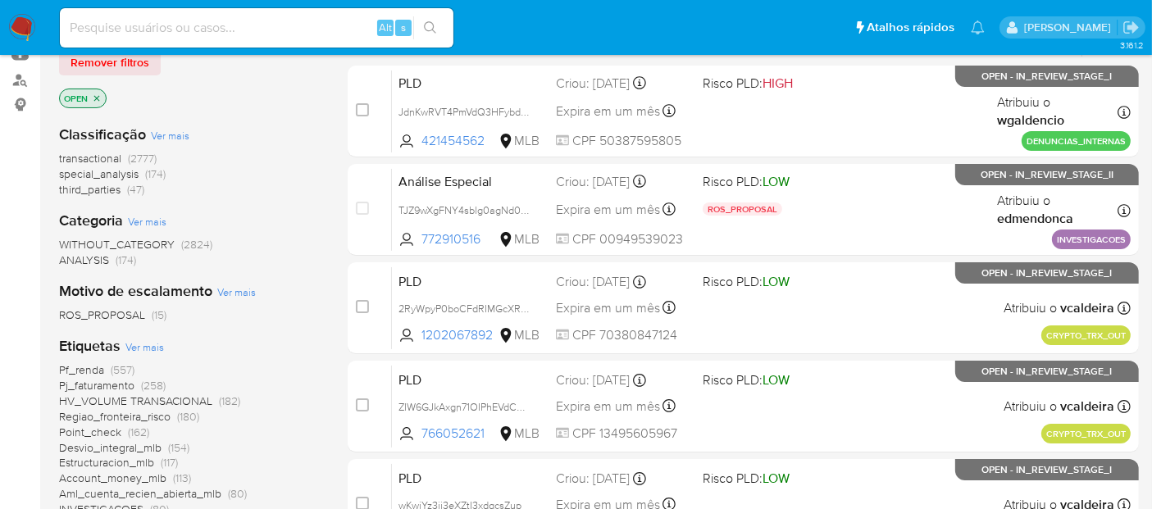
click at [98, 97] on icon "close-filter" at bounding box center [97, 98] width 6 height 6
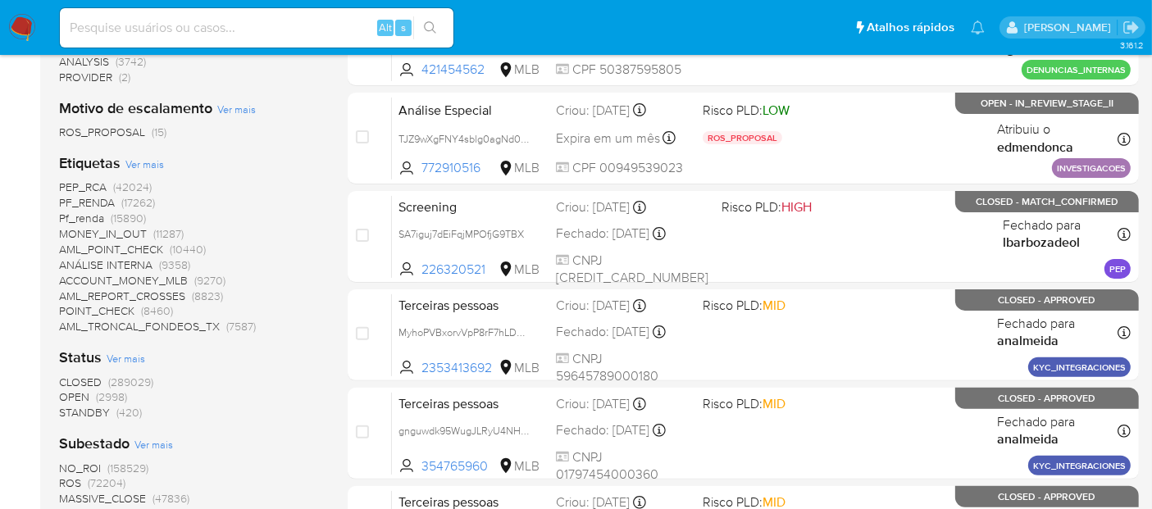
scroll to position [455, 0]
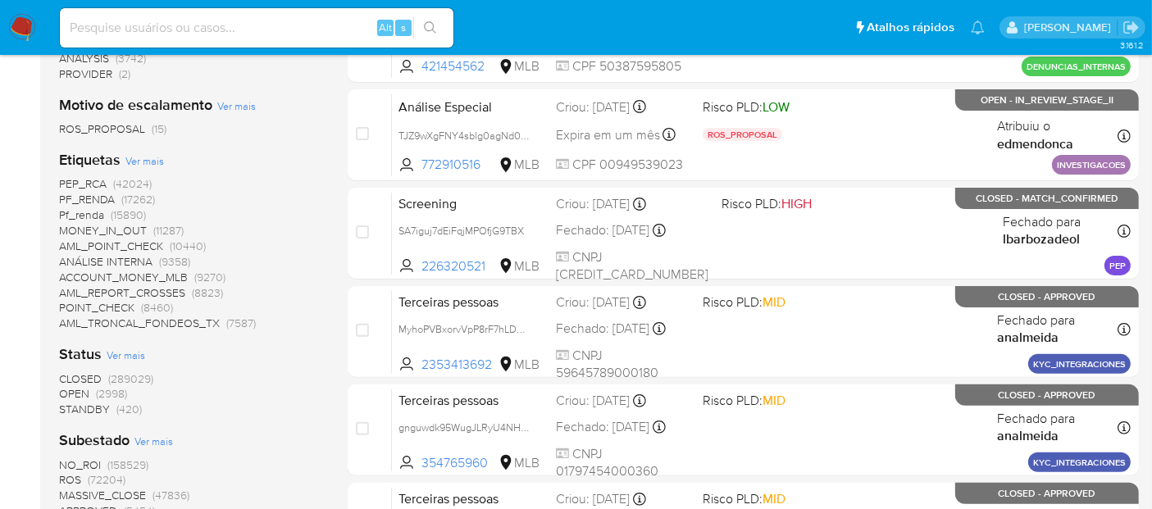
click at [93, 373] on span "CLOSED" at bounding box center [80, 378] width 43 height 16
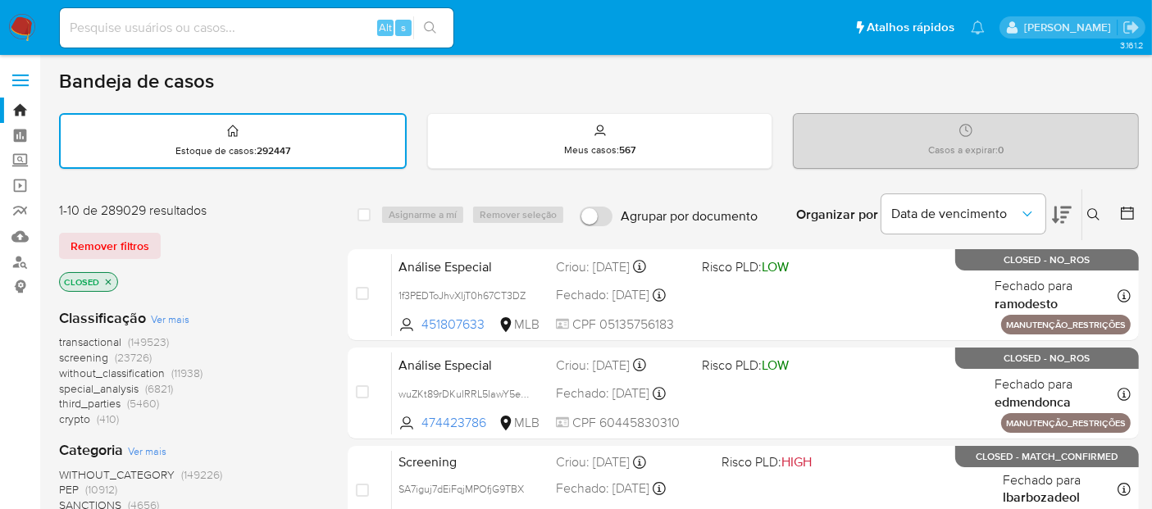
click at [1118, 214] on div at bounding box center [1124, 214] width 30 height 51
click at [1124, 214] on icon at bounding box center [1127, 213] width 16 height 16
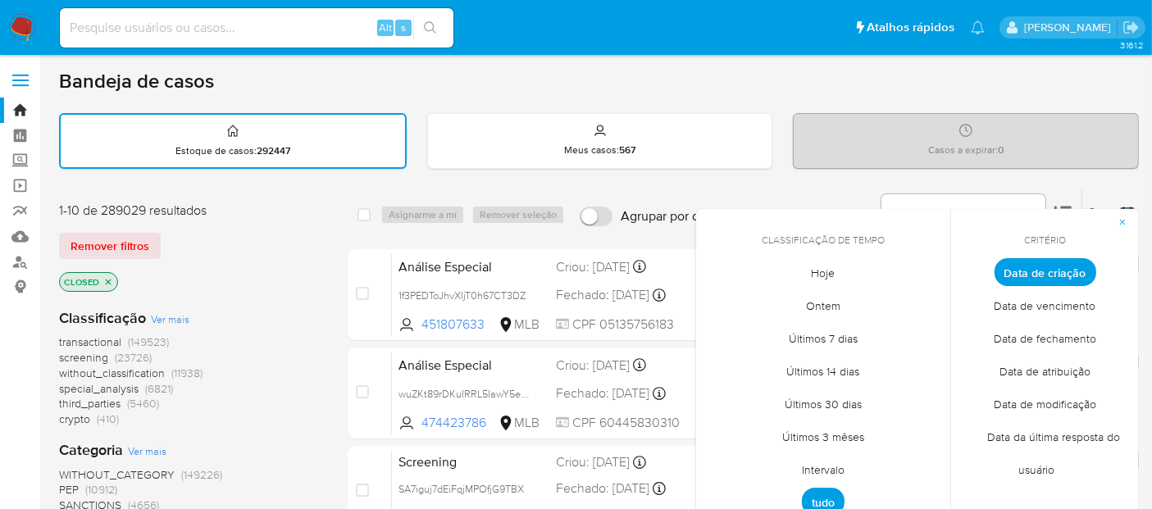
click at [818, 274] on span "Hoje" at bounding box center [823, 274] width 58 height 34
click at [1041, 341] on span "Data de fechamento" at bounding box center [1044, 339] width 137 height 34
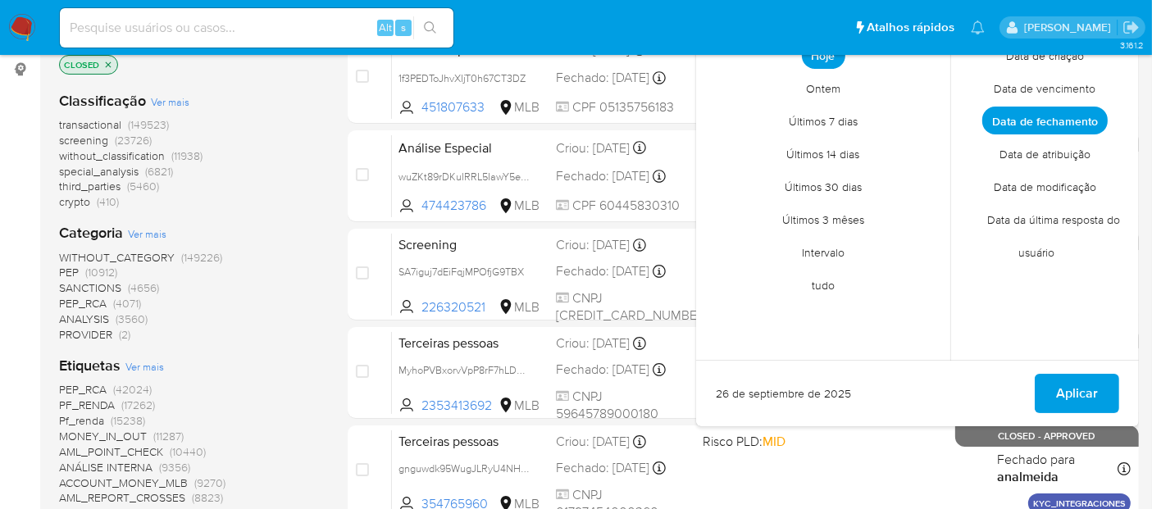
scroll to position [273, 0]
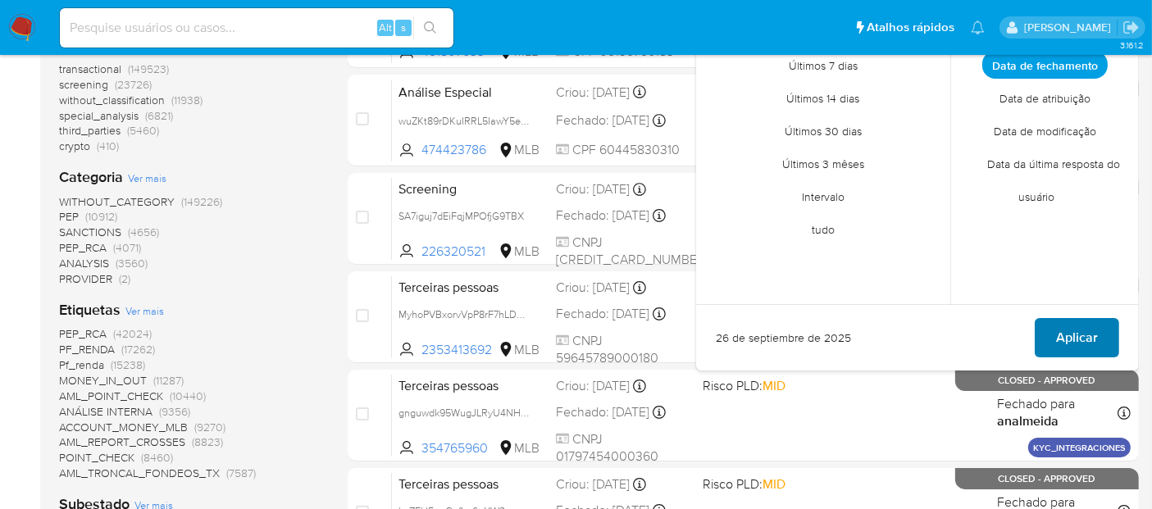
click at [1080, 330] on span "Aplicar" at bounding box center [1077, 338] width 42 height 36
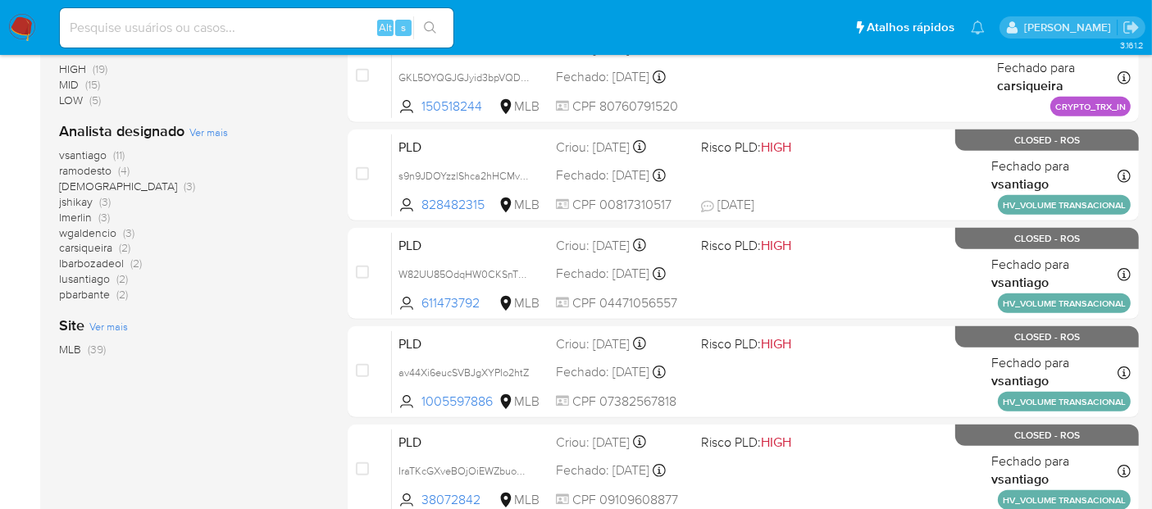
scroll to position [728, 0]
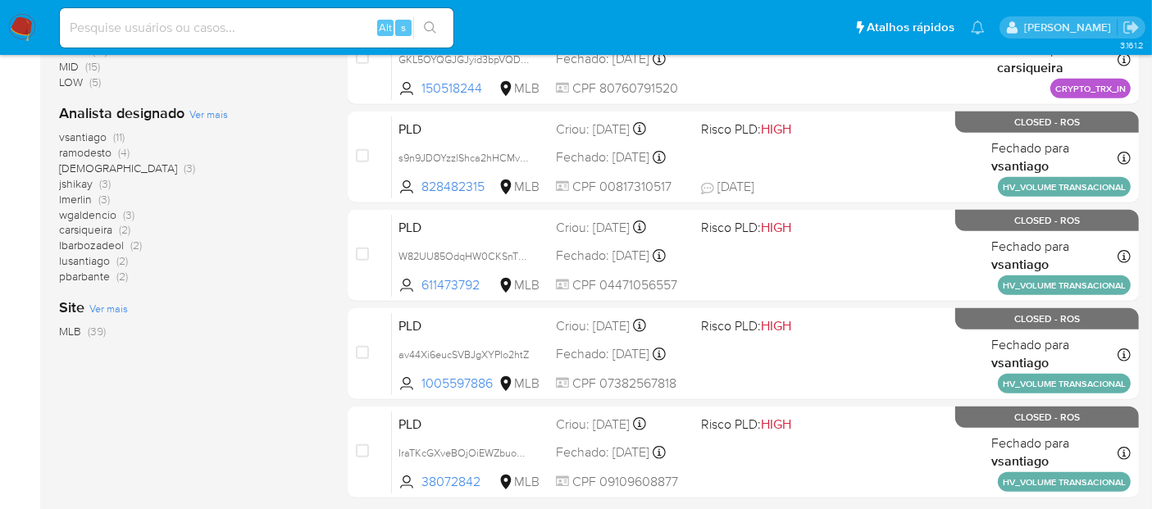
click at [12, 20] on img at bounding box center [22, 28] width 28 height 28
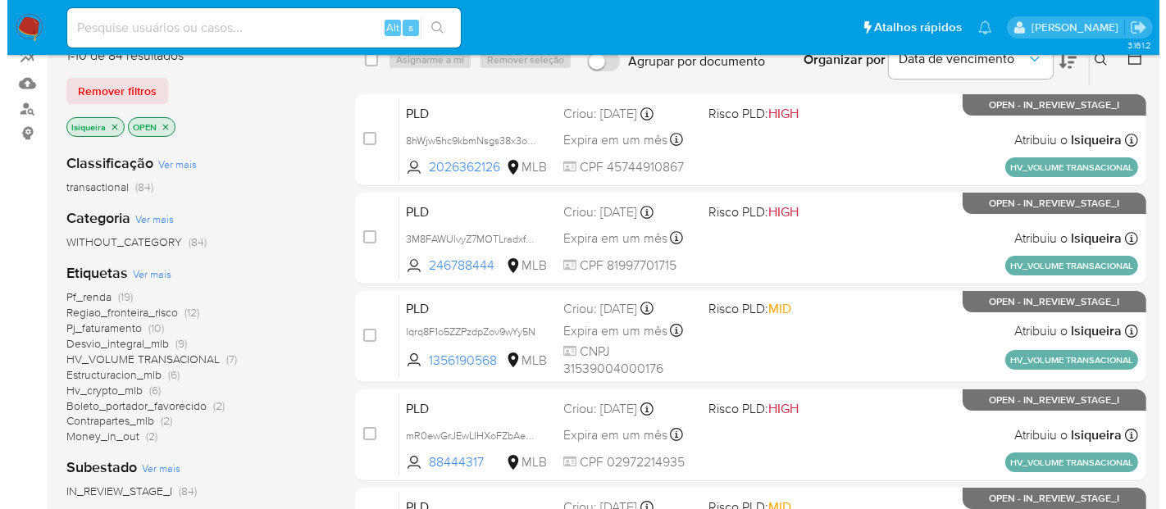
scroll to position [182, 0]
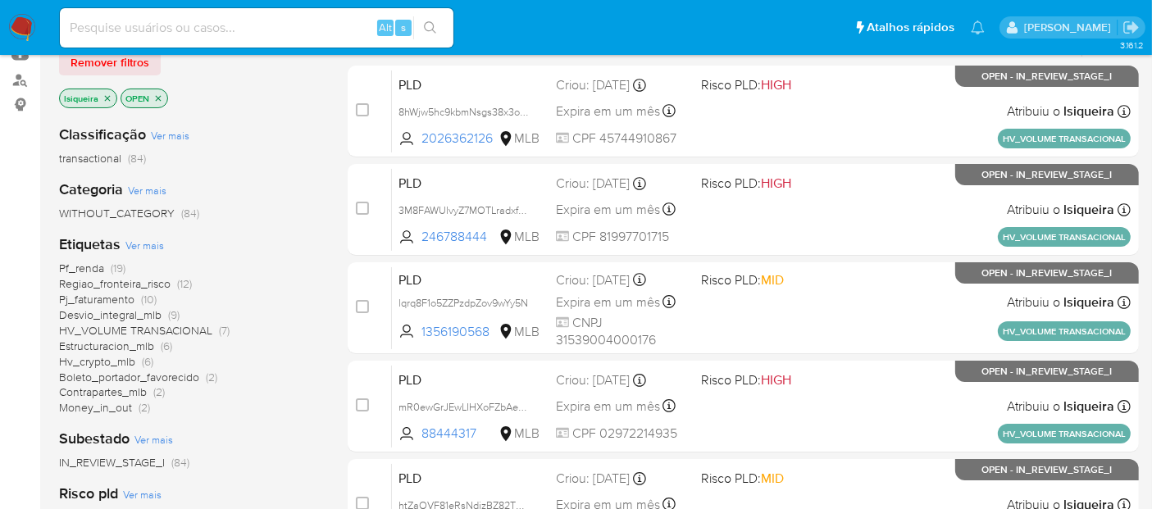
click at [152, 242] on span "Ver mais" at bounding box center [144, 245] width 39 height 15
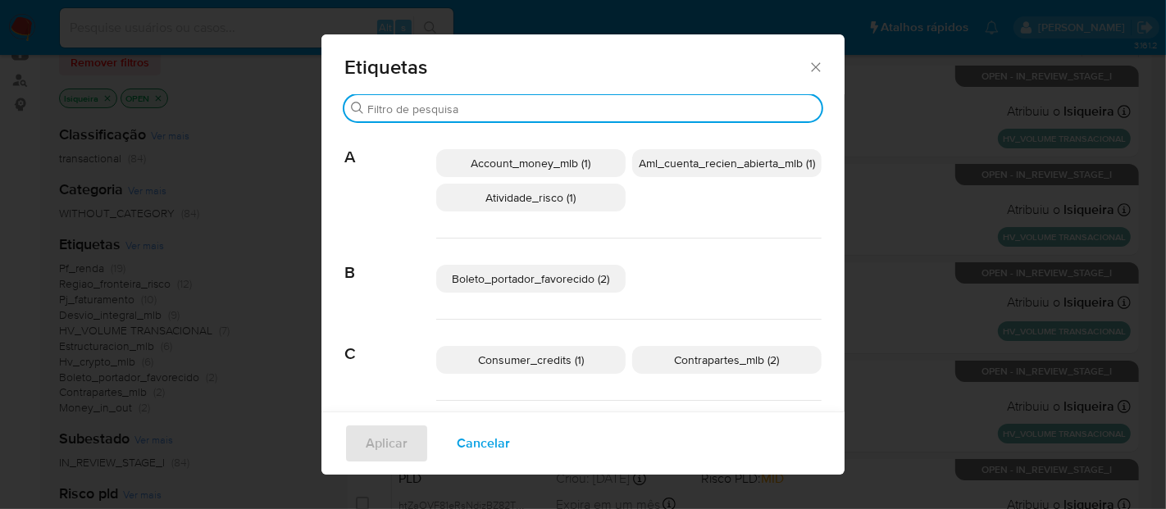
click at [634, 108] on input "Buscar" at bounding box center [591, 109] width 448 height 15
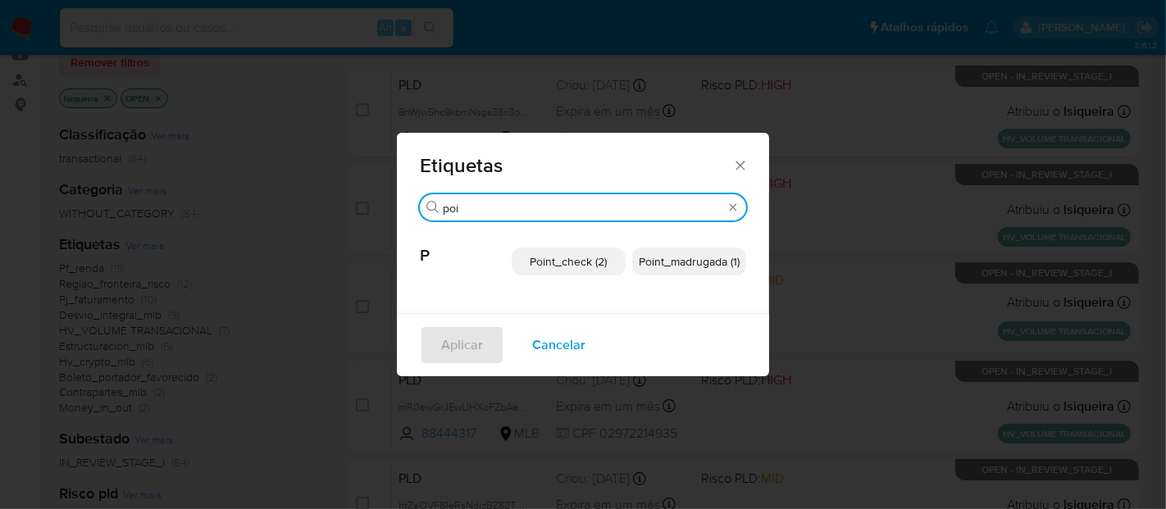
type input "poi"
click at [721, 263] on span "Point_madrugada (1)" at bounding box center [689, 261] width 101 height 16
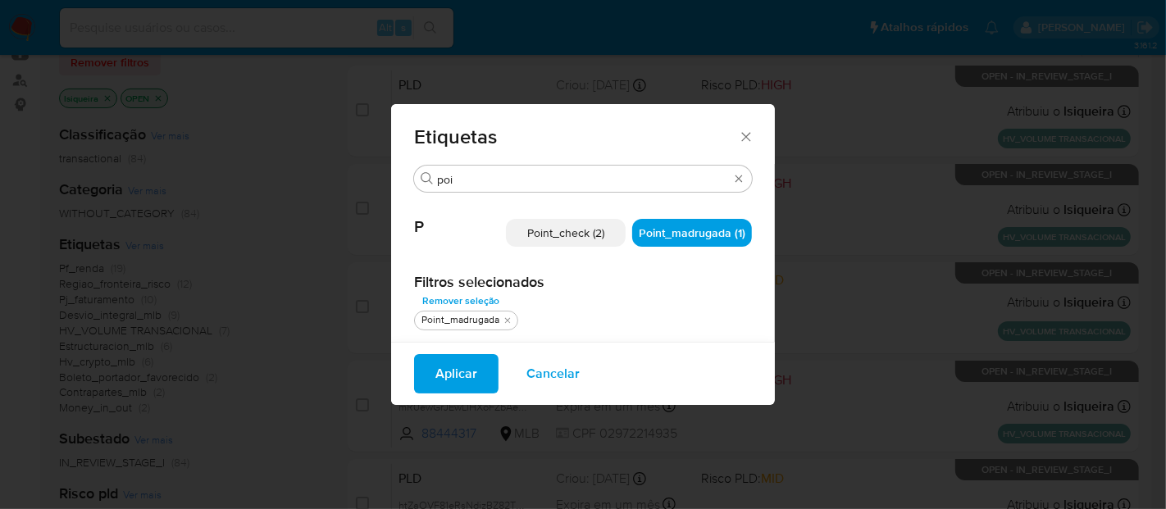
click at [461, 374] on span "Aplicar" at bounding box center [456, 374] width 42 height 36
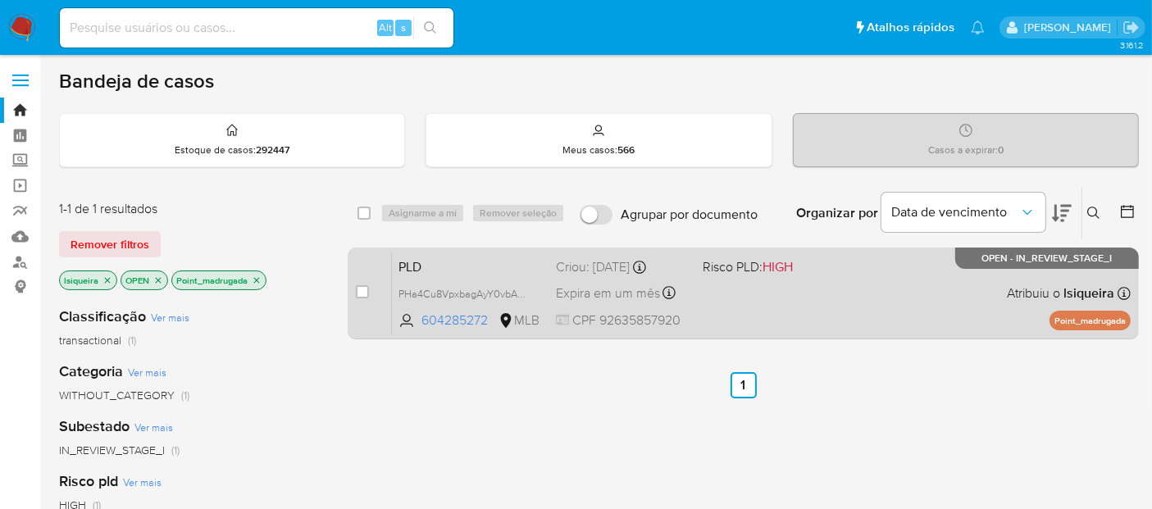
click at [793, 312] on div "PLD PHa4Cu8VpxbagAyY0vbAyXBf 604285272 MLB Risco PLD: HIGH Criou: 12/09/2025 Cr…" at bounding box center [761, 293] width 739 height 83
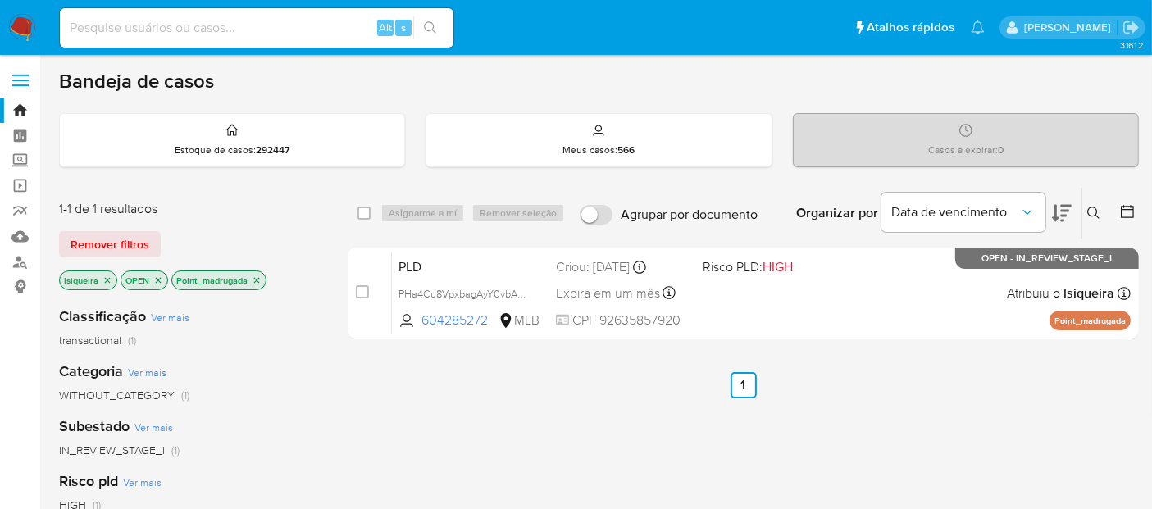
click at [254, 277] on icon "close-filter" at bounding box center [257, 280] width 6 height 6
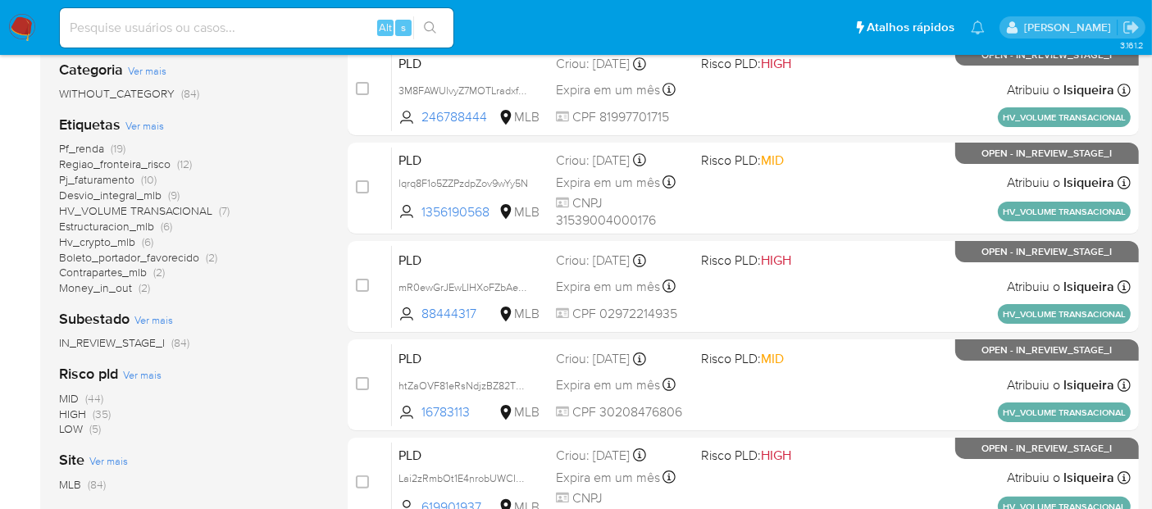
scroll to position [273, 0]
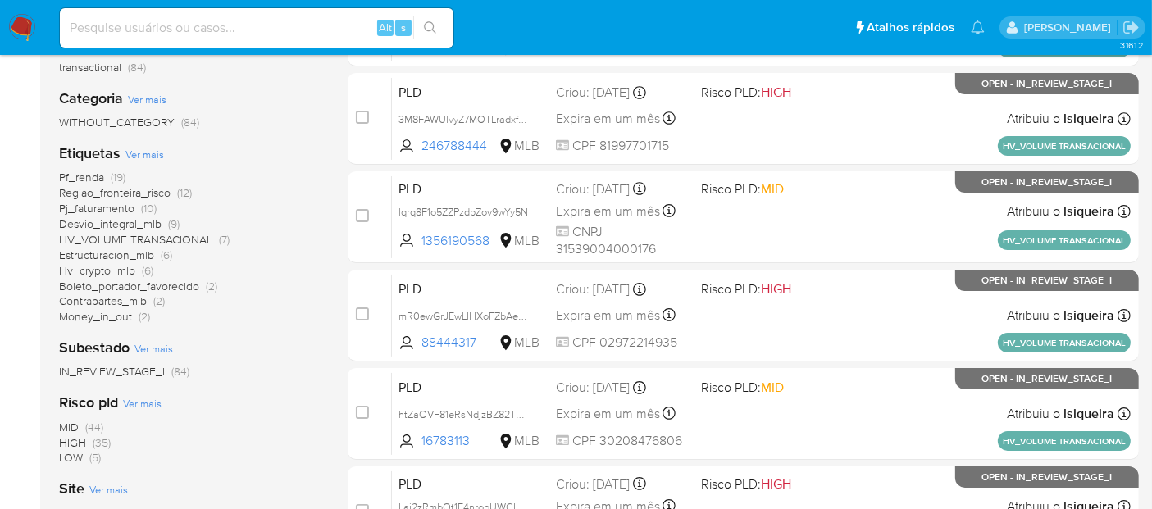
click at [102, 318] on span "Money_in_out" at bounding box center [95, 316] width 73 height 16
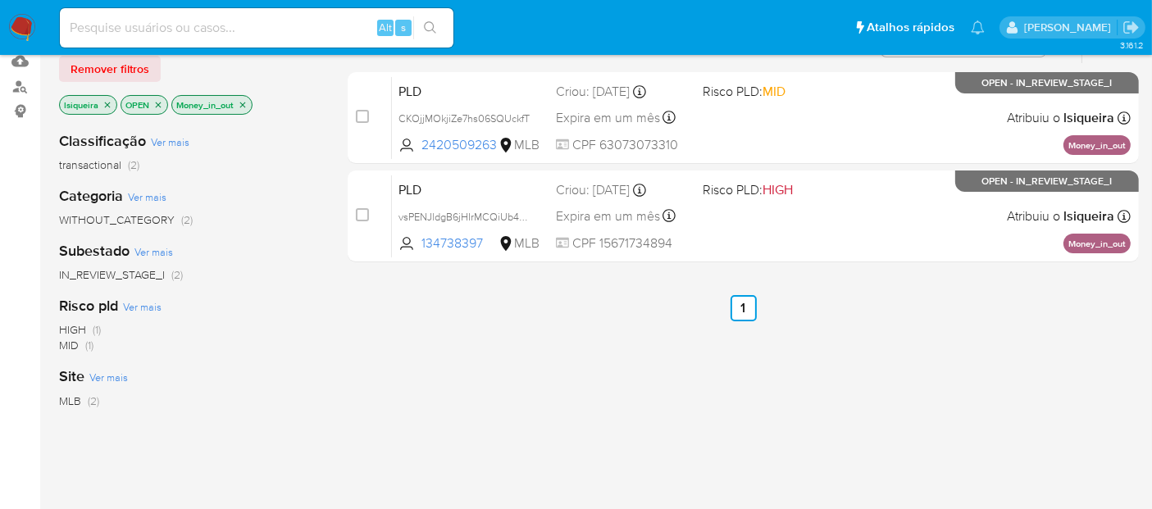
scroll to position [91, 0]
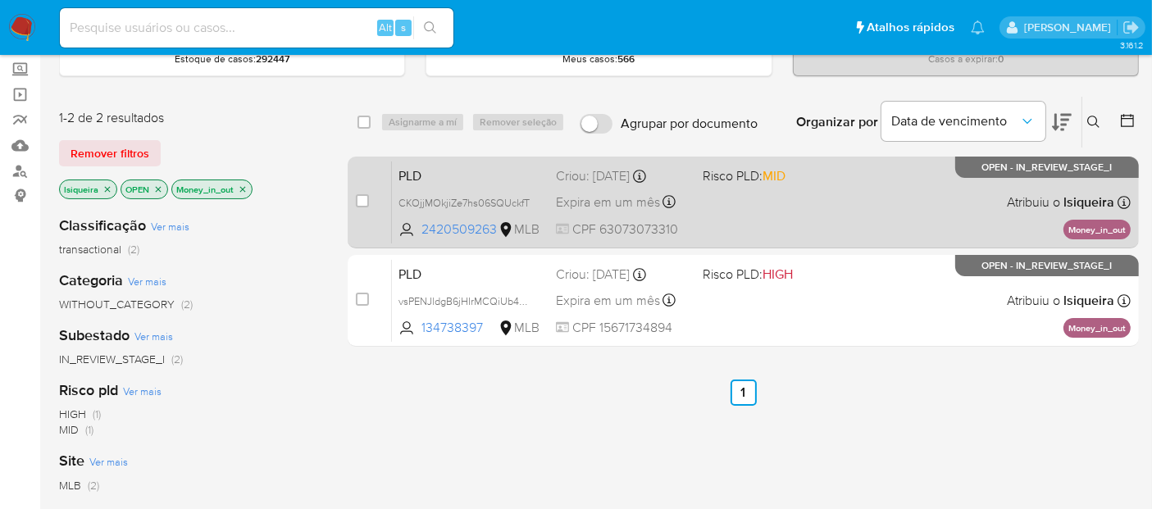
click at [875, 223] on div "PLD CKOjjMOkjiZe7hs06SQUckfT 2420509263 MLB Risco PLD: MID Criou: 12/09/2025 Cr…" at bounding box center [761, 202] width 739 height 83
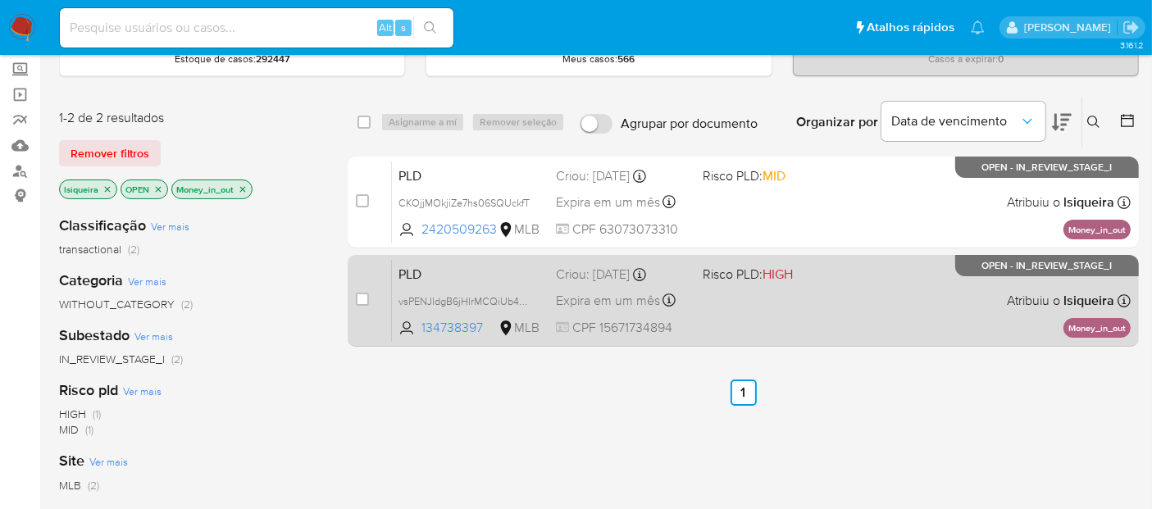
click at [843, 311] on div "PLD vsPENJldgB6jHIrMCQiUb4VB 134738397 MLB Risco PLD: HIGH Criou: 12/09/2025 Cr…" at bounding box center [761, 300] width 739 height 83
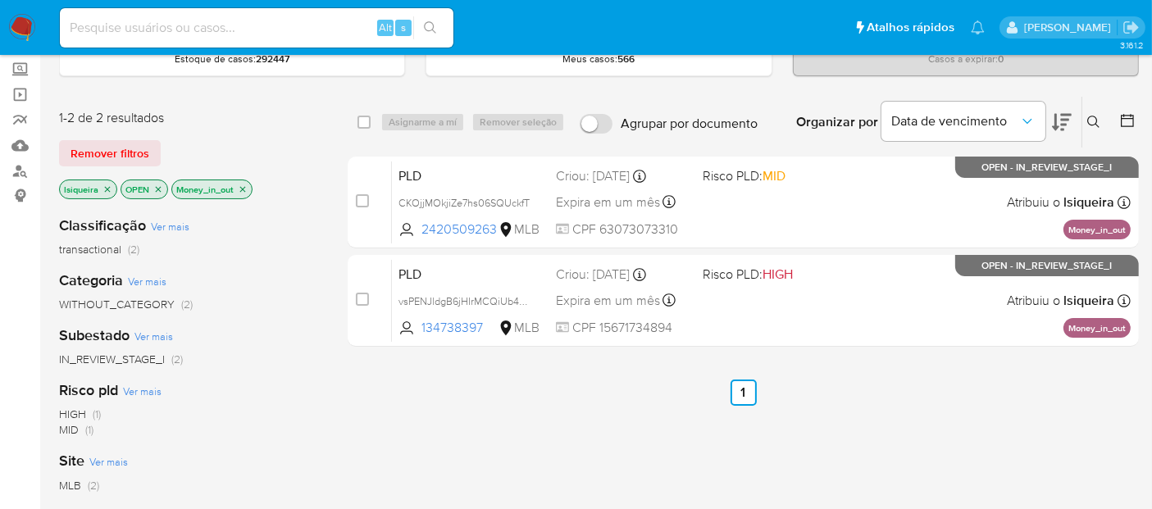
click at [238, 184] on icon "close-filter" at bounding box center [243, 189] width 10 height 10
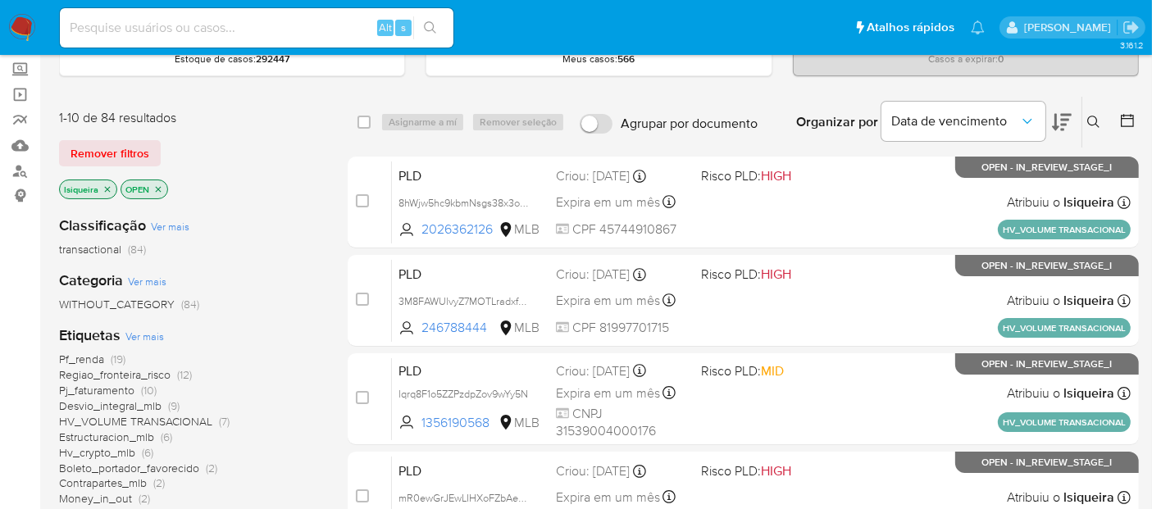
click at [24, 30] on img at bounding box center [22, 28] width 28 height 28
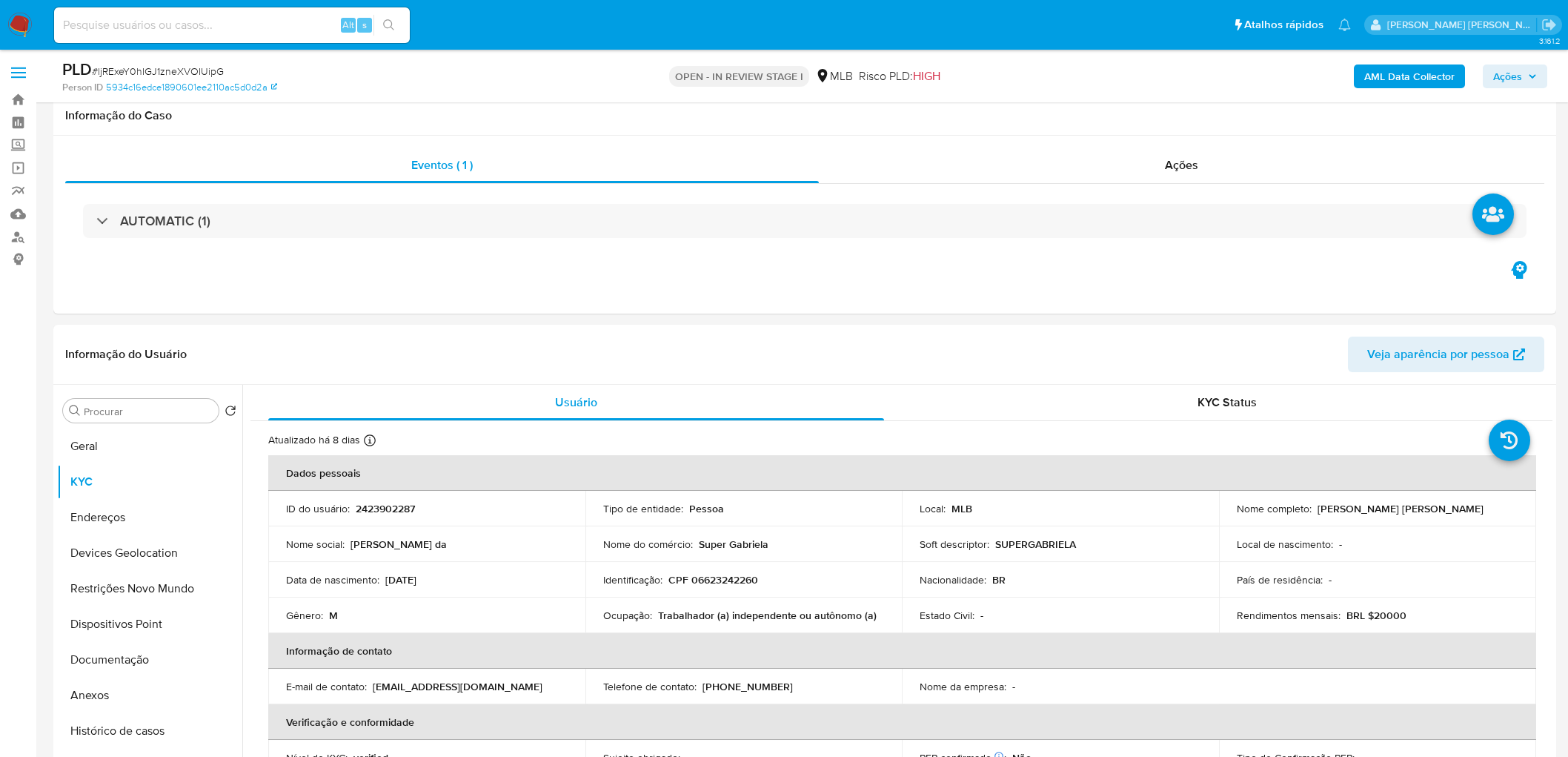
scroll to position [1116, 0]
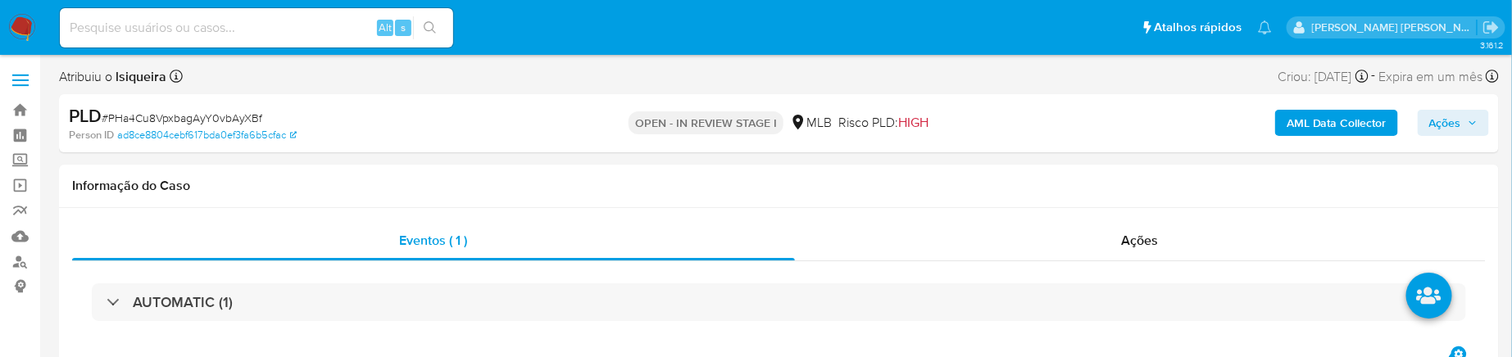
select select "10"
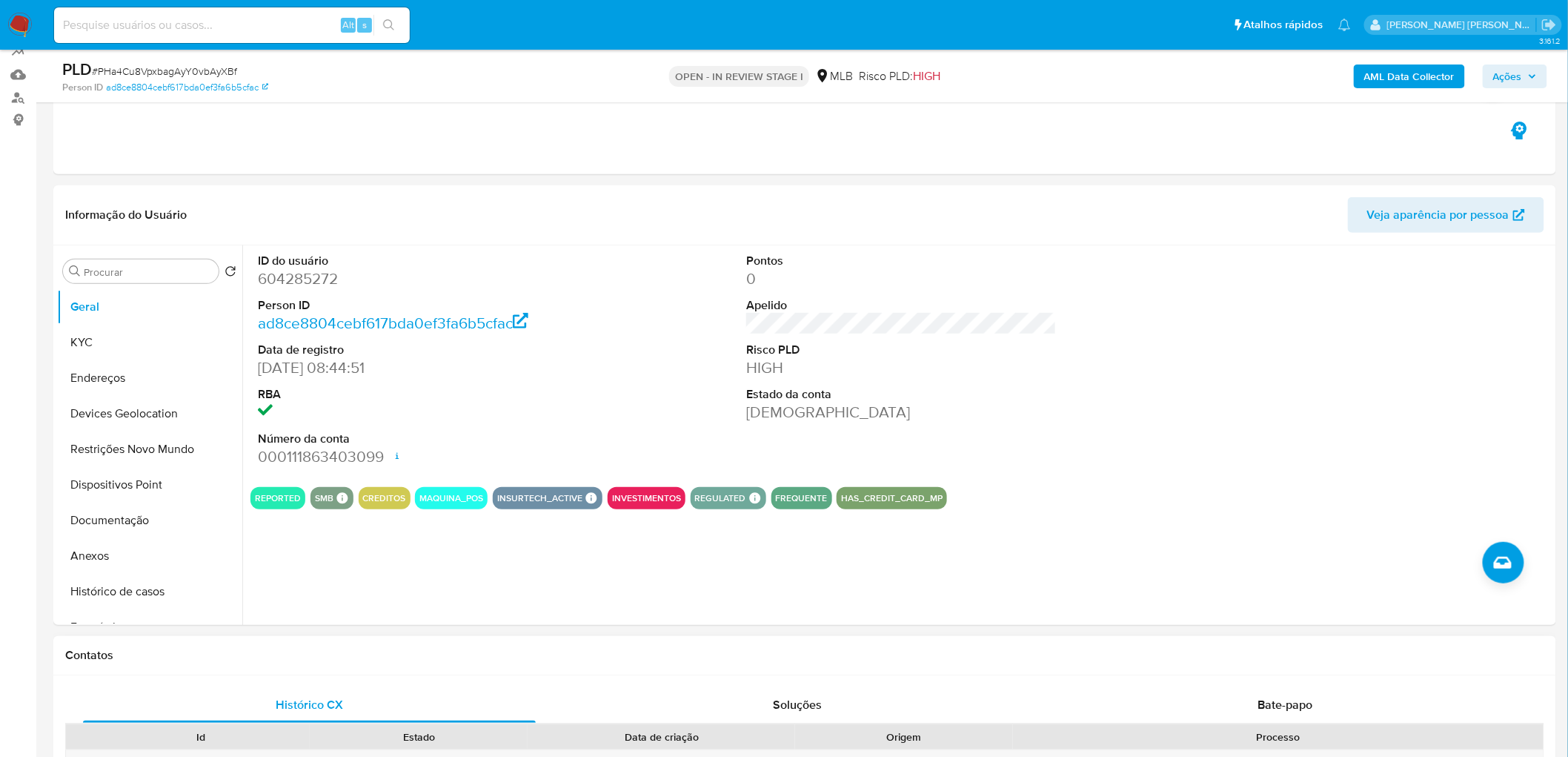
scroll to position [412, 0]
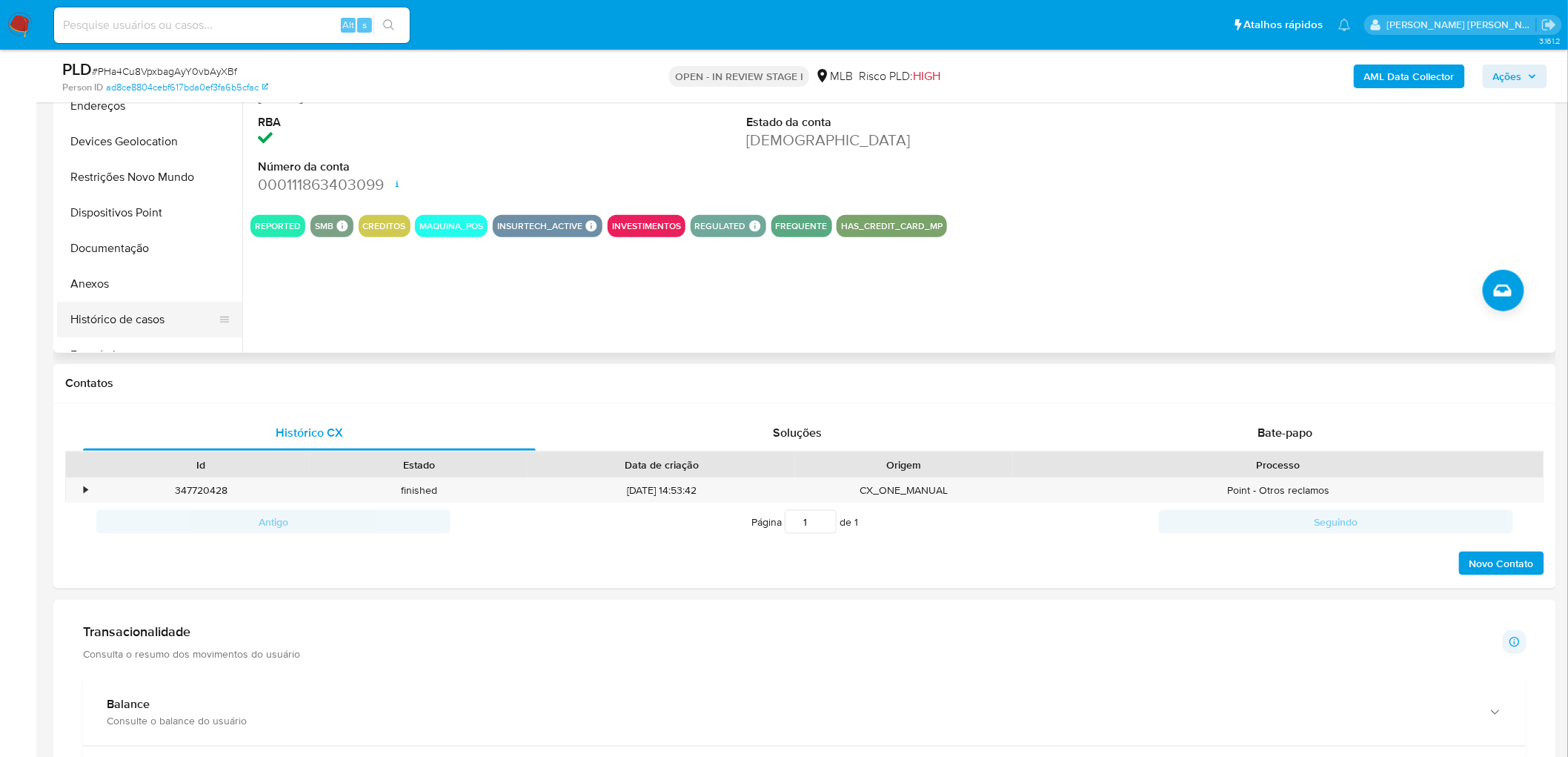
click at [142, 318] on button "Histórico de casos" at bounding box center [144, 319] width 174 height 35
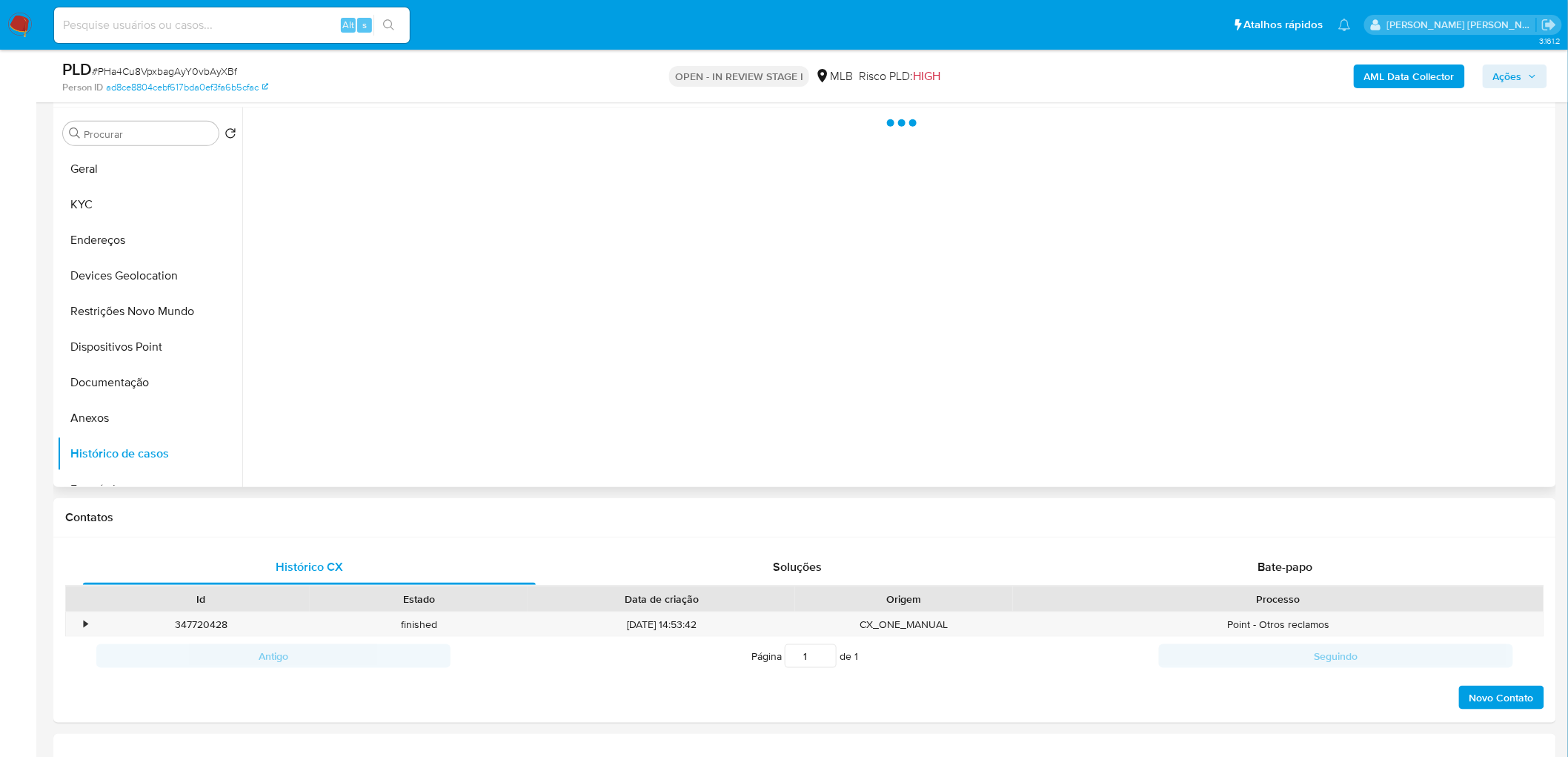
scroll to position [247, 0]
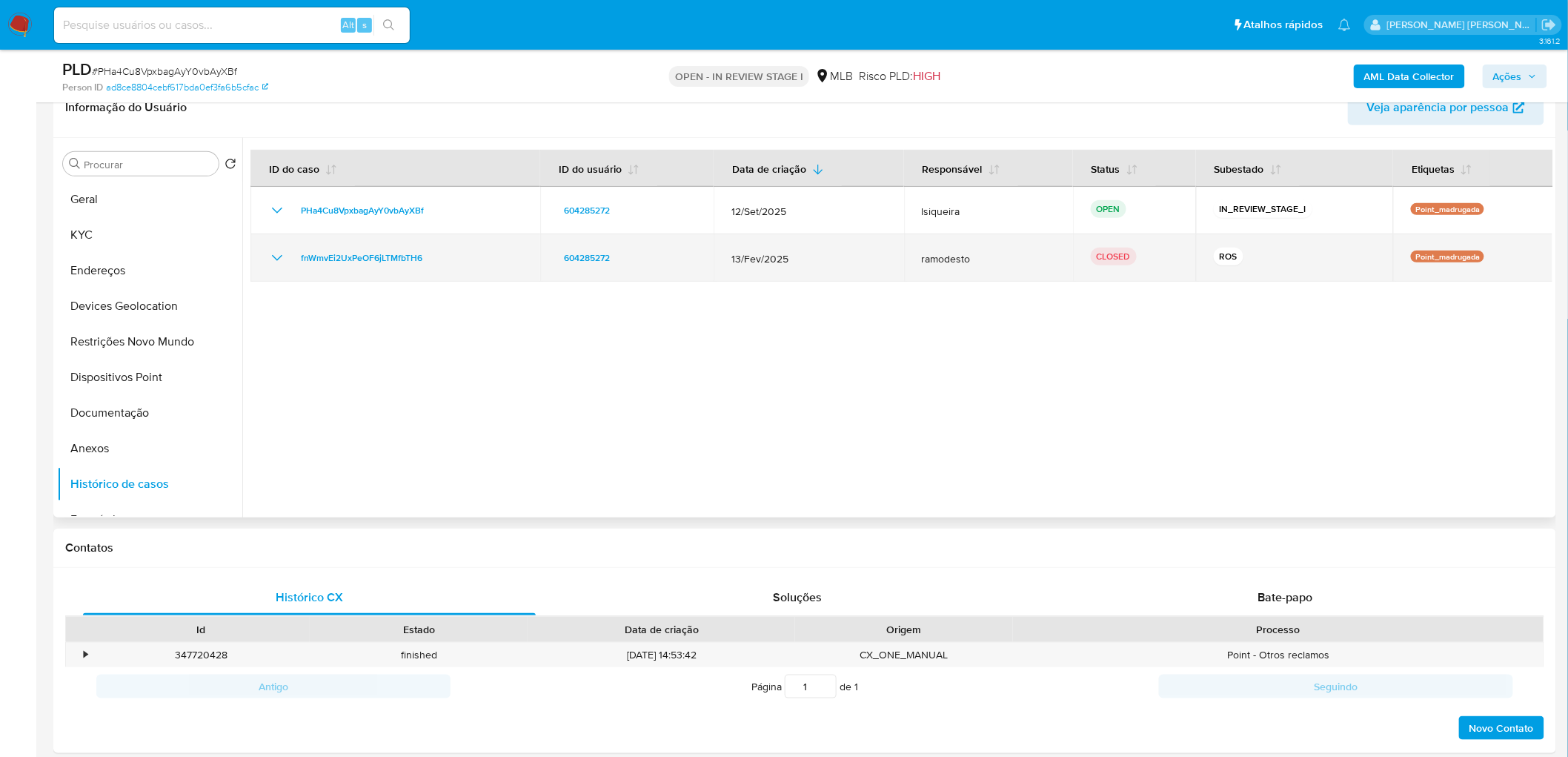
click at [279, 258] on icon "Mostrar/Ocultar" at bounding box center [278, 258] width 18 height 18
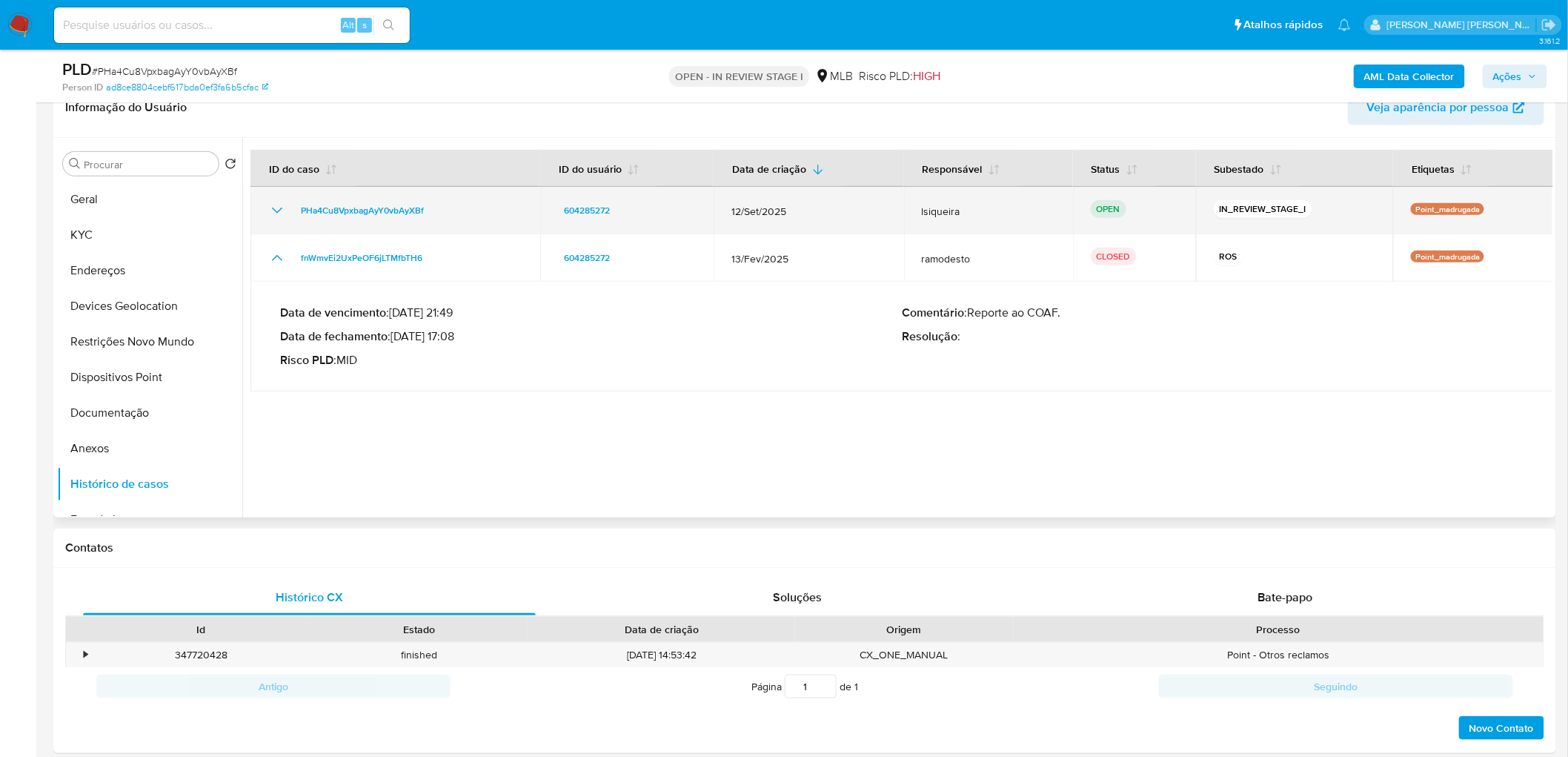
click at [278, 212] on icon "Mostrar/Ocultar" at bounding box center [277, 211] width 10 height 6
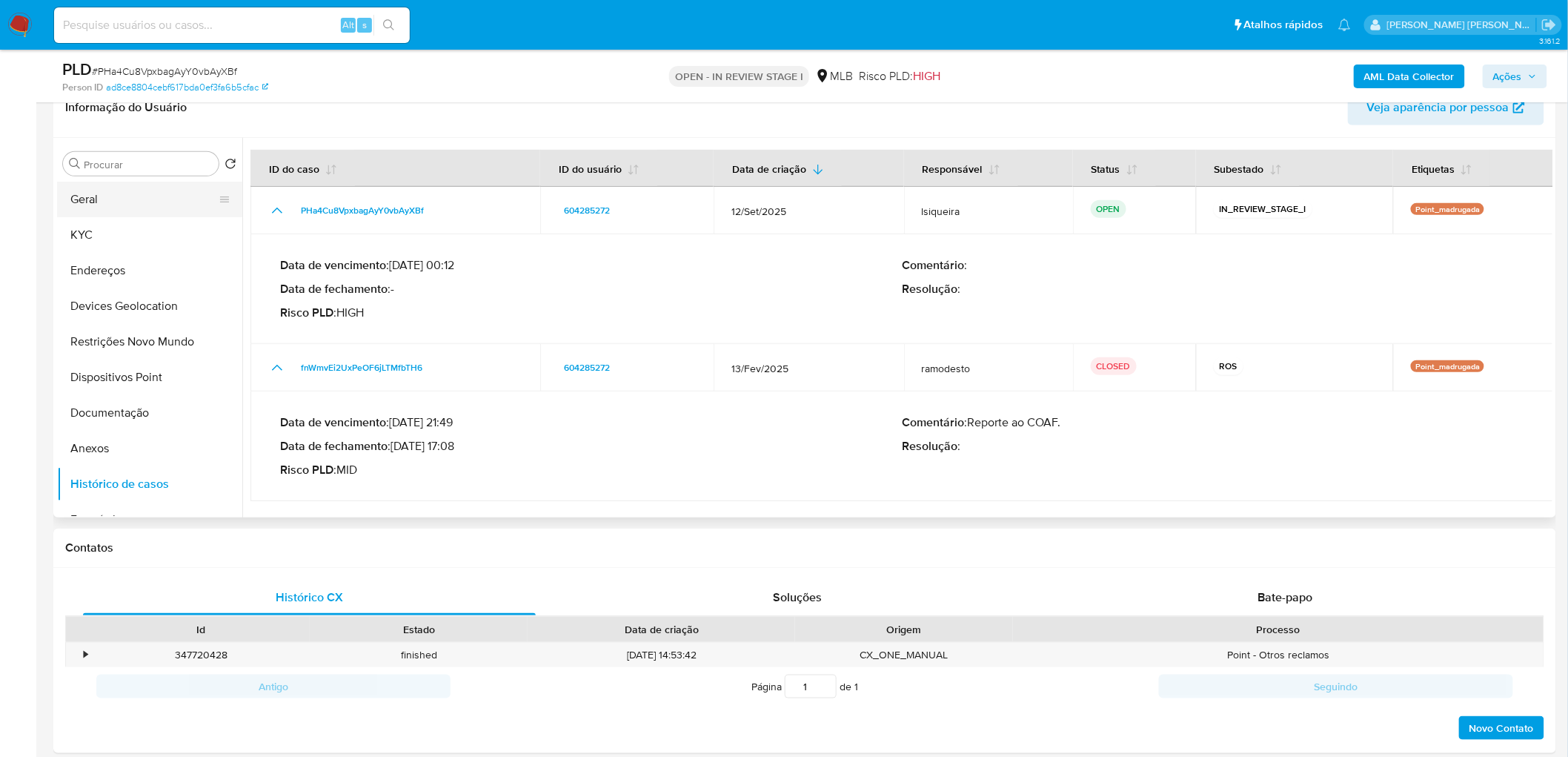
click at [150, 198] on button "Geral" at bounding box center [144, 199] width 174 height 35
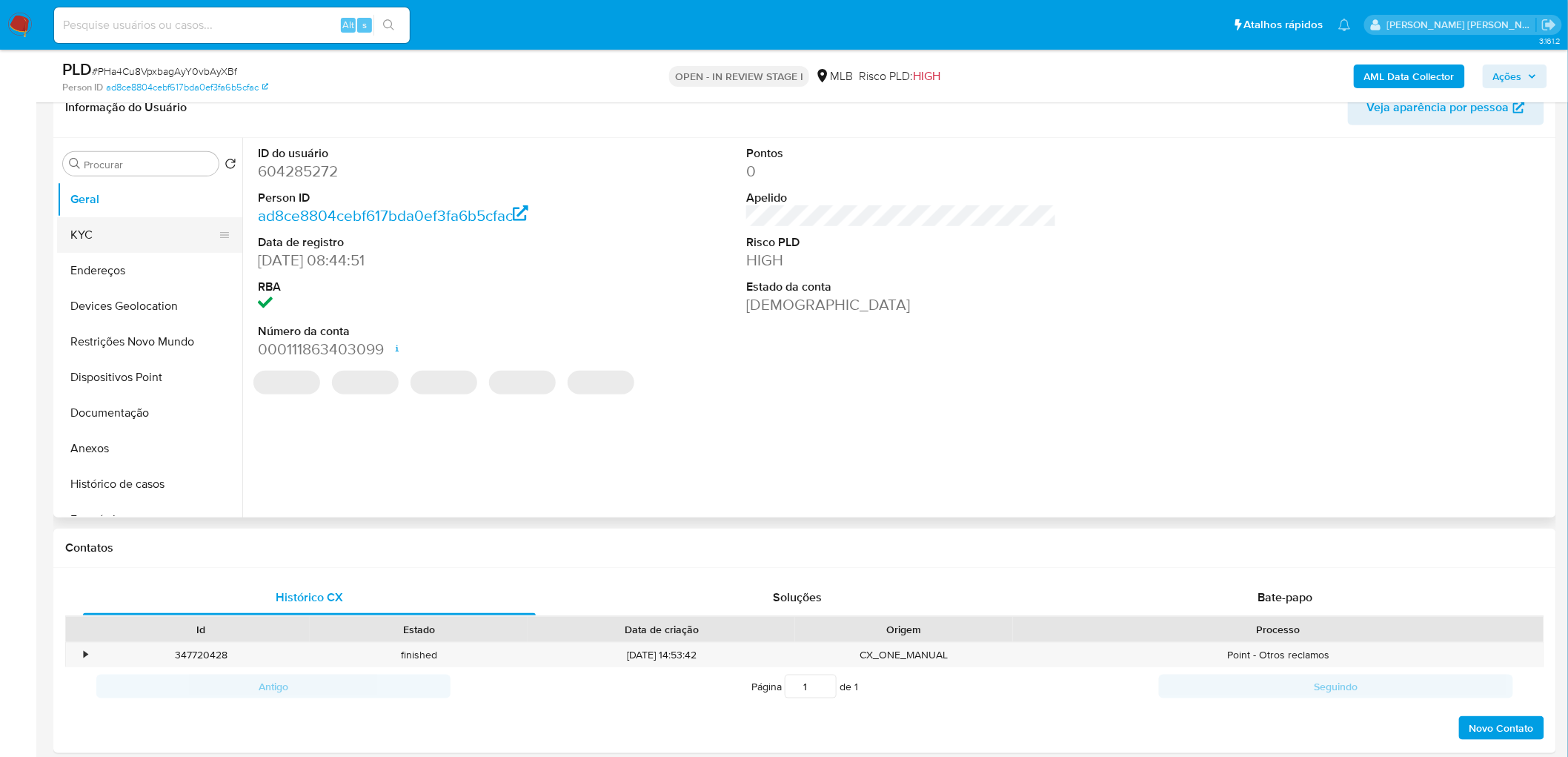
click at [146, 233] on button "KYC" at bounding box center [144, 234] width 174 height 35
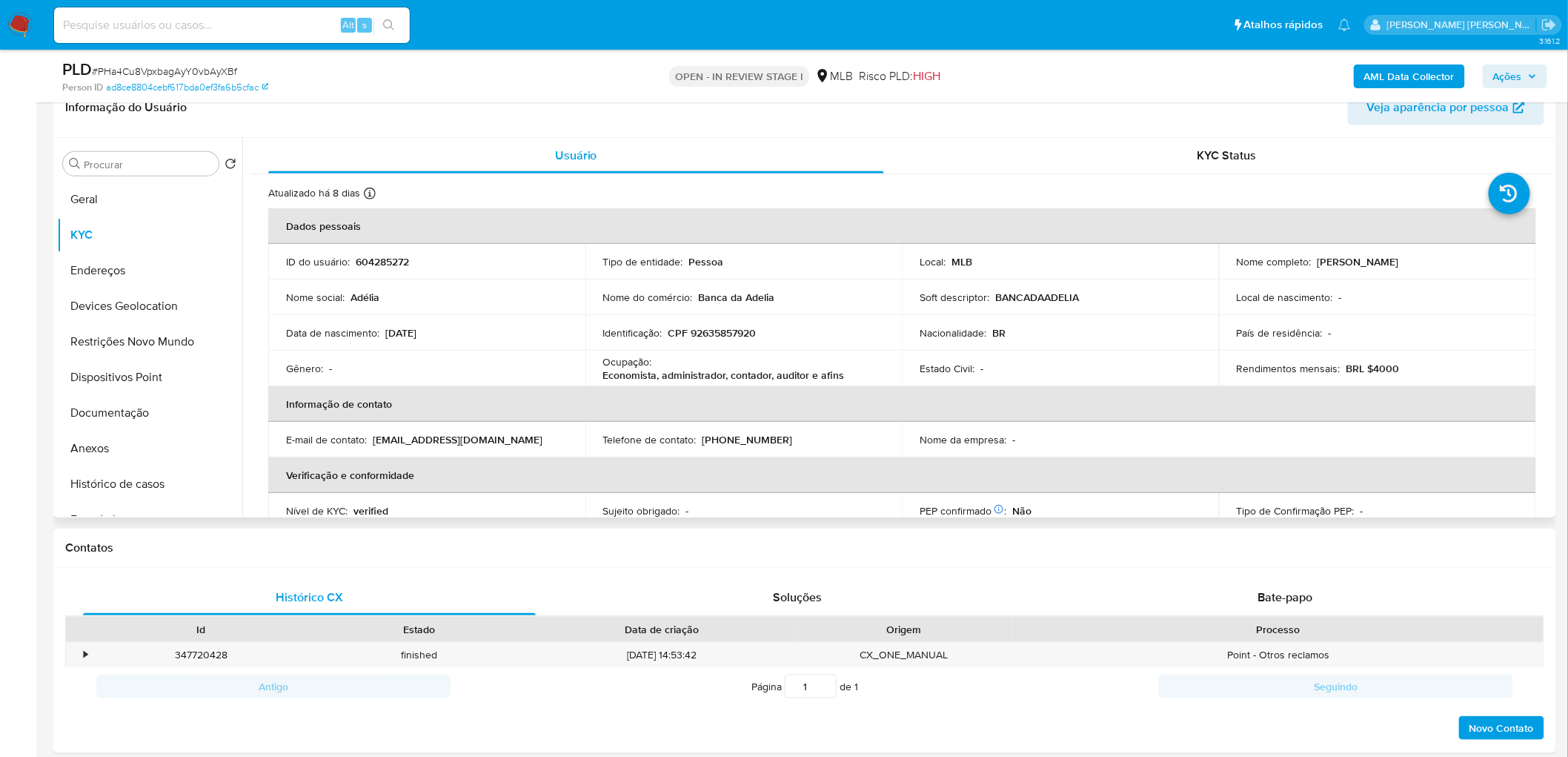
drag, startPoint x: 1389, startPoint y: 260, endPoint x: 1315, endPoint y: 258, distance: 74.0
click at [1053, 258] on div "Nome completo : Adelia Jacinski" at bounding box center [1377, 261] width 281 height 14
copy p "Adelia Jacinski"
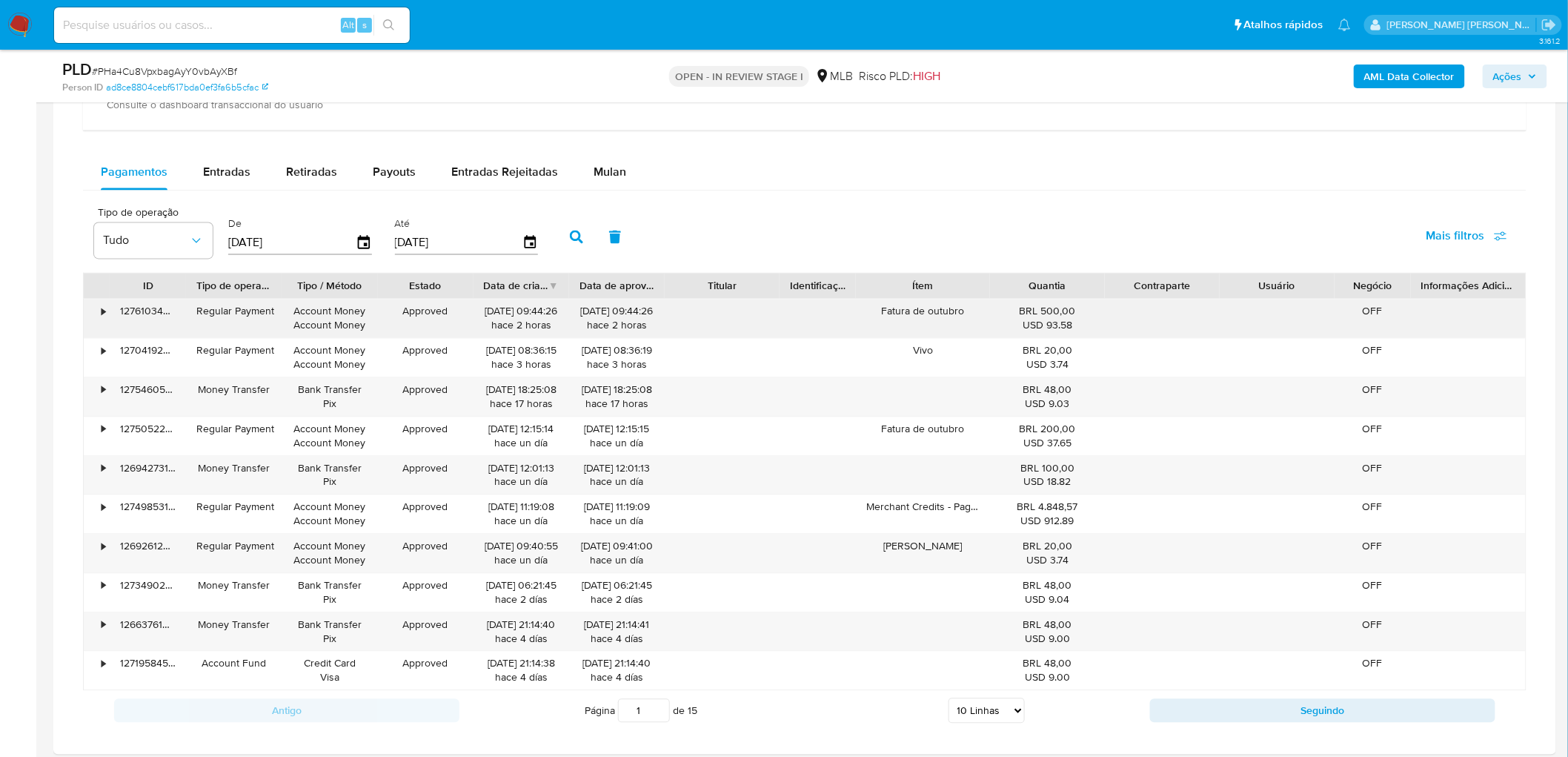
scroll to position [1046, 0]
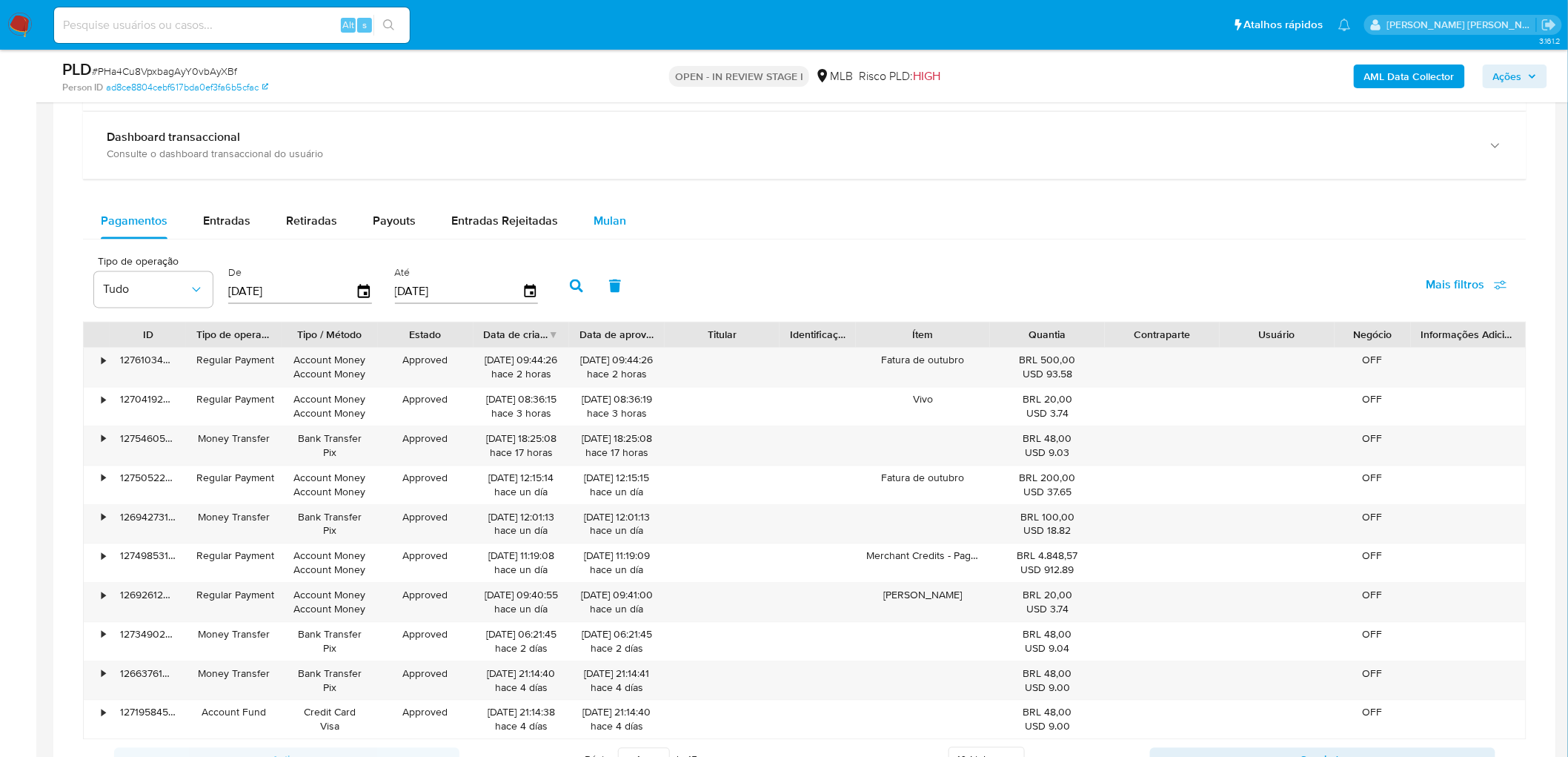
click at [619, 213] on span "Mulan" at bounding box center [610, 221] width 33 height 17
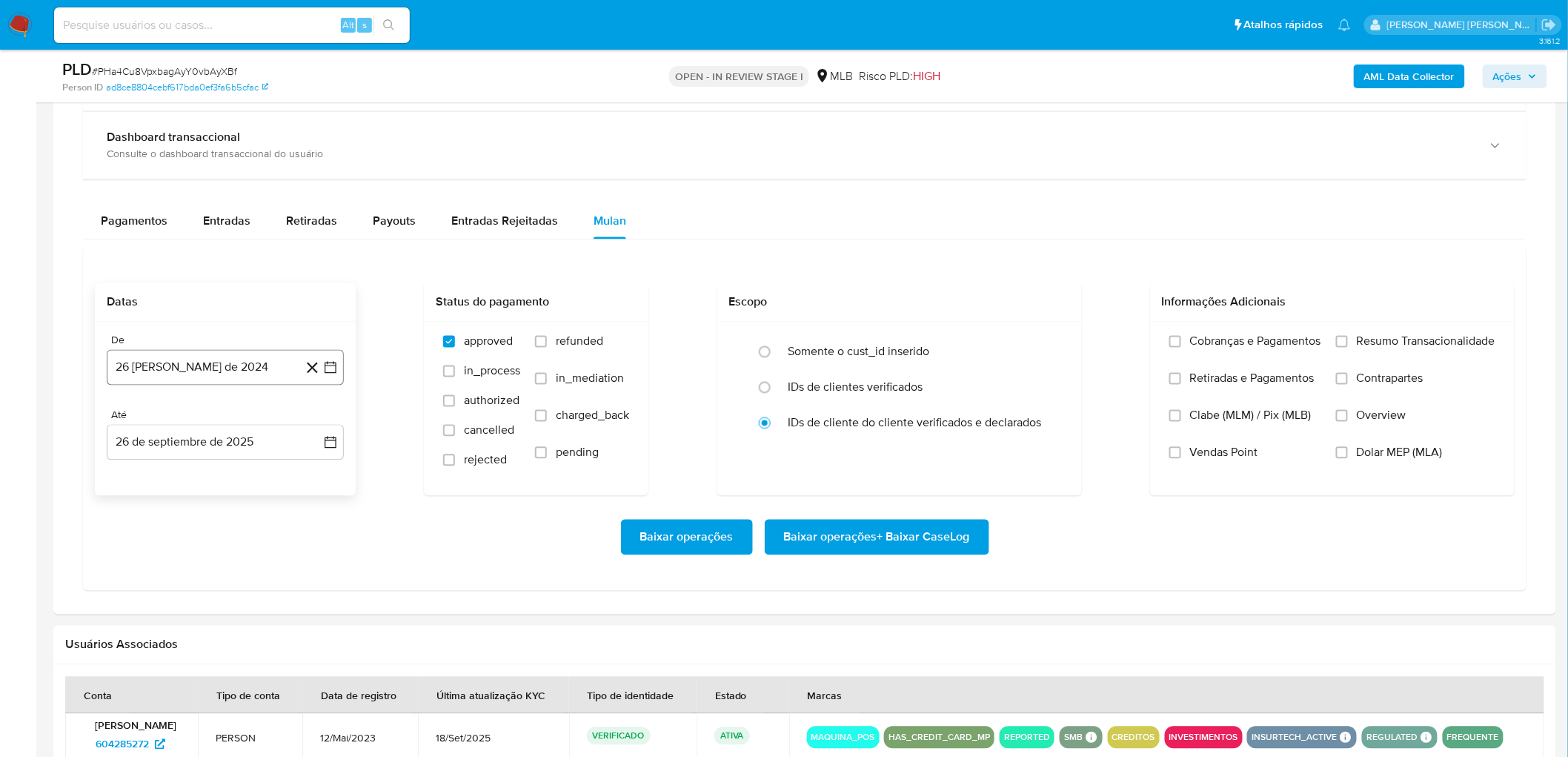
click at [218, 366] on button "[DATE]" at bounding box center [225, 367] width 237 height 35
click at [242, 419] on span "agosto 2024" at bounding box center [218, 421] width 68 height 14
click at [310, 420] on icon "Año siguiente" at bounding box center [315, 422] width 18 height 18
click at [220, 459] on span "ago" at bounding box center [224, 558] width 18 height 12
click at [257, 459] on button "1" at bounding box center [255, 477] width 24 height 24
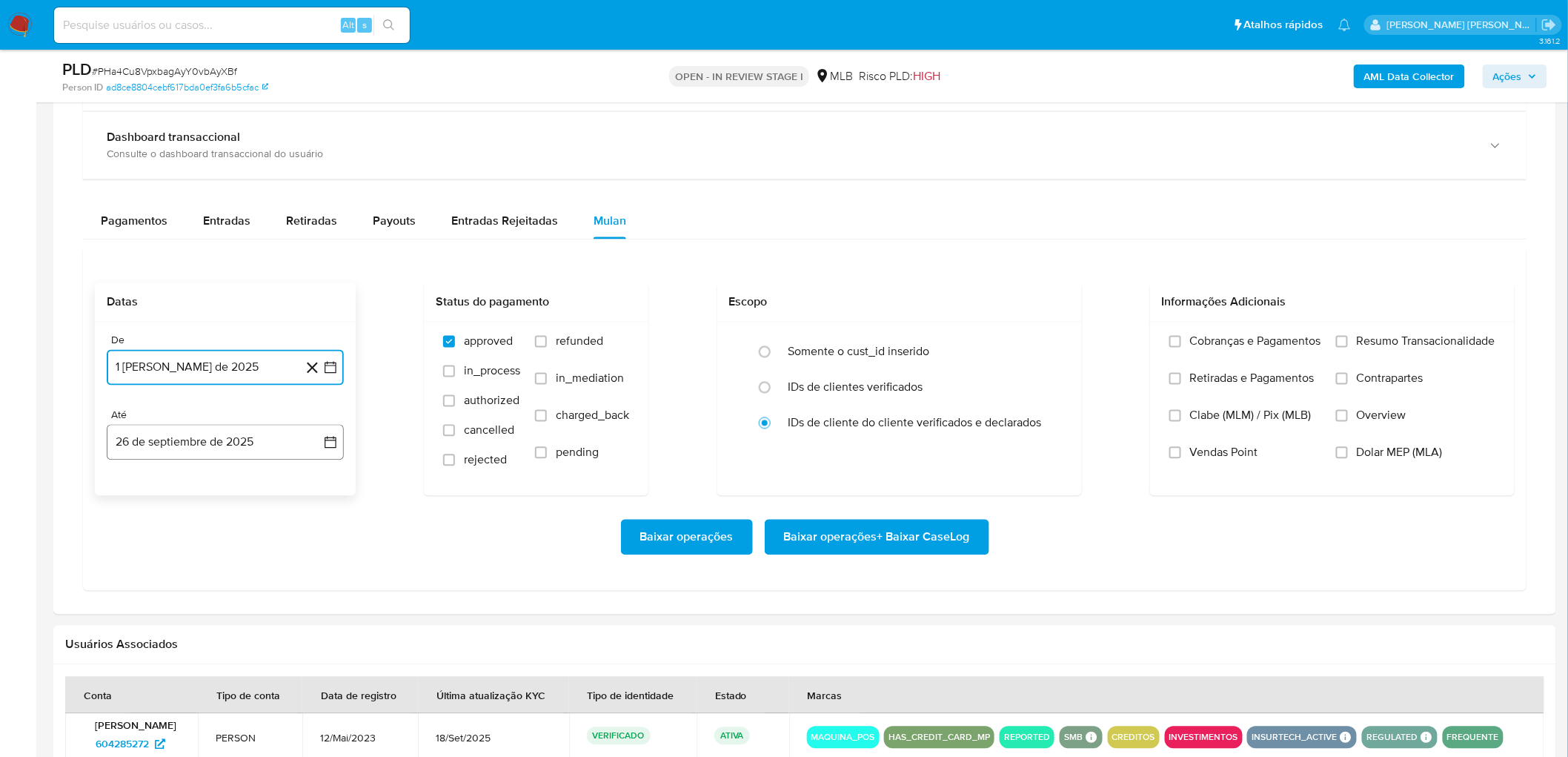
click at [242, 438] on button "26 de septiembre de 2025" at bounding box center [225, 442] width 237 height 35
click at [194, 459] on button "24" at bounding box center [195, 640] width 24 height 24
click at [1053, 345] on span "Resumo Transacionalidade" at bounding box center [1426, 342] width 138 height 14
click at [1053, 345] on input "Resumo Transacionalidade" at bounding box center [1342, 341] width 12 height 12
click at [1053, 459] on span "Vendas Point" at bounding box center [1223, 453] width 68 height 14
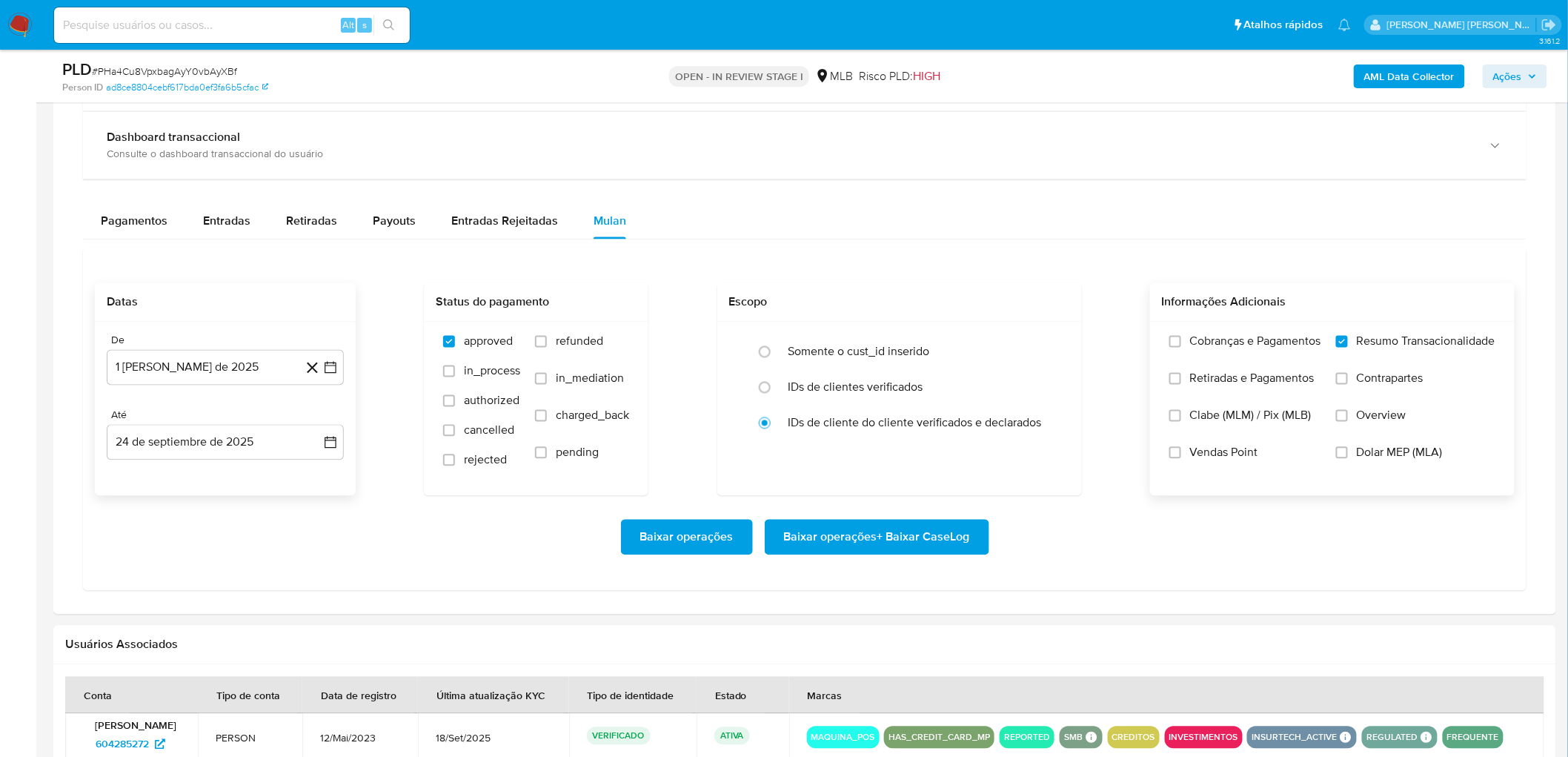
click at [1053, 459] on input "Vendas Point" at bounding box center [1175, 452] width 12 height 12
click at [894, 459] on span "Baixar operações + Baixar CaseLog" at bounding box center [877, 537] width 186 height 33
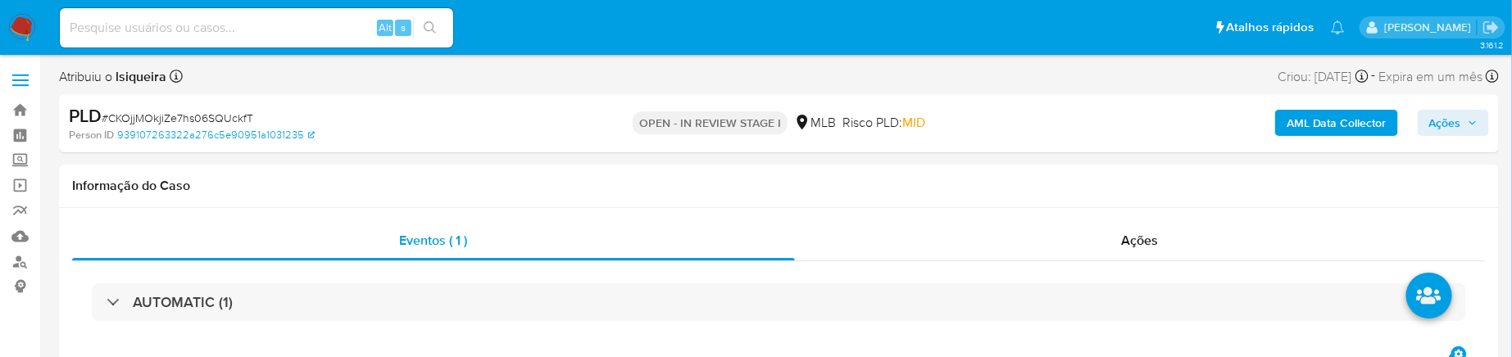
select select "10"
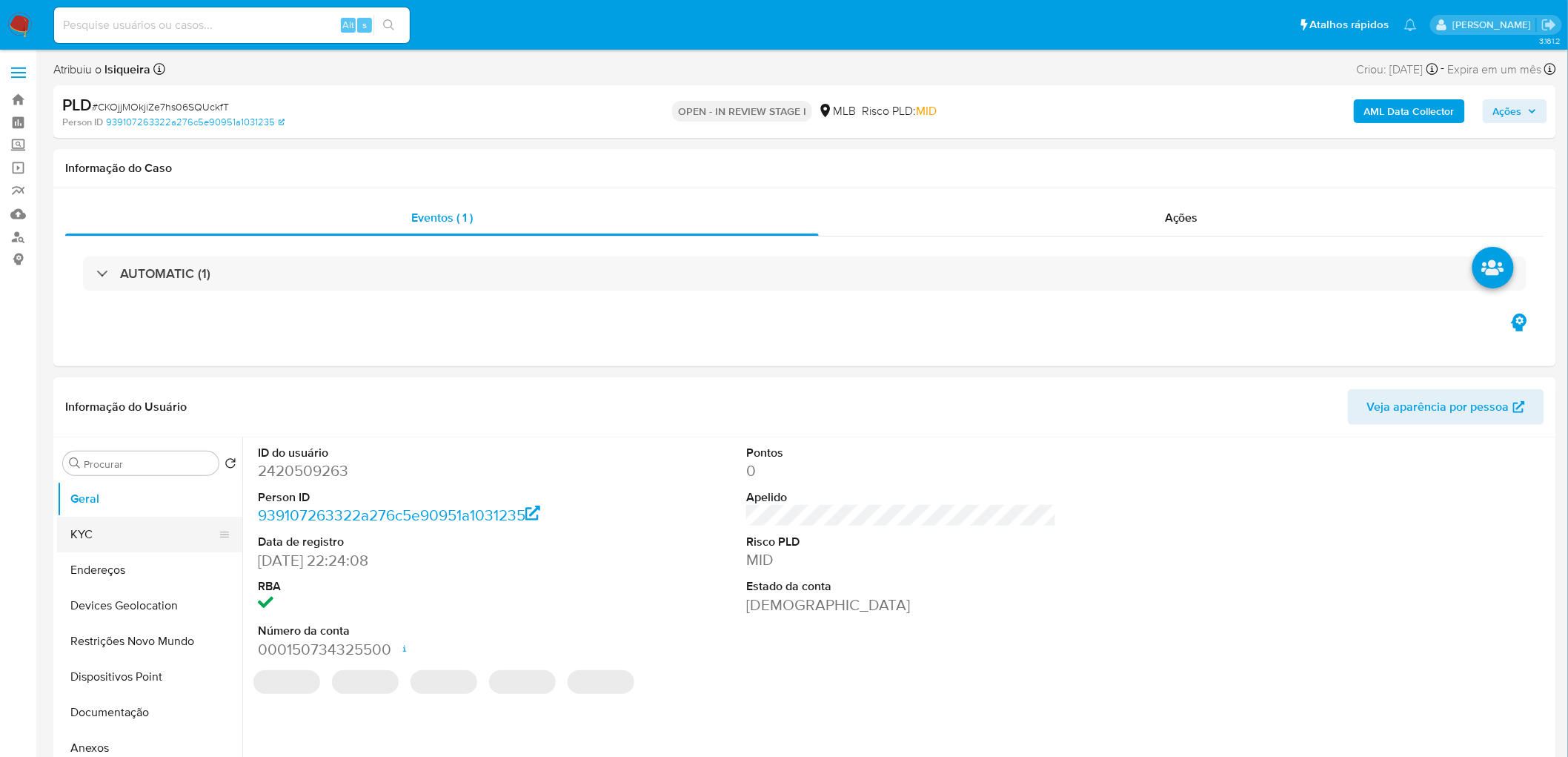
drag, startPoint x: 109, startPoint y: 530, endPoint x: 201, endPoint y: 526, distance: 92.1
click at [109, 459] on button "KYC" at bounding box center [144, 534] width 174 height 35
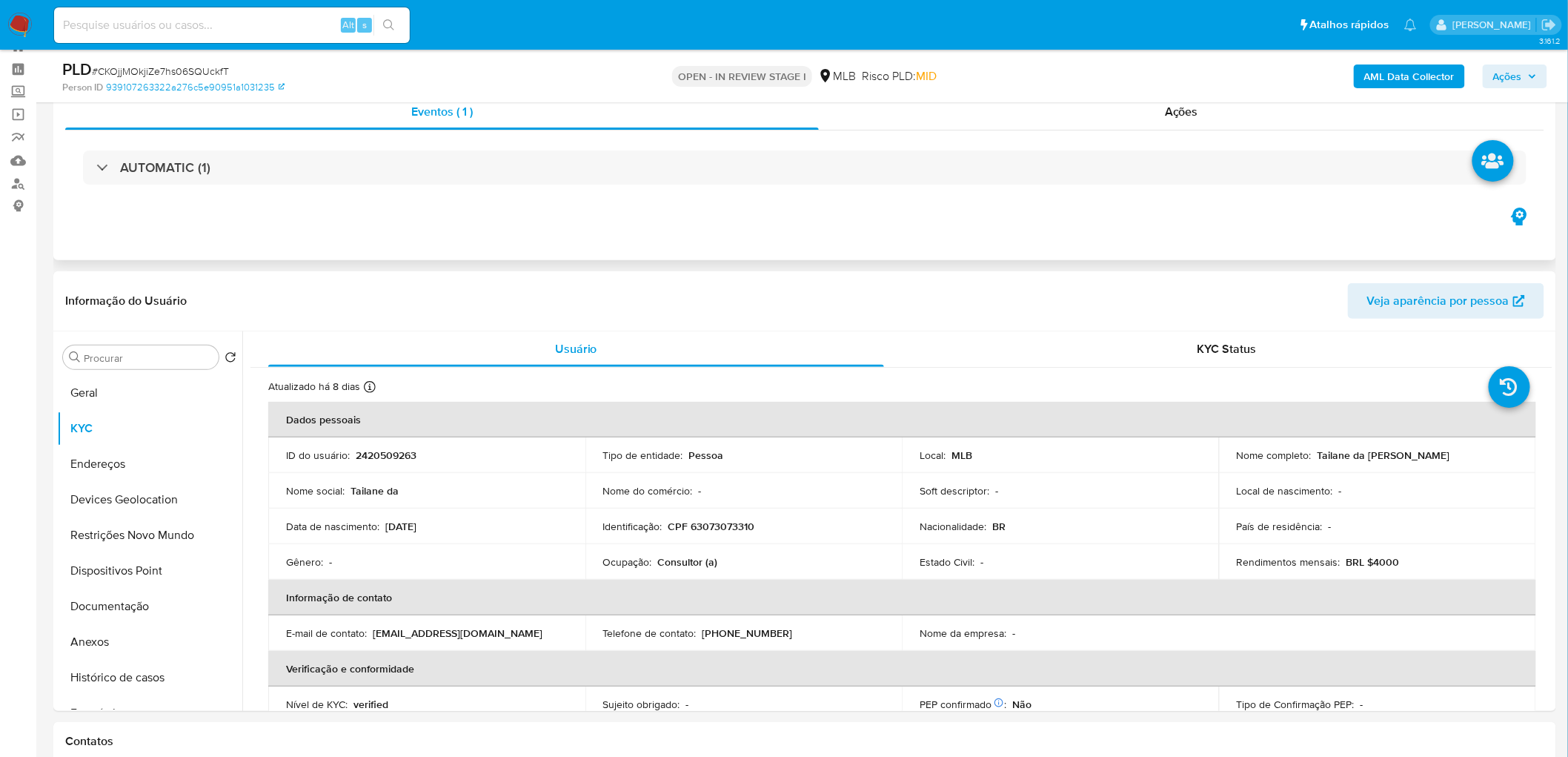
scroll to position [82, 0]
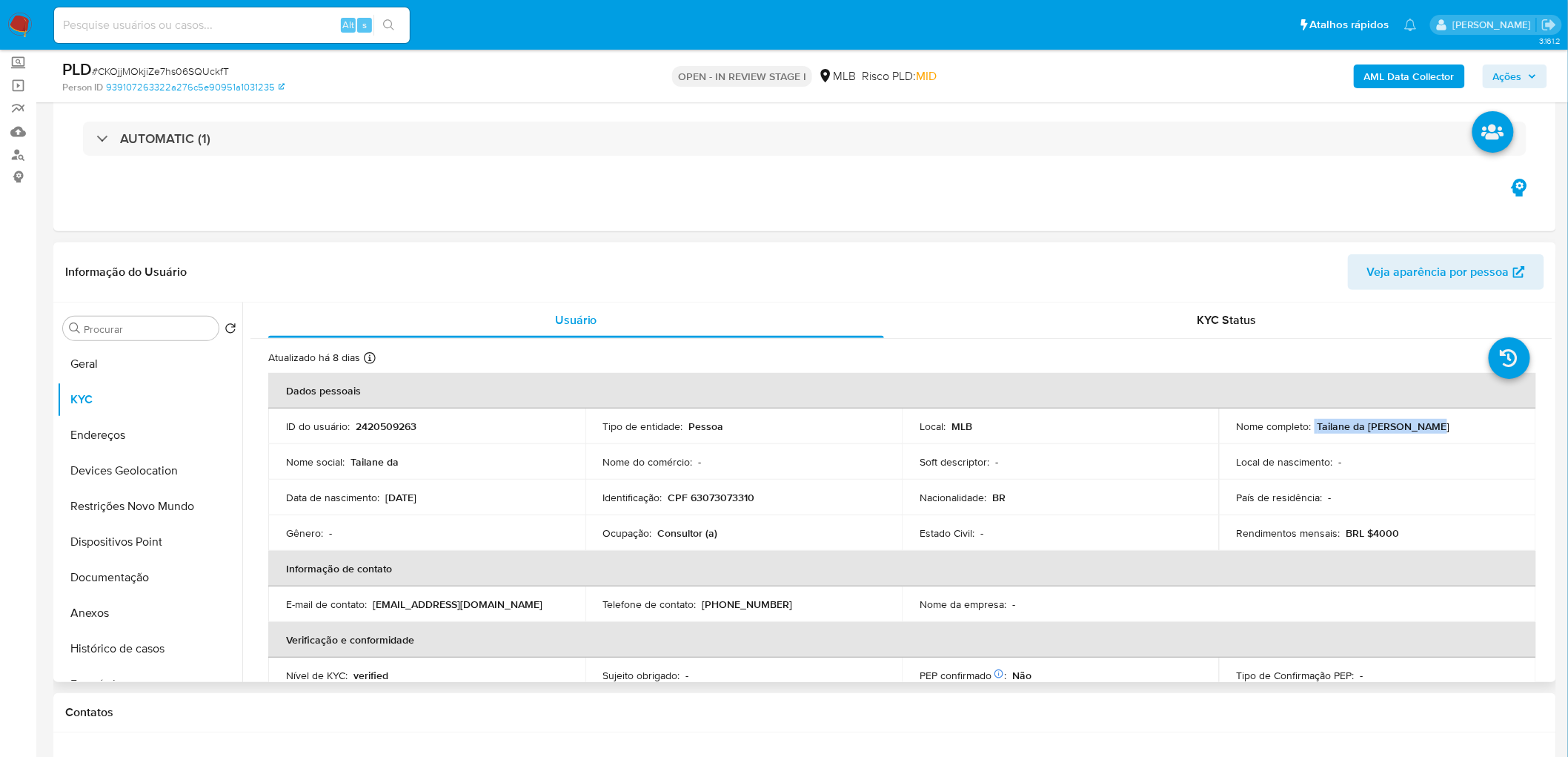
drag, startPoint x: 1424, startPoint y: 424, endPoint x: 1310, endPoint y: 419, distance: 114.1
click at [1053, 420] on div "Nome completo : [PERSON_NAME]" at bounding box center [1377, 426] width 281 height 14
copy div "Tailane da [PERSON_NAME]"
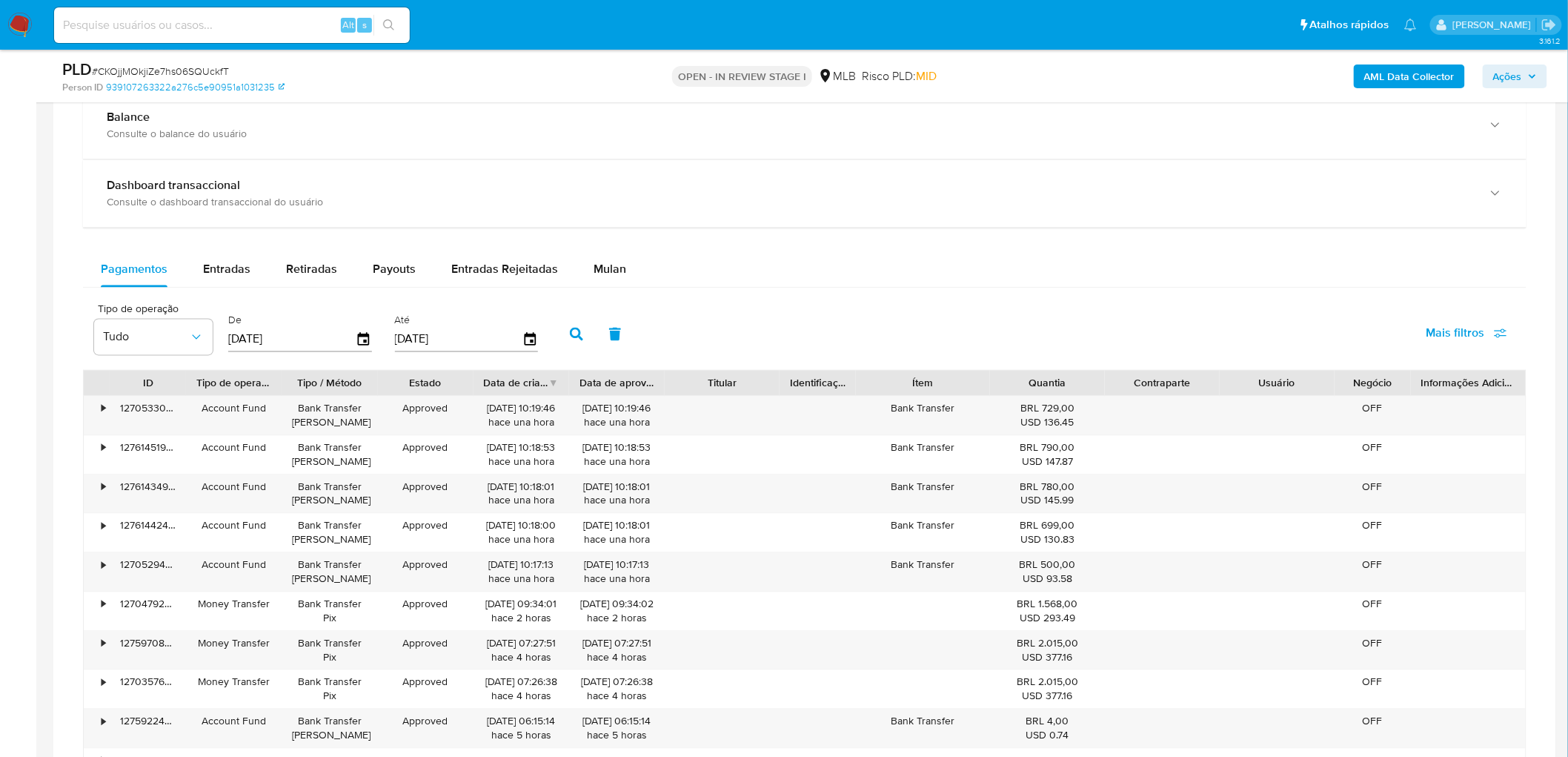
scroll to position [1093, 0]
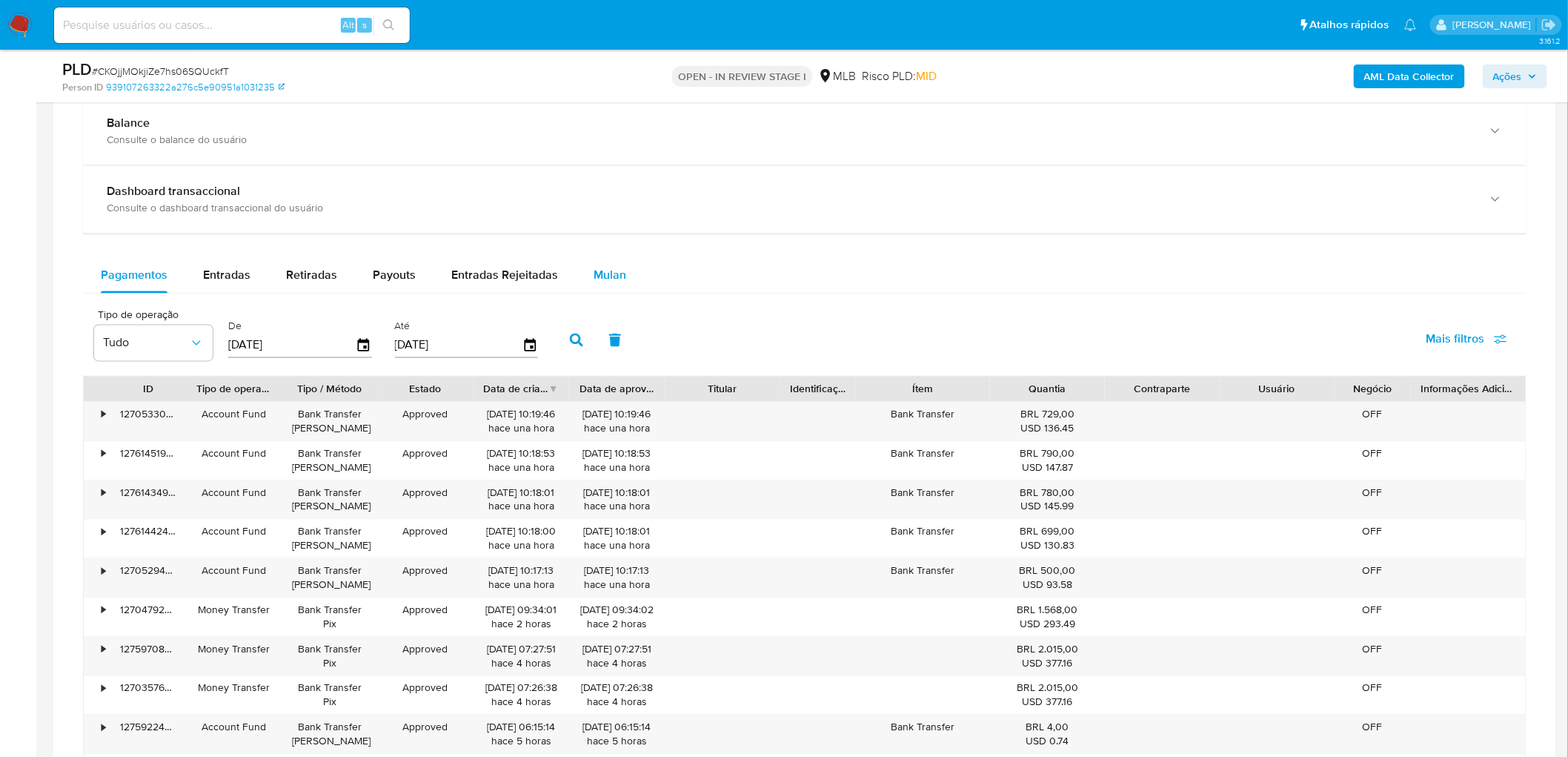
click at [619, 279] on span "Mulan" at bounding box center [610, 275] width 33 height 17
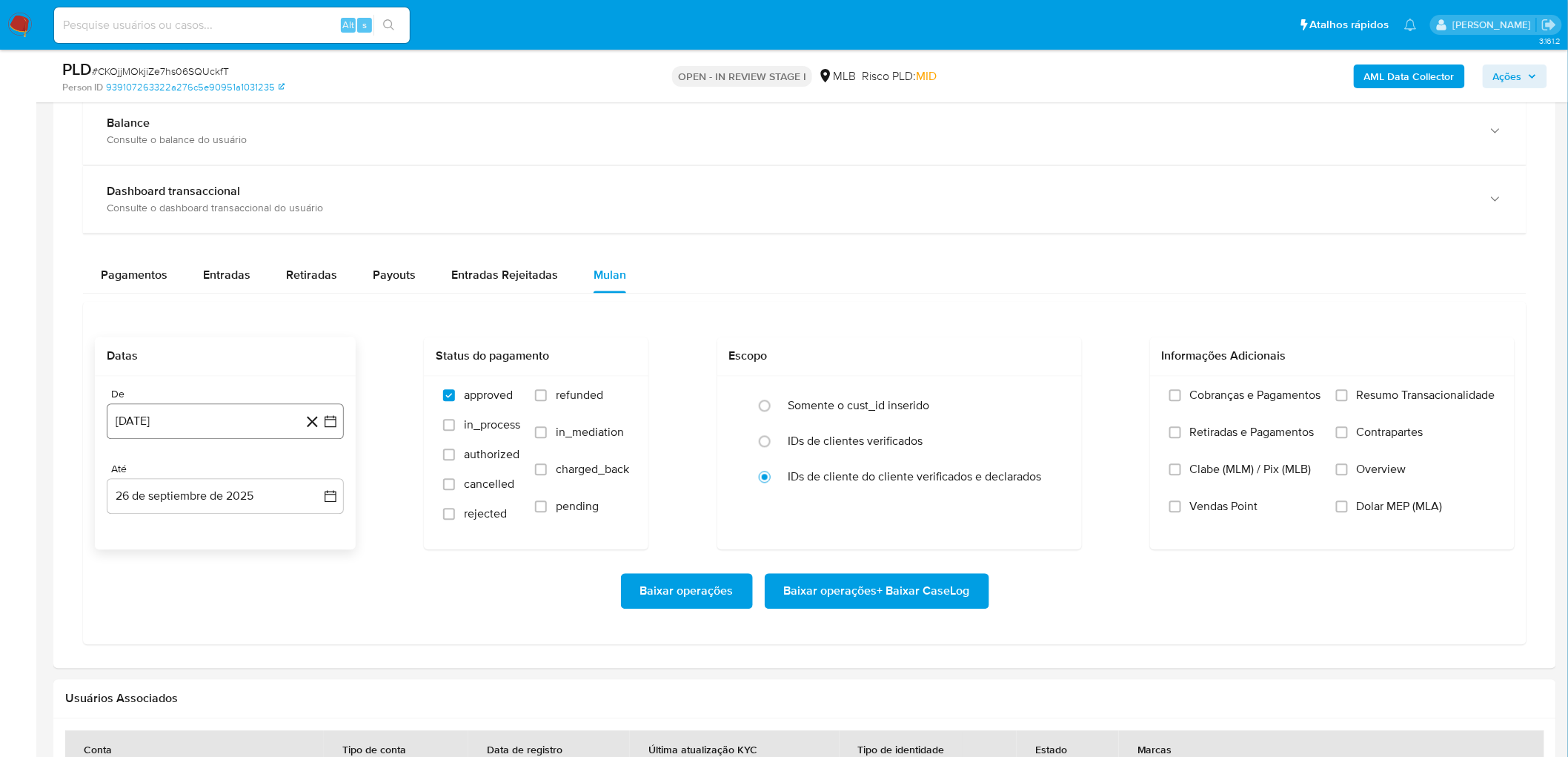
click at [200, 412] on button "[DATE]" at bounding box center [225, 421] width 237 height 35
click at [210, 459] on span "agosto 2024" at bounding box center [218, 475] width 68 height 14
click at [306, 459] on icon "Año siguiente" at bounding box center [315, 476] width 18 height 18
click at [234, 459] on button "ago" at bounding box center [224, 612] width 42 height 24
click at [256, 459] on button "1" at bounding box center [255, 530] width 24 height 24
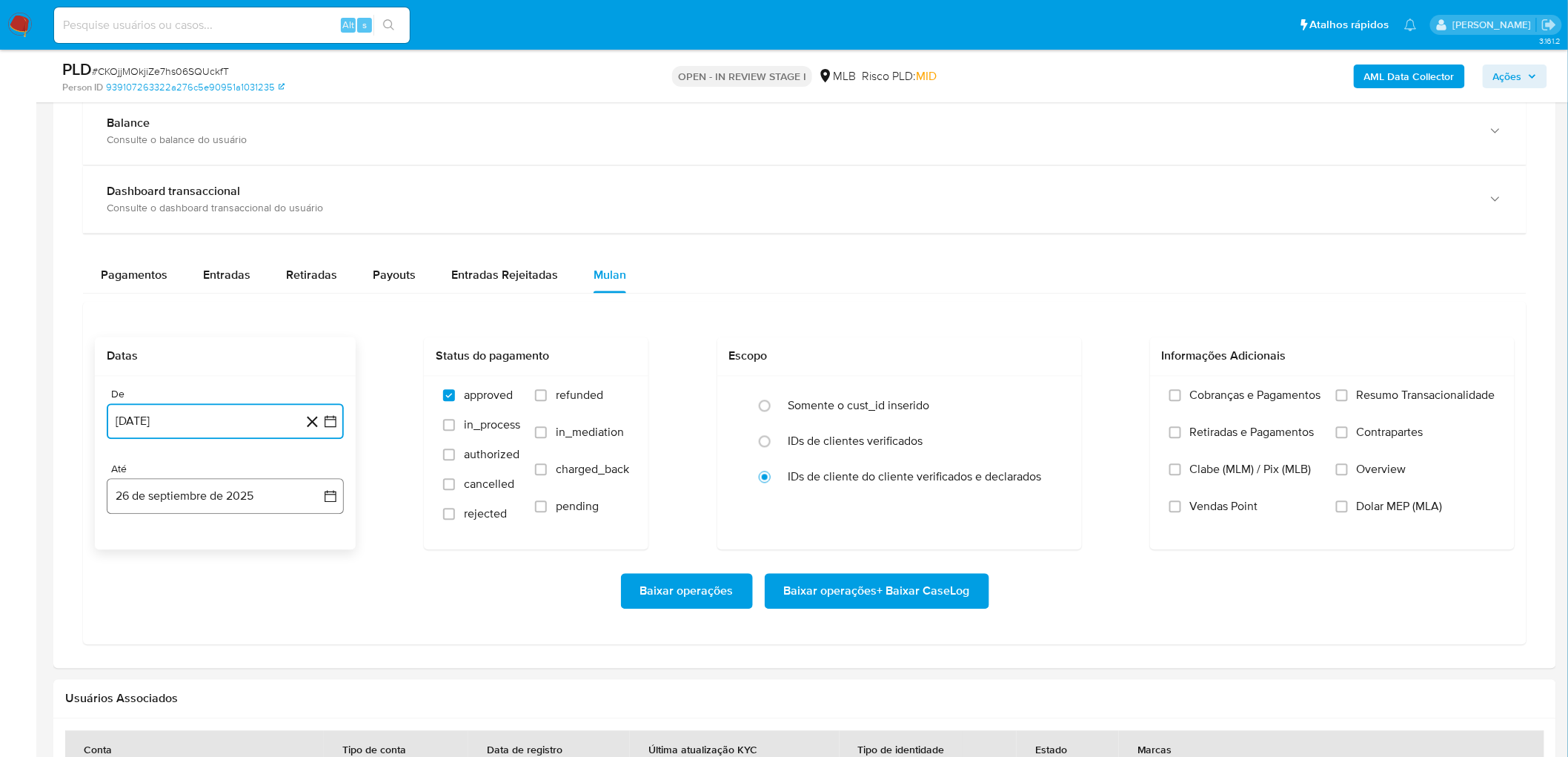
click at [203, 459] on button "26 de septiembre de 2025" at bounding box center [225, 496] width 237 height 35
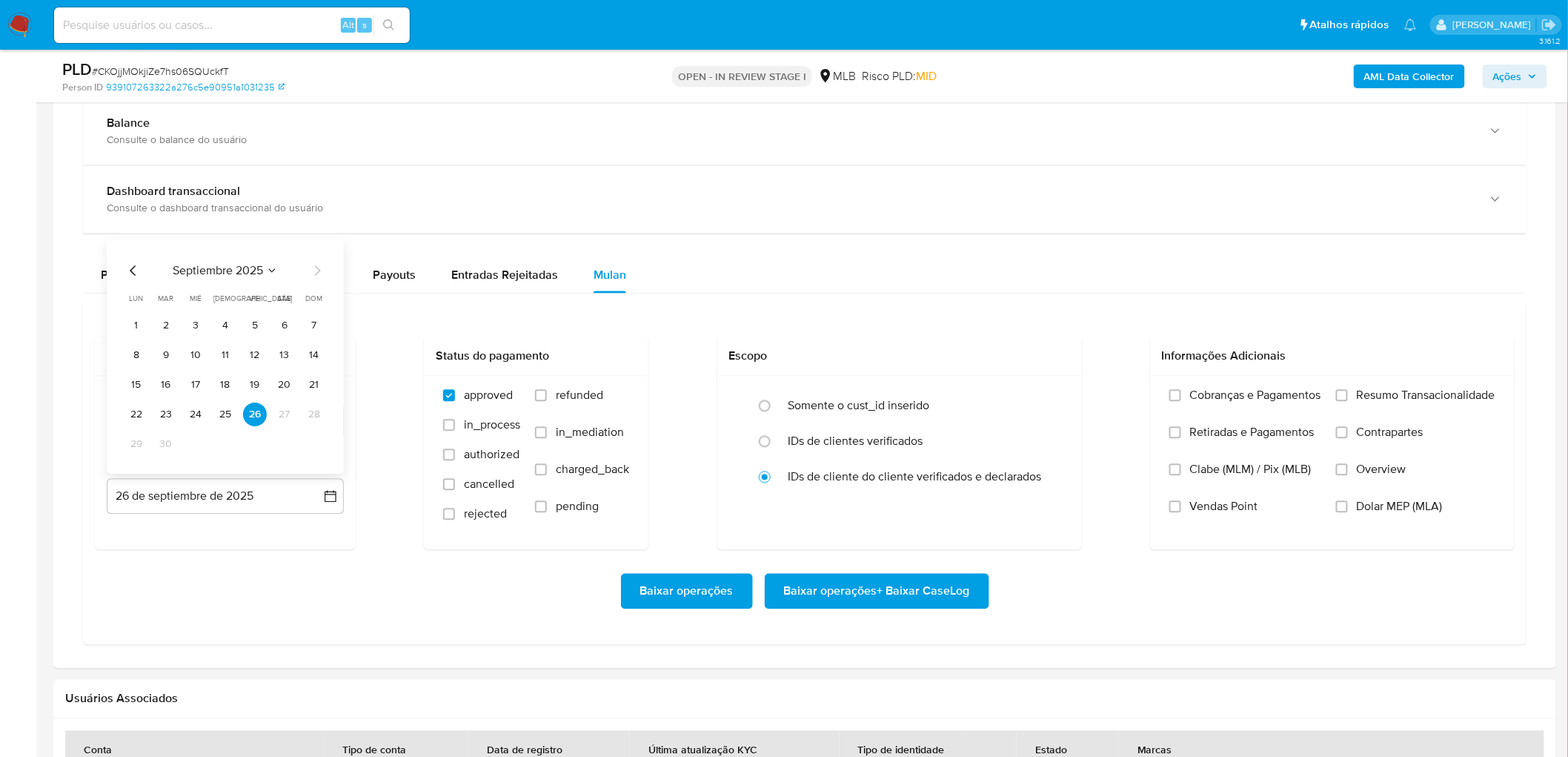
drag, startPoint x: 188, startPoint y: 419, endPoint x: 195, endPoint y: 424, distance: 8.6
click at [190, 419] on button "24" at bounding box center [195, 415] width 24 height 24
click at [1053, 391] on span "Resumo Transacionalidade" at bounding box center [1426, 395] width 138 height 14
click at [1053, 391] on input "Resumo Transacionalidade" at bounding box center [1342, 395] width 12 height 12
click at [1053, 459] on label "Vendas Point" at bounding box center [1245, 517] width 152 height 37
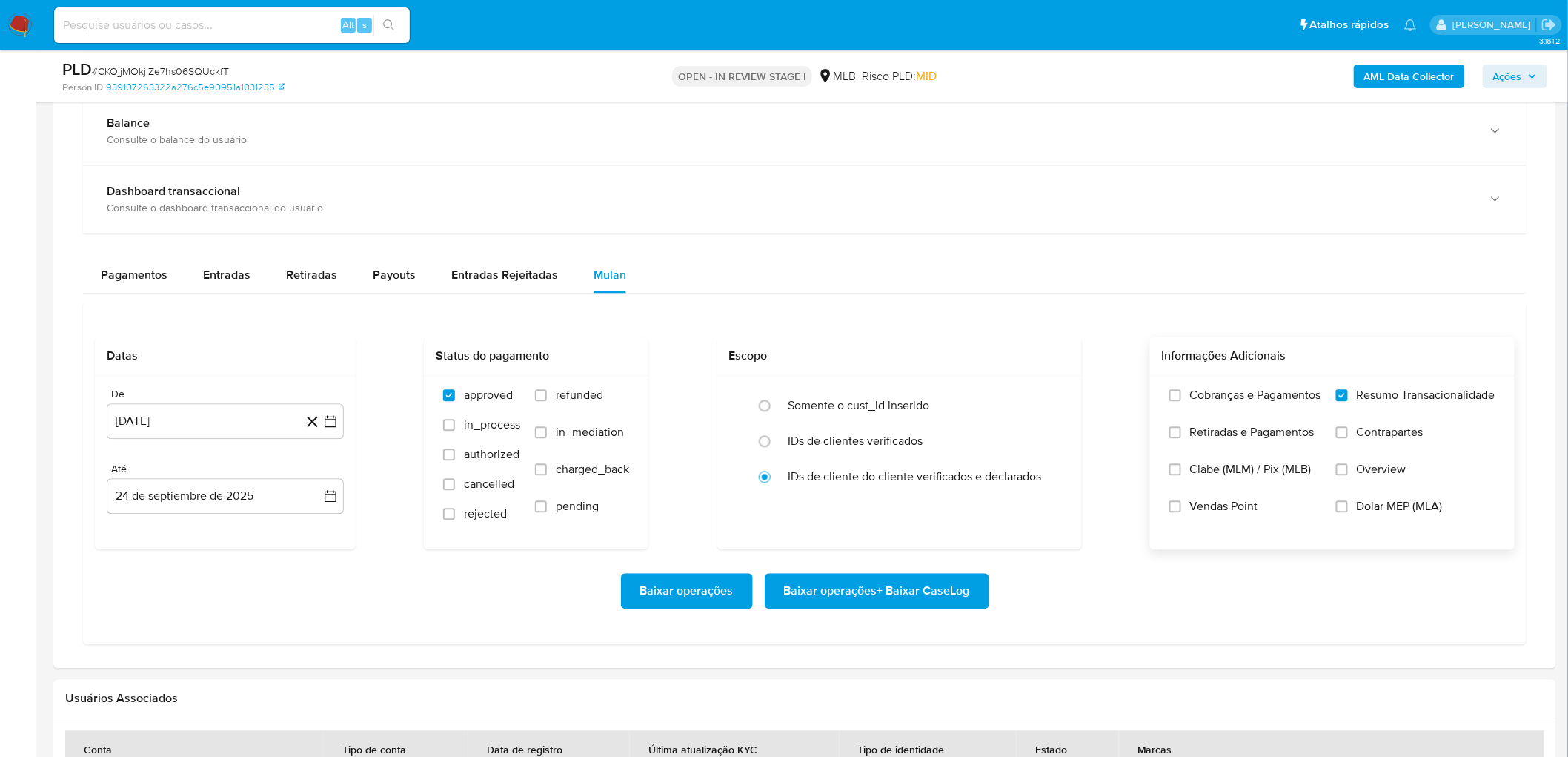
click at [1053, 459] on input "Vendas Point" at bounding box center [1175, 506] width 12 height 12
click at [912, 459] on span "Baixar operações + Baixar CaseLog" at bounding box center [877, 591] width 186 height 33
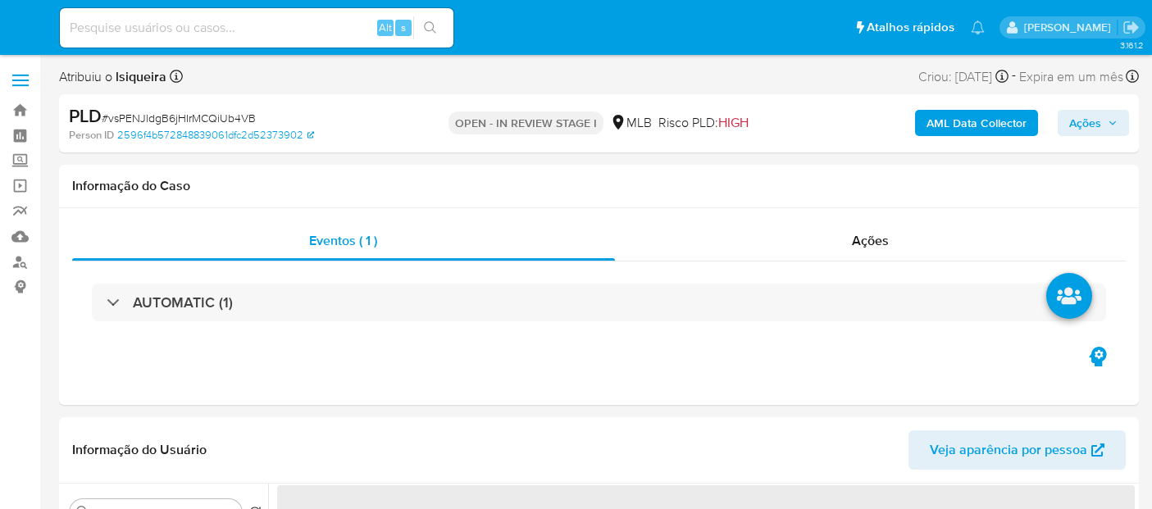
select select "10"
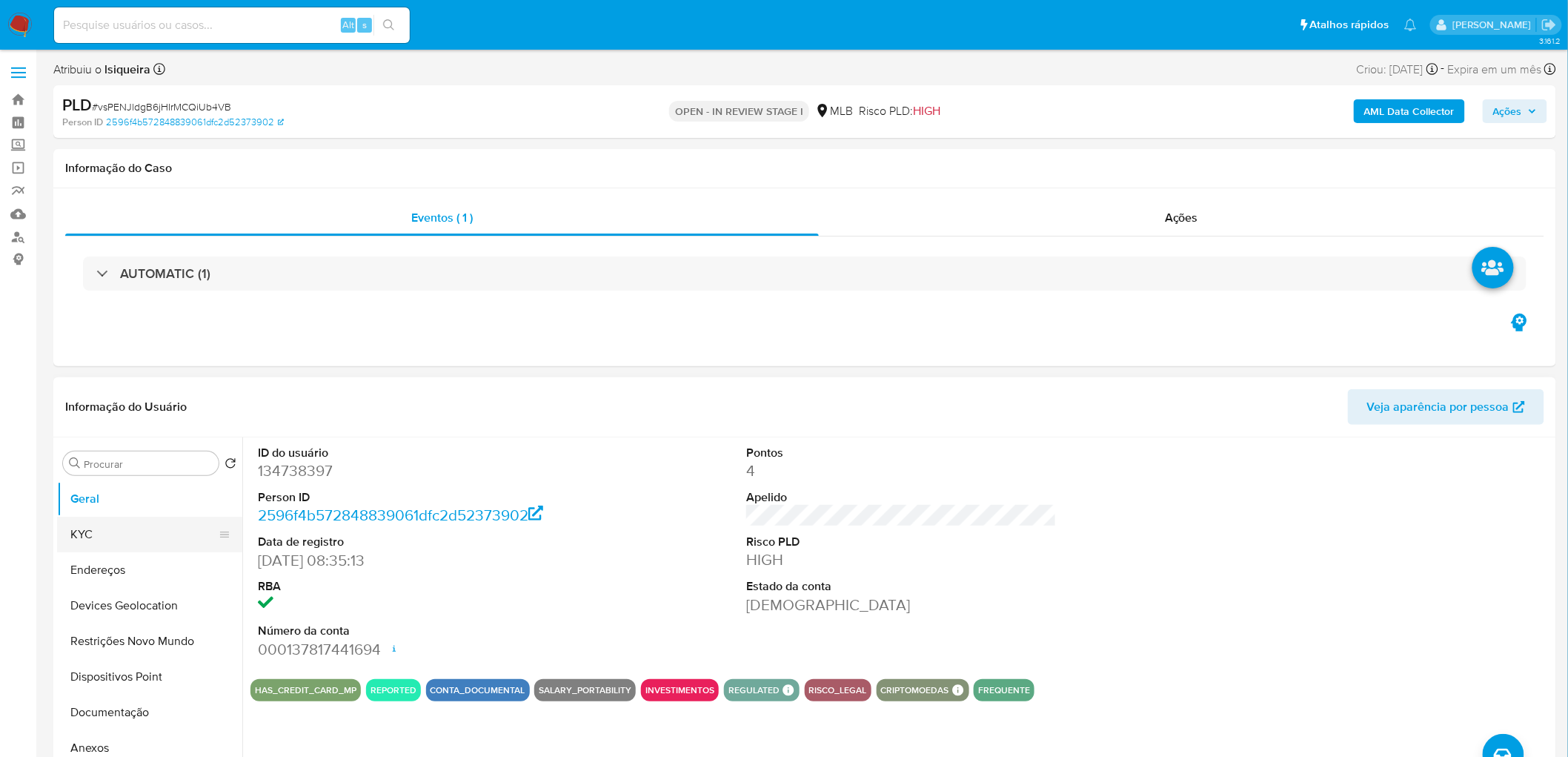
click at [109, 459] on button "KYC" at bounding box center [144, 534] width 174 height 35
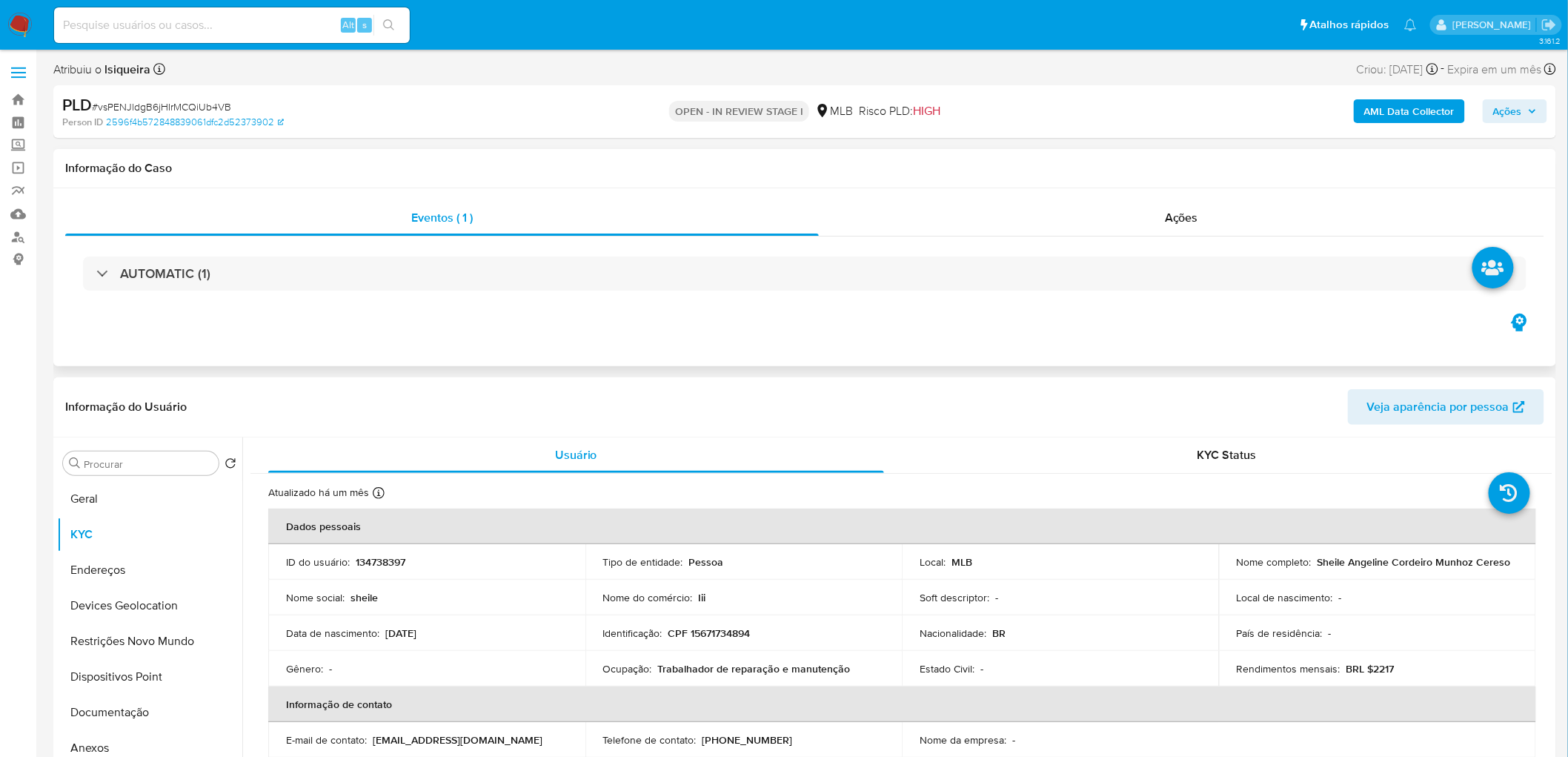
scroll to position [165, 0]
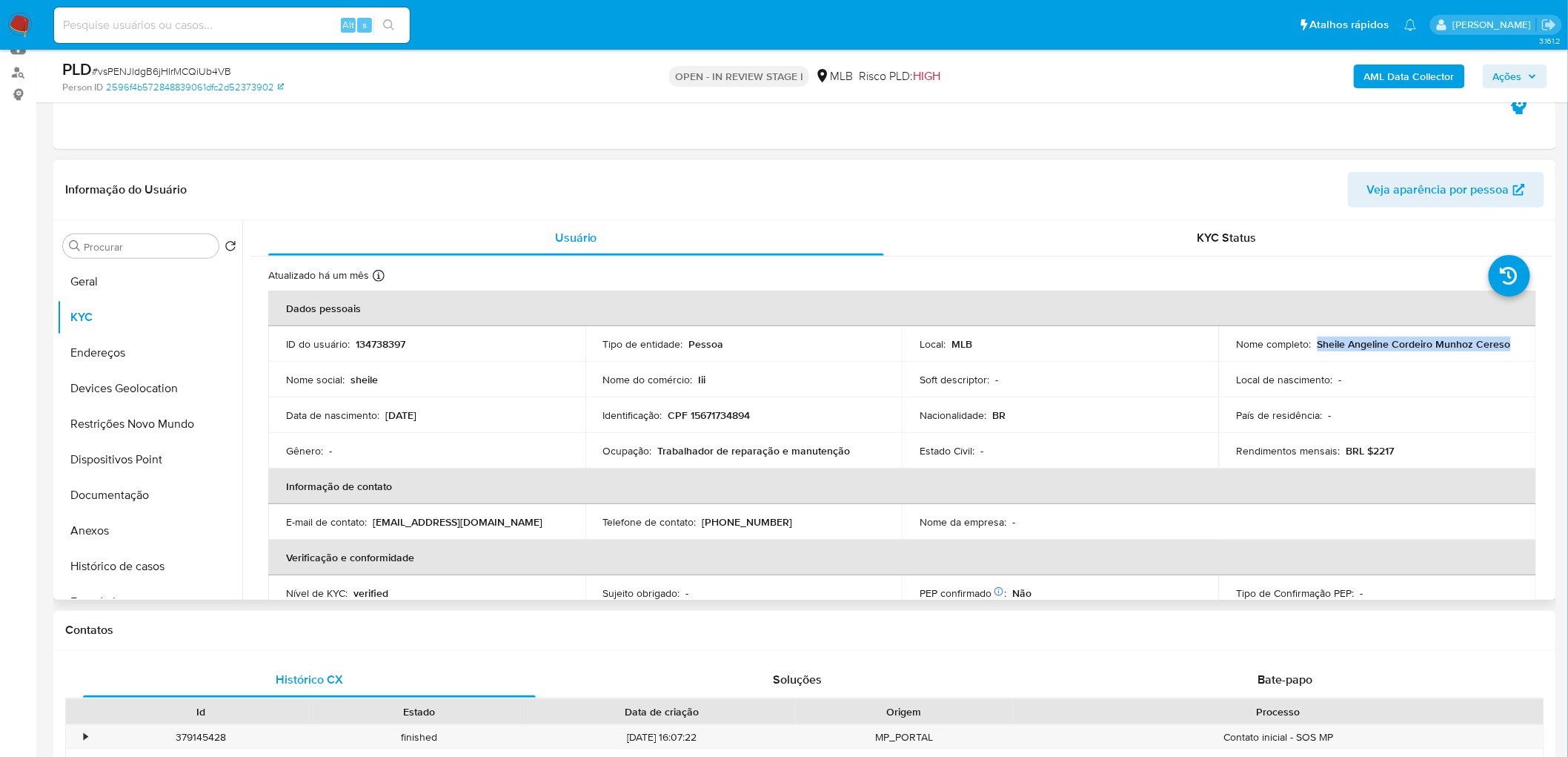
drag, startPoint x: 1510, startPoint y: 348, endPoint x: 1313, endPoint y: 348, distance: 197.0
click at [1041, 348] on div "Nome completo : Sheile Angeline Cordeiro Munhoz Cereso" at bounding box center [1377, 344] width 281 height 14
copy p "Sheile Angeline Cordeiro Munhoz Cereso"
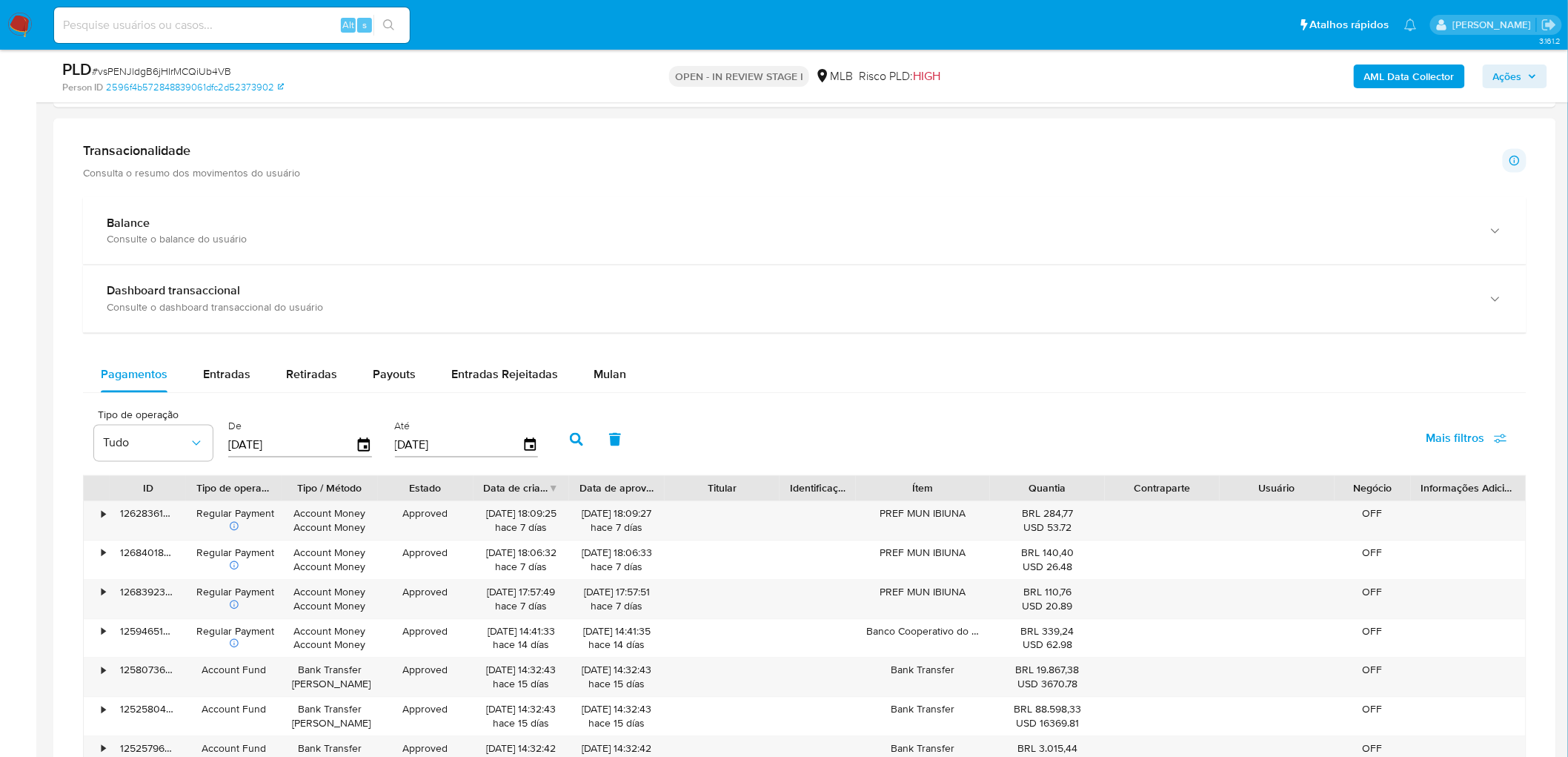
scroll to position [951, 0]
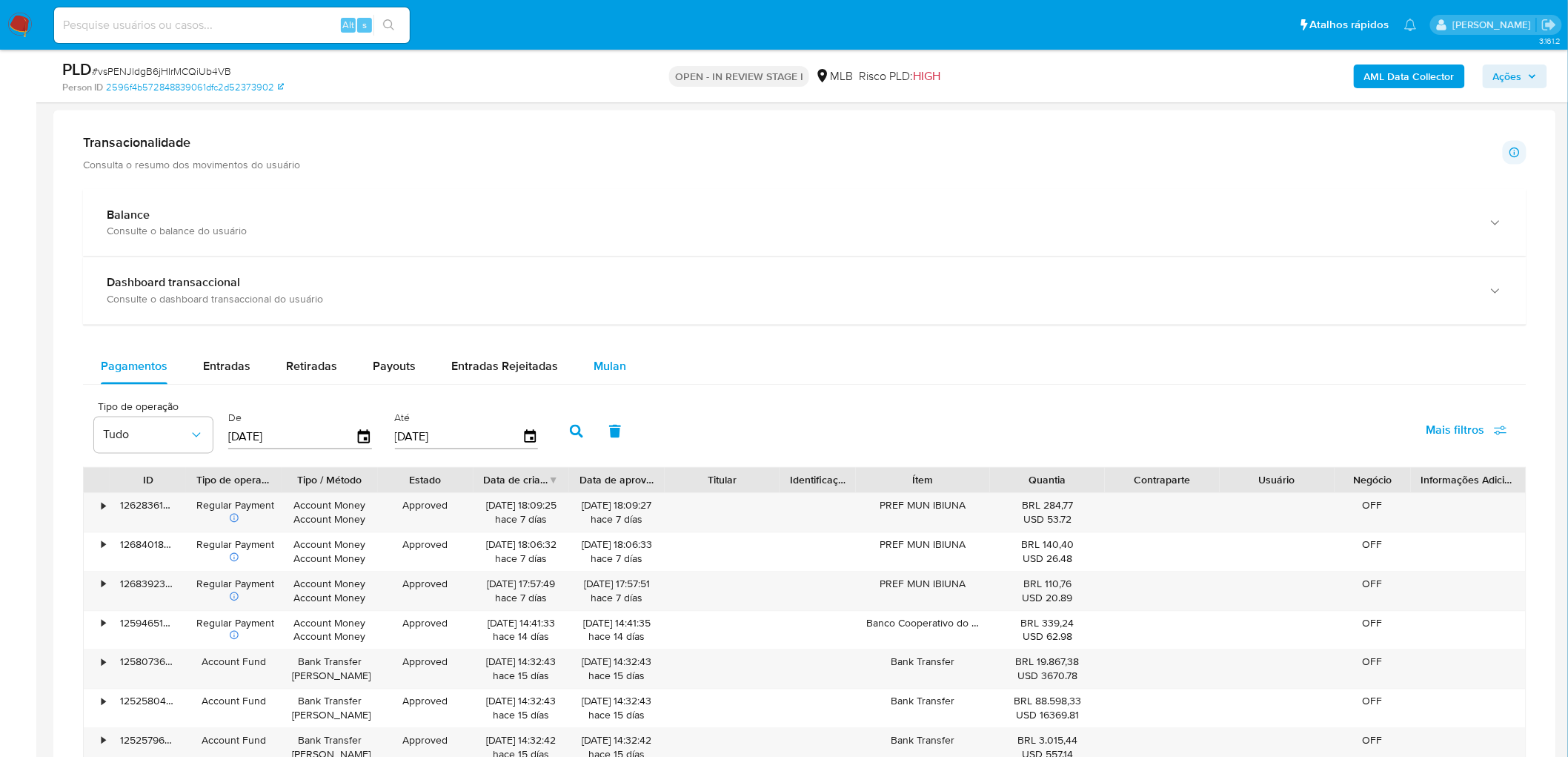
click at [614, 366] on span "Mulan" at bounding box center [610, 366] width 33 height 17
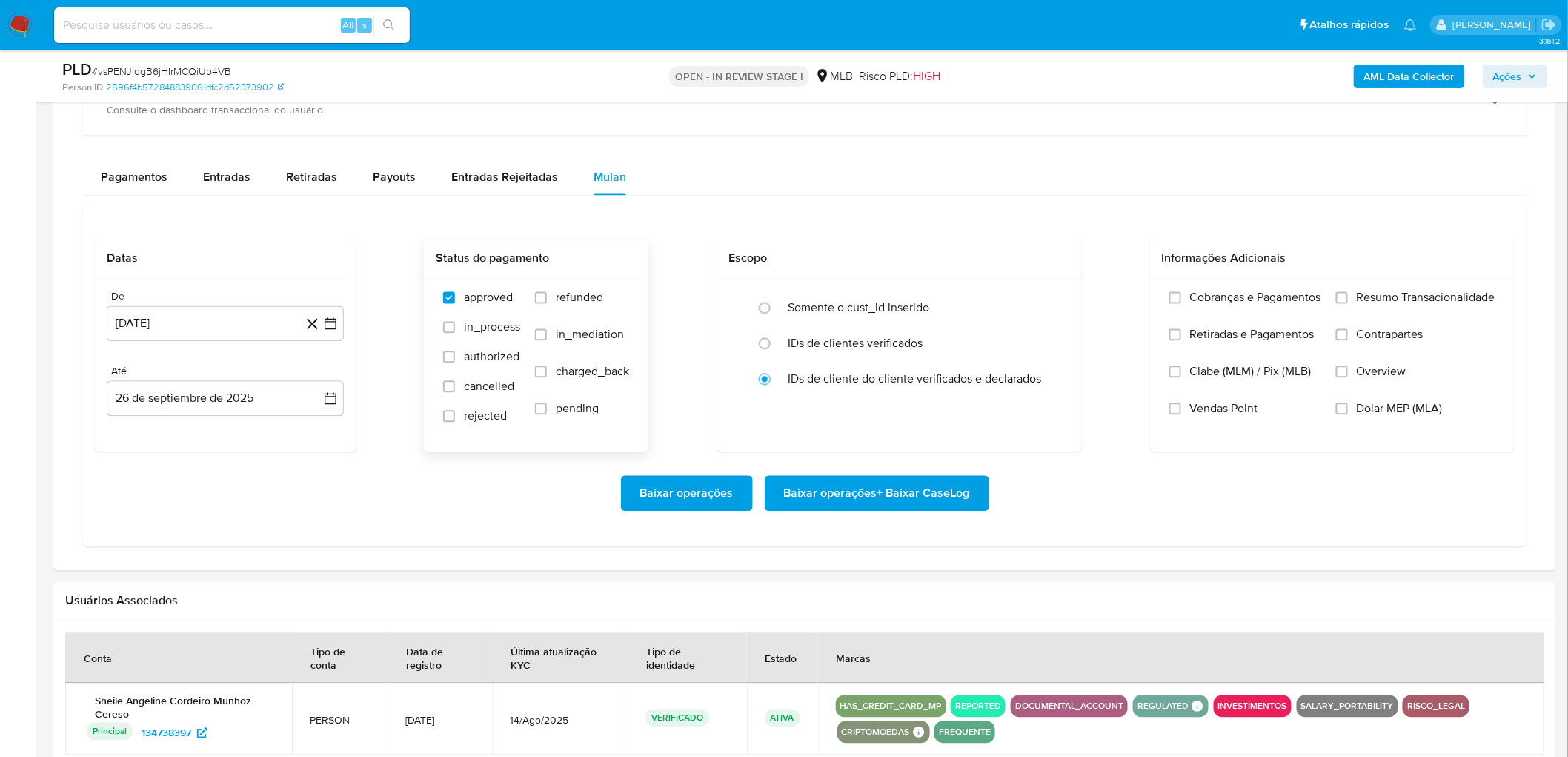
scroll to position [1198, 0]
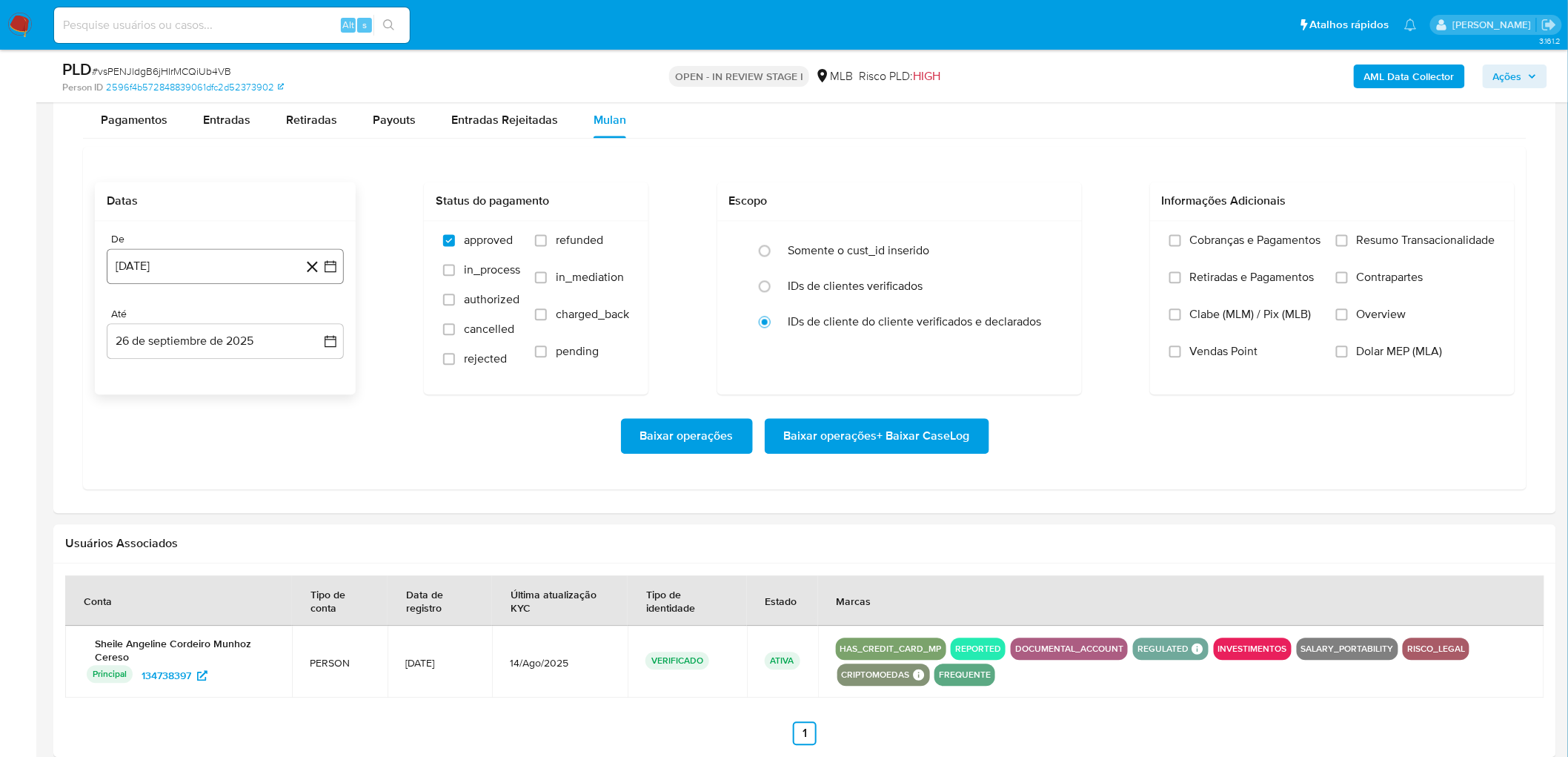
click at [163, 257] on button "26 de agosto de 2024" at bounding box center [225, 266] width 237 height 35
click at [244, 327] on span "agosto 2024" at bounding box center [218, 320] width 68 height 14
click at [309, 317] on icon "Año siguiente" at bounding box center [315, 320] width 18 height 18
click at [224, 454] on span "ago" at bounding box center [224, 457] width 18 height 12
click at [254, 372] on button "1" at bounding box center [255, 375] width 24 height 24
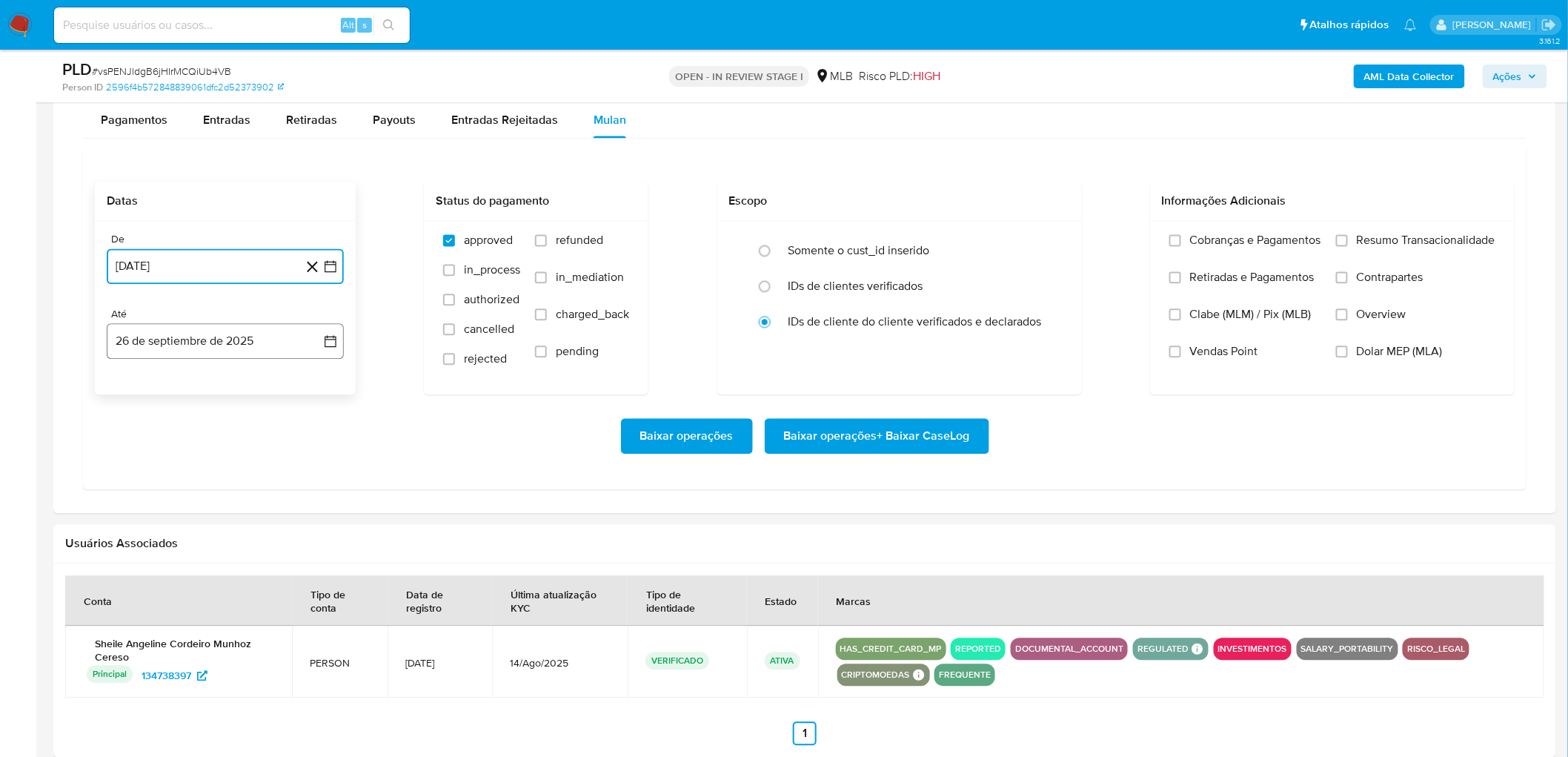
click at [226, 345] on button "26 de septiembre de 2025" at bounding box center [225, 340] width 237 height 35
click at [195, 459] on button "24" at bounding box center [195, 539] width 24 height 24
click at [1041, 241] on span "Resumo Transacionalidade" at bounding box center [1426, 240] width 138 height 14
click at [1041, 241] on input "Resumo Transacionalidade" at bounding box center [1342, 240] width 12 height 12
click at [1041, 355] on span "Vendas Point" at bounding box center [1223, 351] width 68 height 14
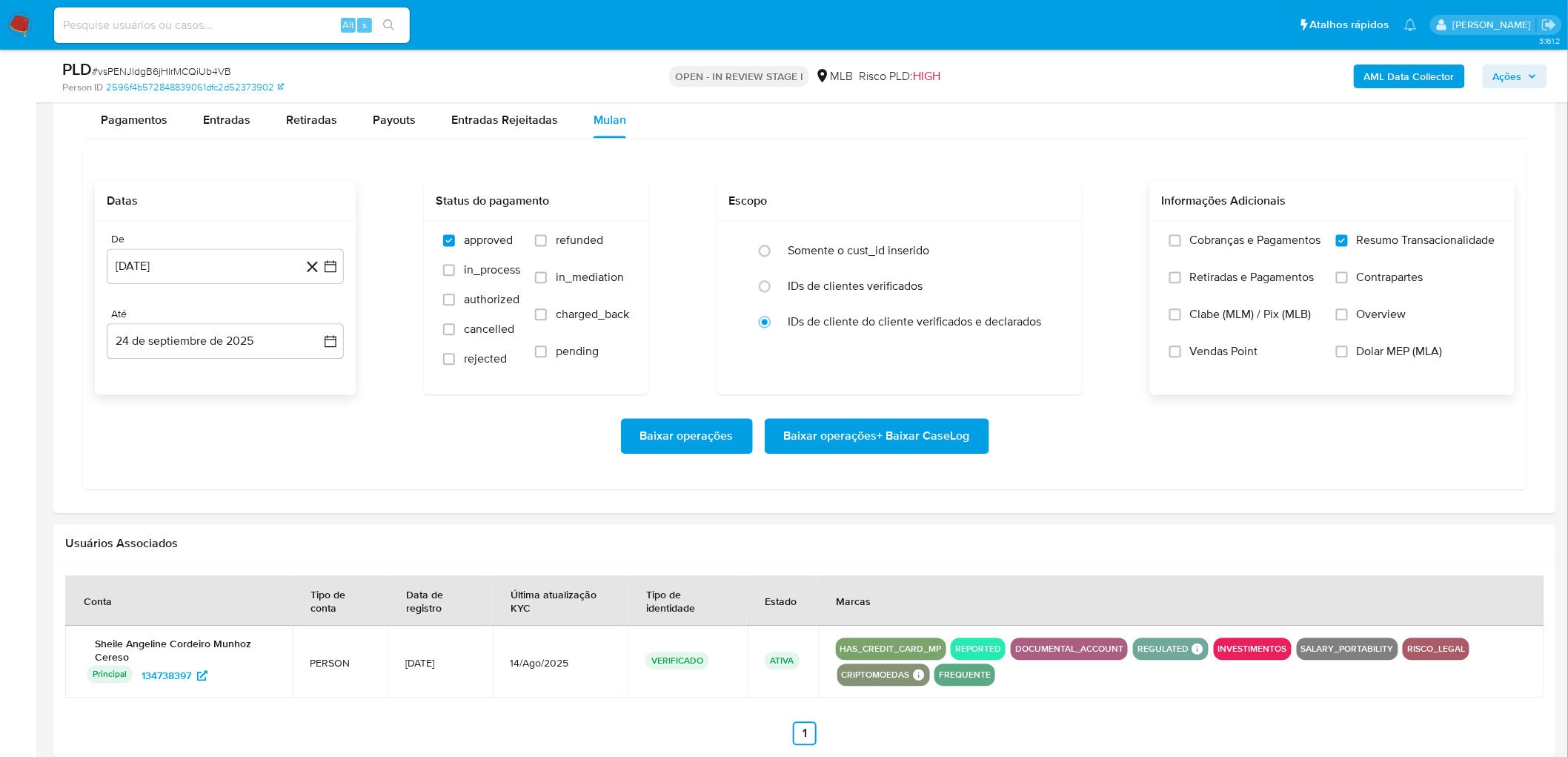
click at [1041, 355] on input "Vendas Point" at bounding box center [1175, 351] width 12 height 12
click at [919, 425] on span "Baixar operações + Baixar CaseLog" at bounding box center [877, 436] width 186 height 33
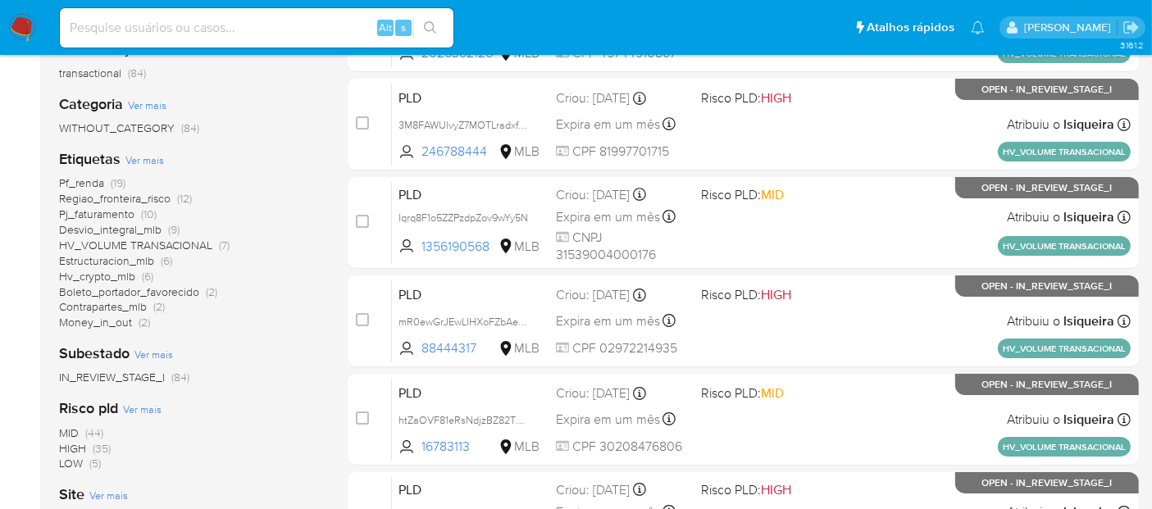
scroll to position [273, 0]
